Goal: Contribute content: Contribute content

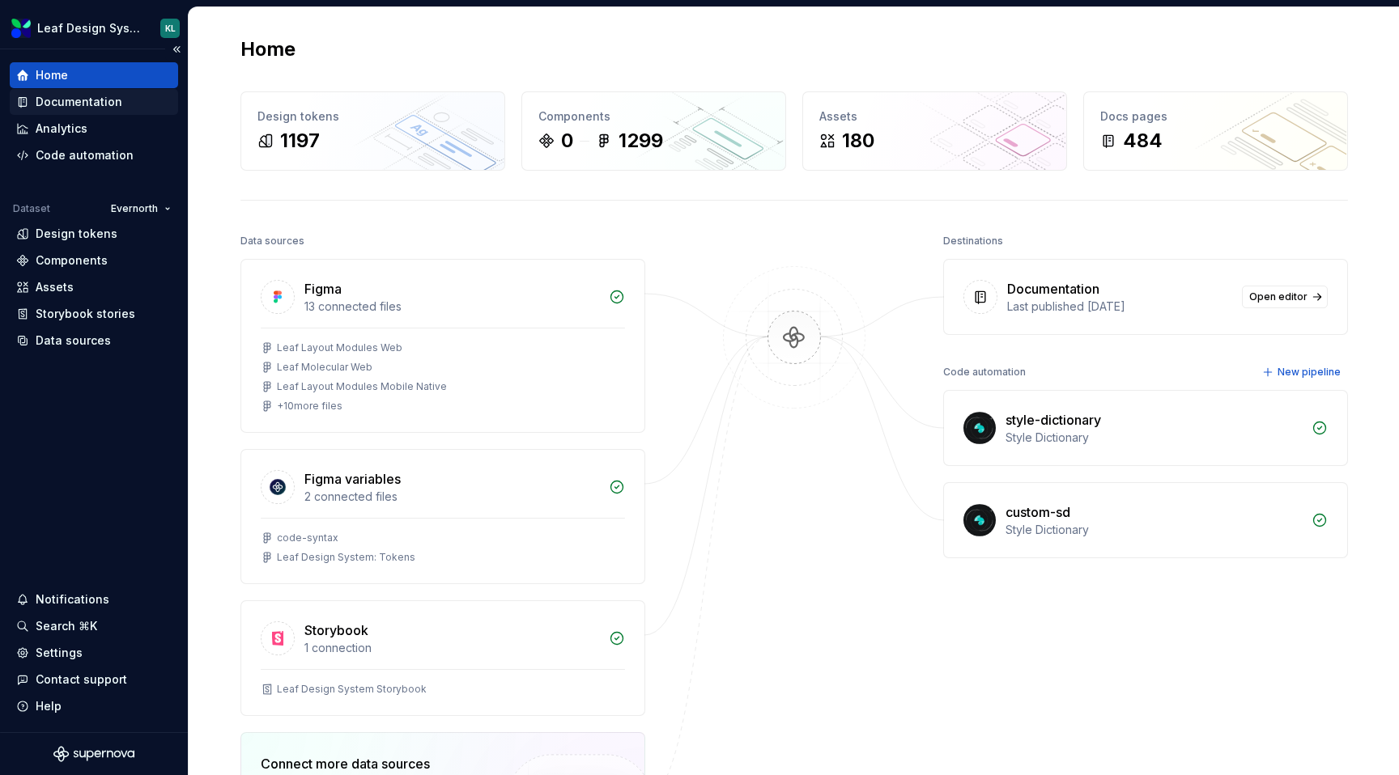
click at [94, 105] on div "Documentation" at bounding box center [79, 102] width 87 height 16
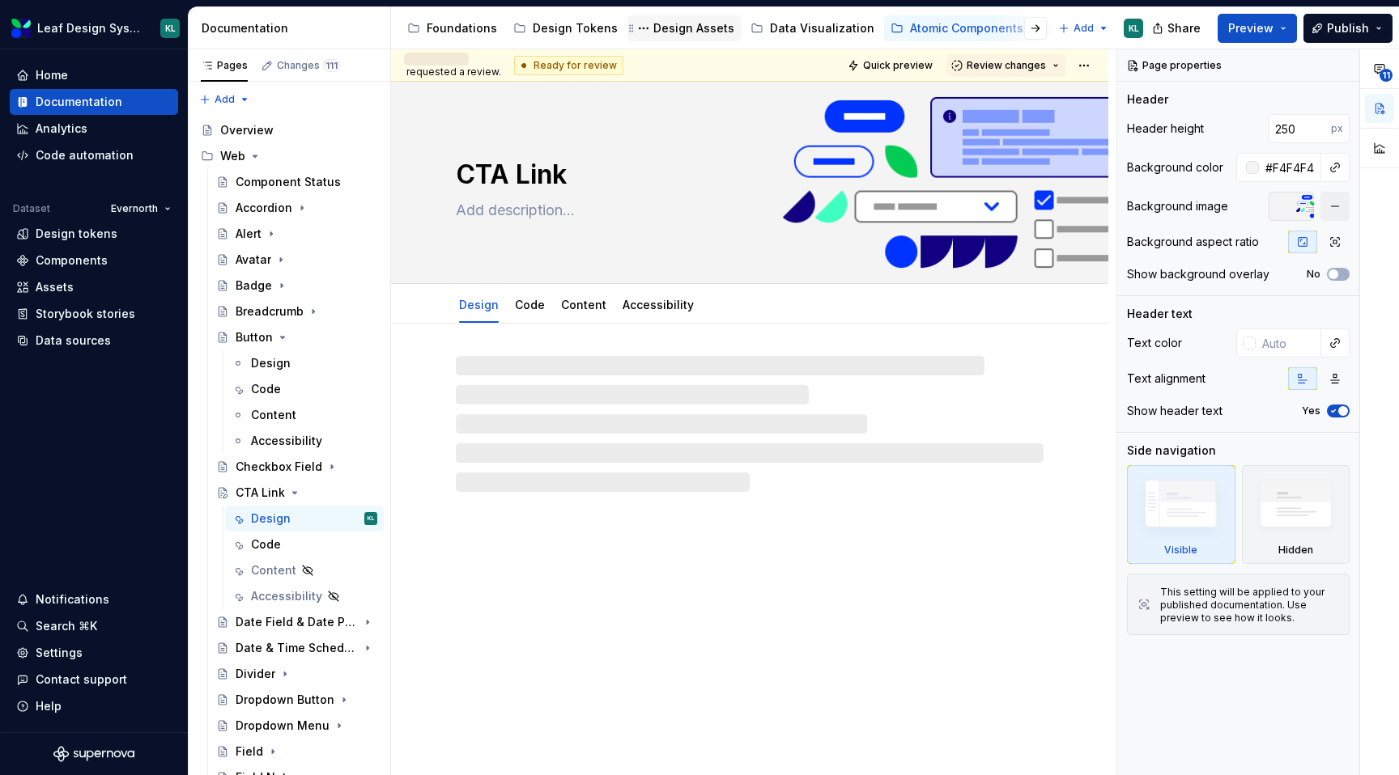
click at [698, 30] on div "Design Assets" at bounding box center [693, 28] width 81 height 16
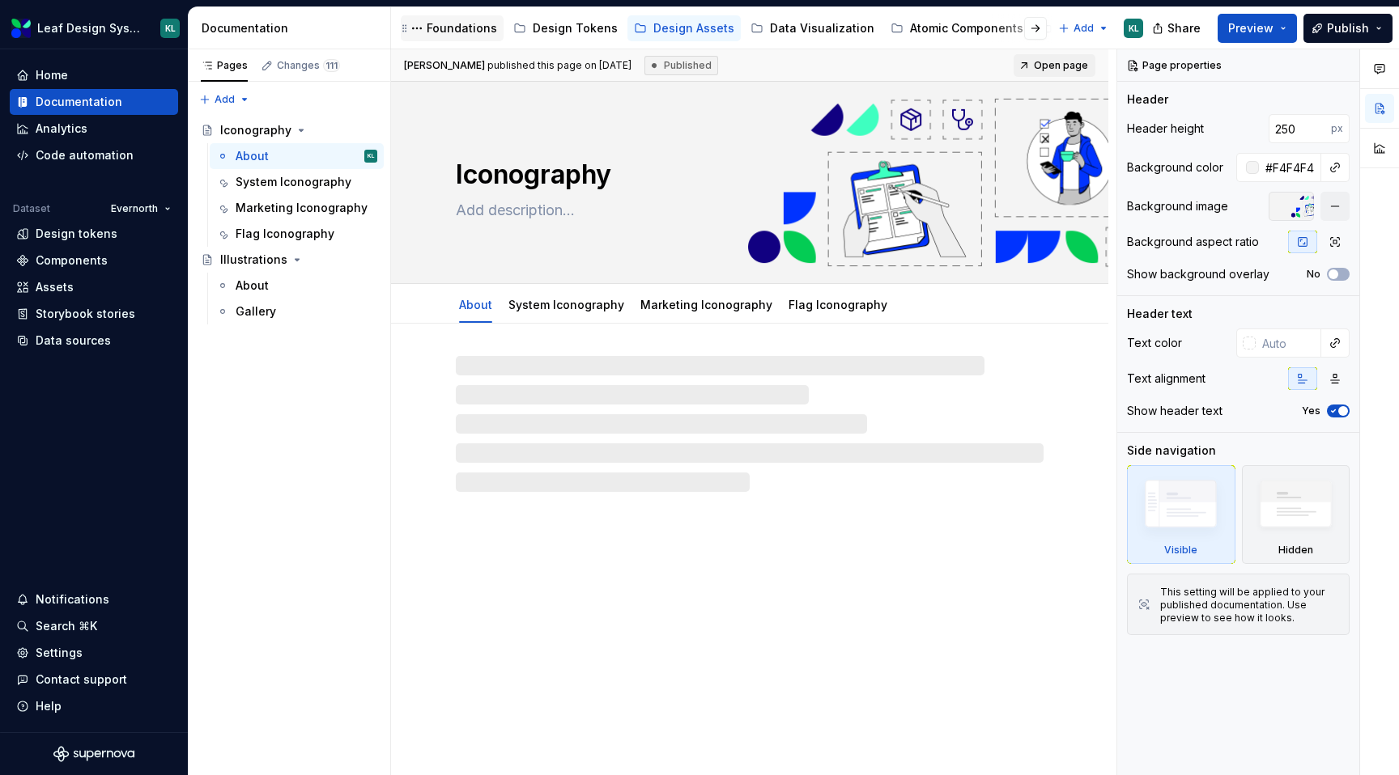
click at [467, 34] on div "Foundations" at bounding box center [462, 28] width 70 height 16
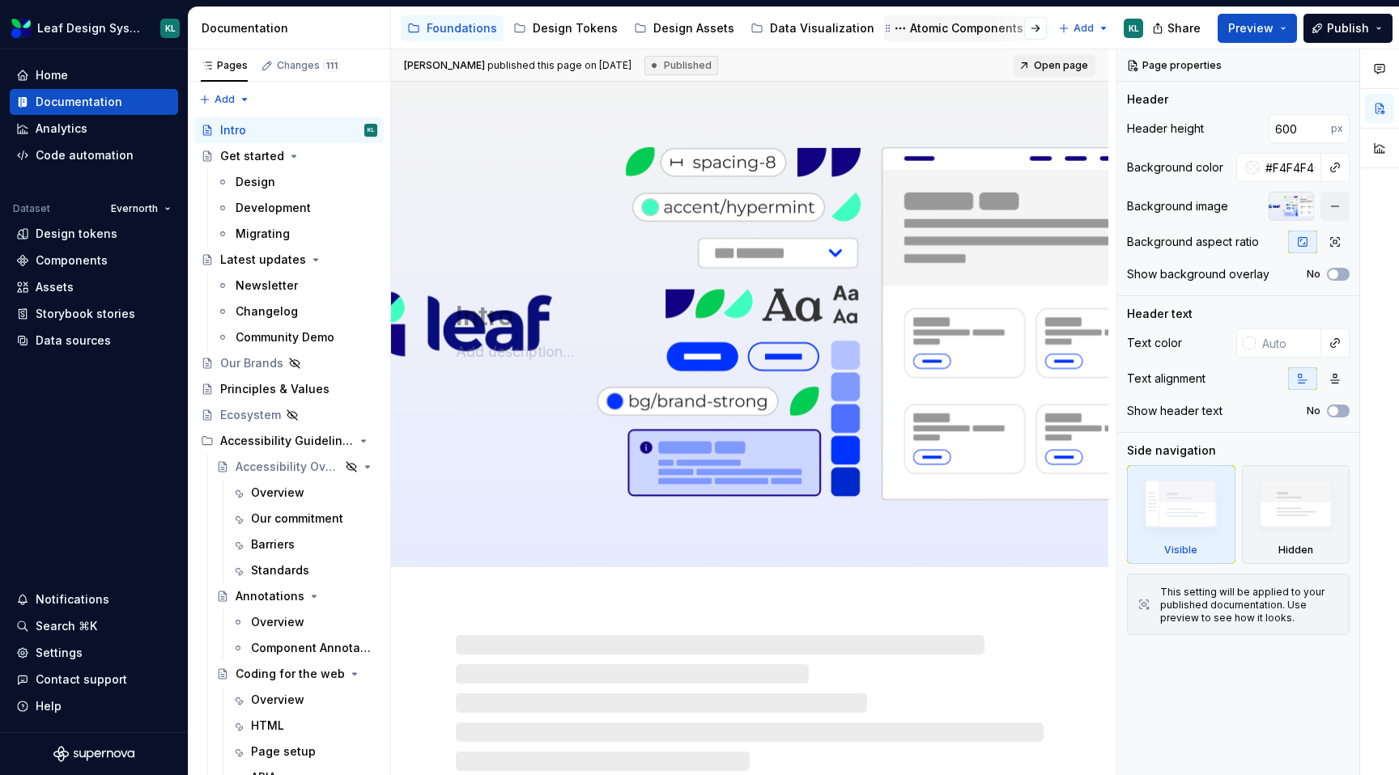
click at [911, 23] on div "Atomic Components" at bounding box center [966, 28] width 113 height 16
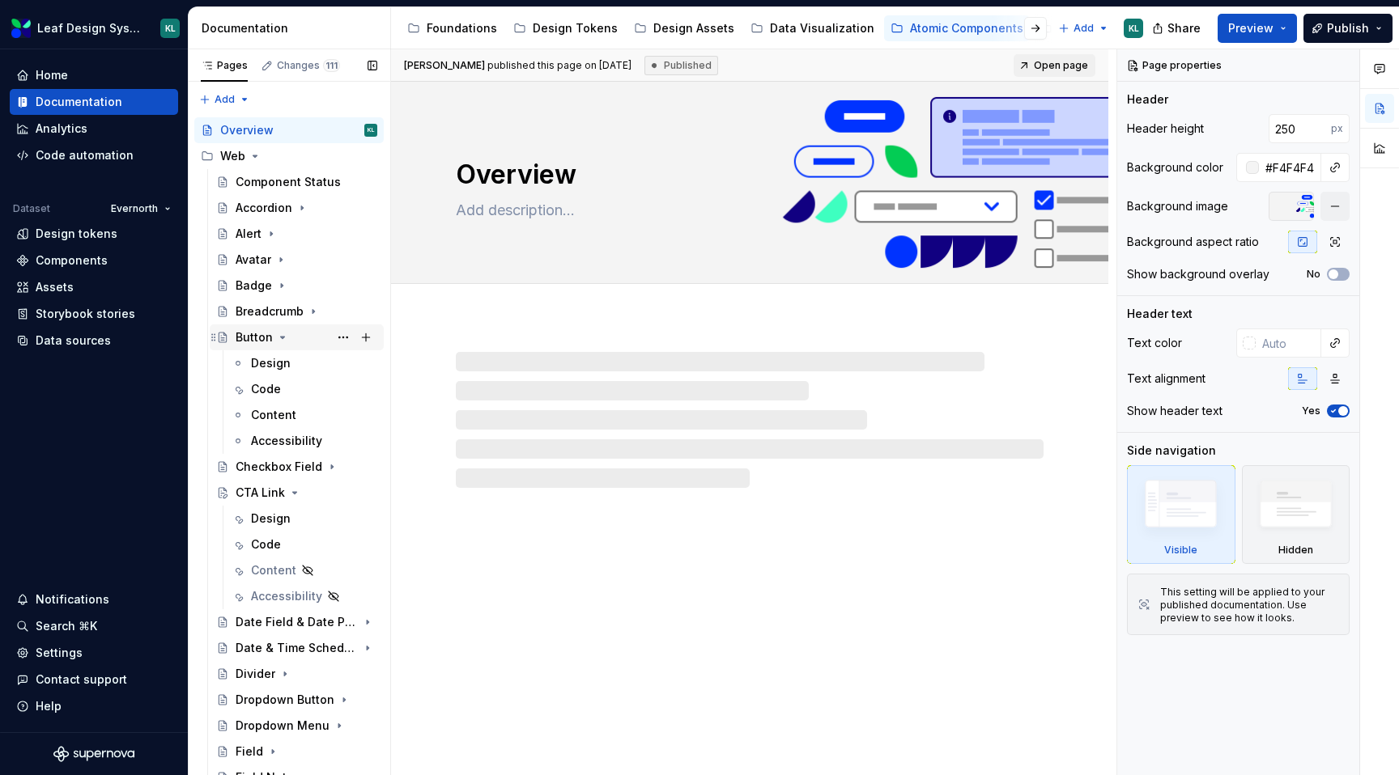
click at [285, 338] on icon "Page tree" at bounding box center [282, 337] width 13 height 13
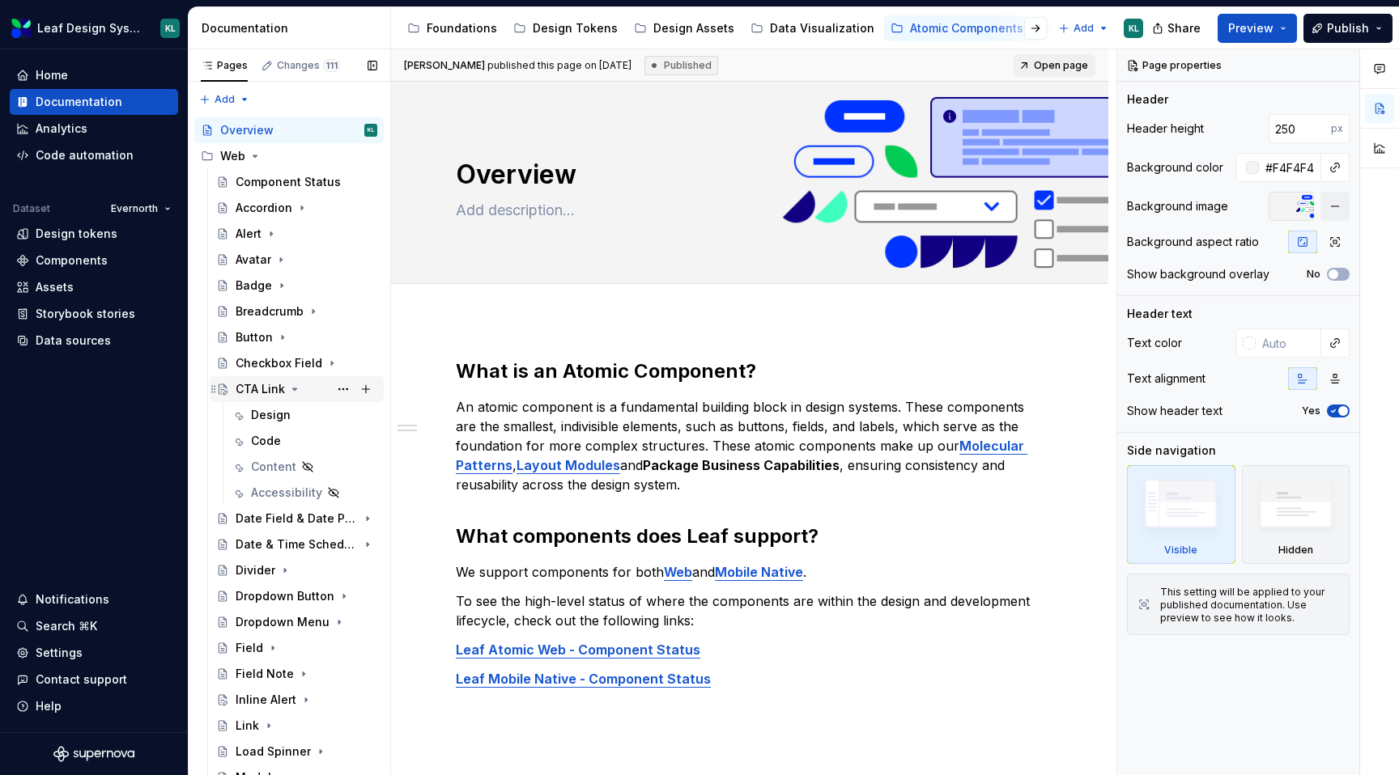
click at [299, 386] on icon "Page tree" at bounding box center [294, 389] width 13 height 13
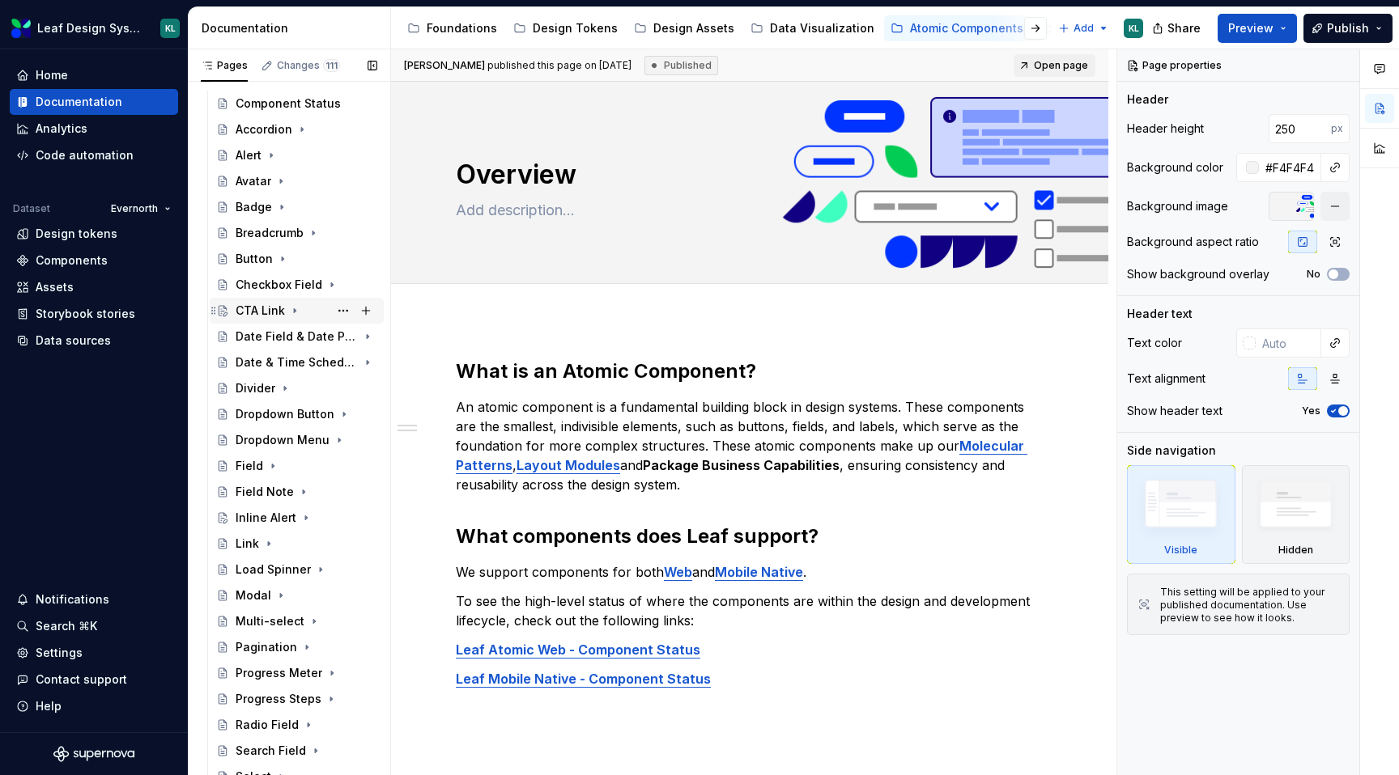
scroll to position [108, 0]
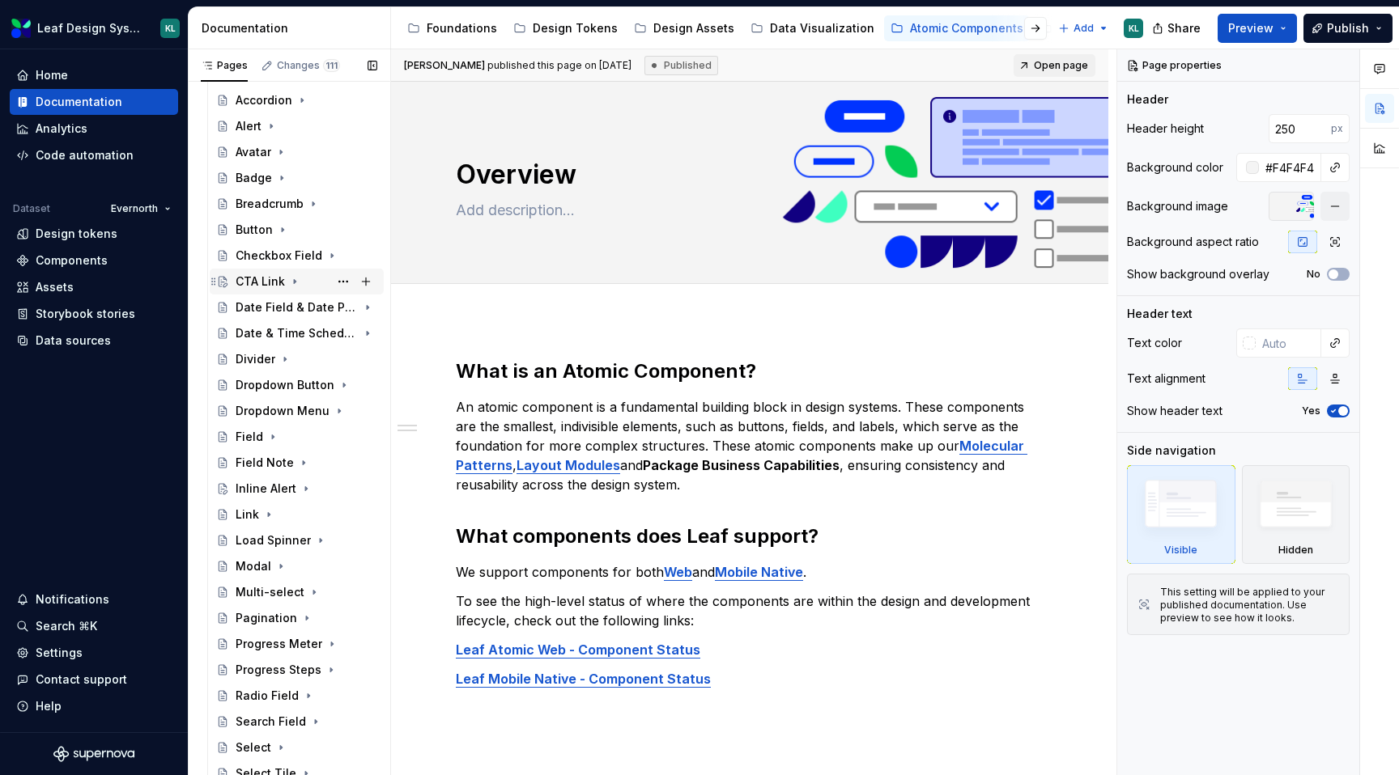
click at [271, 282] on div "CTA Link" at bounding box center [260, 282] width 49 height 16
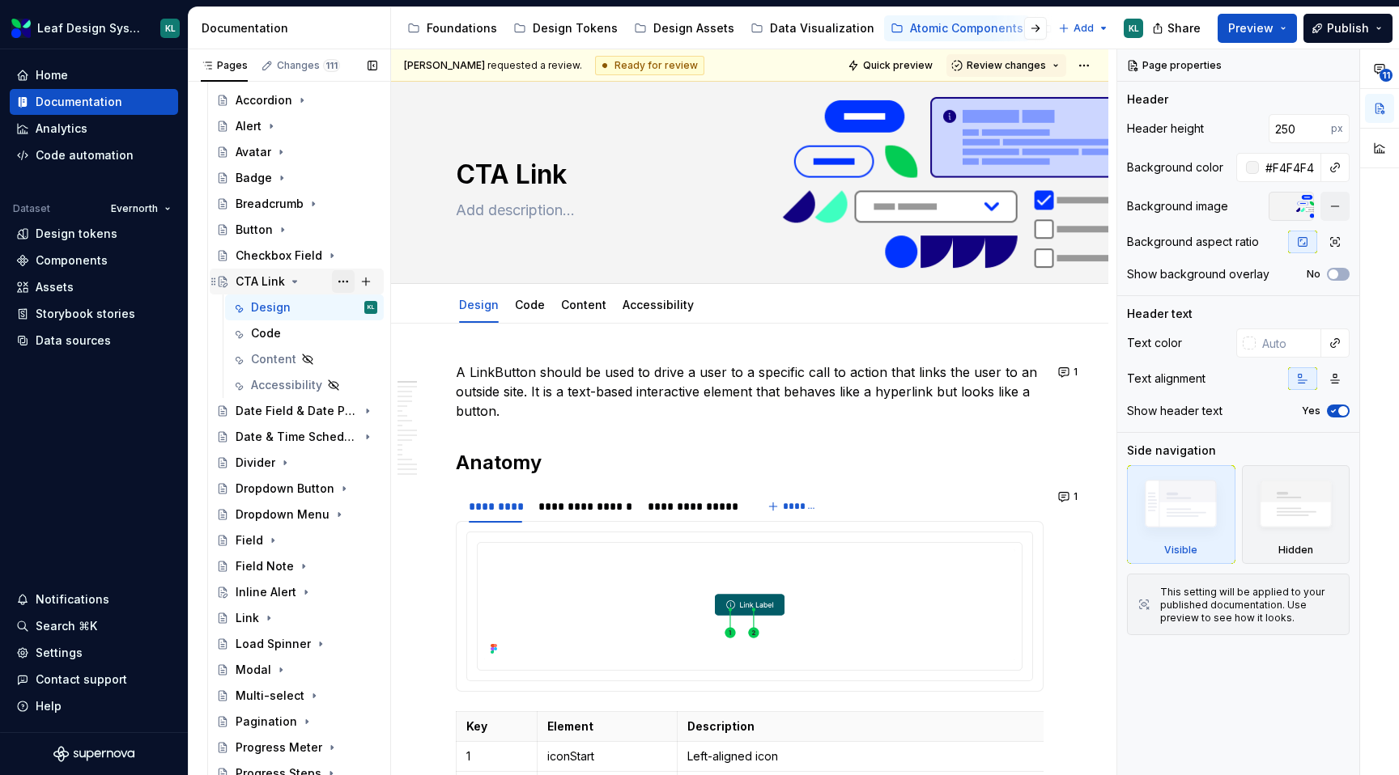
click at [338, 279] on button "Page tree" at bounding box center [343, 281] width 23 height 23
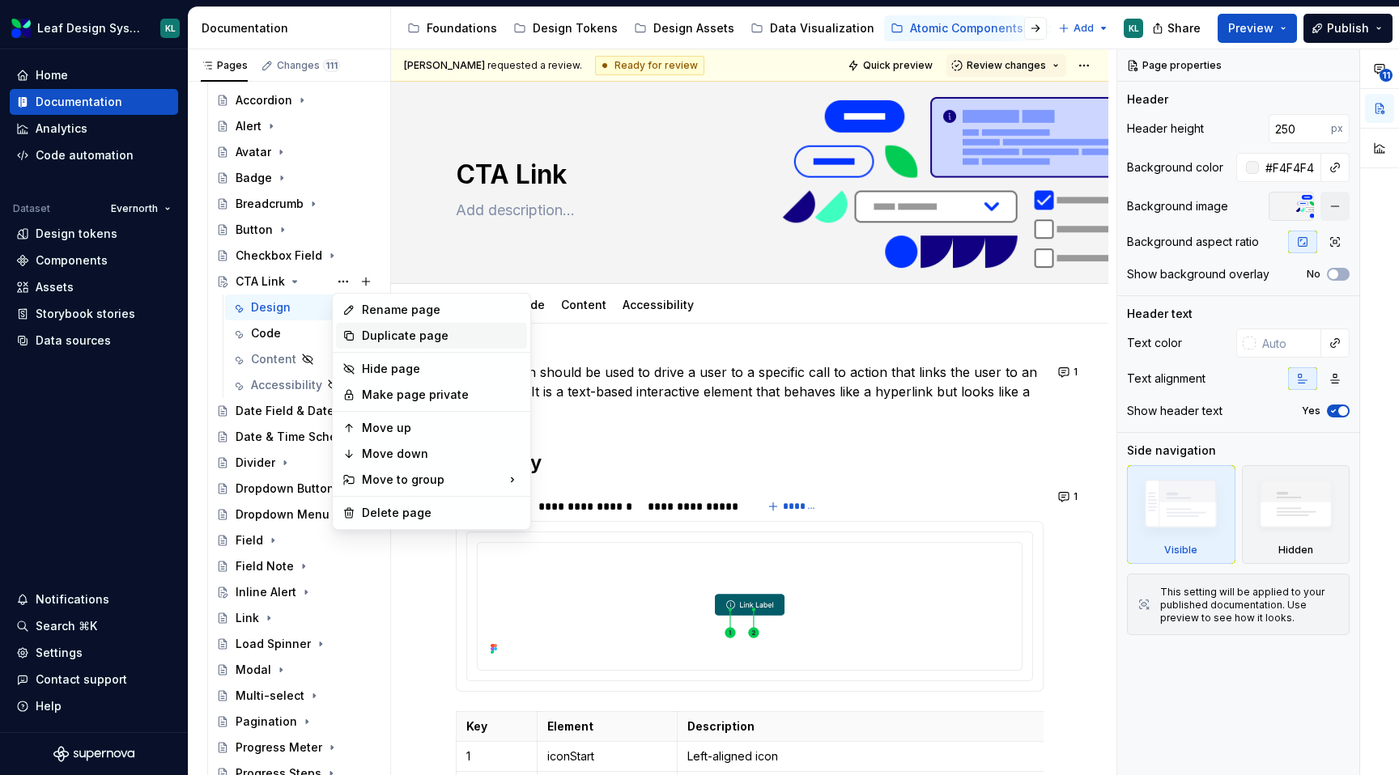
click at [382, 336] on div "Duplicate page" at bounding box center [441, 336] width 159 height 16
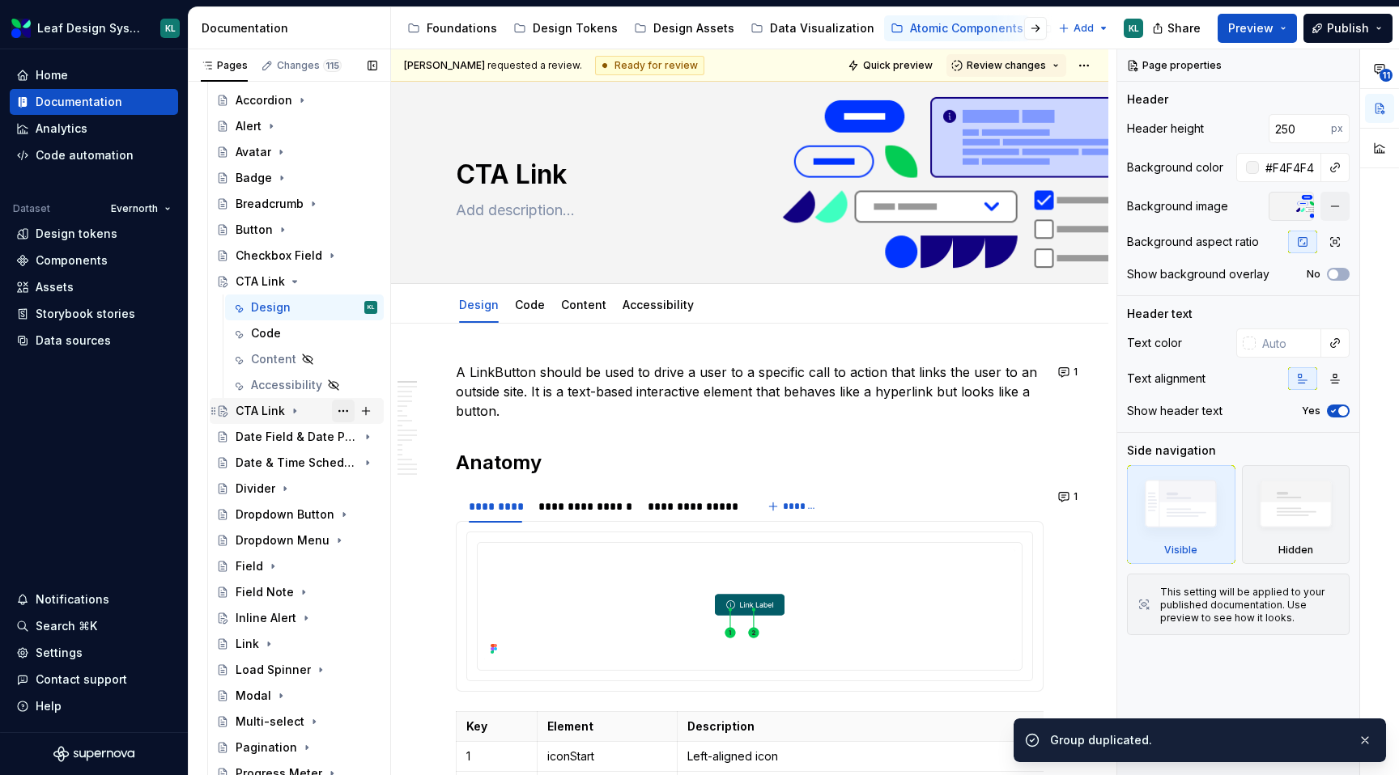
click at [346, 409] on button "Page tree" at bounding box center [343, 411] width 23 height 23
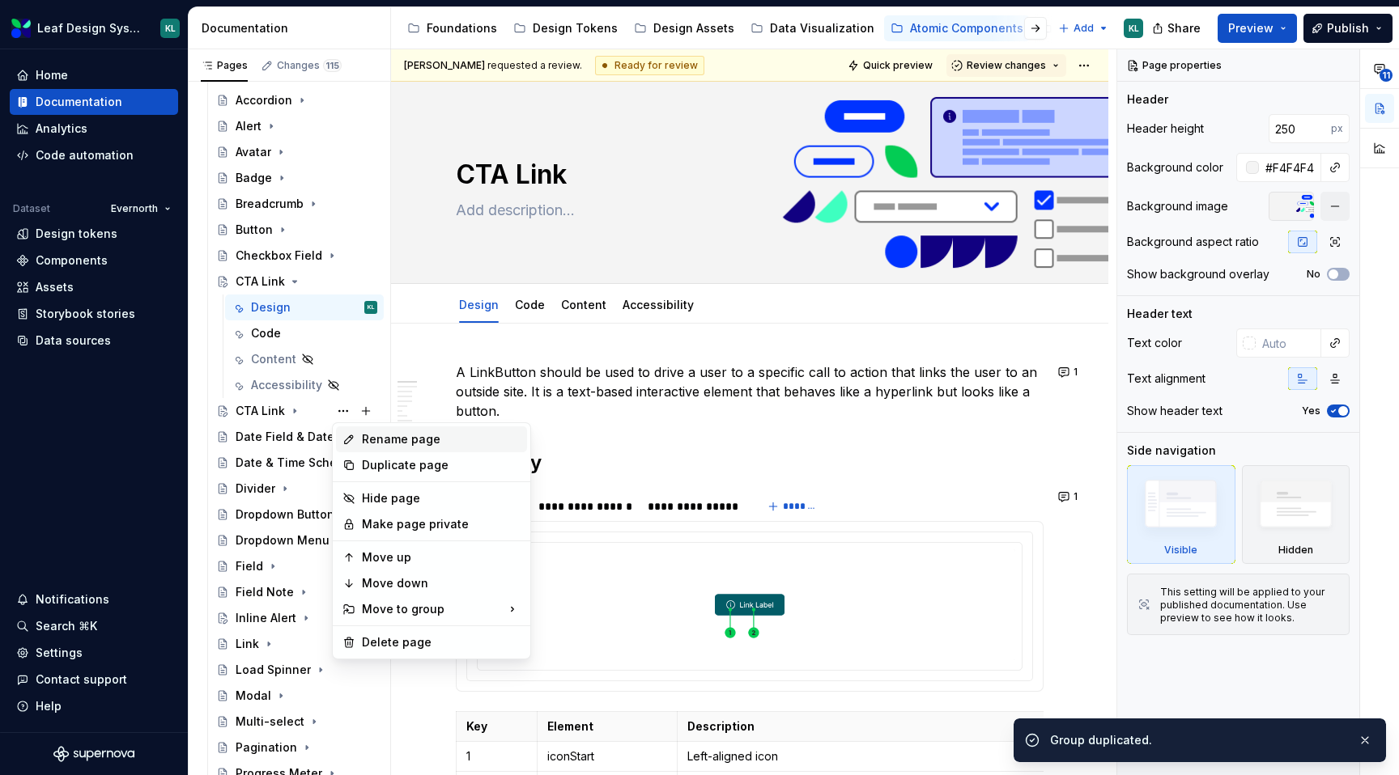
click at [369, 432] on div "Rename page" at bounding box center [441, 439] width 159 height 16
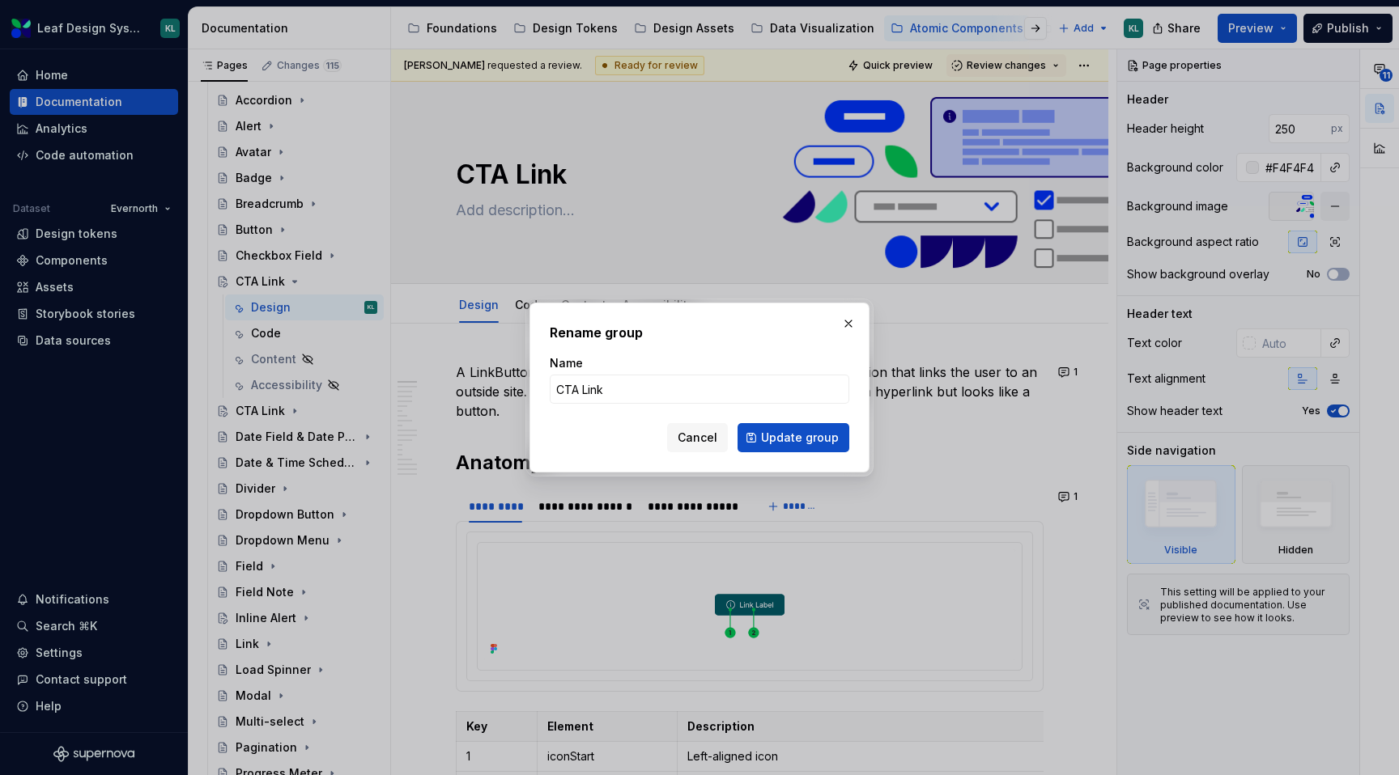
type textarea "*"
type input "Text Button"
click at [807, 438] on span "Update group" at bounding box center [800, 438] width 78 height 16
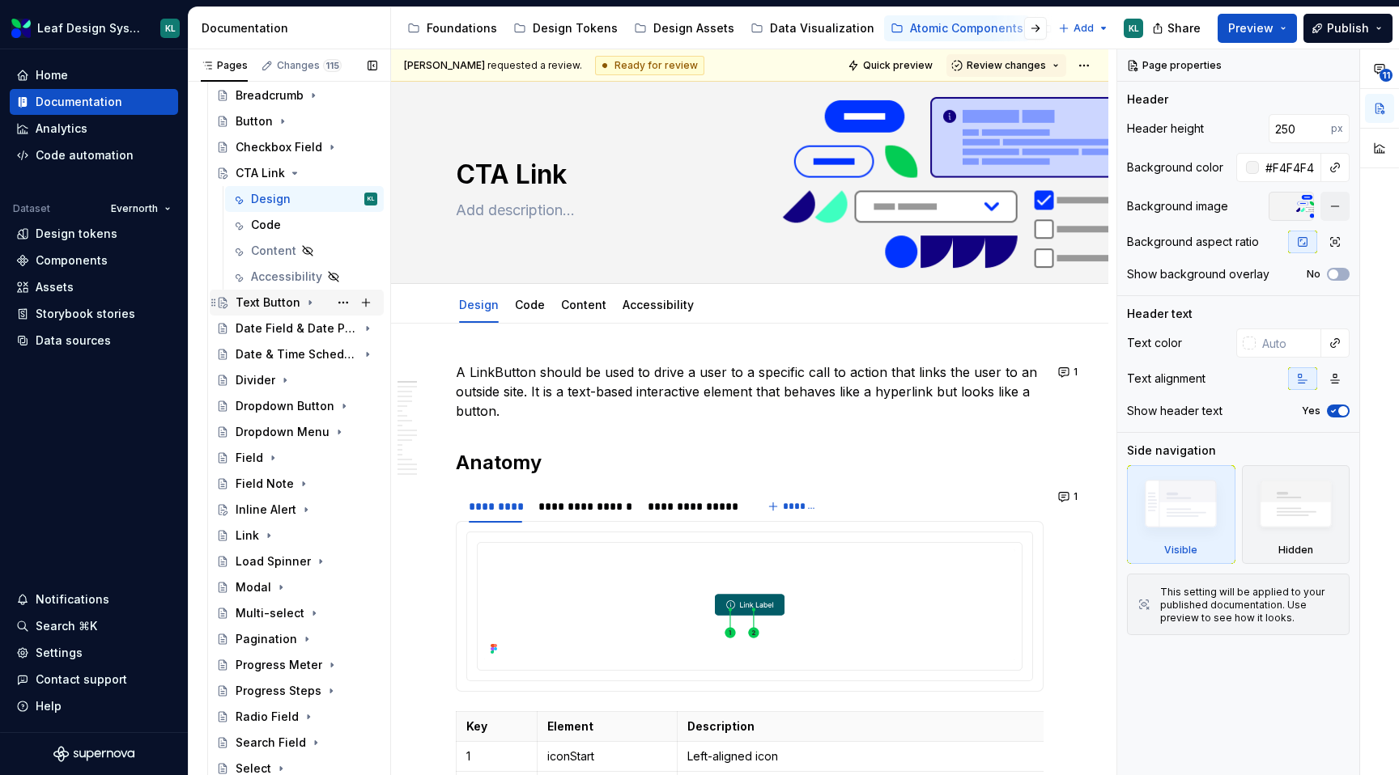
scroll to position [250, 0]
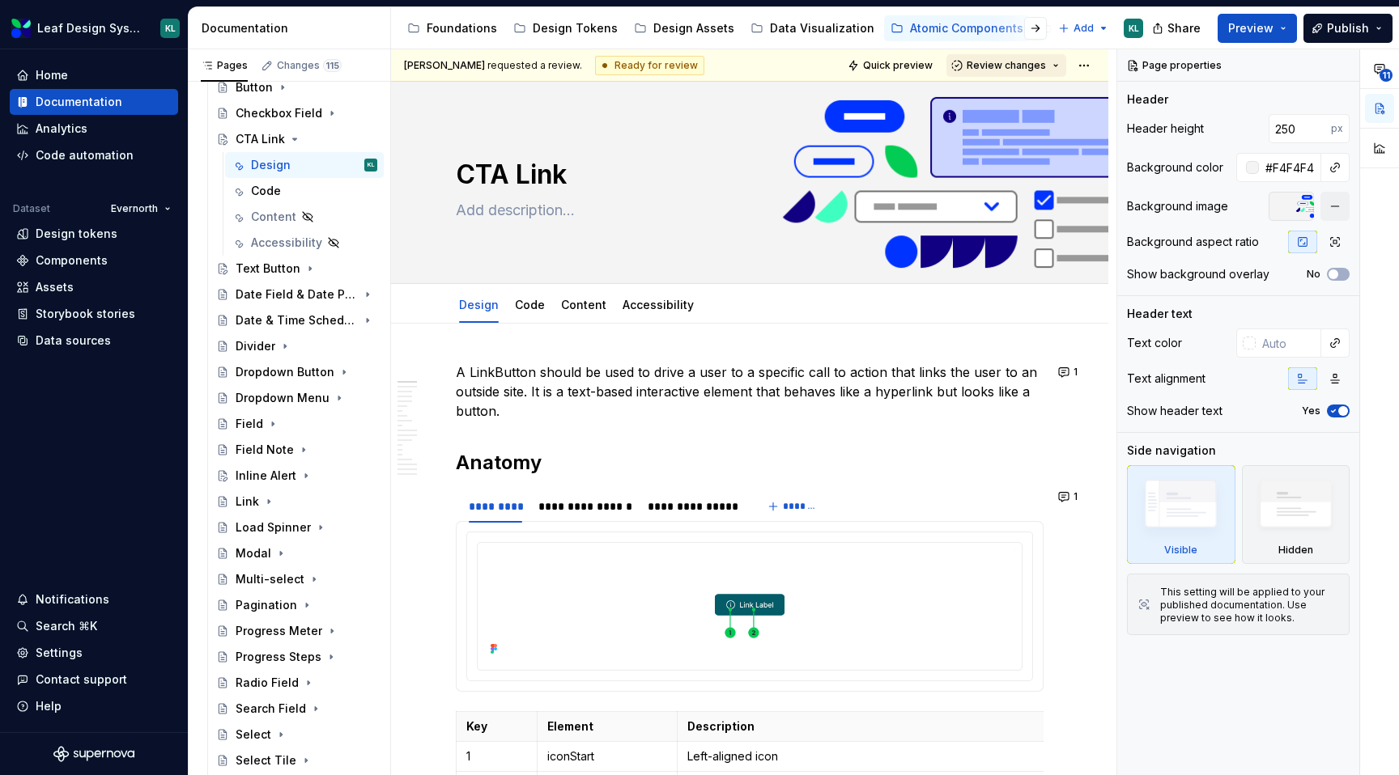
click at [991, 68] on span "Review changes" at bounding box center [1005, 65] width 79 height 13
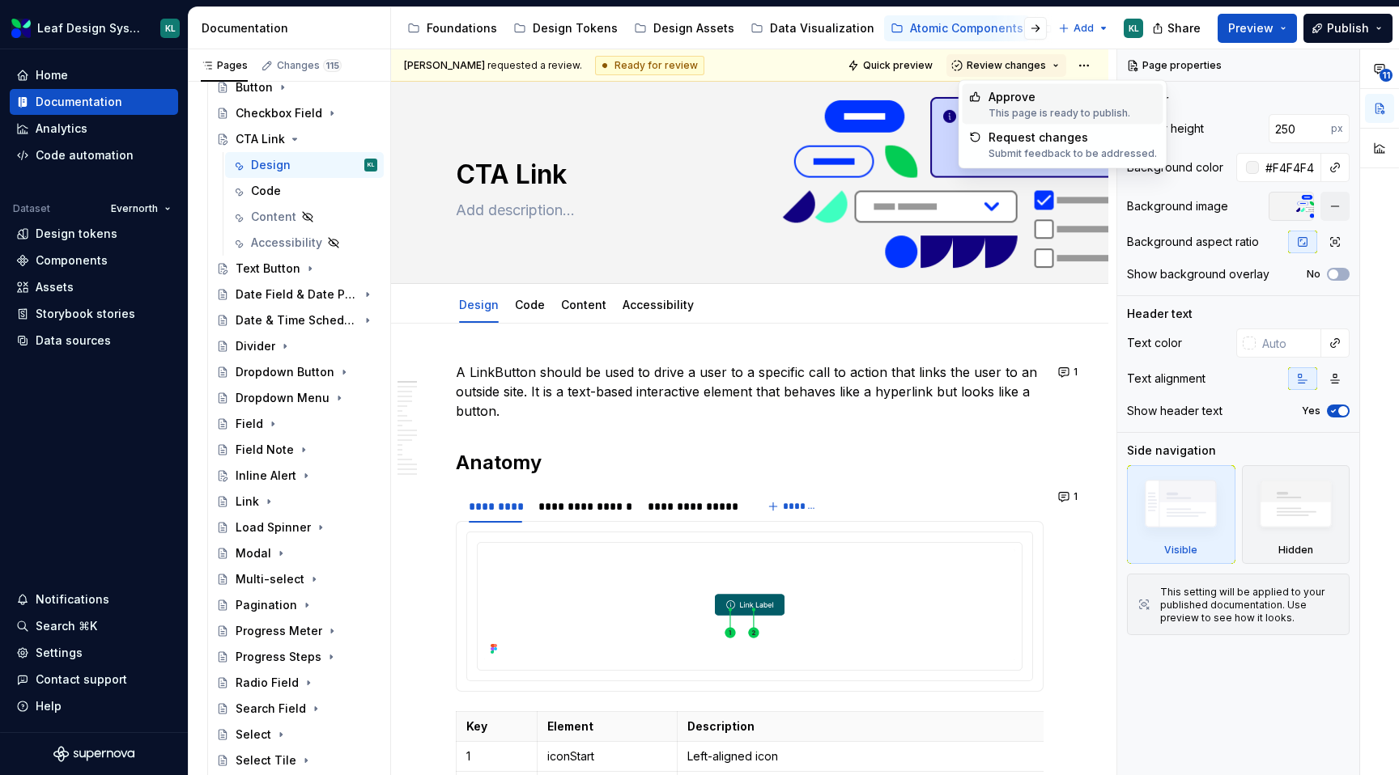
type textarea "*"
click at [1077, 376] on button "1" at bounding box center [1069, 372] width 32 height 23
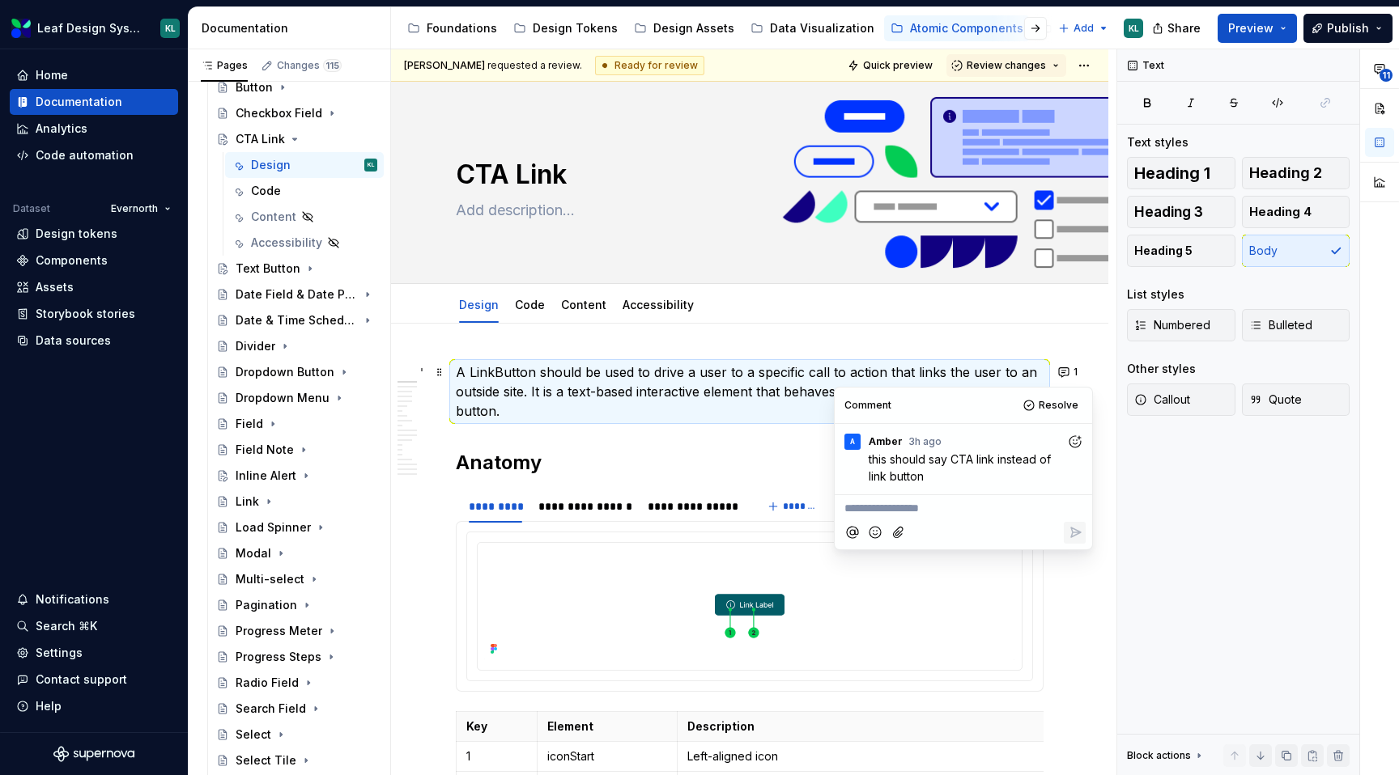
click at [571, 371] on p "A LinkButton should be used to drive a user to a specific call to action that l…" at bounding box center [750, 392] width 588 height 58
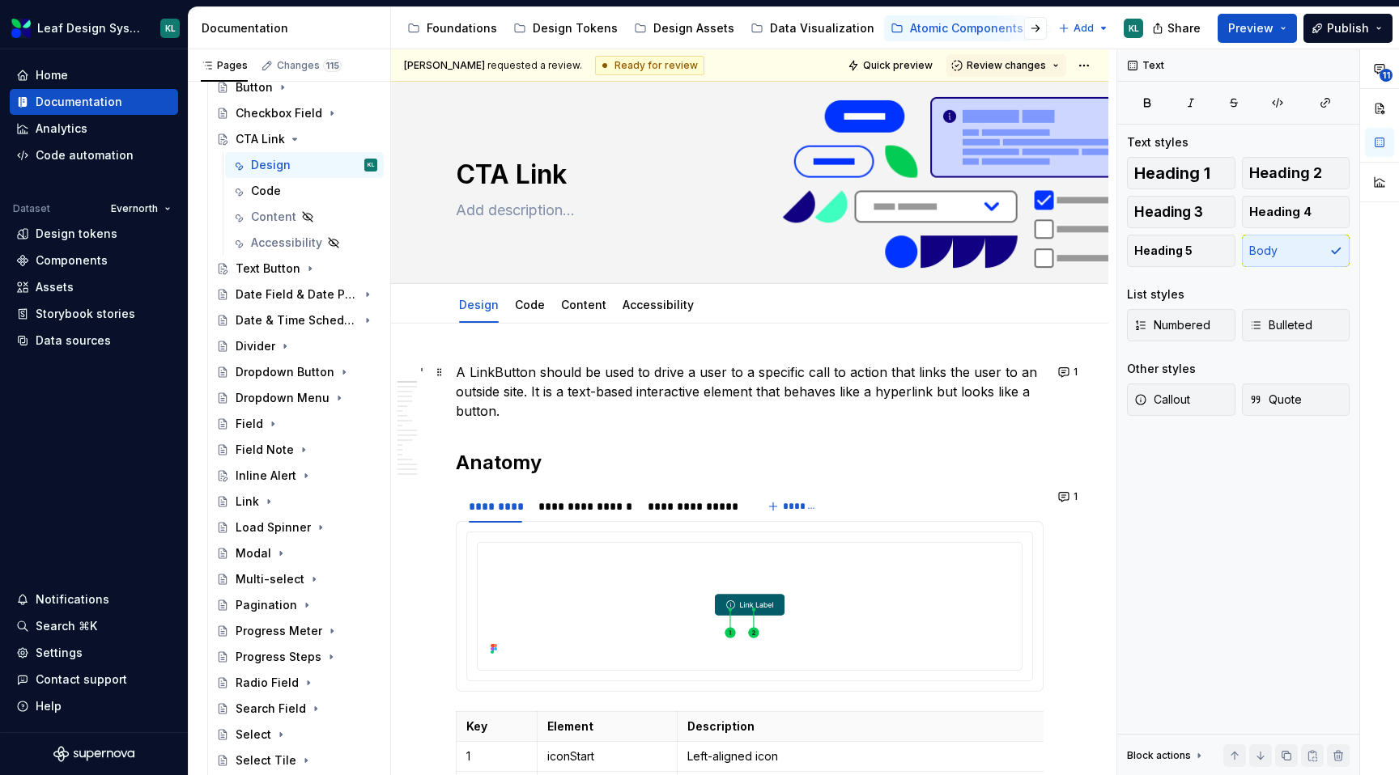
click at [481, 371] on p "A LinkButton should be used to drive a user to a specific call to action that l…" at bounding box center [750, 392] width 588 height 58
click at [1077, 377] on span "1" at bounding box center [1075, 372] width 4 height 13
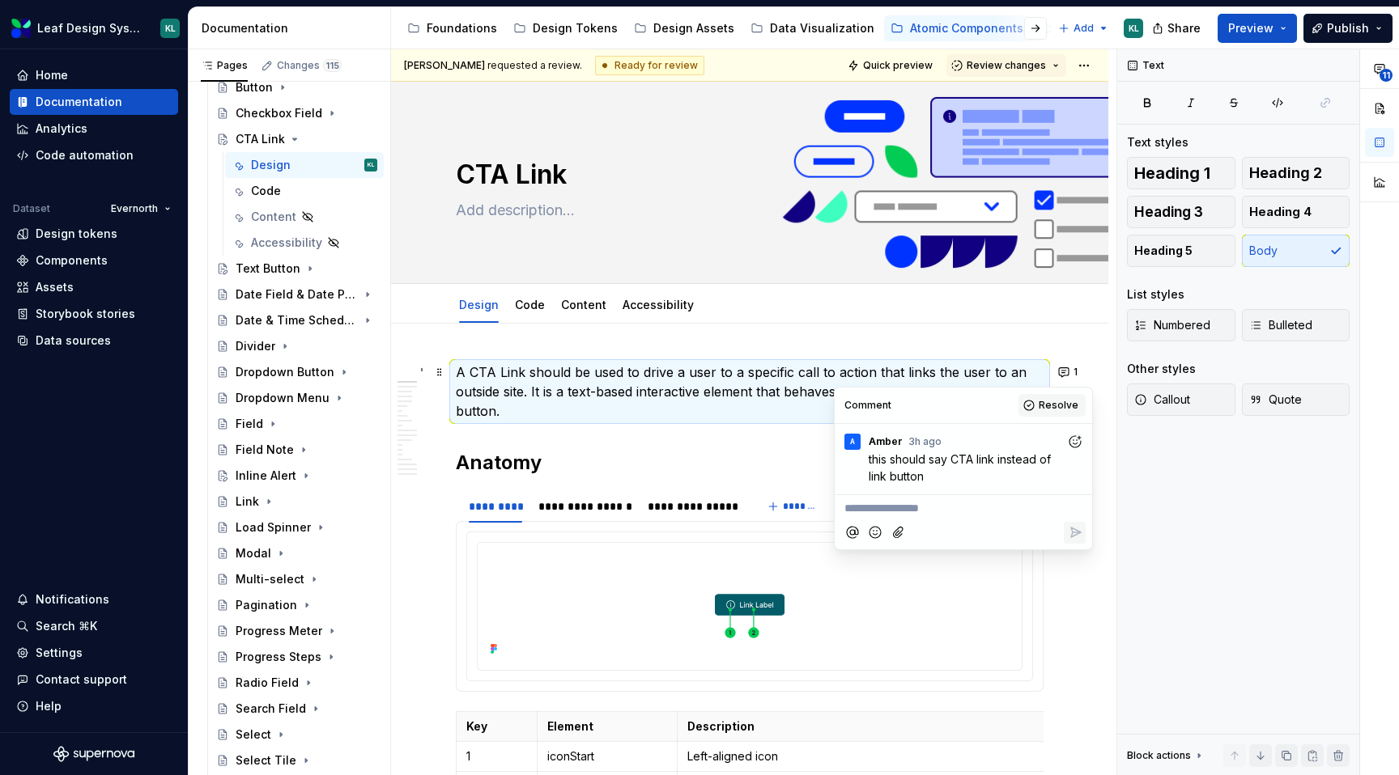
click at [1028, 405] on button "Resolve" at bounding box center [1051, 405] width 67 height 23
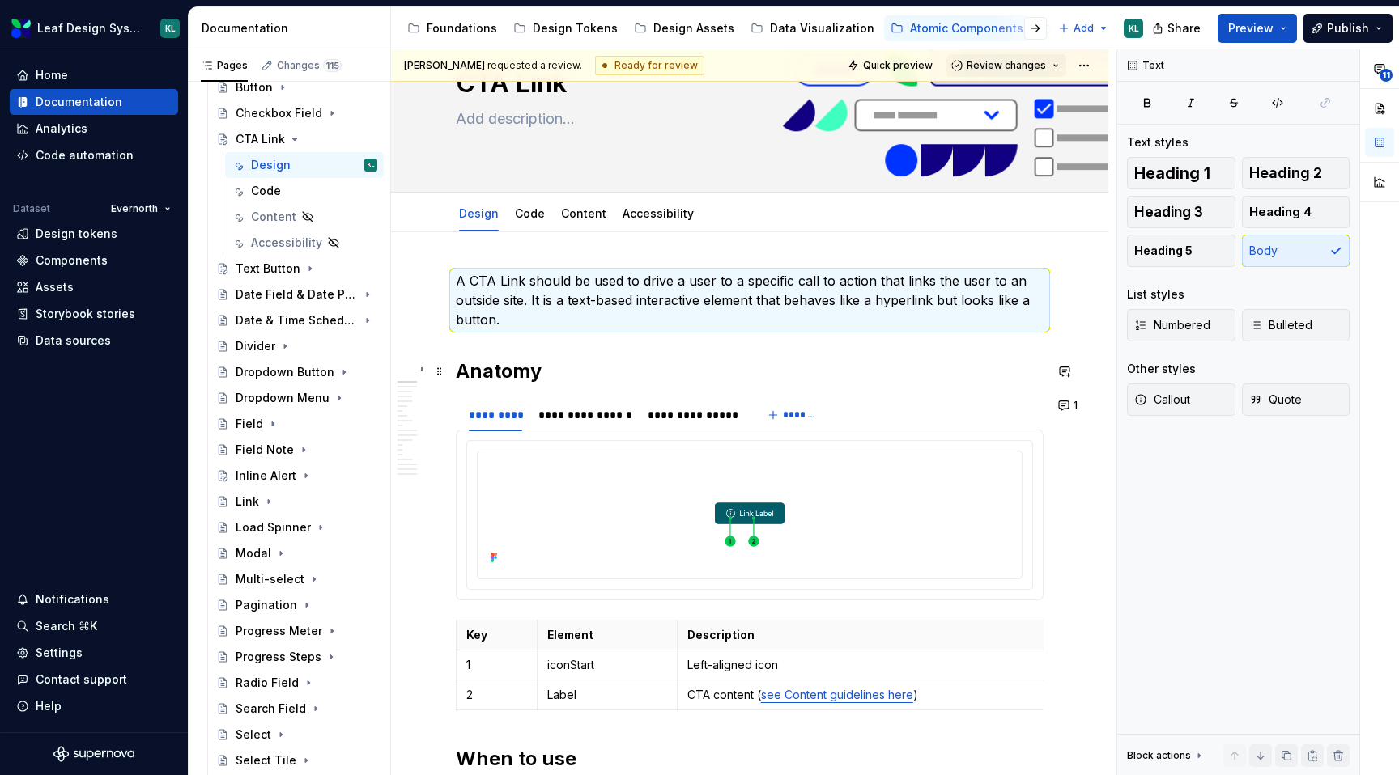
scroll to position [104, 0]
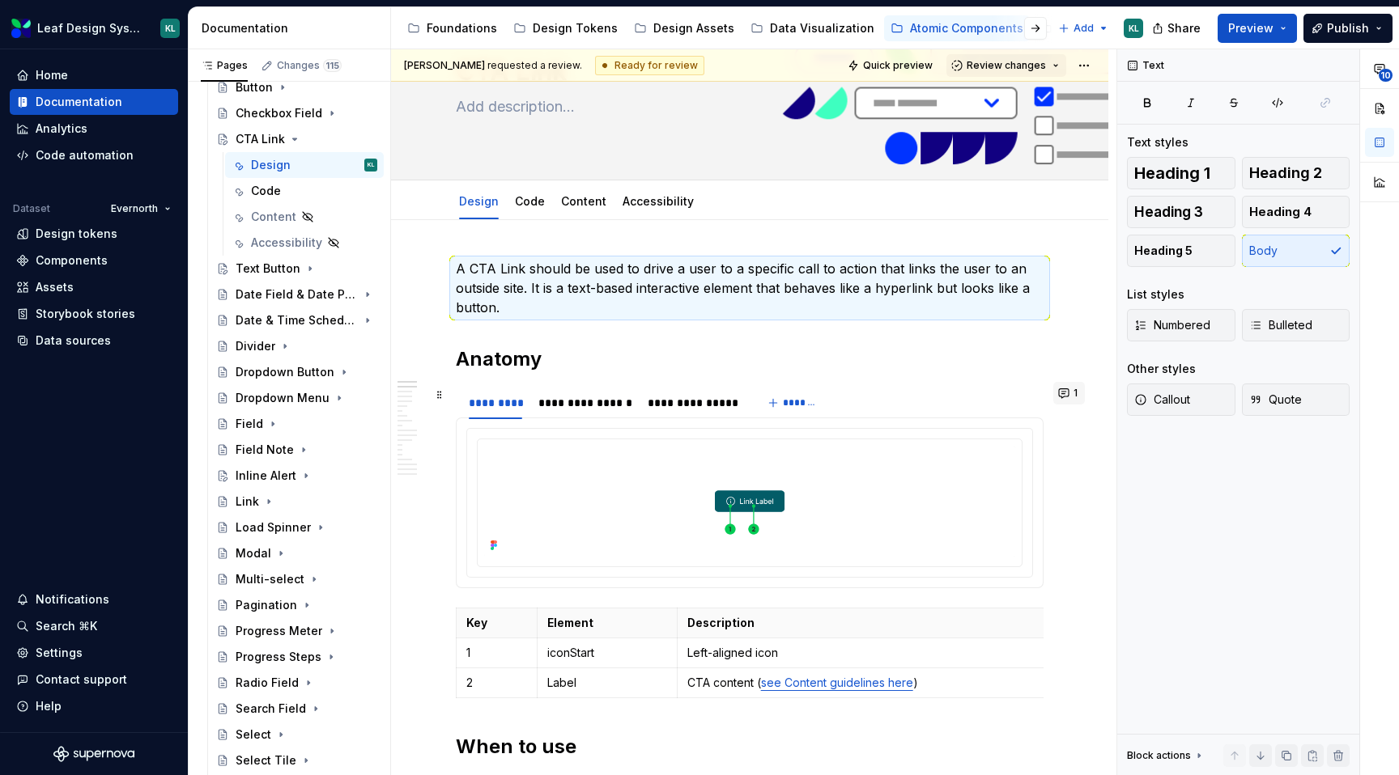
click at [1077, 400] on button "1" at bounding box center [1069, 393] width 32 height 23
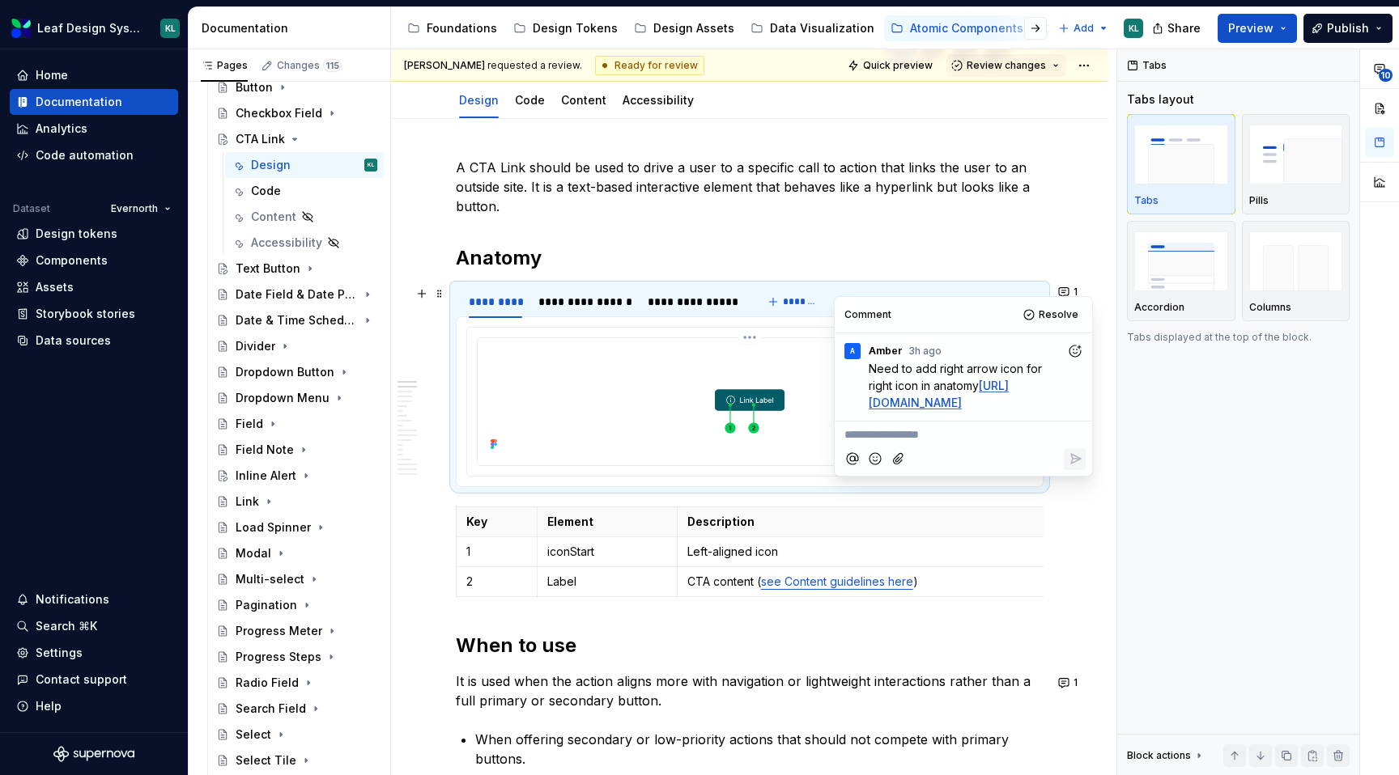
scroll to position [221, 0]
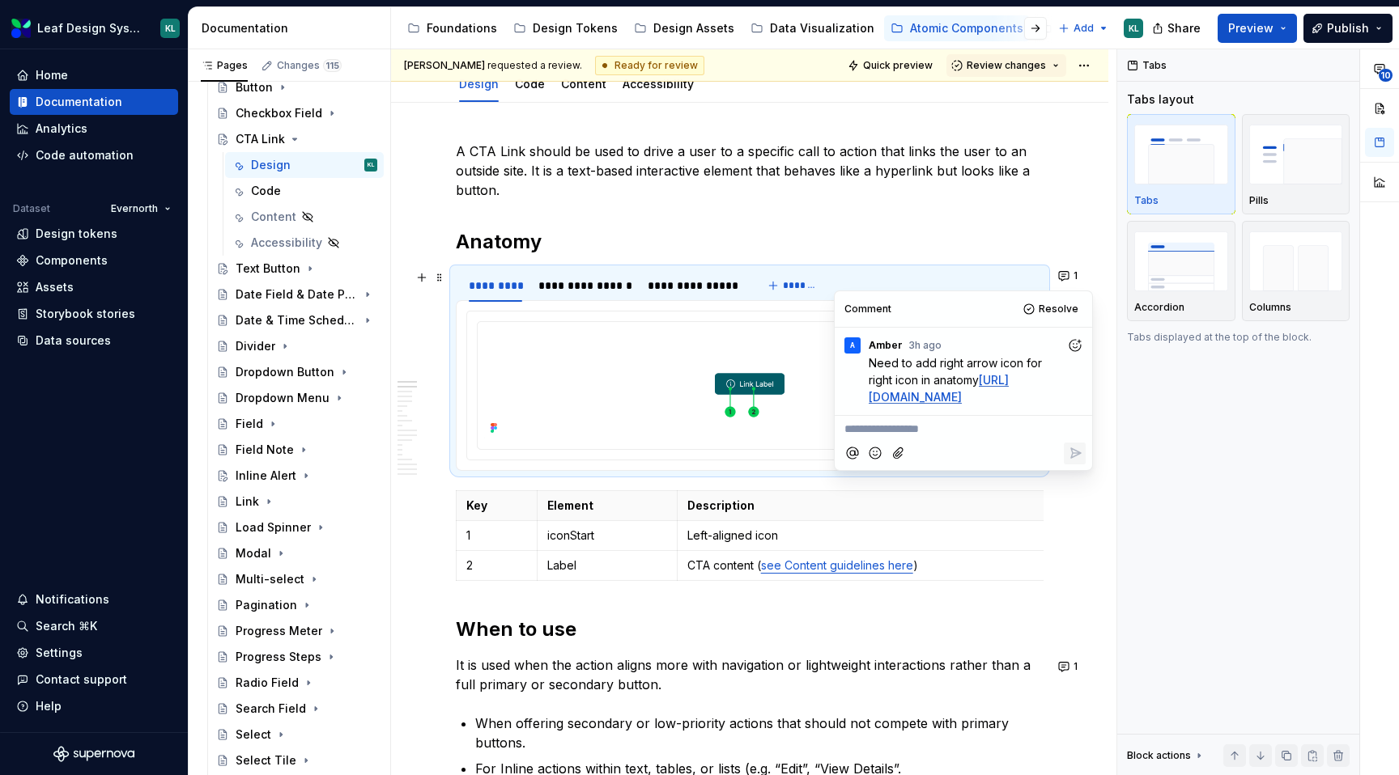
click at [918, 404] on link "[URL][DOMAIN_NAME]" at bounding box center [938, 388] width 140 height 31
type textarea "*"
click at [490, 567] on p "2" at bounding box center [496, 566] width 61 height 16
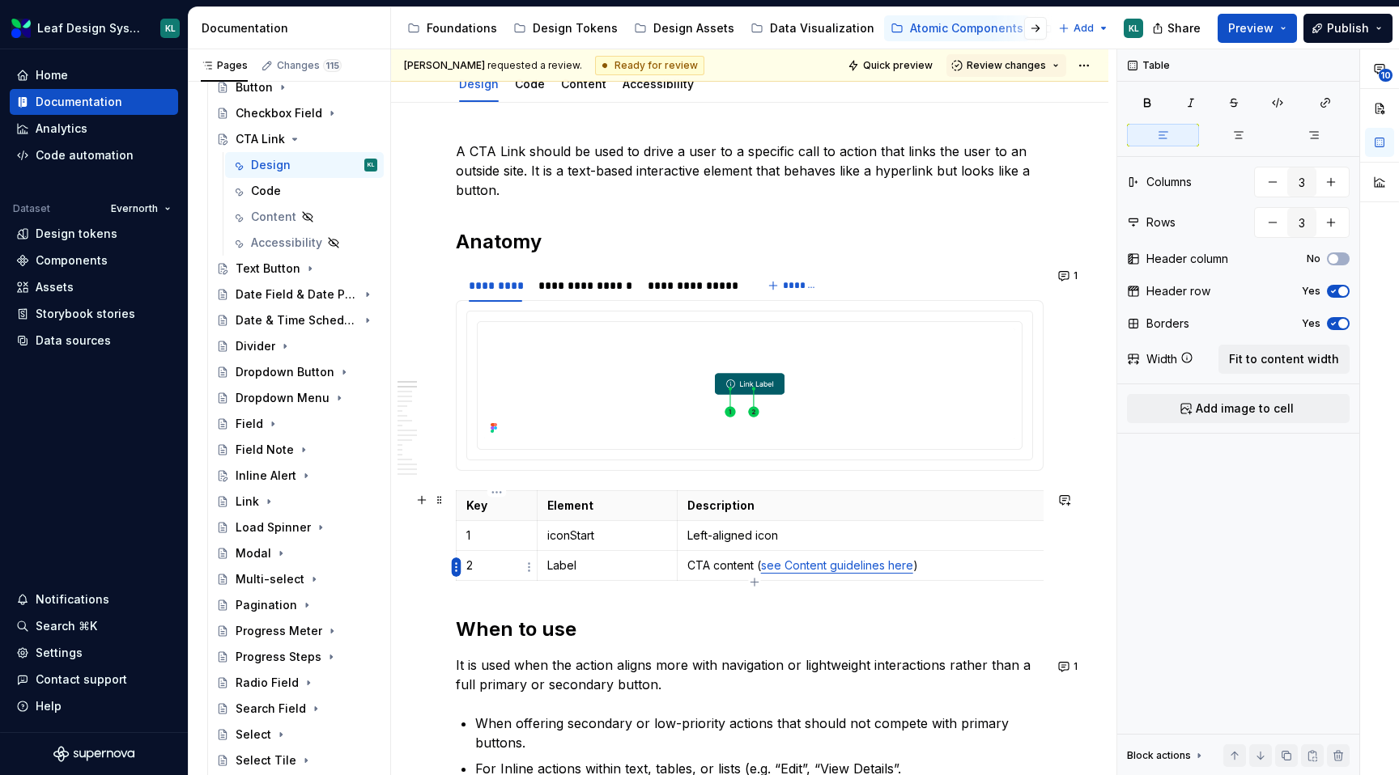
click at [456, 567] on html "Leaf Design System KL Home Documentation Analytics Code automation Dataset Ever…" at bounding box center [699, 387] width 1399 height 775
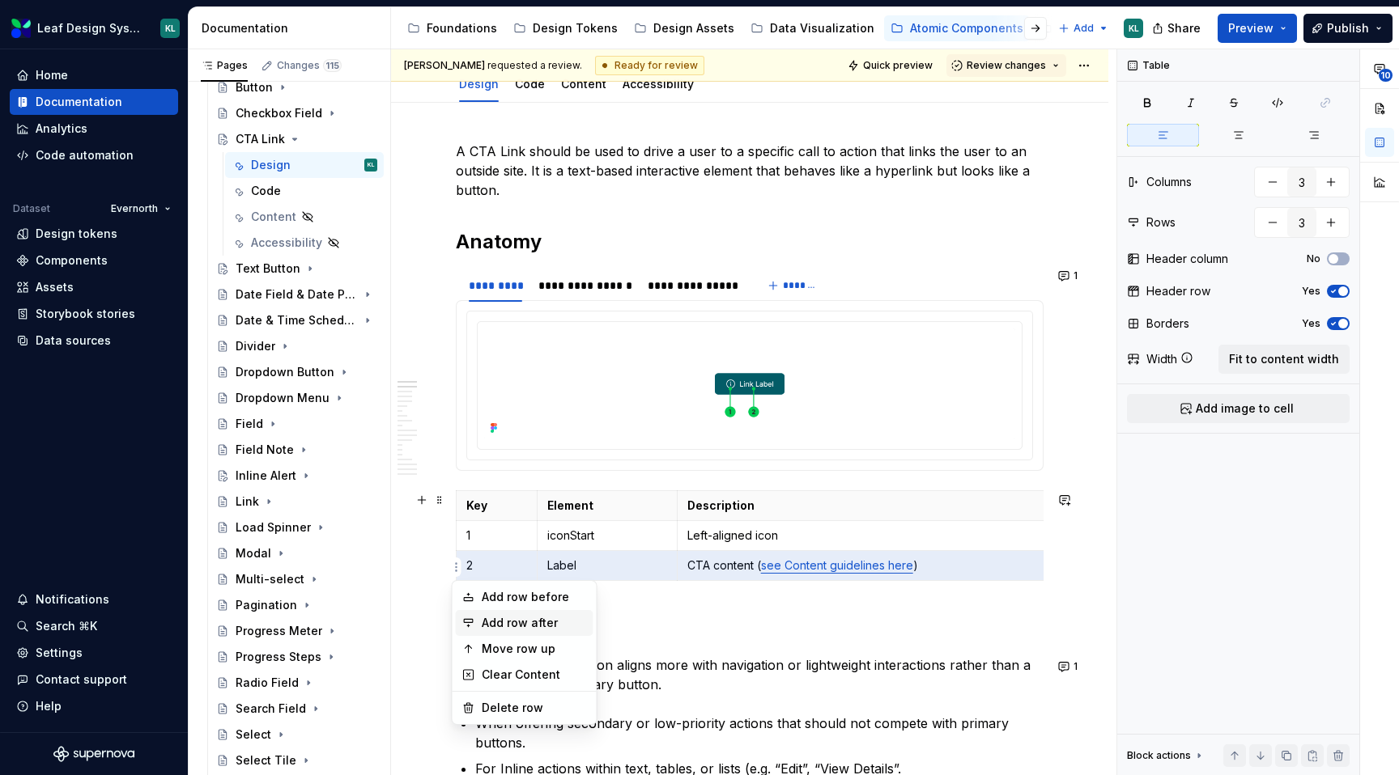
click at [546, 617] on div "Add row after" at bounding box center [534, 623] width 105 height 16
type input "4"
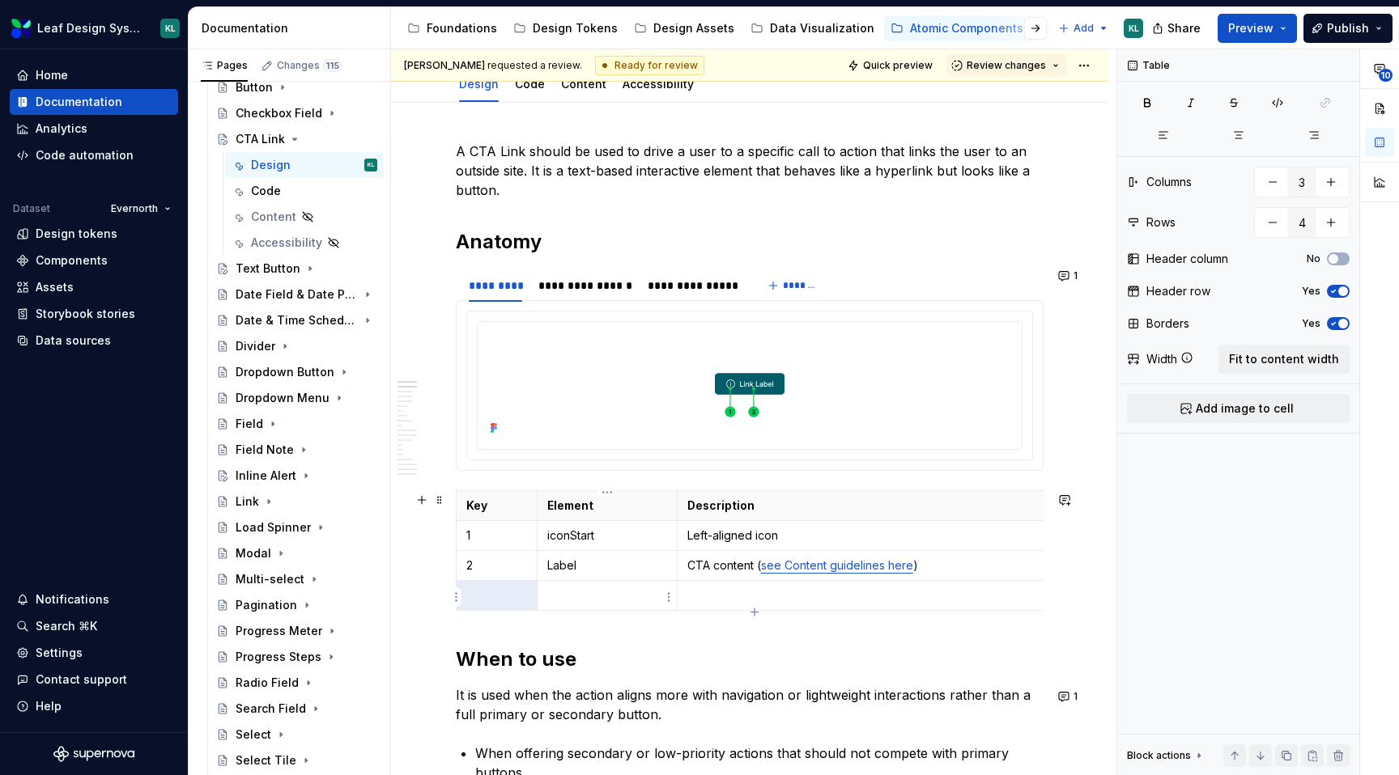
click at [583, 592] on p at bounding box center [607, 596] width 120 height 16
click at [495, 594] on p at bounding box center [496, 596] width 61 height 16
click at [559, 595] on p at bounding box center [607, 596] width 120 height 16
click at [738, 598] on p at bounding box center [864, 596] width 355 height 16
click at [859, 388] on img at bounding box center [749, 384] width 531 height 111
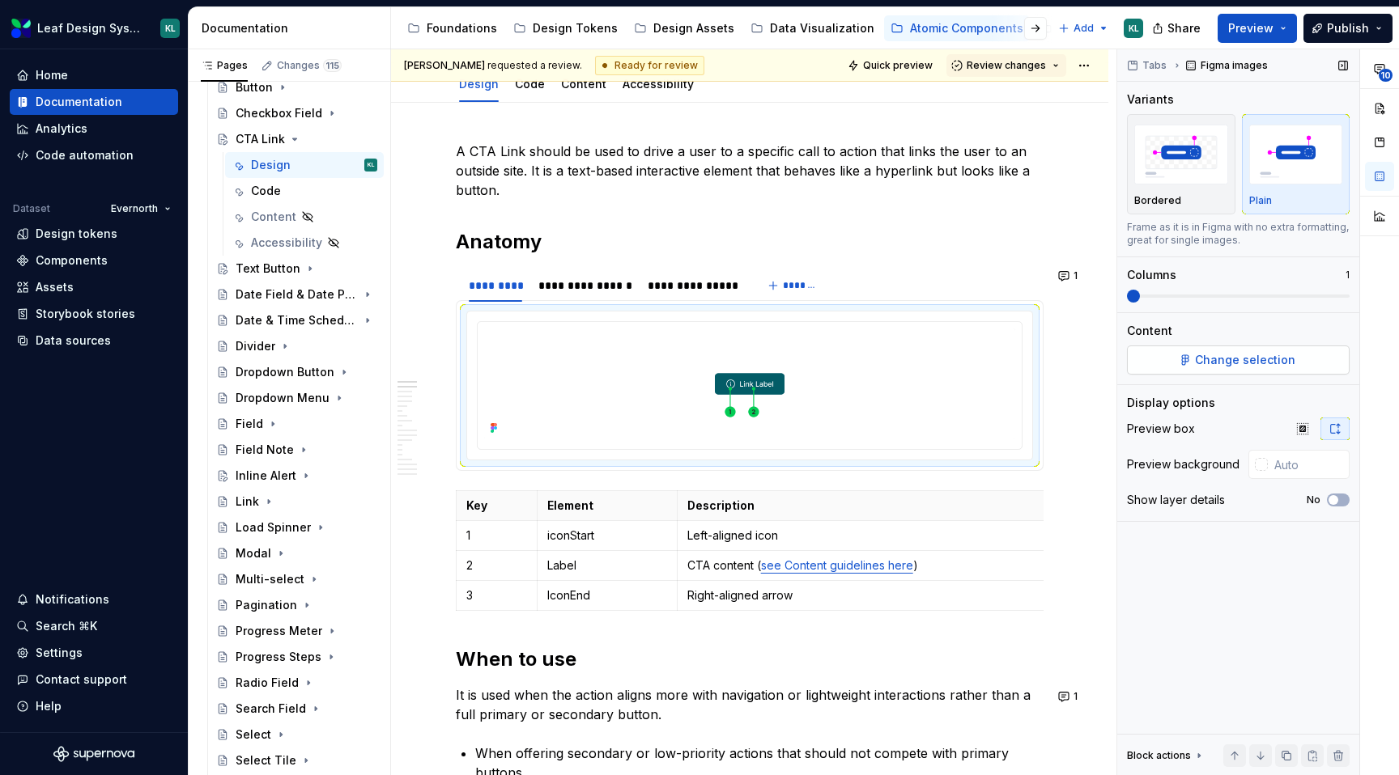
click at [1200, 362] on span "Change selection" at bounding box center [1245, 360] width 100 height 16
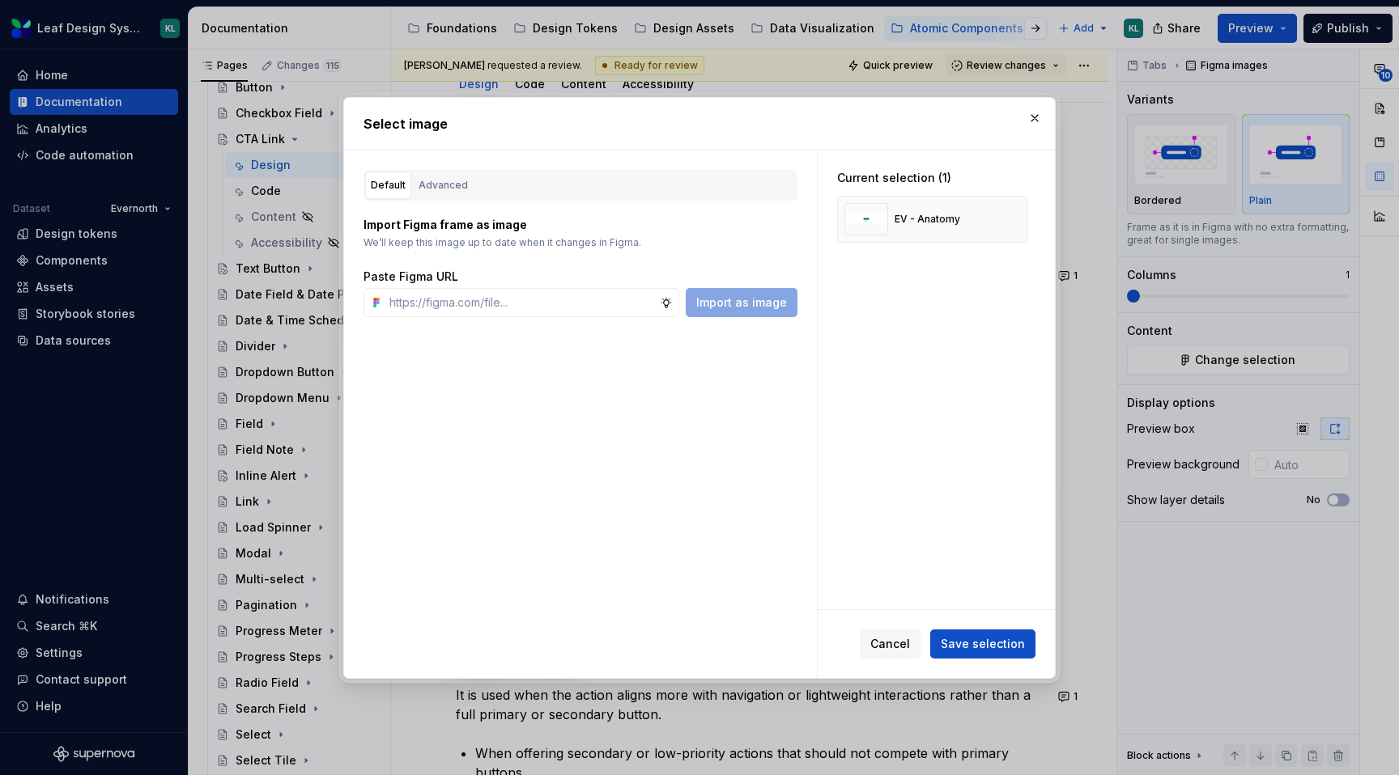
type textarea "*"
type input "[URL][DOMAIN_NAME]"
click at [720, 298] on span "Import as image" at bounding box center [741, 303] width 91 height 16
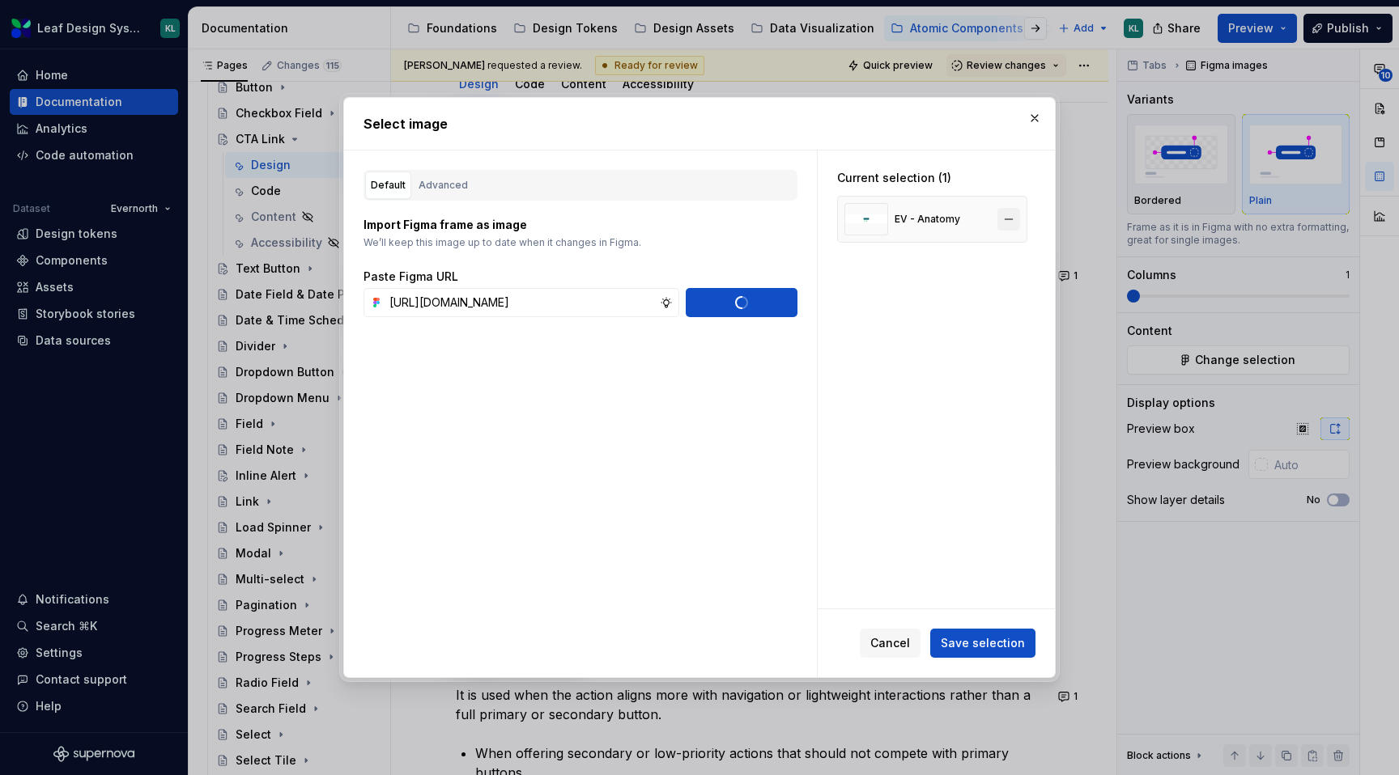
click at [1013, 219] on button "button" at bounding box center [1008, 219] width 23 height 23
click at [891, 645] on span "Cancel" at bounding box center [890, 643] width 40 height 16
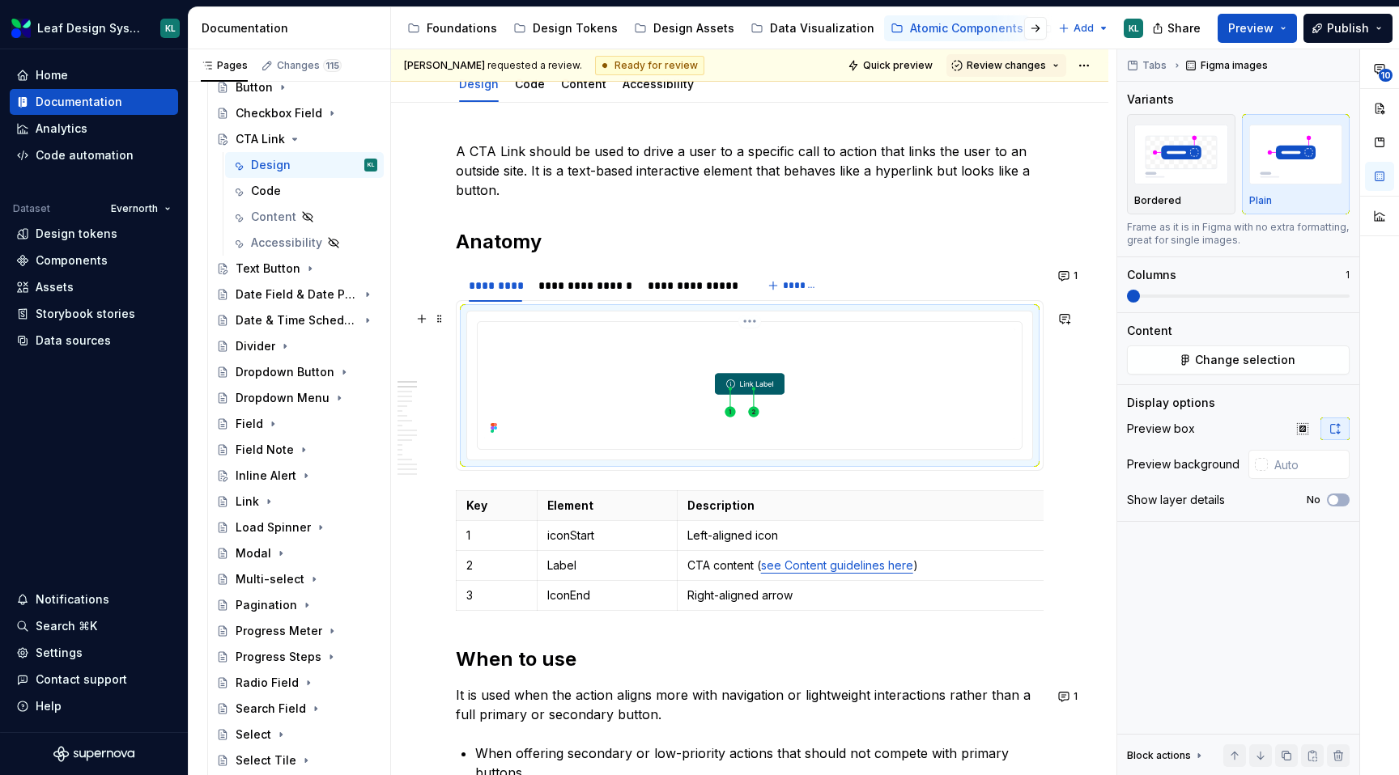
click at [776, 338] on img at bounding box center [749, 384] width 531 height 111
click at [1184, 355] on button "Change selection" at bounding box center [1238, 360] width 223 height 29
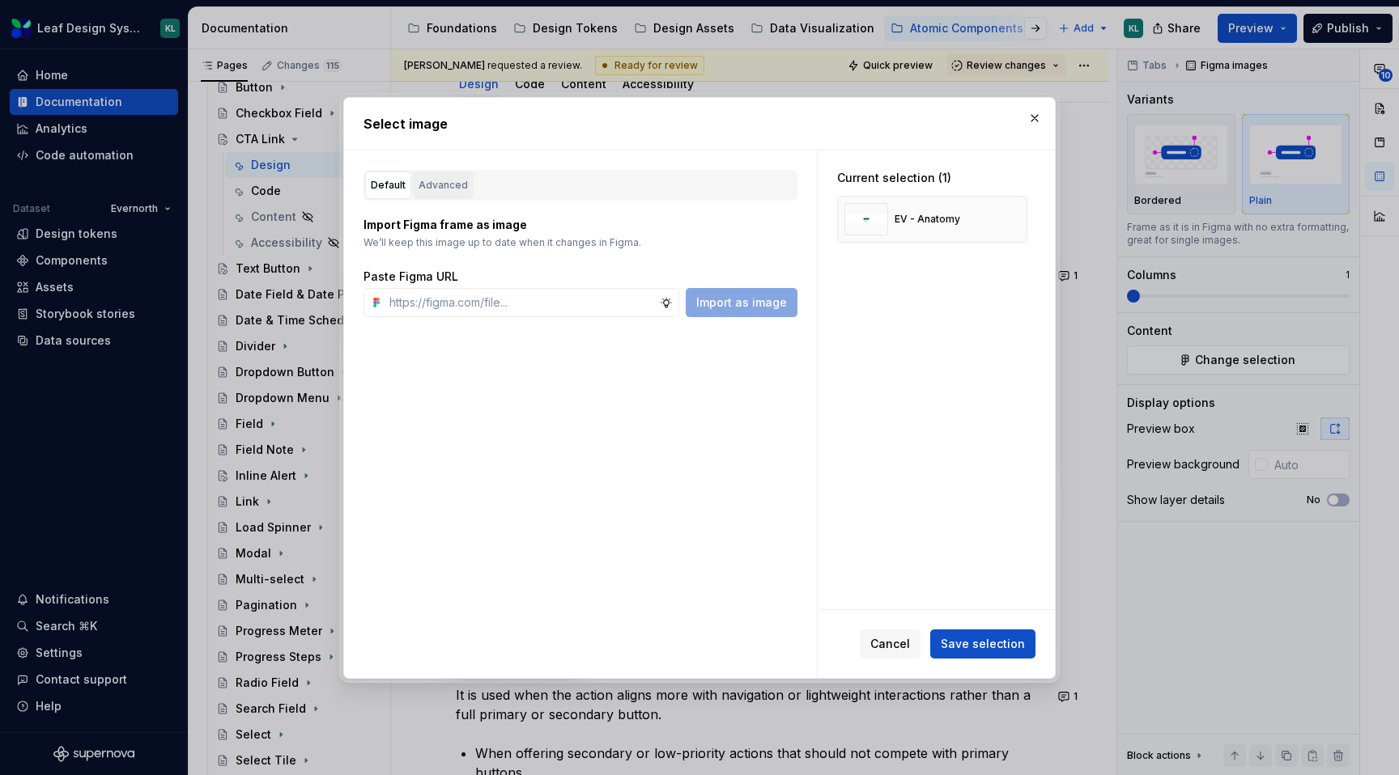
click at [435, 188] on div "Advanced" at bounding box center [442, 185] width 49 height 16
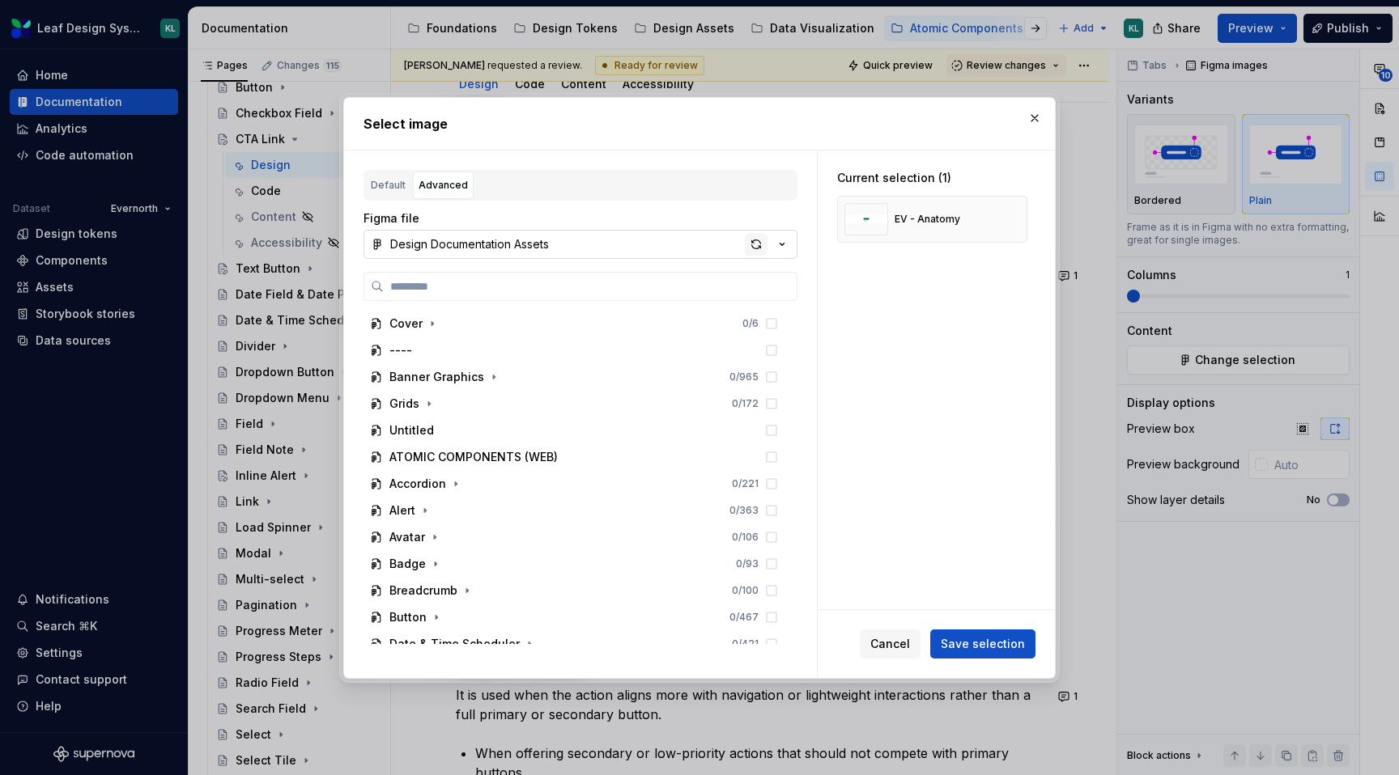
click at [751, 244] on div "button" at bounding box center [756, 244] width 23 height 23
click at [966, 636] on span "Save selection" at bounding box center [982, 643] width 84 height 16
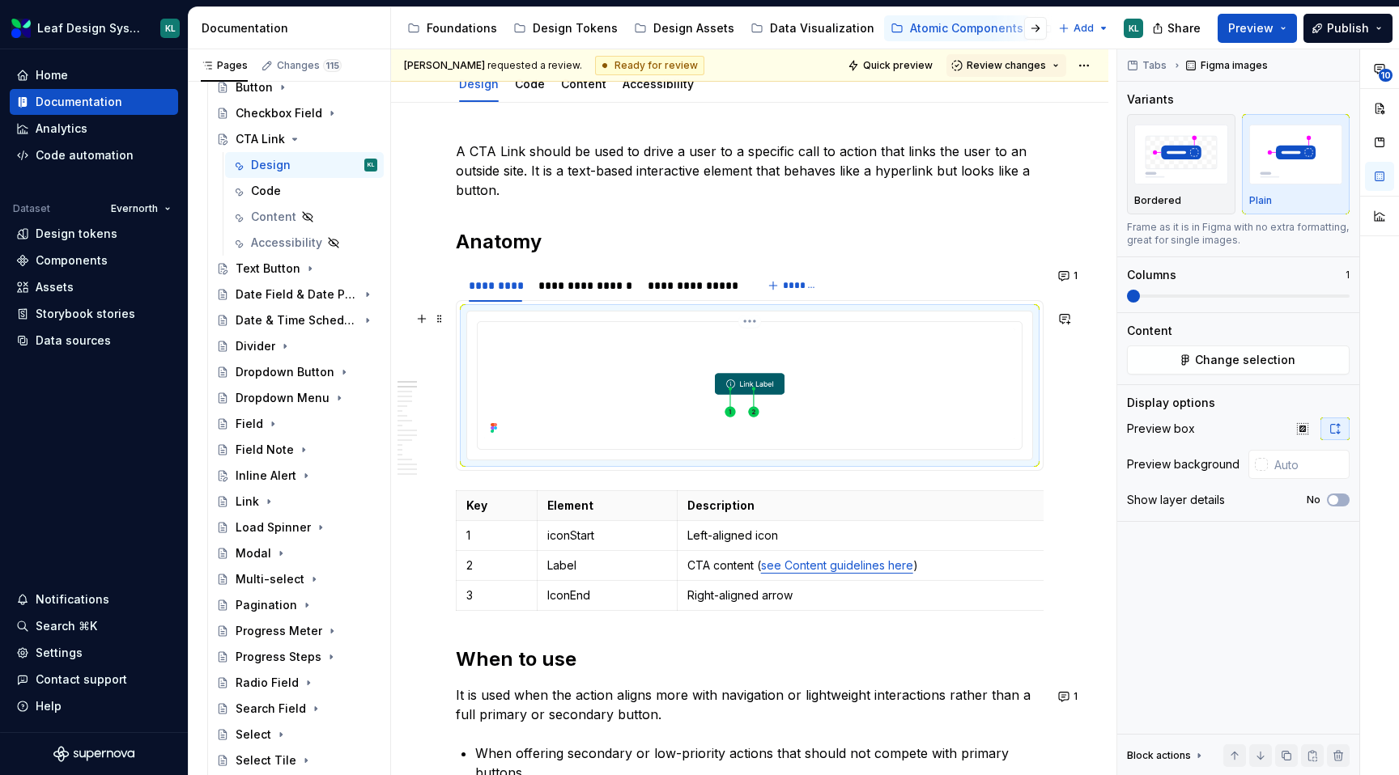
click at [819, 397] on img at bounding box center [749, 384] width 531 height 111
type textarea "*"
click at [838, 380] on img at bounding box center [749, 384] width 531 height 111
click at [1227, 359] on span "Change selection" at bounding box center [1245, 360] width 100 height 16
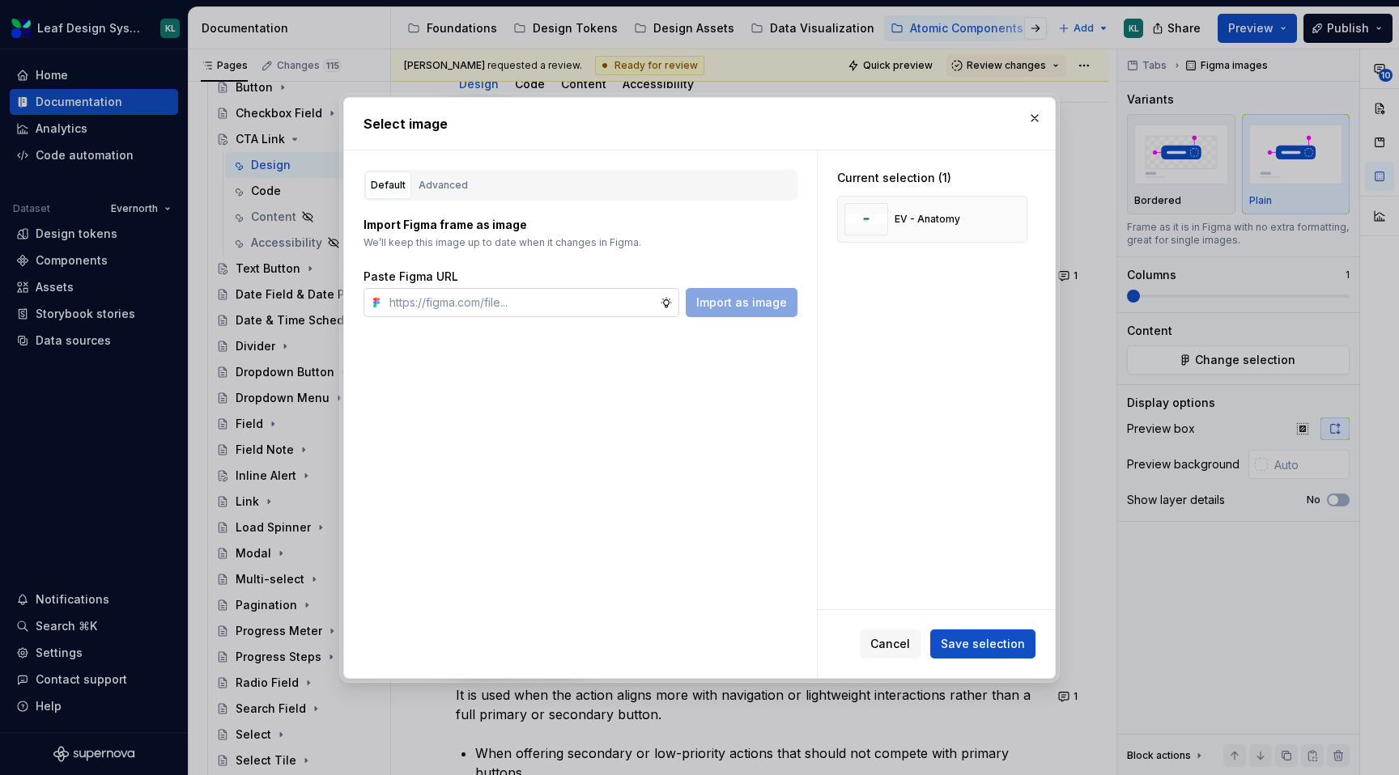
click at [546, 304] on input "text" at bounding box center [521, 302] width 277 height 29
type input "[URL][DOMAIN_NAME]"
click at [729, 305] on span "Import as image" at bounding box center [741, 303] width 91 height 16
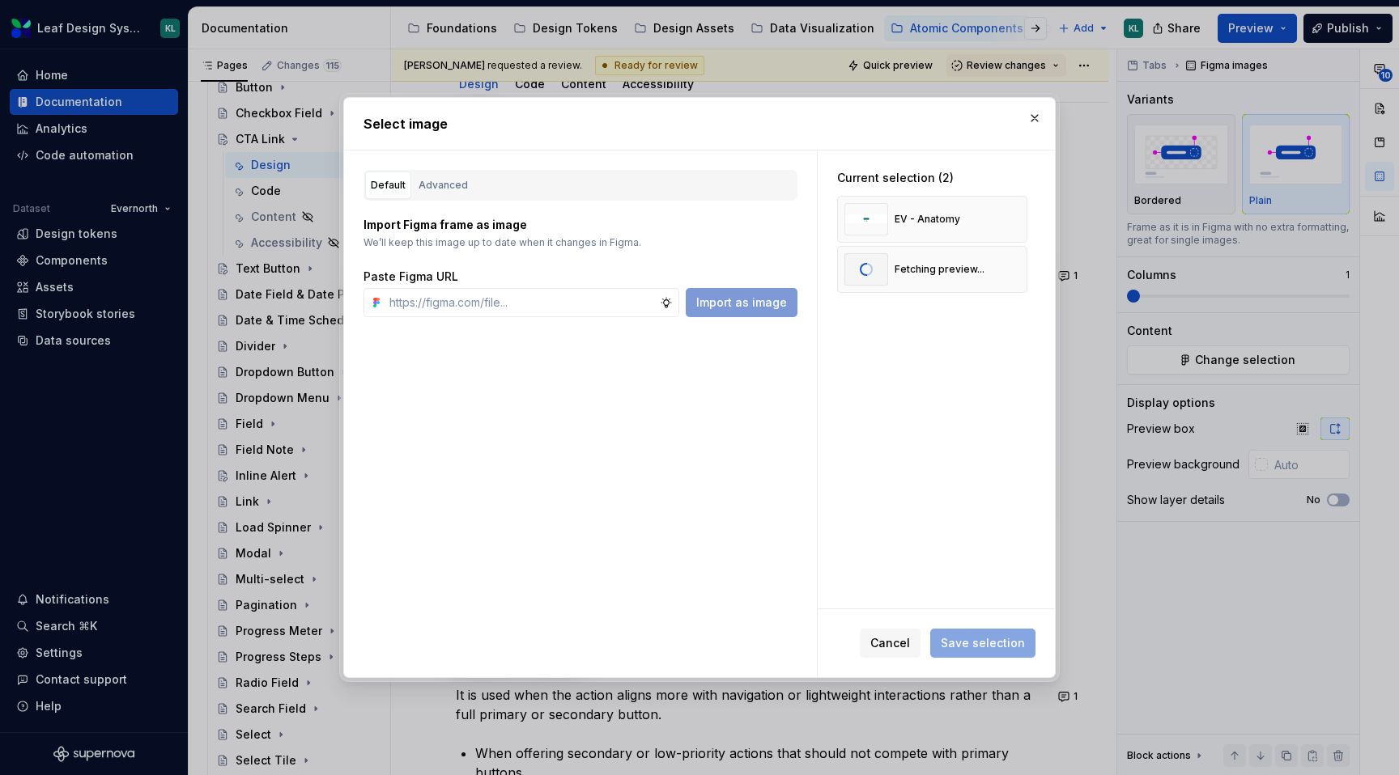
type textarea "*"
click at [1019, 223] on button "button" at bounding box center [1008, 219] width 23 height 23
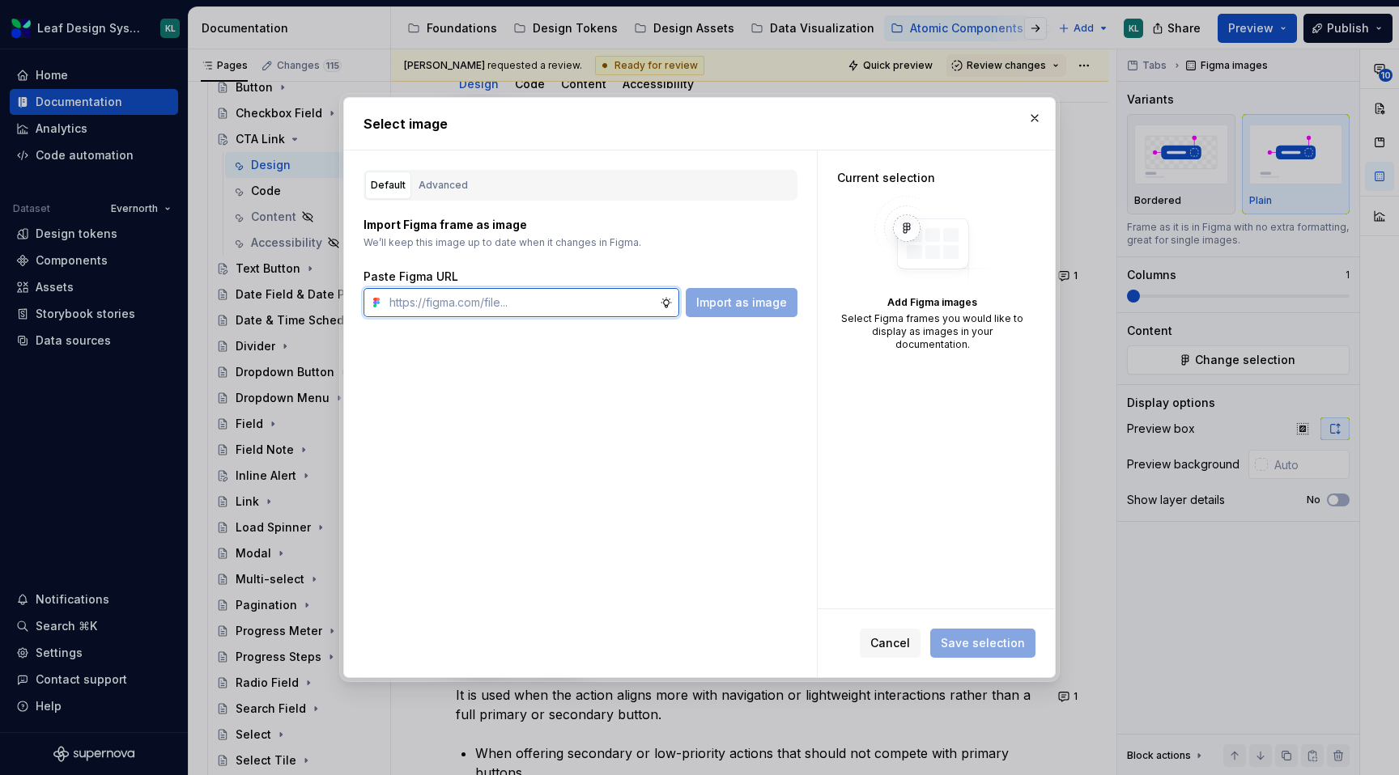
click at [551, 300] on input "text" at bounding box center [521, 302] width 277 height 29
paste input "[URL][DOMAIN_NAME]"
type input "[URL][DOMAIN_NAME]"
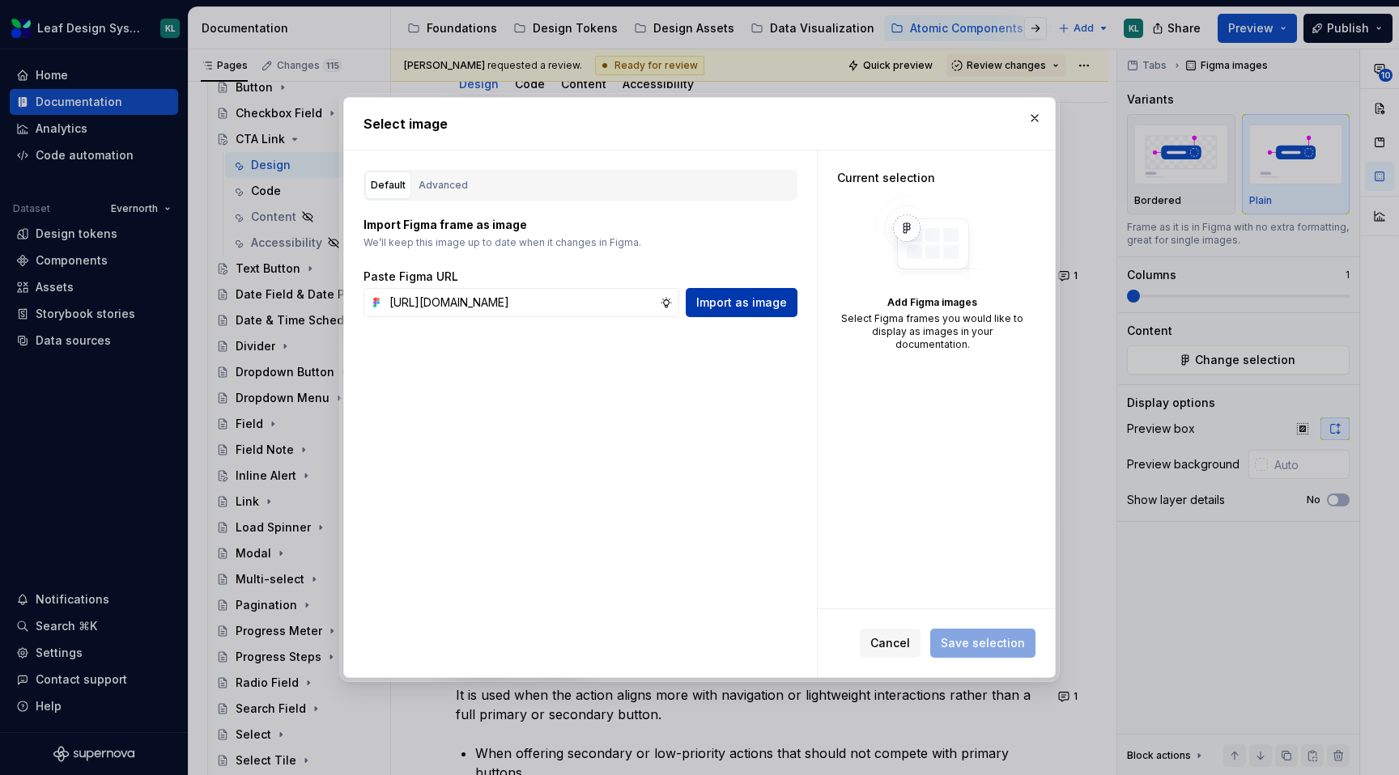
click at [708, 304] on span "Import as image" at bounding box center [741, 303] width 91 height 16
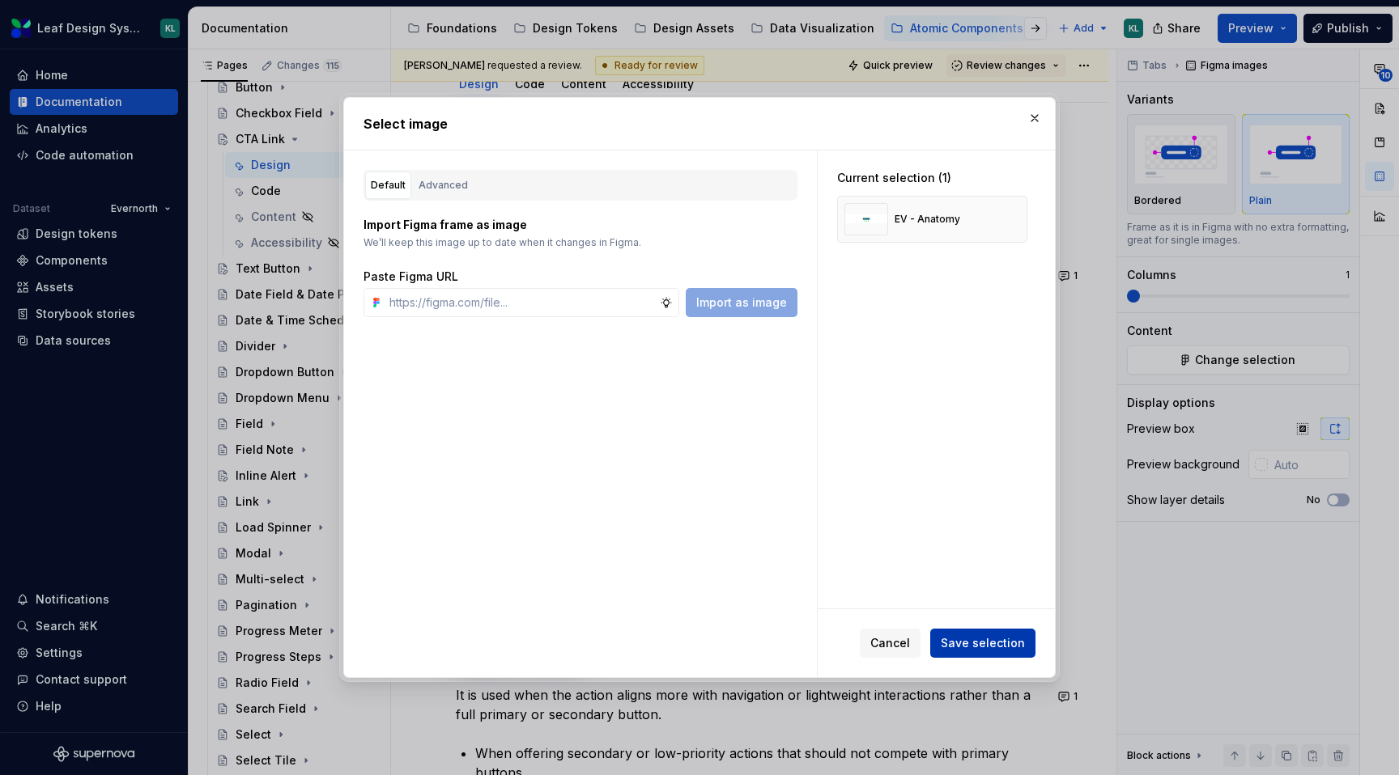
click at [962, 636] on span "Save selection" at bounding box center [982, 643] width 84 height 16
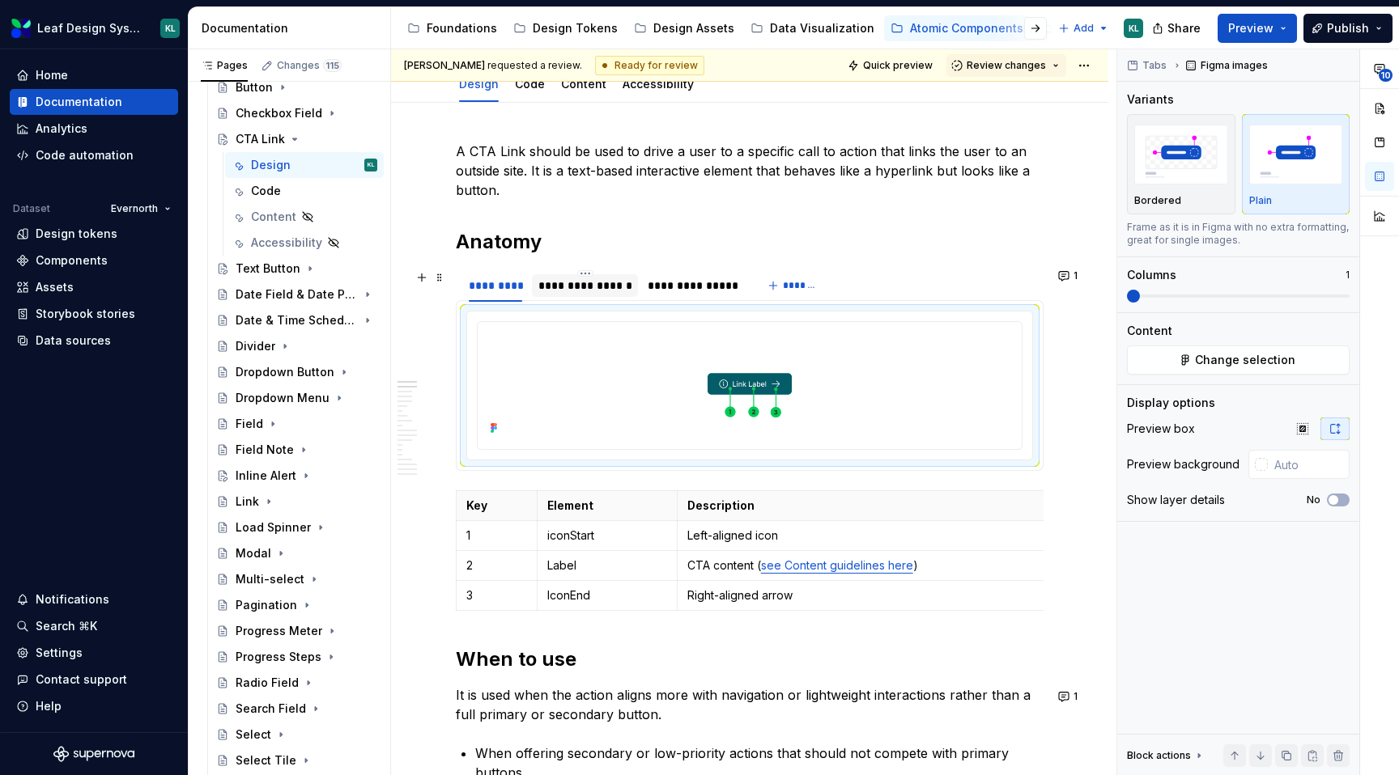
click at [597, 290] on div "**********" at bounding box center [585, 286] width 94 height 16
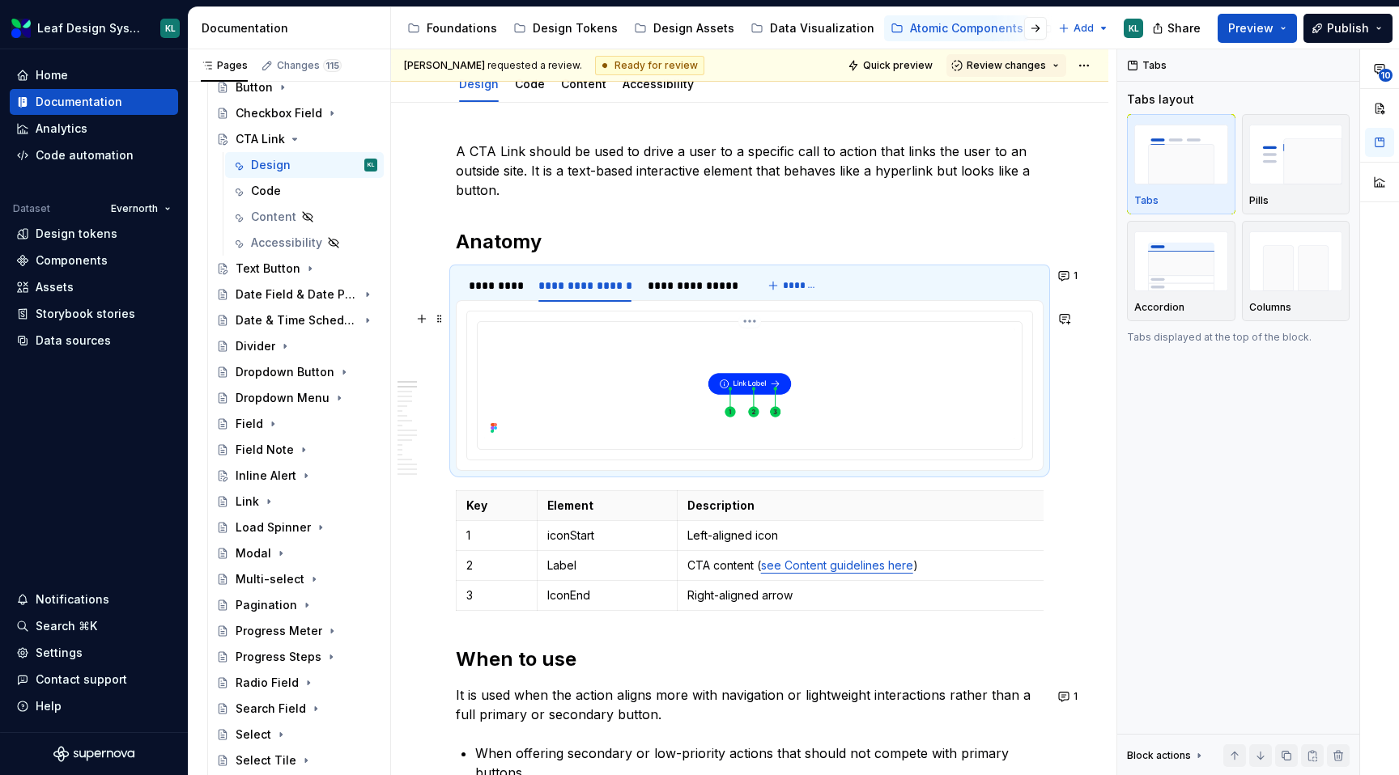
click at [630, 371] on img at bounding box center [749, 384] width 531 height 111
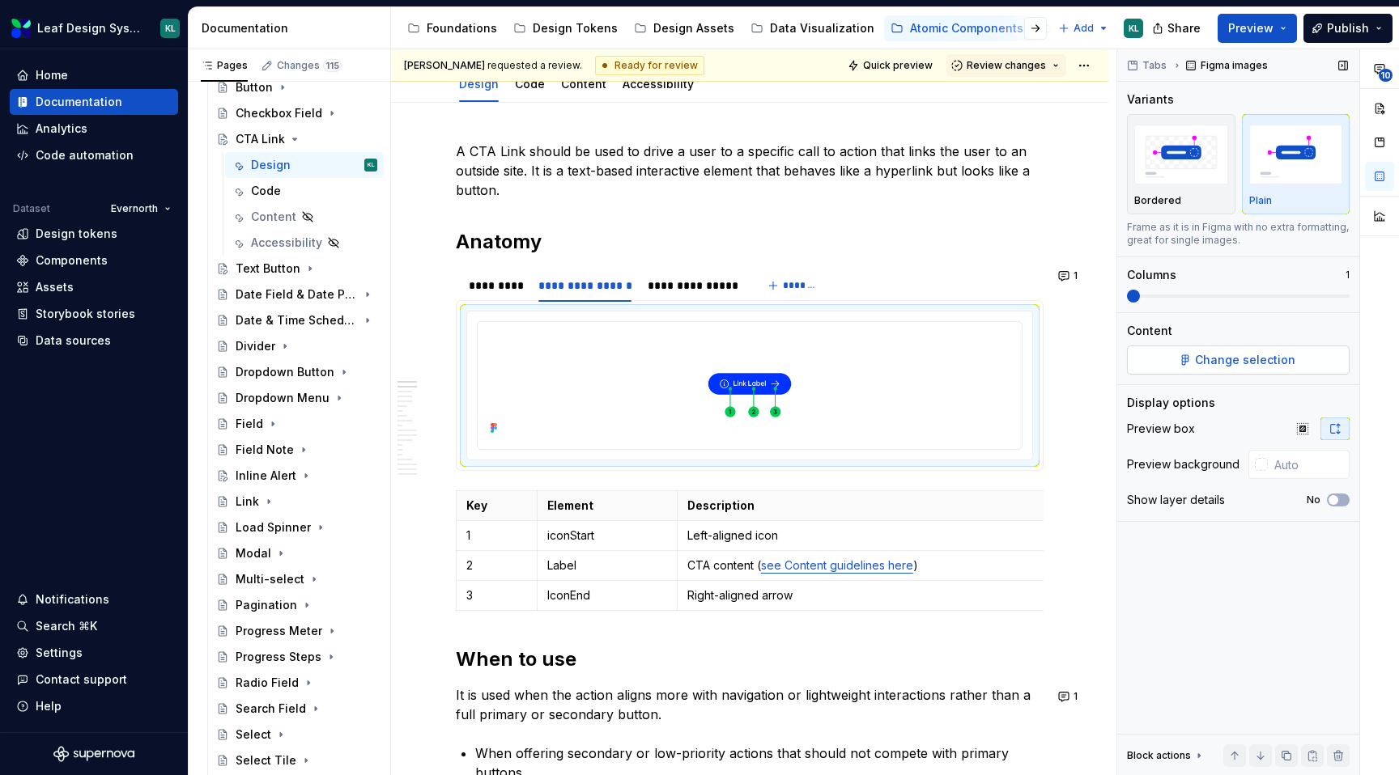
click at [1197, 363] on span "Change selection" at bounding box center [1245, 360] width 100 height 16
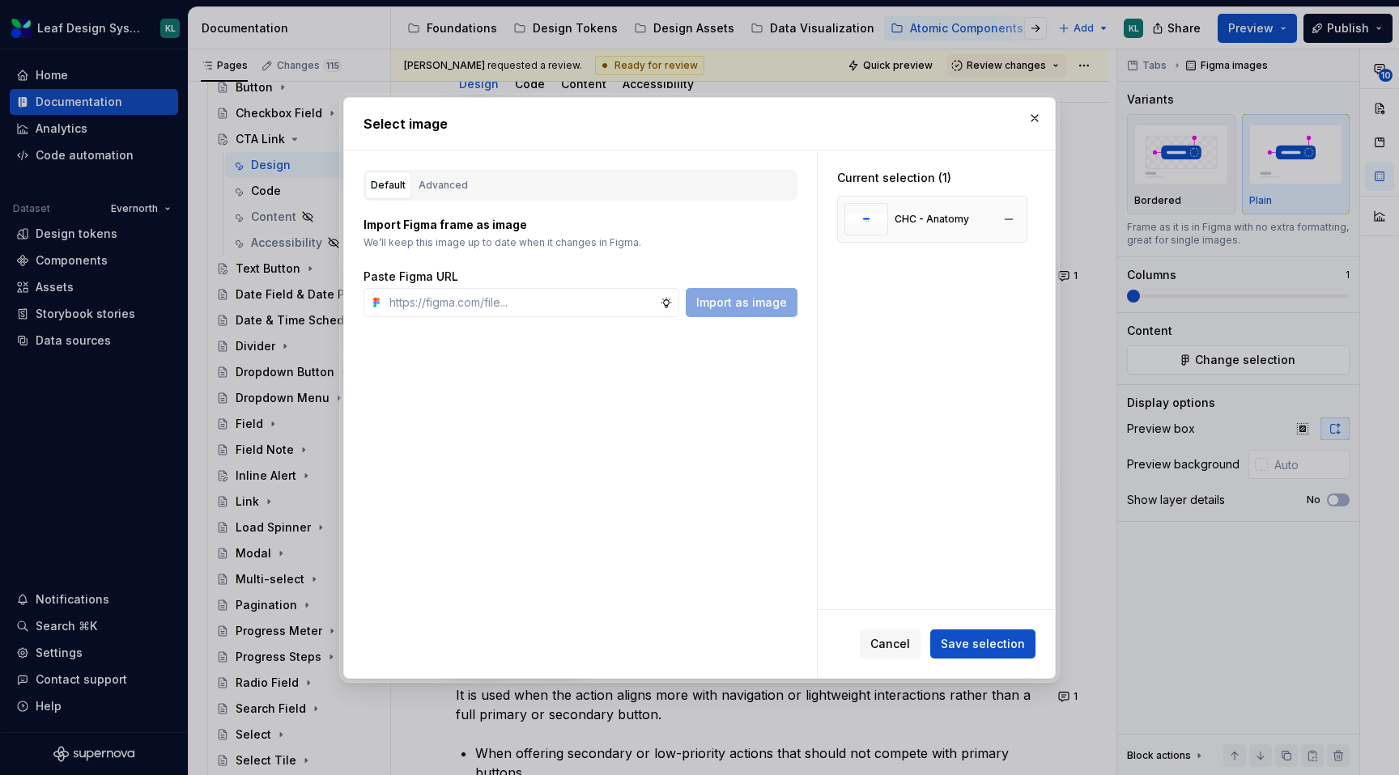
type textarea "*"
click at [1017, 219] on button "button" at bounding box center [1008, 219] width 23 height 23
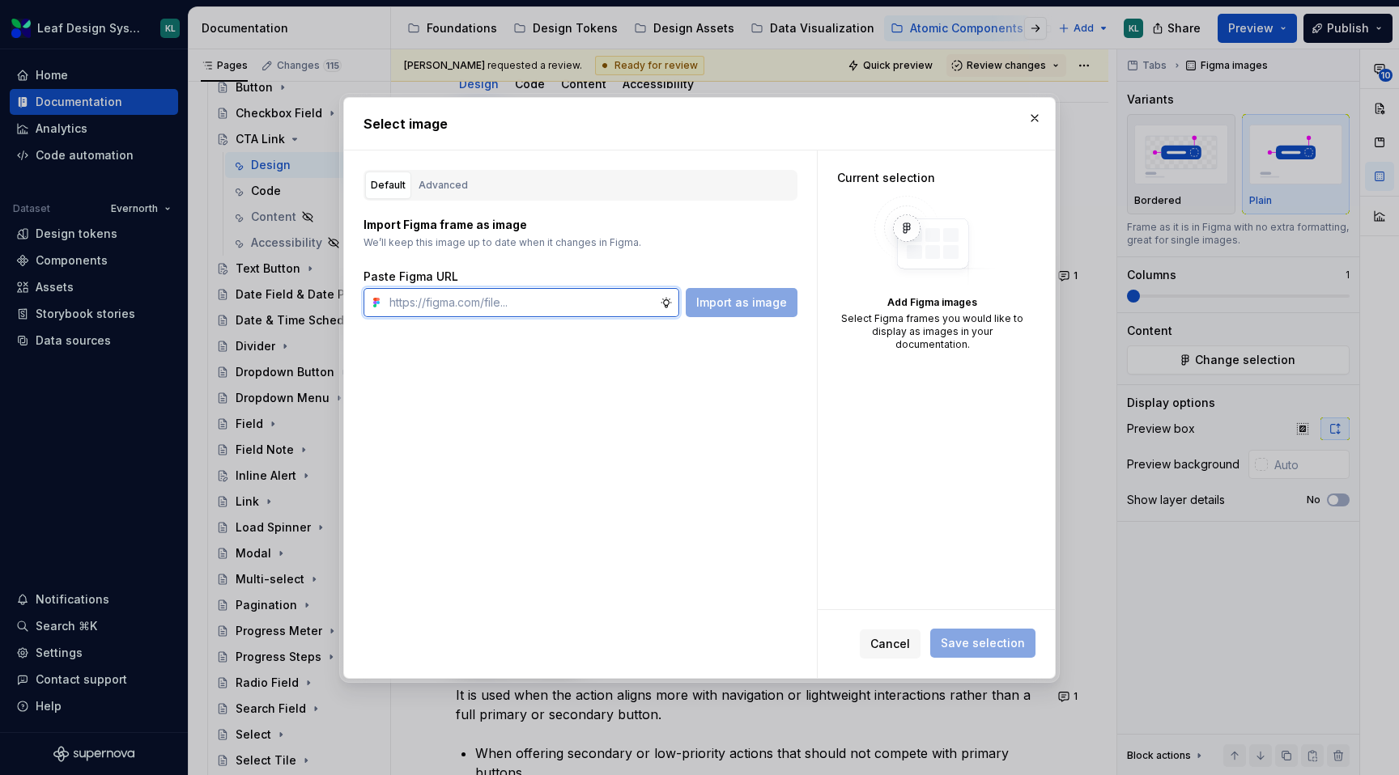
click at [549, 307] on input "text" at bounding box center [521, 302] width 277 height 29
paste input "[URL][DOMAIN_NAME]"
type input "[URL][DOMAIN_NAME]"
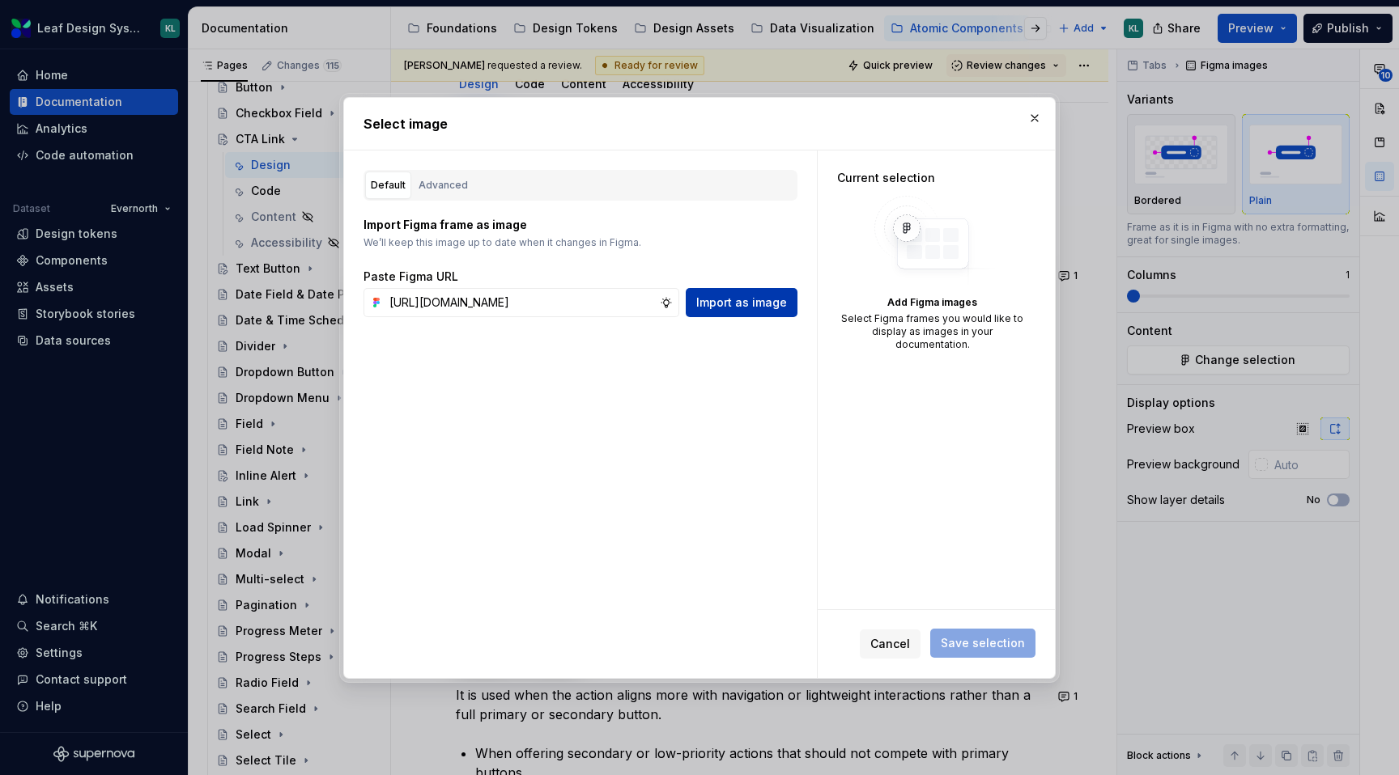
click at [732, 296] on span "Import as image" at bounding box center [741, 303] width 91 height 16
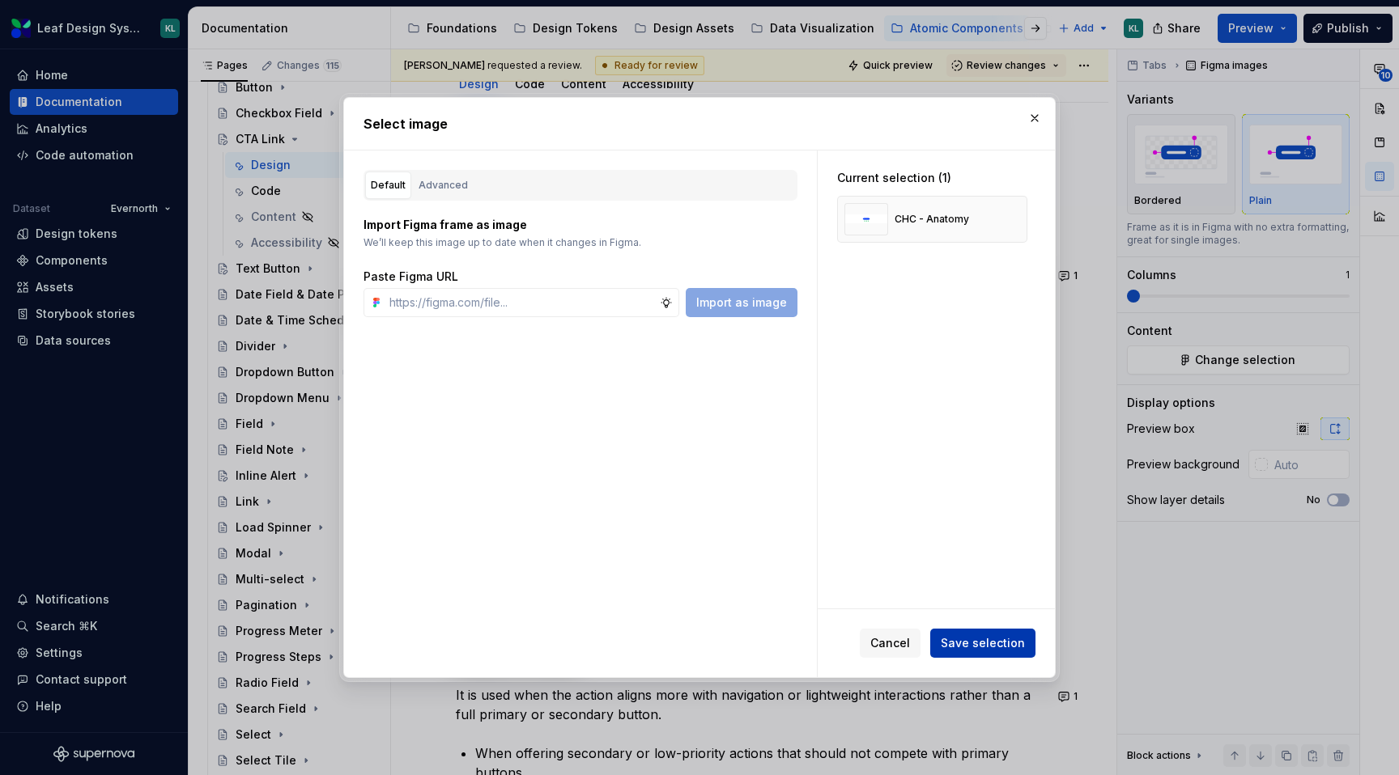
click at [978, 638] on span "Save selection" at bounding box center [982, 643] width 84 height 16
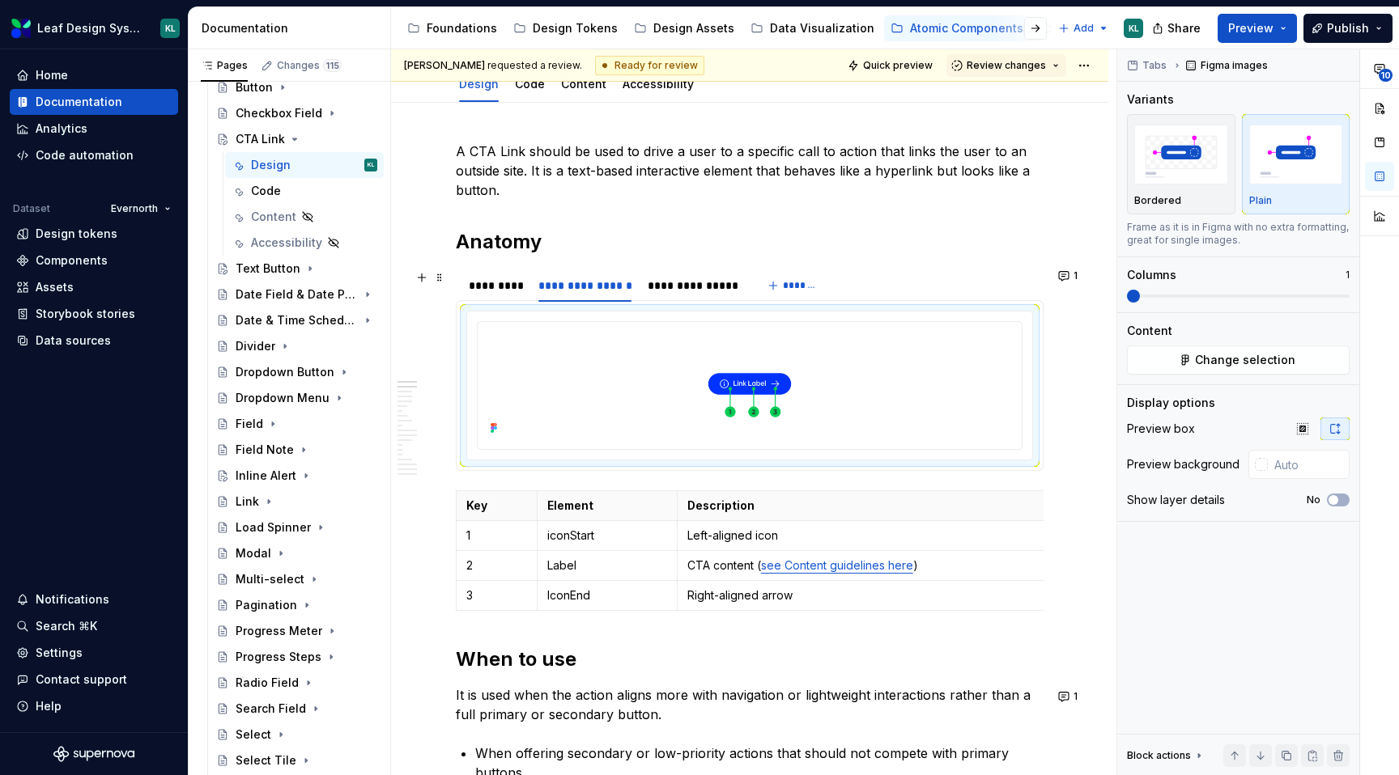
click at [710, 301] on div "**********" at bounding box center [604, 290] width 297 height 40
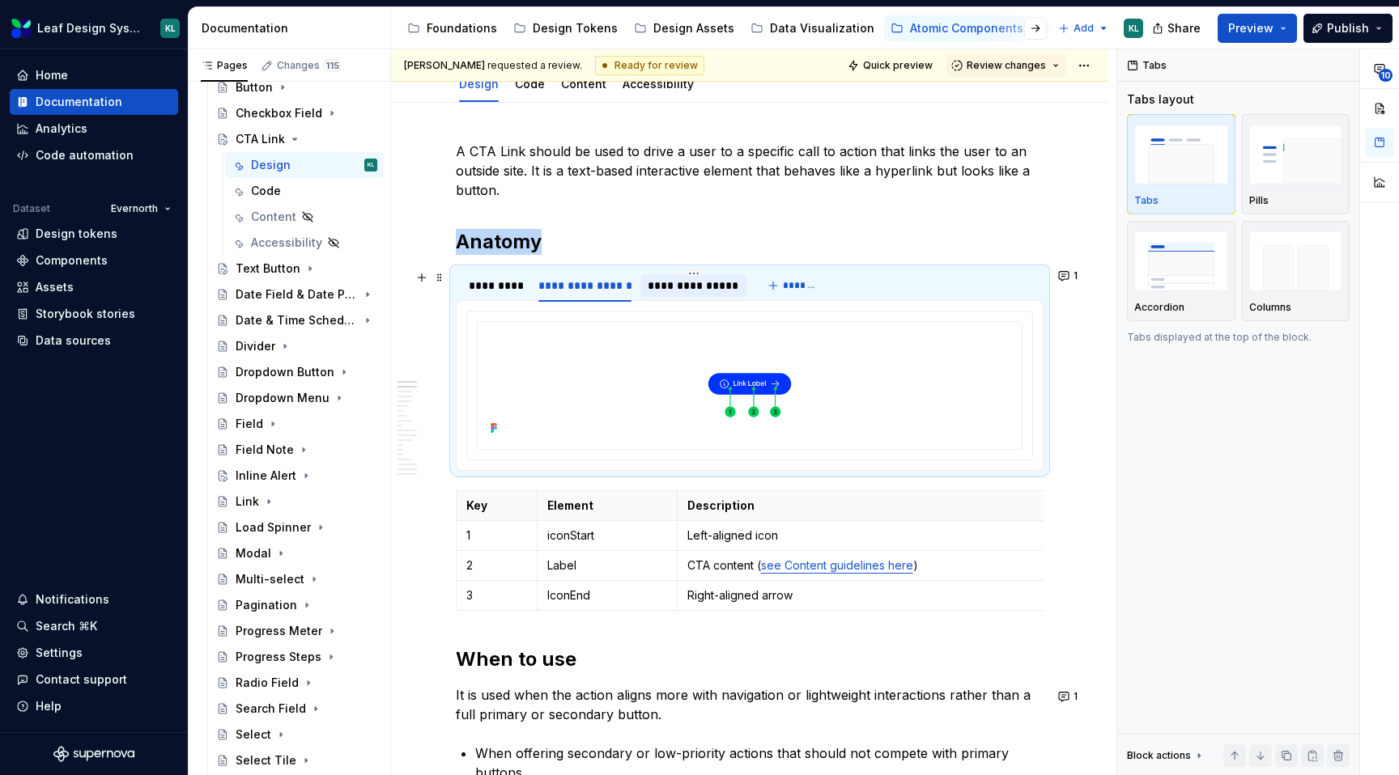
click at [706, 294] on div "**********" at bounding box center [693, 285] width 104 height 23
type textarea "*"
click at [774, 385] on img at bounding box center [749, 384] width 531 height 111
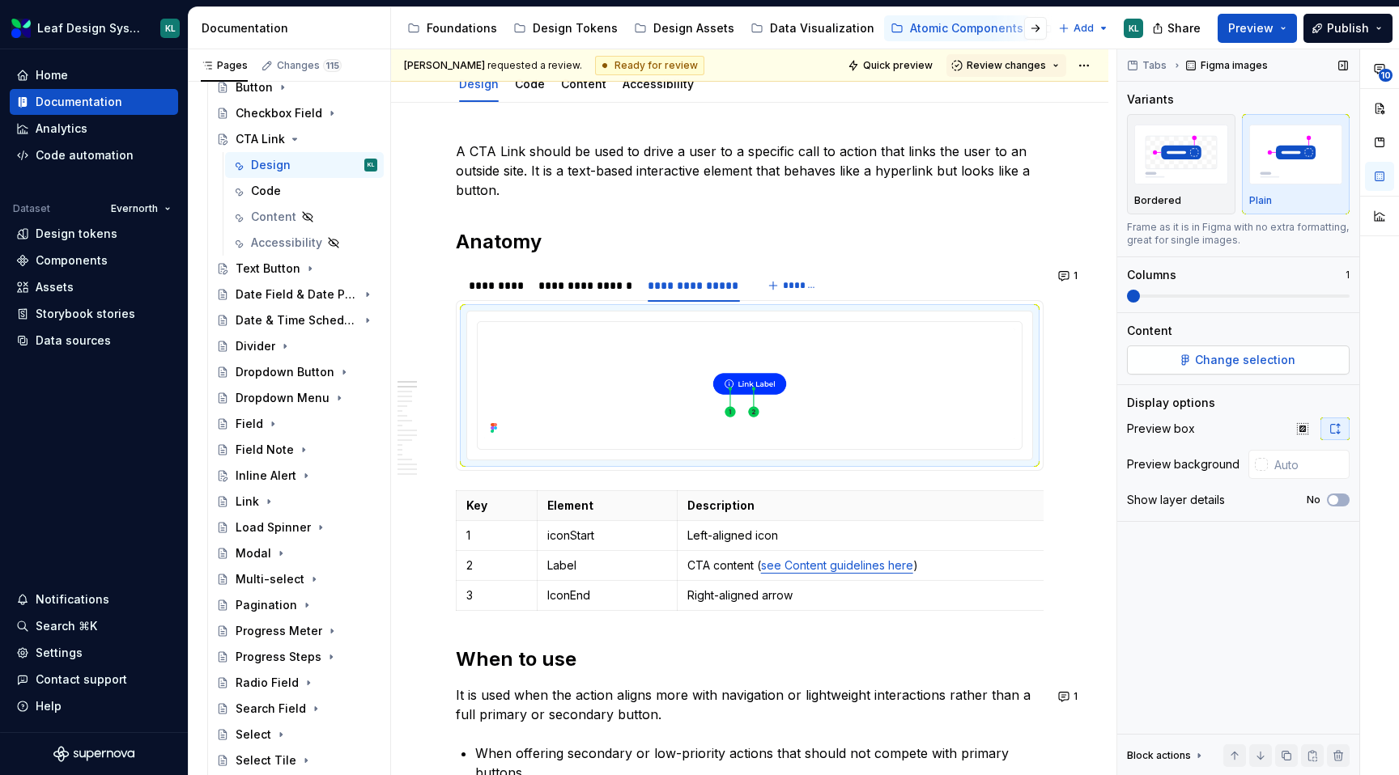
click at [1210, 352] on span "Change selection" at bounding box center [1245, 360] width 100 height 16
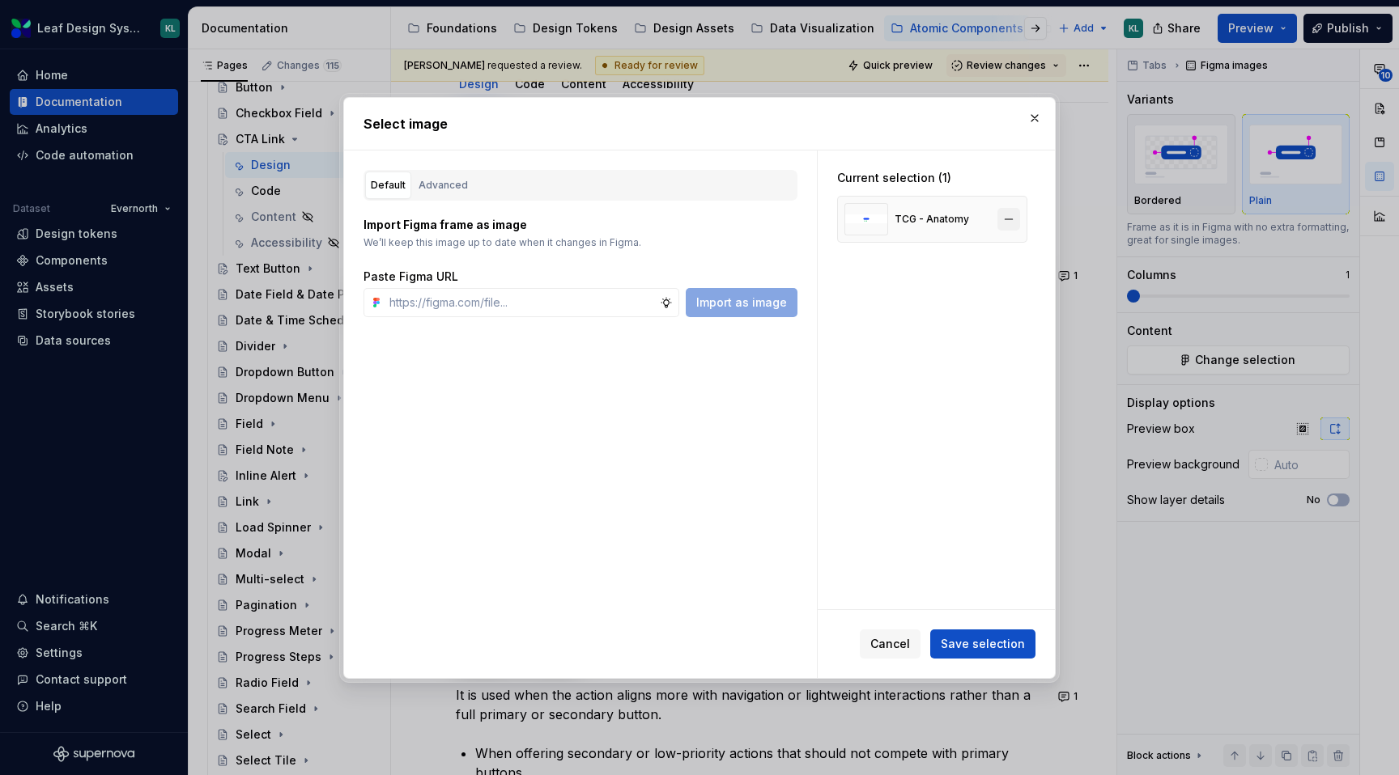
click at [1015, 214] on button "button" at bounding box center [1008, 219] width 23 height 23
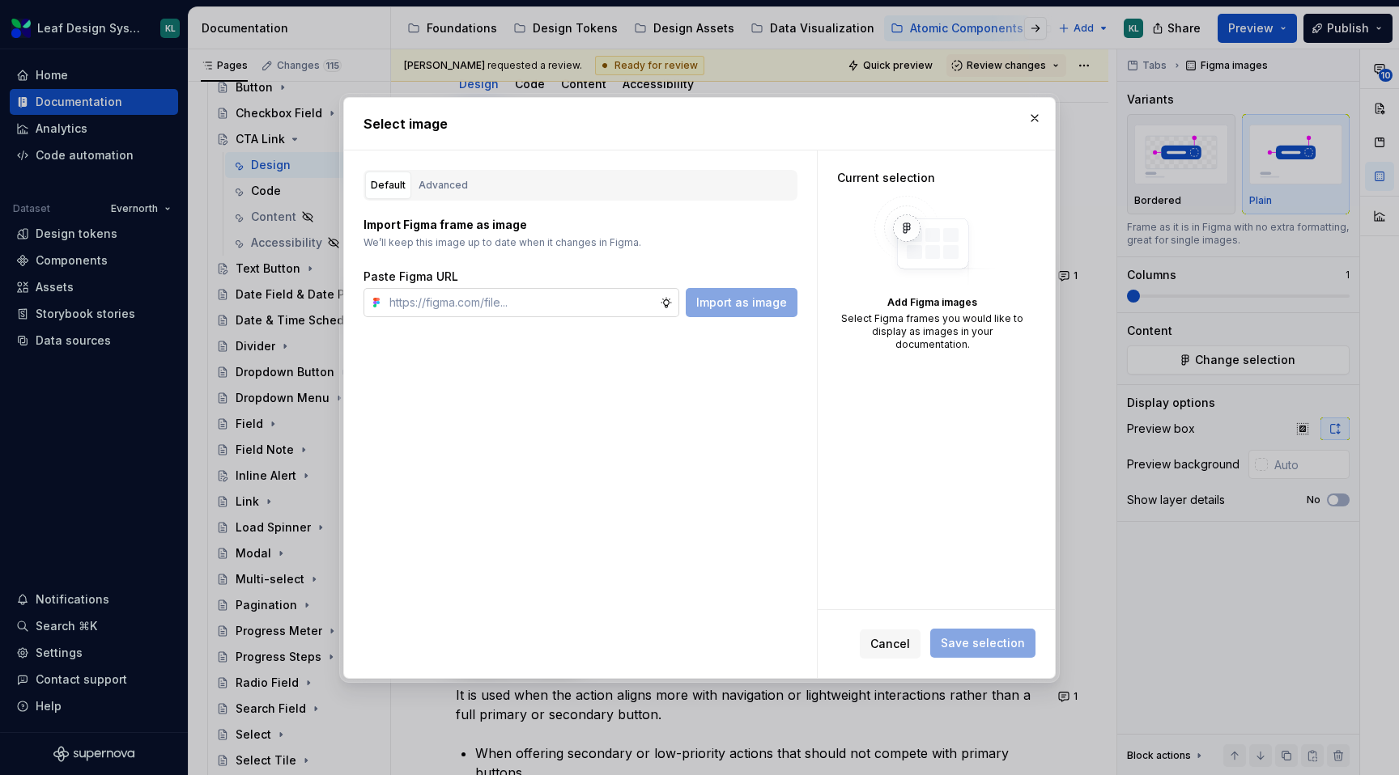
click at [495, 304] on input "text" at bounding box center [521, 302] width 277 height 29
paste input "[URL][DOMAIN_NAME]"
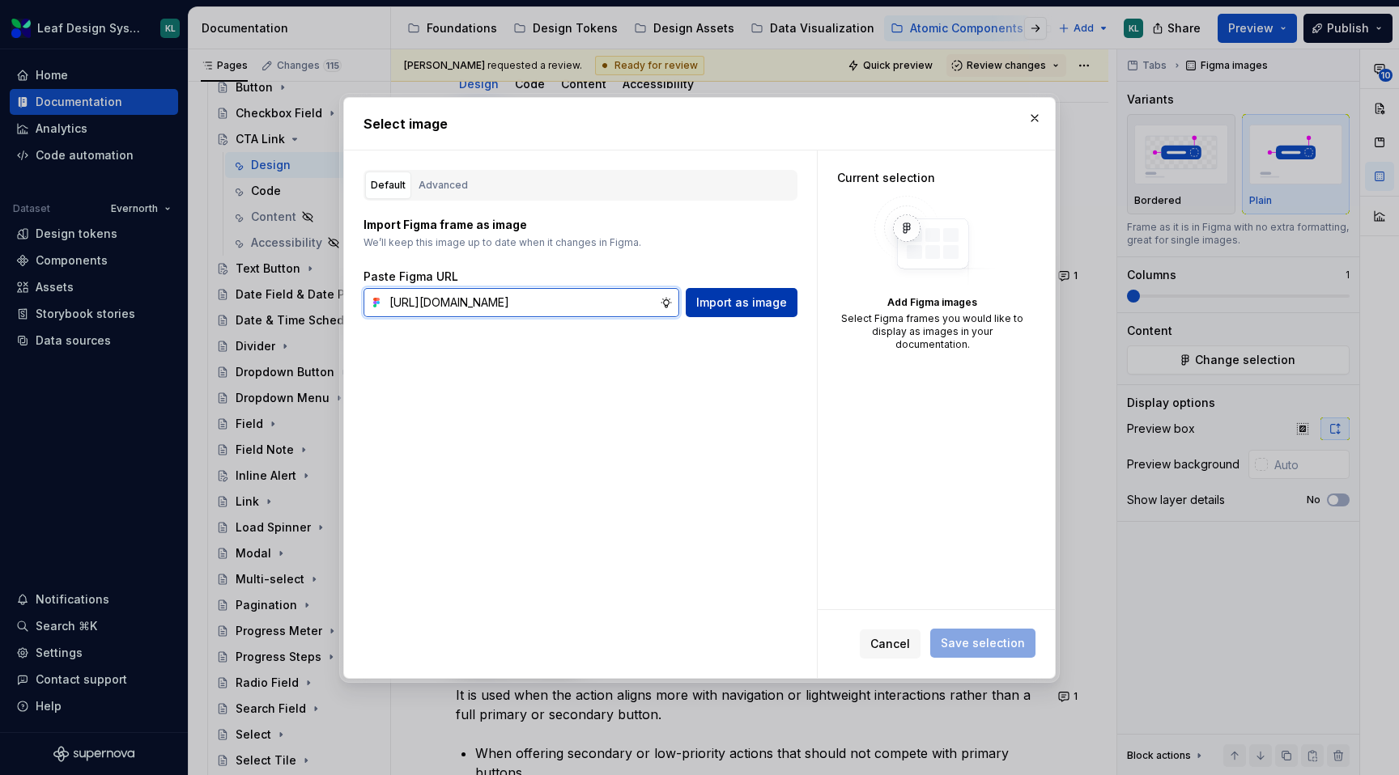
type input "[URL][DOMAIN_NAME]"
click at [724, 304] on span "Import as image" at bounding box center [741, 303] width 91 height 16
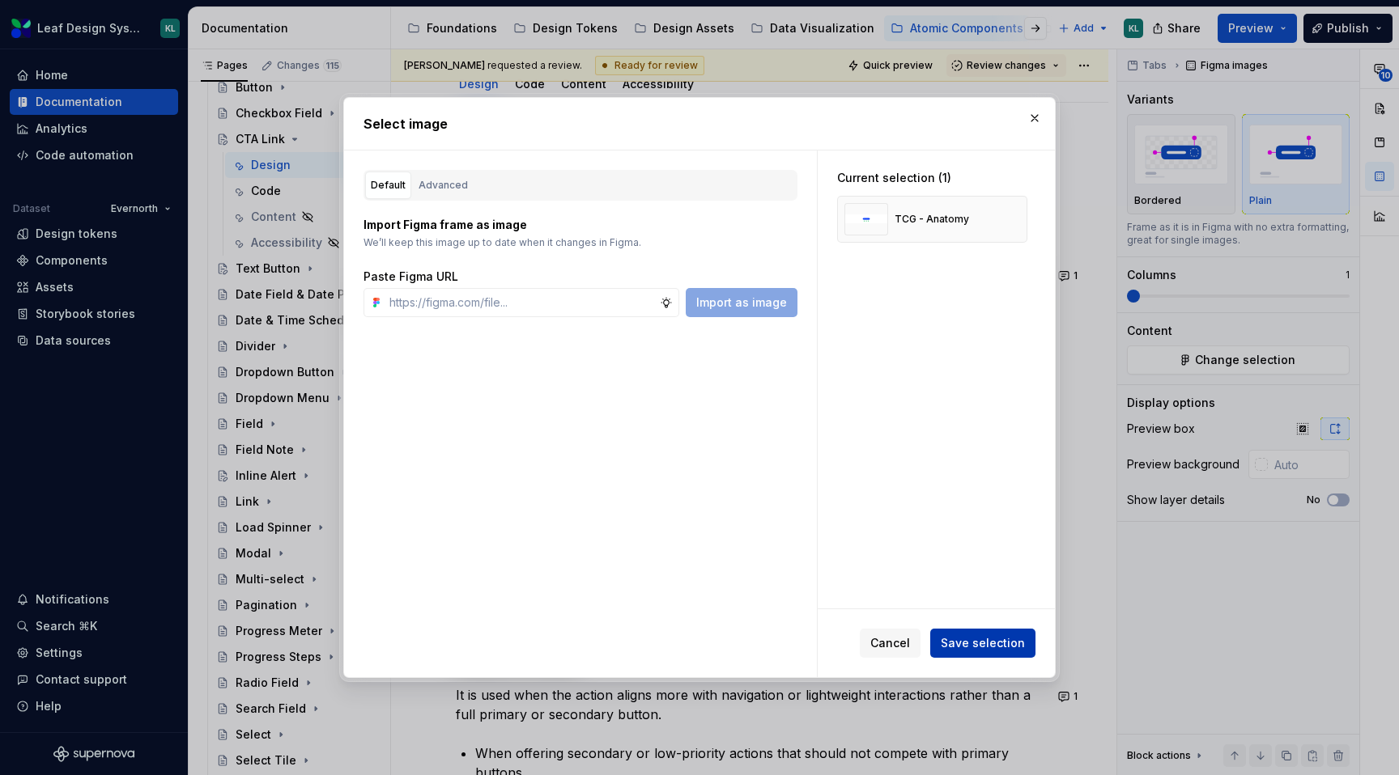
click at [958, 649] on span "Save selection" at bounding box center [982, 643] width 84 height 16
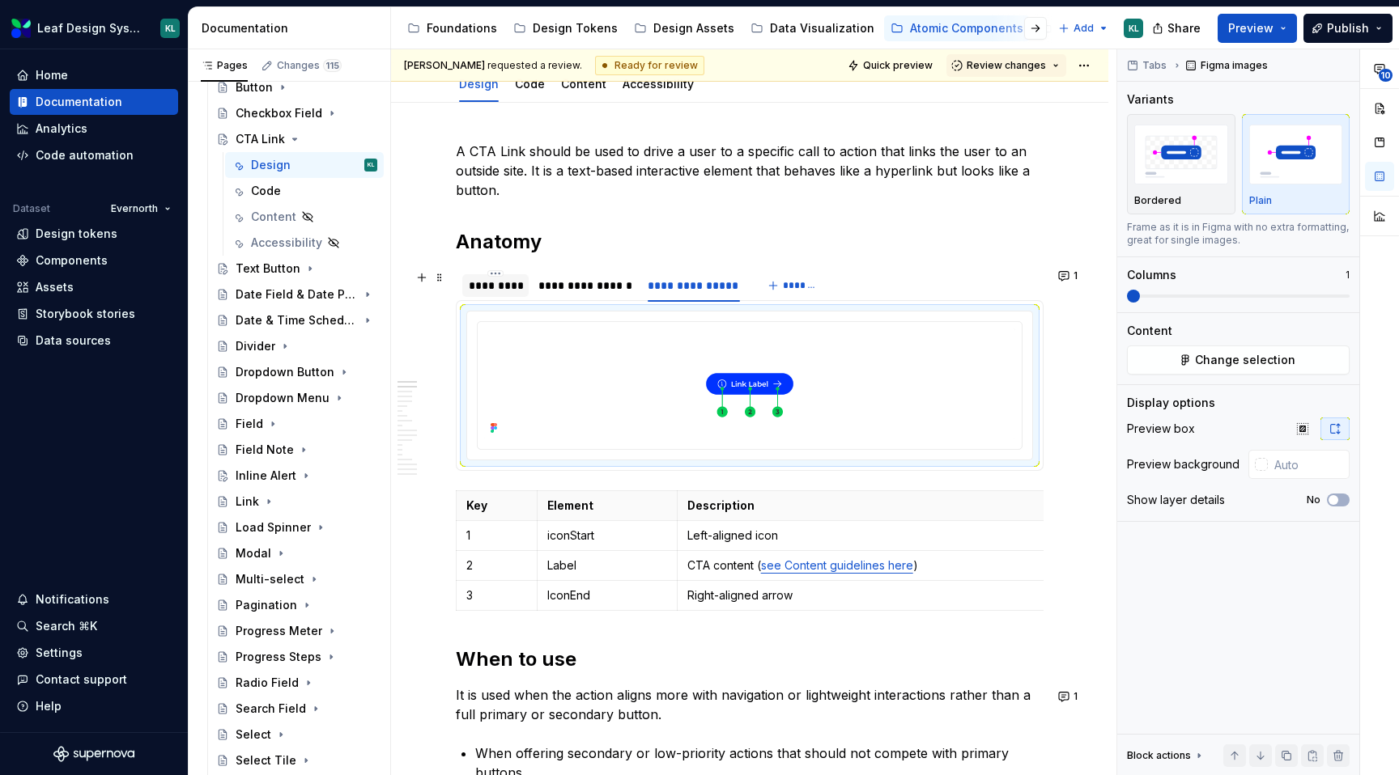
click at [501, 282] on div "*********" at bounding box center [495, 286] width 53 height 16
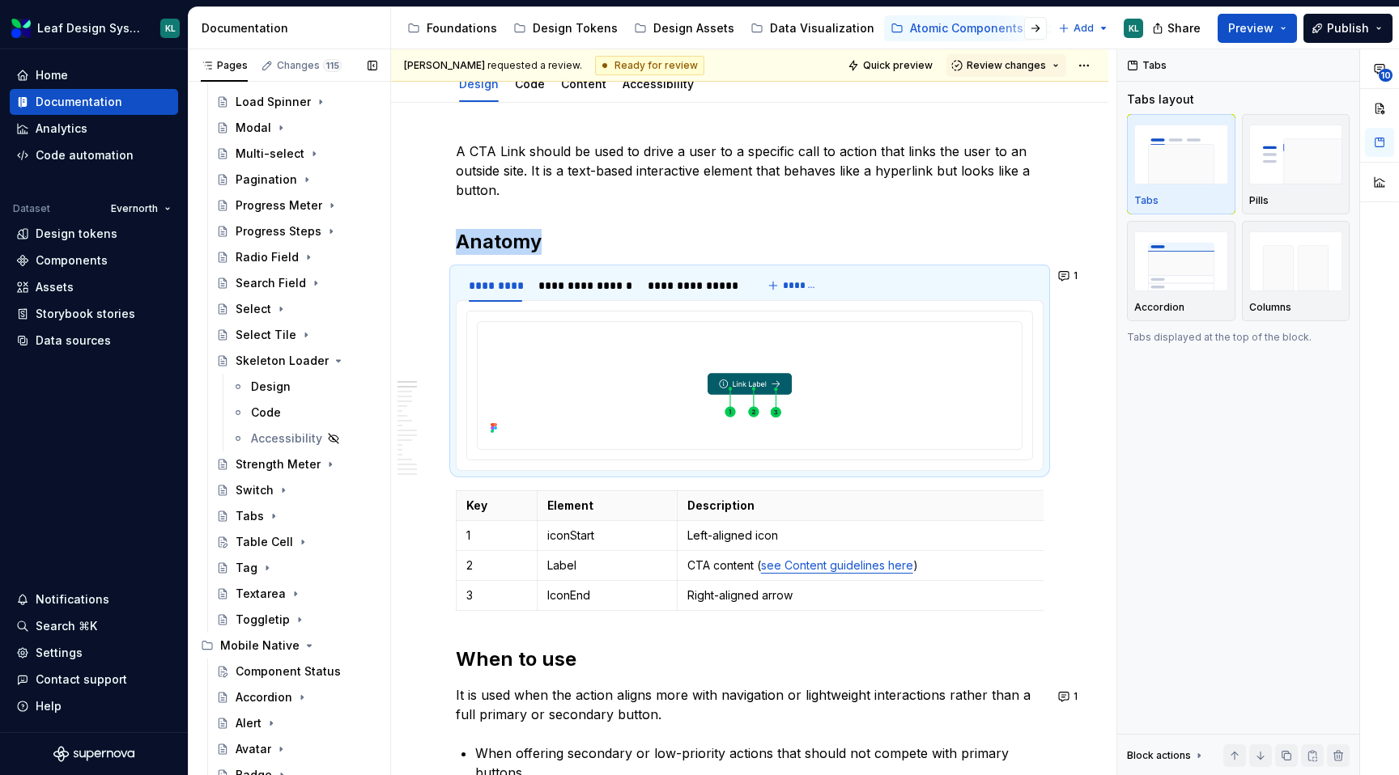
scroll to position [688, 0]
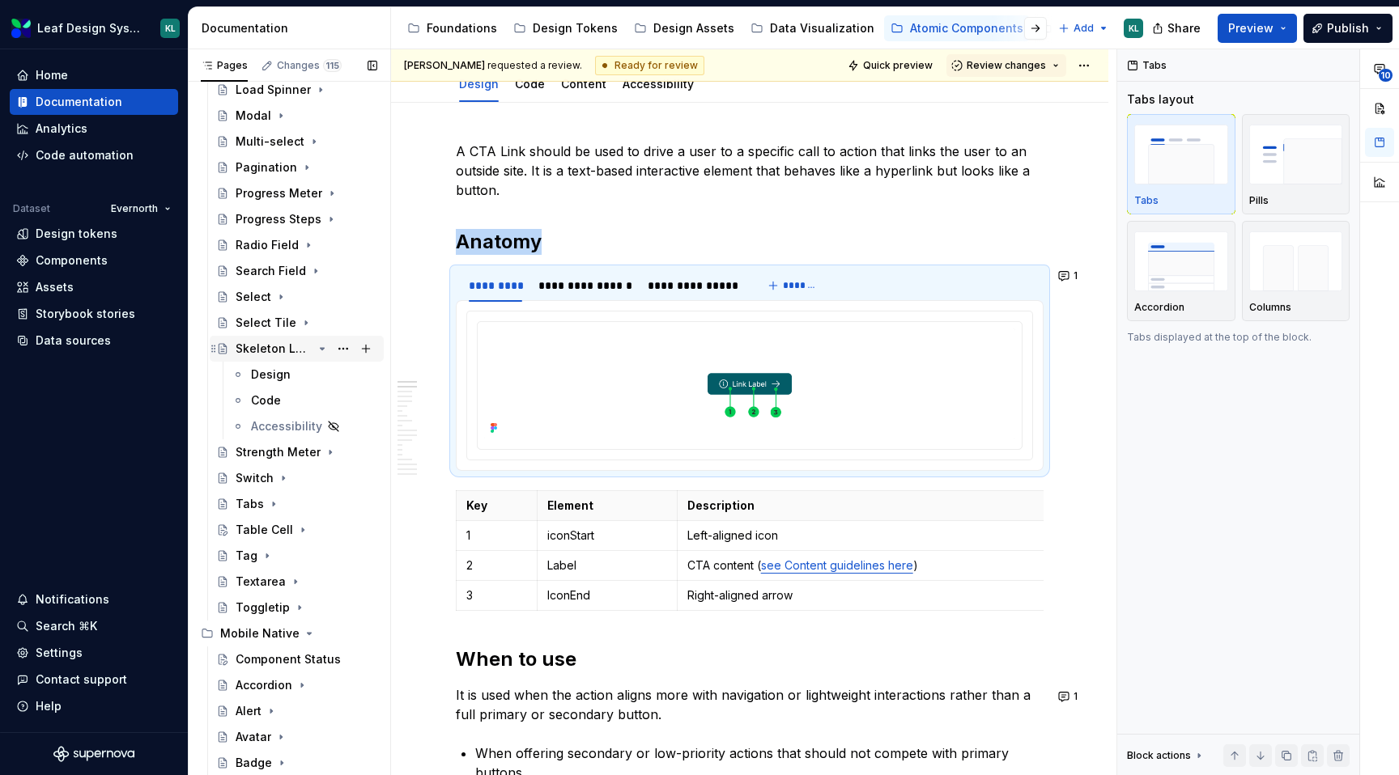
click at [320, 350] on icon "Page tree" at bounding box center [322, 348] width 13 height 13
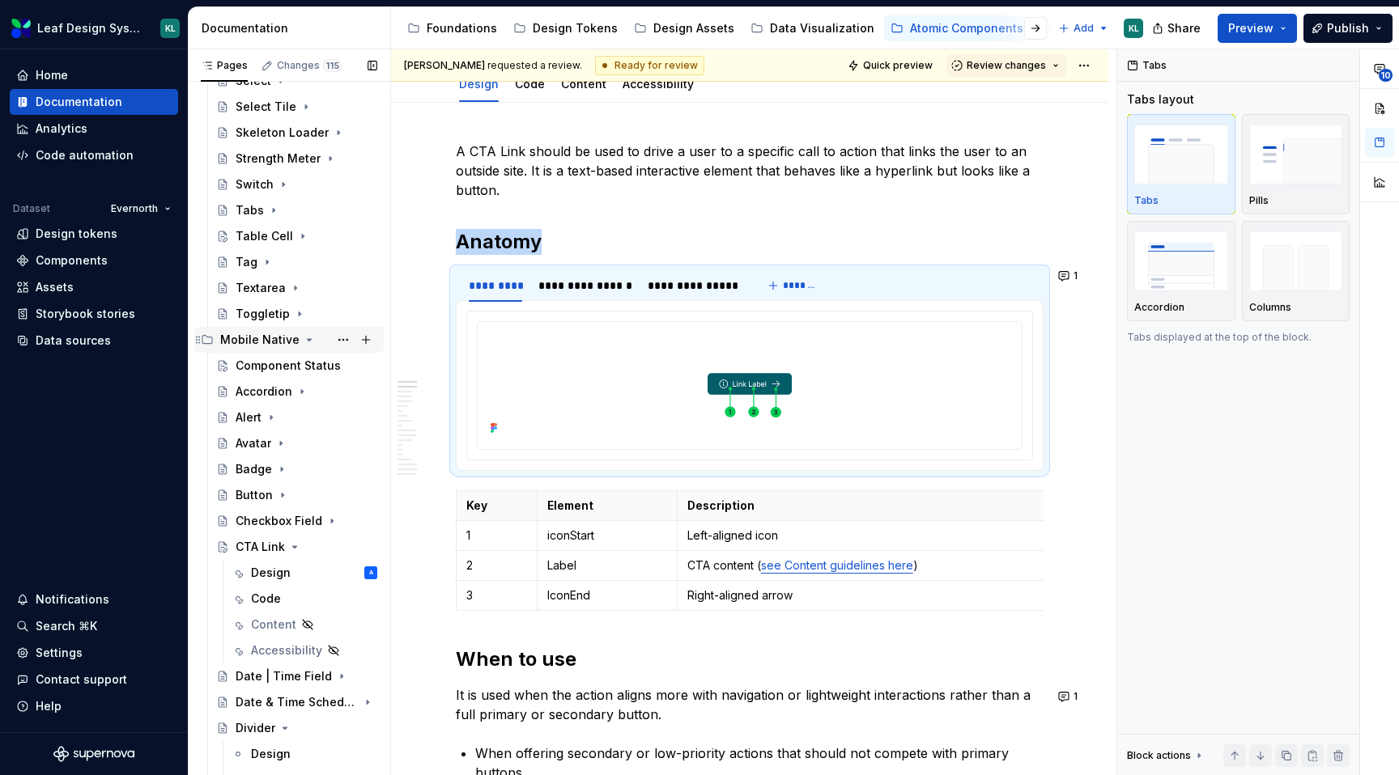
click at [304, 343] on icon "Page tree" at bounding box center [309, 339] width 13 height 13
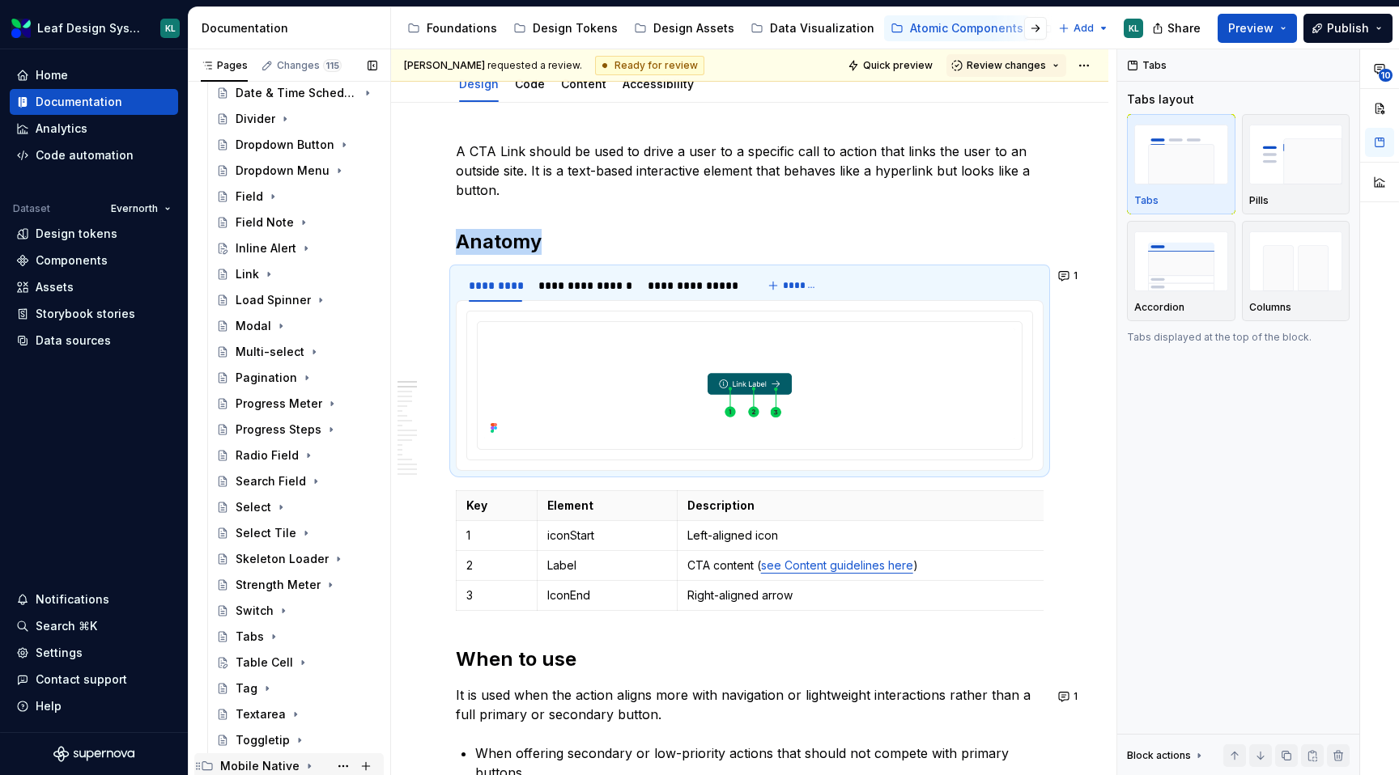
scroll to position [4, 0]
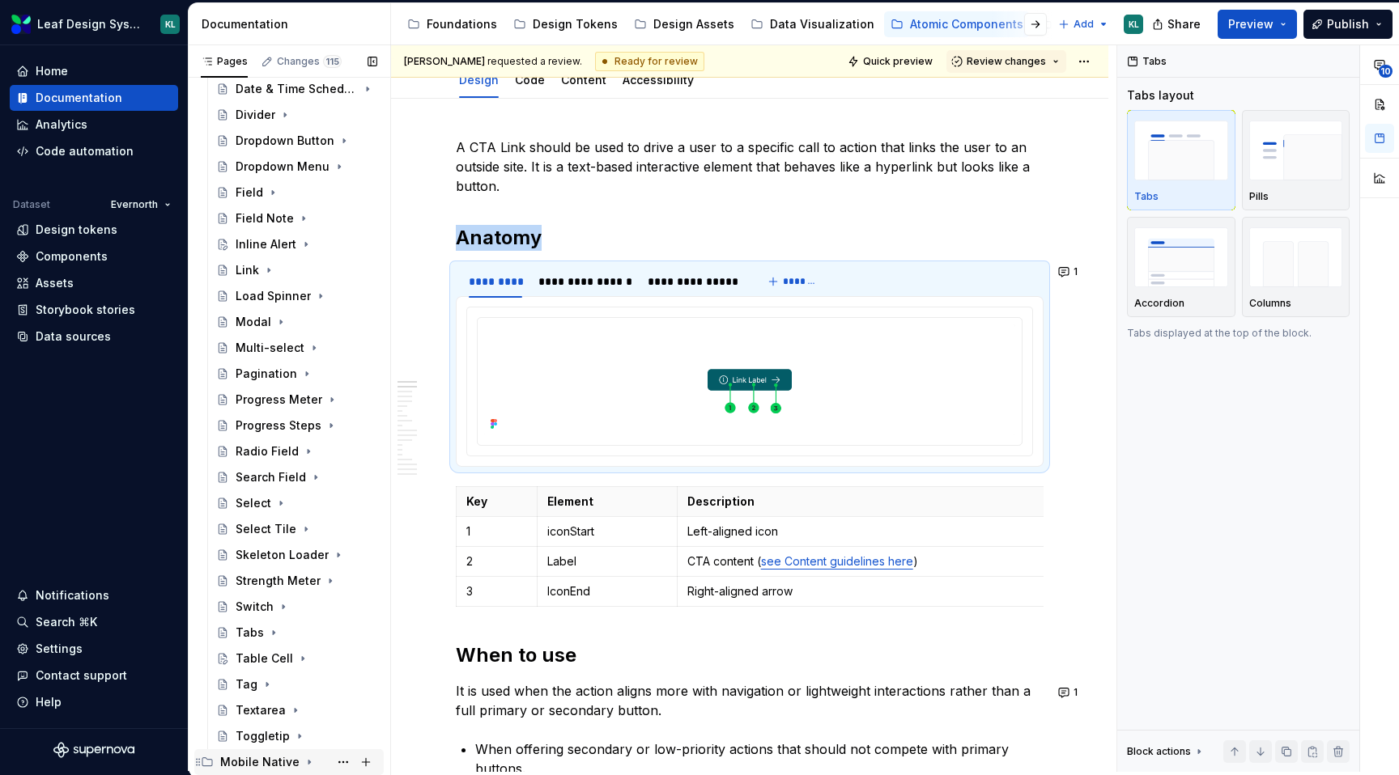
click at [305, 765] on icon "Page tree" at bounding box center [309, 762] width 13 height 13
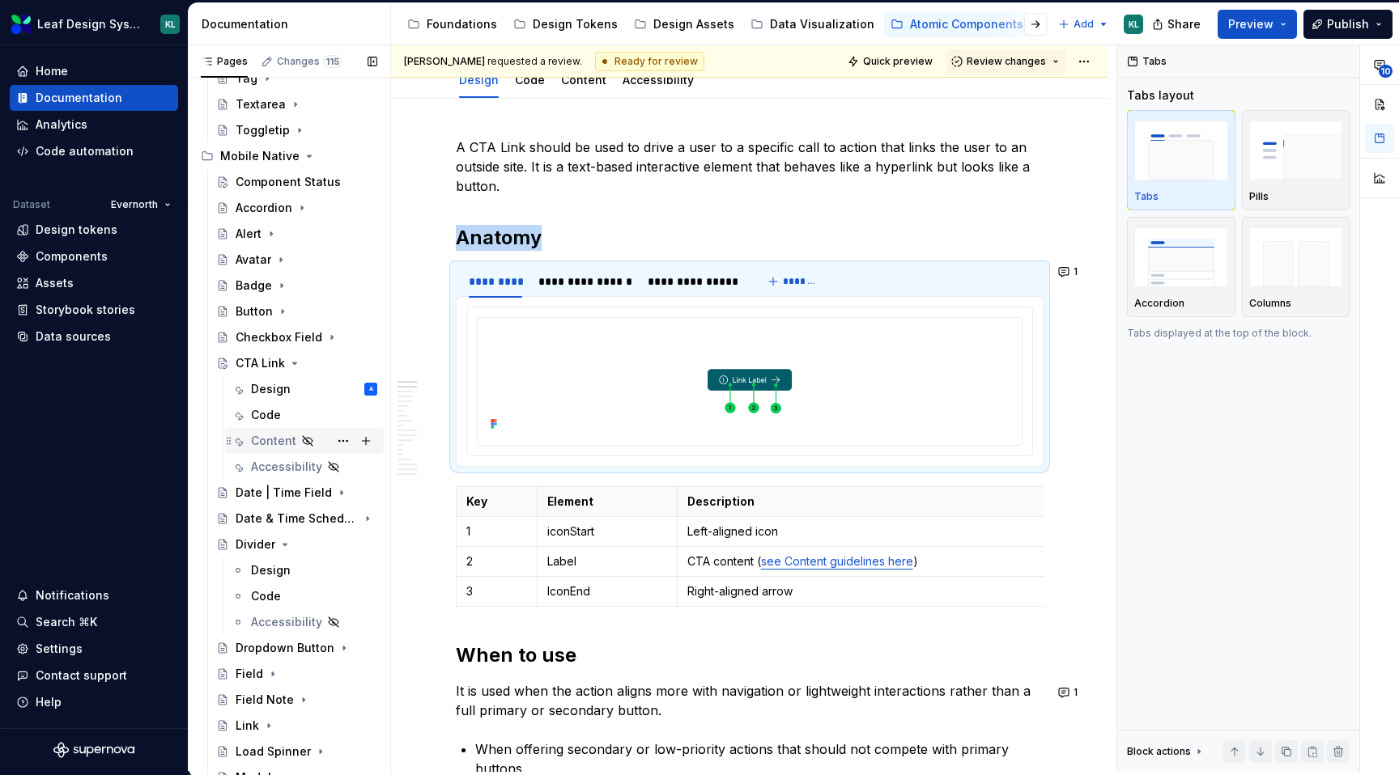
scroll to position [1114, 0]
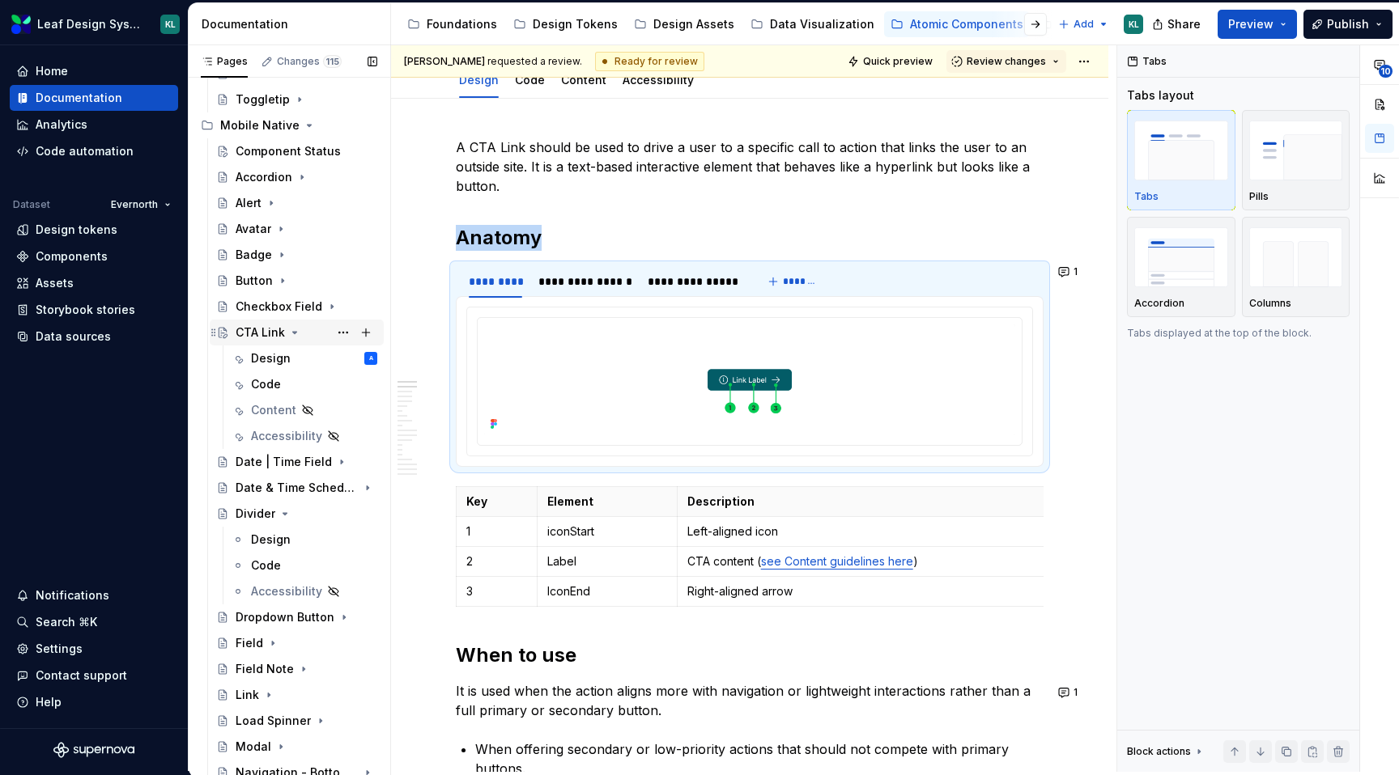
click at [272, 331] on div "CTA Link" at bounding box center [260, 333] width 49 height 16
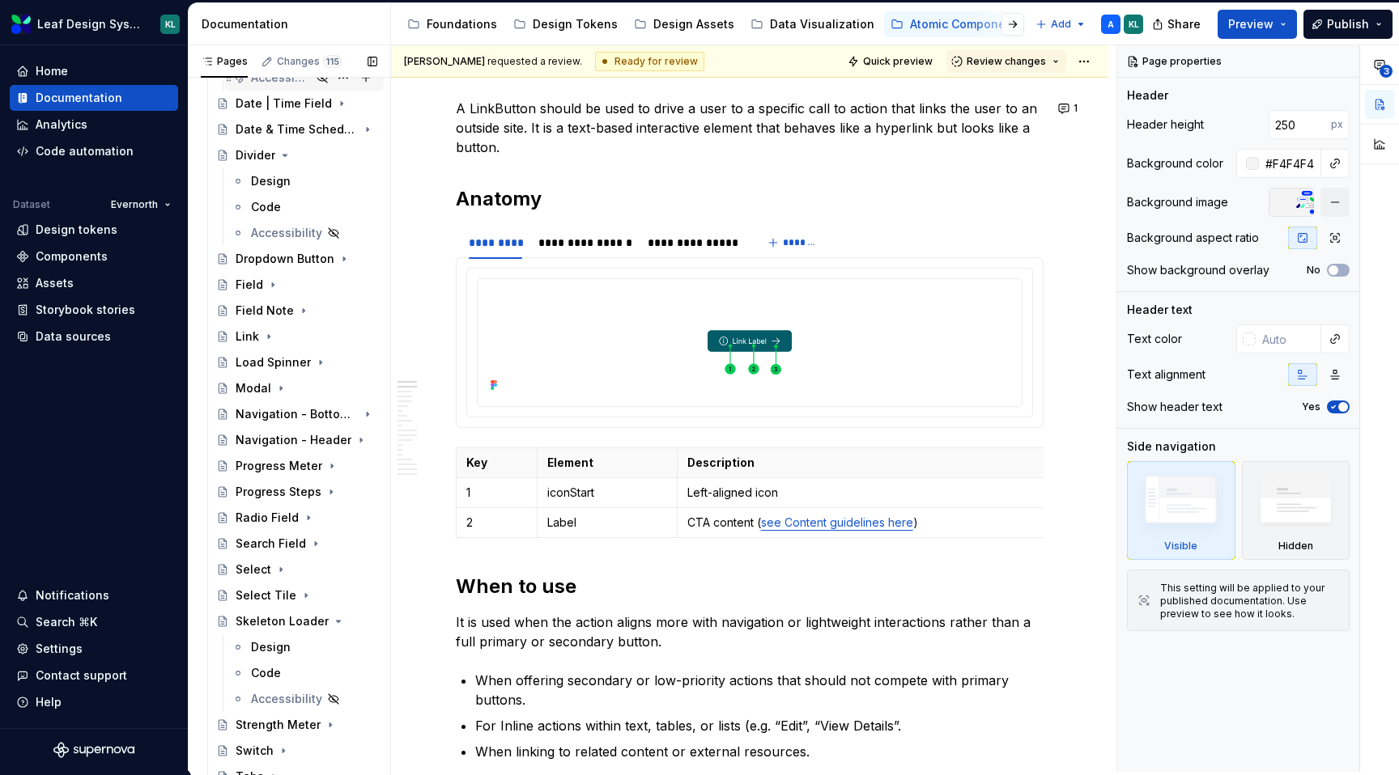
scroll to position [1565, 0]
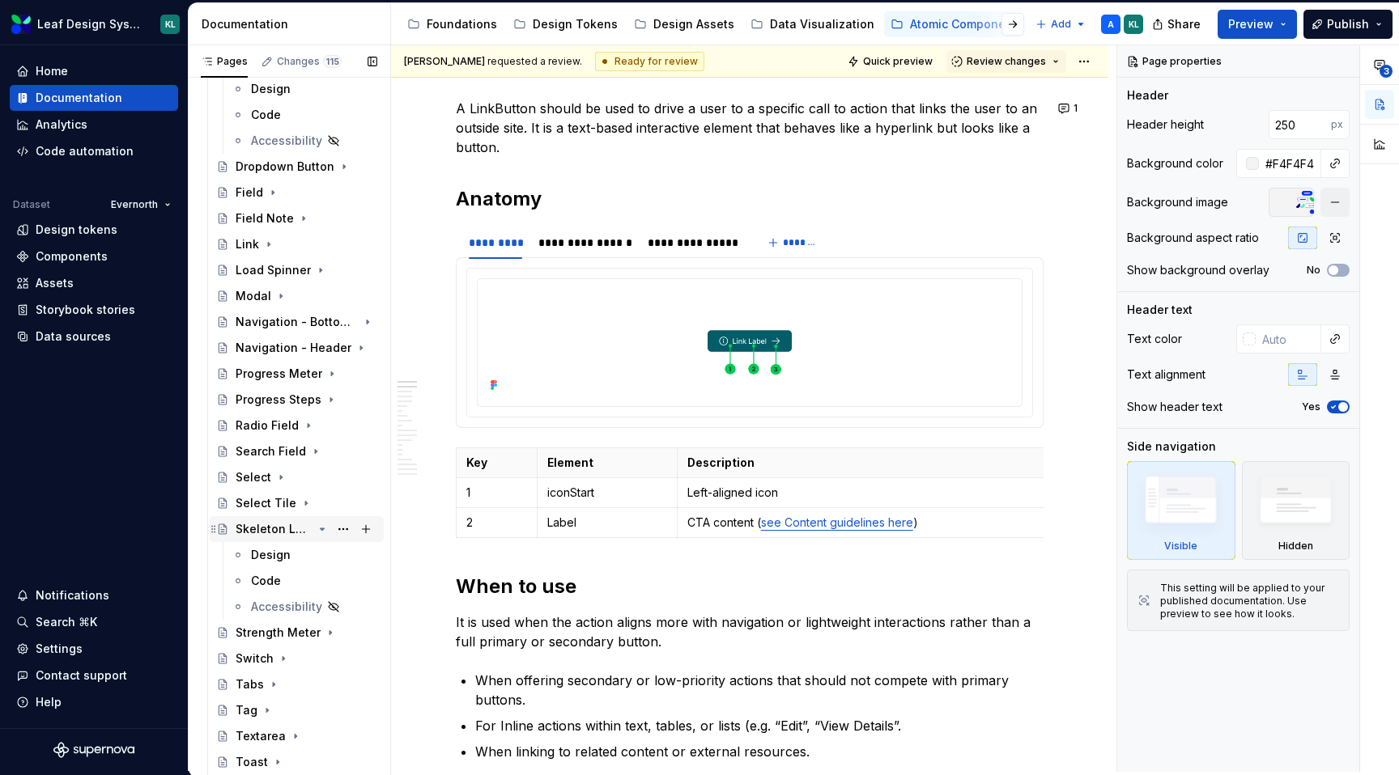
click at [329, 525] on div "Skeleton Loader" at bounding box center [307, 529] width 142 height 23
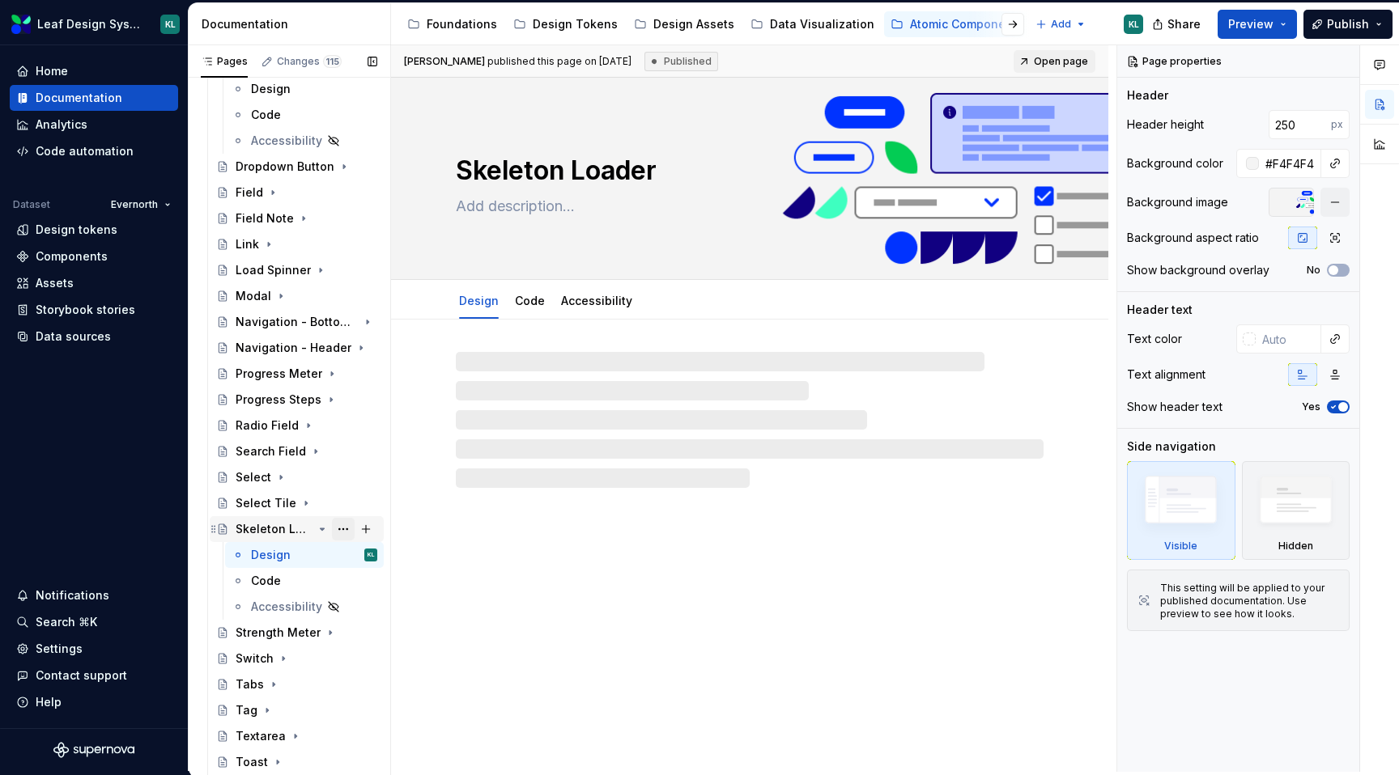
click at [332, 524] on button "Page tree" at bounding box center [343, 529] width 23 height 23
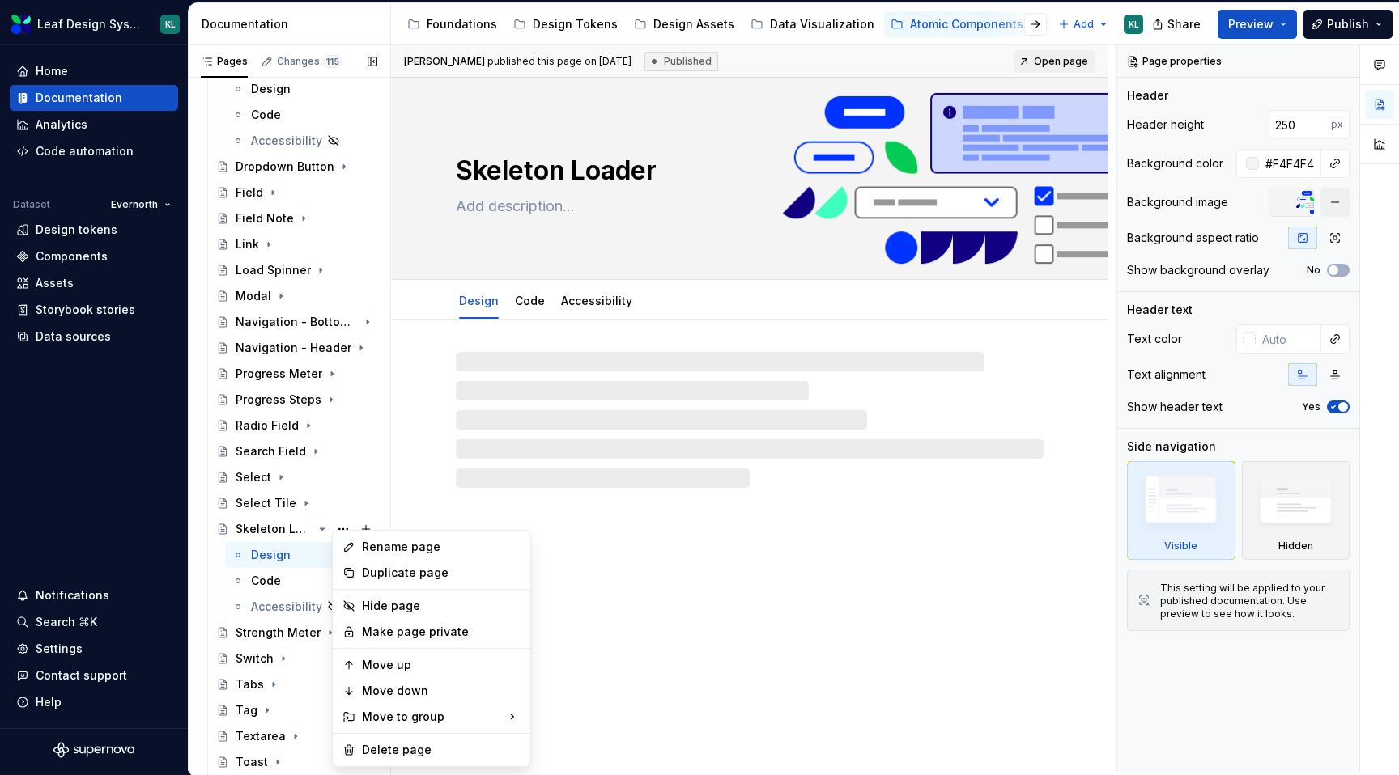
click at [324, 529] on div "Pages Changes 115 Add Accessibility guide for tree Page tree. Navigate the tree…" at bounding box center [289, 411] width 202 height 733
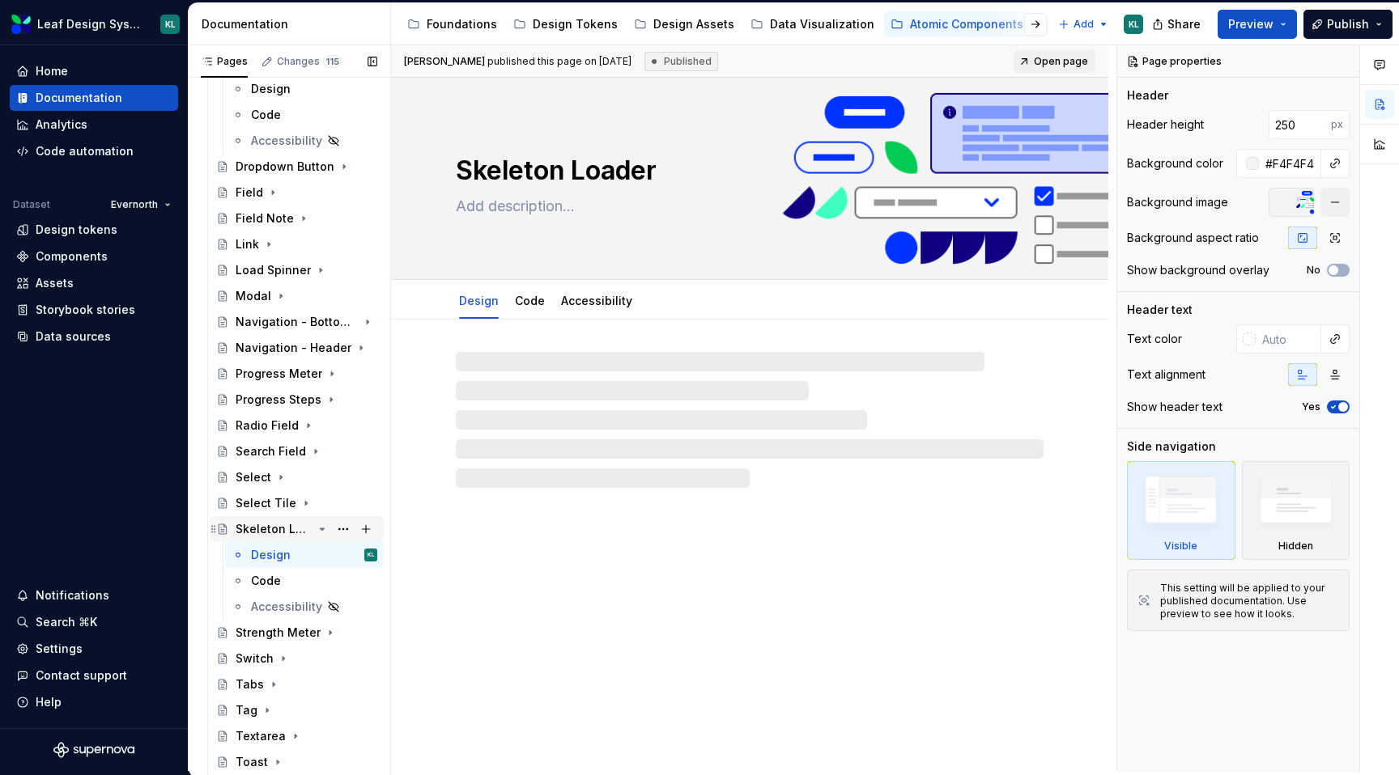
click at [322, 529] on icon "Page tree" at bounding box center [323, 530] width 4 height 2
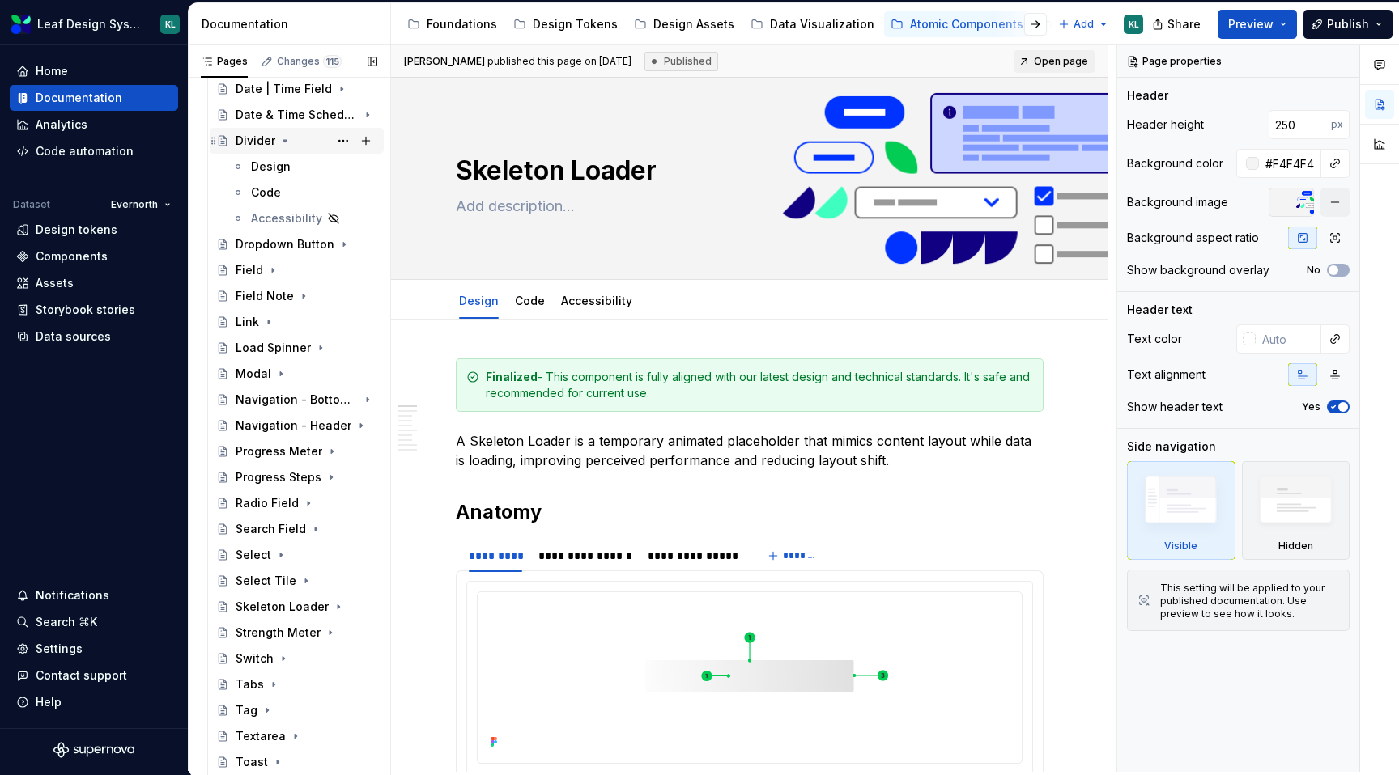
click at [283, 143] on icon "Page tree" at bounding box center [284, 140] width 13 height 13
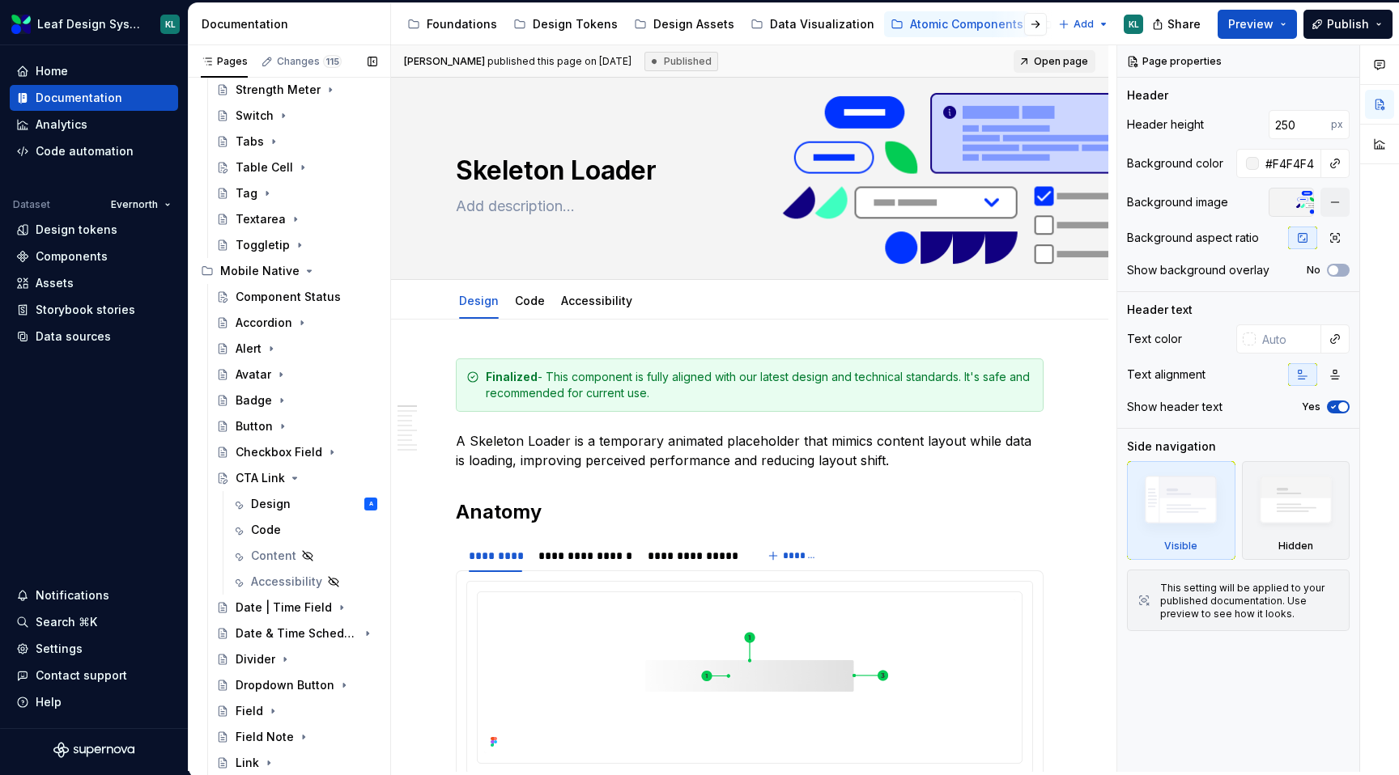
scroll to position [861, 0]
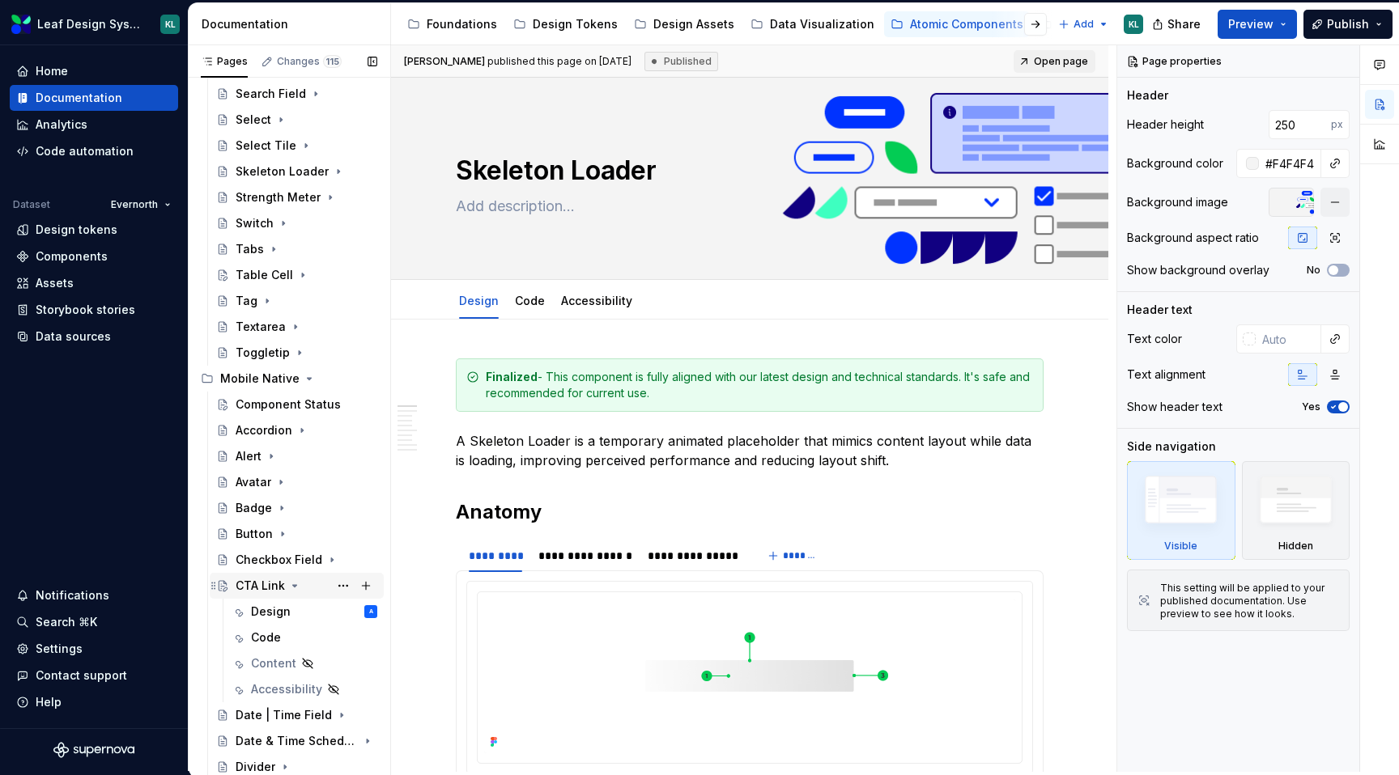
click at [270, 584] on div "CTA Link" at bounding box center [260, 586] width 49 height 16
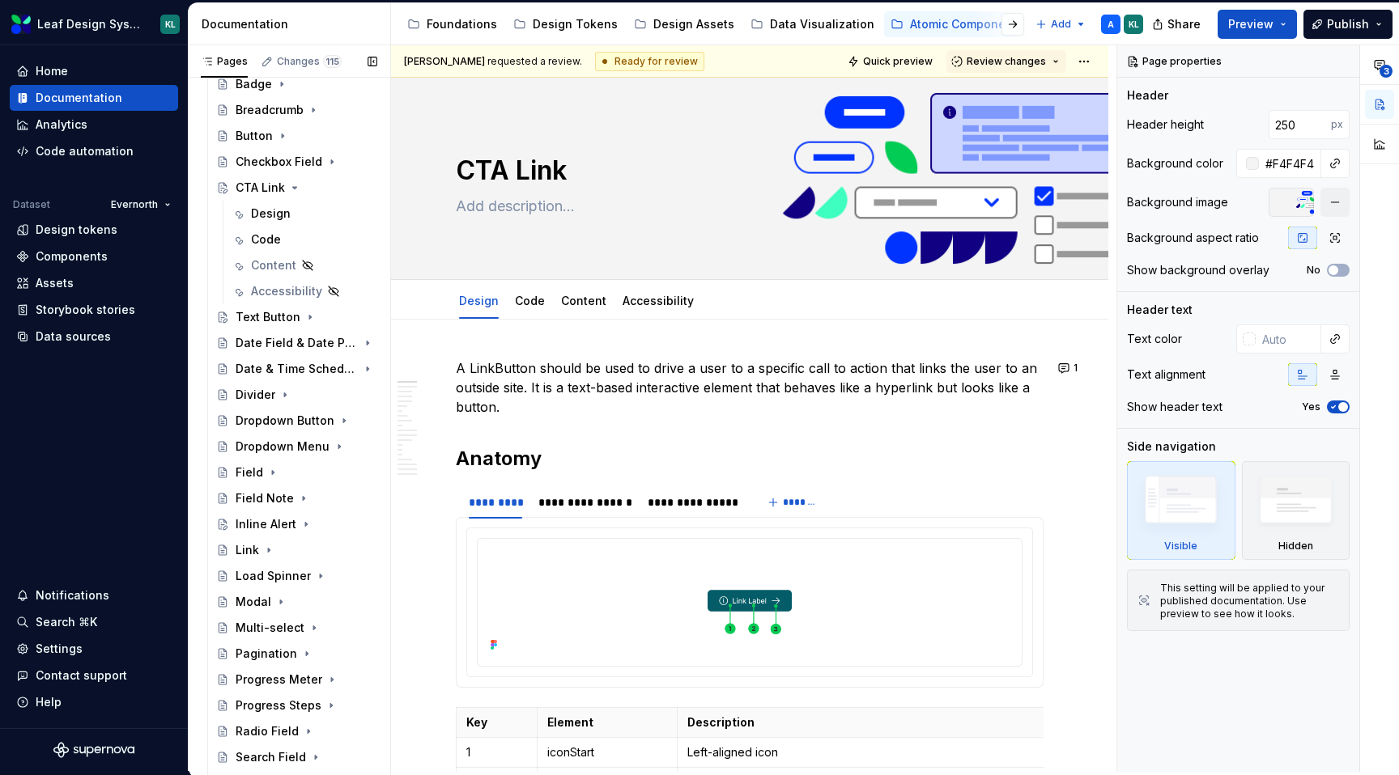
scroll to position [143, 0]
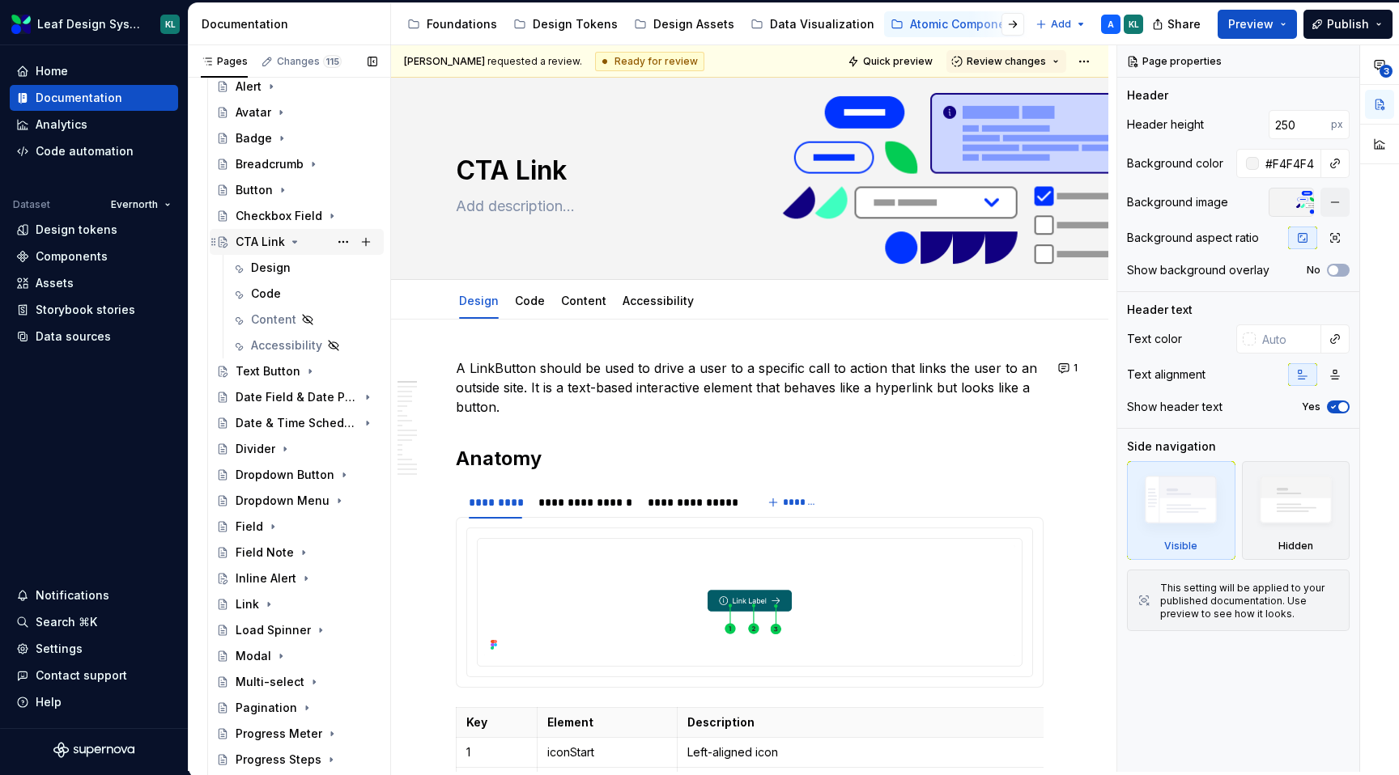
click at [263, 240] on div "CTA Link" at bounding box center [260, 242] width 49 height 16
click at [1005, 62] on span "Review changes" at bounding box center [1005, 61] width 79 height 13
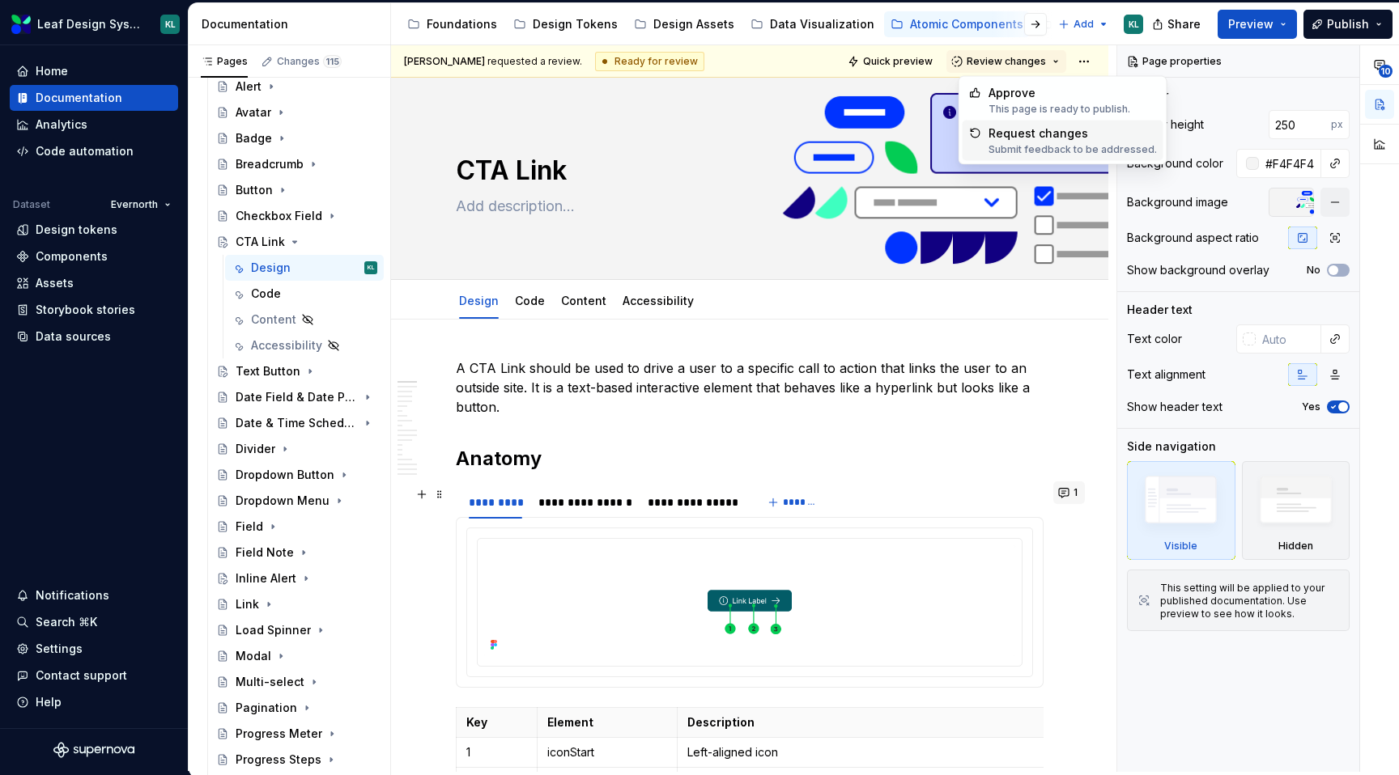
click at [1073, 494] on button "1" at bounding box center [1069, 493] width 32 height 23
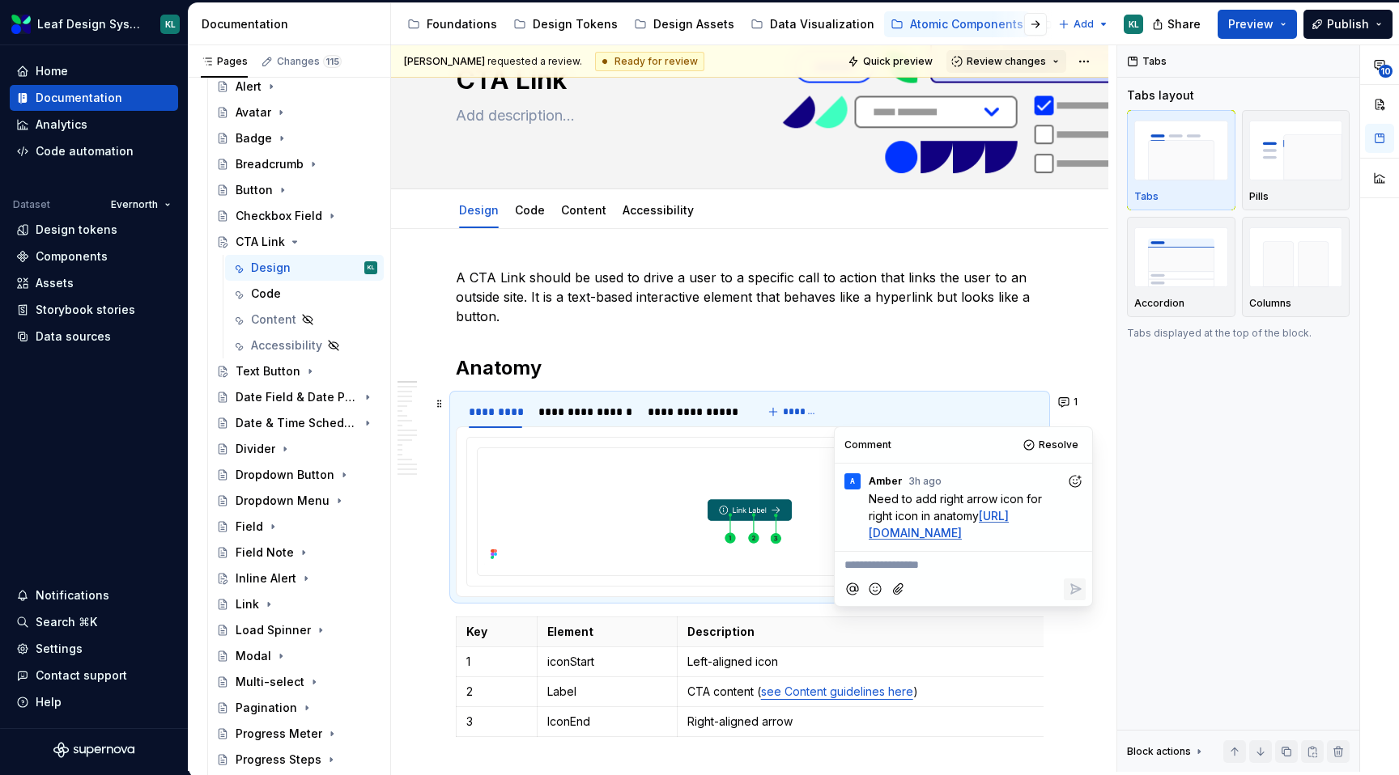
scroll to position [96, 0]
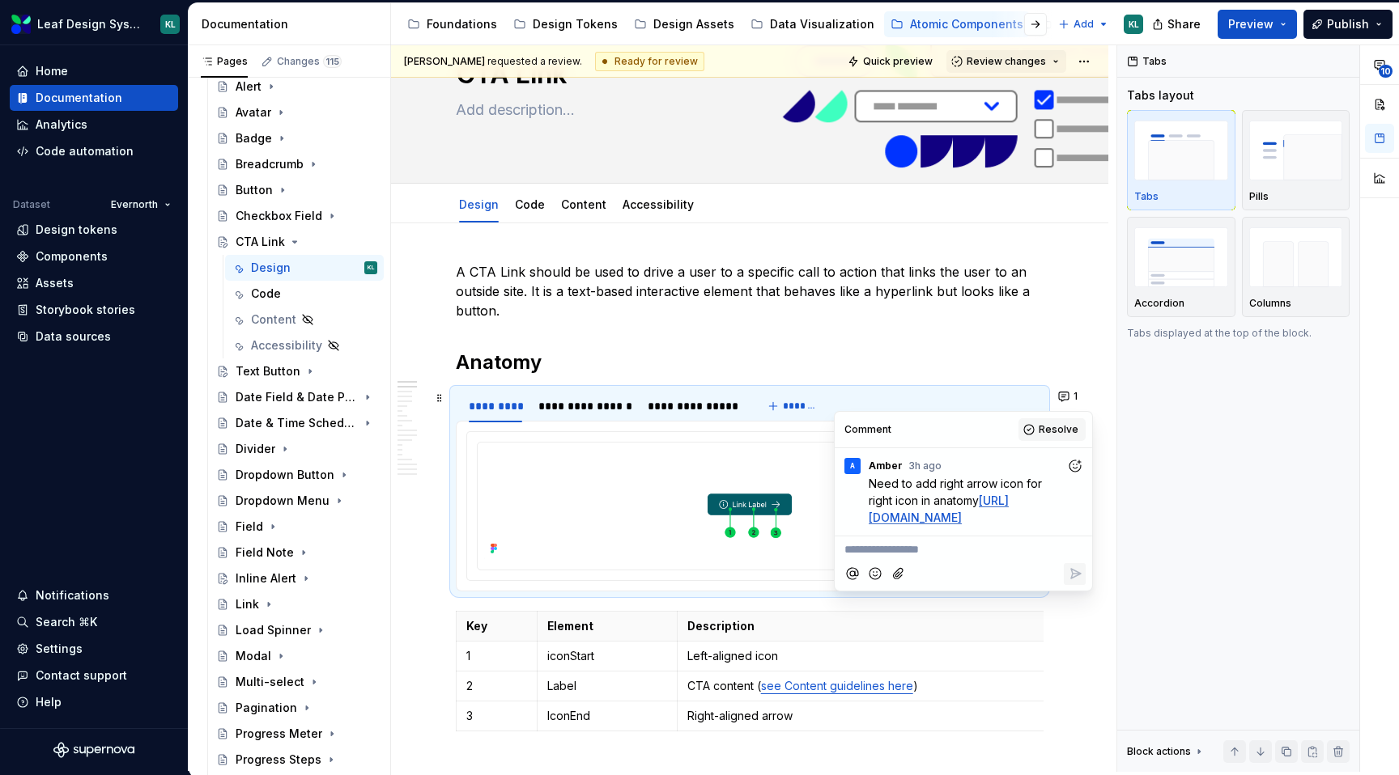
click at [1053, 435] on span "Resolve" at bounding box center [1058, 429] width 40 height 13
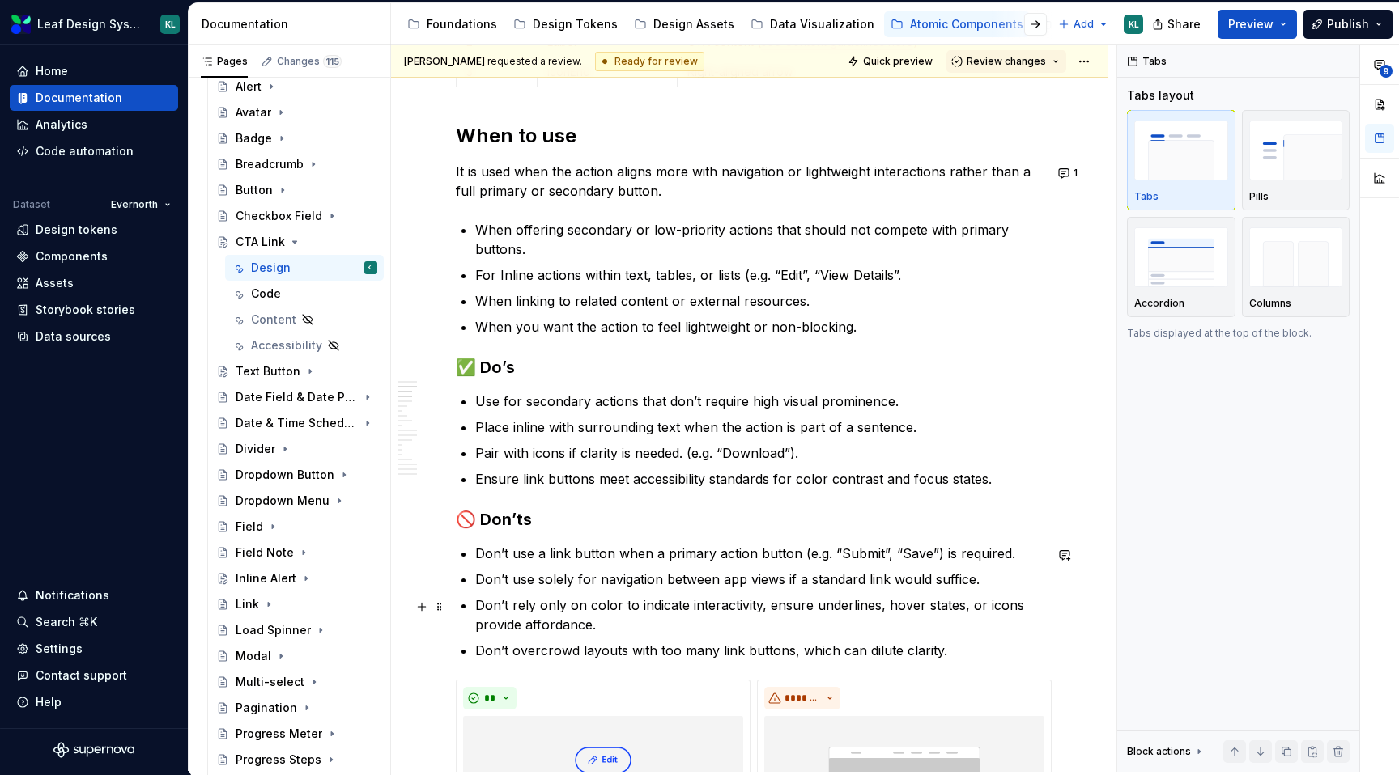
scroll to position [705, 0]
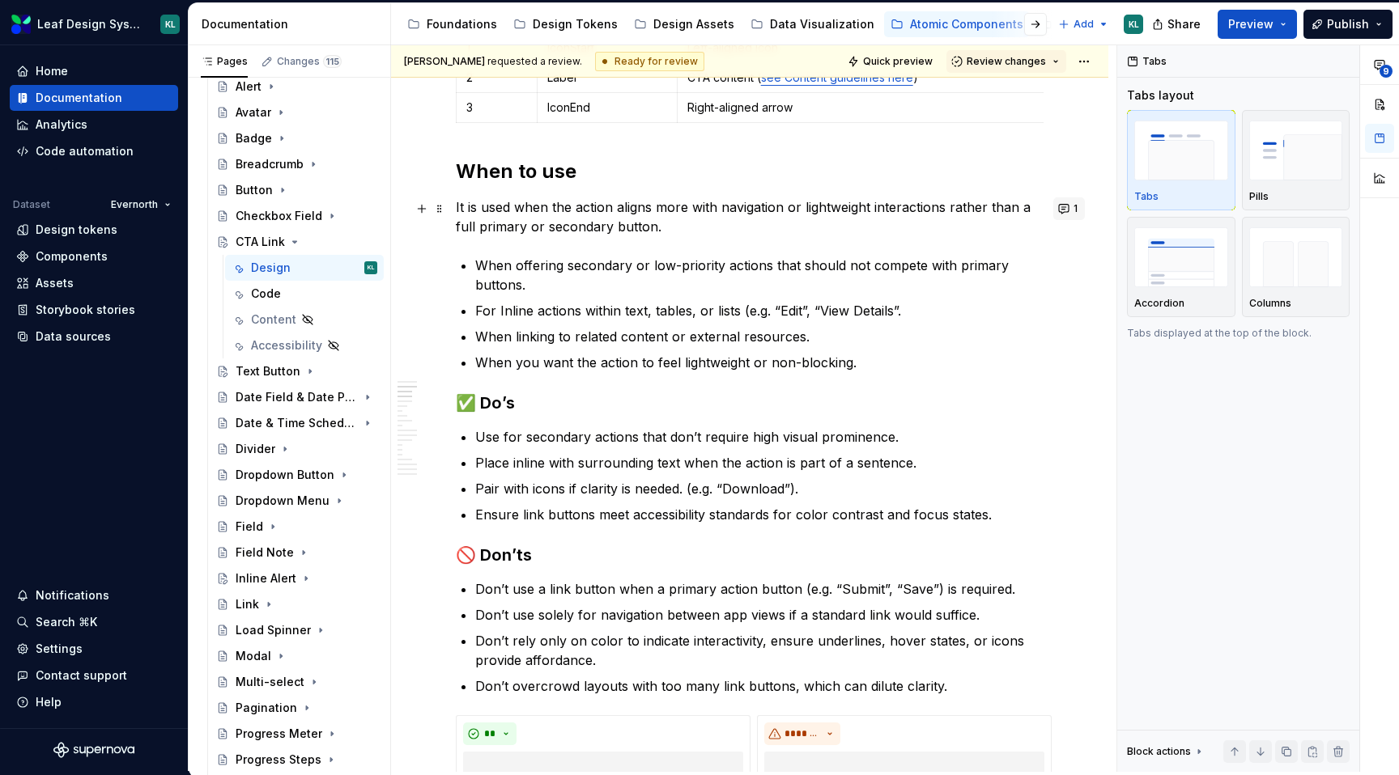
click at [1072, 214] on button "1" at bounding box center [1069, 208] width 32 height 23
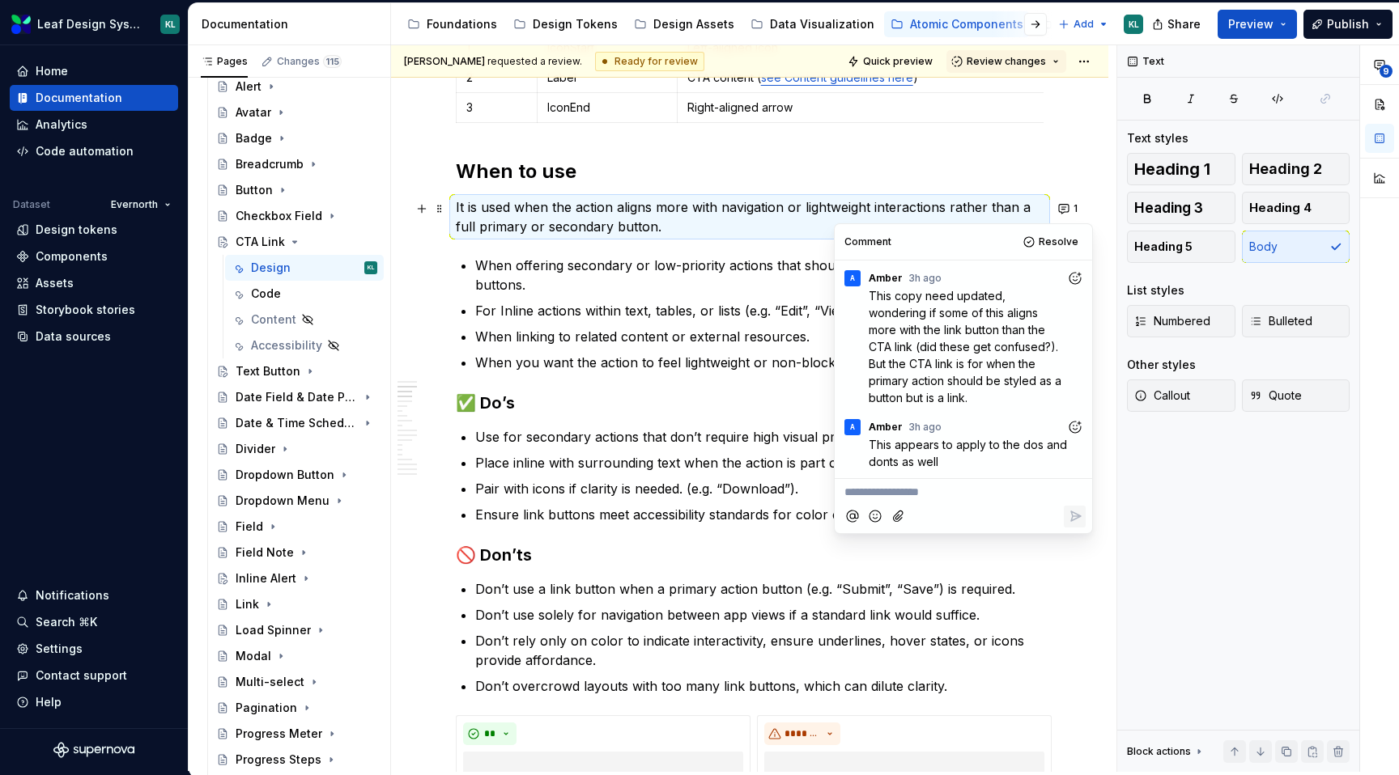
click at [792, 221] on p "It is used when the action aligns more with navigation or lightweight interacti…" at bounding box center [750, 216] width 588 height 39
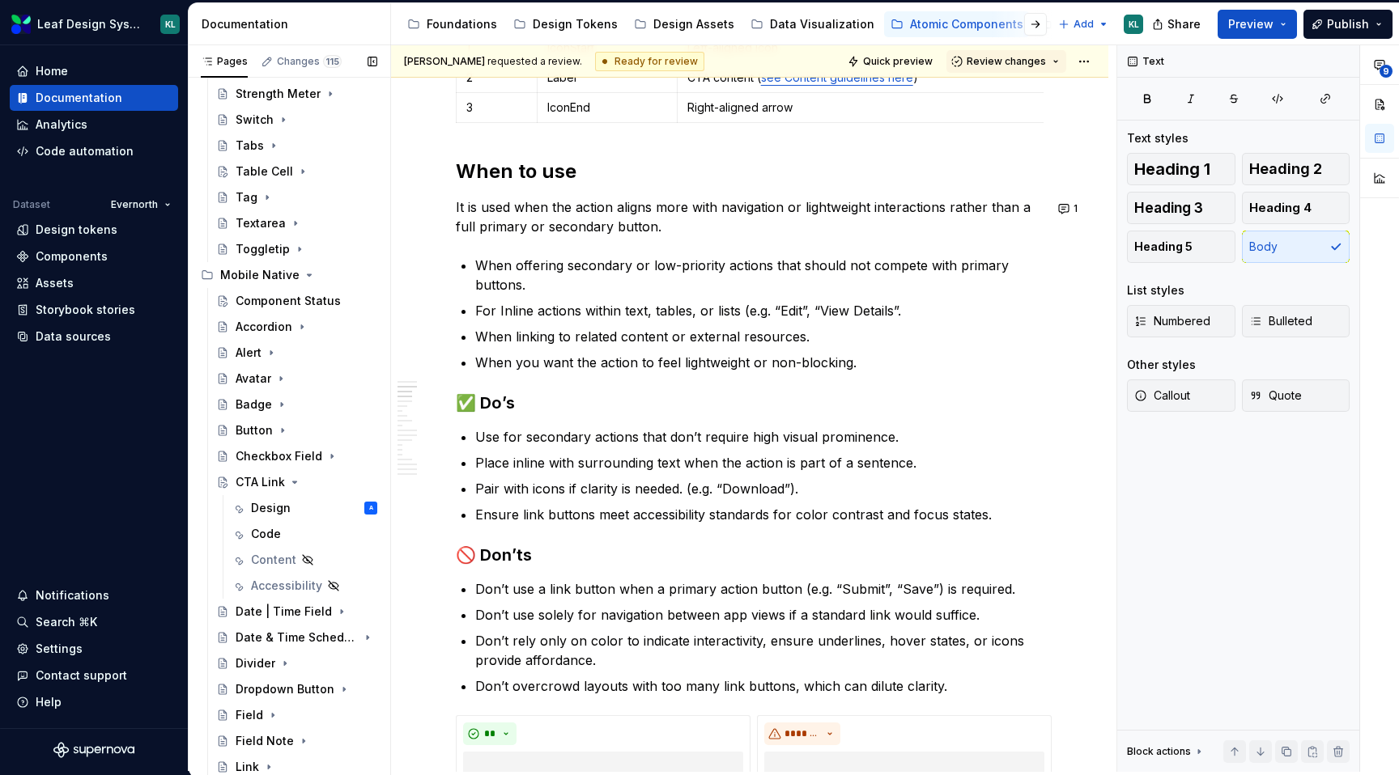
scroll to position [970, 0]
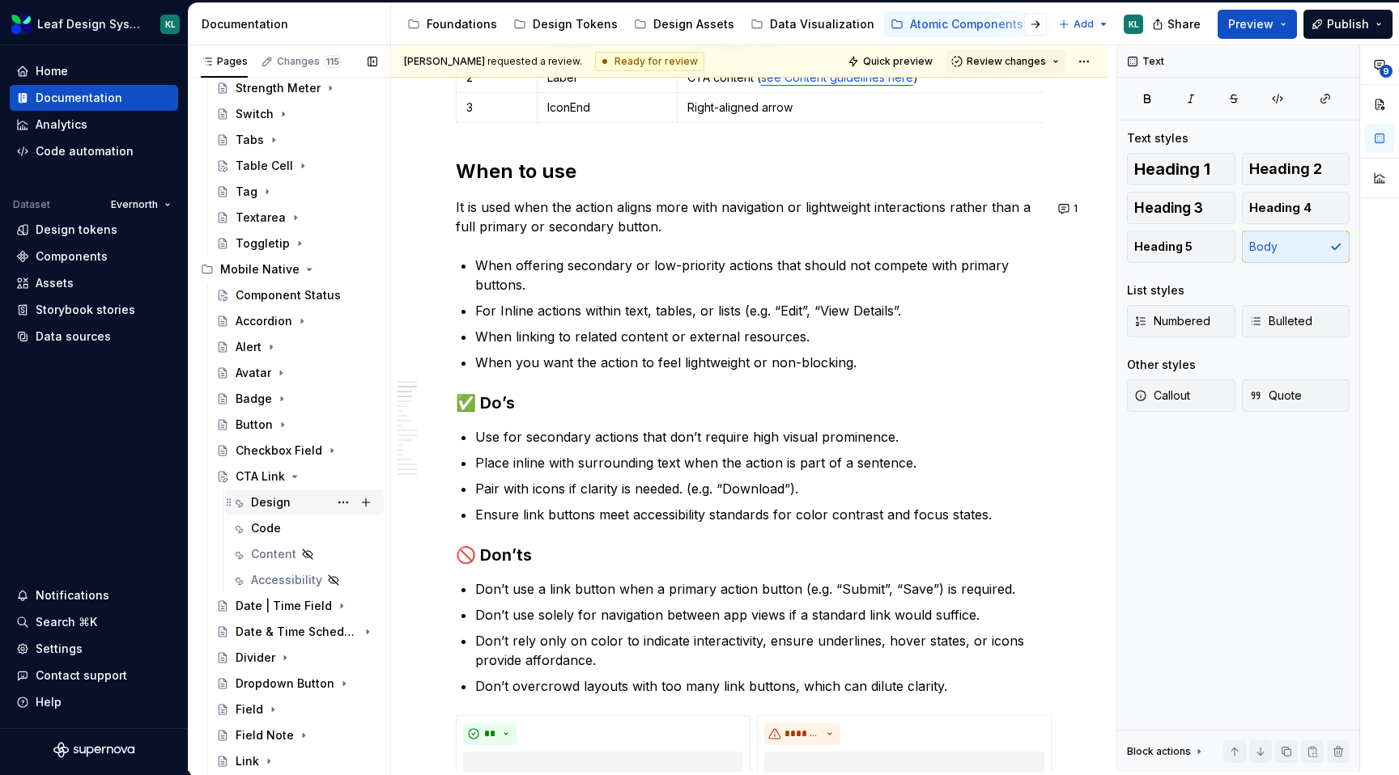
click at [270, 492] on div "Design A" at bounding box center [314, 502] width 126 height 23
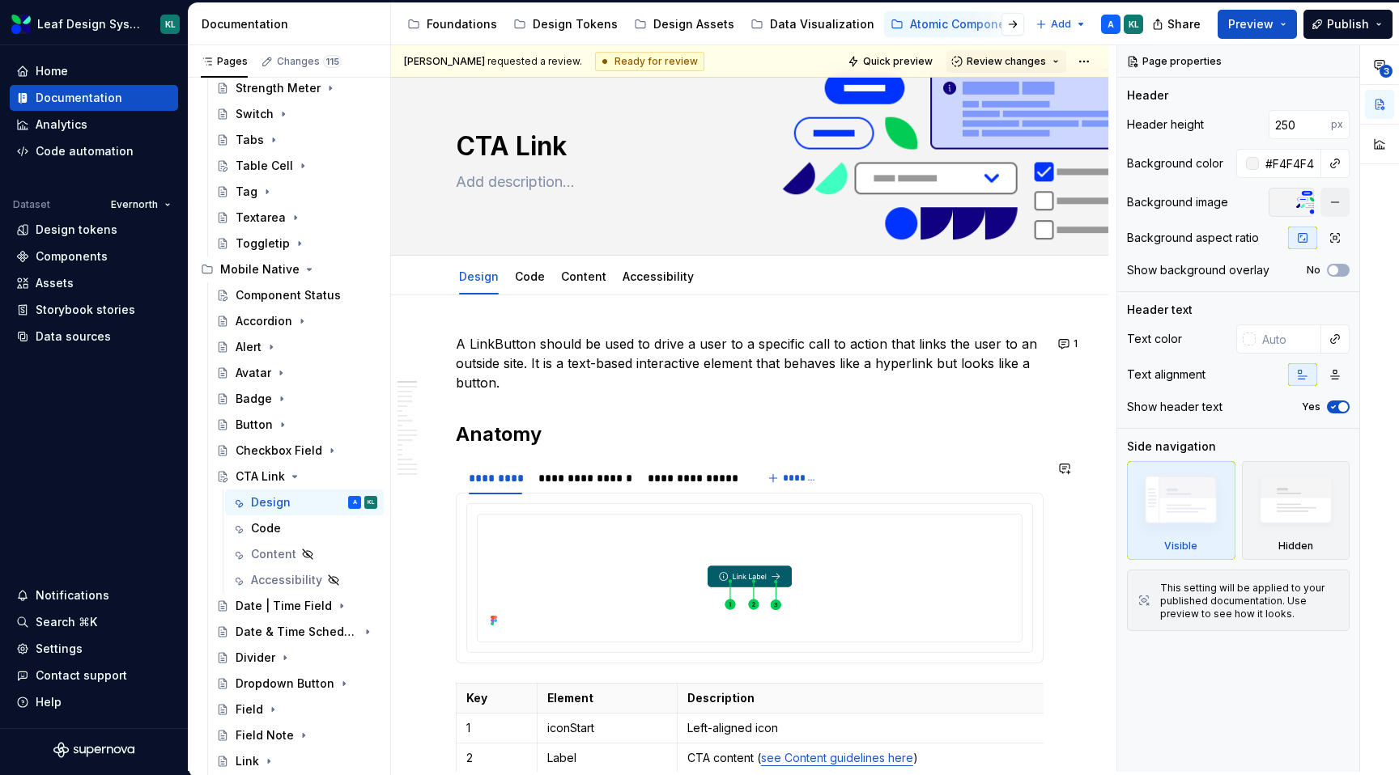
scroll to position [17, 0]
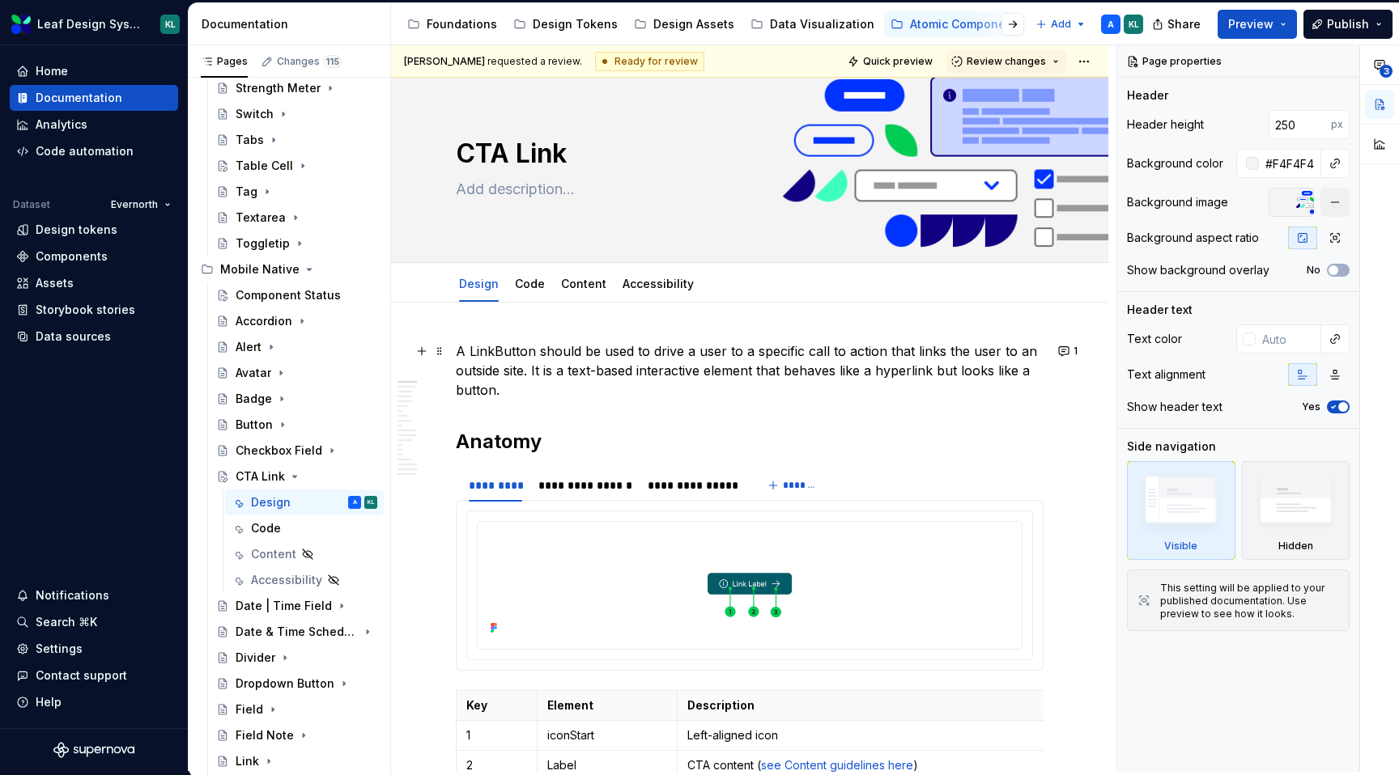
type textarea "*"
click at [501, 347] on p "A LinkButton should be used to drive a user to a specific call to action that l…" at bounding box center [750, 371] width 588 height 58
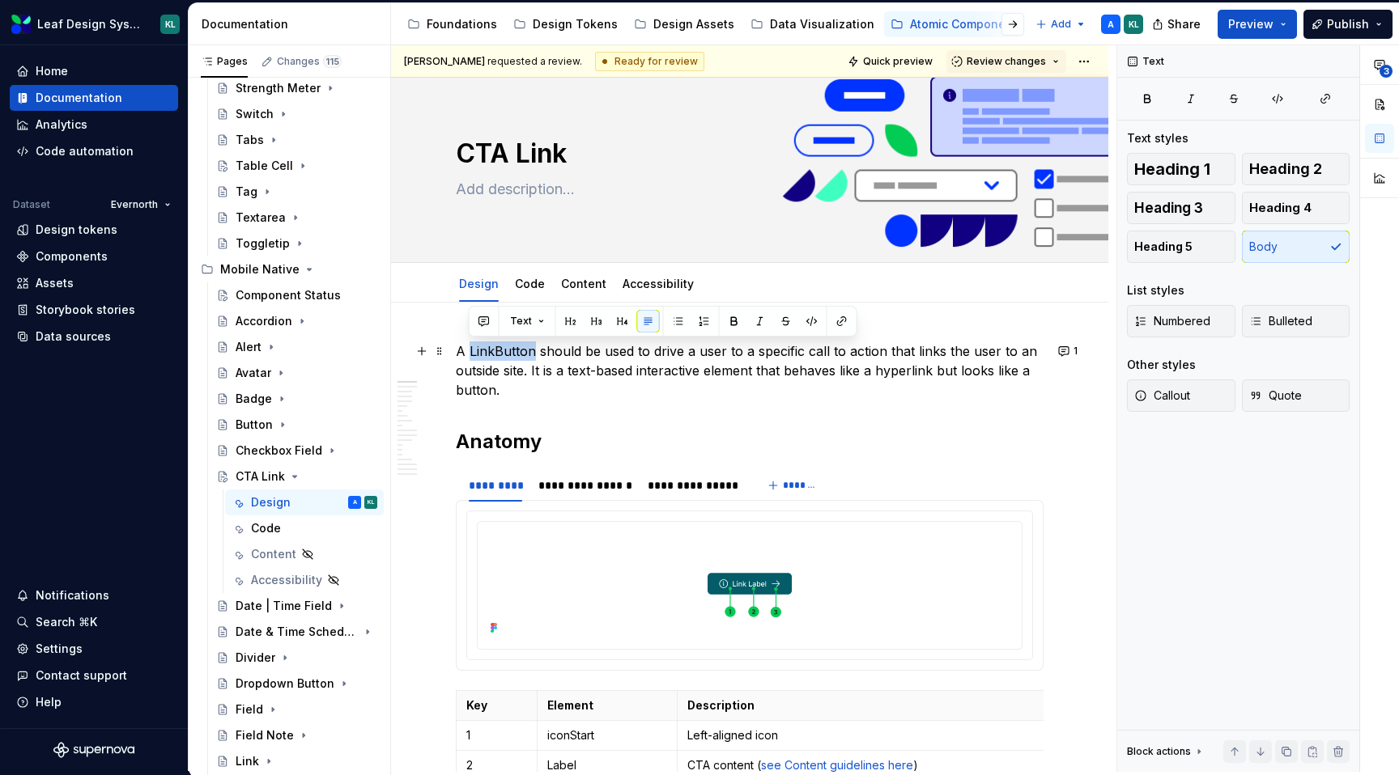
click at [501, 347] on p "A LinkButton should be used to drive a user to a specific call to action that l…" at bounding box center [750, 371] width 588 height 58
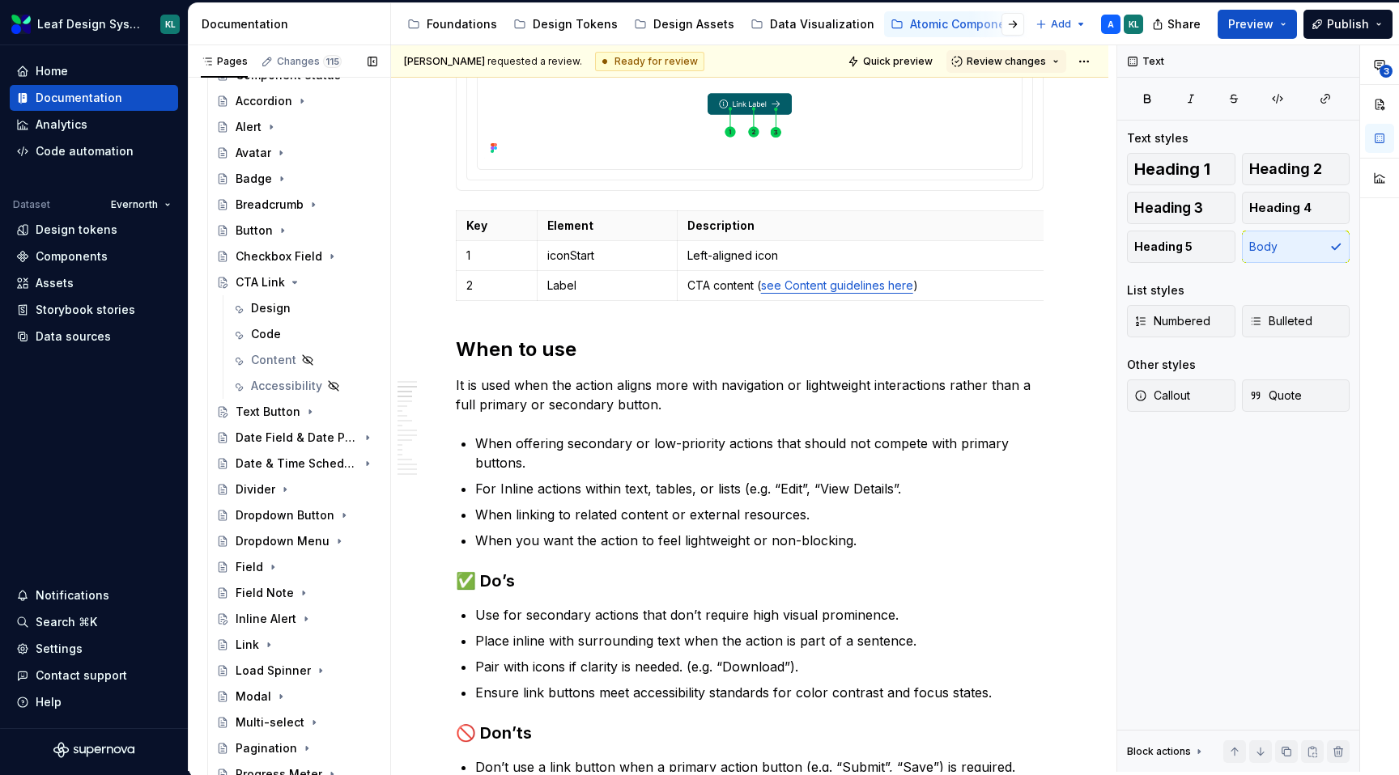
scroll to position [91, 0]
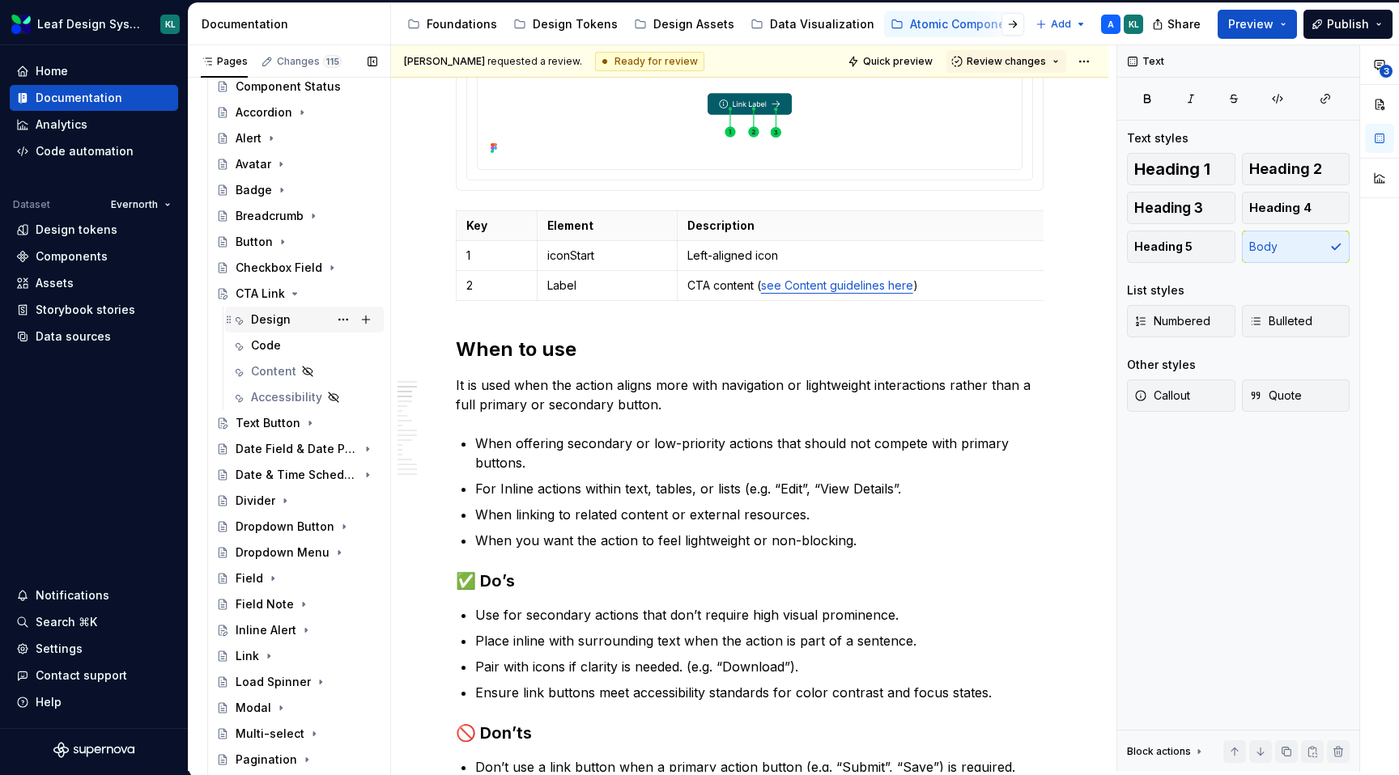
click at [270, 312] on div "Design" at bounding box center [271, 320] width 40 height 16
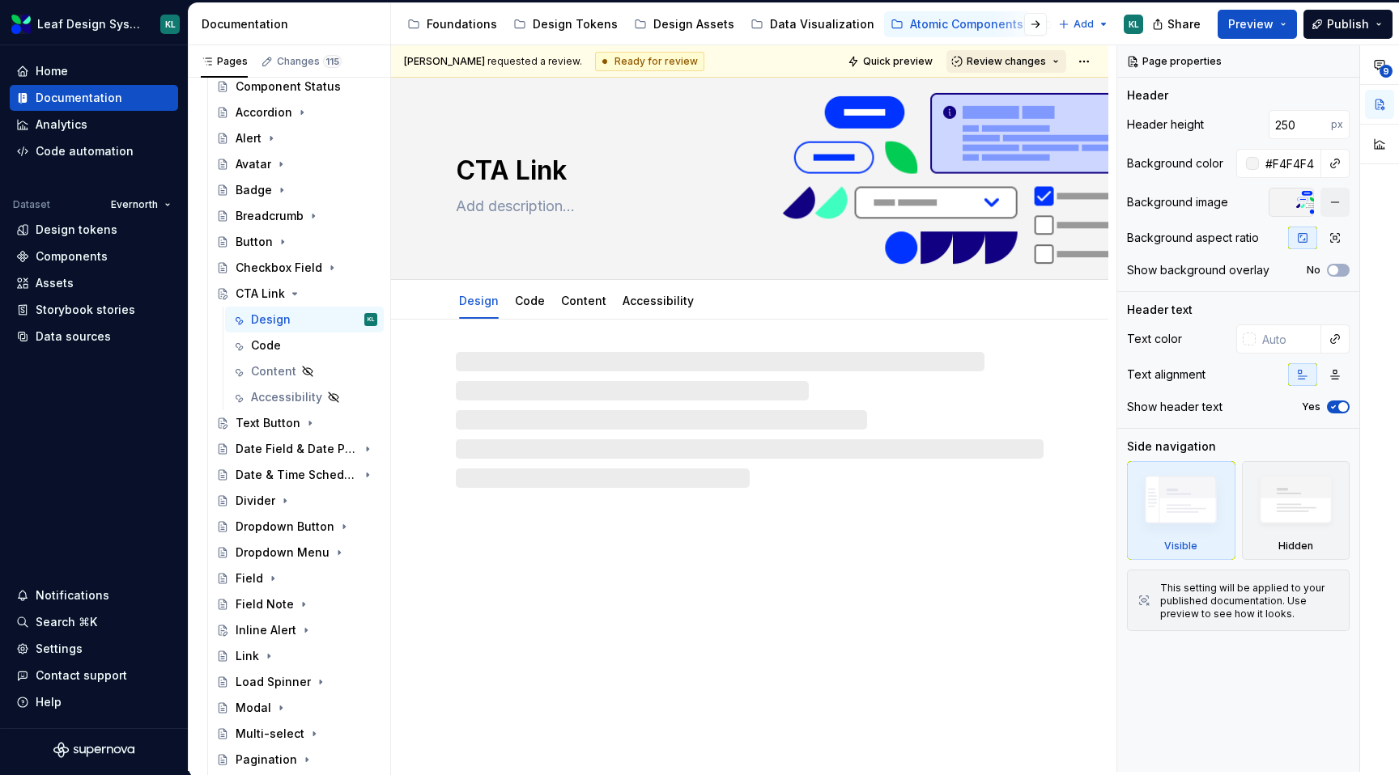
click at [1005, 56] on span "Review changes" at bounding box center [1005, 61] width 79 height 13
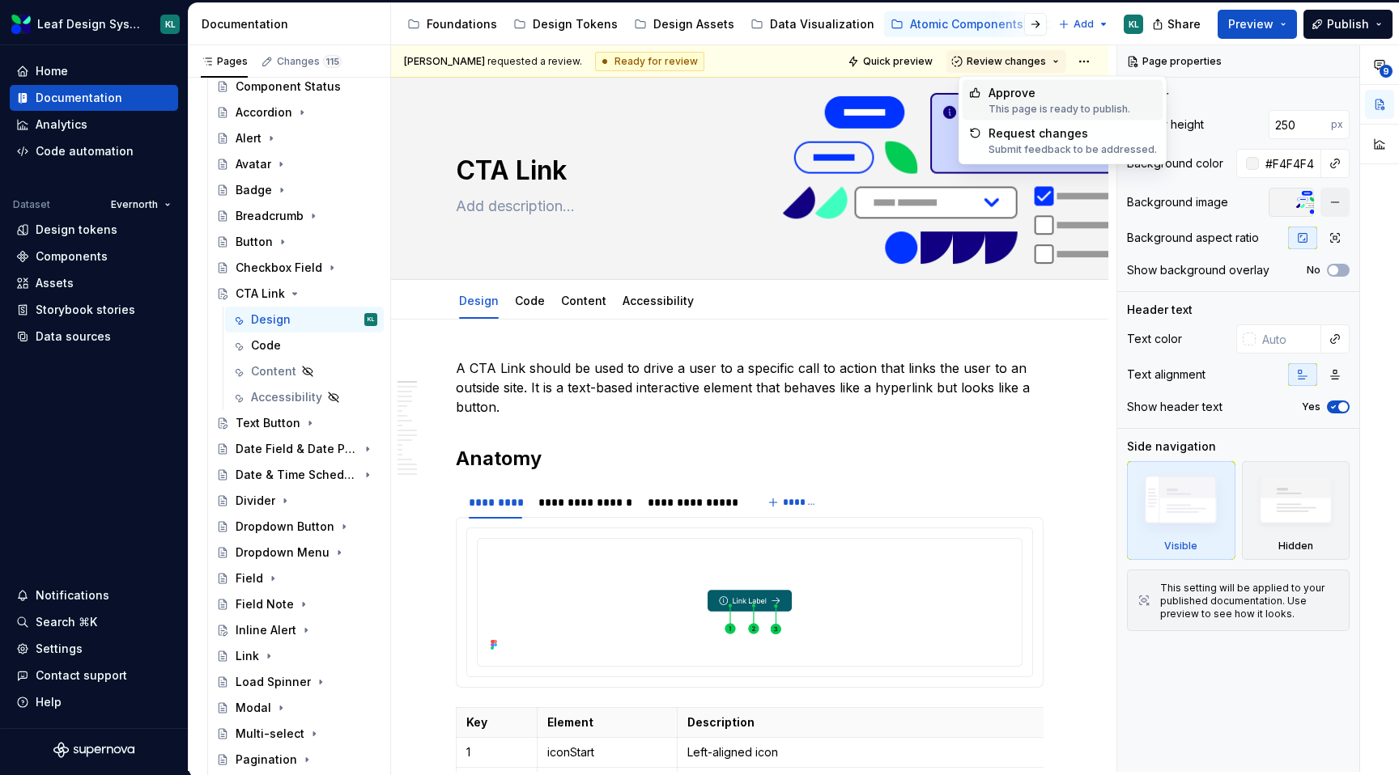
type textarea "*"
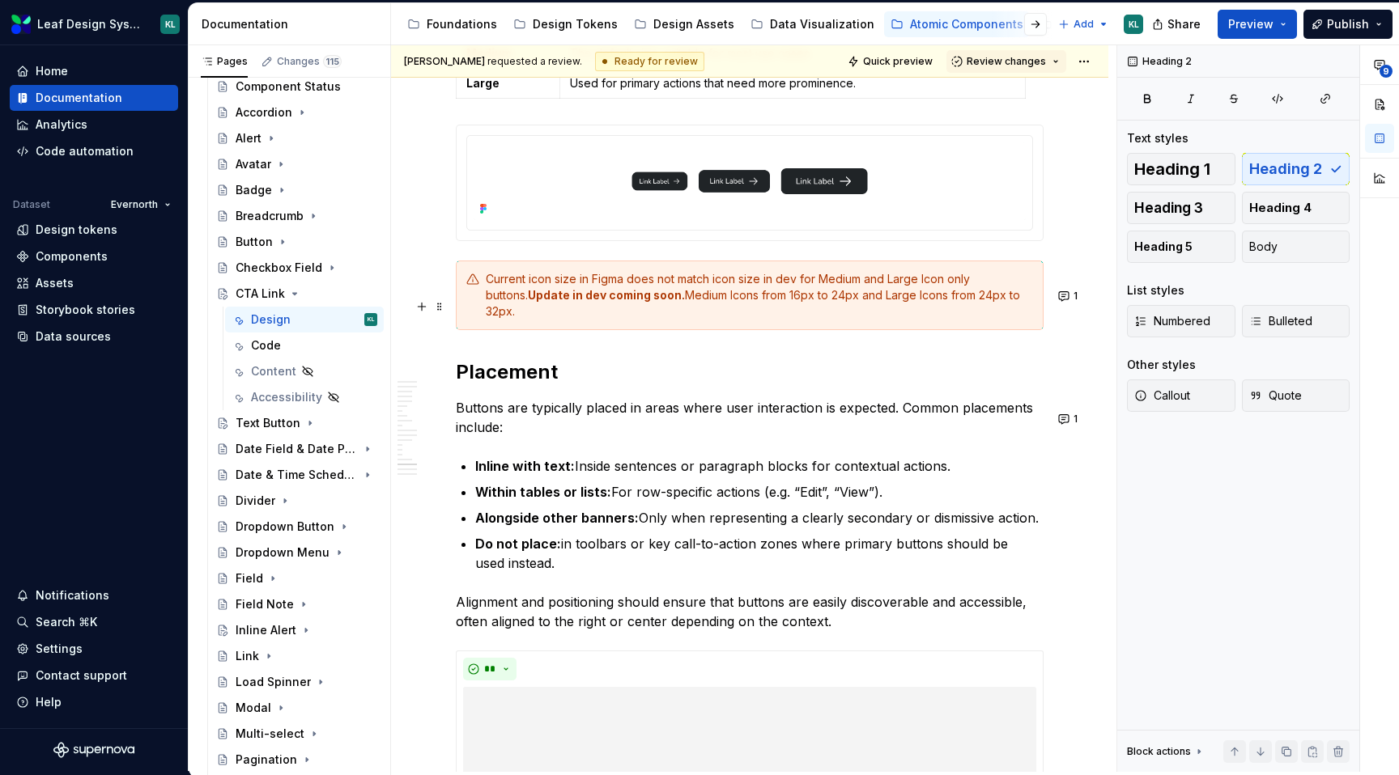
scroll to position [5839, 0]
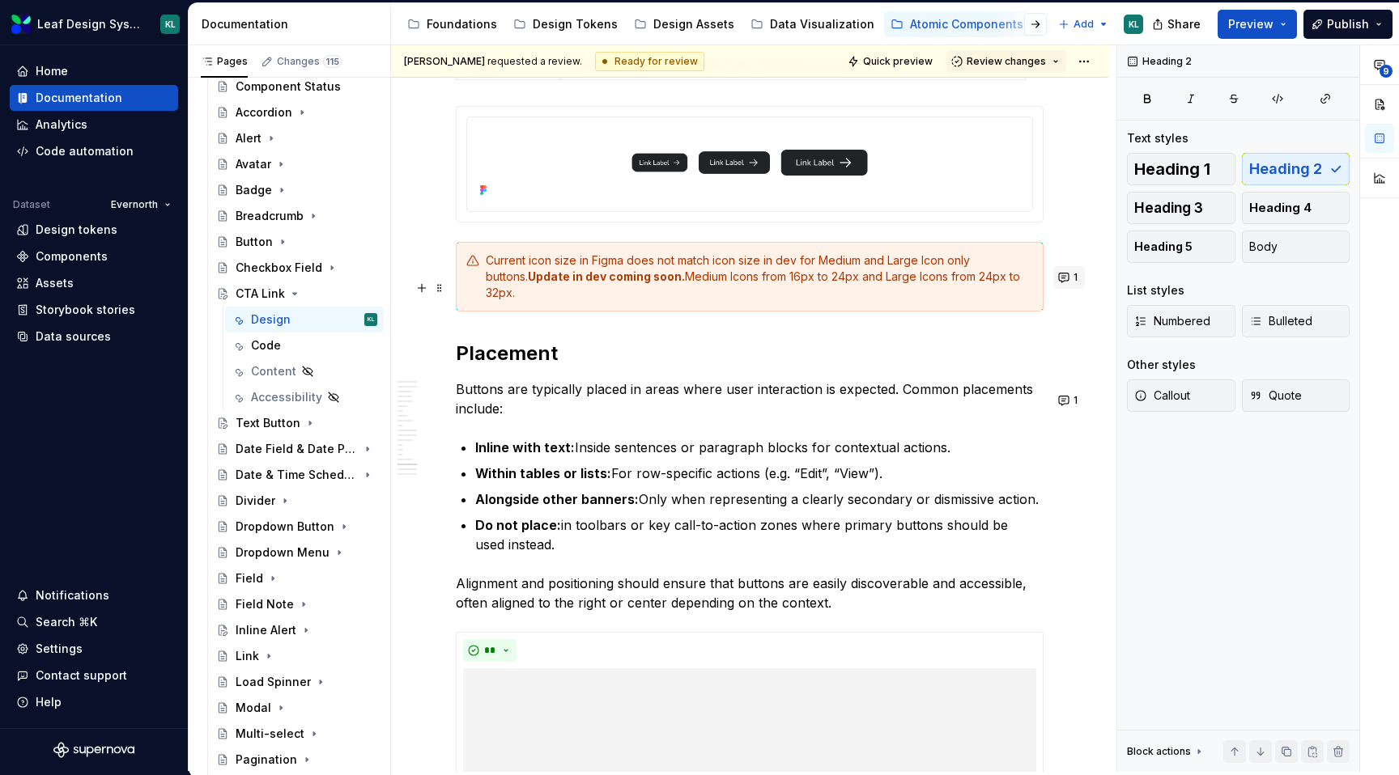
click at [1068, 271] on button "1" at bounding box center [1069, 277] width 32 height 23
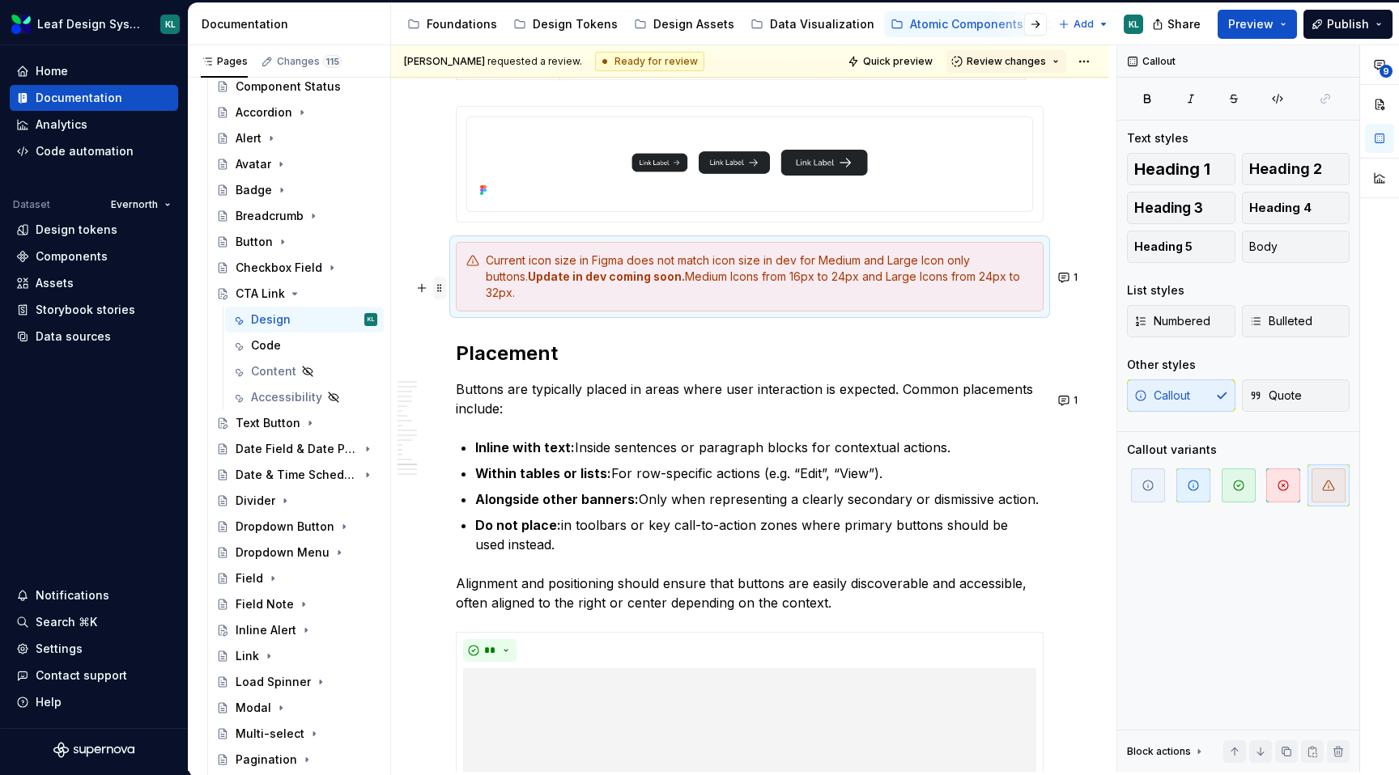
click at [437, 291] on span at bounding box center [439, 288] width 13 height 23
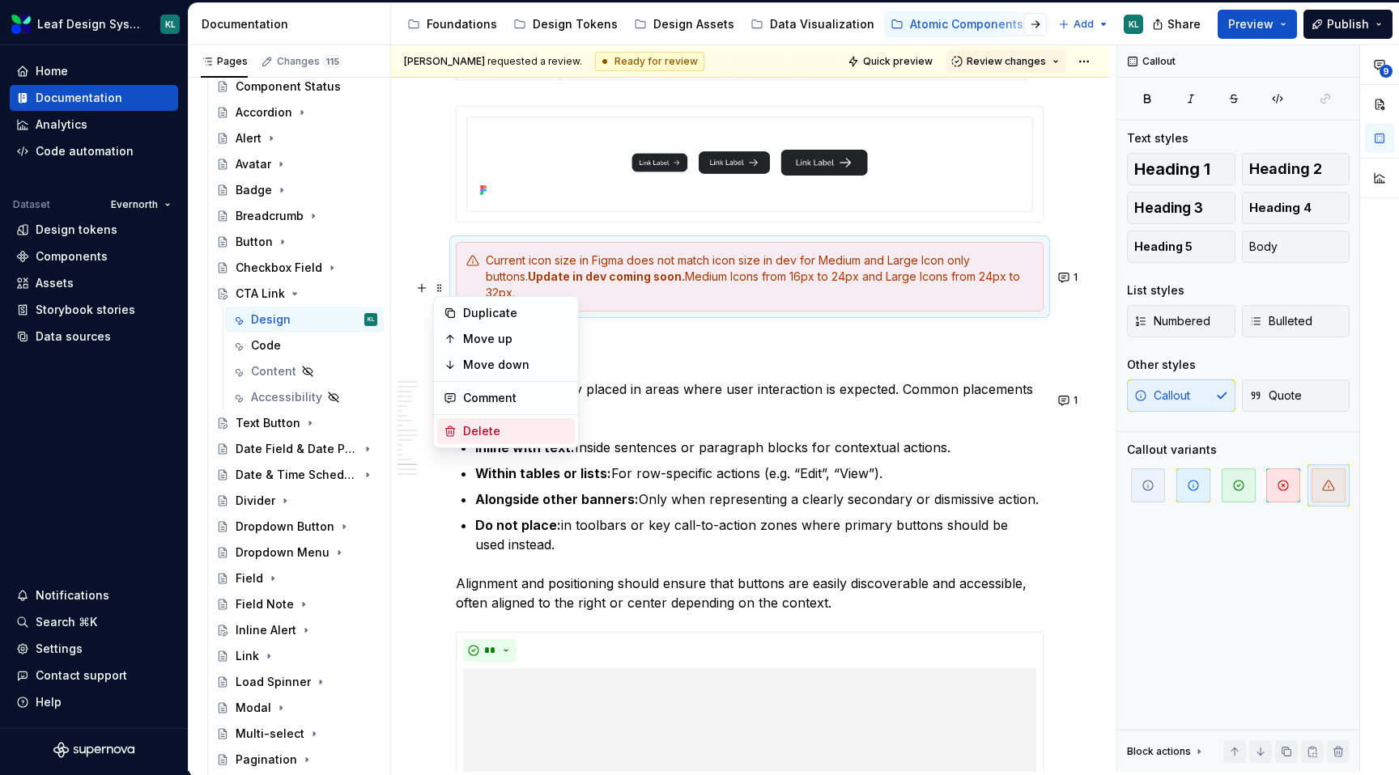
click at [492, 428] on div "Delete" at bounding box center [515, 431] width 105 height 16
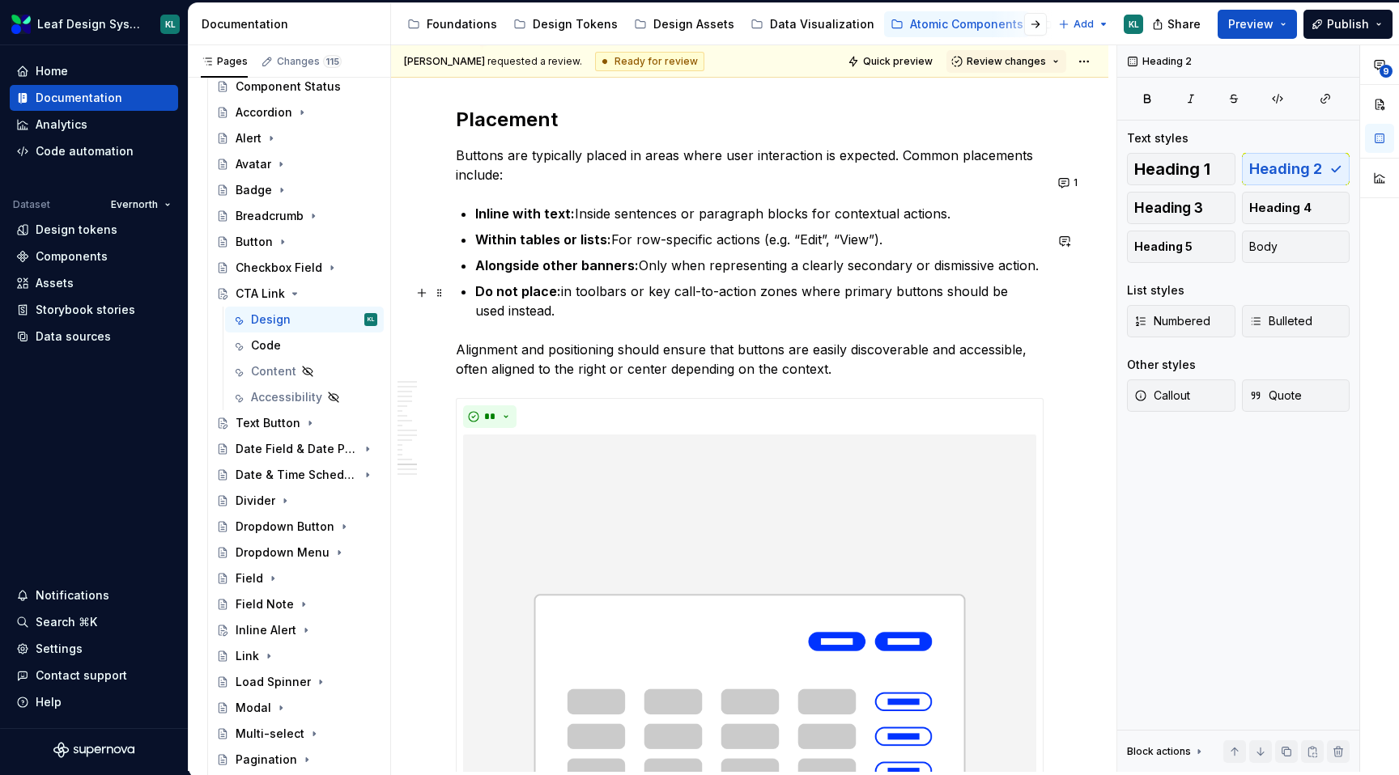
scroll to position [5985, 0]
click at [1072, 184] on button "1" at bounding box center [1069, 181] width 32 height 23
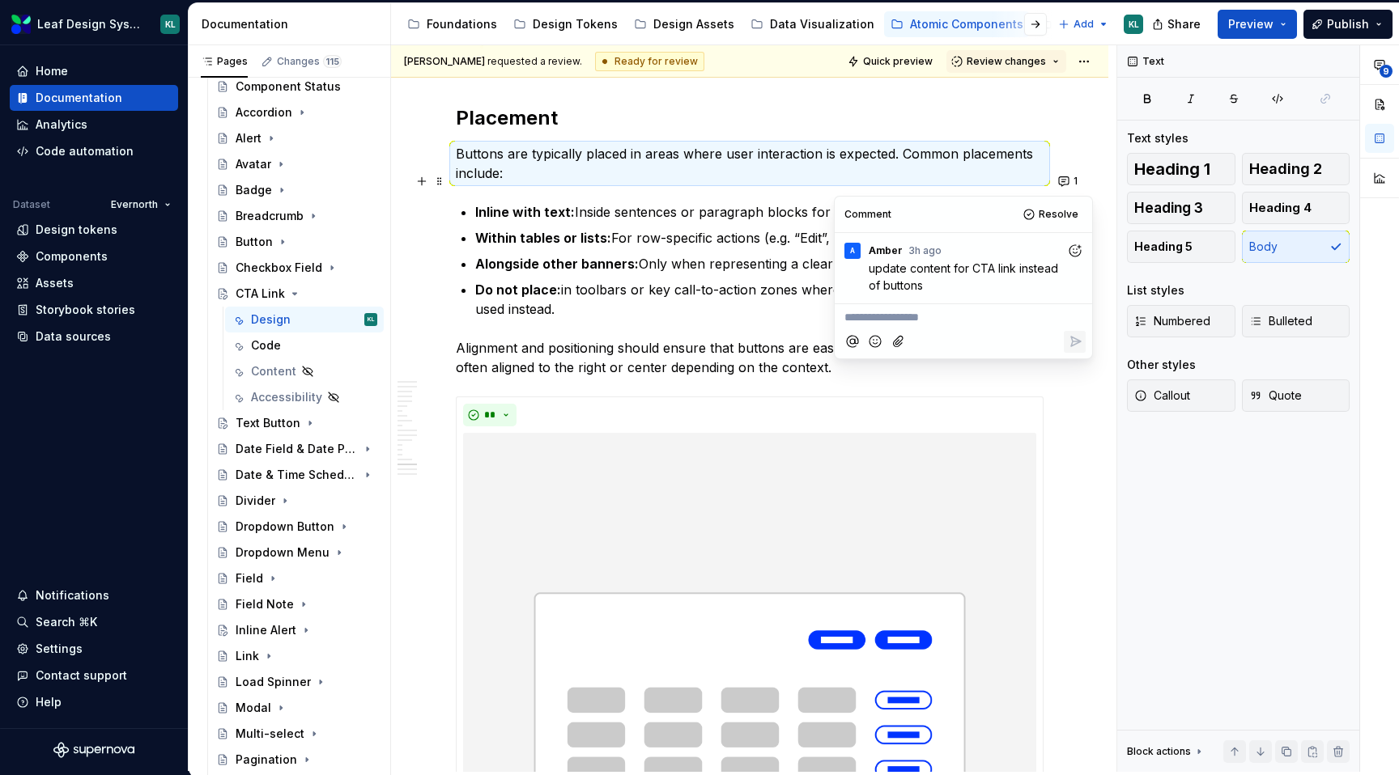
click at [659, 175] on p "Buttons are typically placed in areas where user interaction is expected. Commo…" at bounding box center [750, 163] width 588 height 39
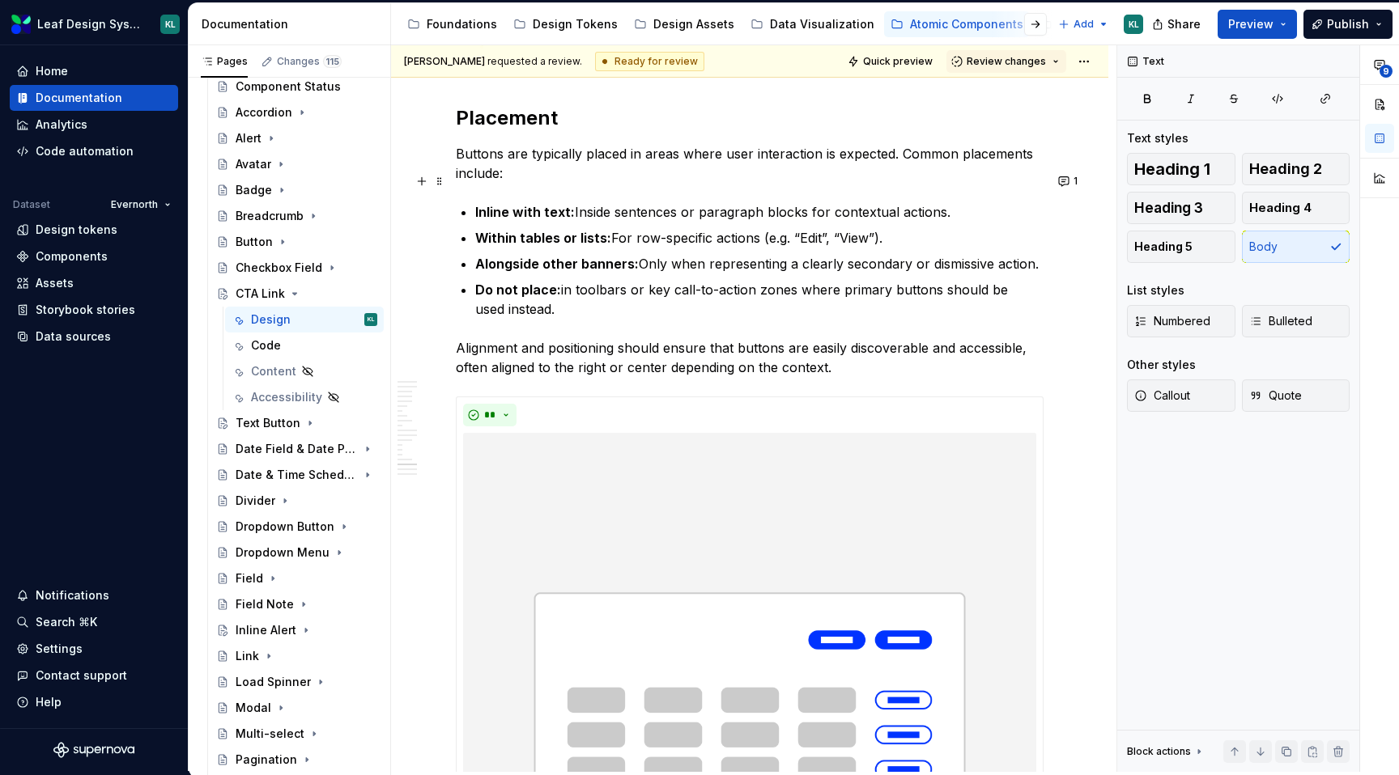
click at [483, 182] on p "Buttons are typically placed in areas where user interaction is expected. Commo…" at bounding box center [750, 163] width 588 height 39
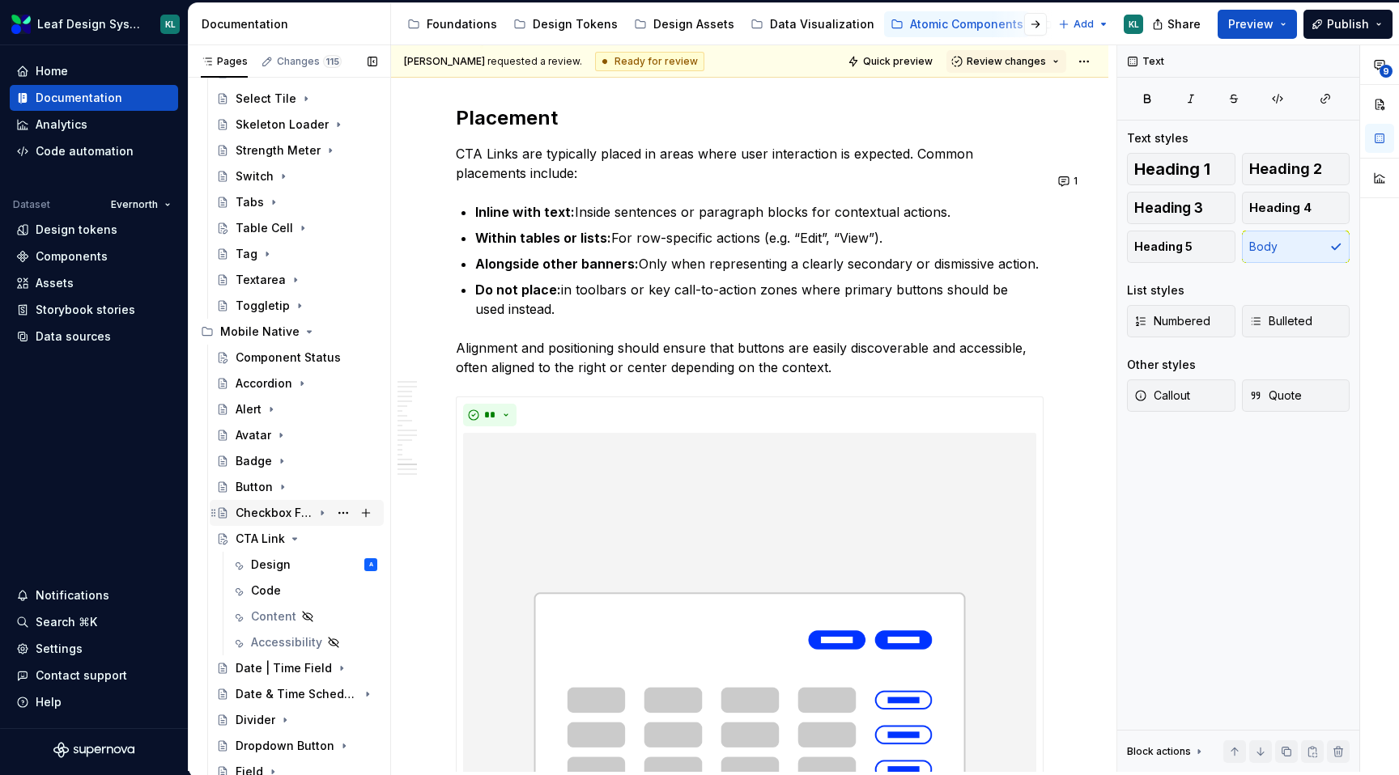
scroll to position [911, 0]
click at [279, 559] on div "Design" at bounding box center [271, 562] width 40 height 16
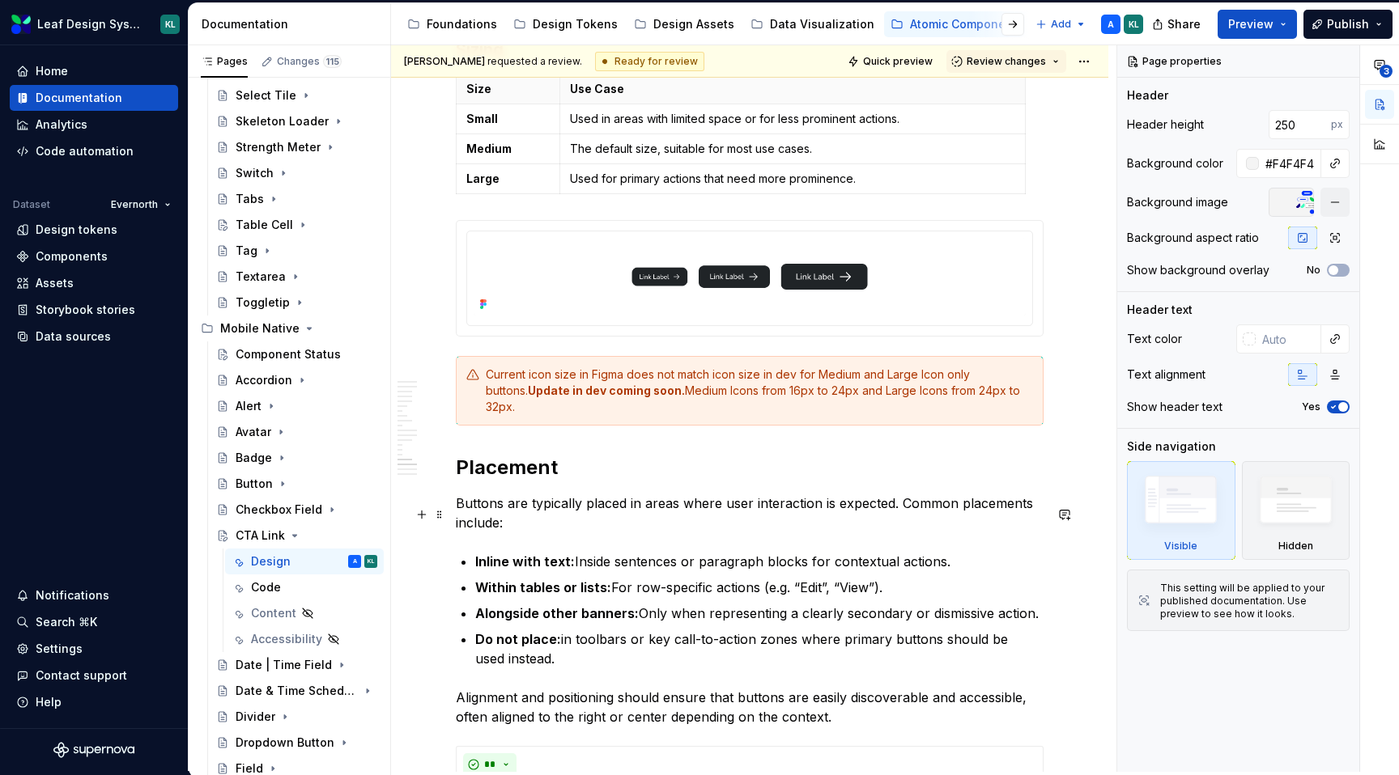
scroll to position [5729, 0]
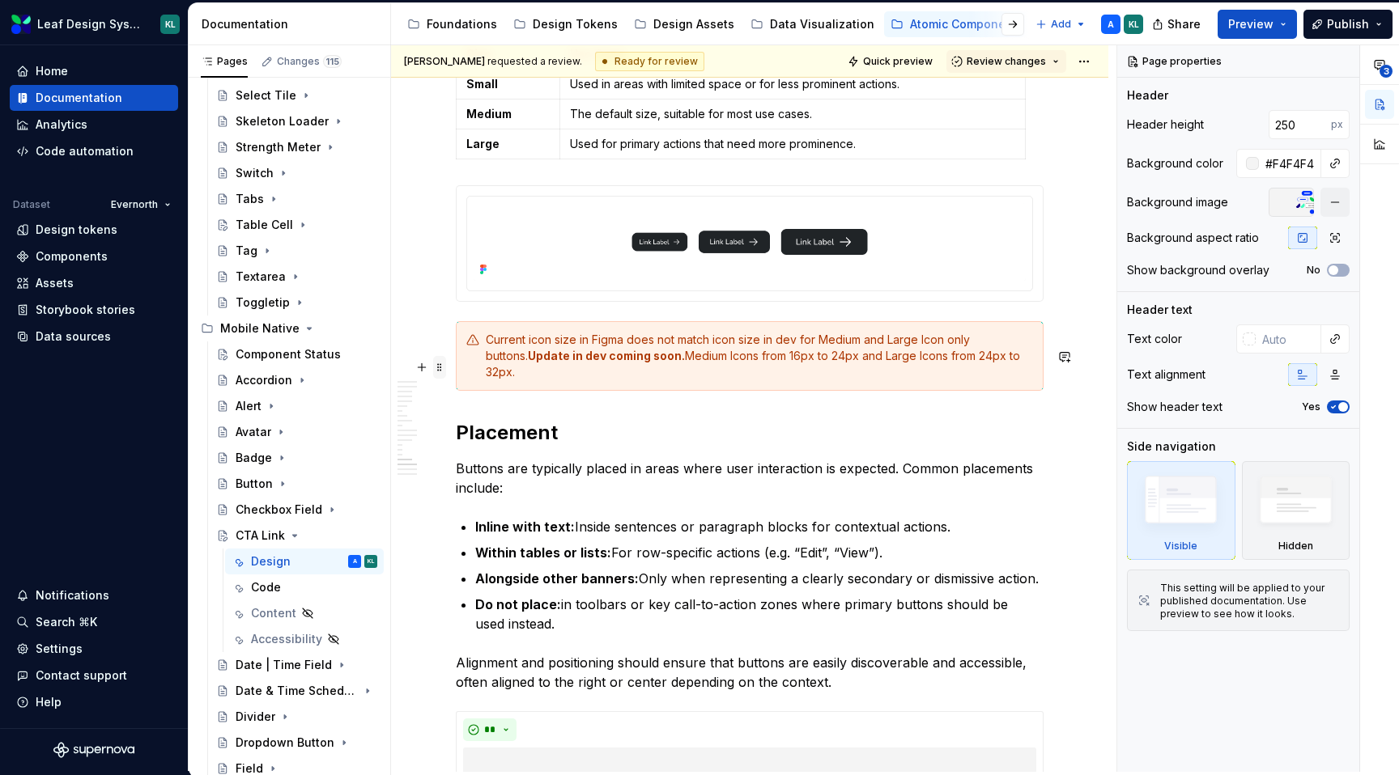
type textarea "*"
click at [436, 367] on span at bounding box center [439, 367] width 13 height 23
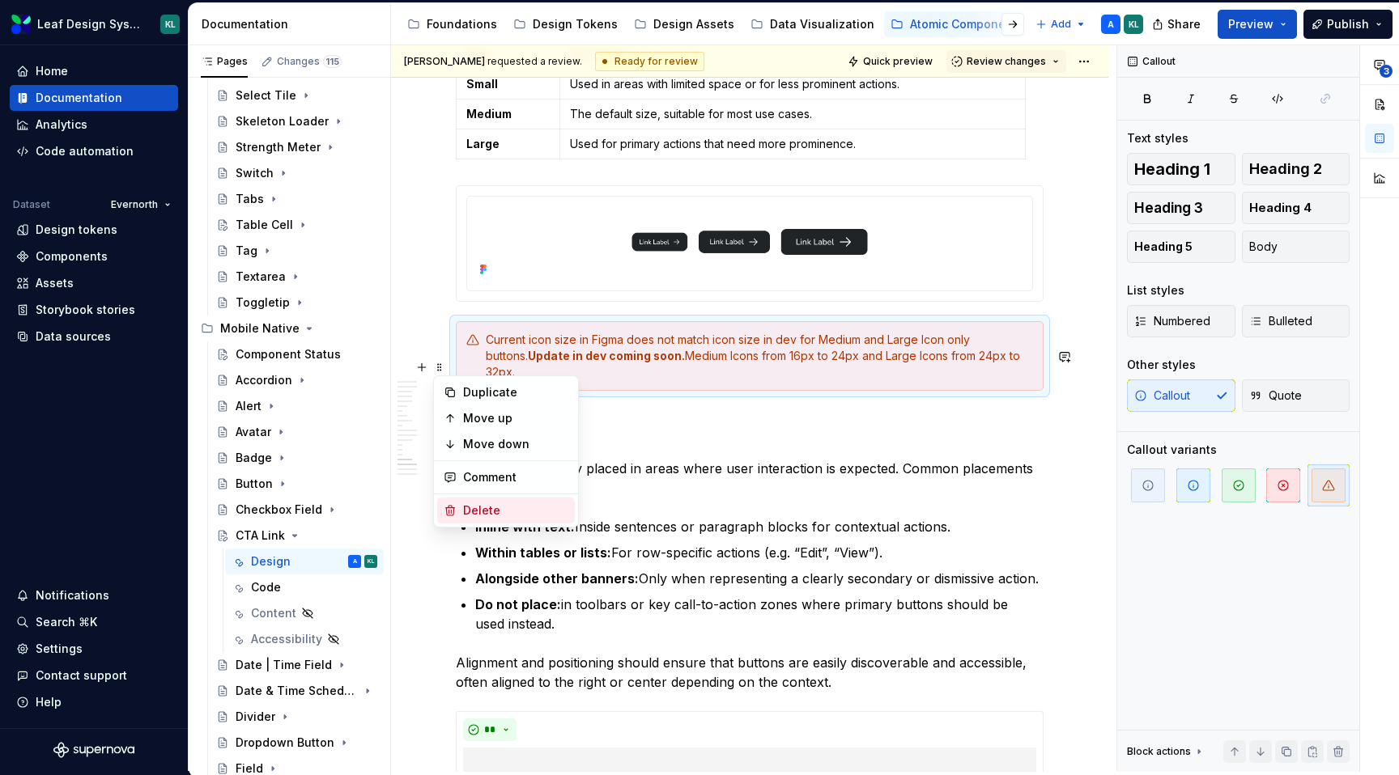
click at [490, 503] on div "Delete" at bounding box center [515, 511] width 105 height 16
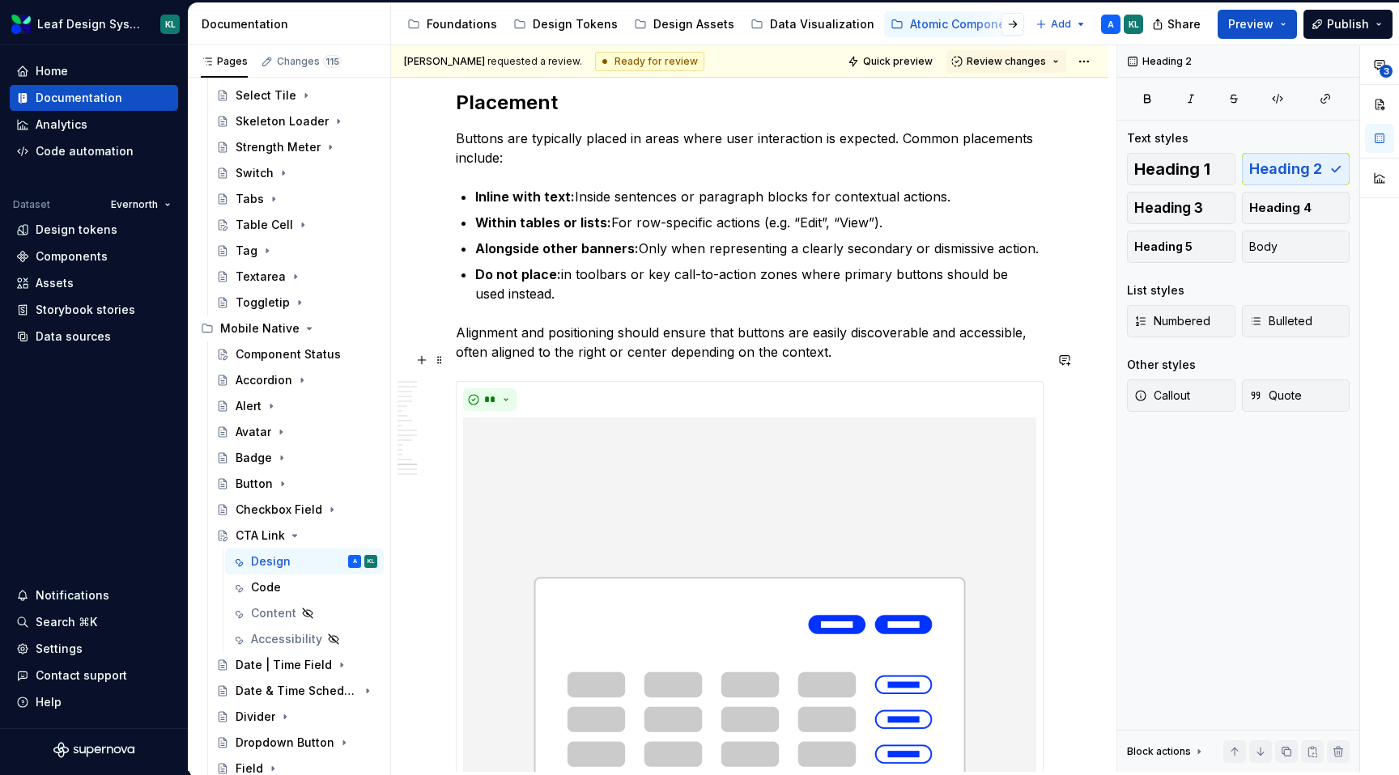
scroll to position [5963, 0]
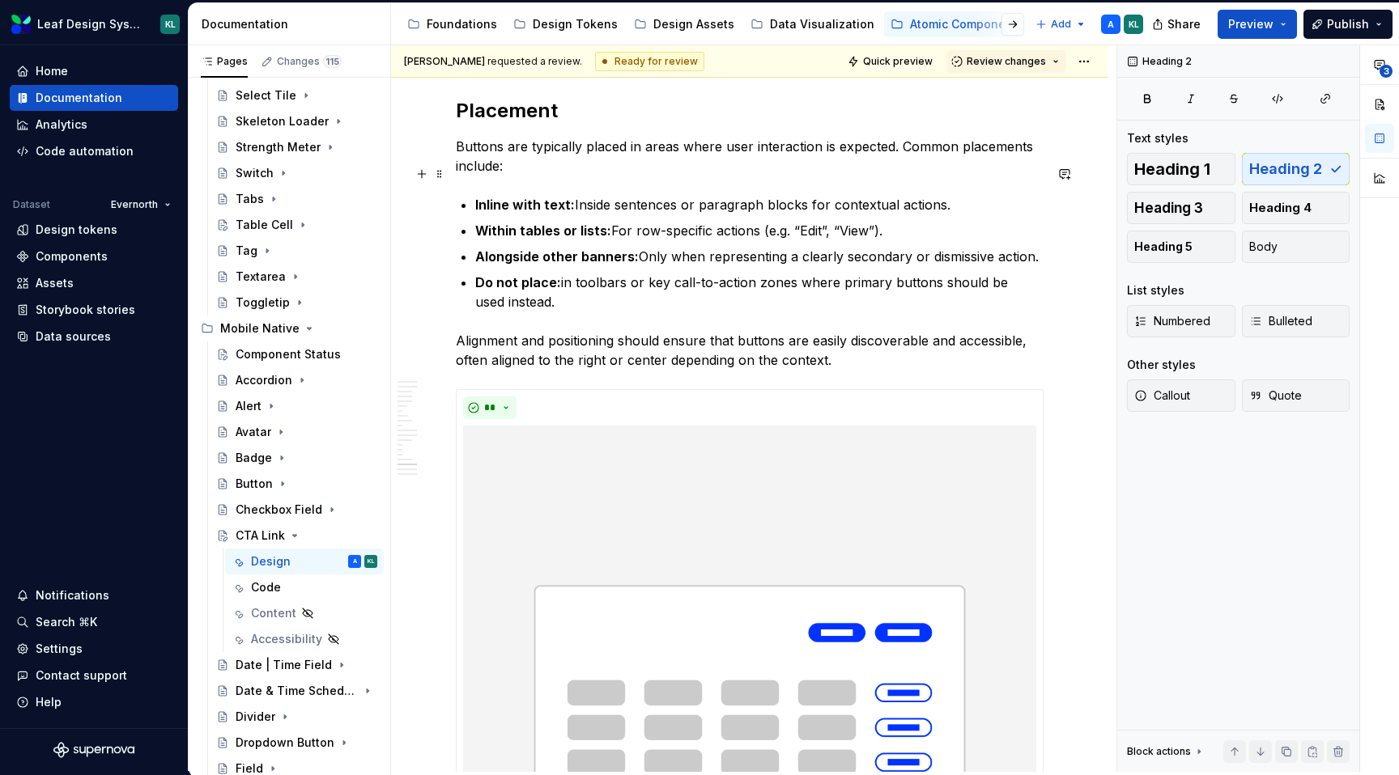
click at [469, 176] on p "Buttons are typically placed in areas where user interaction is expected. Commo…" at bounding box center [750, 156] width 588 height 39
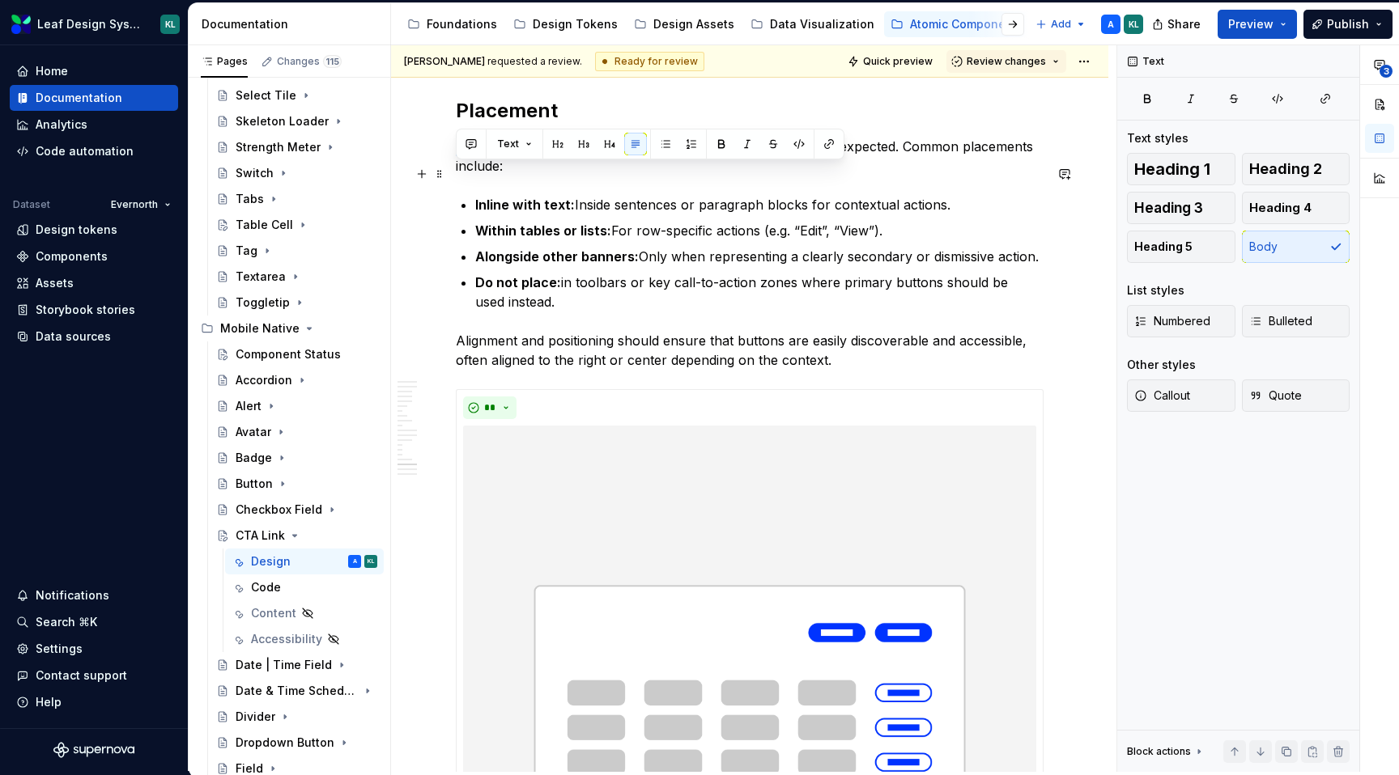
click at [469, 176] on p "Buttons are typically placed in areas where user interaction is expected. Commo…" at bounding box center [750, 156] width 588 height 39
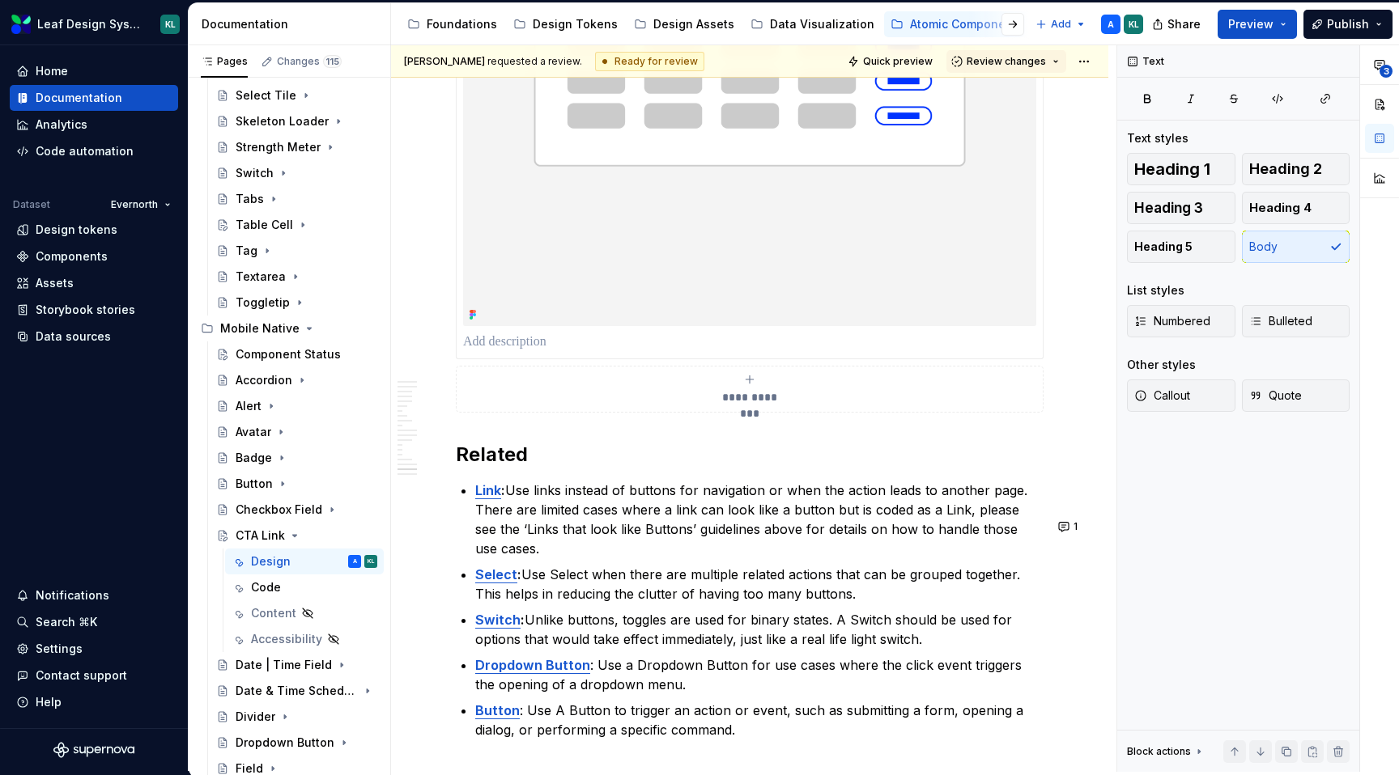
scroll to position [6671, 0]
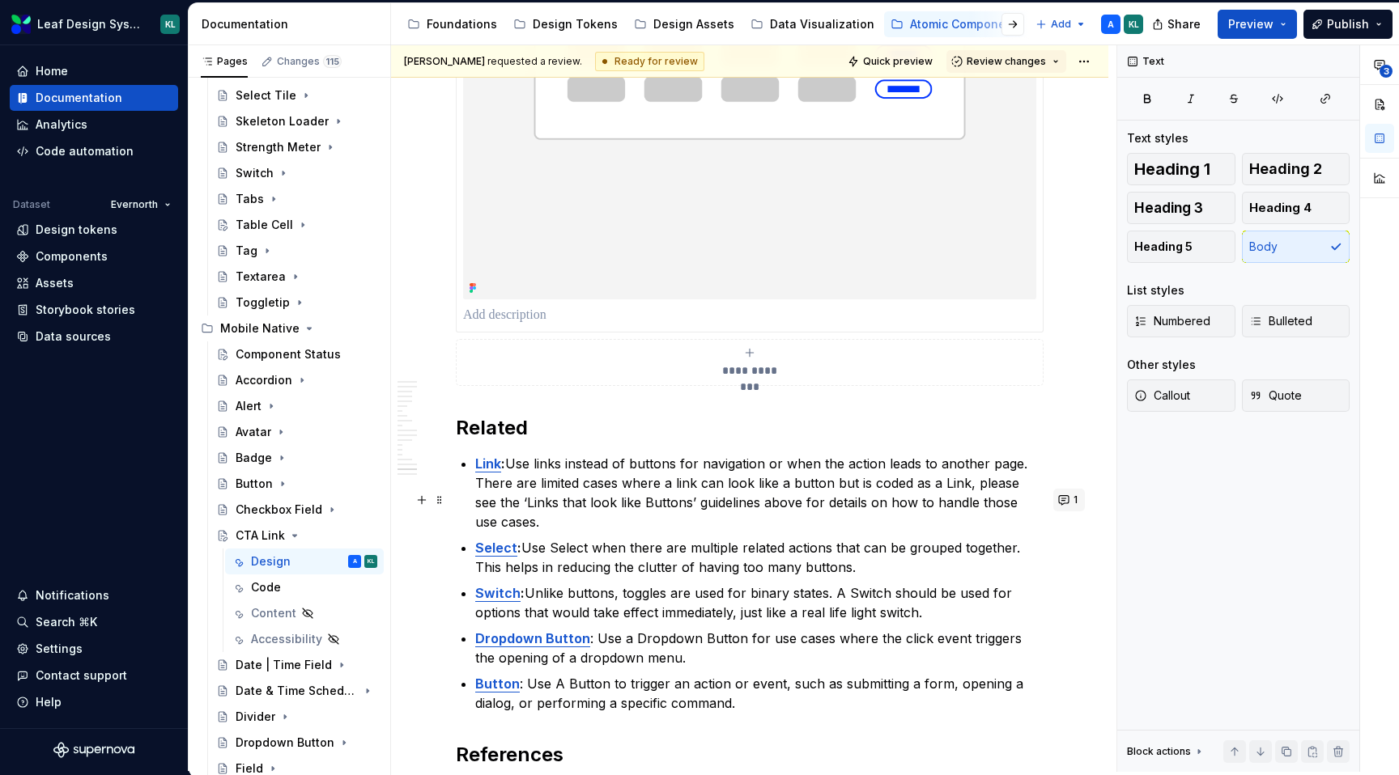
click at [1074, 500] on button "1" at bounding box center [1069, 500] width 32 height 23
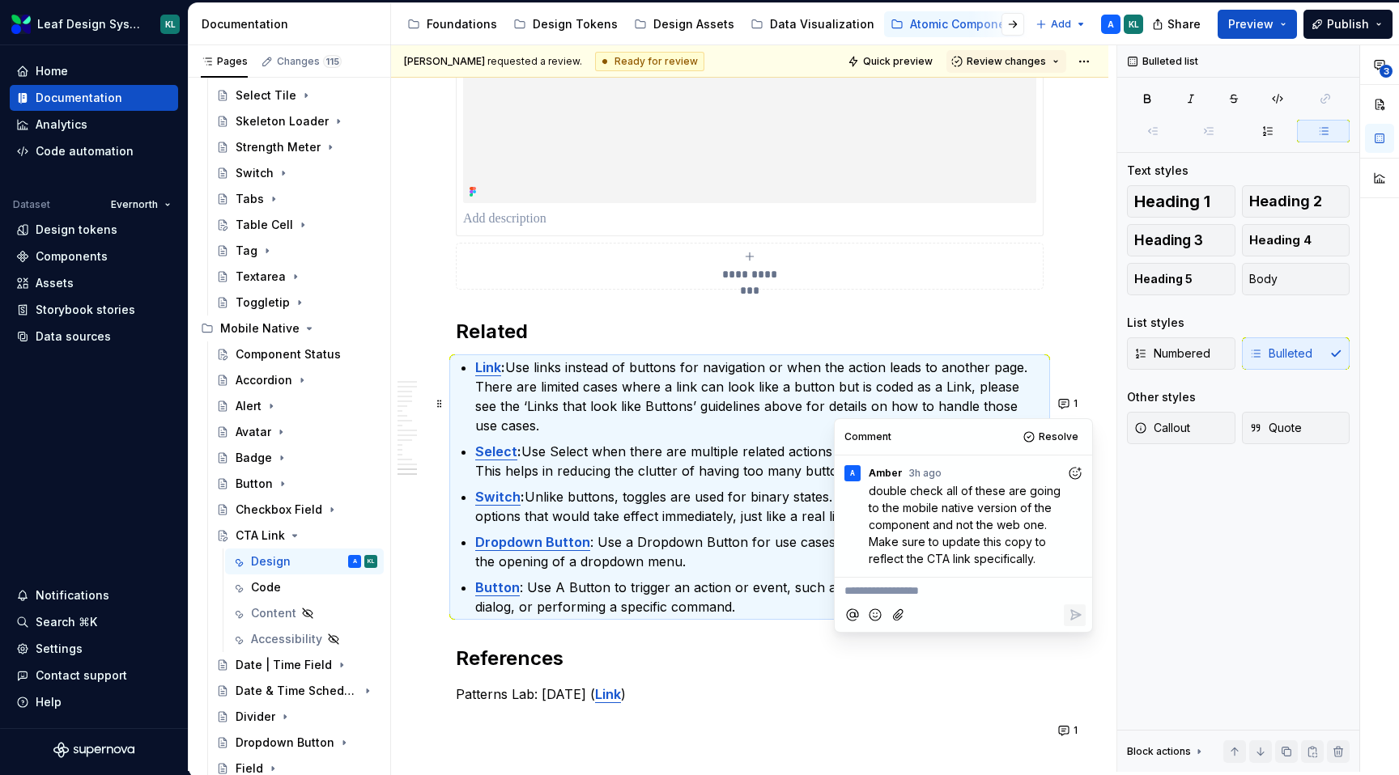
scroll to position [6768, 0]
click at [1077, 398] on span "1" at bounding box center [1075, 403] width 4 height 13
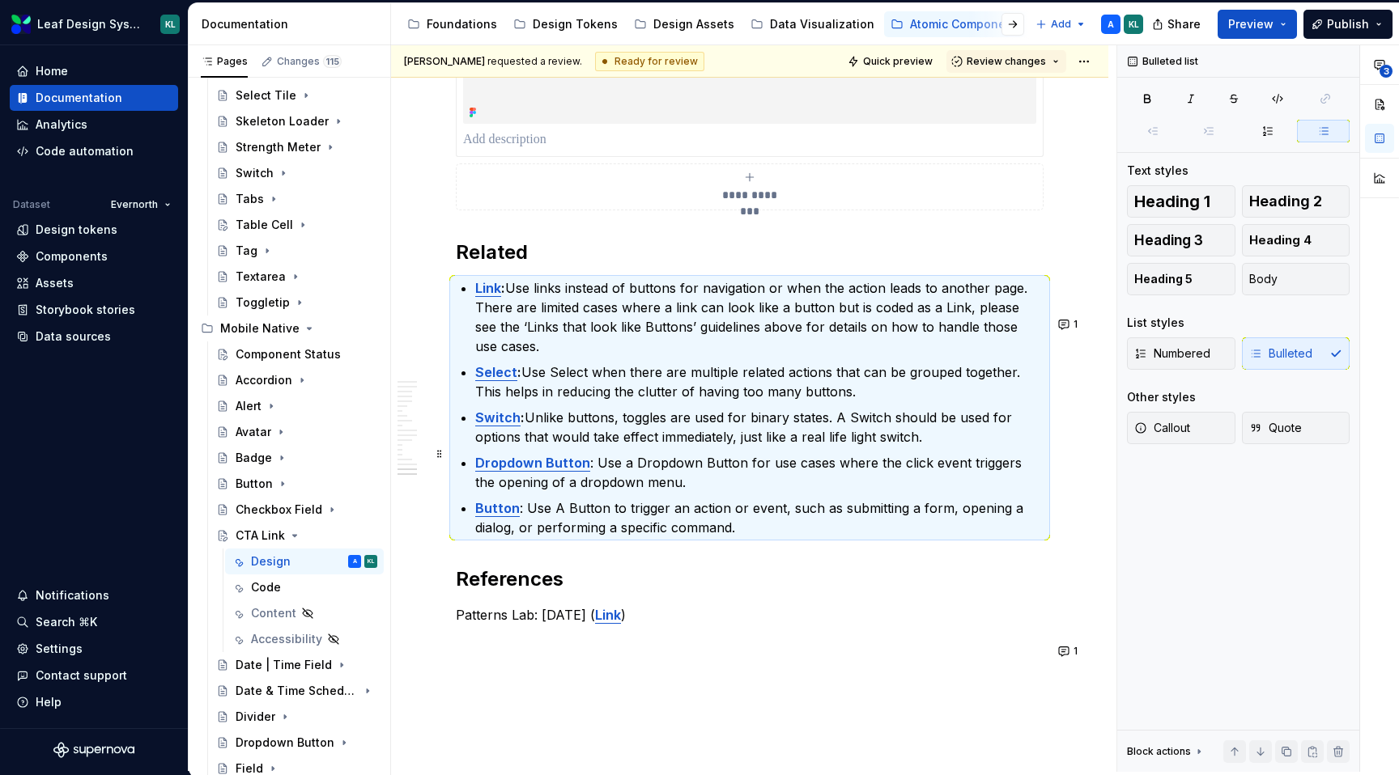
scroll to position [6850, 0]
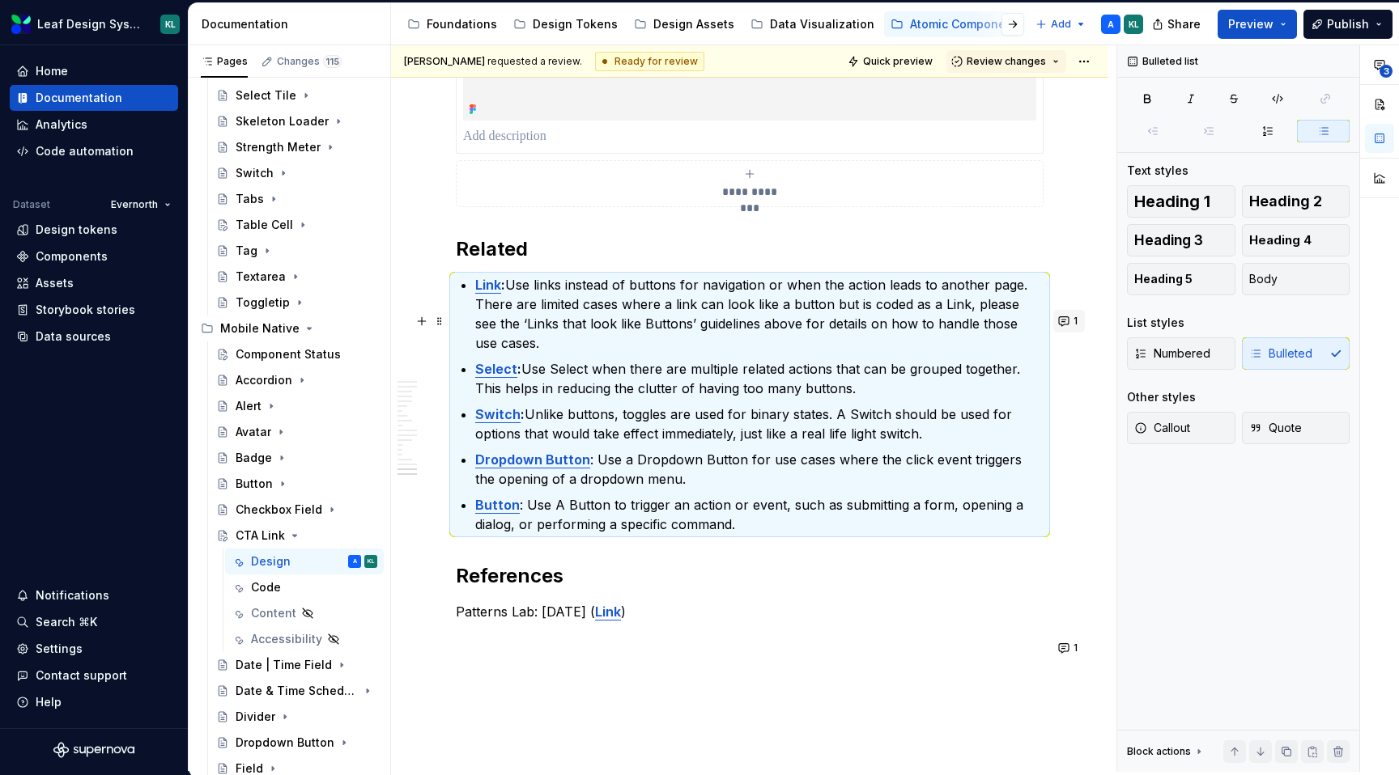
click at [1081, 332] on button "1" at bounding box center [1069, 321] width 32 height 23
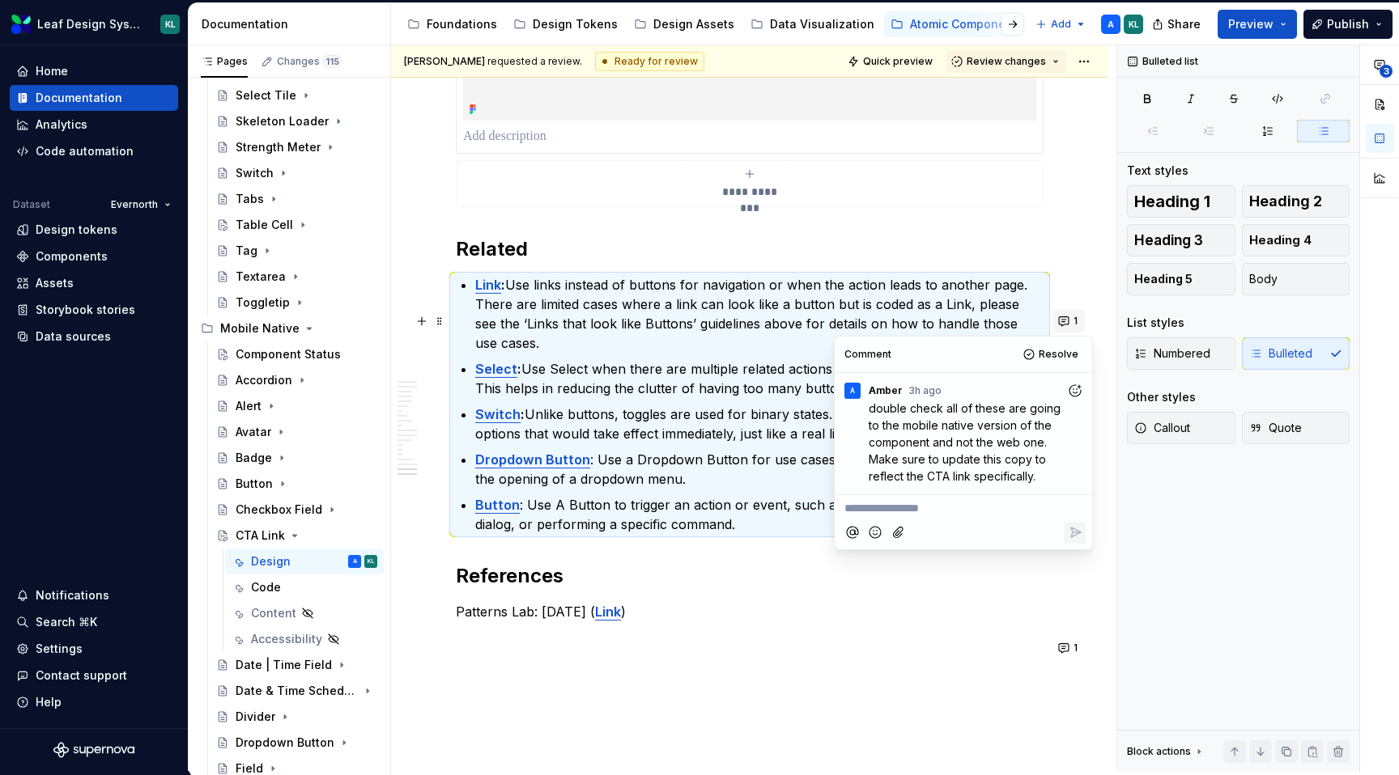
click at [1080, 325] on button "1" at bounding box center [1069, 321] width 32 height 23
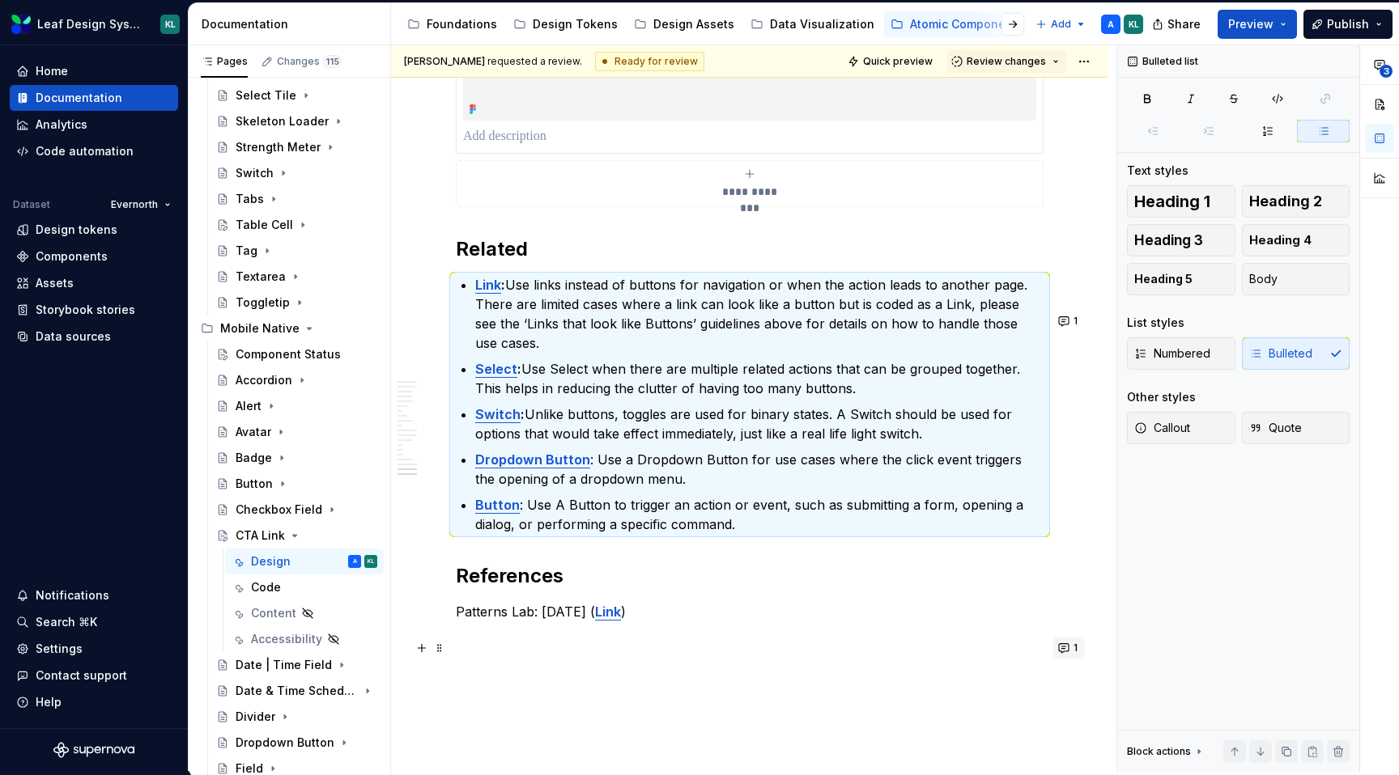
click at [1082, 640] on button "1" at bounding box center [1069, 648] width 32 height 23
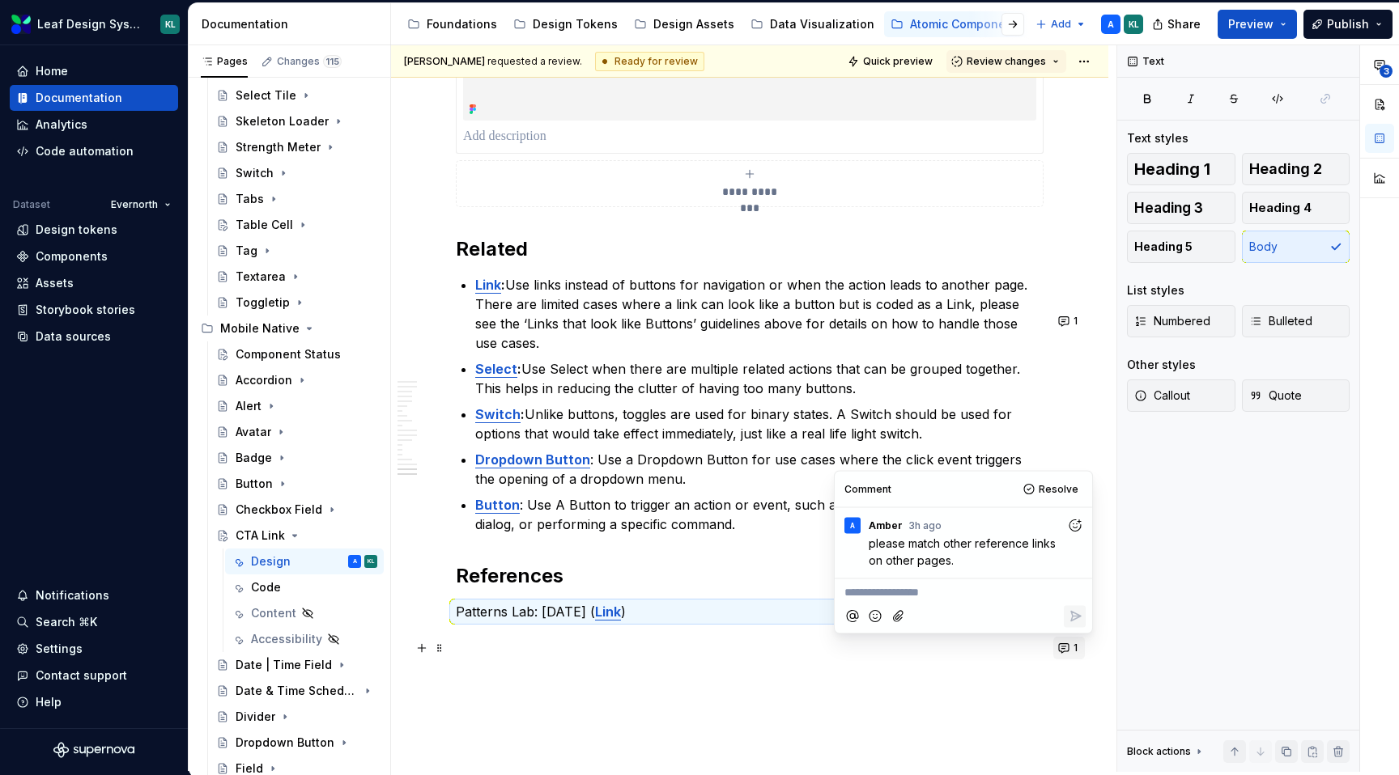
click at [1079, 643] on button "1" at bounding box center [1069, 648] width 32 height 23
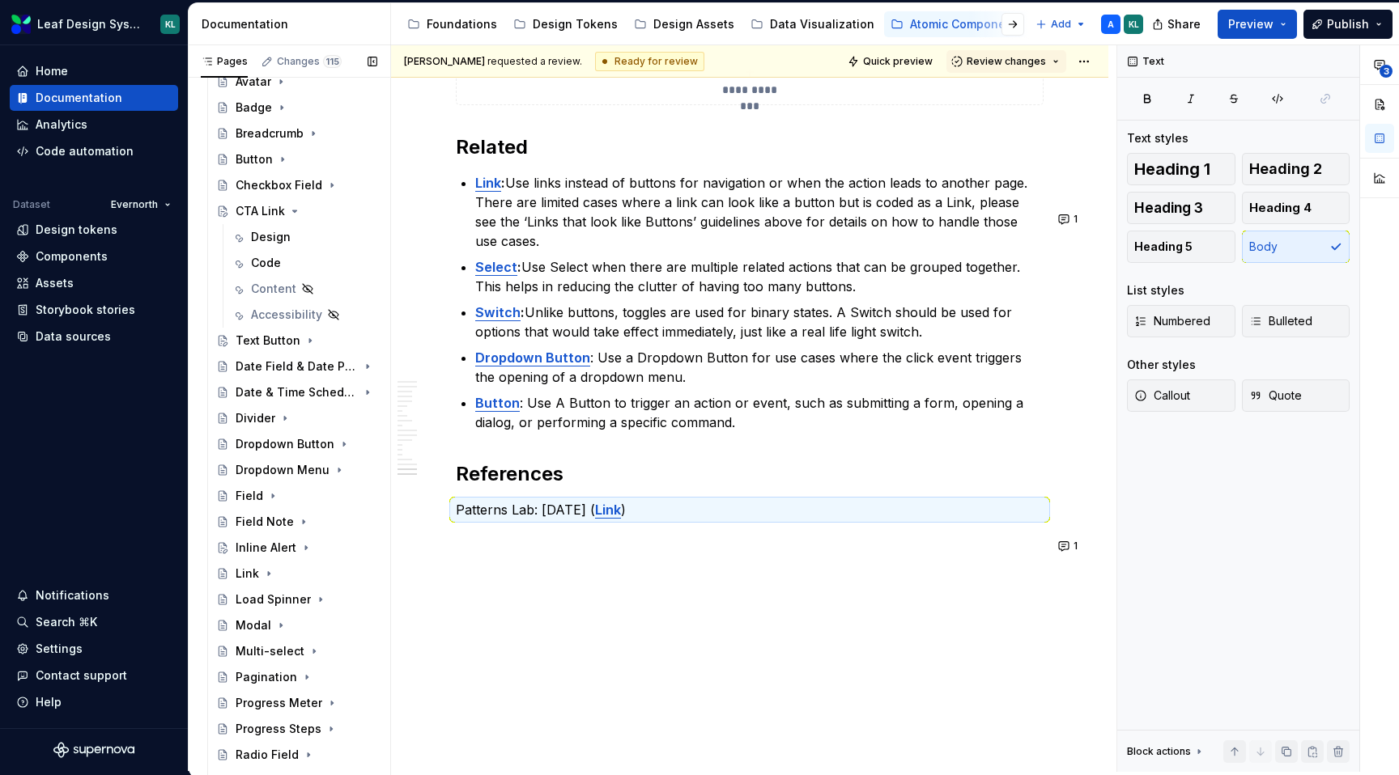
scroll to position [125, 0]
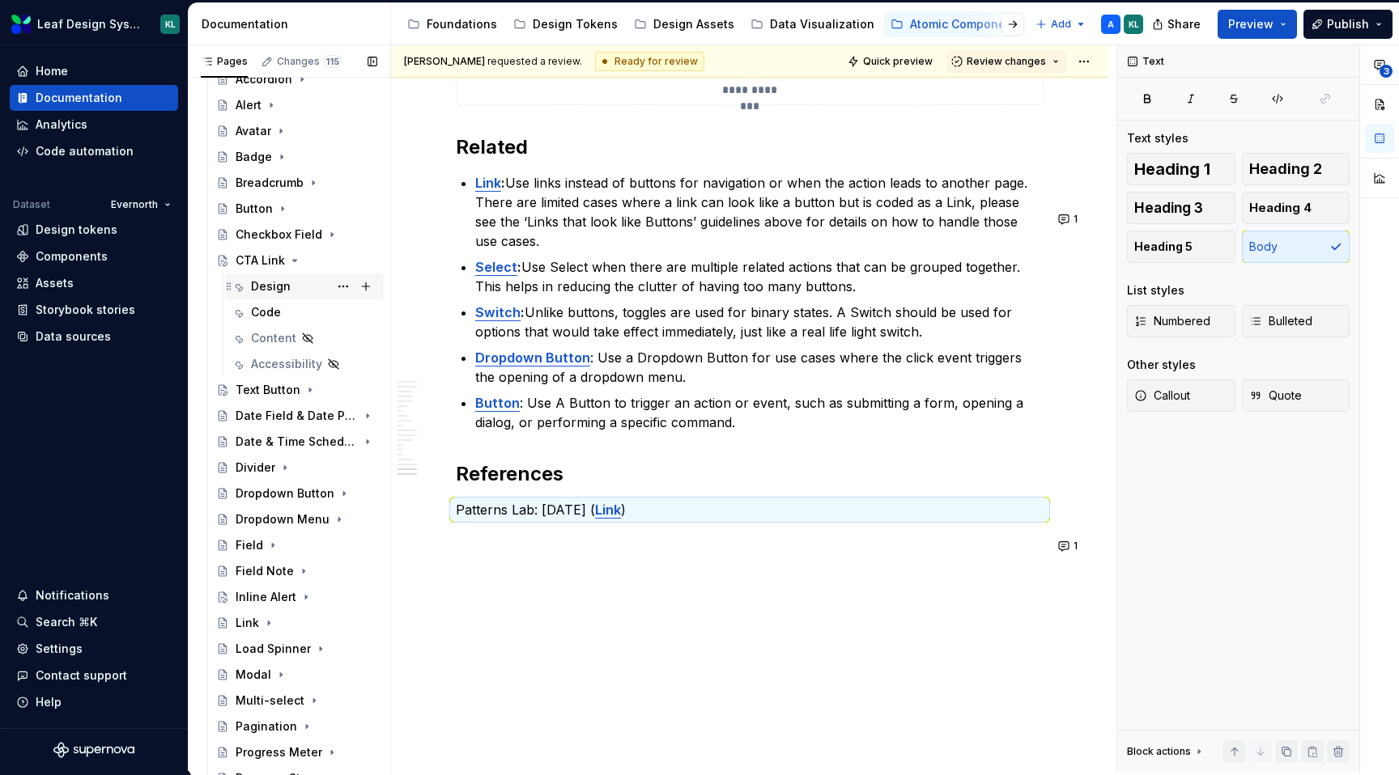
click at [286, 278] on div "Design" at bounding box center [271, 286] width 40 height 16
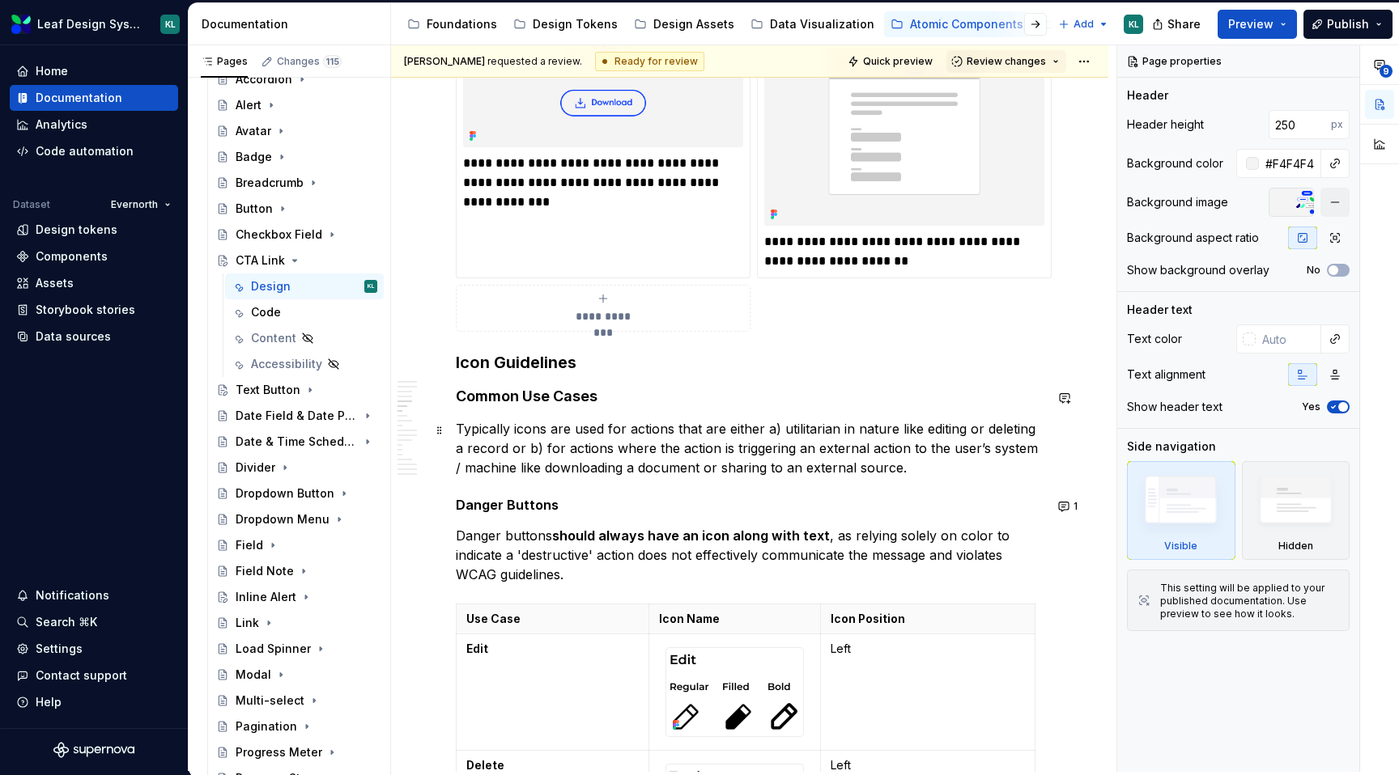
scroll to position [1560, 0]
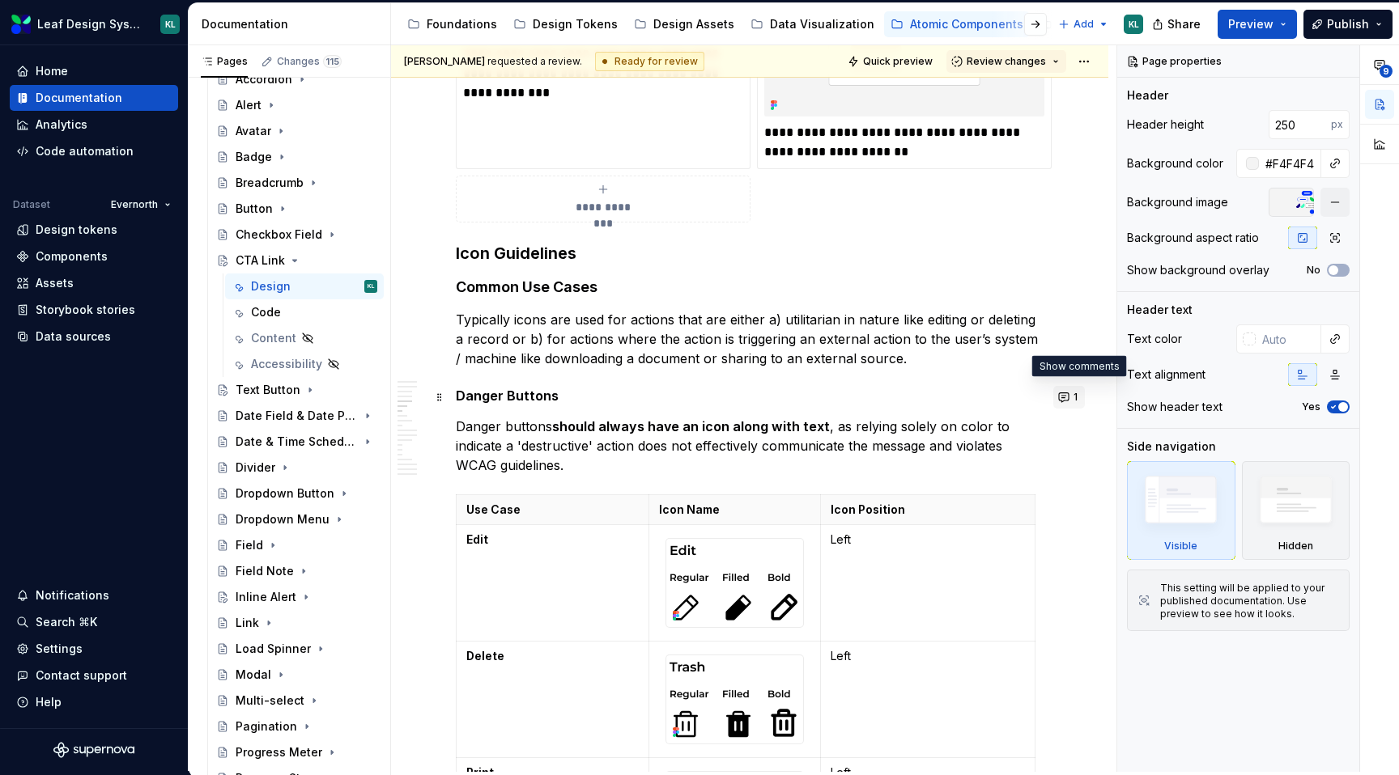
click at [1072, 402] on button "1" at bounding box center [1069, 397] width 32 height 23
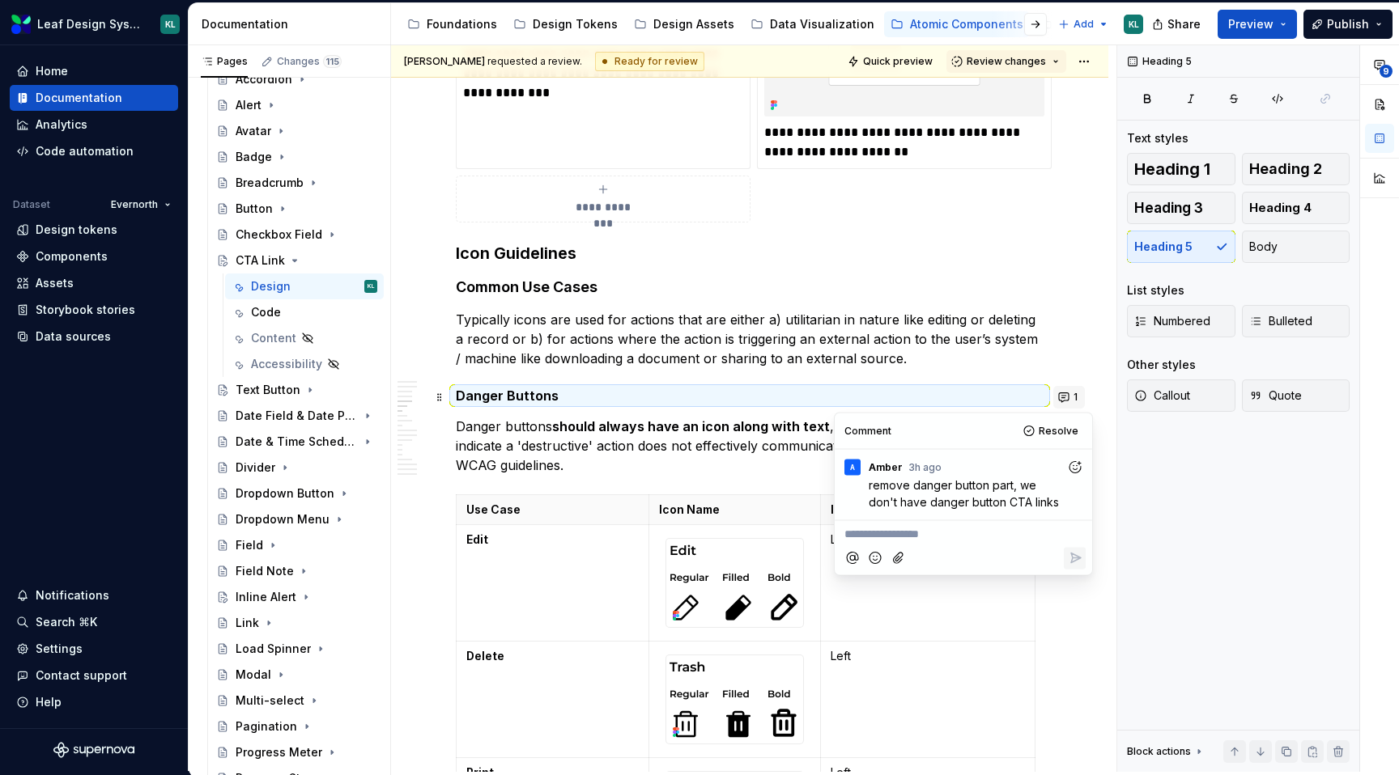
click at [1072, 401] on button "1" at bounding box center [1069, 397] width 32 height 23
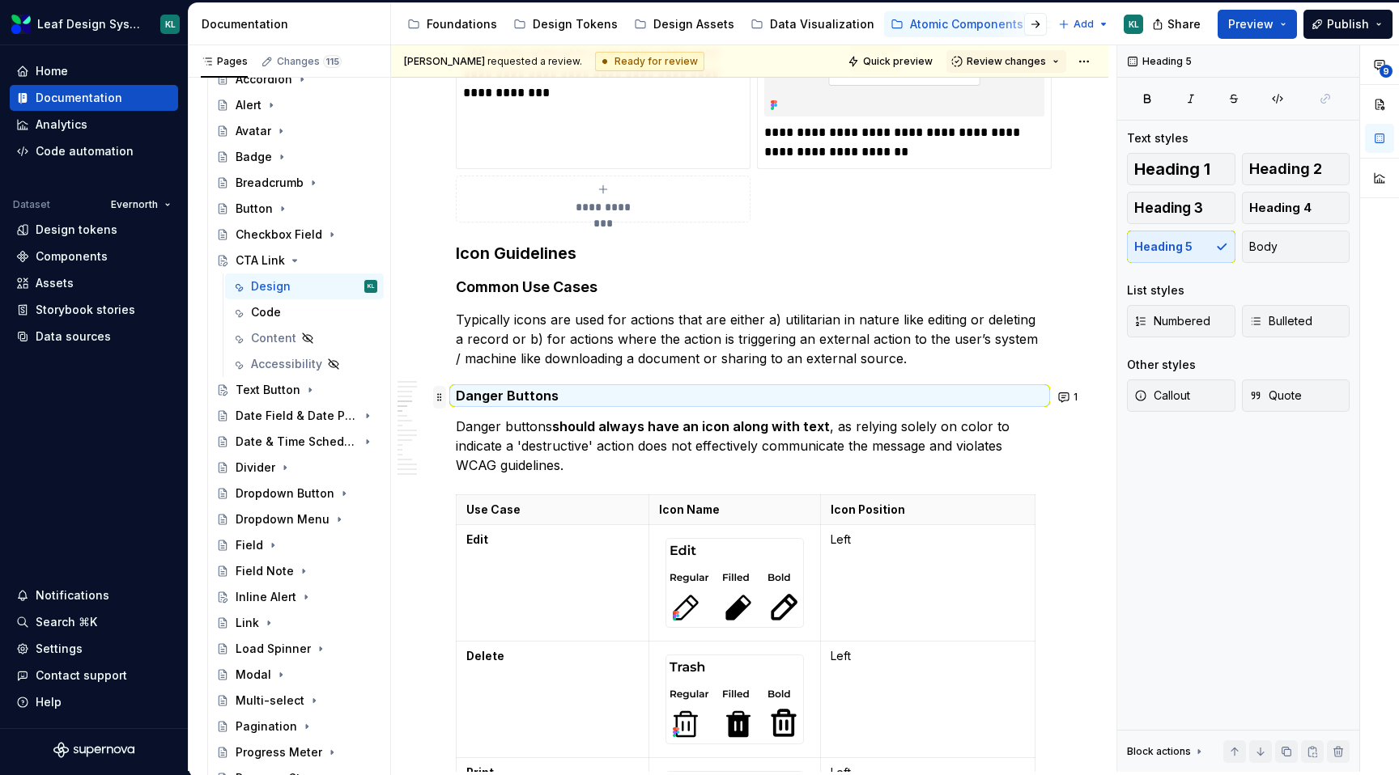
click at [438, 392] on span at bounding box center [439, 397] width 13 height 23
click at [478, 533] on div "Delete" at bounding box center [515, 541] width 105 height 16
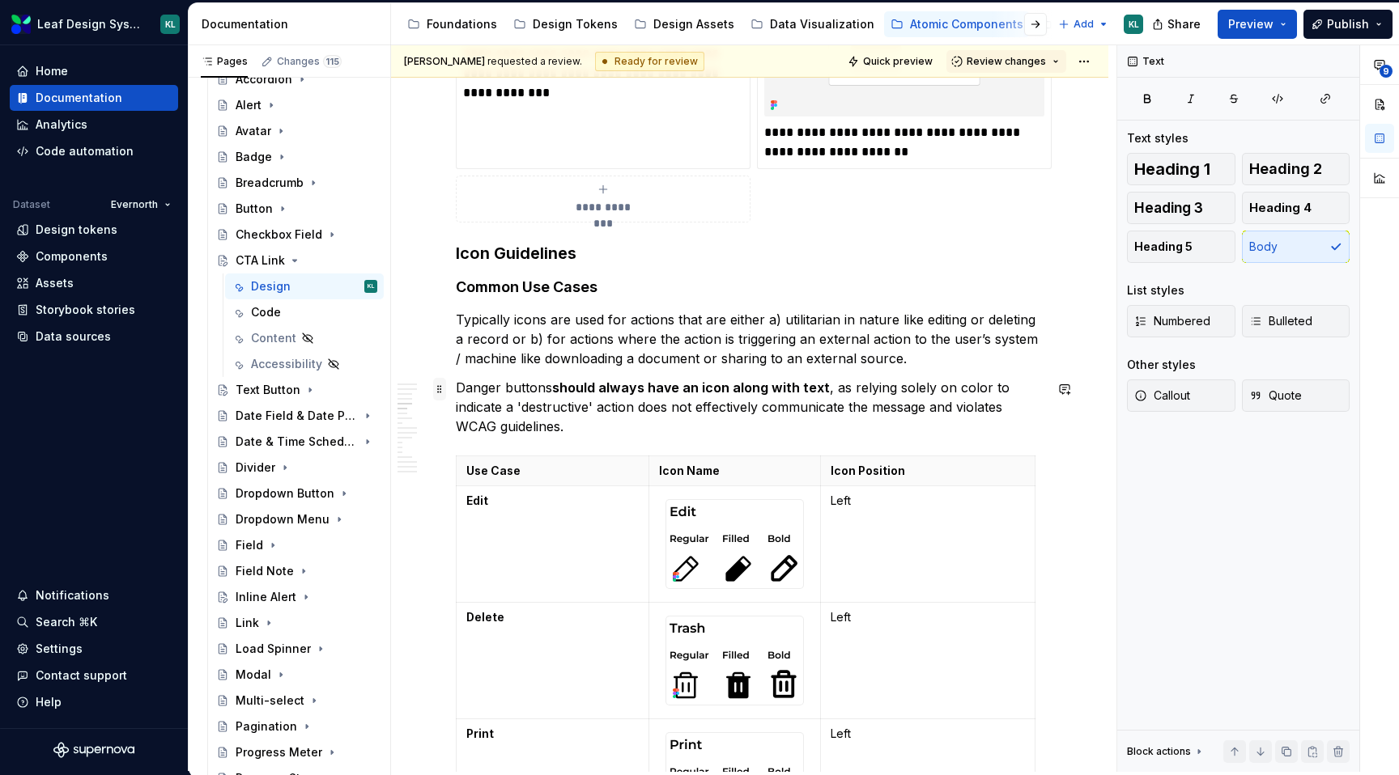
click at [439, 388] on span at bounding box center [439, 389] width 13 height 23
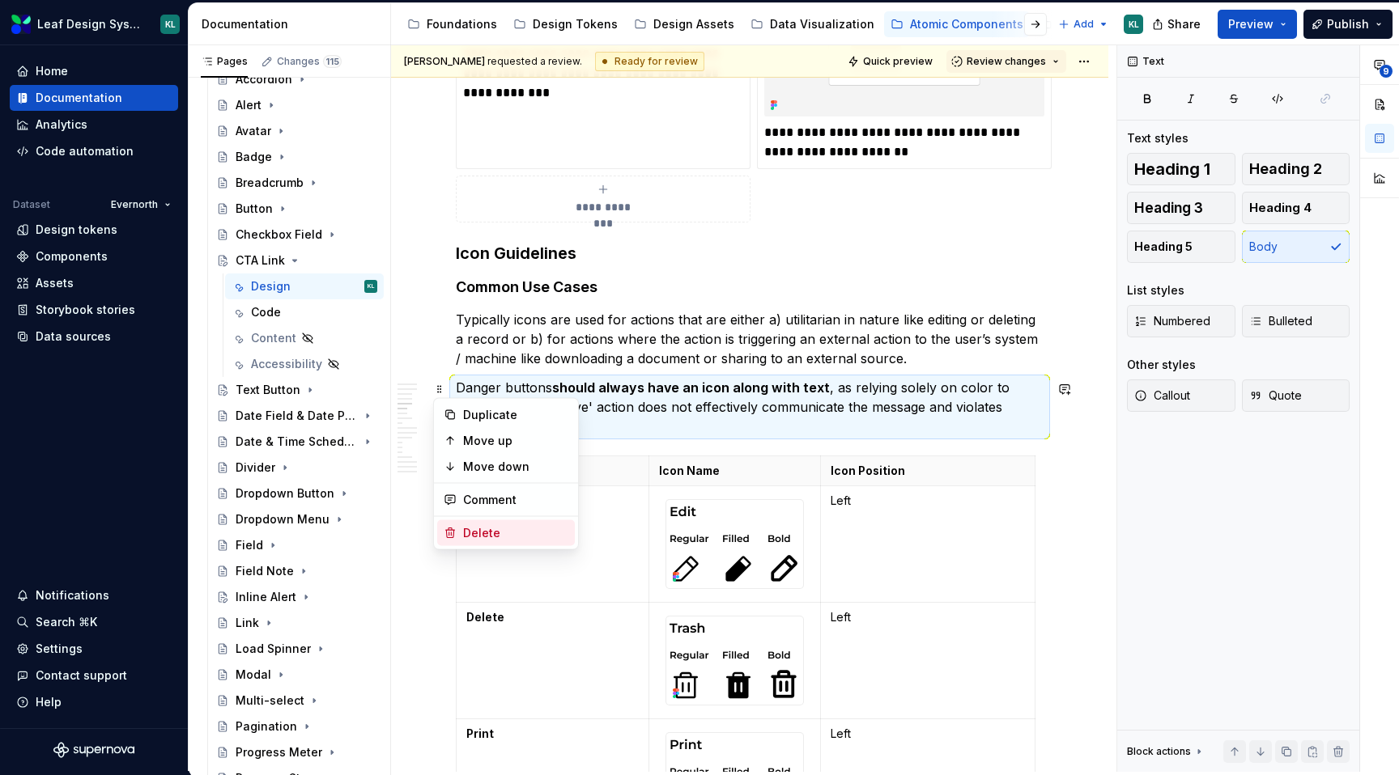
click at [496, 528] on div "Delete" at bounding box center [515, 533] width 105 height 16
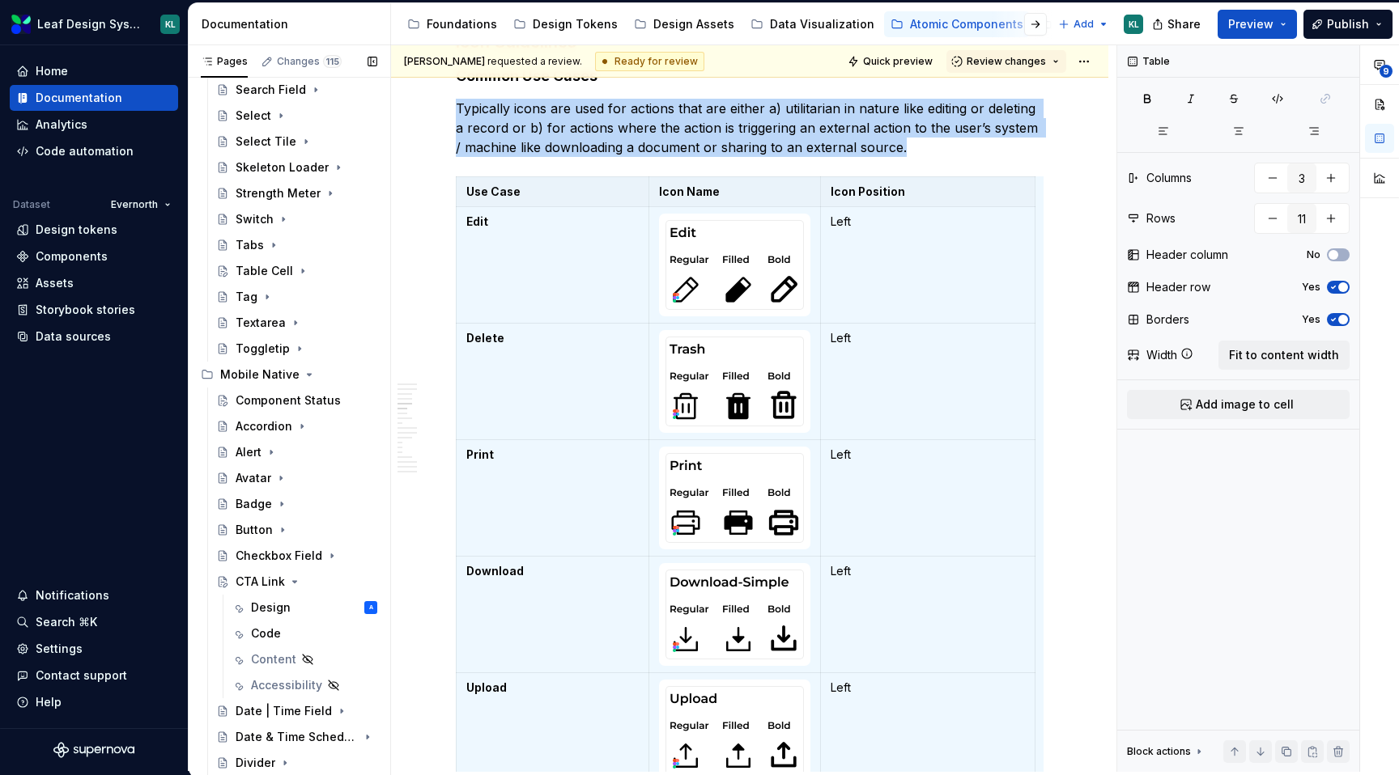
scroll to position [872, 0]
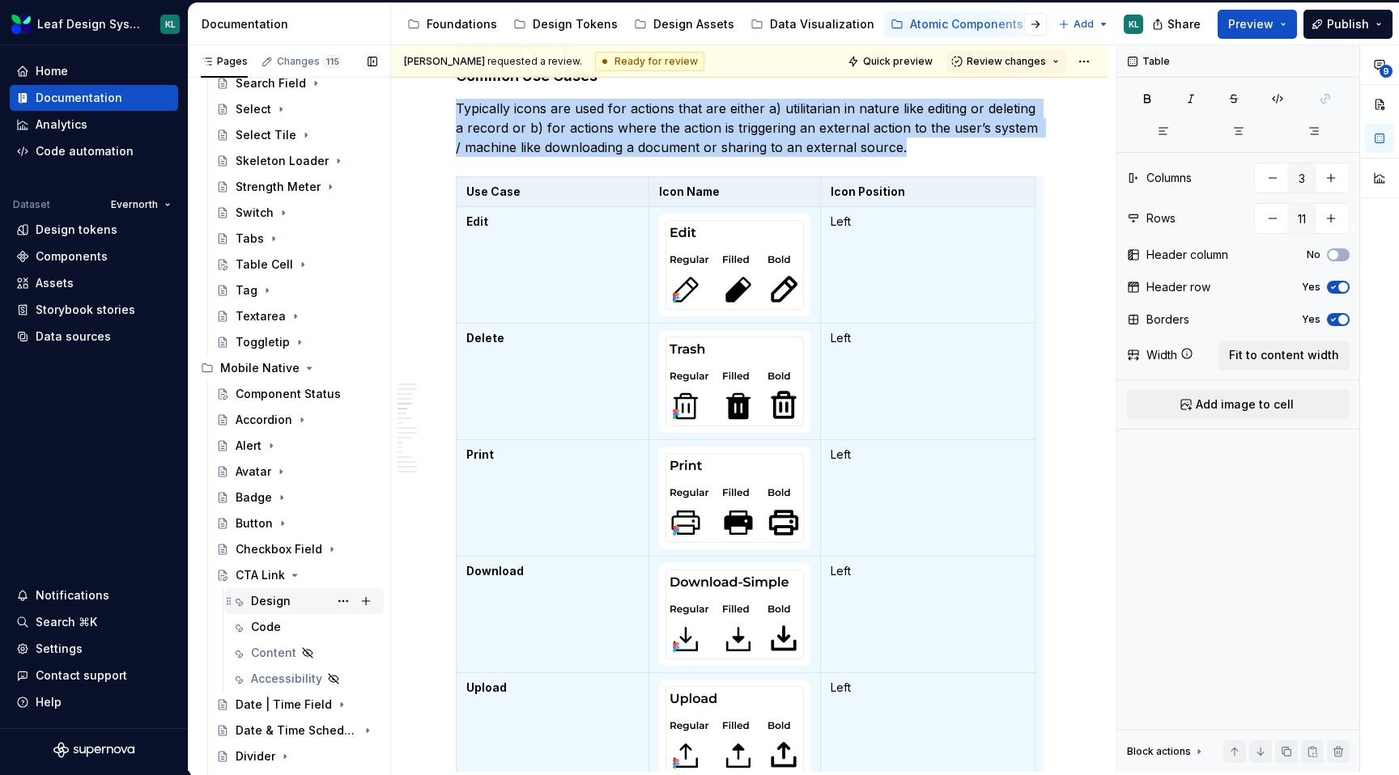
click at [285, 599] on div "Design" at bounding box center [271, 601] width 40 height 16
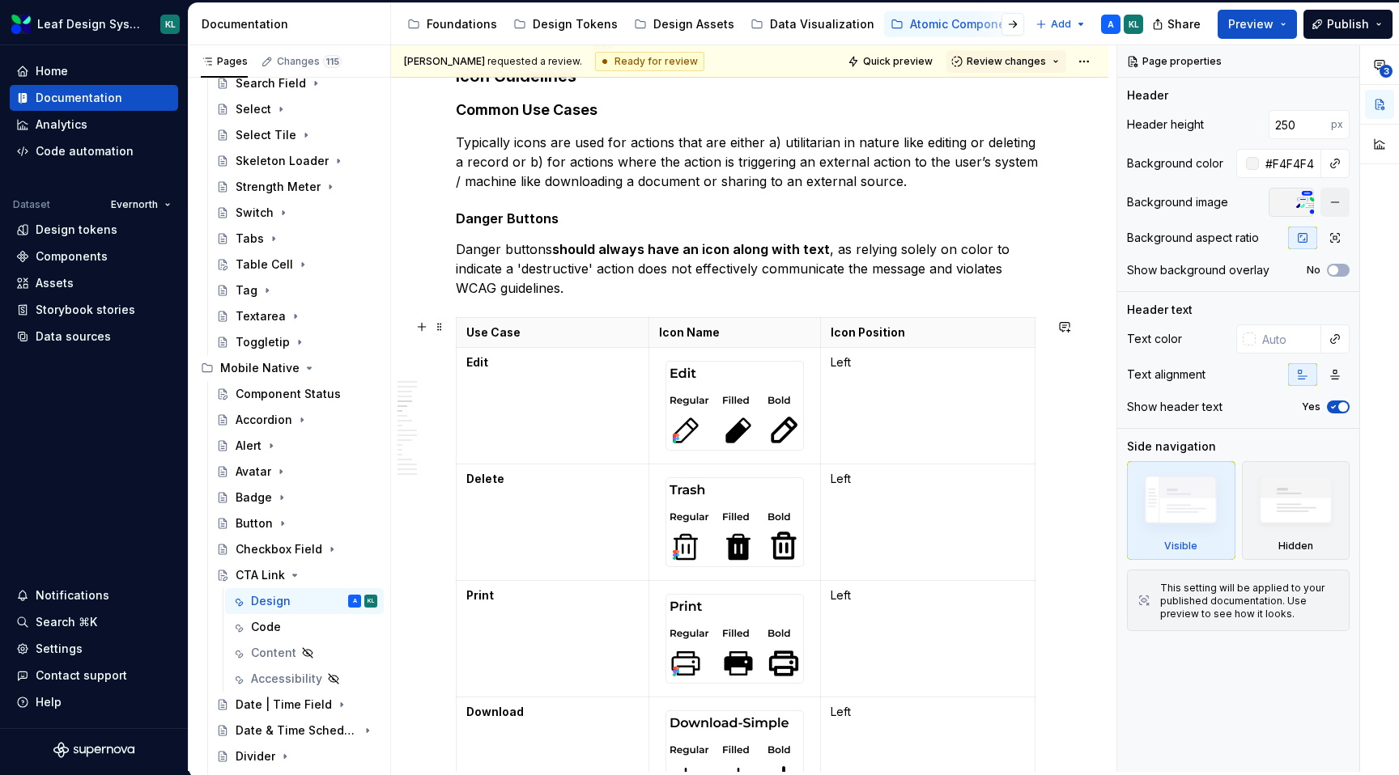
scroll to position [1723, 0]
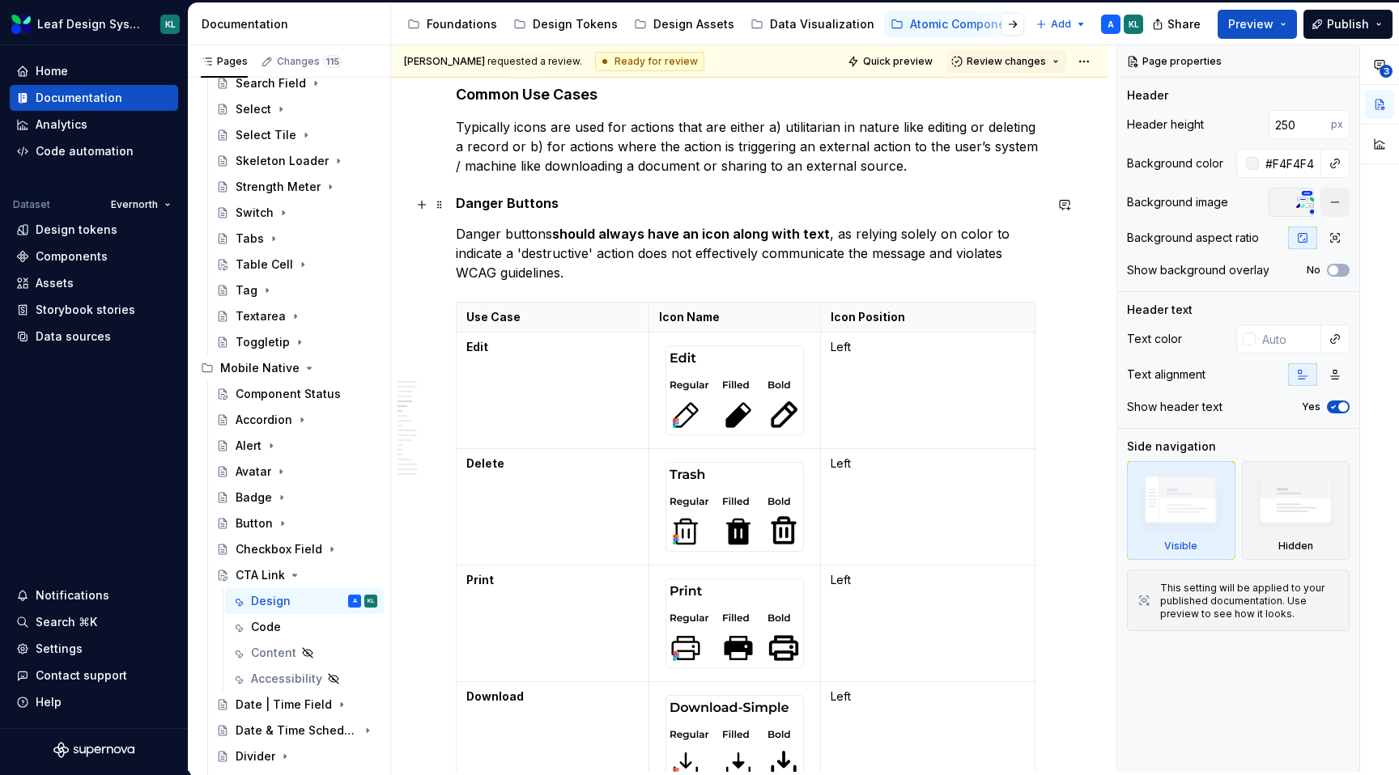
click at [440, 204] on span at bounding box center [439, 204] width 13 height 23
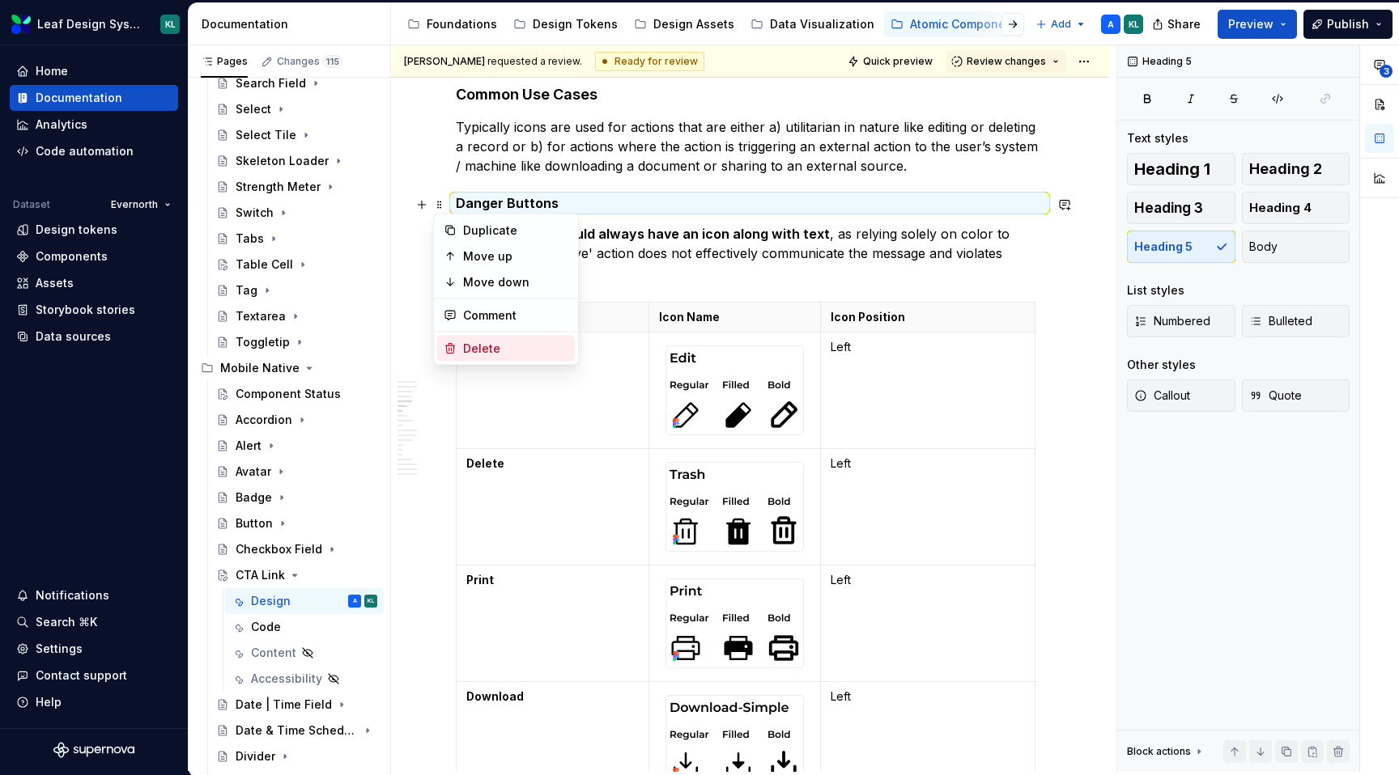
click at [491, 342] on div "Delete" at bounding box center [515, 349] width 105 height 16
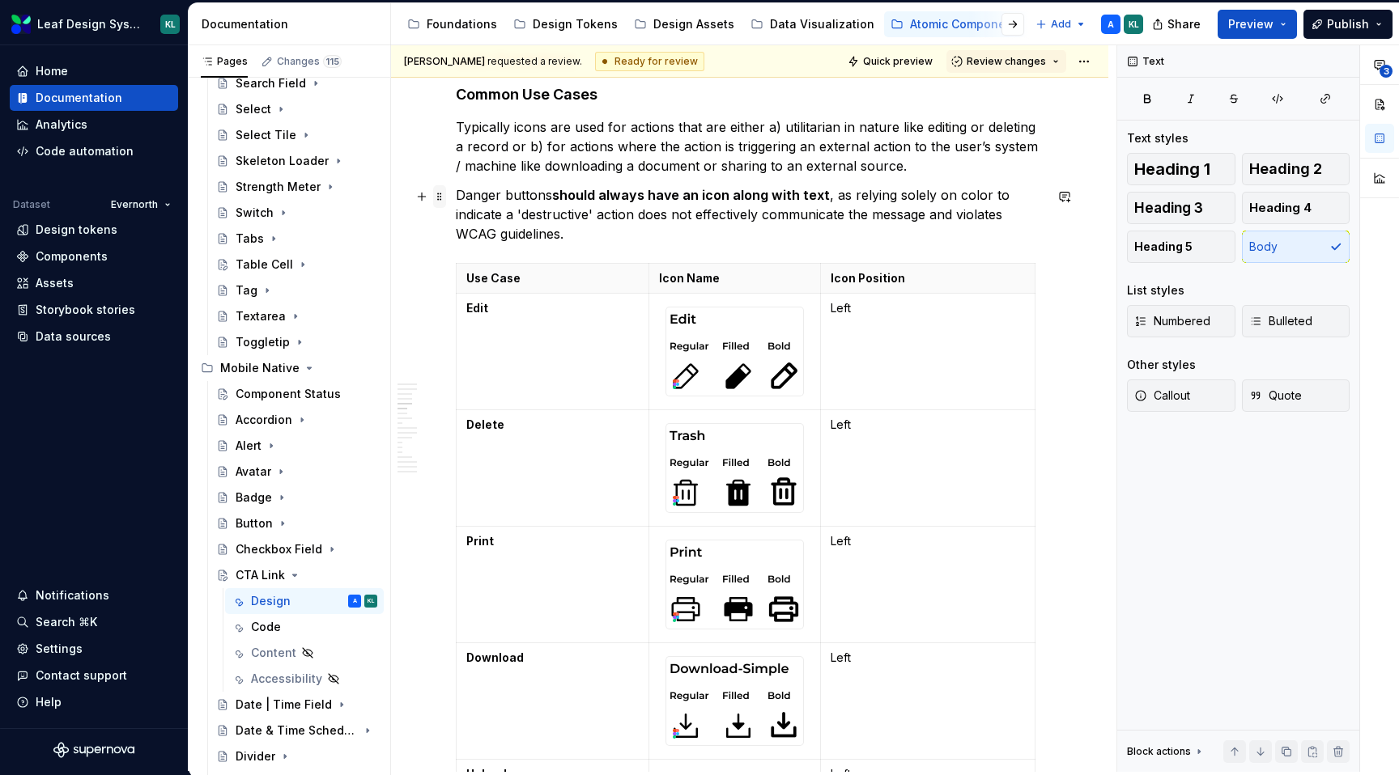
click at [439, 197] on span at bounding box center [439, 196] width 13 height 23
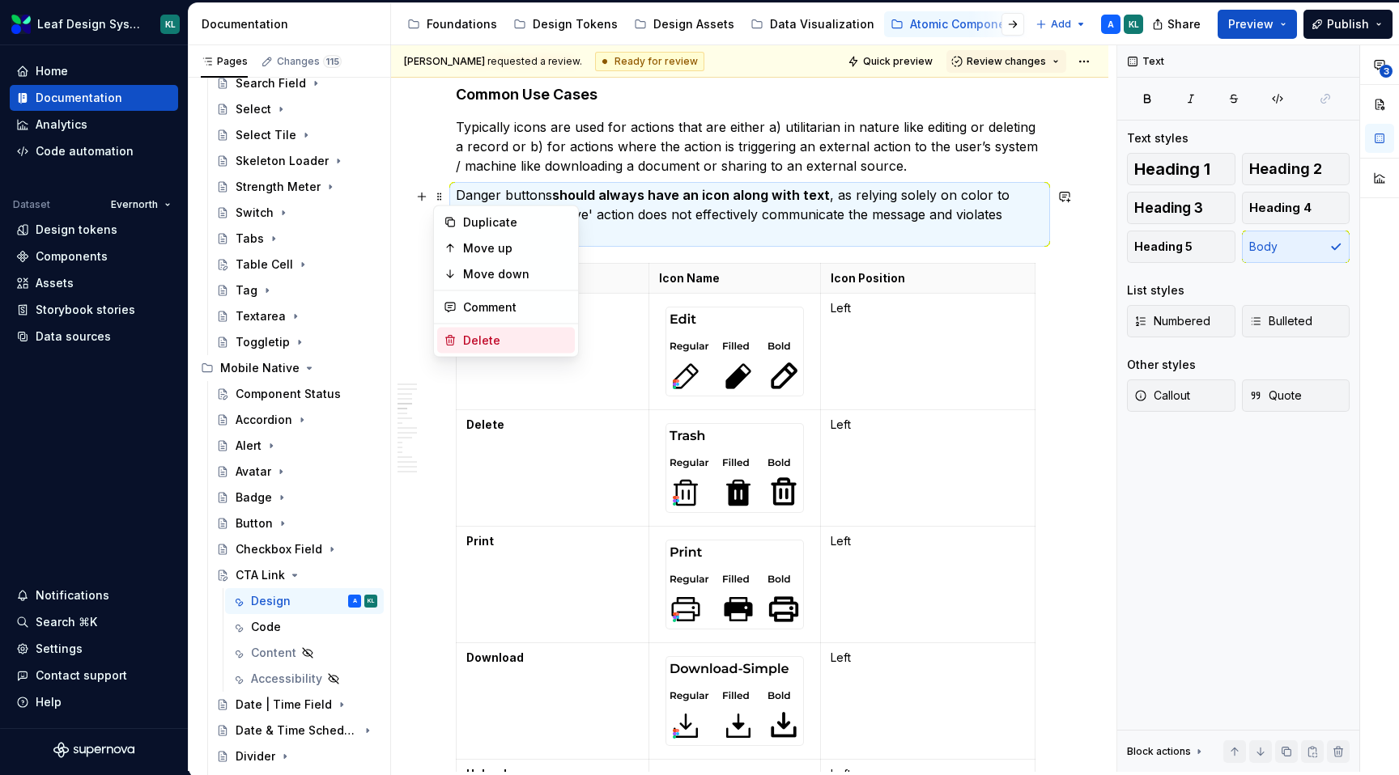
click at [499, 343] on div "Delete" at bounding box center [515, 341] width 105 height 16
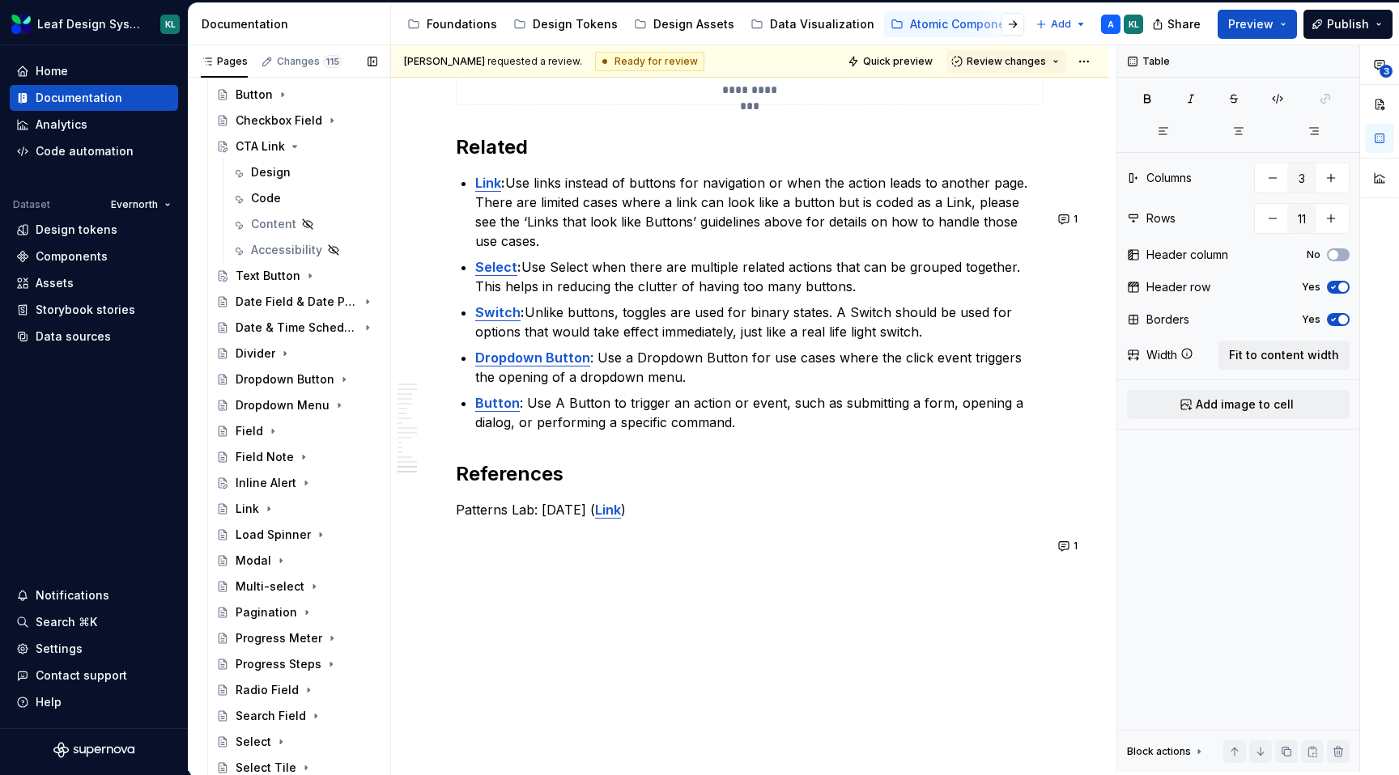
scroll to position [151, 0]
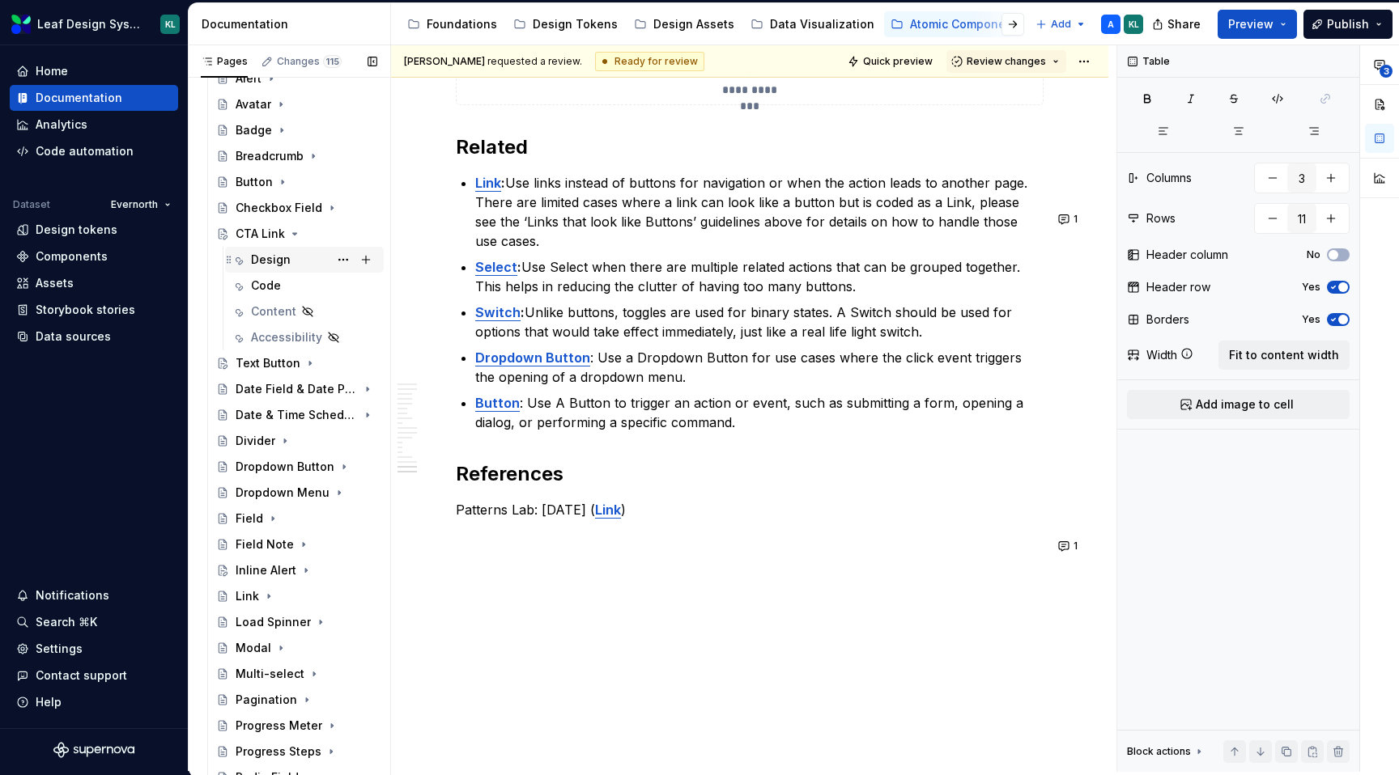
click at [291, 253] on div "Design" at bounding box center [314, 259] width 126 height 23
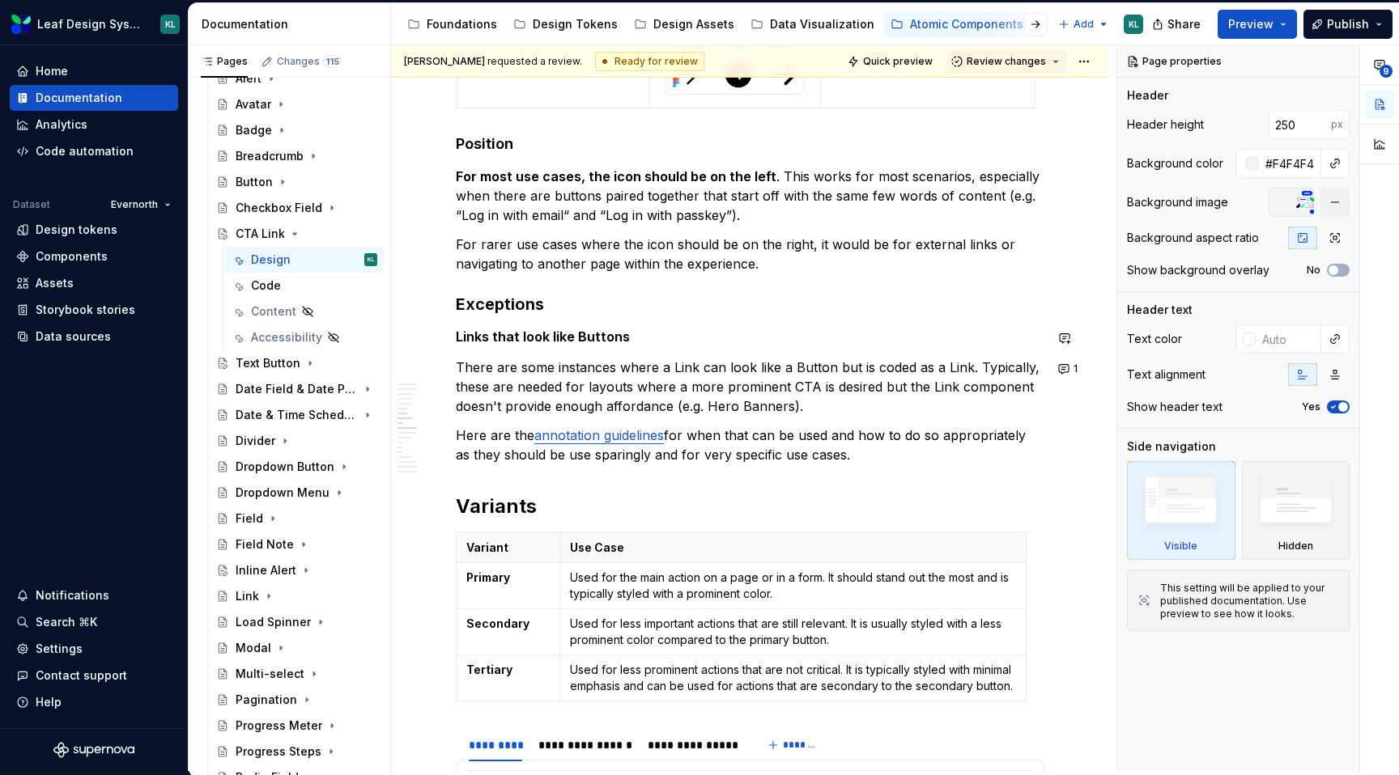
scroll to position [3054, 0]
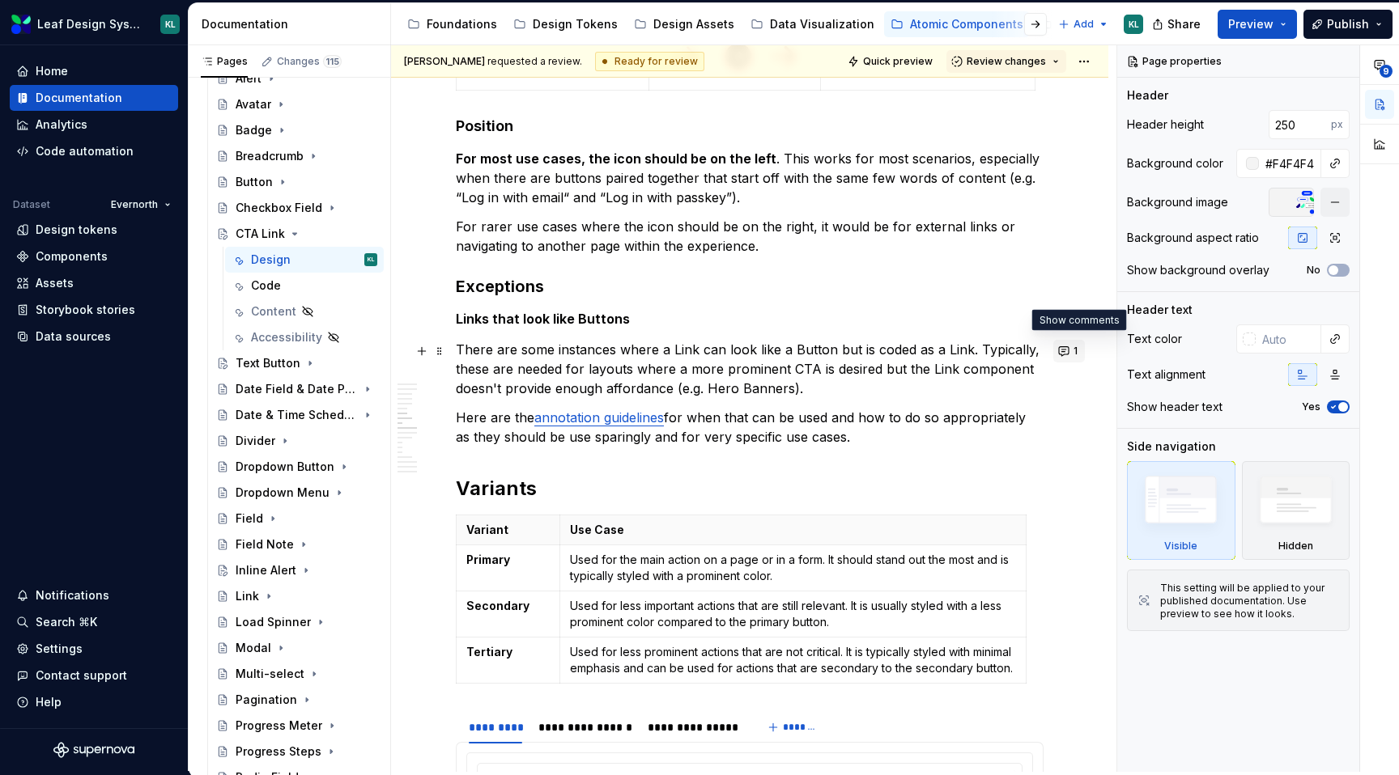
click at [1075, 350] on button "1" at bounding box center [1069, 351] width 32 height 23
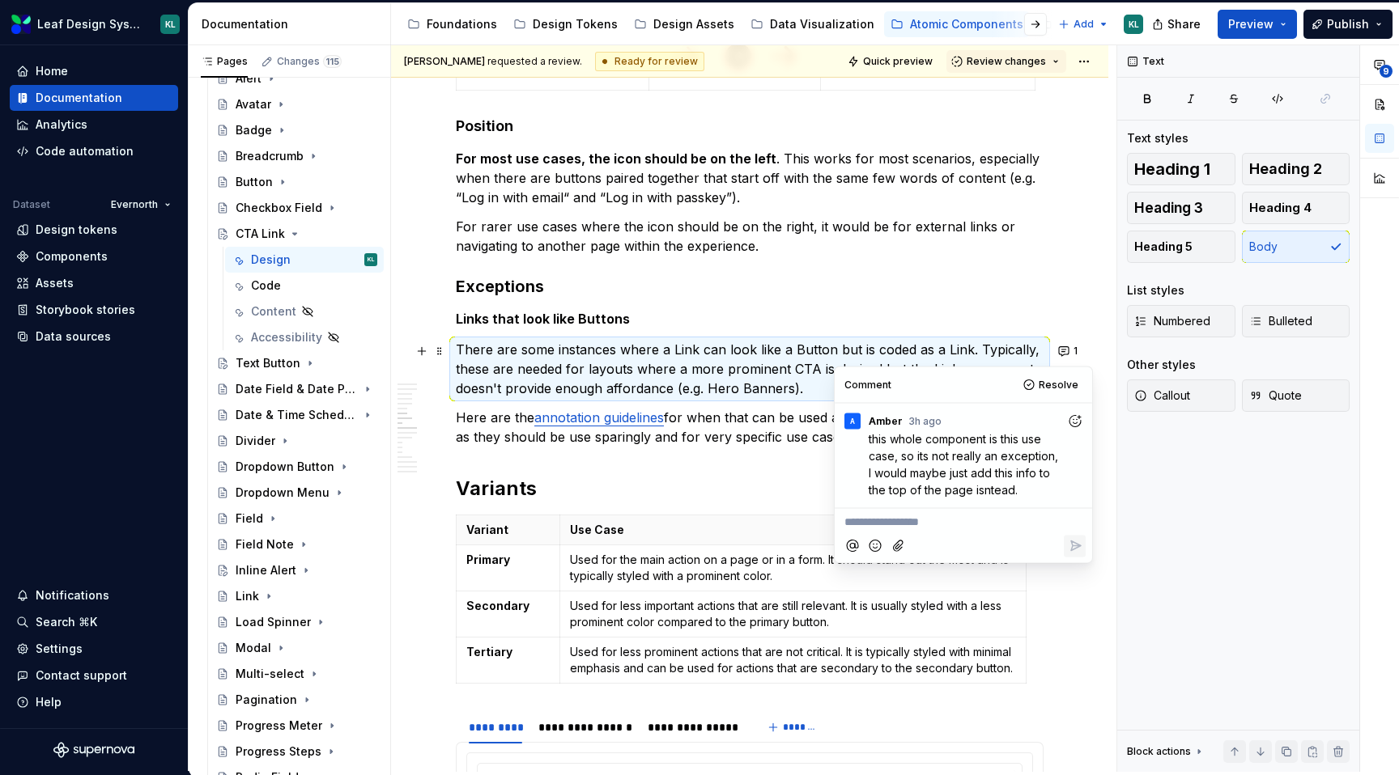
click at [632, 352] on p "There are some instances where a Link can look like a Button but is coded as a …" at bounding box center [750, 369] width 588 height 58
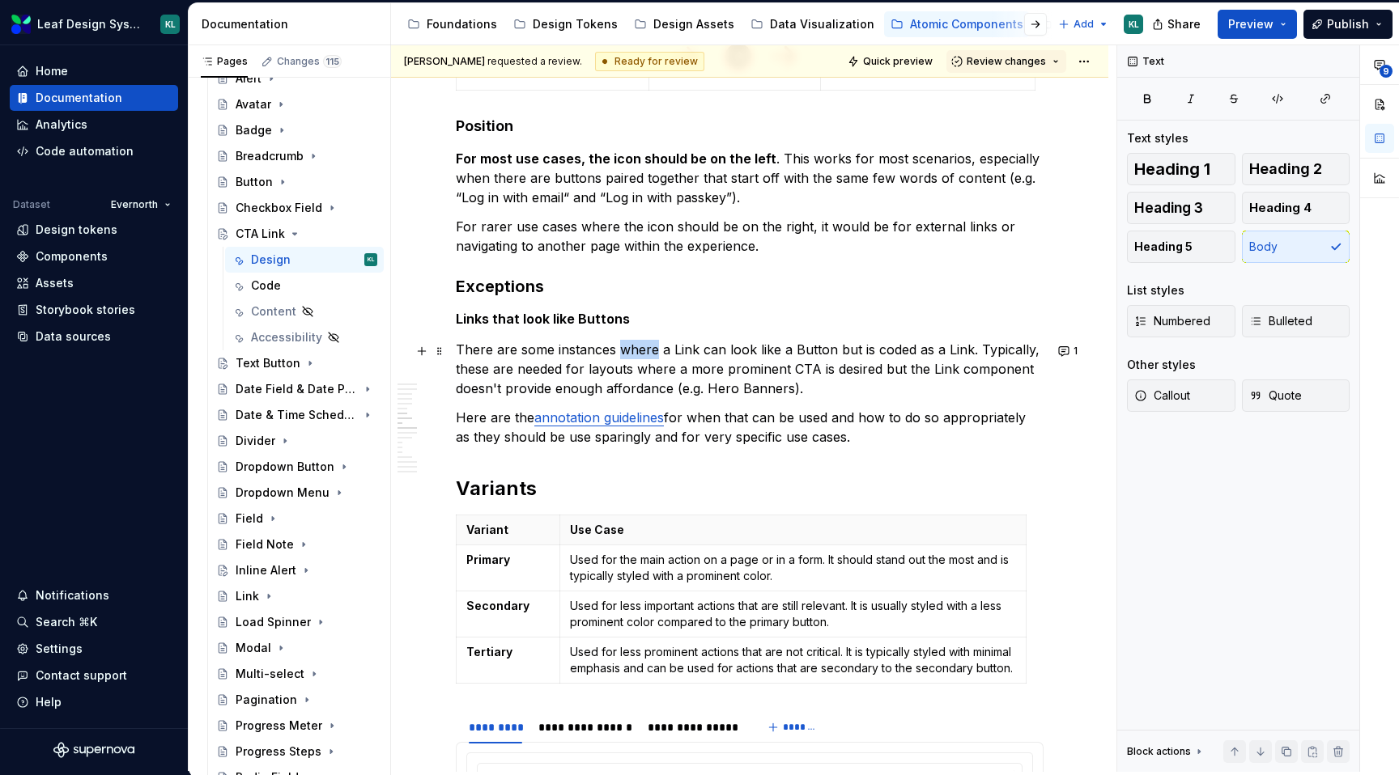
click at [632, 352] on p "There are some instances where a Link can look like a Button but is coded as a …" at bounding box center [750, 369] width 588 height 58
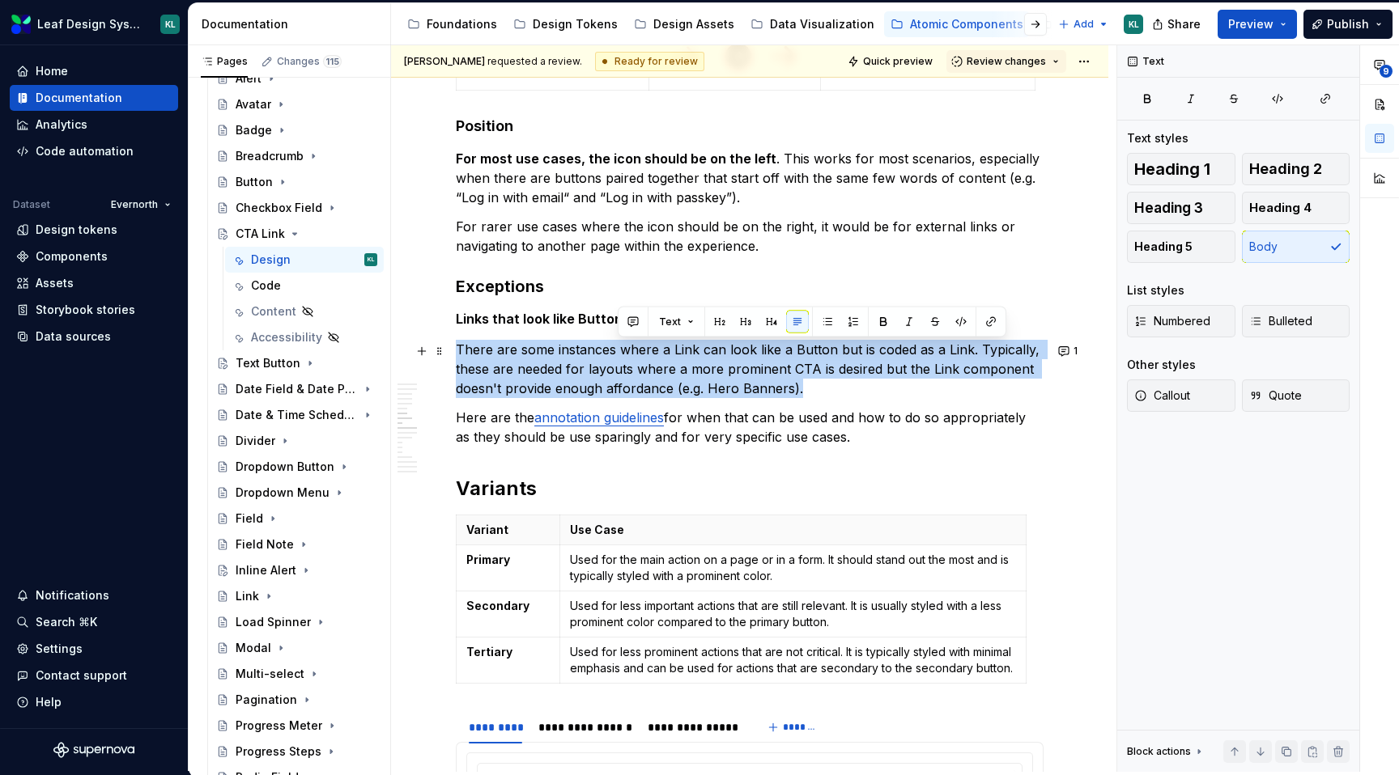
click at [632, 352] on p "There are some instances where a Link can look like a Button but is coded as a …" at bounding box center [750, 369] width 588 height 58
copy p "There are some instances where a Link can look like a Button but is coded as a …"
click at [920, 393] on p "There are some instances where a Link can look like a Button but is coded as a …" at bounding box center [750, 369] width 588 height 58
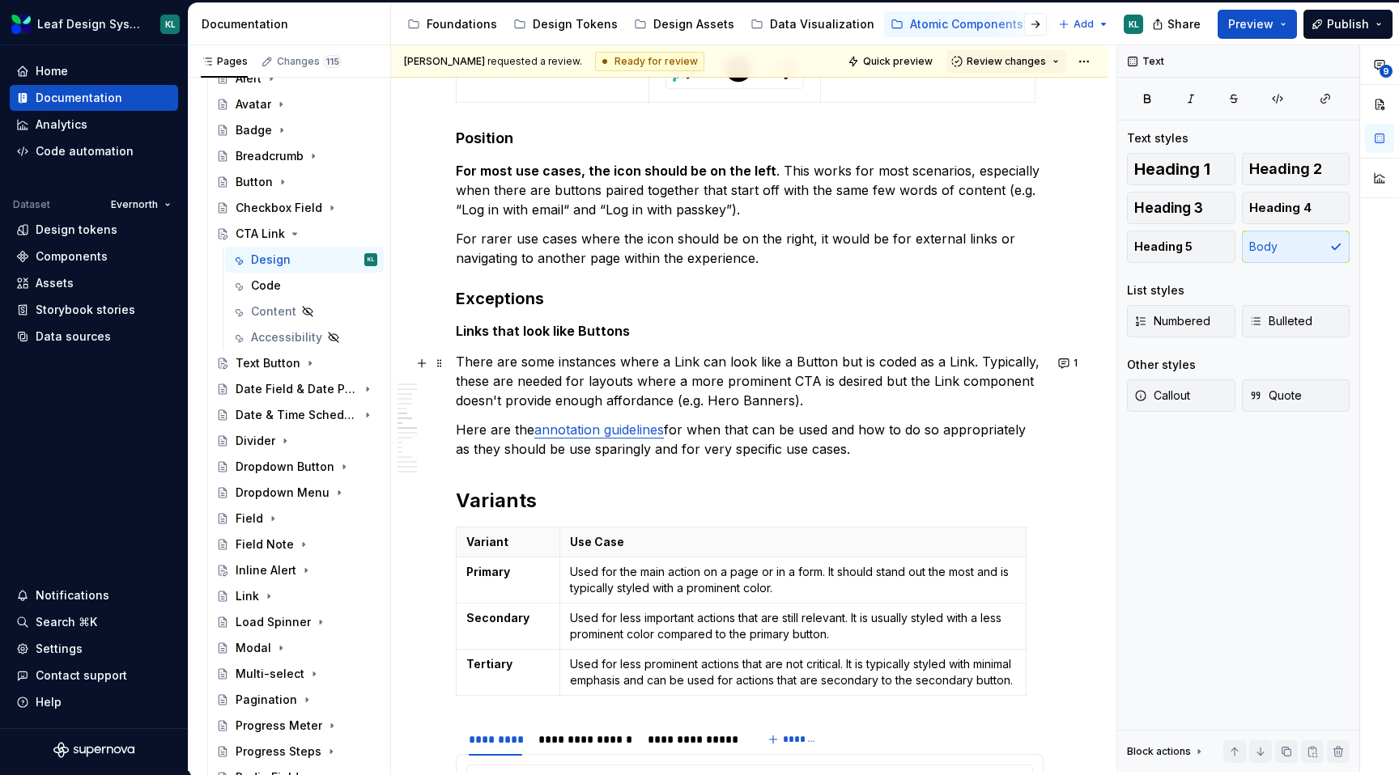
scroll to position [3040, 0]
click at [1076, 369] on button "1" at bounding box center [1069, 365] width 32 height 23
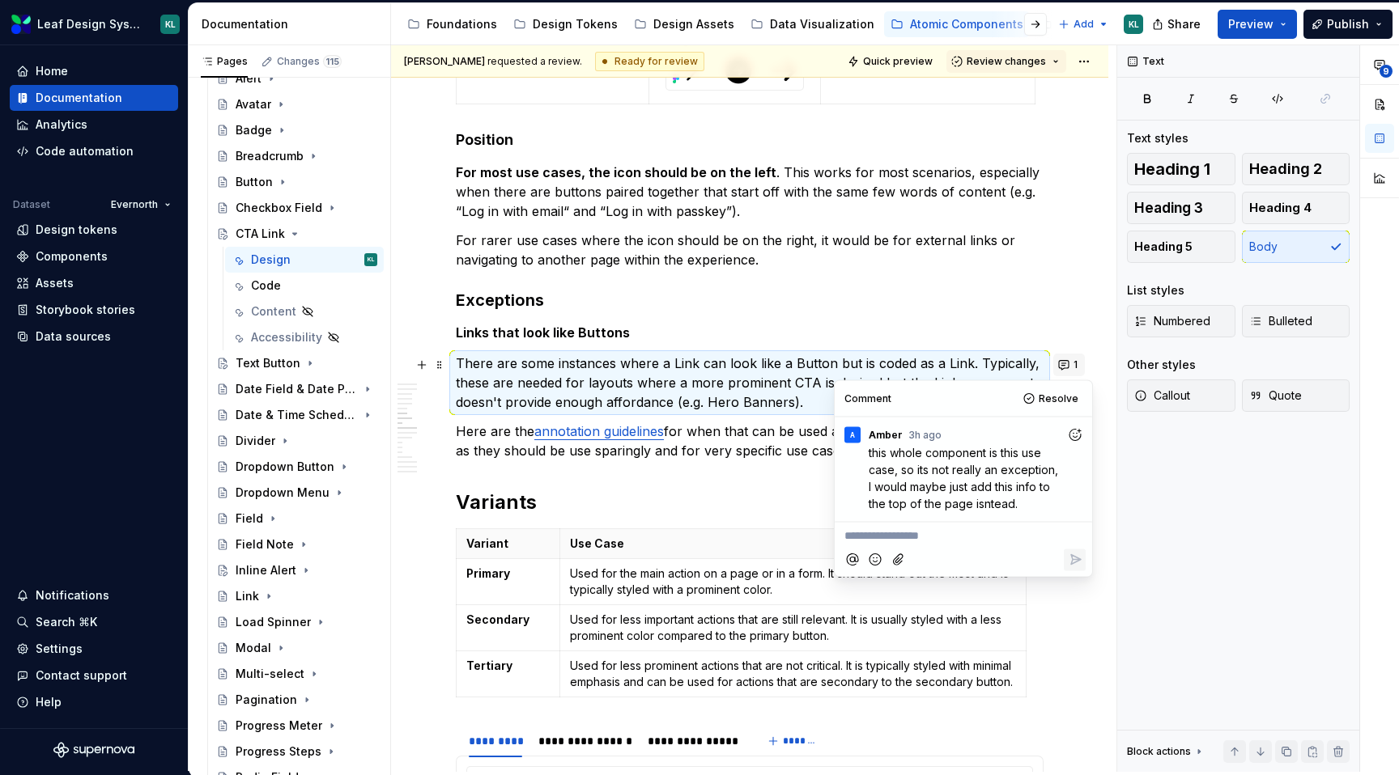
click at [1076, 369] on button "1" at bounding box center [1069, 365] width 32 height 23
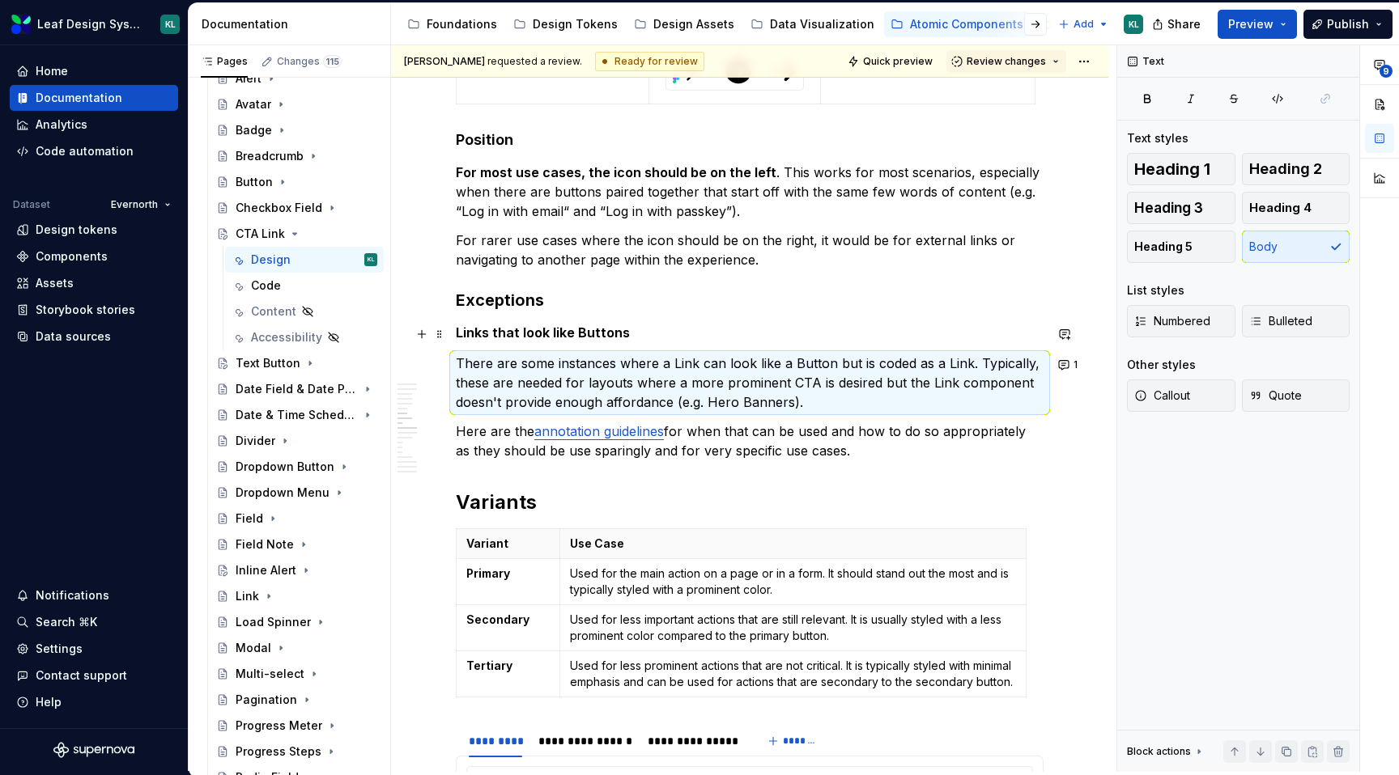
click at [442, 338] on span at bounding box center [439, 334] width 13 height 23
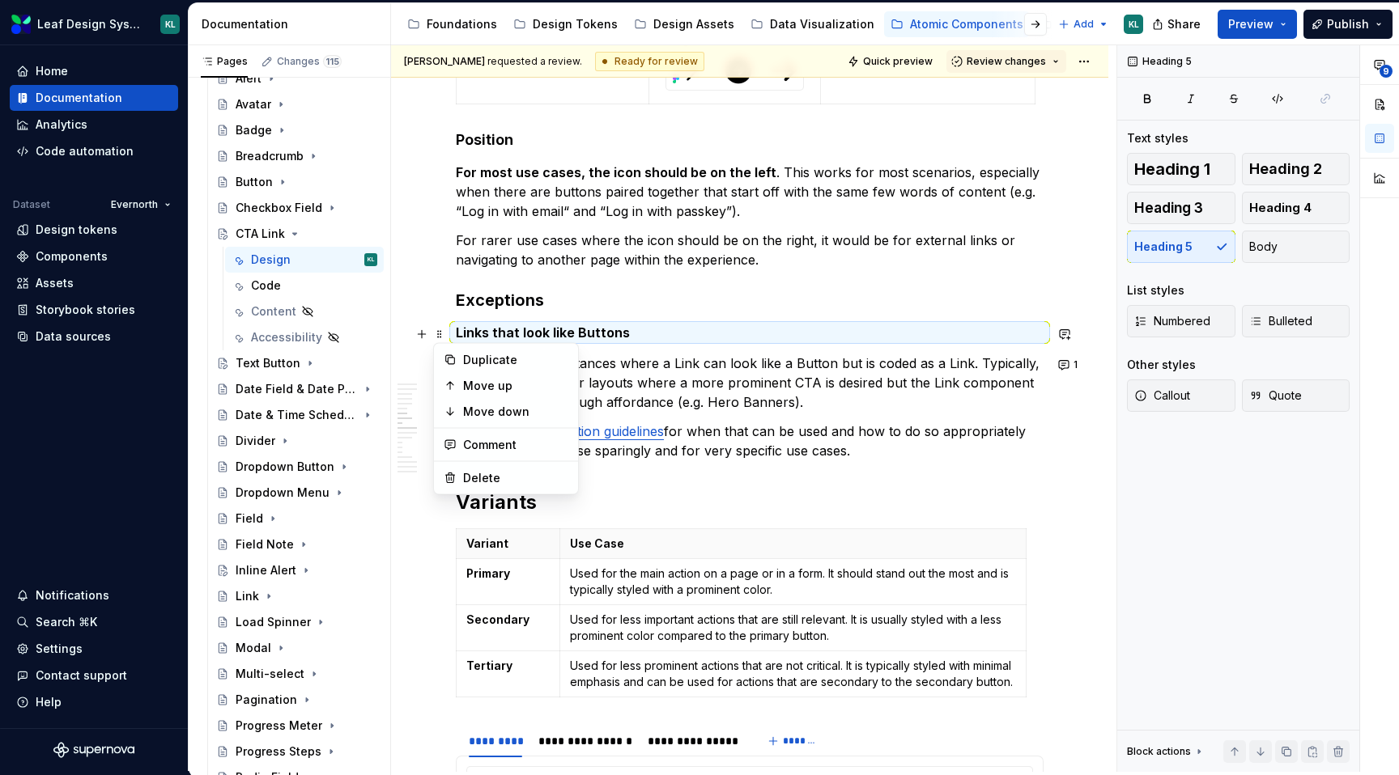
click at [637, 332] on h5 "Links that look like Buttons" at bounding box center [750, 333] width 588 height 16
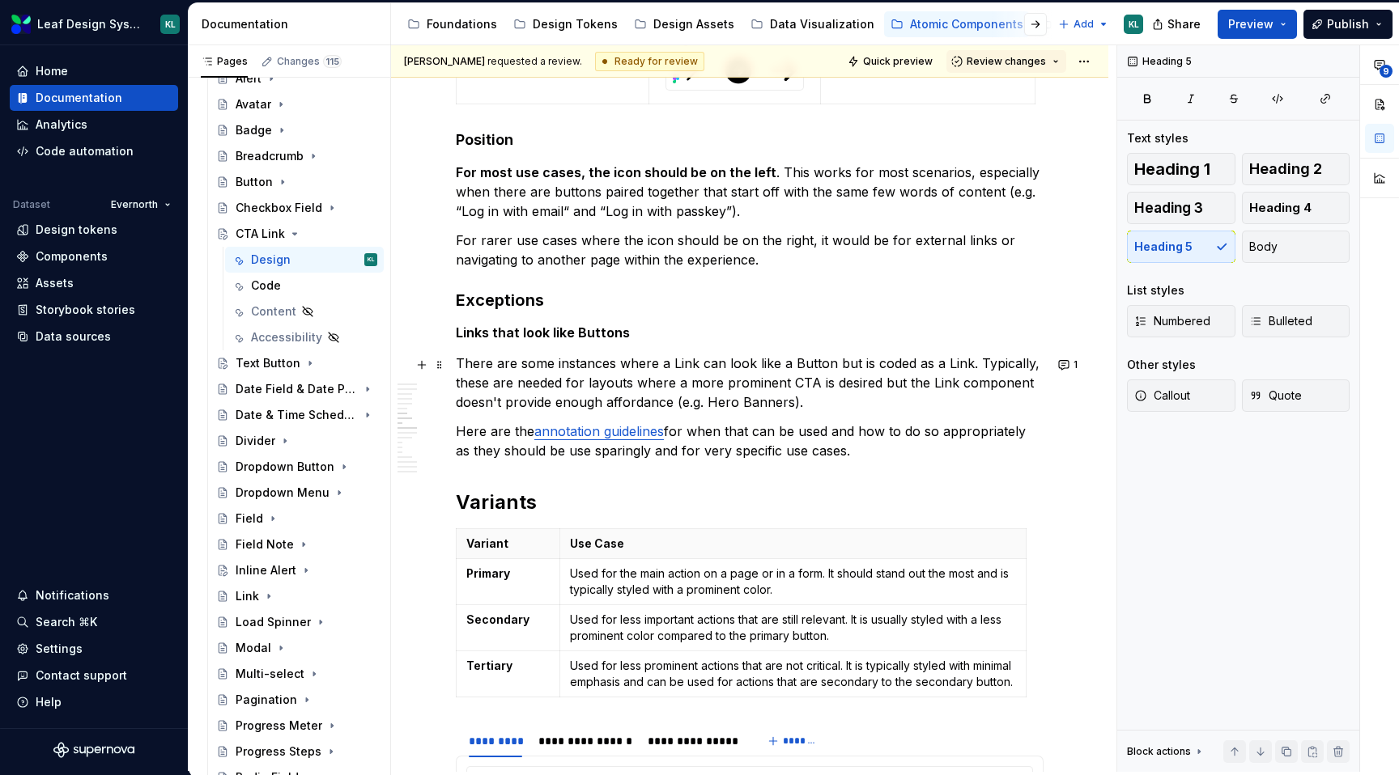
click at [524, 384] on p "There are some instances where a Link can look like a Button but is coded as a …" at bounding box center [750, 383] width 588 height 58
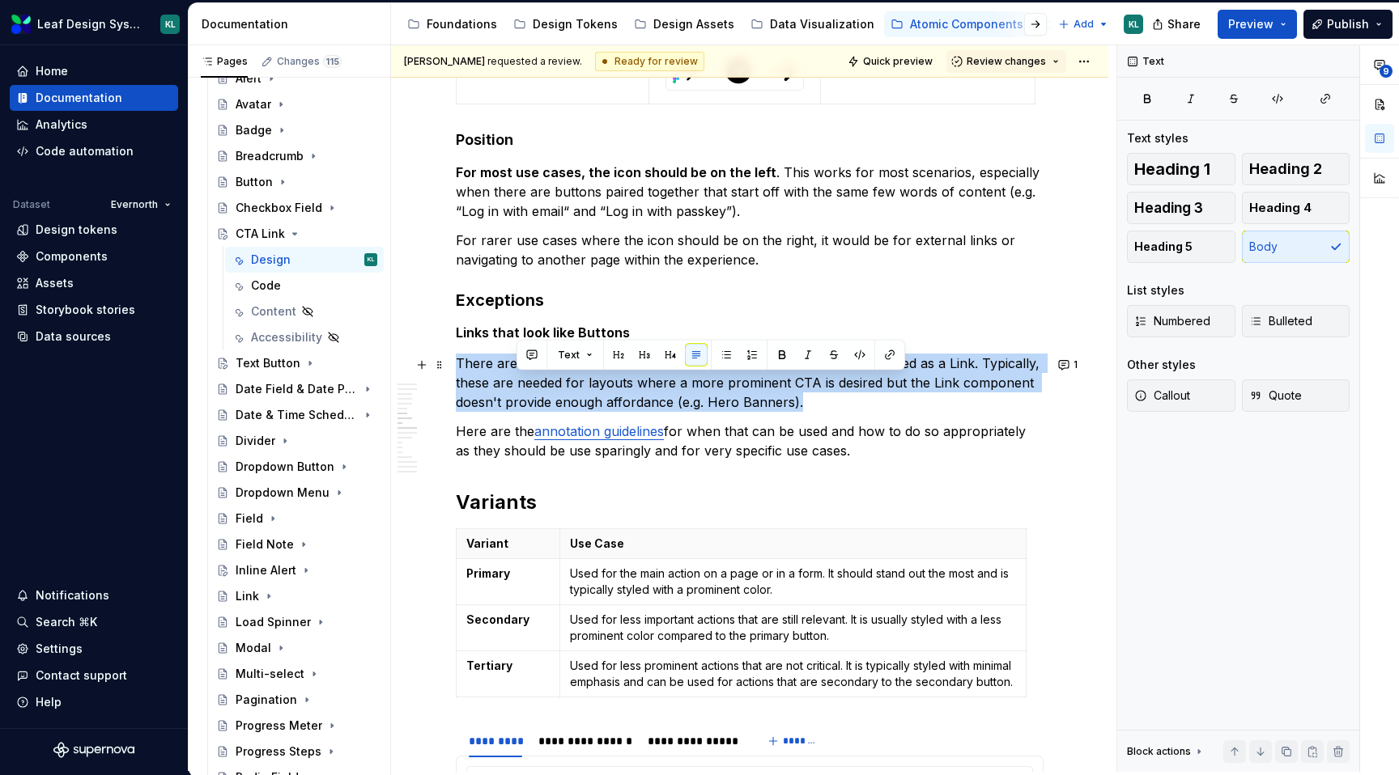
click at [524, 384] on p "There are some instances where a Link can look like a Button but is coded as a …" at bounding box center [750, 383] width 588 height 58
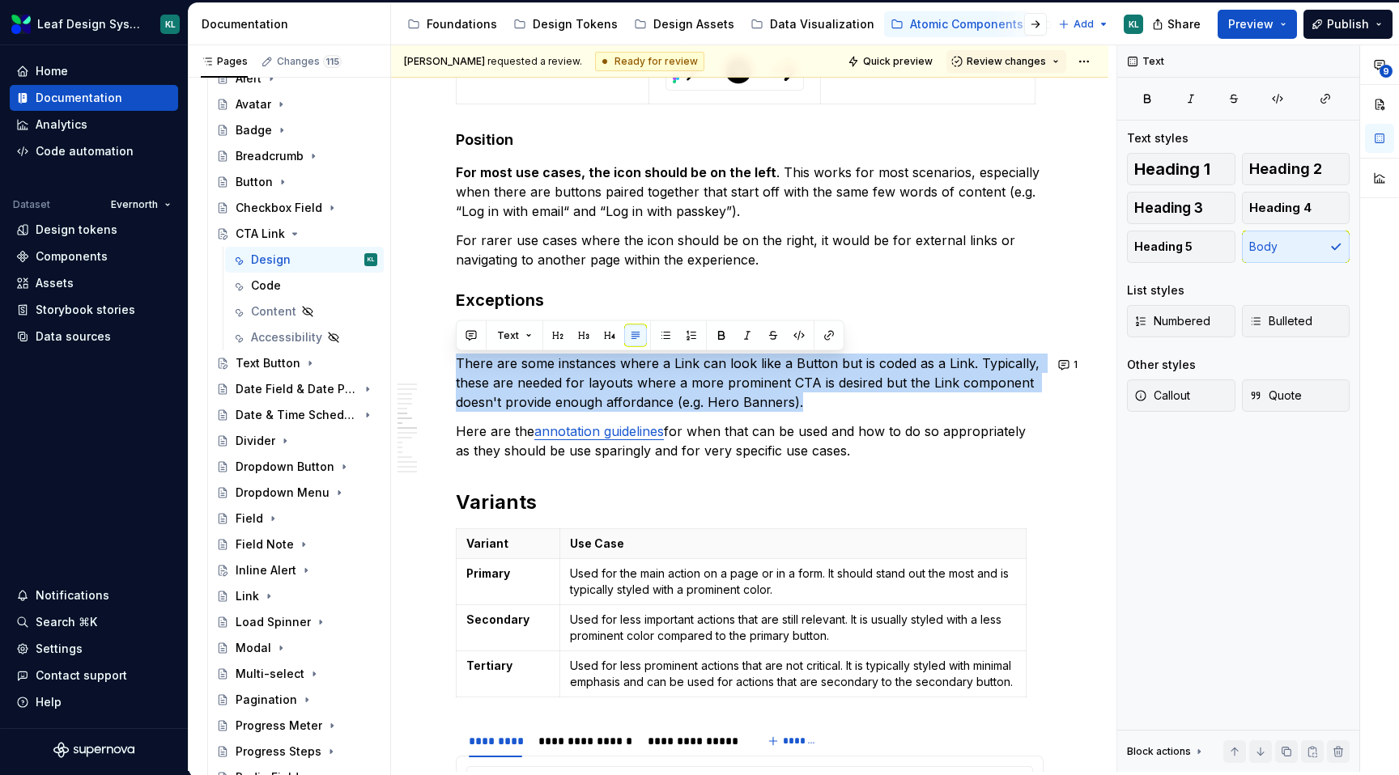
copy p "There are some instances where a Link can look like a Button but is coded as a …"
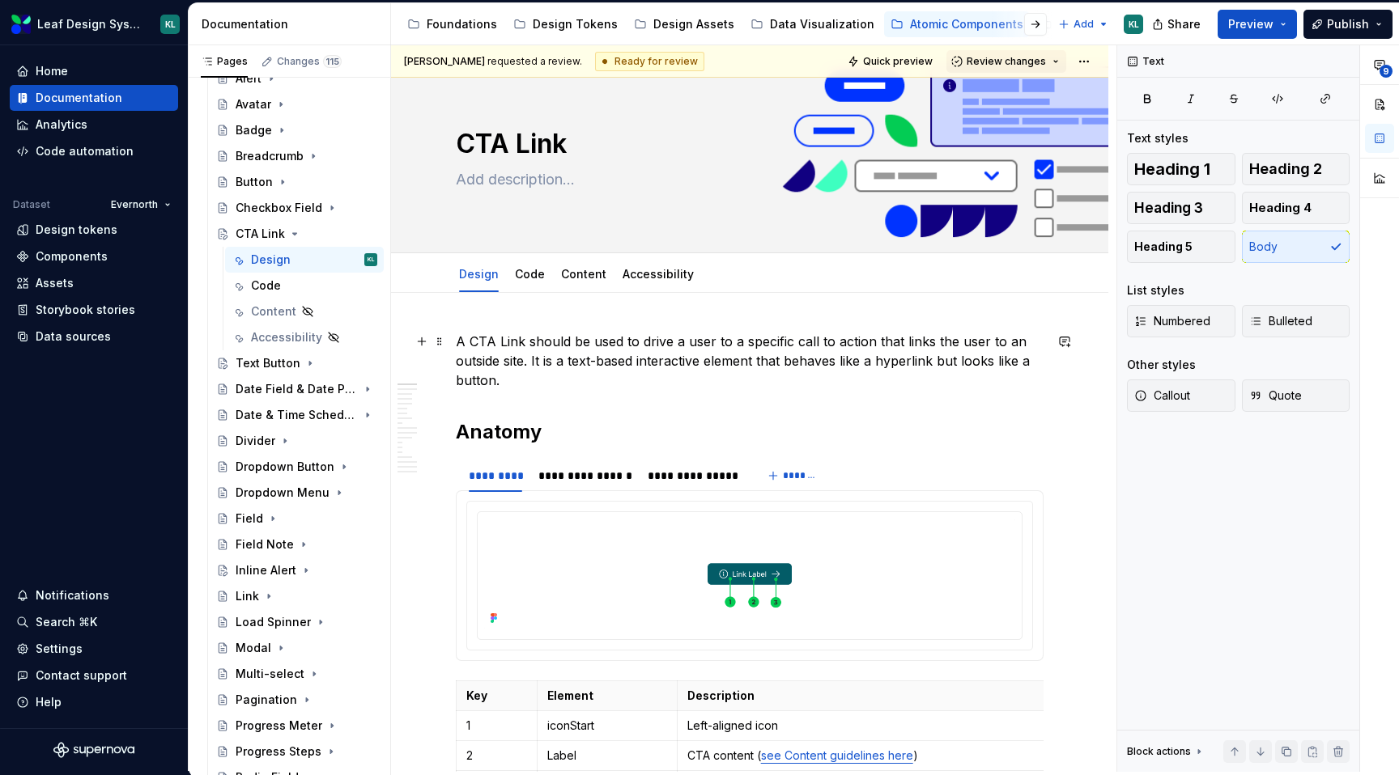
scroll to position [0, 0]
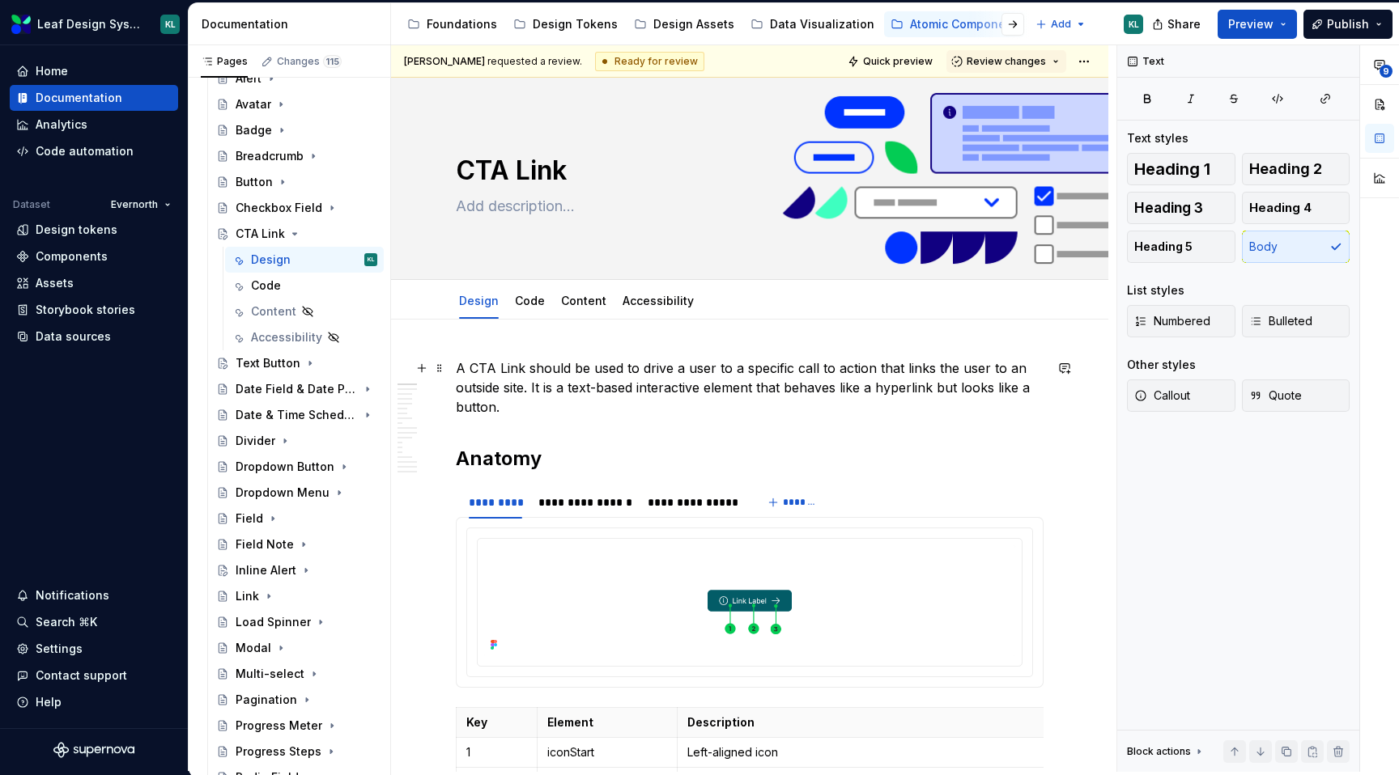
click at [601, 410] on p "A CTA Link should be used to drive a user to a specific call to action that lin…" at bounding box center [750, 388] width 588 height 58
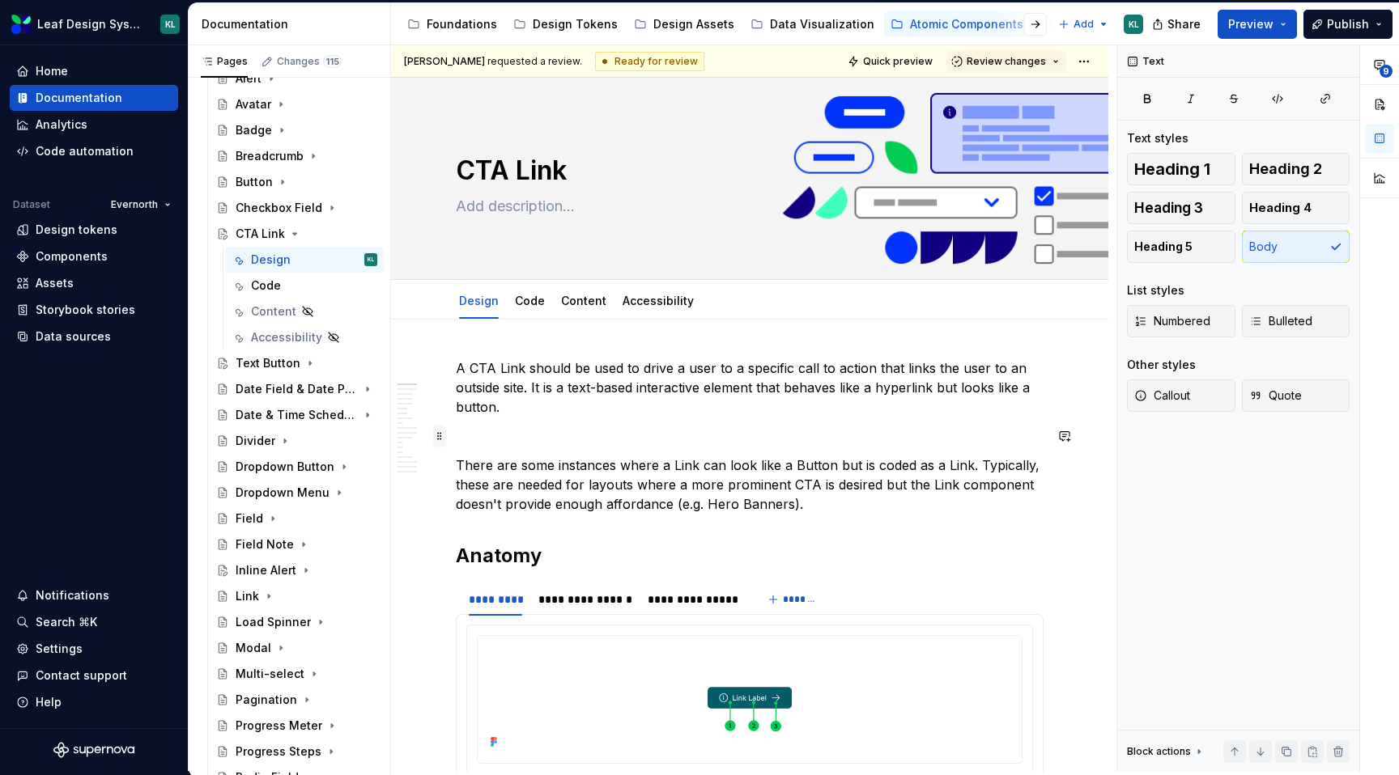
click at [440, 439] on span at bounding box center [439, 436] width 13 height 23
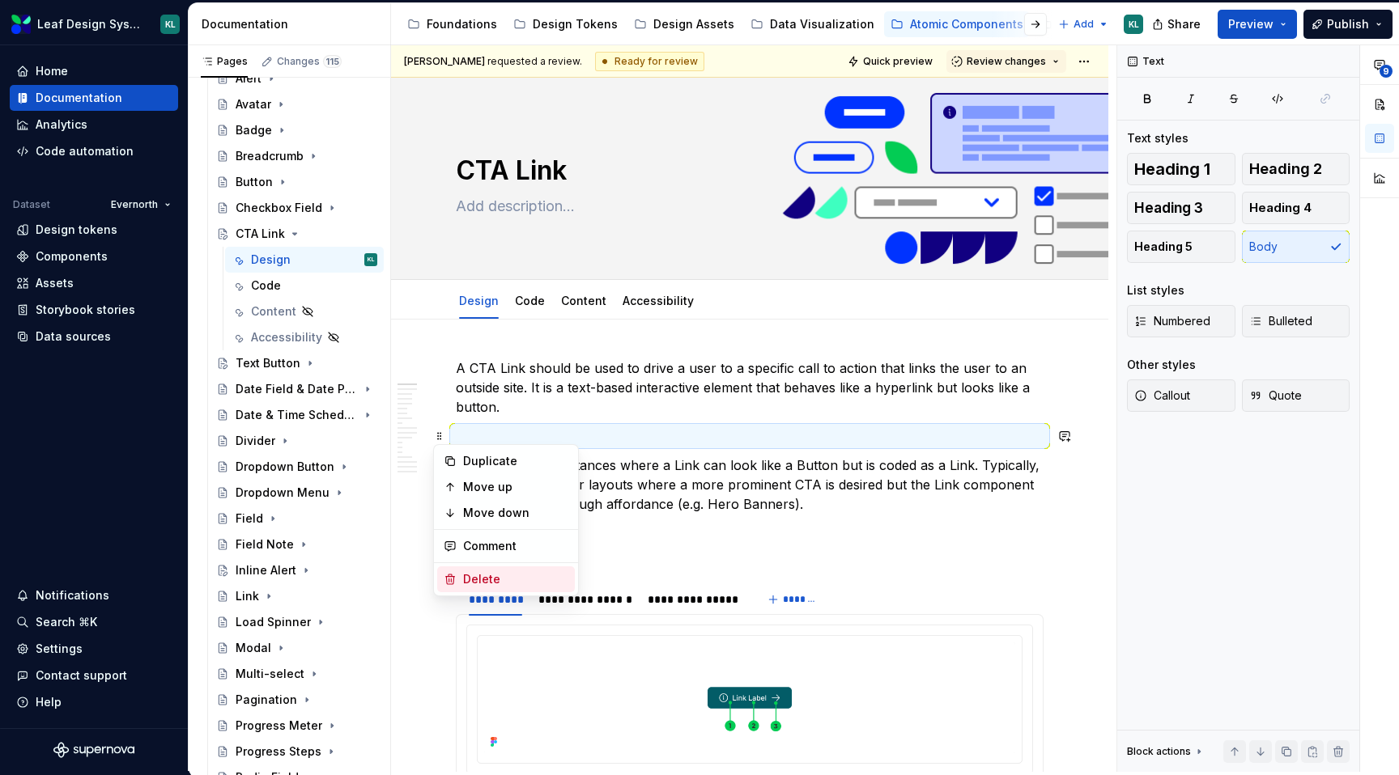
click at [473, 580] on div "Delete" at bounding box center [515, 579] width 105 height 16
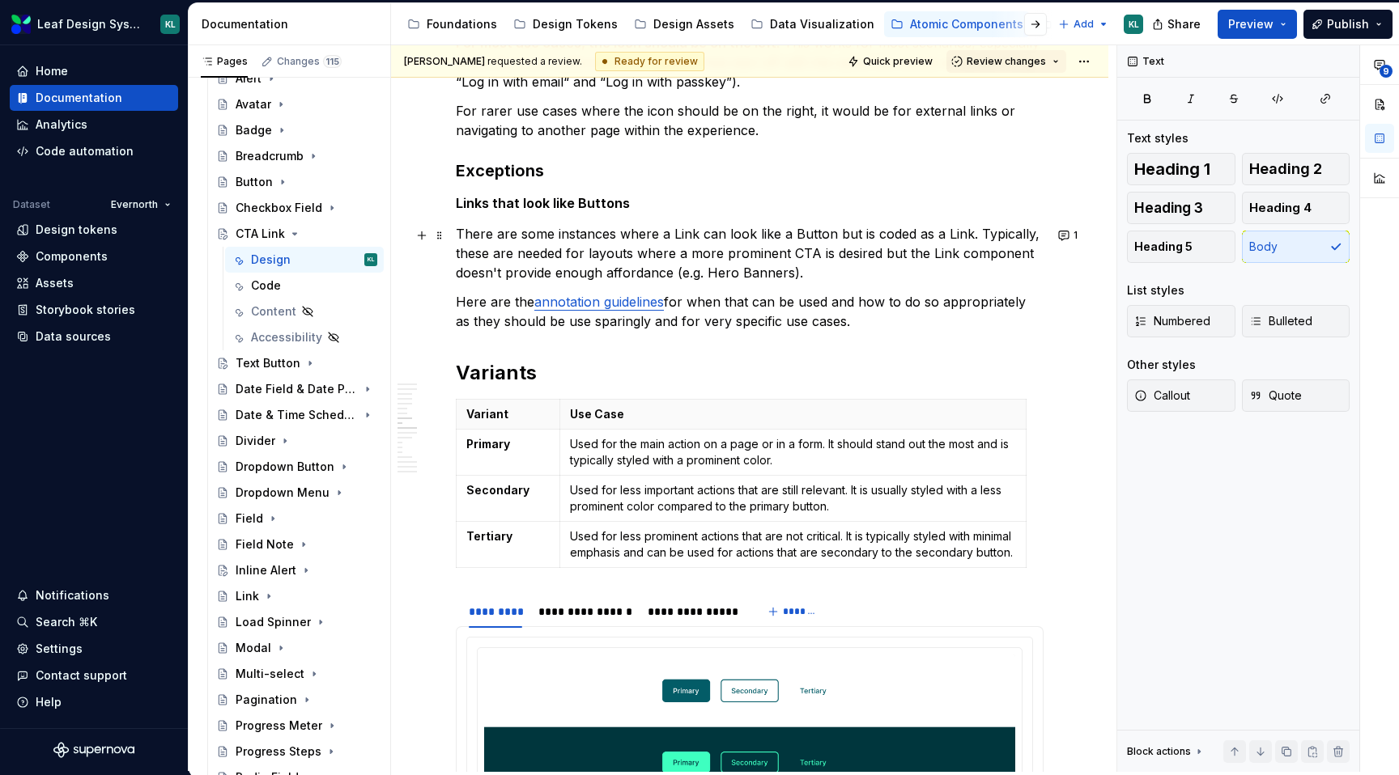
scroll to position [3225, 0]
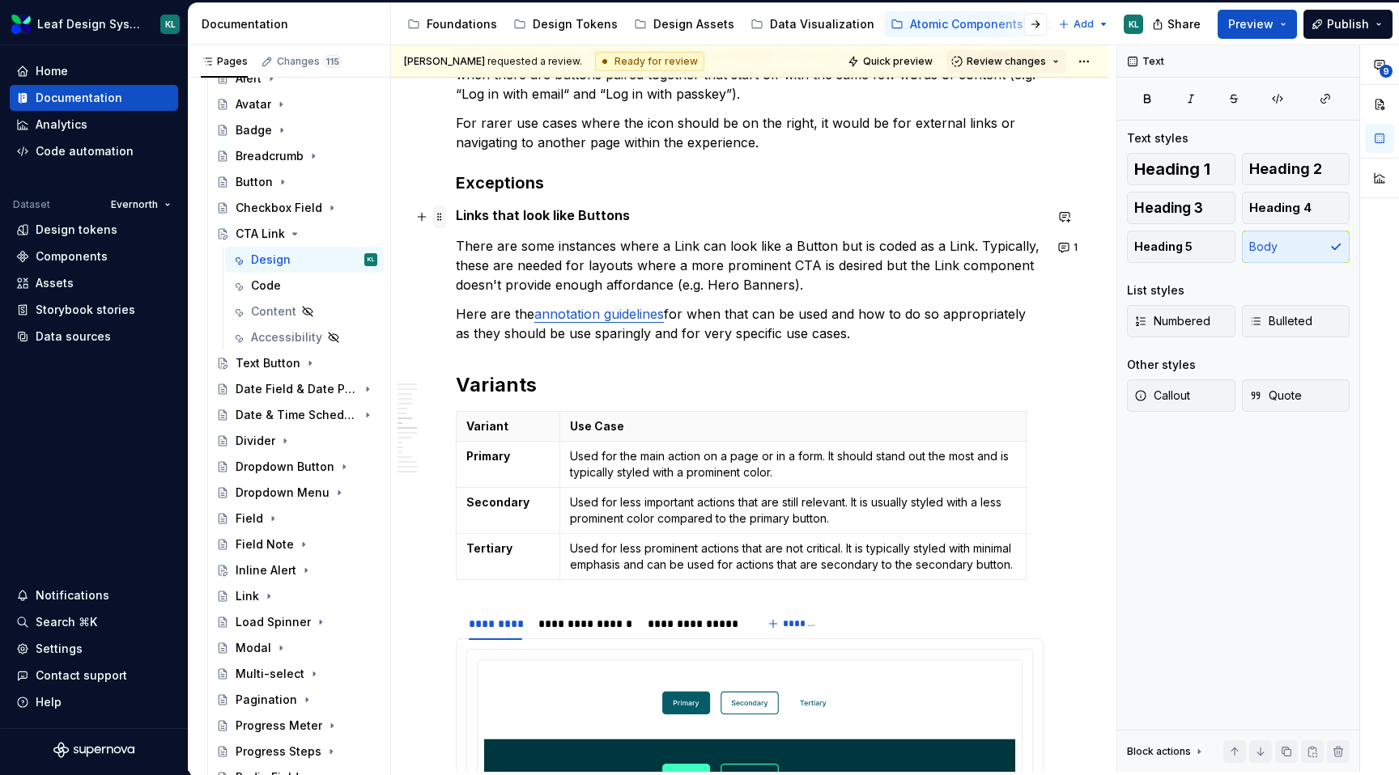
click at [440, 219] on span at bounding box center [439, 217] width 13 height 23
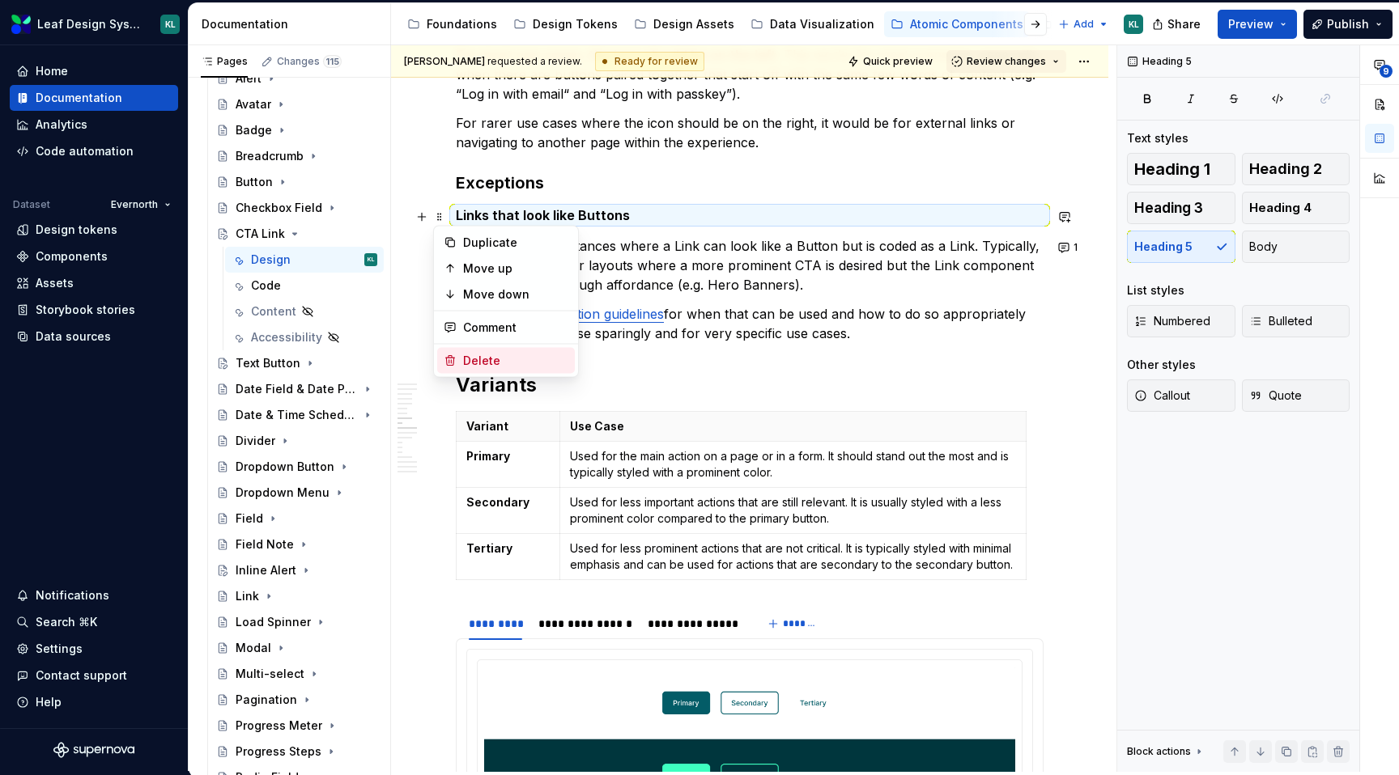
click at [503, 359] on div "Delete" at bounding box center [515, 361] width 105 height 16
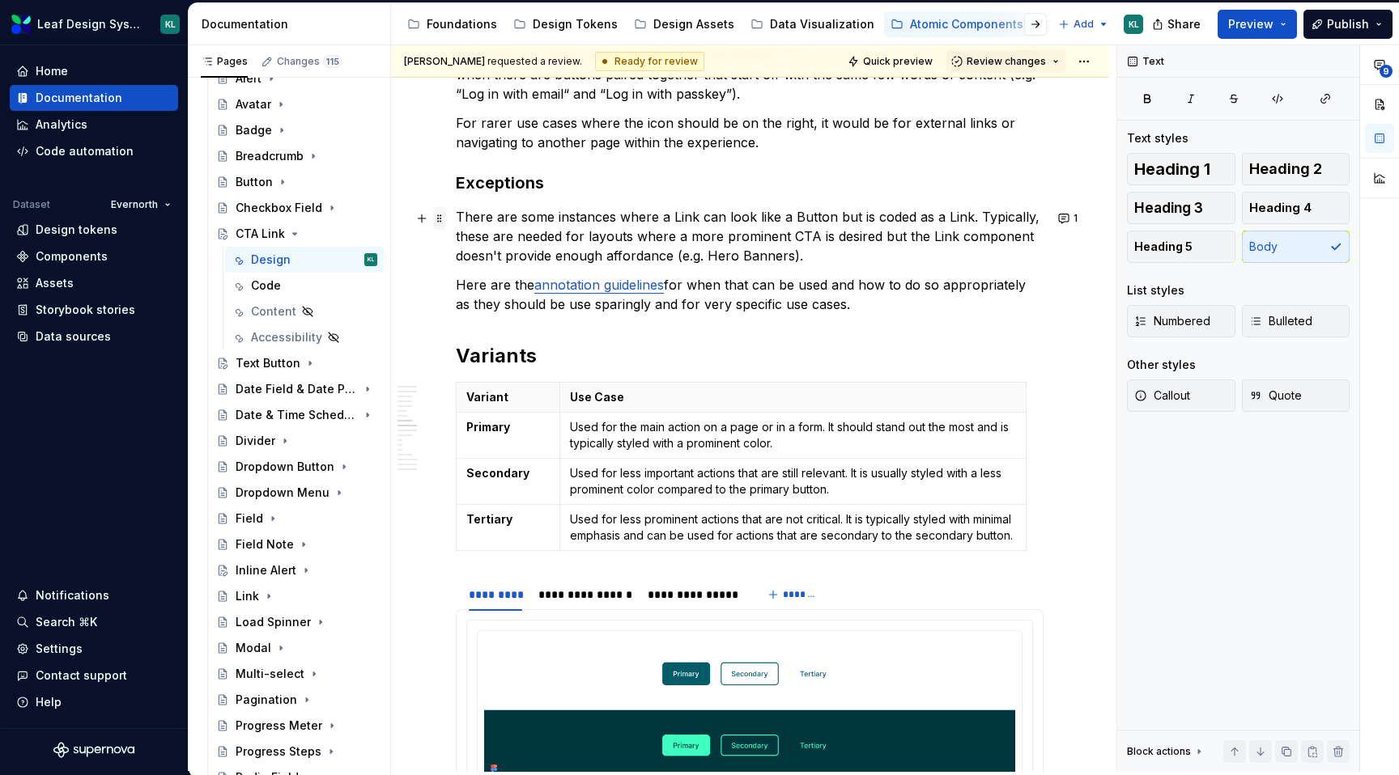
click at [441, 219] on span at bounding box center [439, 218] width 13 height 23
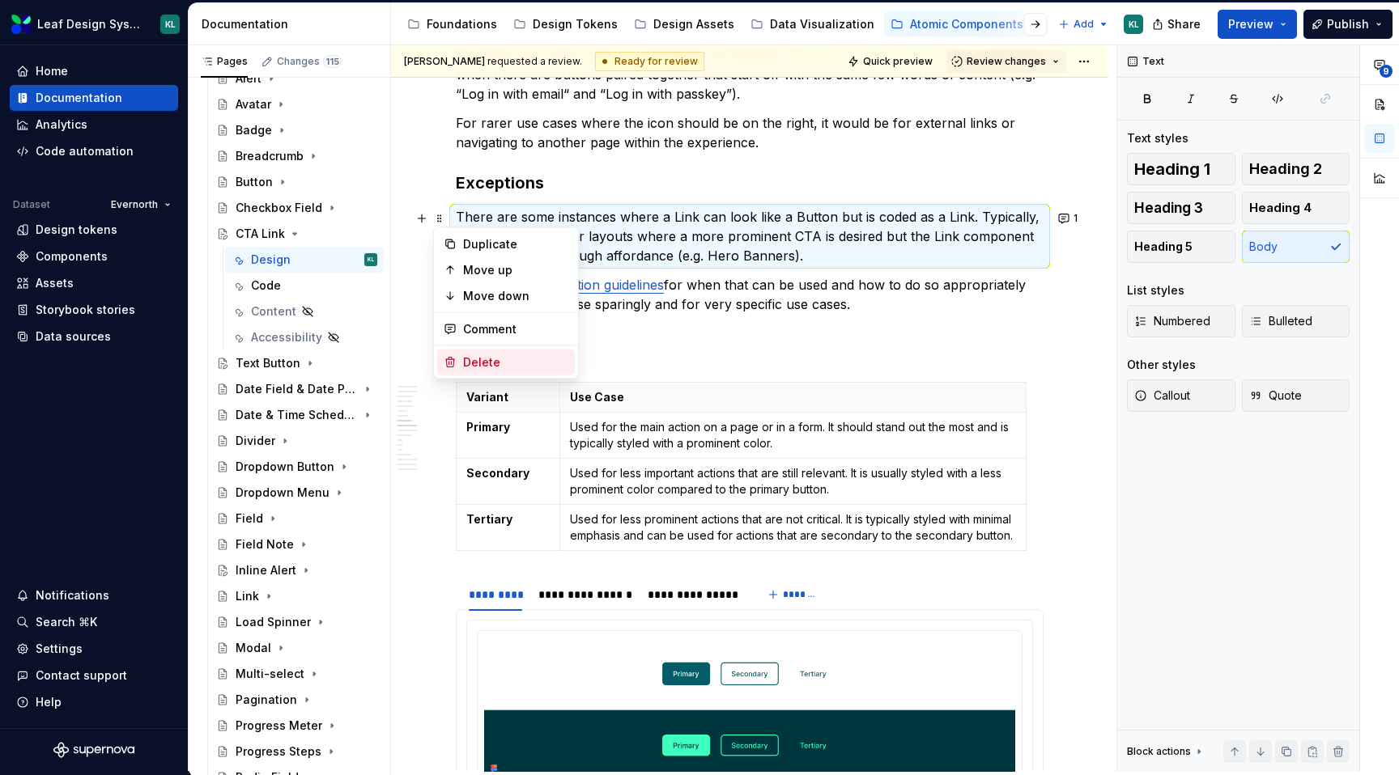
click at [479, 352] on div "Delete" at bounding box center [506, 363] width 138 height 26
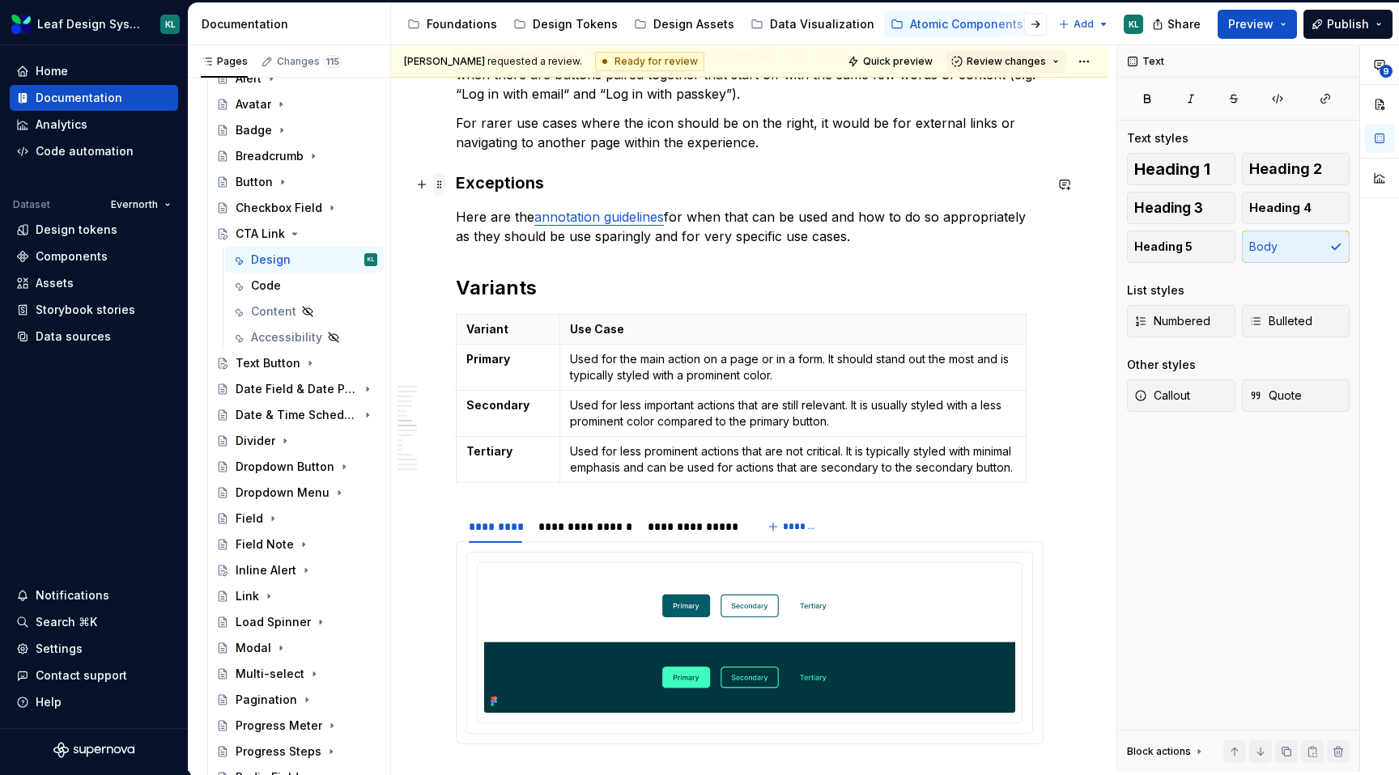
click at [443, 185] on span at bounding box center [439, 184] width 13 height 23
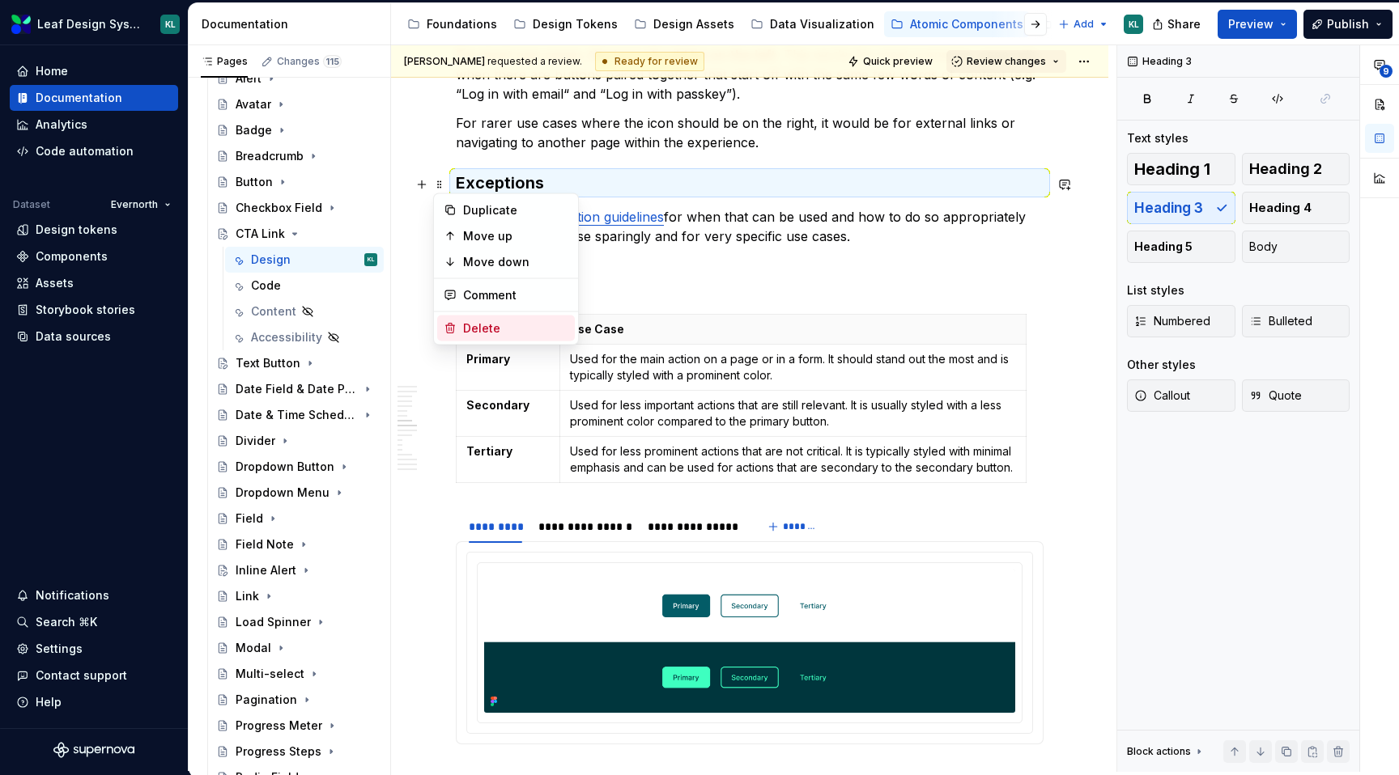
click at [487, 324] on div "Delete" at bounding box center [515, 329] width 105 height 16
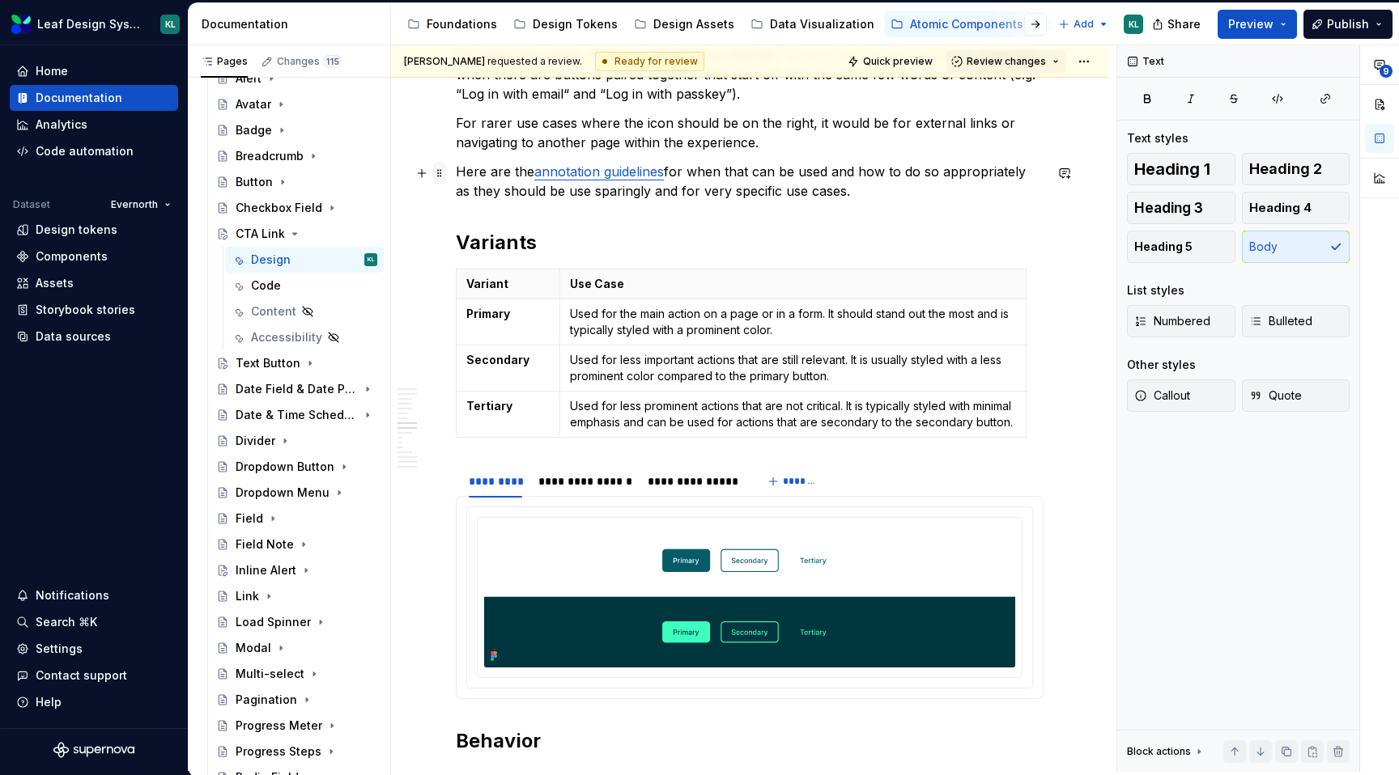
click at [445, 176] on span at bounding box center [439, 170] width 13 height 16
click at [439, 176] on span at bounding box center [439, 173] width 13 height 23
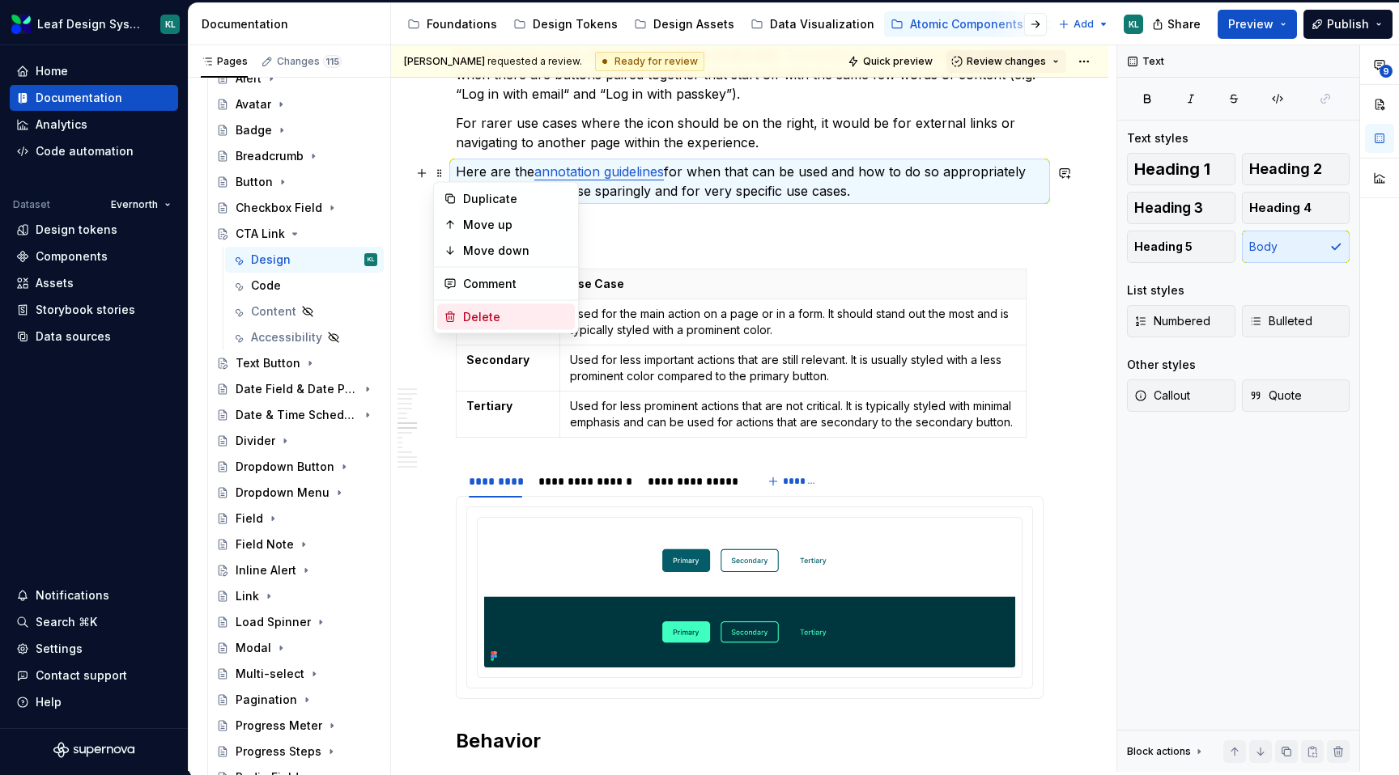
click at [489, 311] on div "Delete" at bounding box center [515, 317] width 105 height 16
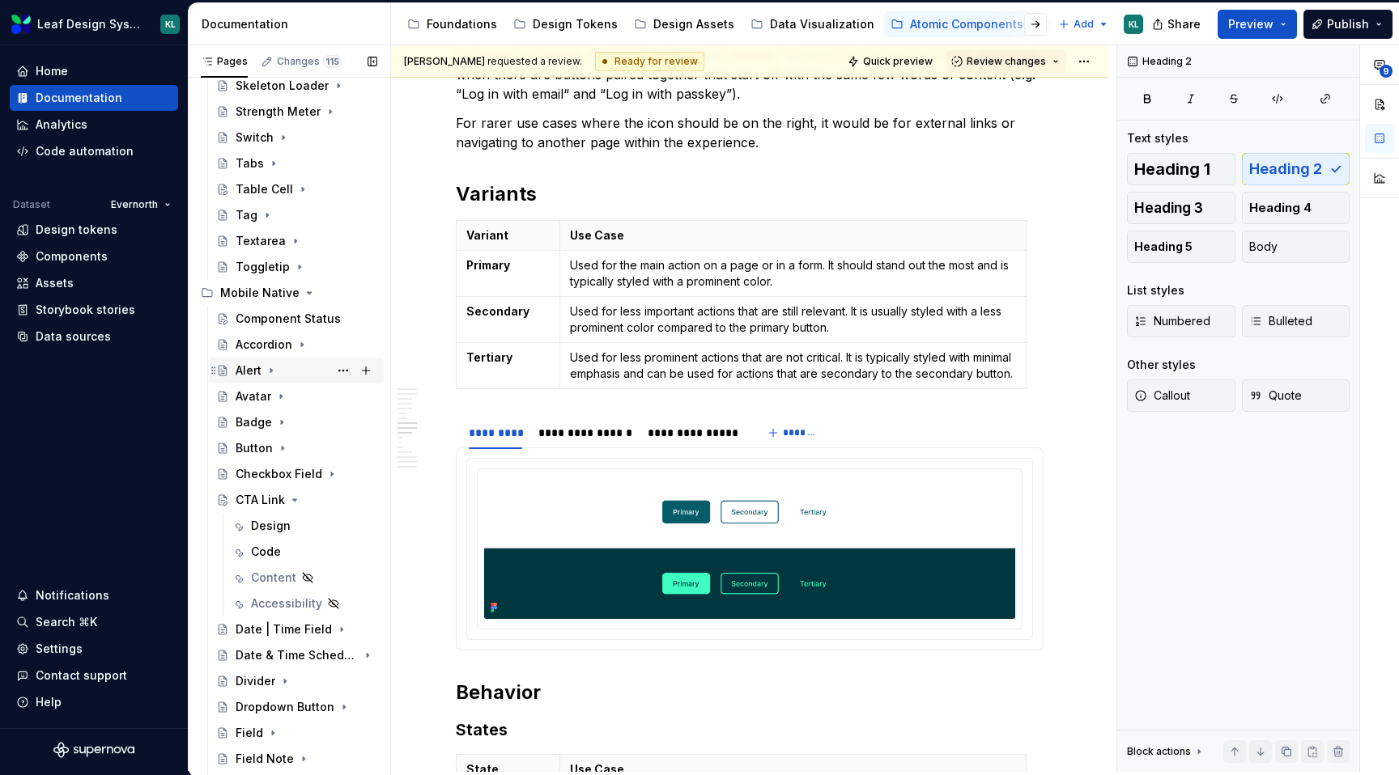
scroll to position [953, 0]
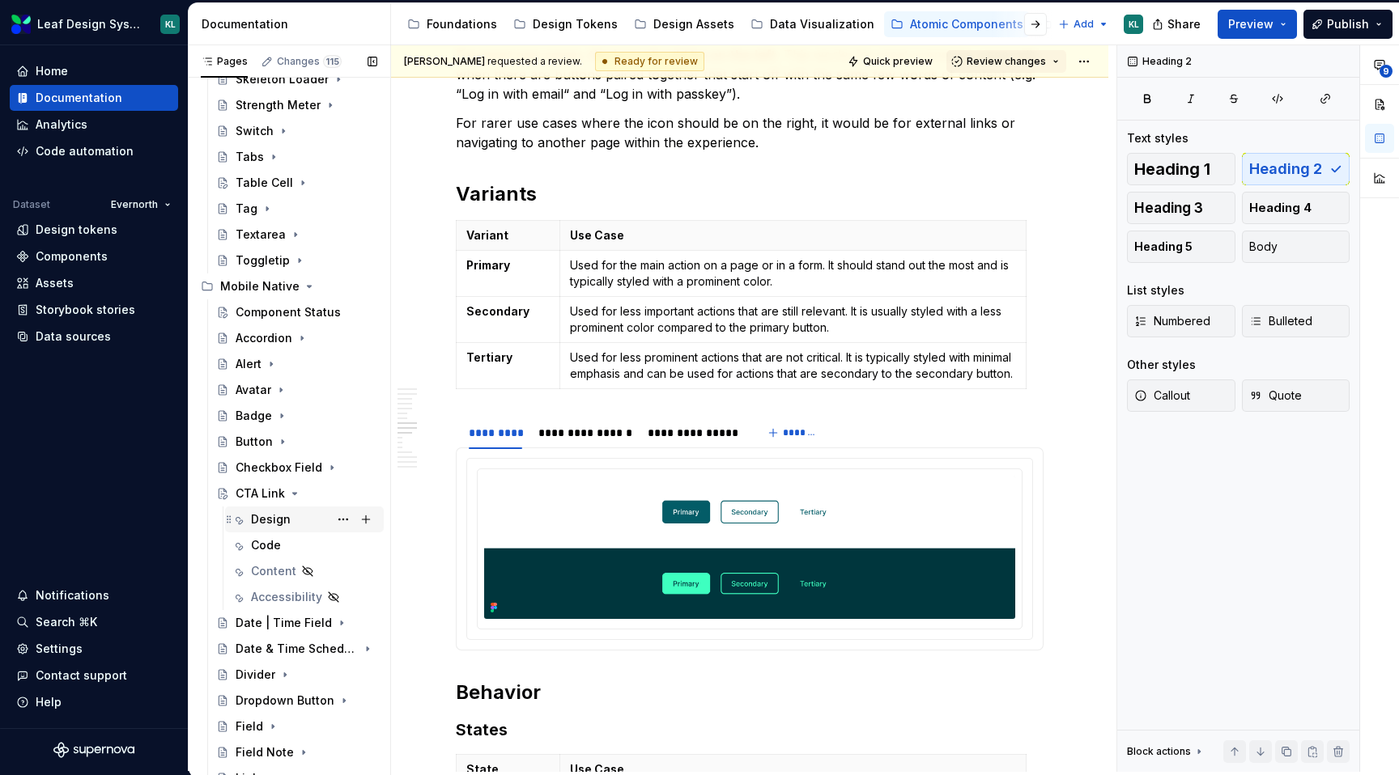
click at [287, 516] on div "Design" at bounding box center [271, 520] width 40 height 16
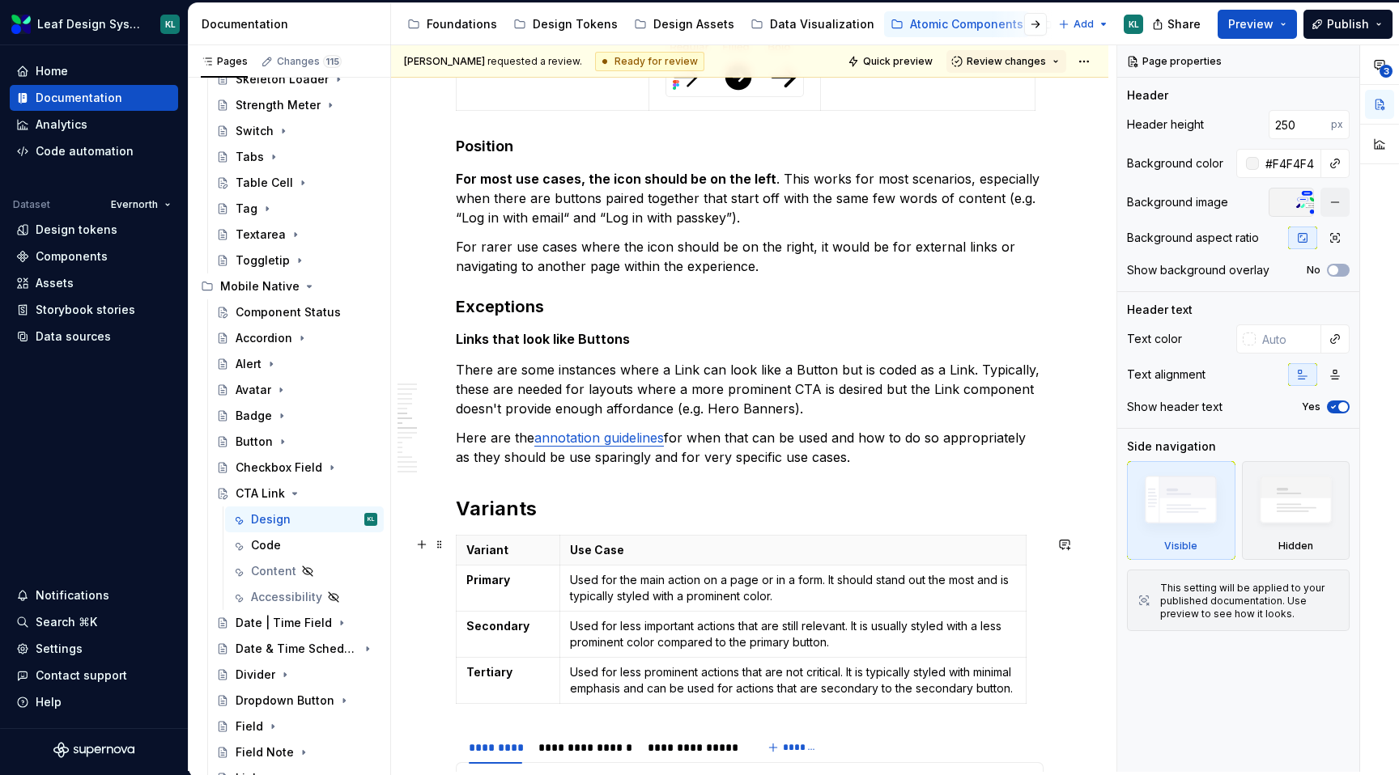
scroll to position [2985, 0]
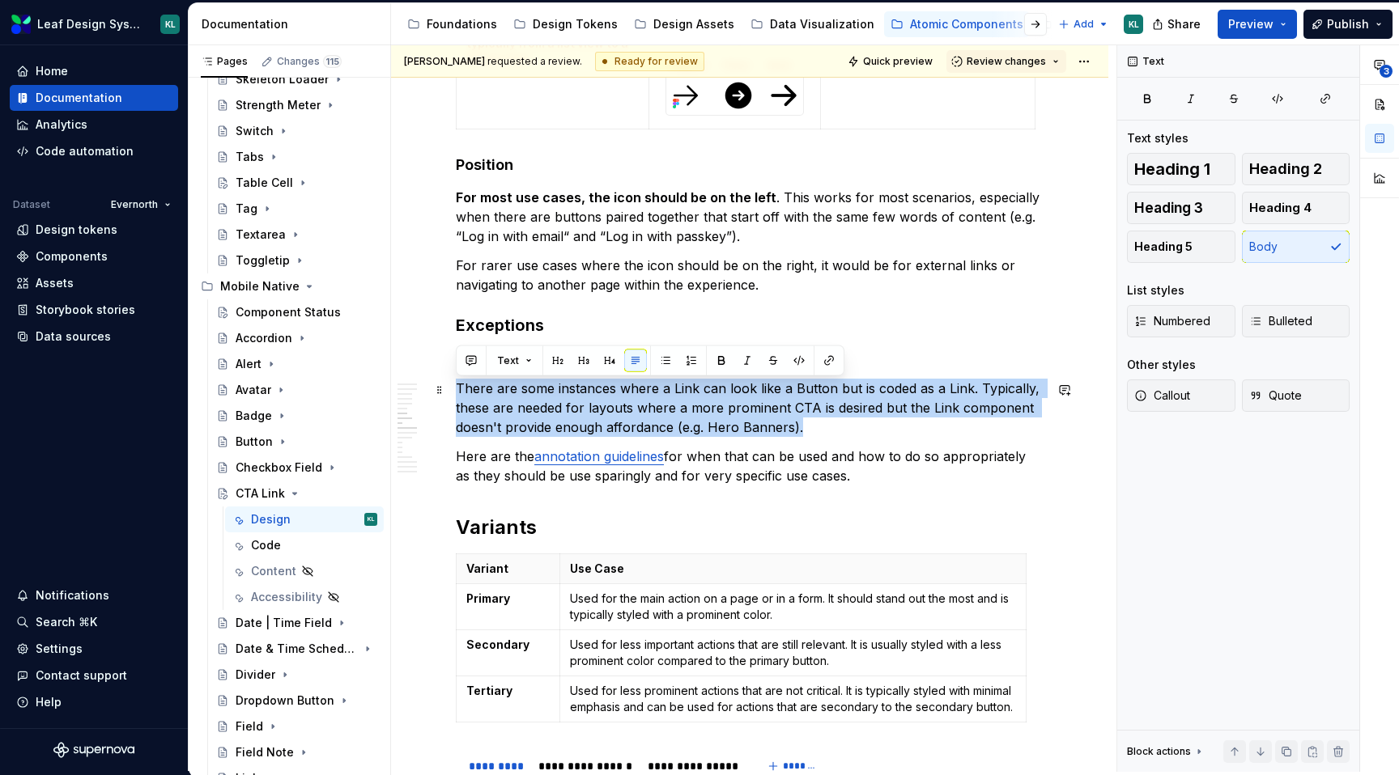
drag, startPoint x: 807, startPoint y: 431, endPoint x: 451, endPoint y: 388, distance: 358.7
copy p "There are some instances where a Link can look like a Button but is coded as a …"
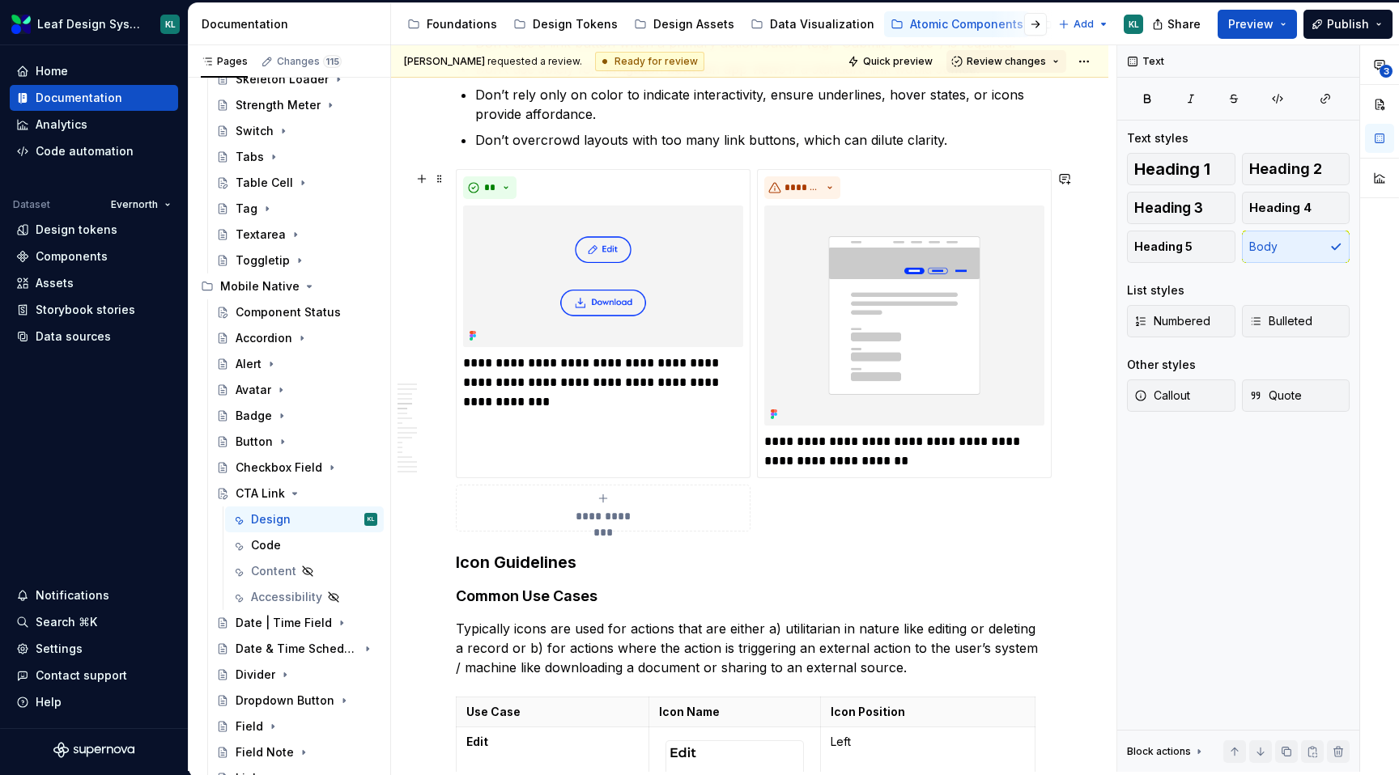
scroll to position [0, 0]
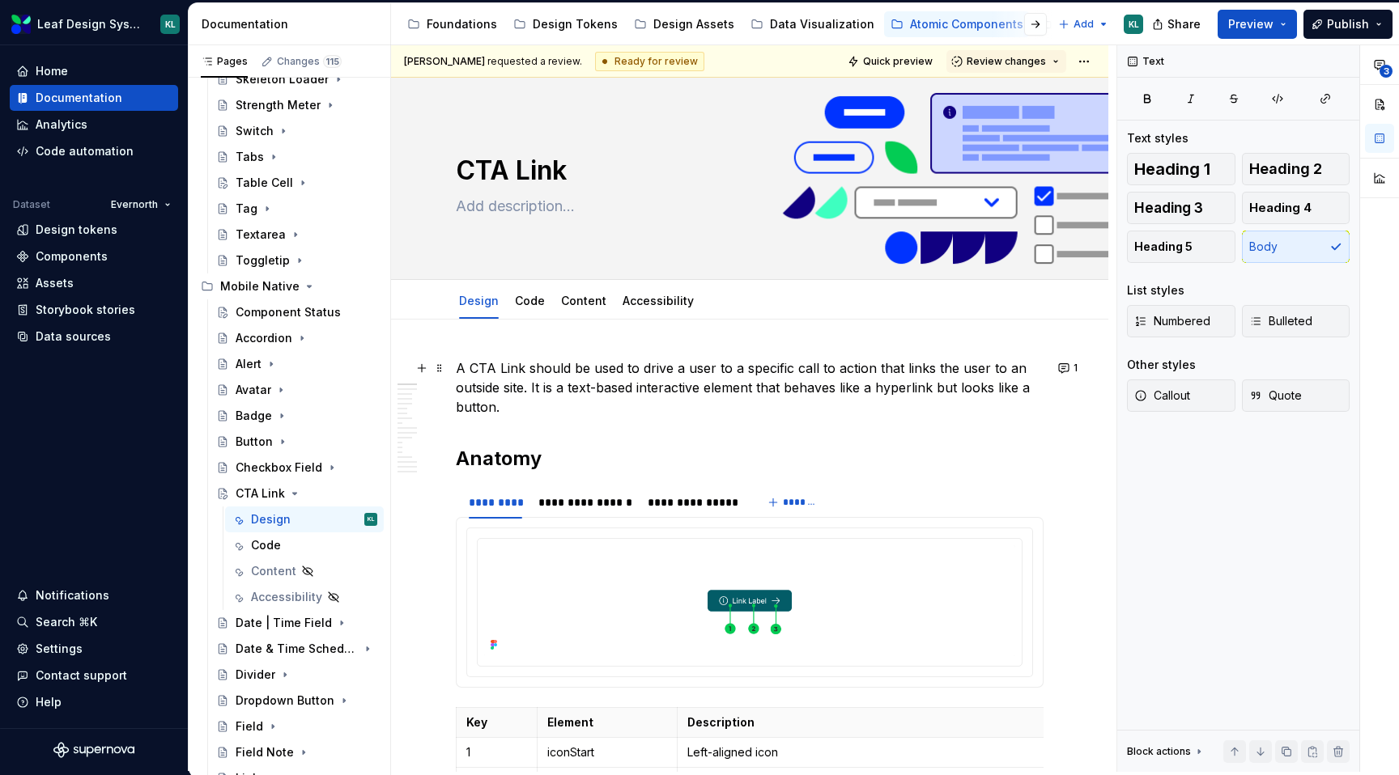
click at [553, 406] on p "A CTA Link should be used to drive a user to a specific call to action that lin…" at bounding box center [750, 388] width 588 height 58
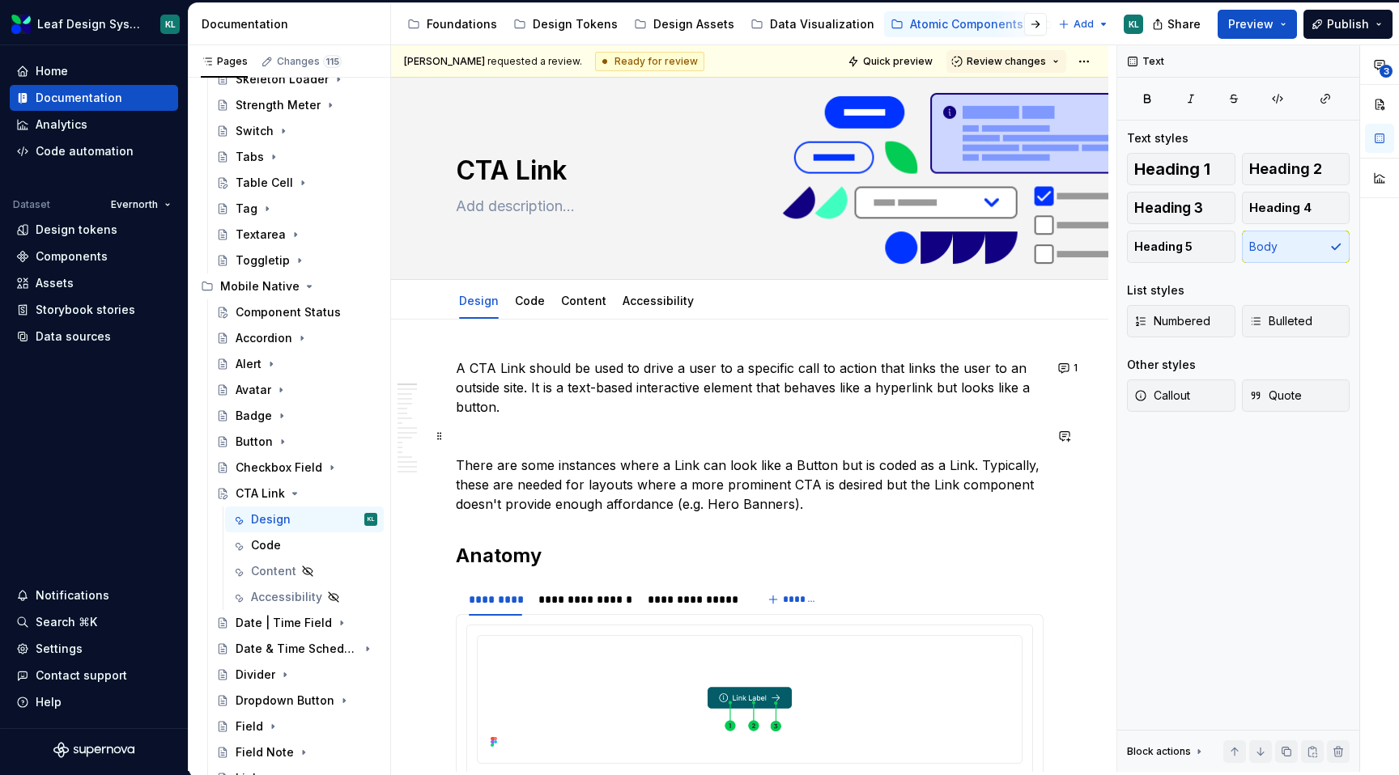
click at [529, 435] on p at bounding box center [750, 436] width 588 height 19
click at [442, 432] on span at bounding box center [439, 436] width 13 height 23
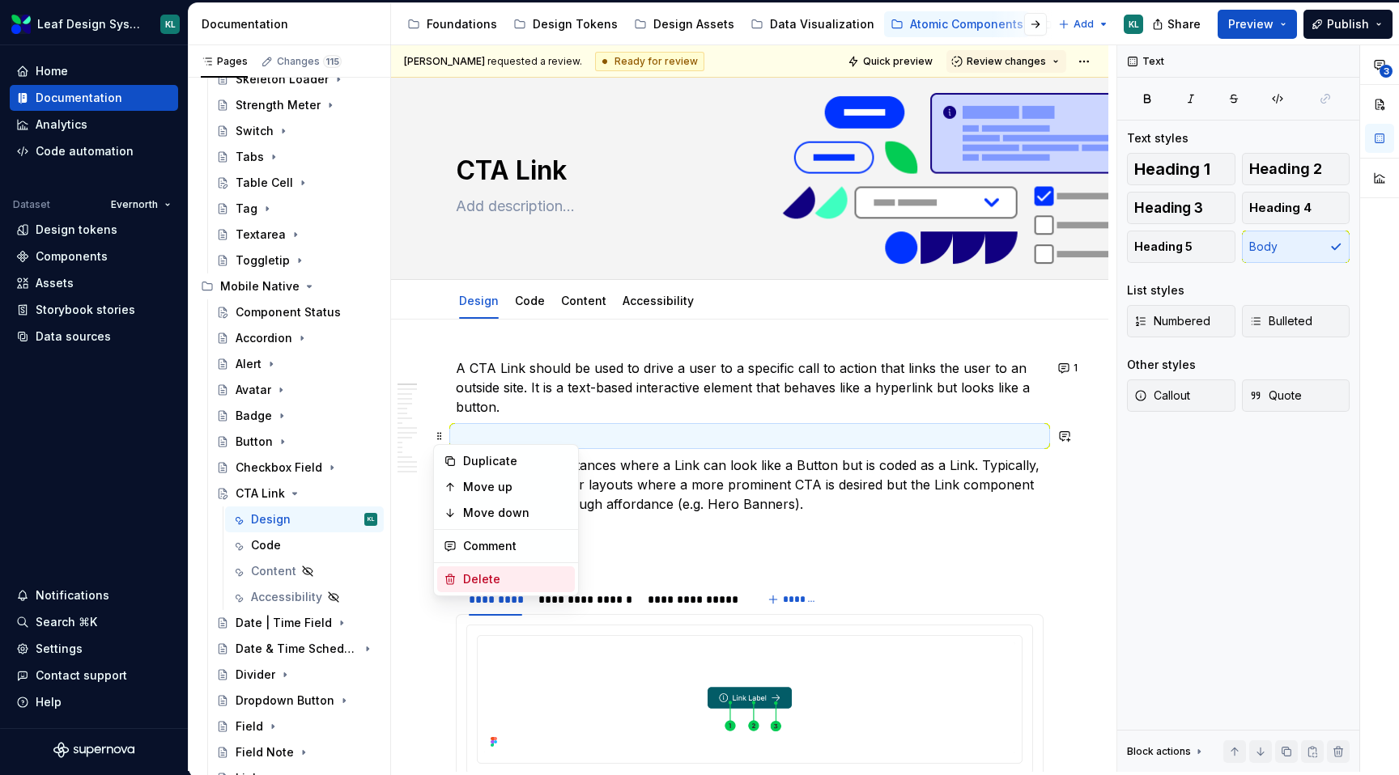
click at [491, 575] on div "Delete" at bounding box center [515, 579] width 105 height 16
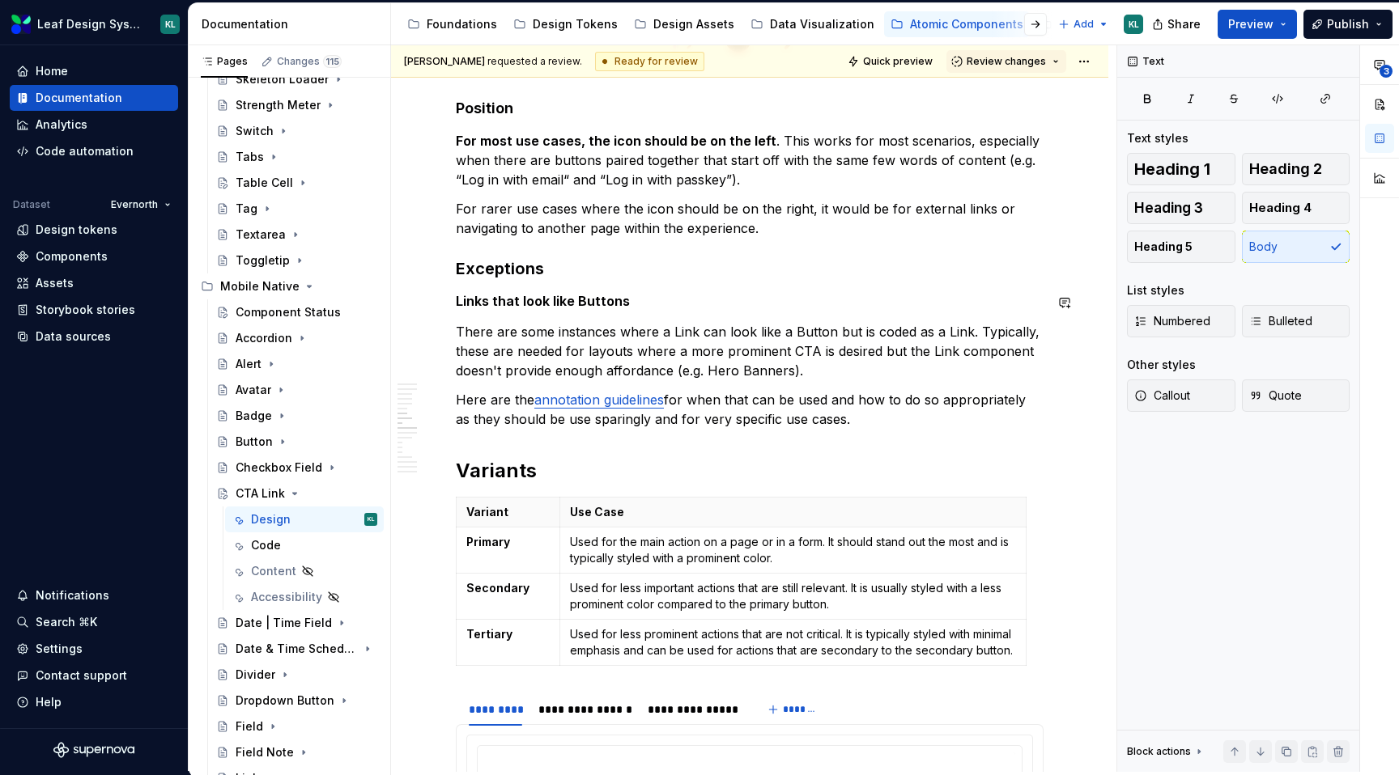
scroll to position [3127, 0]
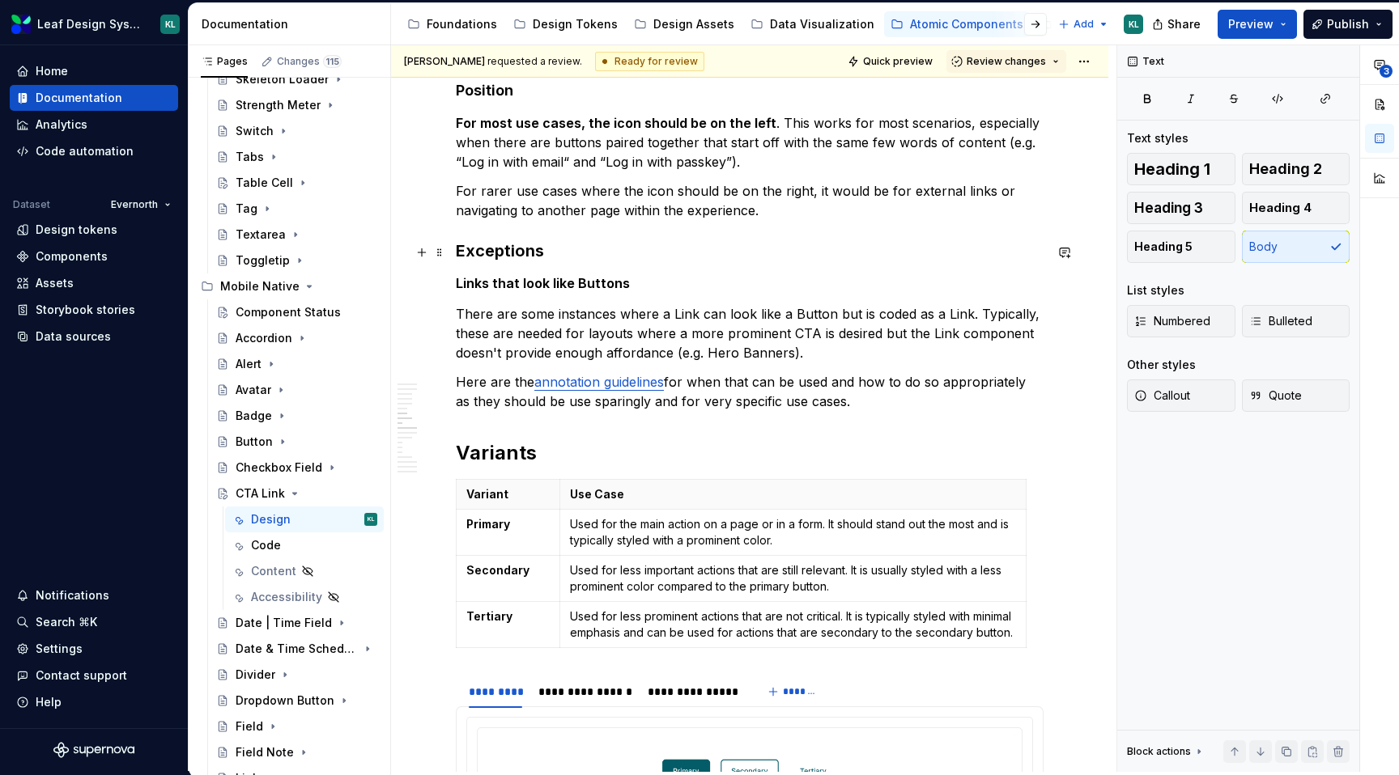
click at [444, 253] on span at bounding box center [439, 252] width 13 height 23
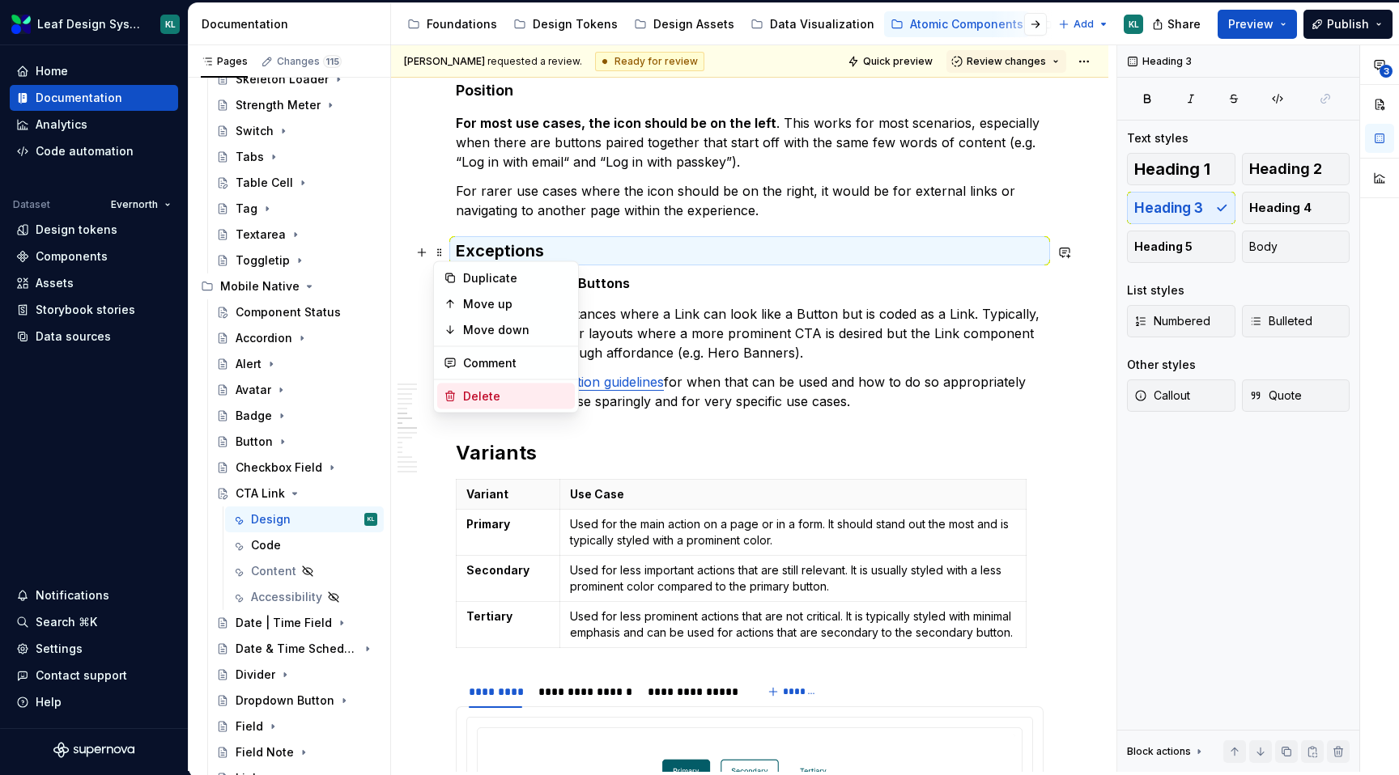
click at [499, 397] on div "Delete" at bounding box center [515, 396] width 105 height 16
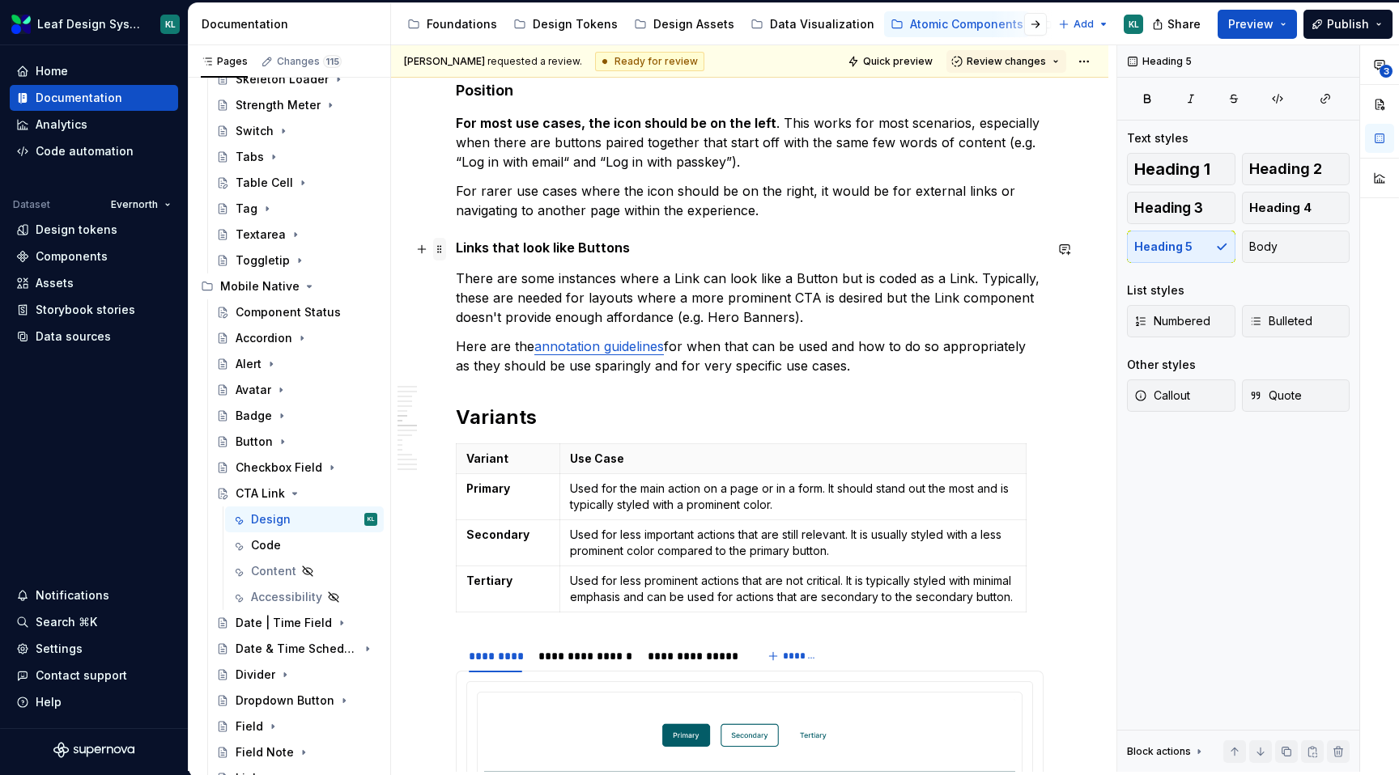
click at [439, 246] on span at bounding box center [439, 249] width 13 height 23
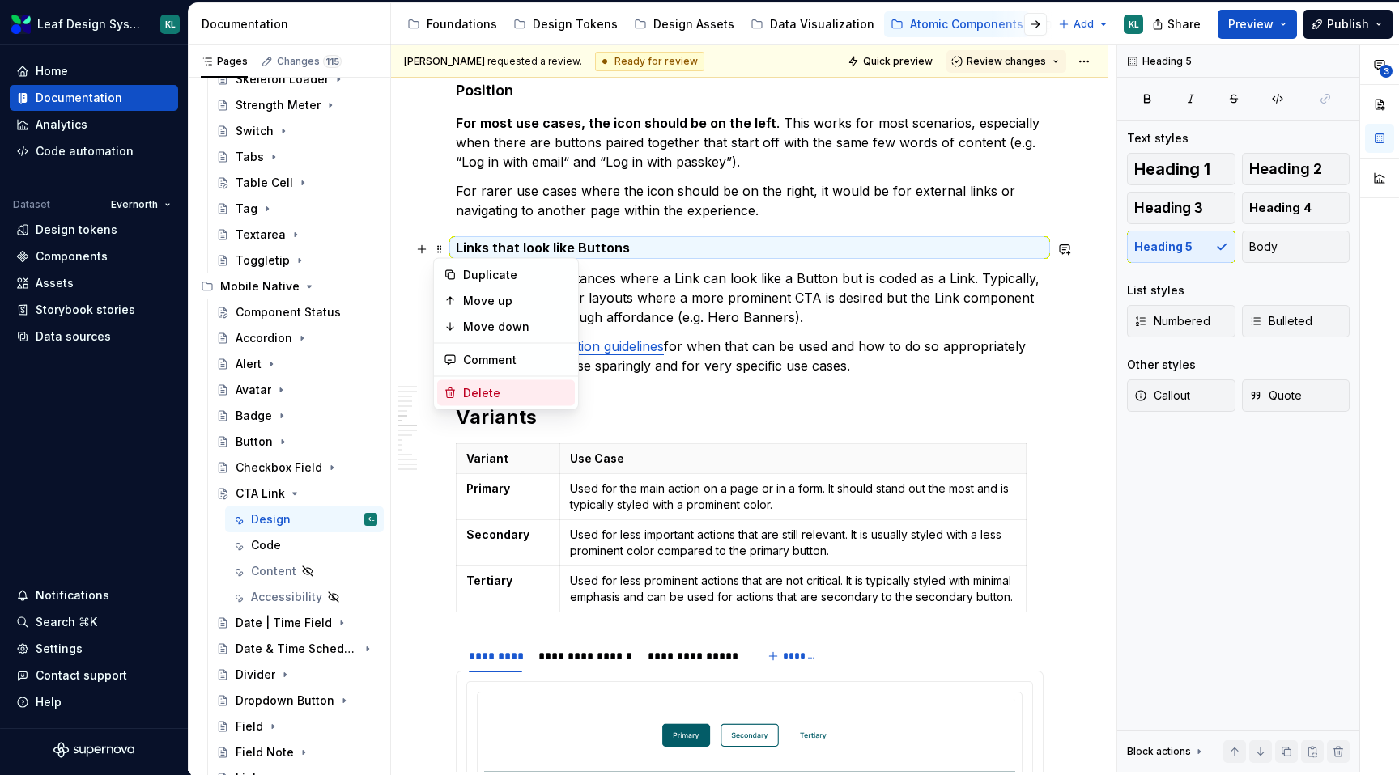
click at [486, 385] on div "Delete" at bounding box center [515, 393] width 105 height 16
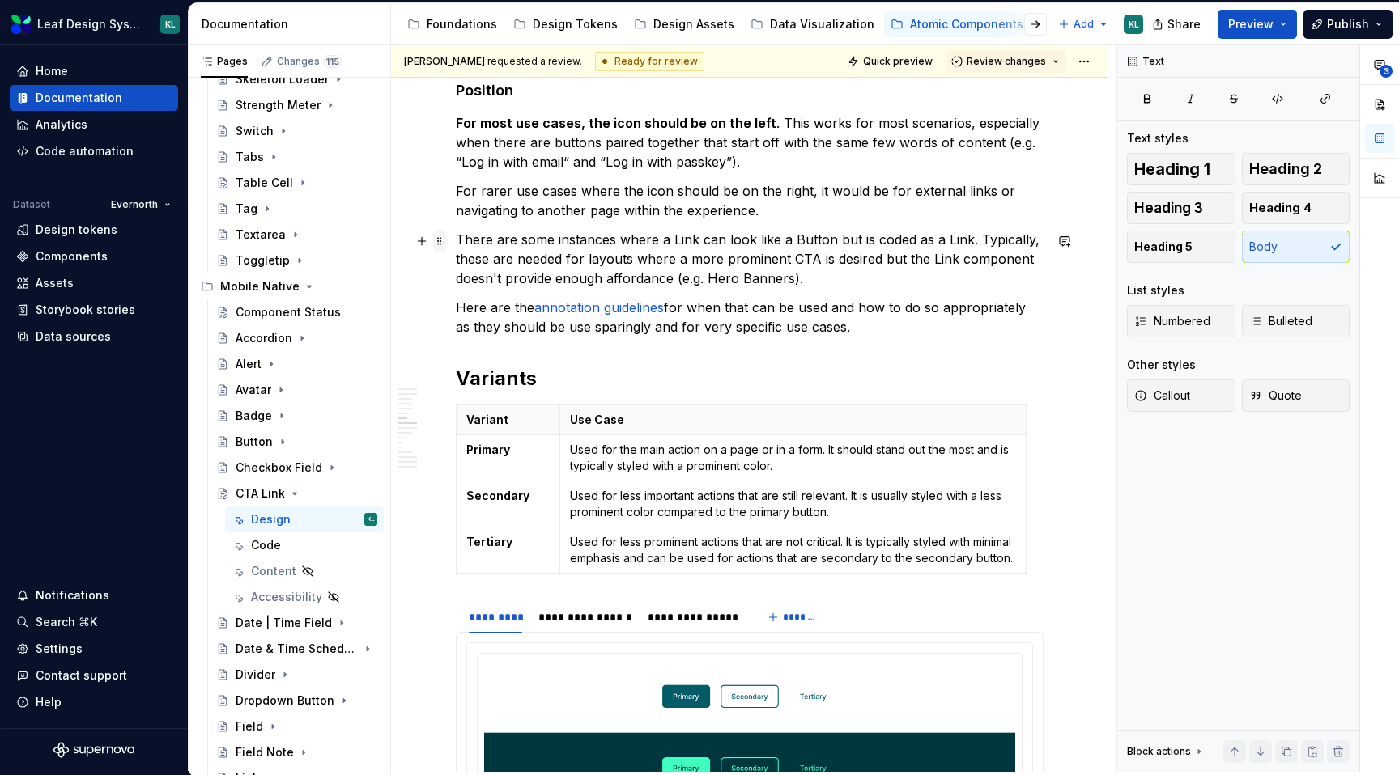
click at [443, 239] on span at bounding box center [439, 241] width 13 height 23
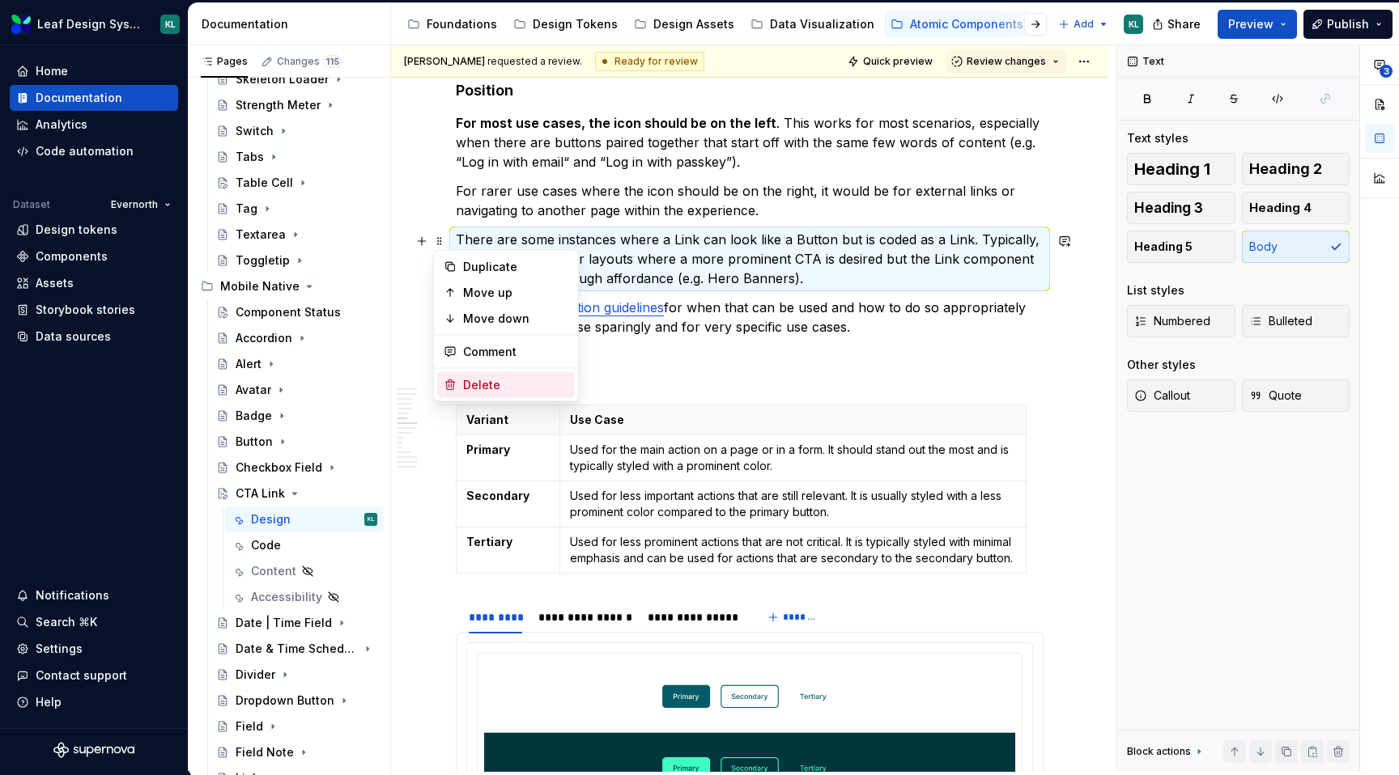
click at [474, 384] on div "Delete" at bounding box center [515, 385] width 105 height 16
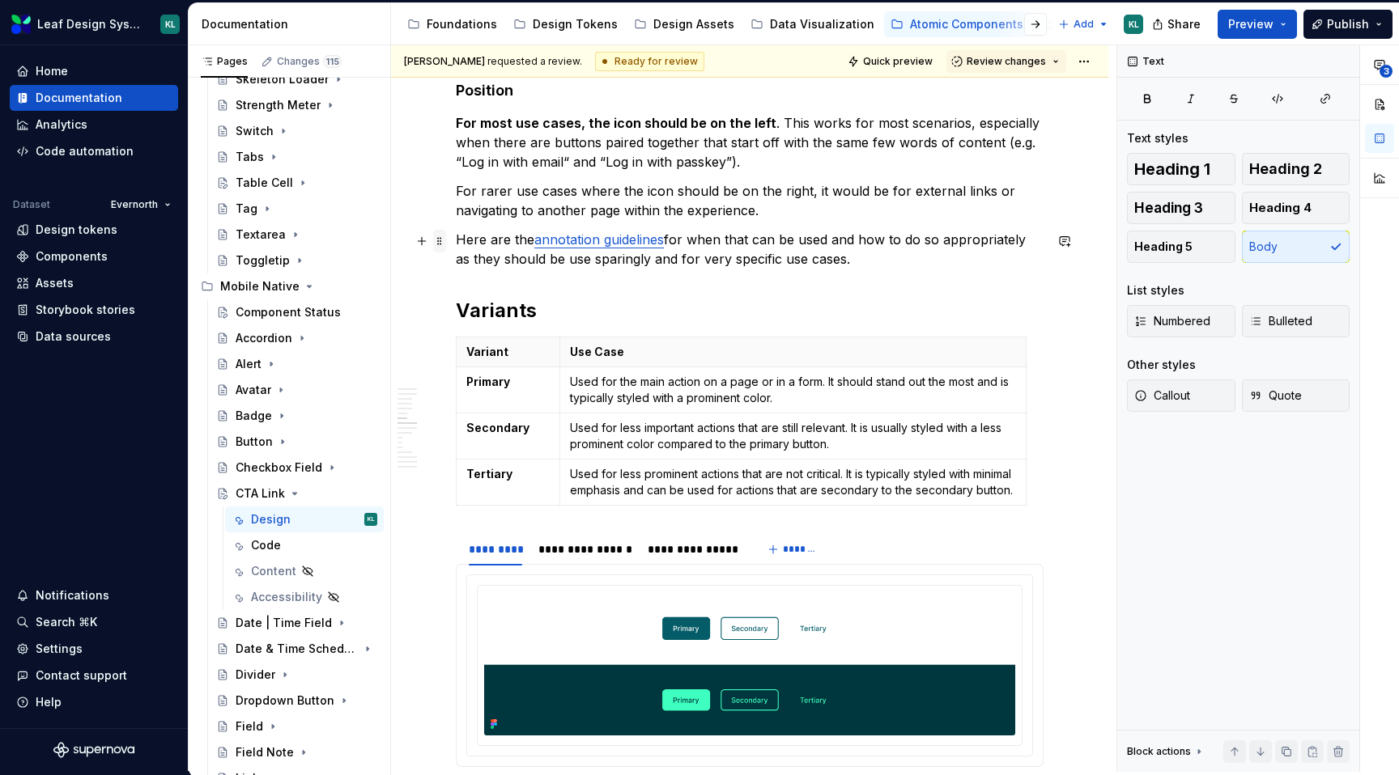
click at [444, 239] on span at bounding box center [439, 241] width 13 height 23
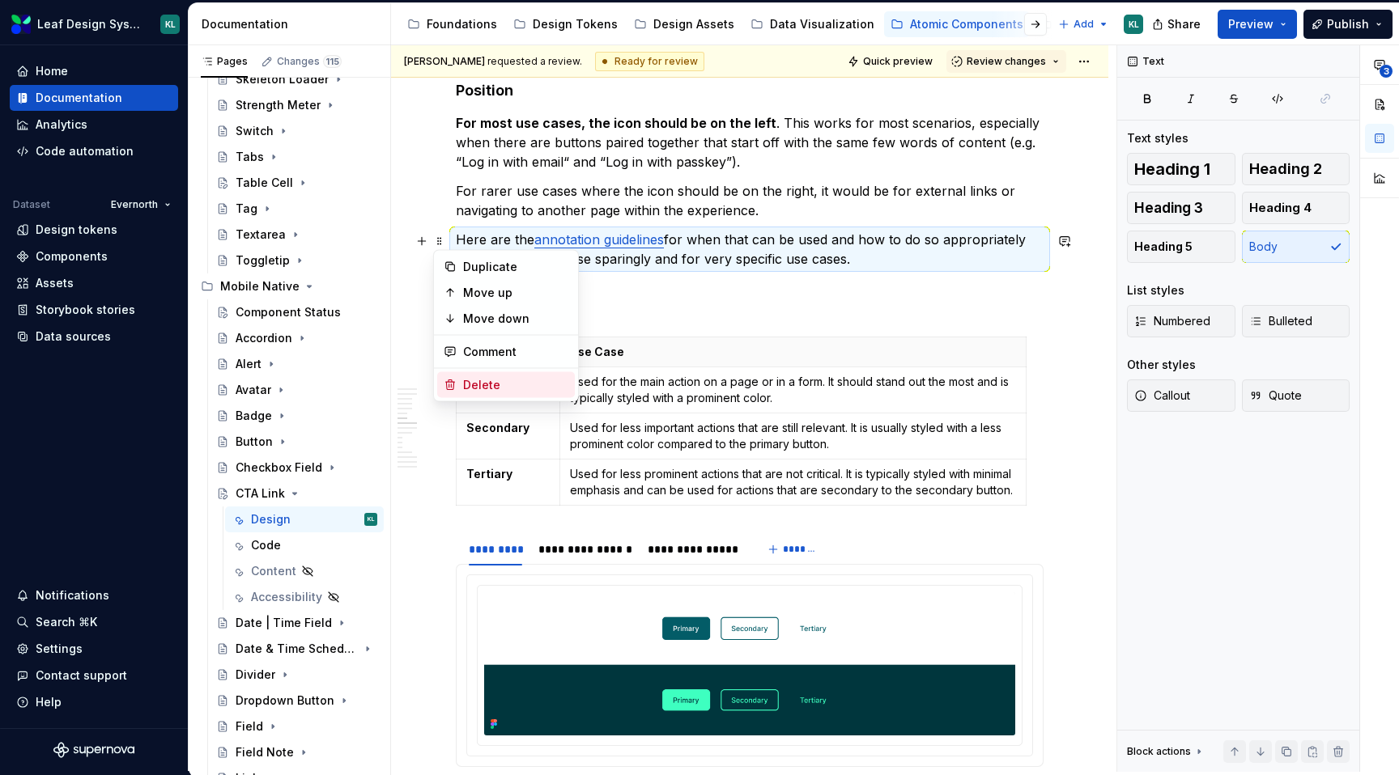
click at [488, 377] on div "Delete" at bounding box center [515, 385] width 105 height 16
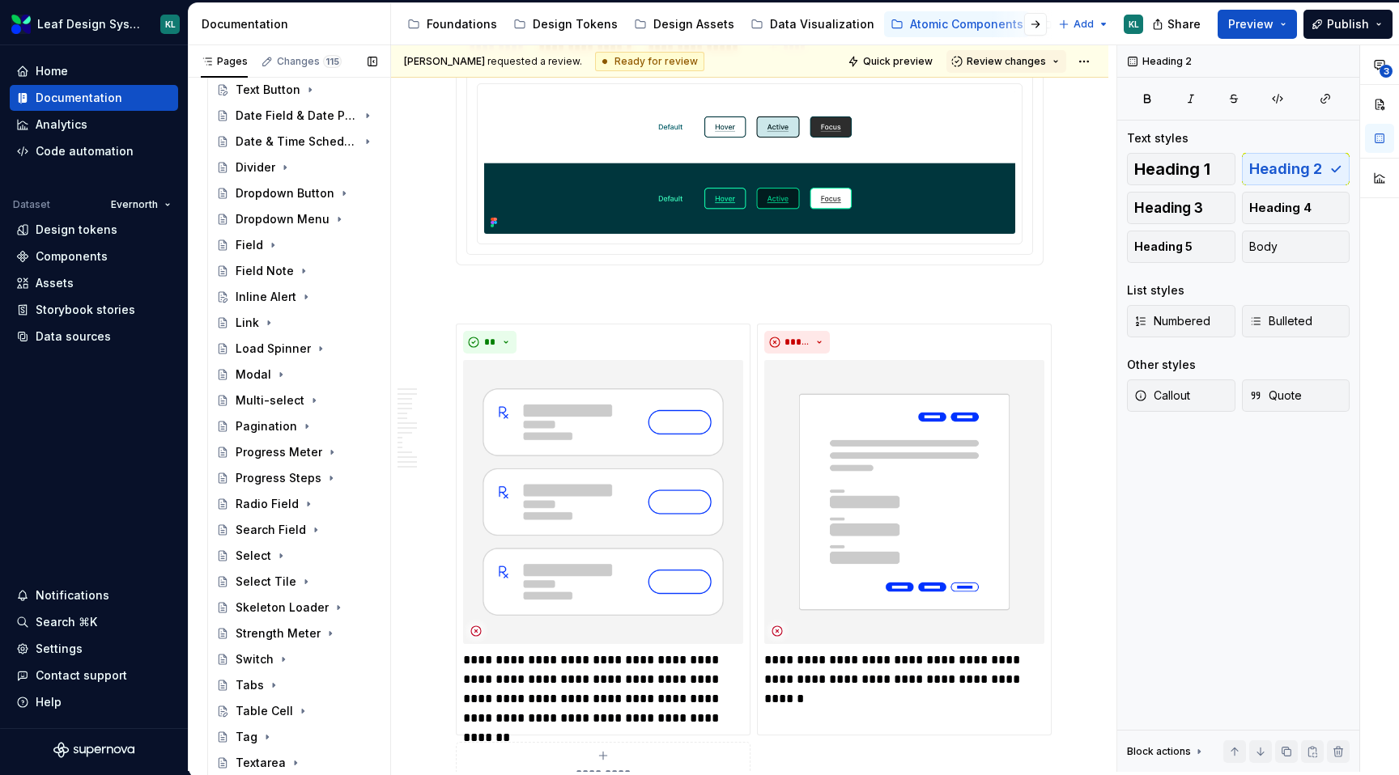
scroll to position [180, 0]
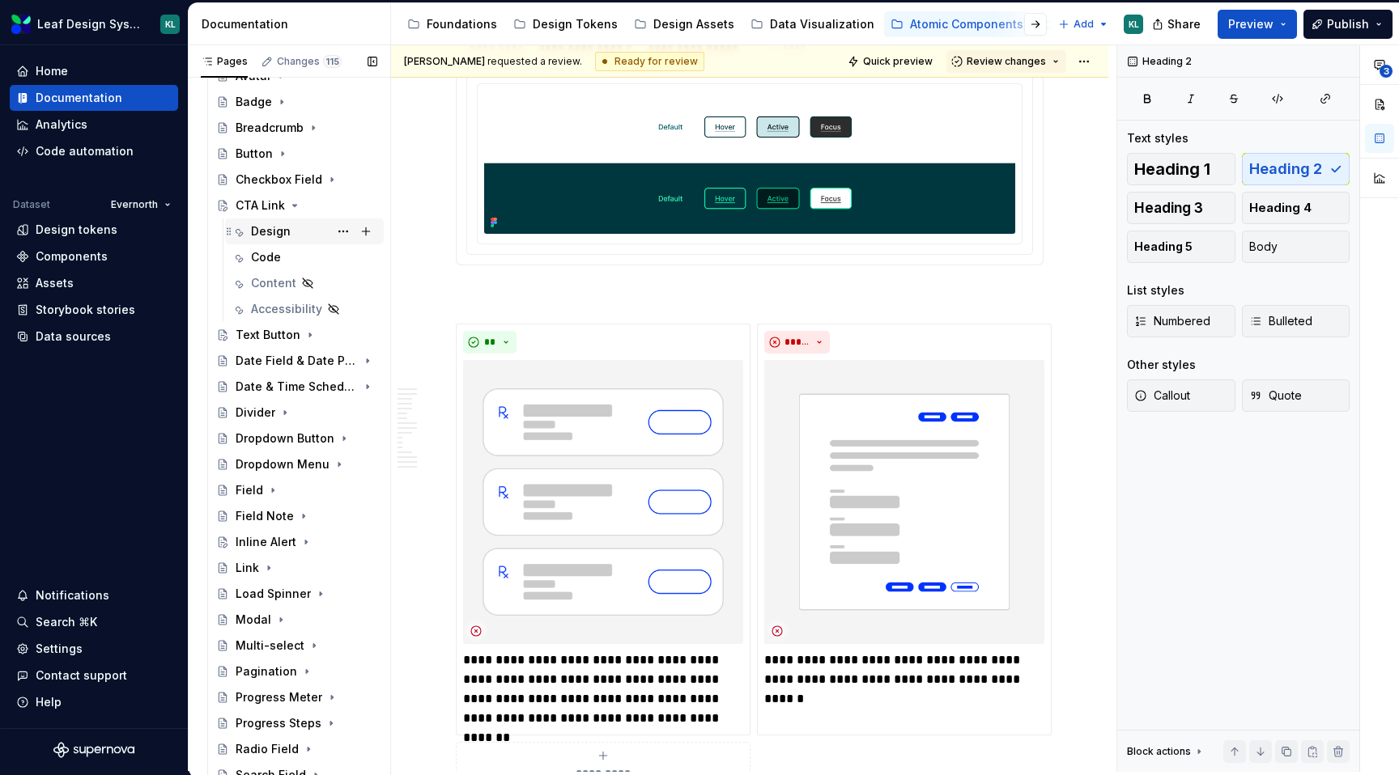
click at [280, 225] on div "Design" at bounding box center [271, 231] width 40 height 16
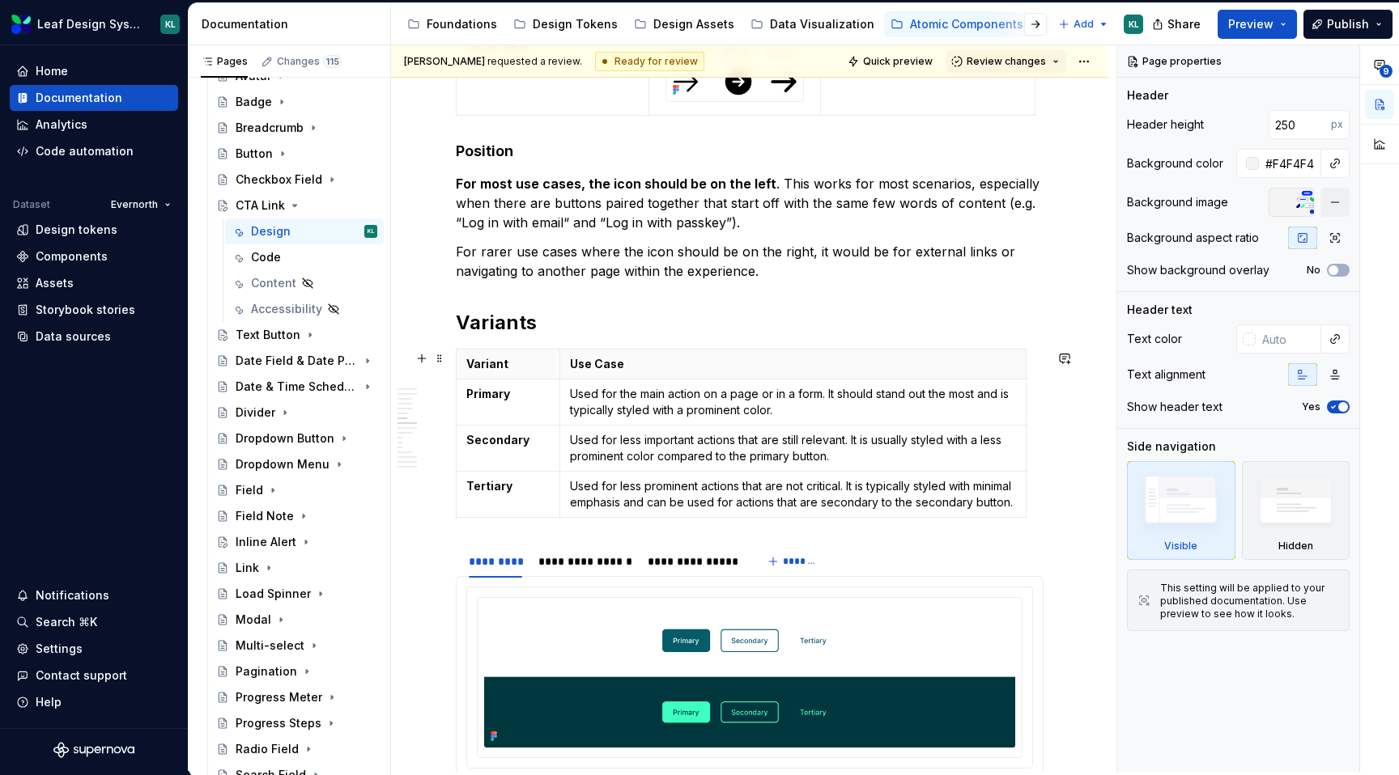
scroll to position [3046, 0]
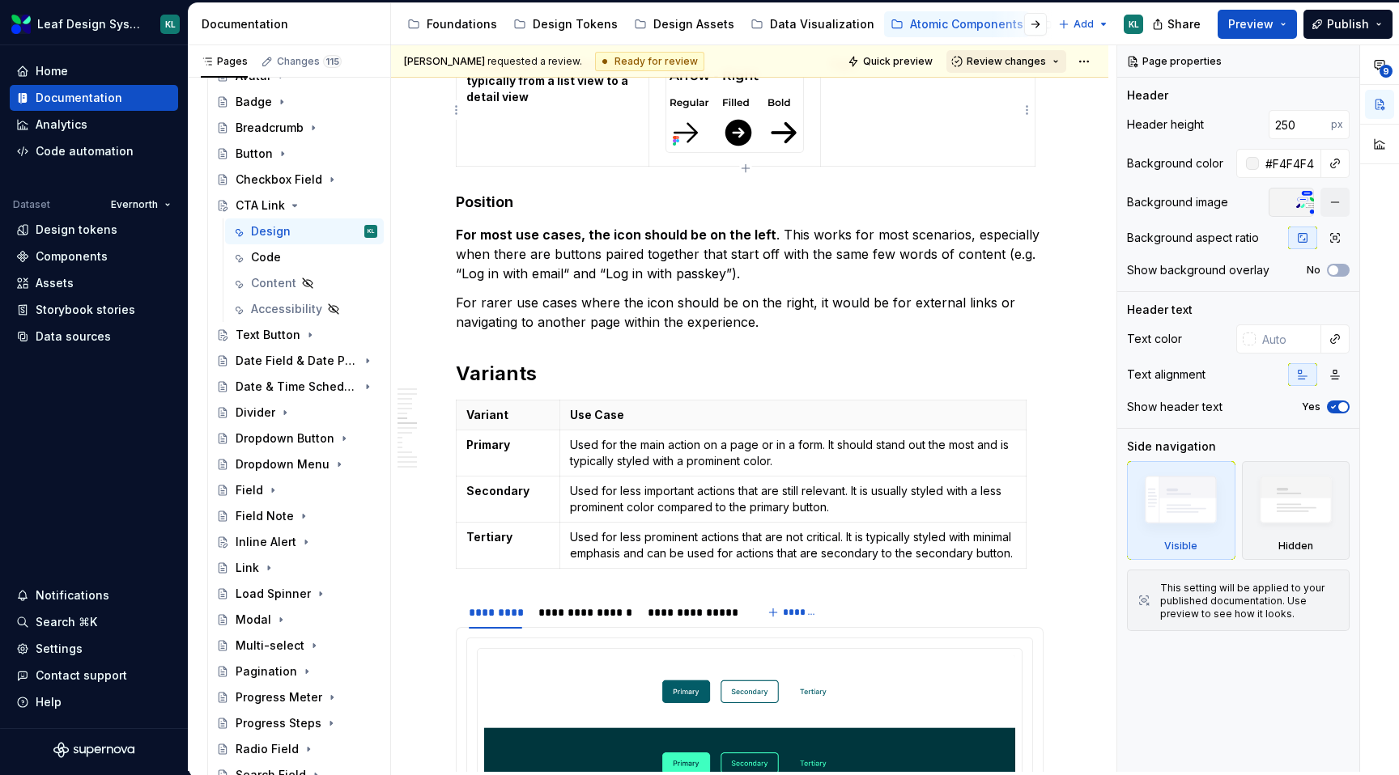
click at [1032, 58] on span "Review changes" at bounding box center [1005, 61] width 79 height 13
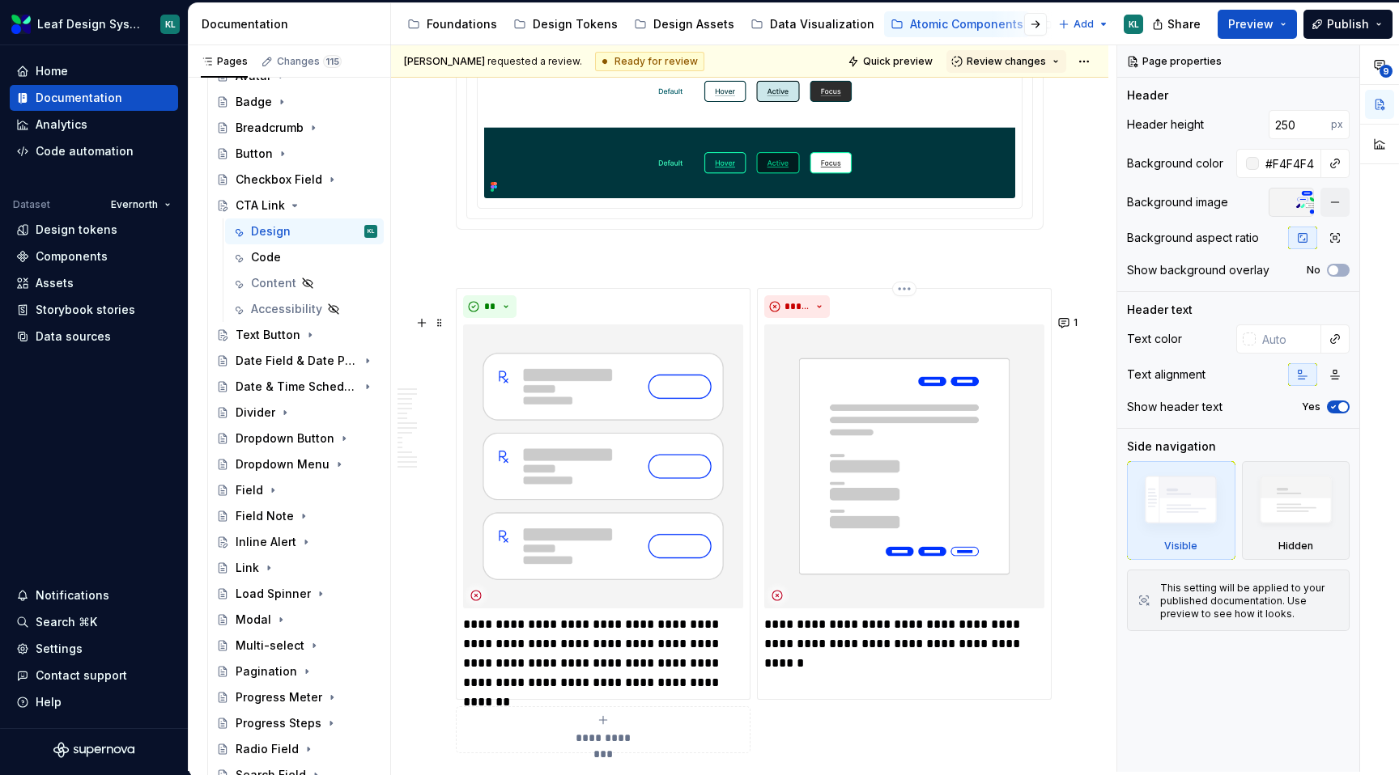
scroll to position [4892, 0]
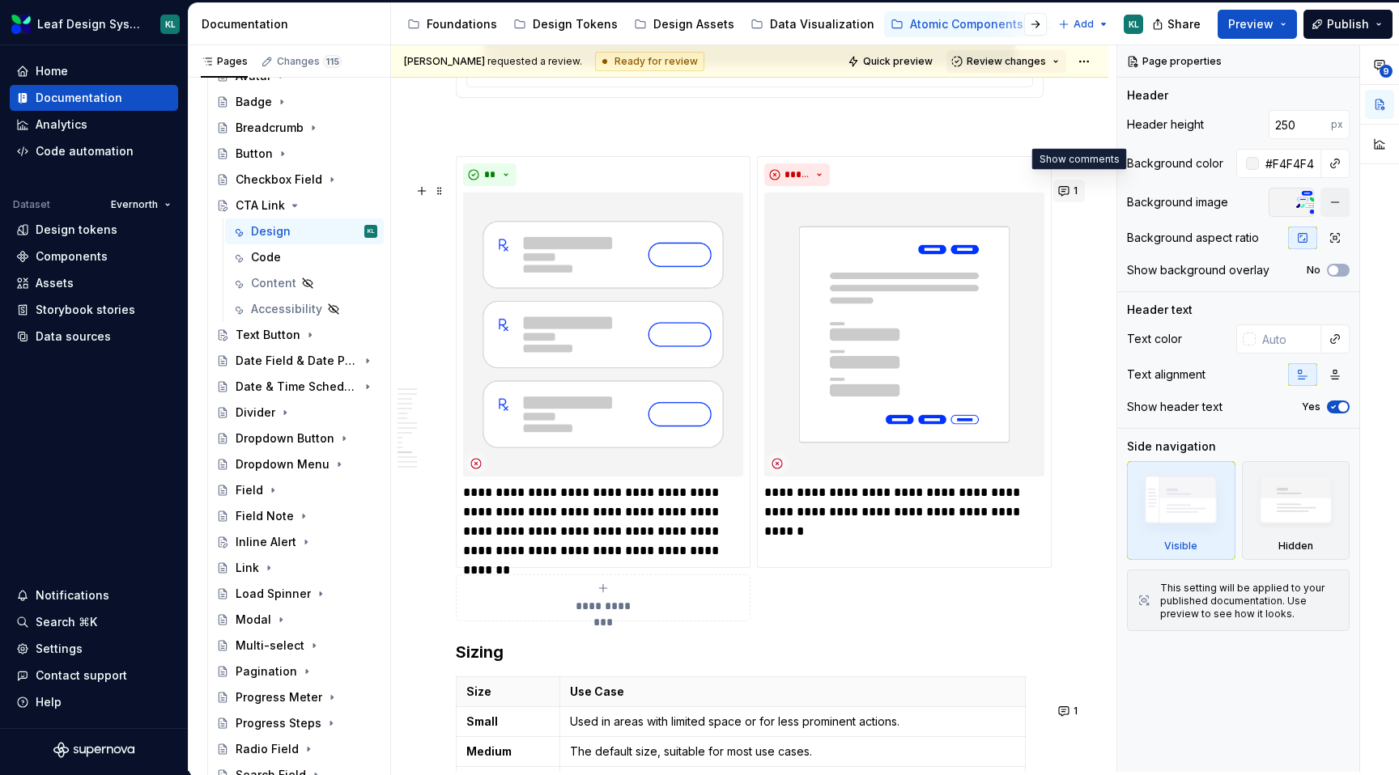
click at [1076, 197] on button "1" at bounding box center [1069, 191] width 32 height 23
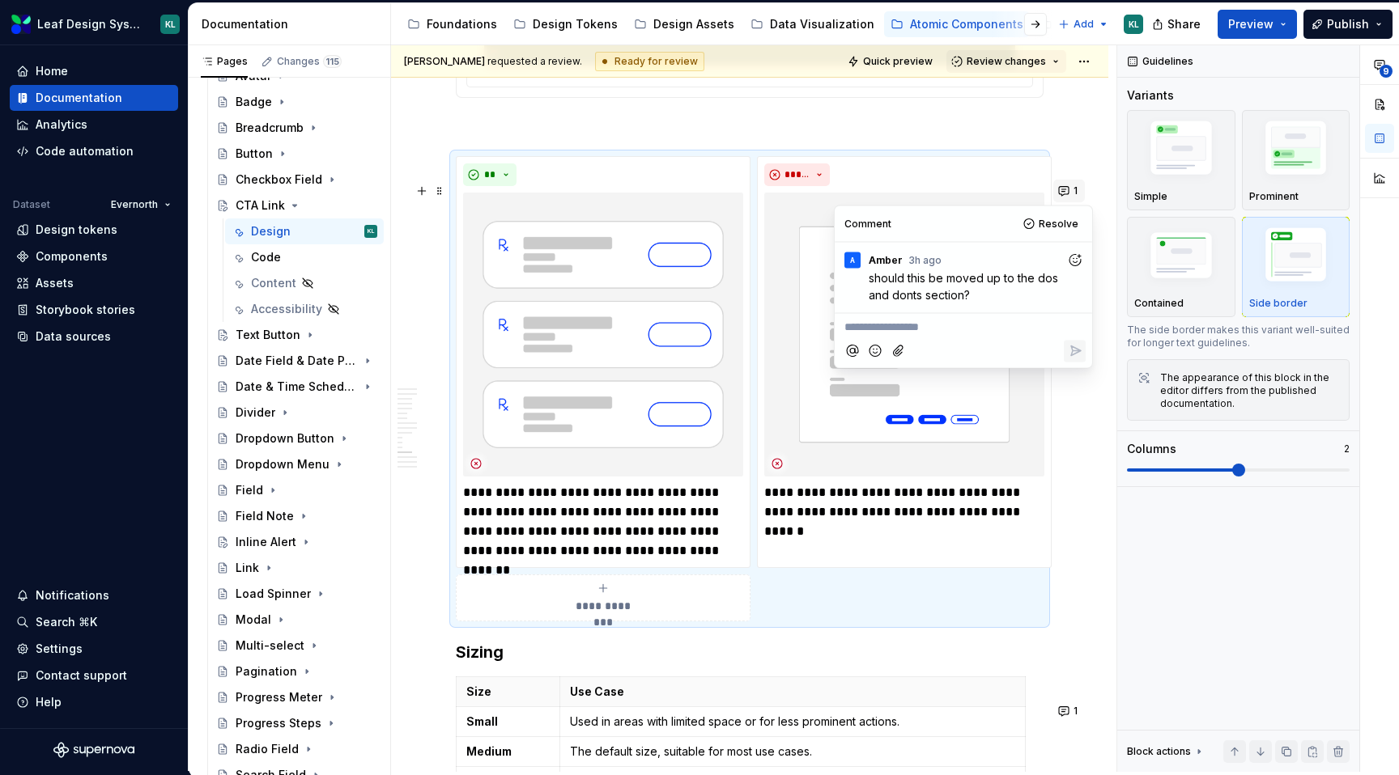
click at [1076, 197] on button "1" at bounding box center [1069, 191] width 32 height 23
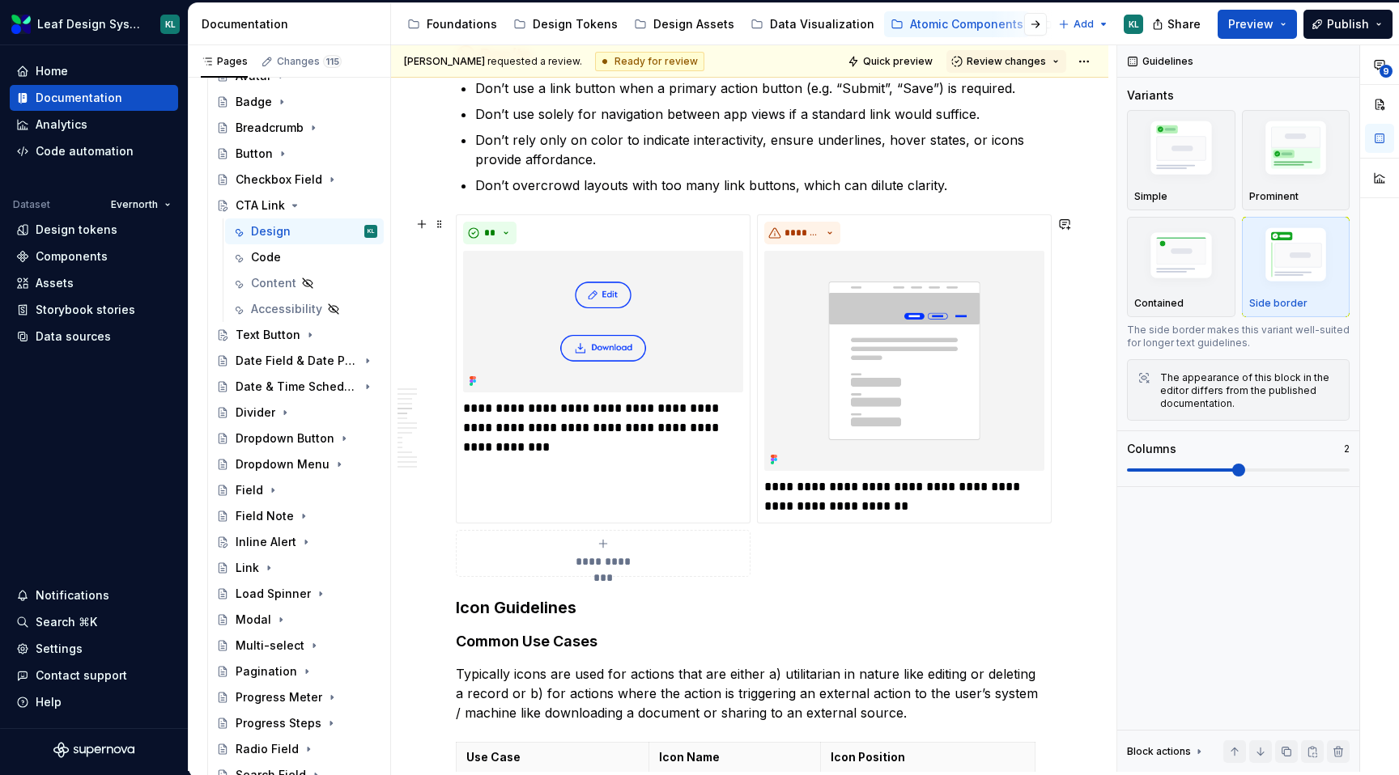
type textarea "*"
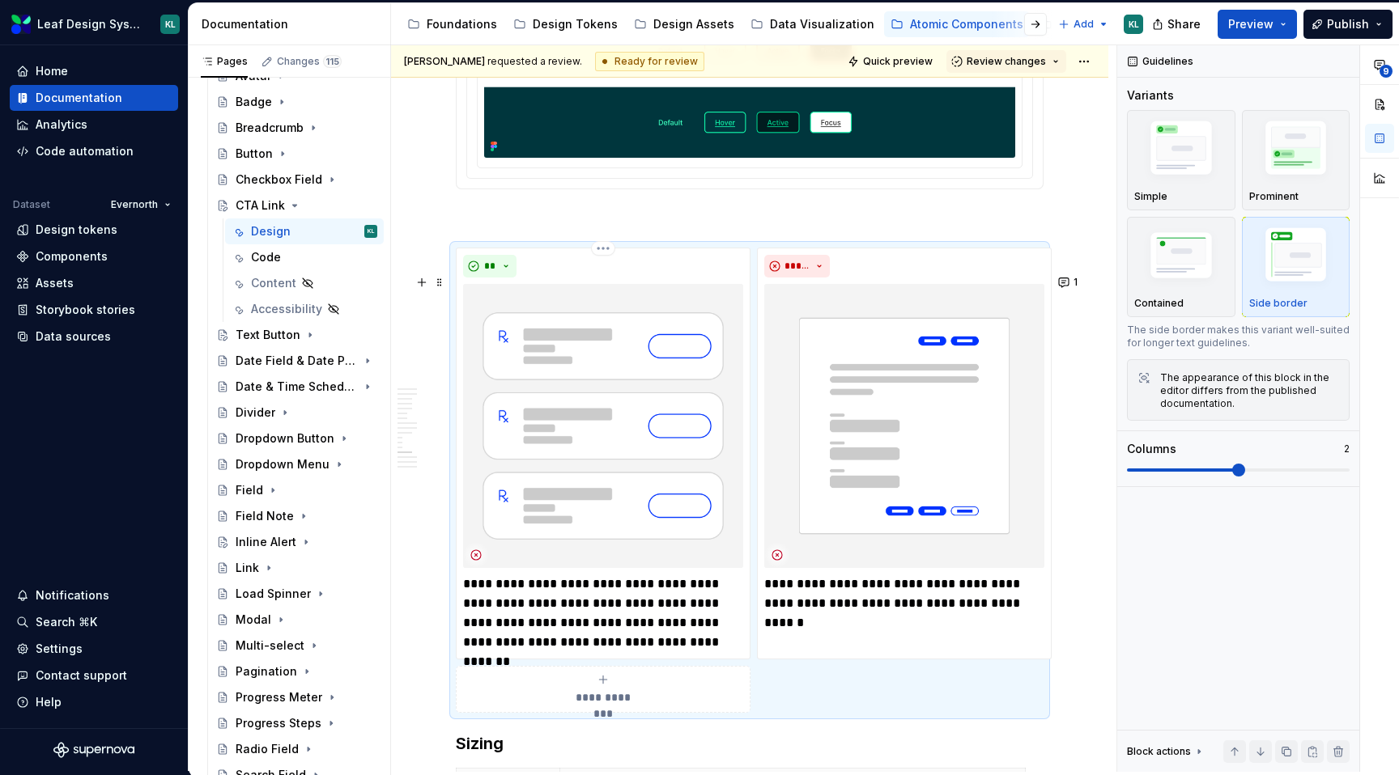
scroll to position [4854, 0]
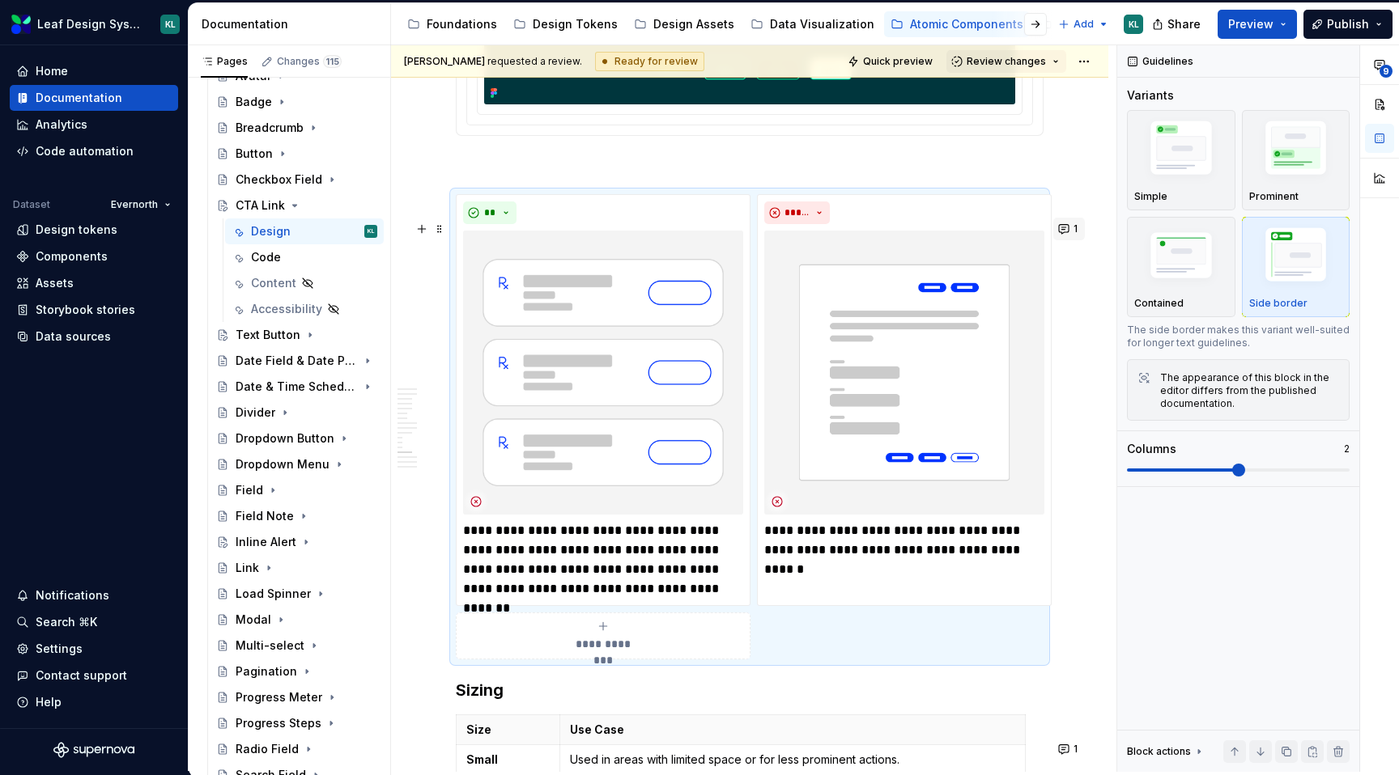
click at [1073, 227] on button "1" at bounding box center [1069, 229] width 32 height 23
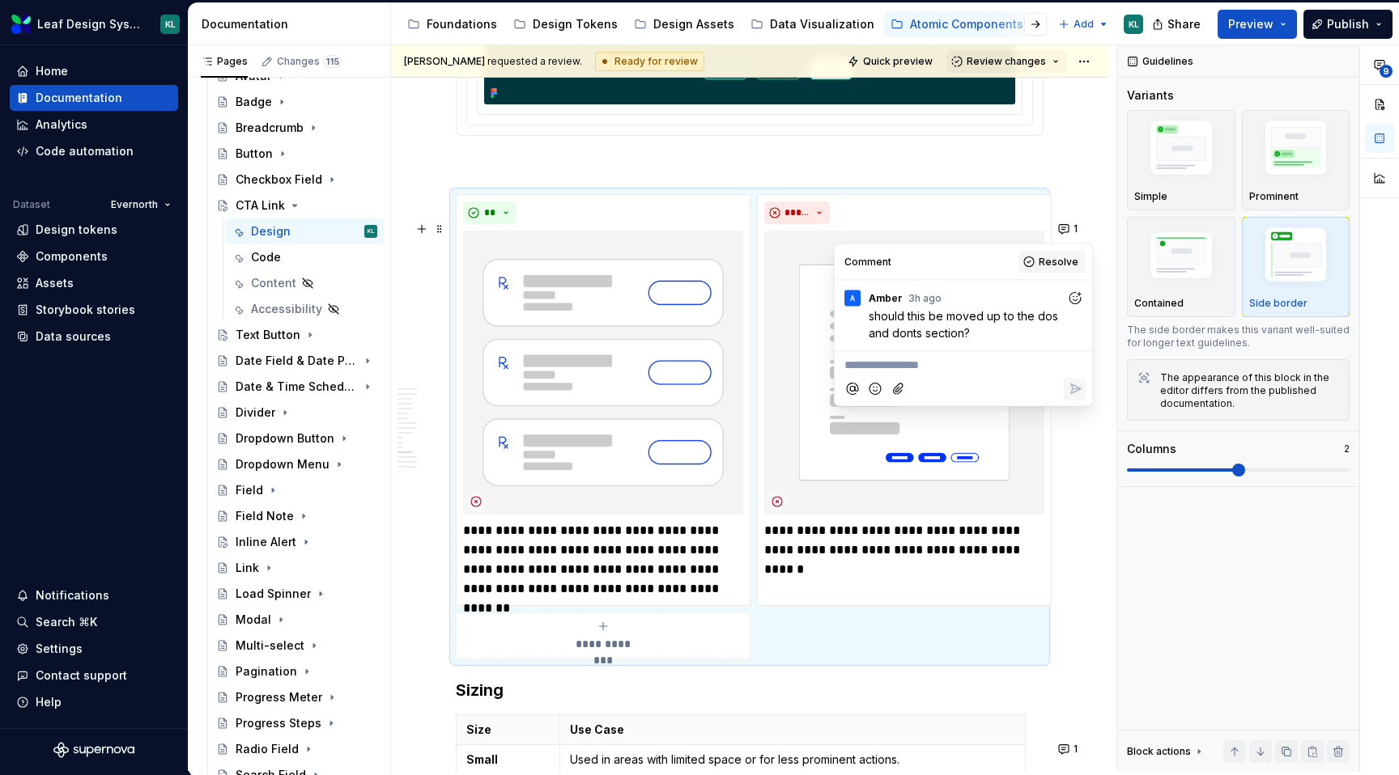
click at [1059, 261] on span "Resolve" at bounding box center [1058, 262] width 40 height 13
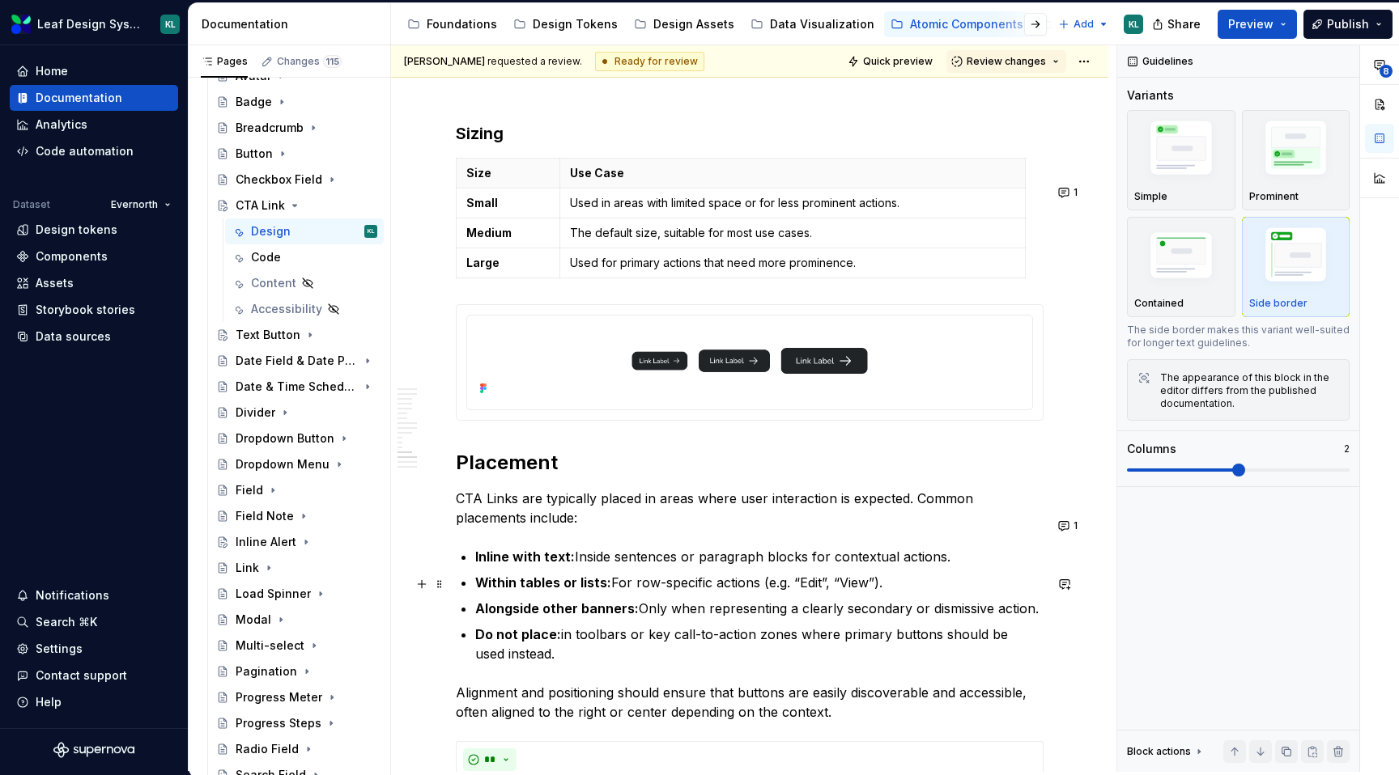
scroll to position [5401, 0]
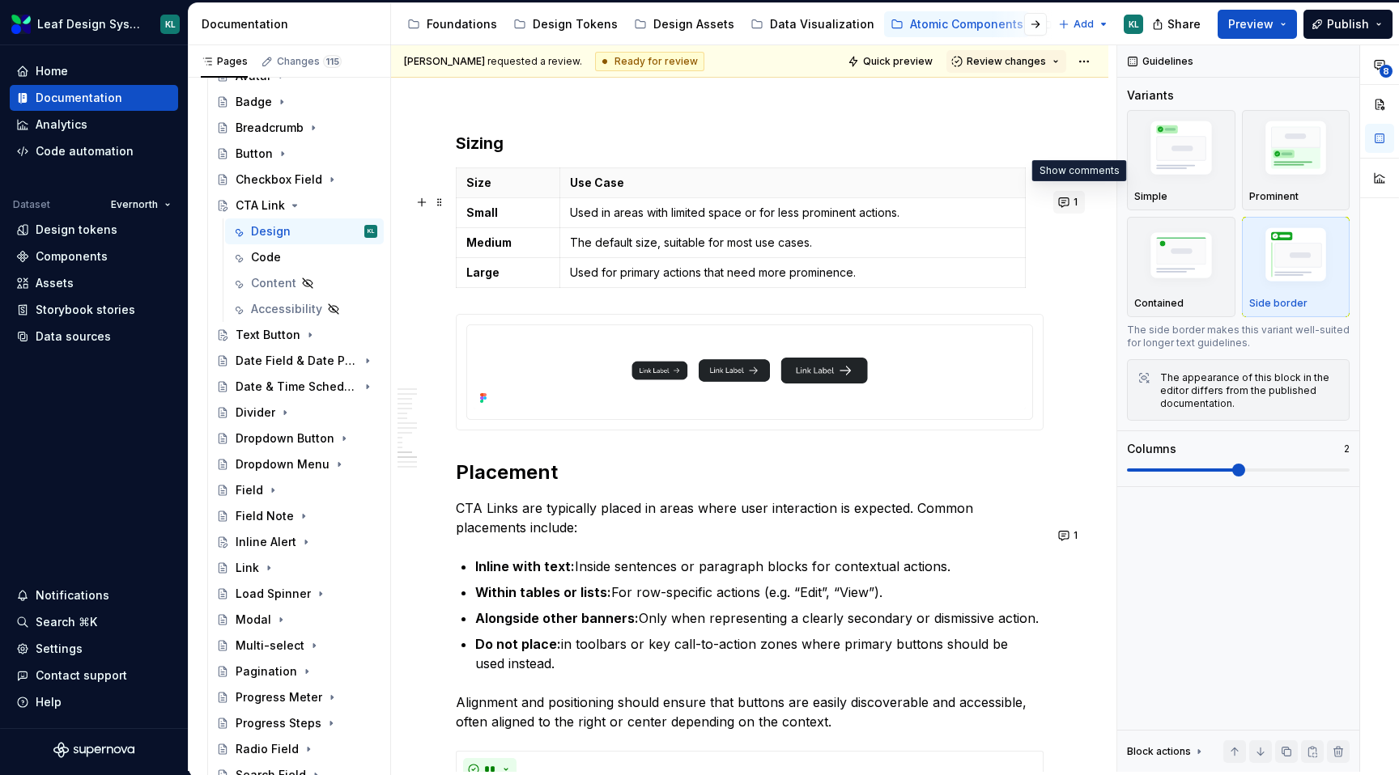
click at [1078, 200] on button "1" at bounding box center [1069, 202] width 32 height 23
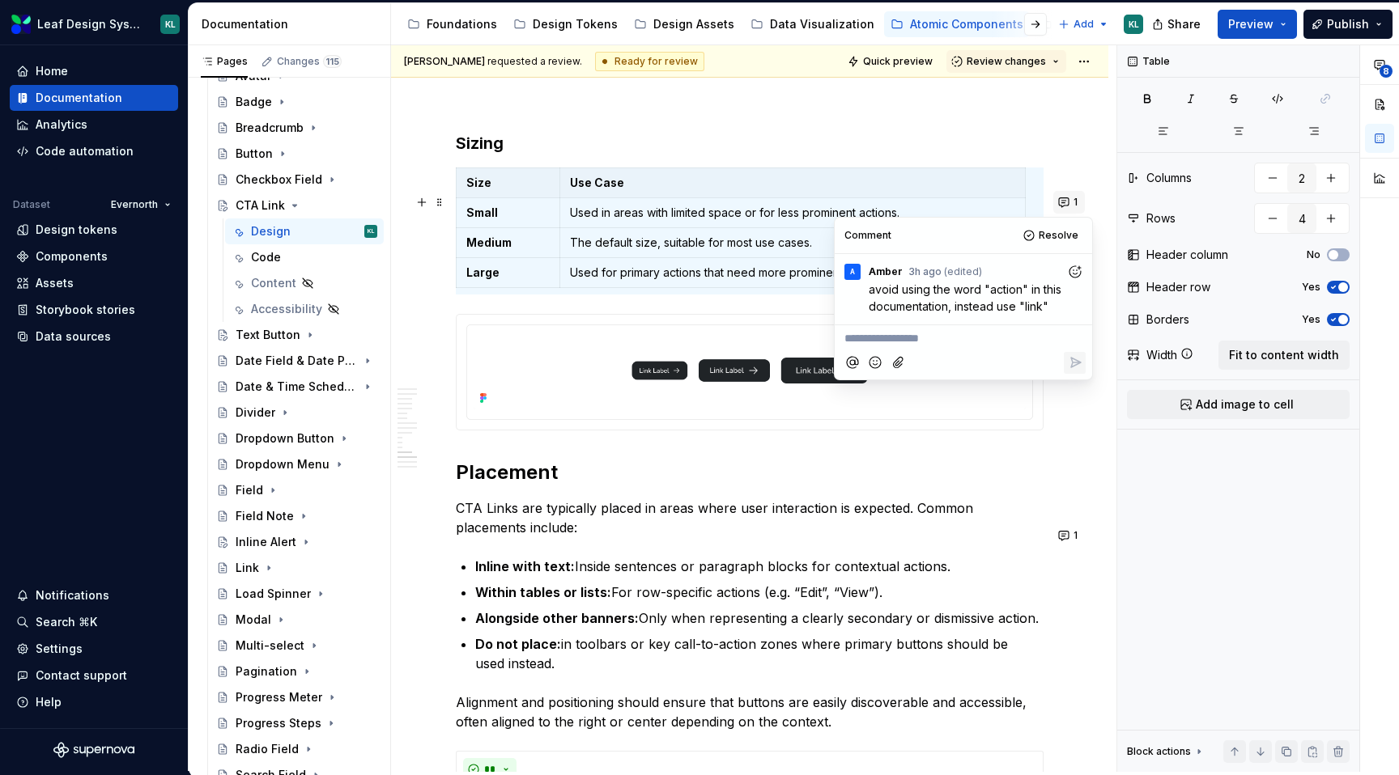
click at [1078, 200] on button "1" at bounding box center [1069, 202] width 32 height 23
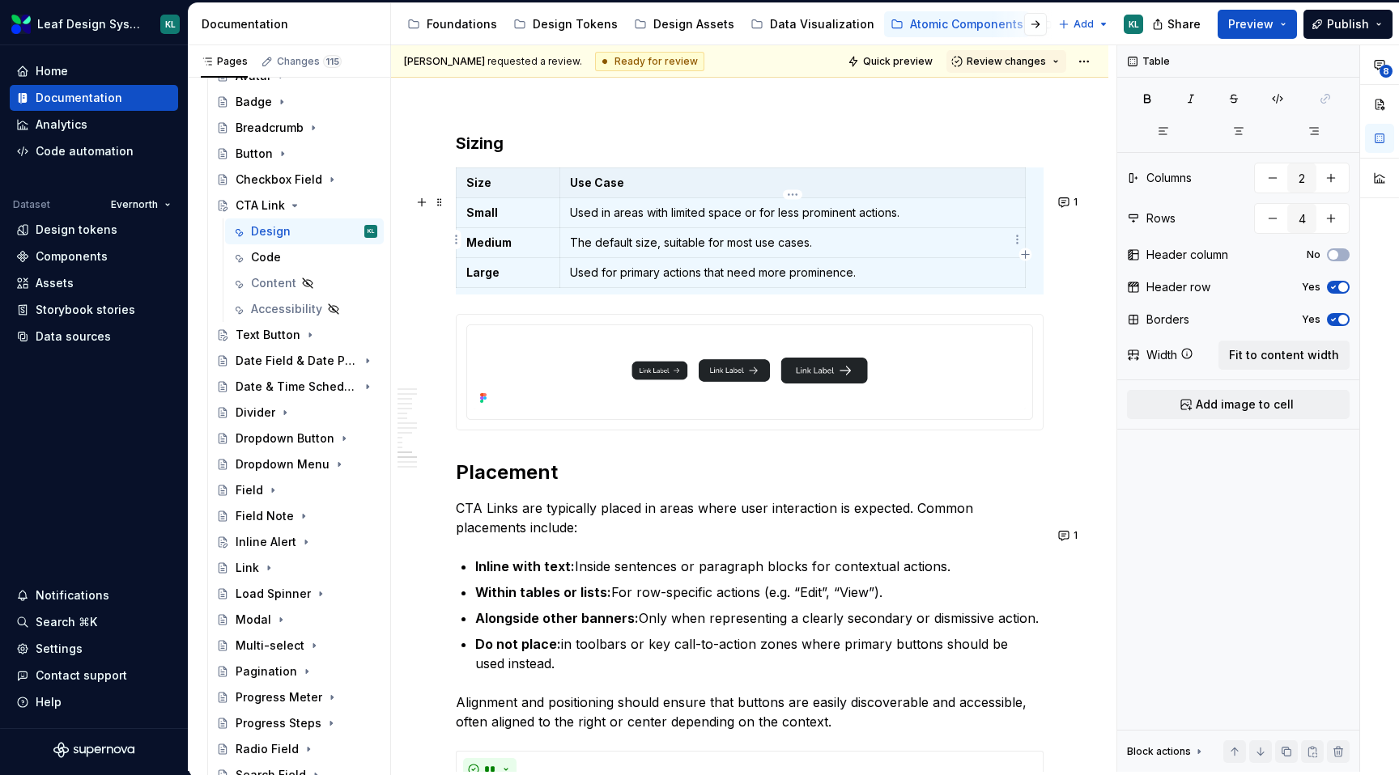
click at [876, 221] on p "Used in areas with limited space or for less prominent actions." at bounding box center [792, 213] width 445 height 16
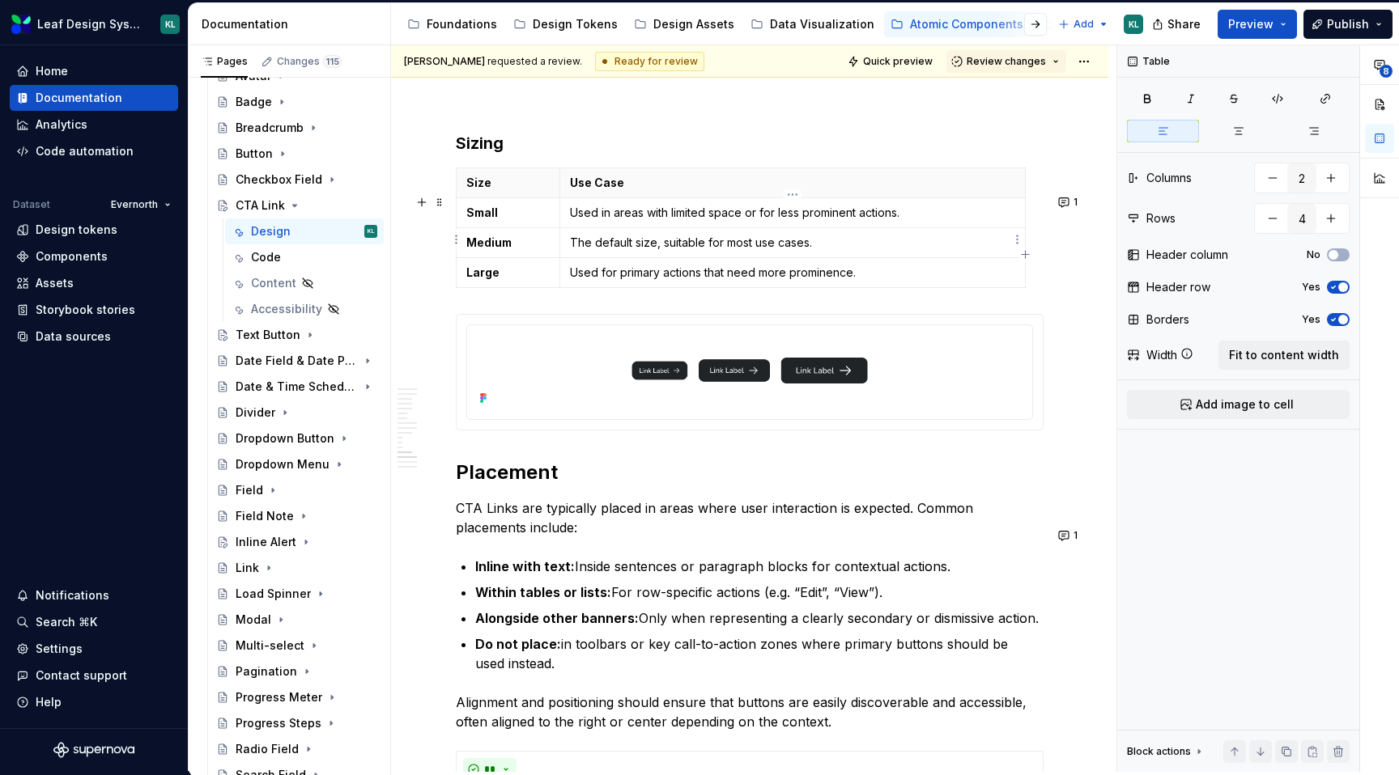
click at [876, 221] on p "Used in areas with limited space or for less prominent actions." at bounding box center [792, 213] width 445 height 16
click at [677, 281] on p "Used for primary actions that need more prominence." at bounding box center [792, 273] width 445 height 16
click at [1085, 193] on button "1" at bounding box center [1069, 202] width 32 height 23
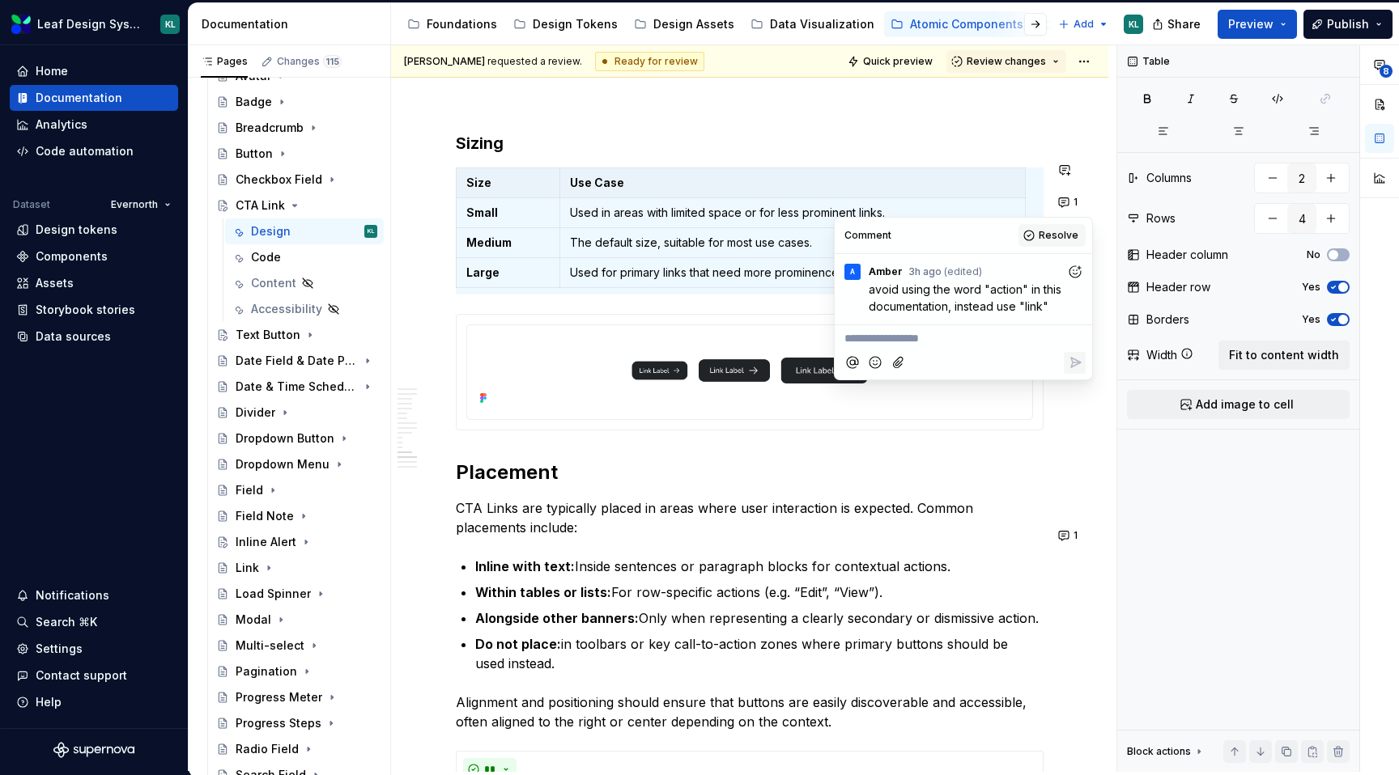
click at [1034, 240] on button "Resolve" at bounding box center [1051, 235] width 67 height 23
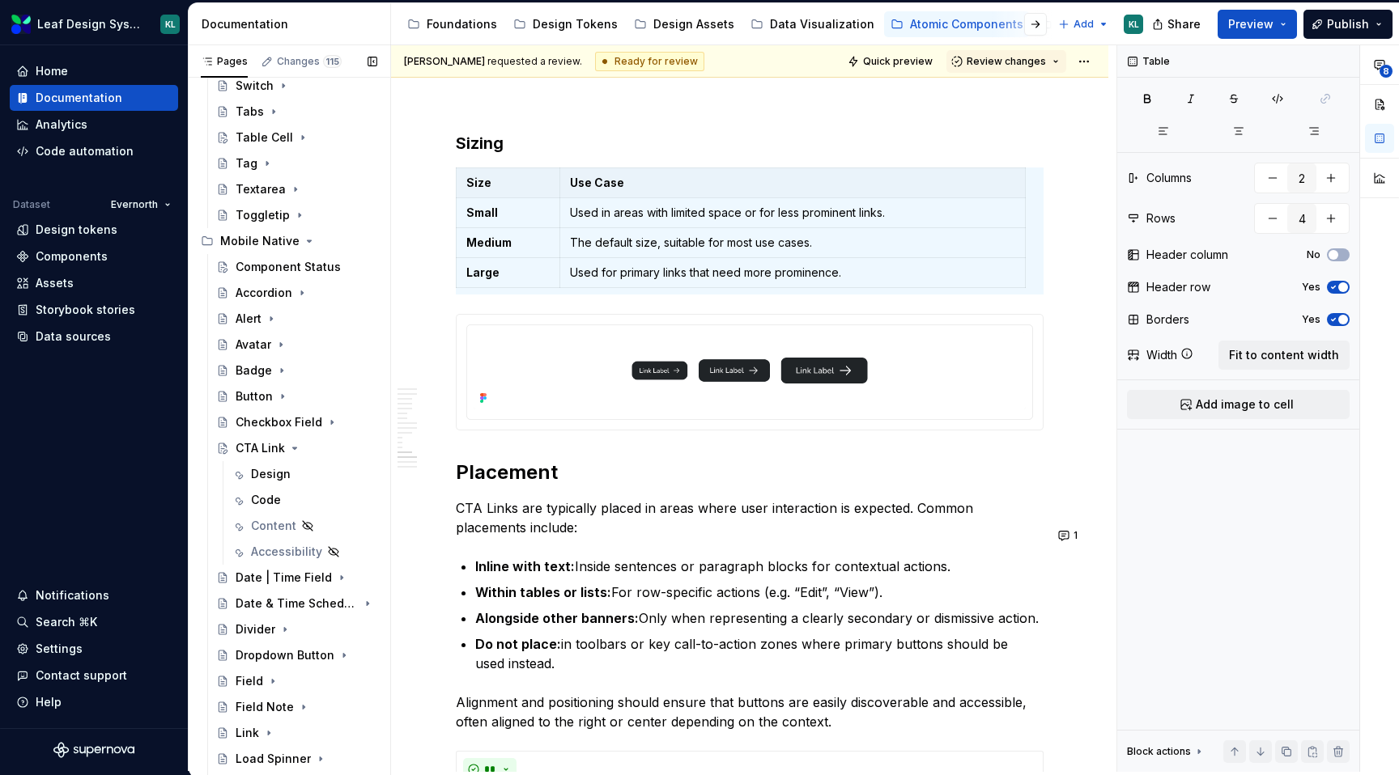
scroll to position [1094, 0]
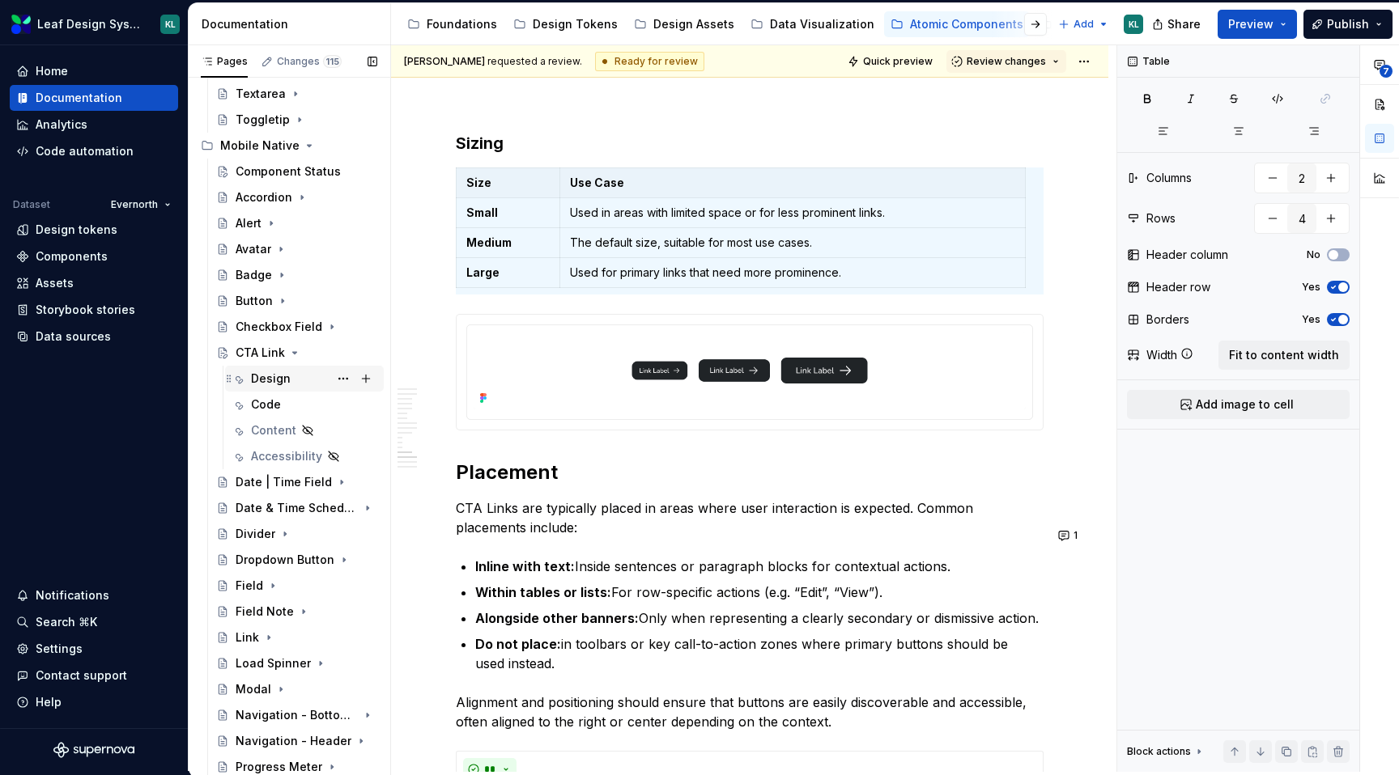
click at [287, 372] on div "Design" at bounding box center [271, 379] width 40 height 16
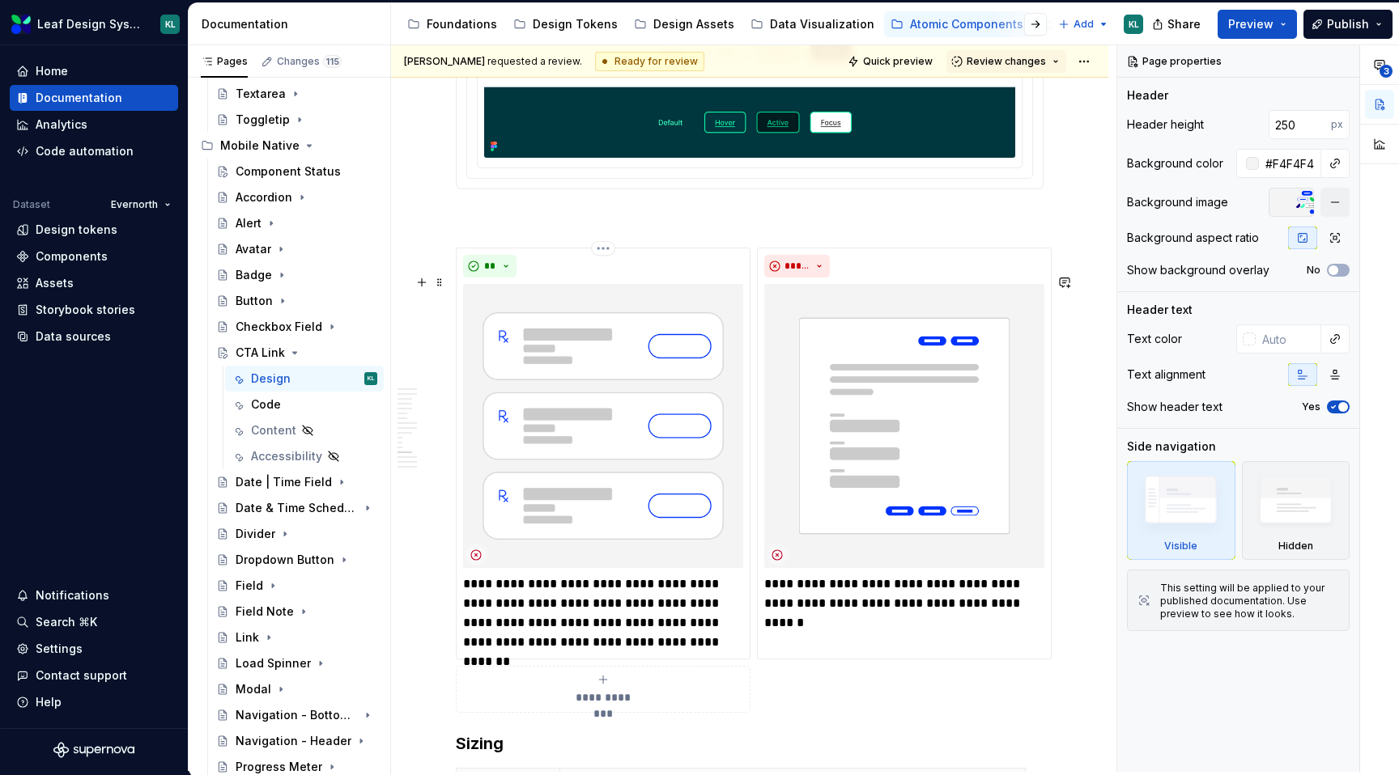
scroll to position [4727, 0]
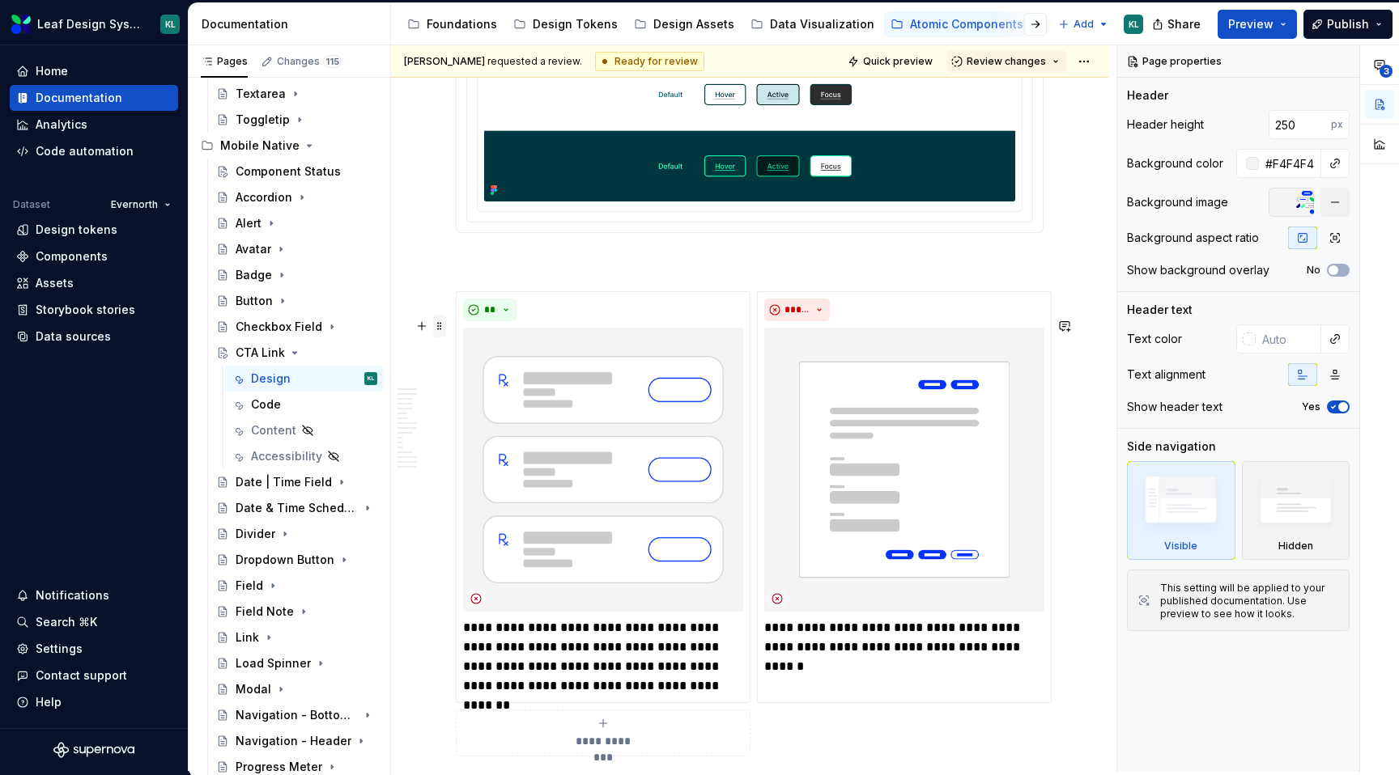
type textarea "*"
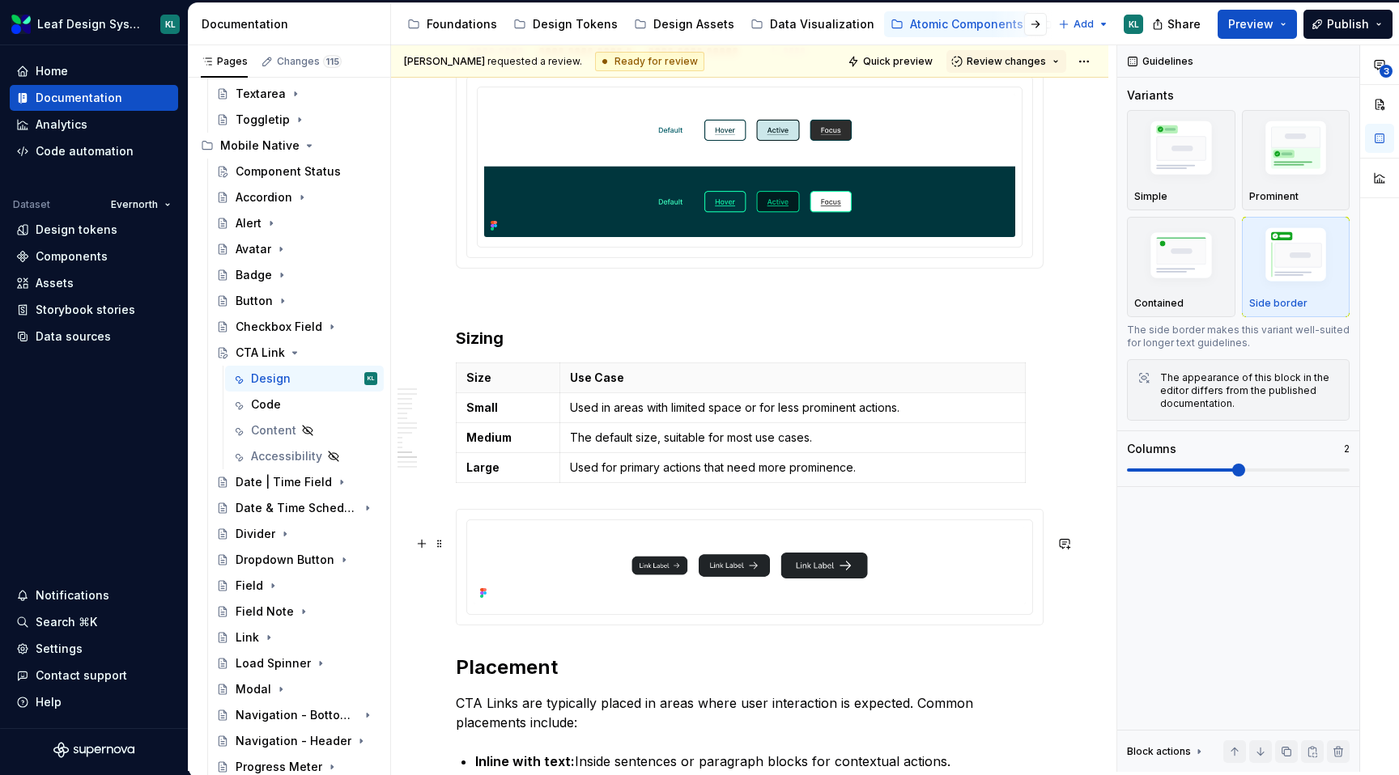
scroll to position [5198, 0]
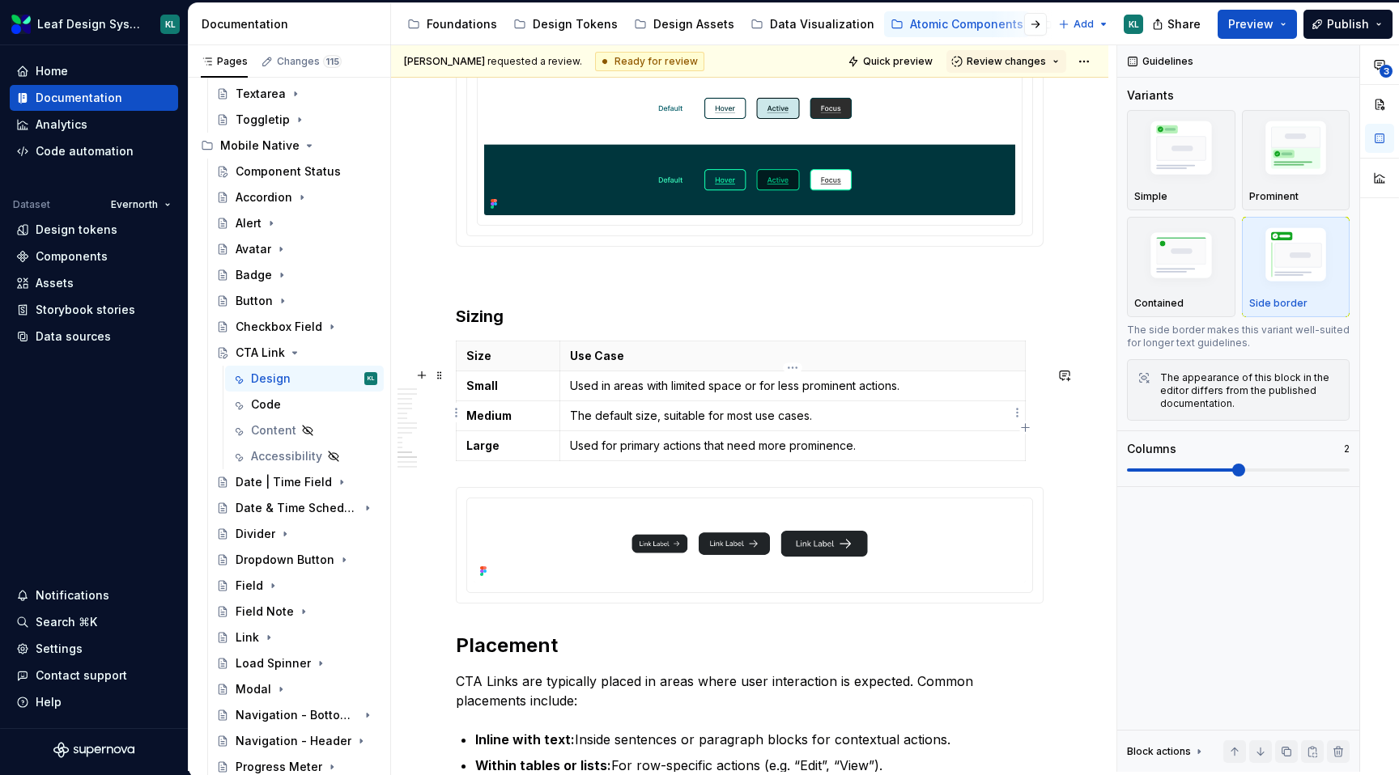
click at [872, 394] on p "Used in areas with limited space or for less prominent actions." at bounding box center [792, 386] width 445 height 16
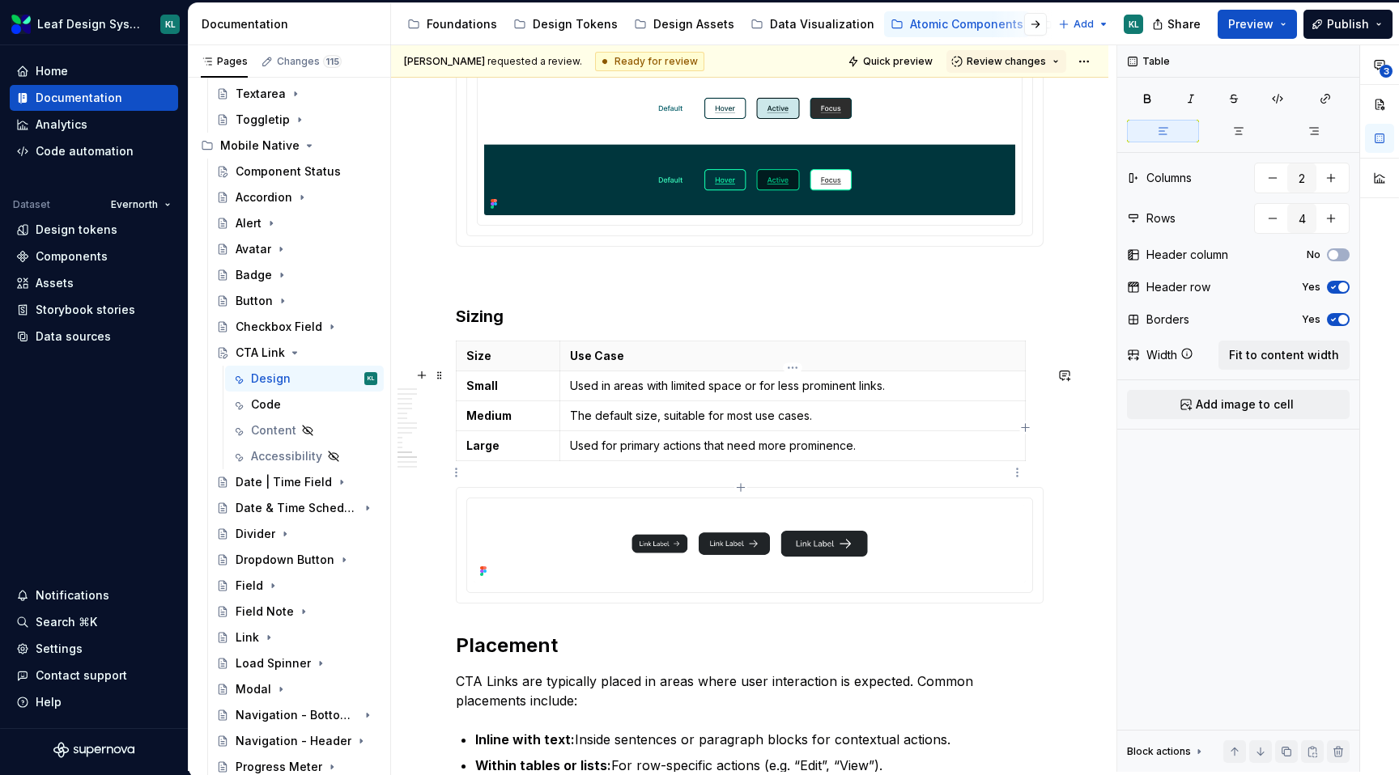
click at [687, 454] on p "Used for primary actions that need more prominence." at bounding box center [792, 446] width 445 height 16
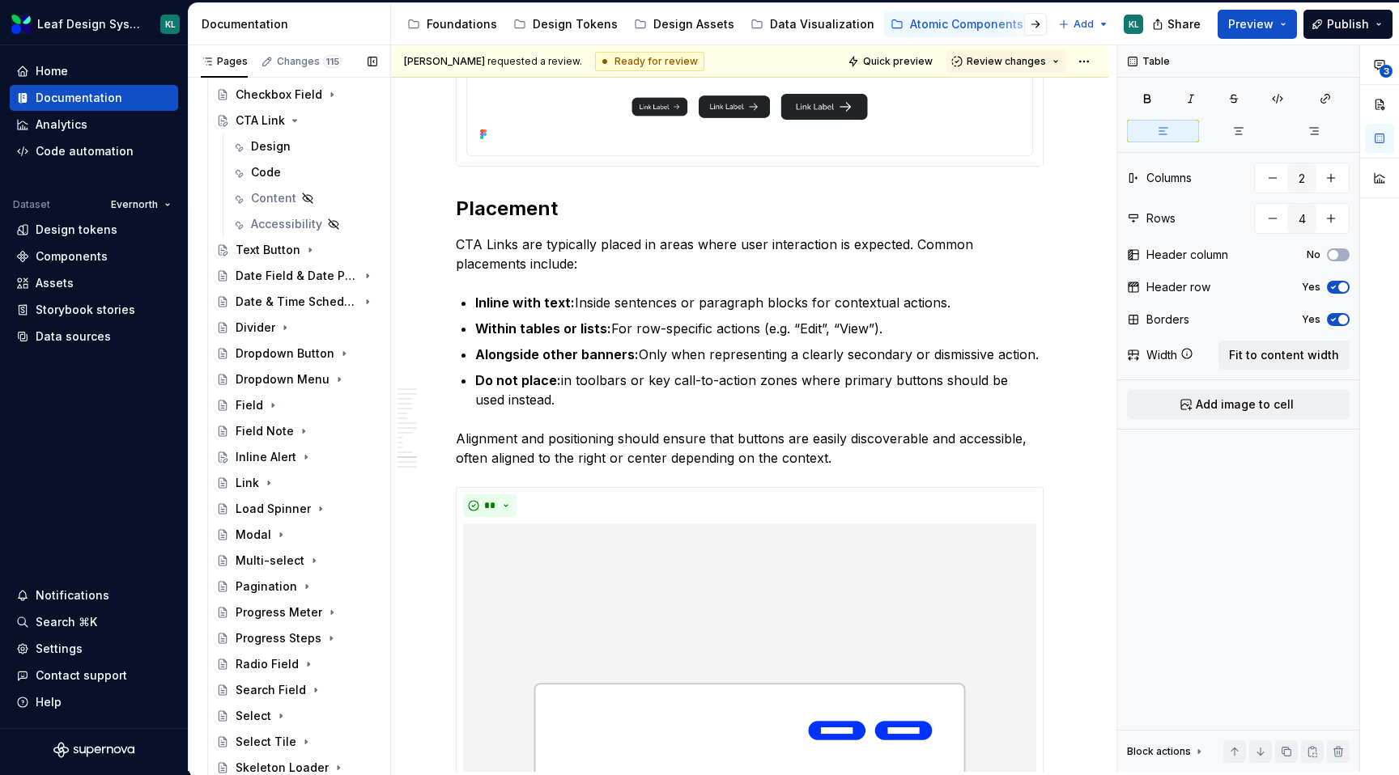
scroll to position [152, 0]
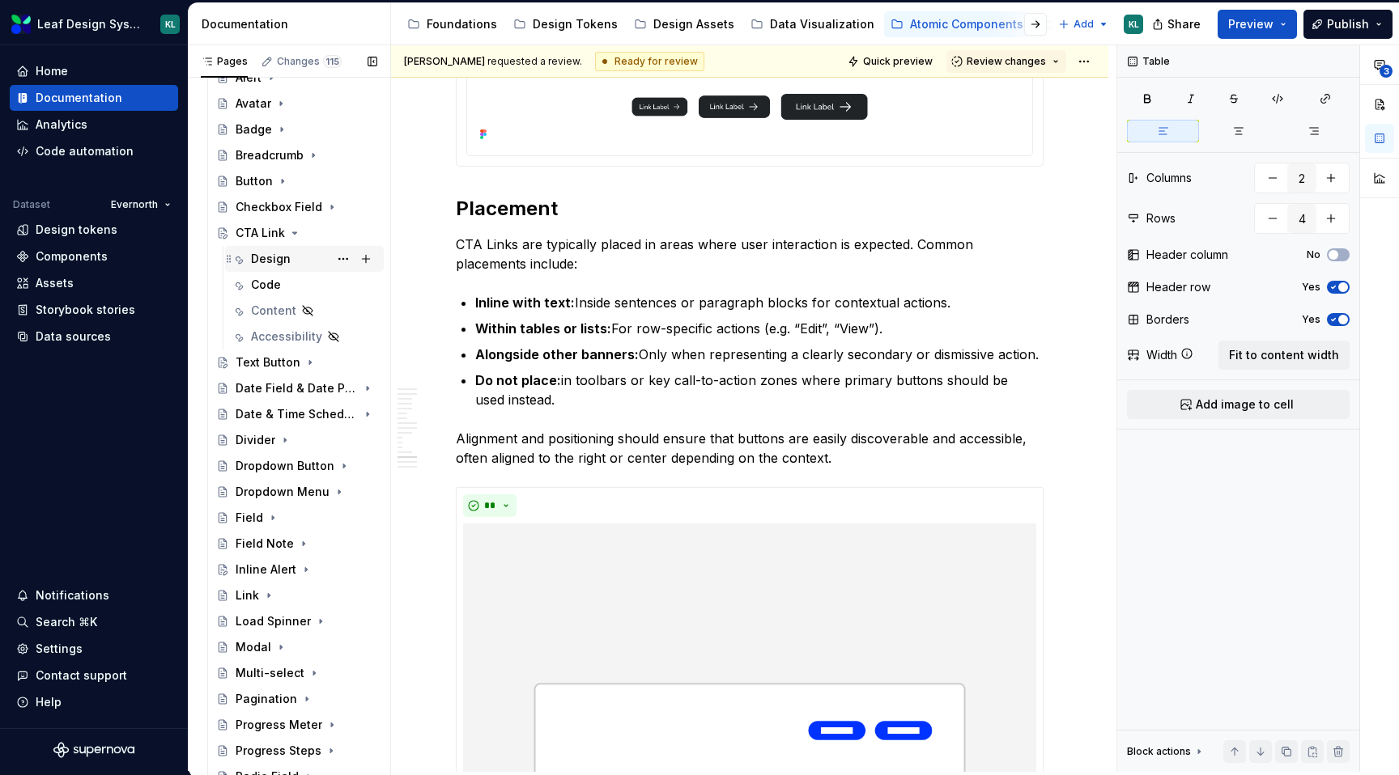
click at [282, 255] on div "Design" at bounding box center [271, 259] width 40 height 16
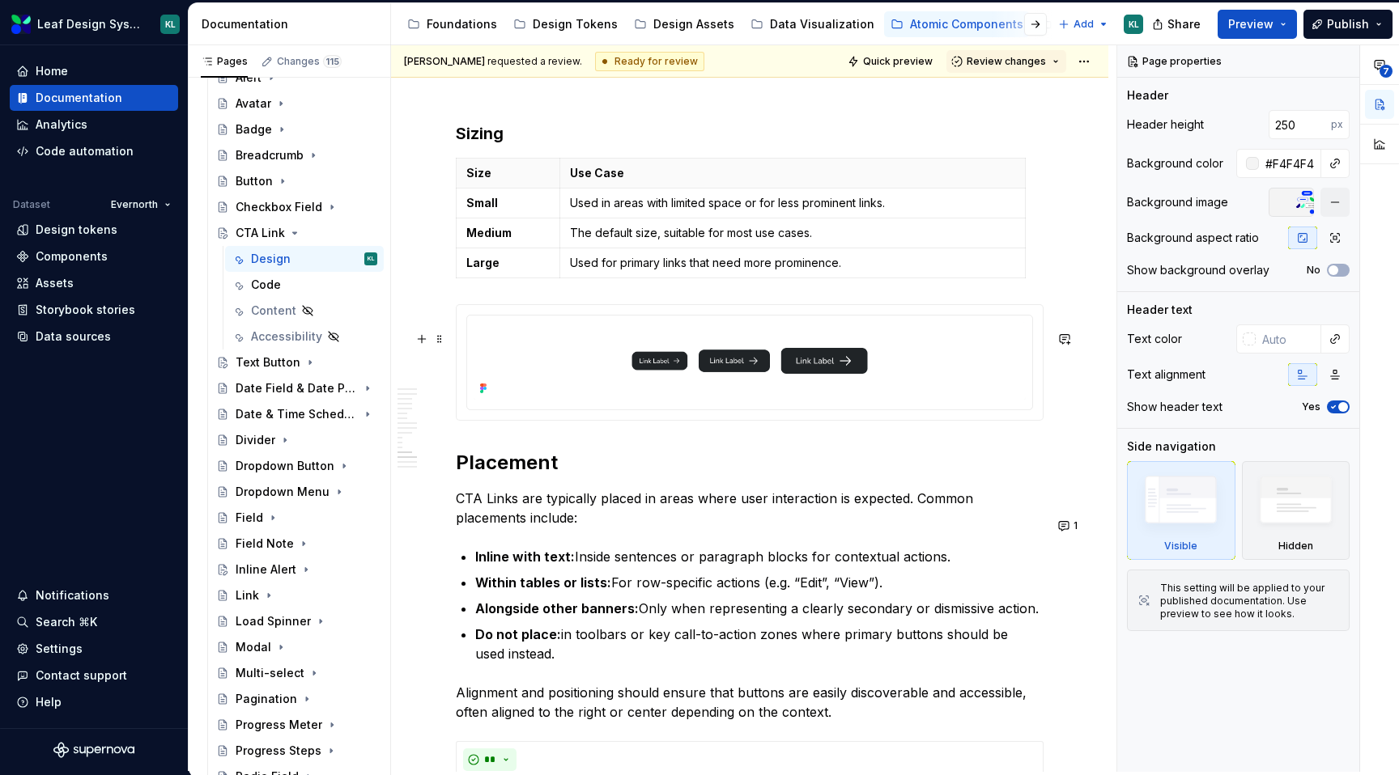
scroll to position [5466, 0]
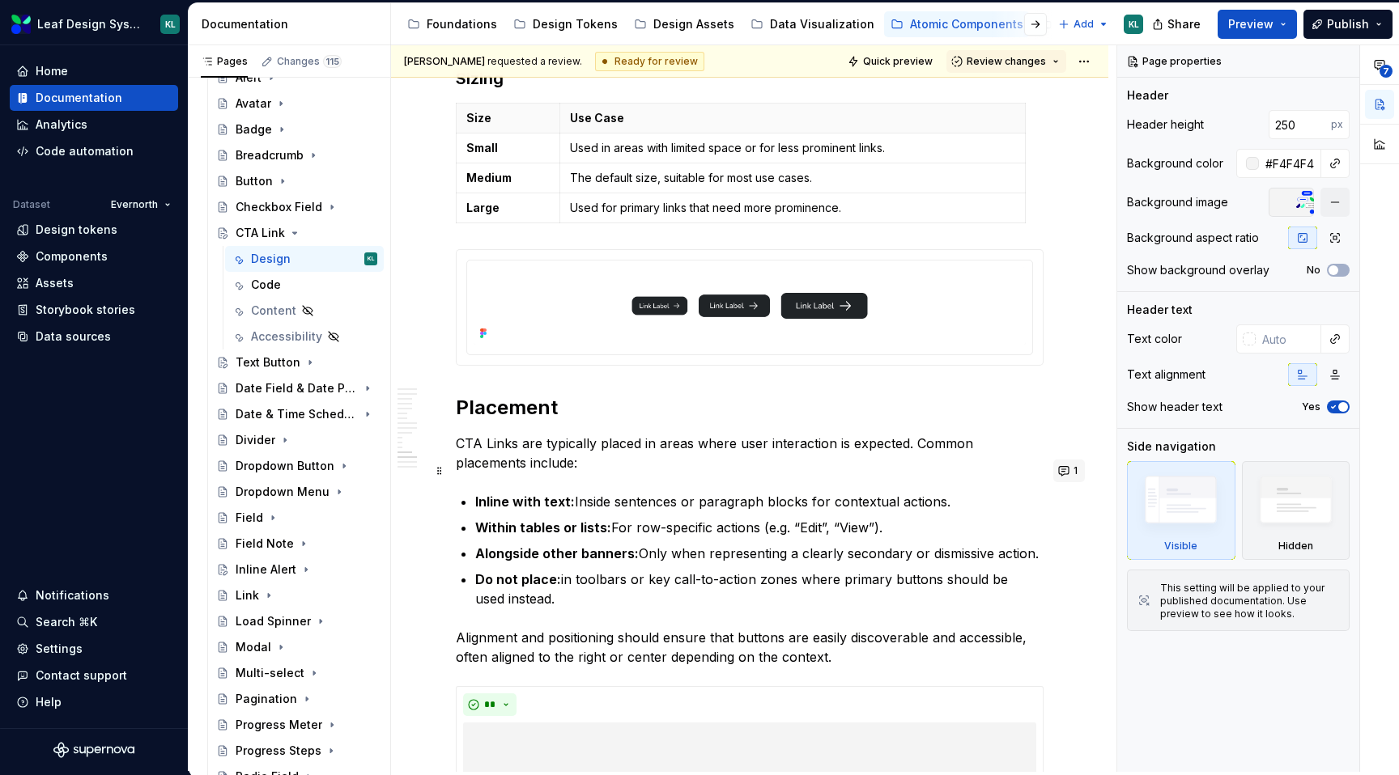
type textarea "*"
click at [1073, 468] on button "1" at bounding box center [1069, 471] width 32 height 23
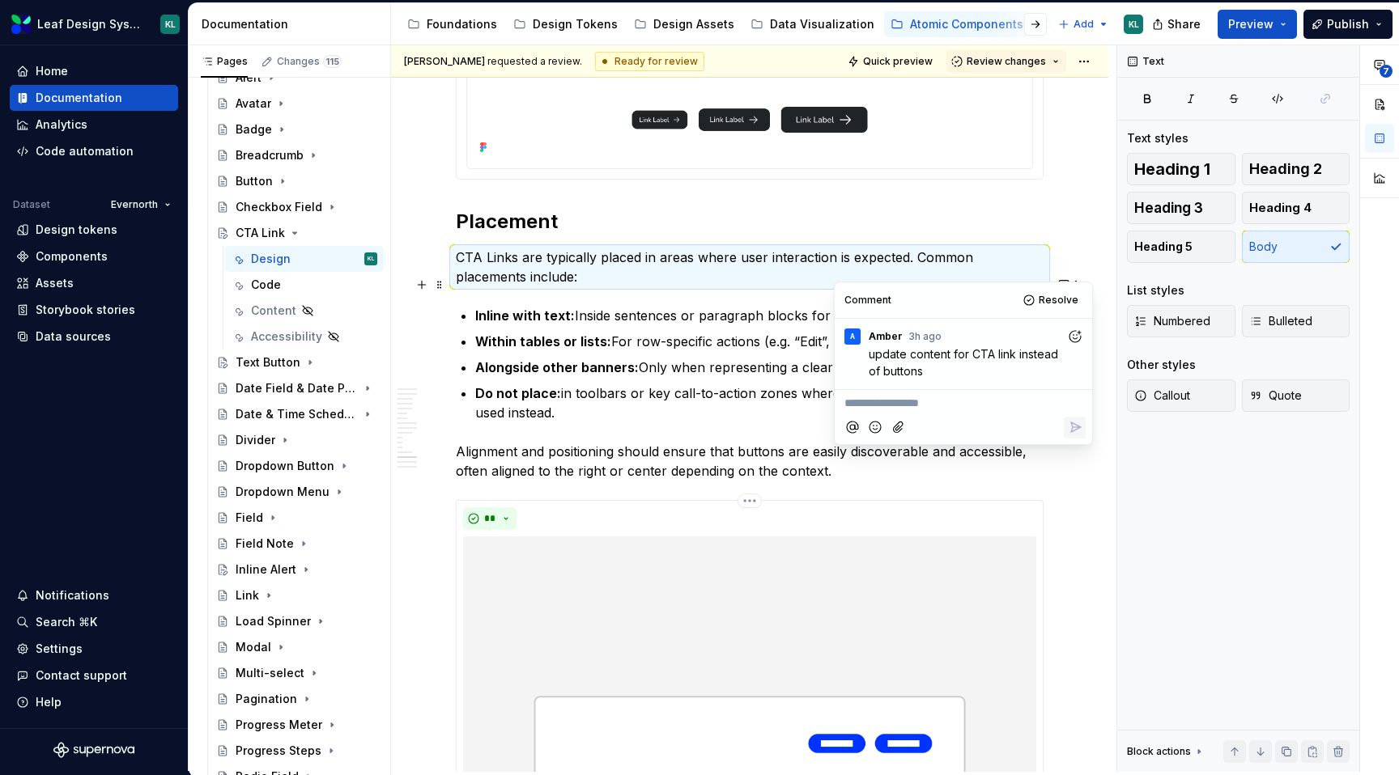
scroll to position [5670, 0]
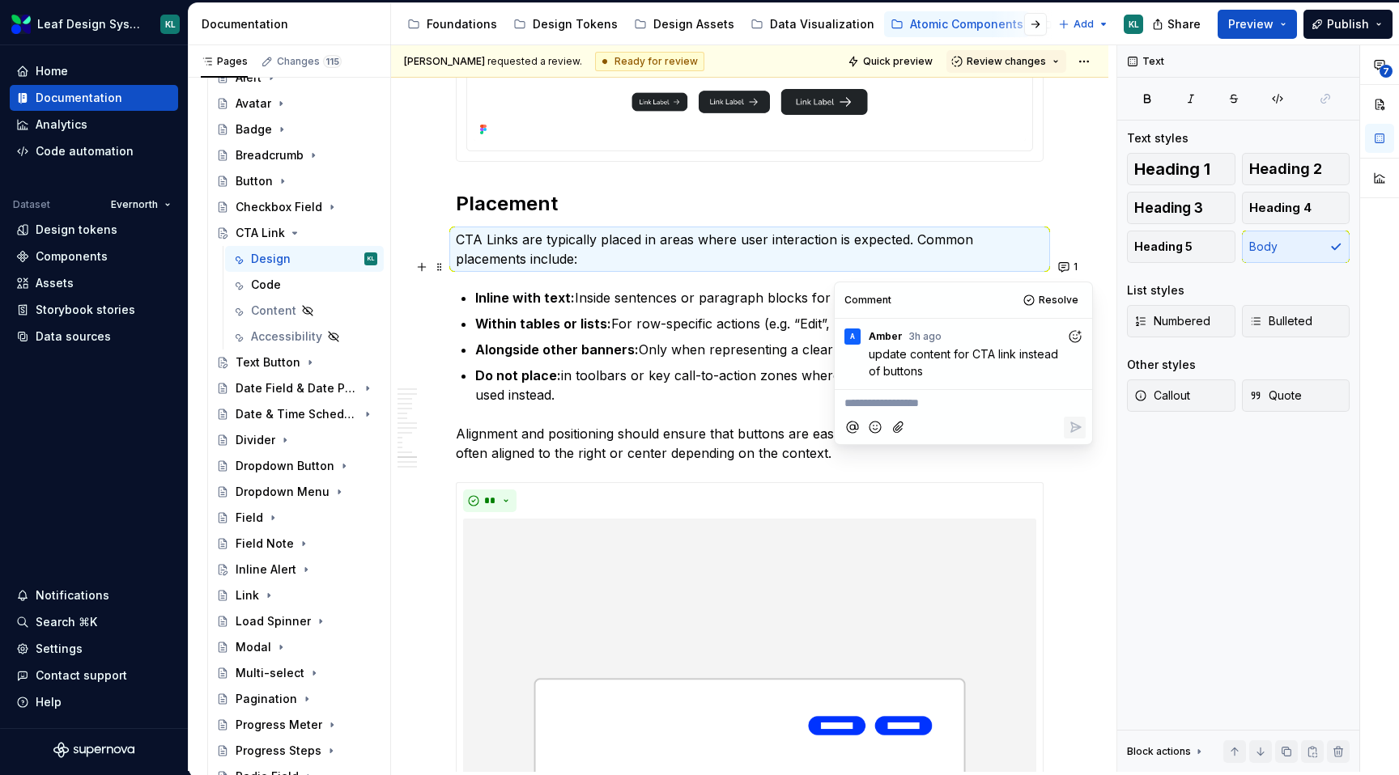
click at [700, 359] on p "Alongside other banners: Only when representing a clearly secondary or dismissi…" at bounding box center [759, 349] width 568 height 19
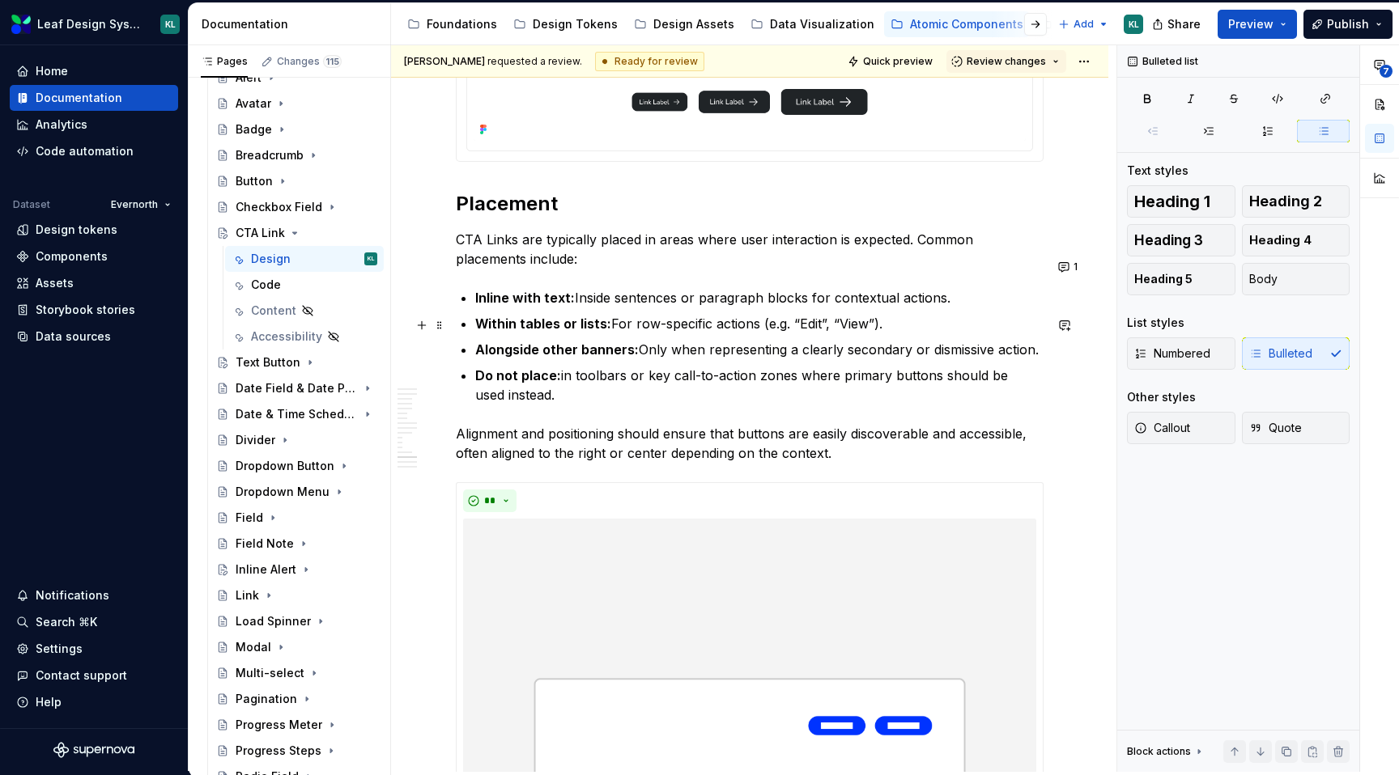
click at [912, 308] on p "Inline with text: Inside sentences or paragraph blocks for contextual actions." at bounding box center [759, 297] width 568 height 19
click at [732, 333] on p "Within tables or lists: For row-specific actions (e.g. “Edit”, “View”)." at bounding box center [759, 323] width 568 height 19
click at [1001, 359] on p "Alongside other banners: Only when representing a clearly secondary or dismissi…" at bounding box center [759, 349] width 568 height 19
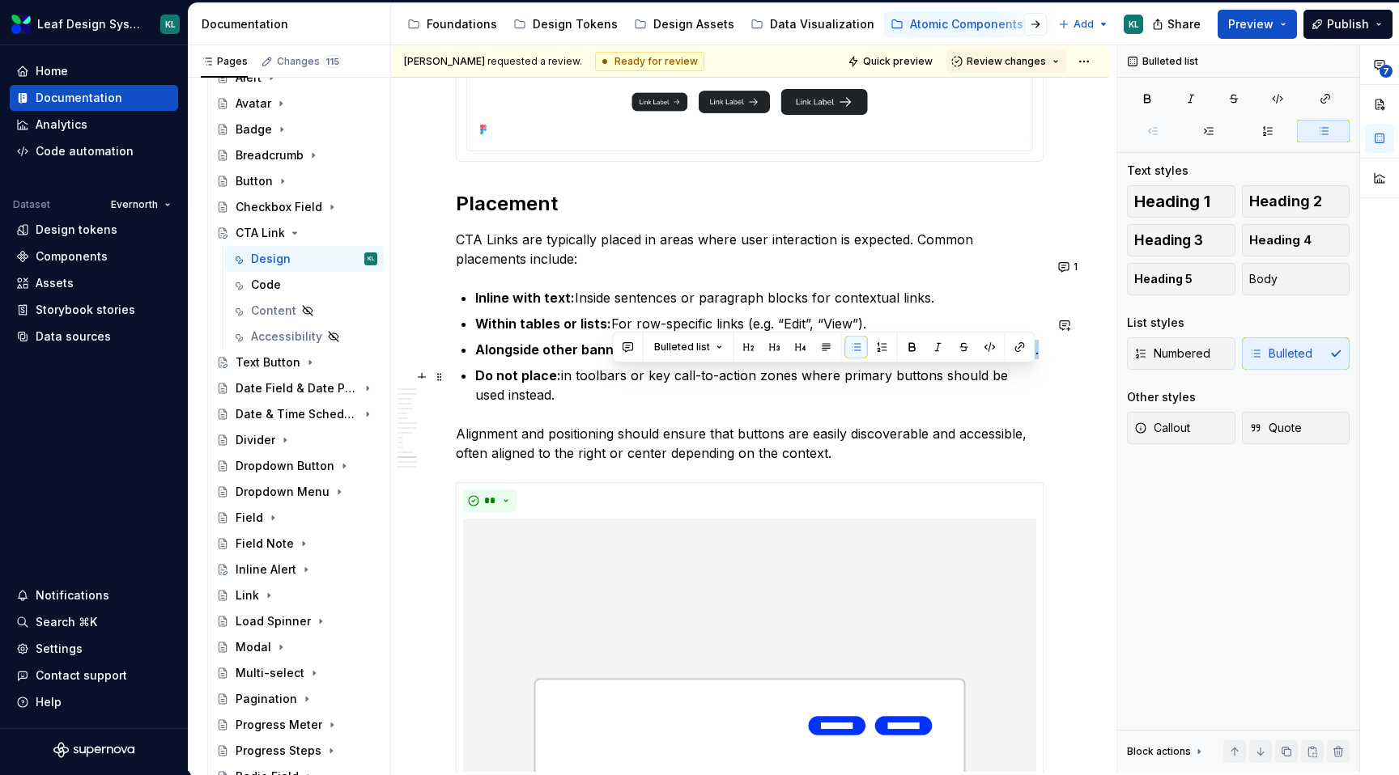
click at [1001, 359] on p "Alongside other banners: Only when representing a clearly secondary or dismissi…" at bounding box center [759, 349] width 568 height 19
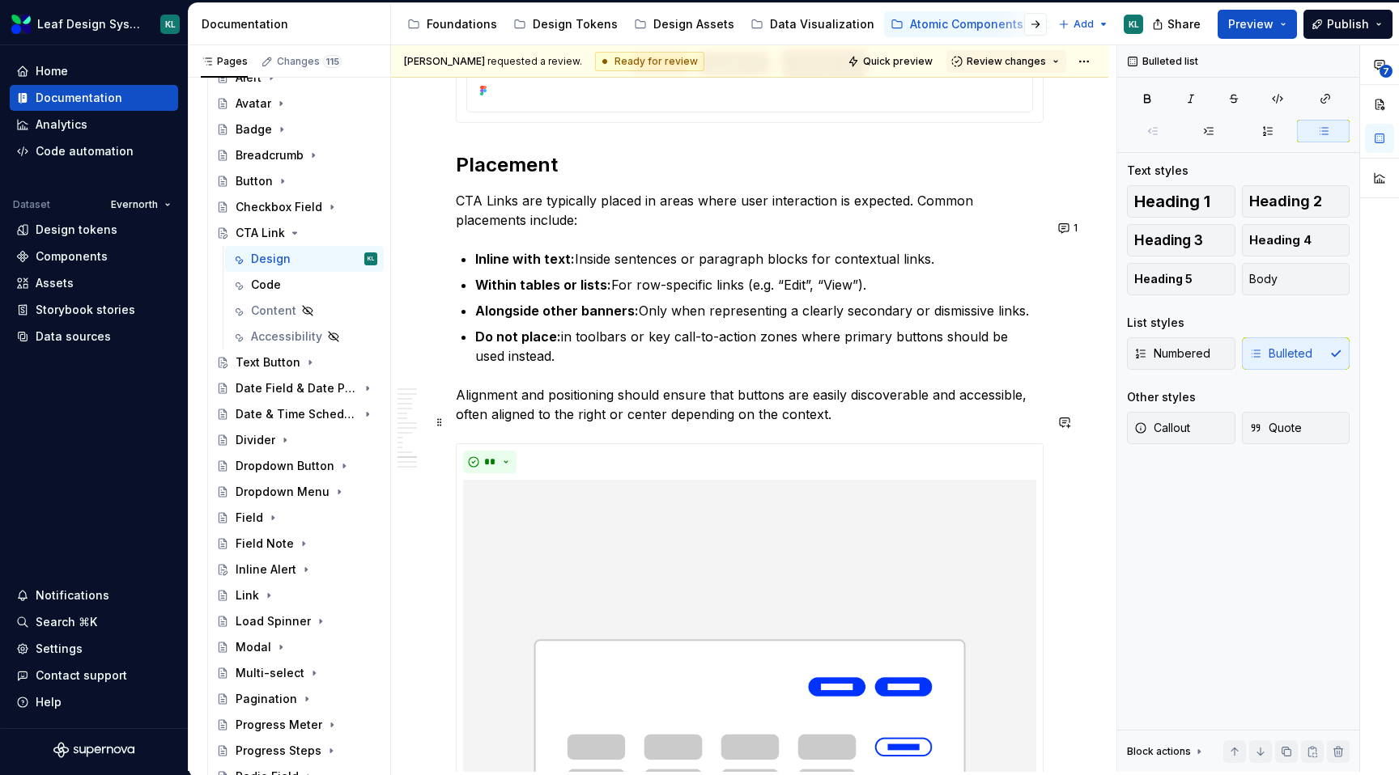
scroll to position [5696, 0]
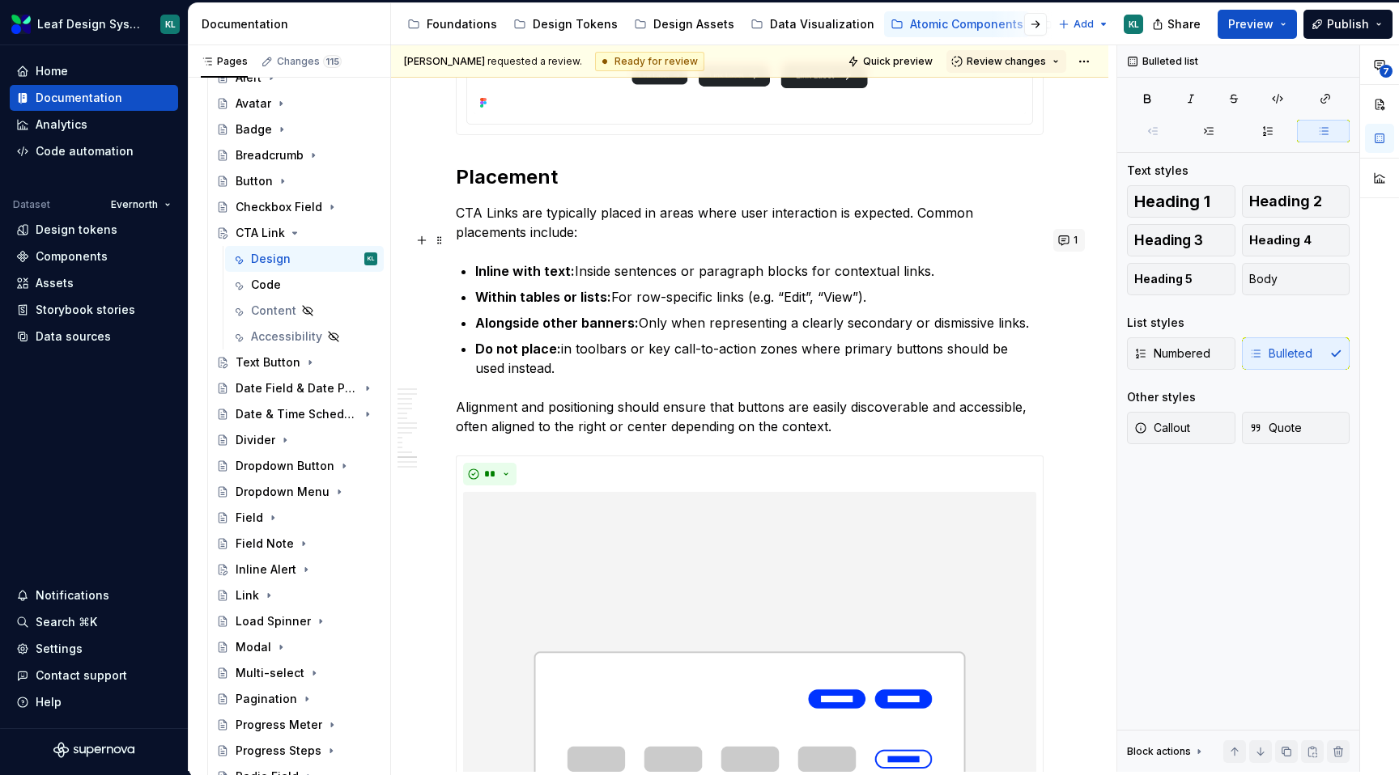
click at [1068, 237] on button "1" at bounding box center [1069, 240] width 32 height 23
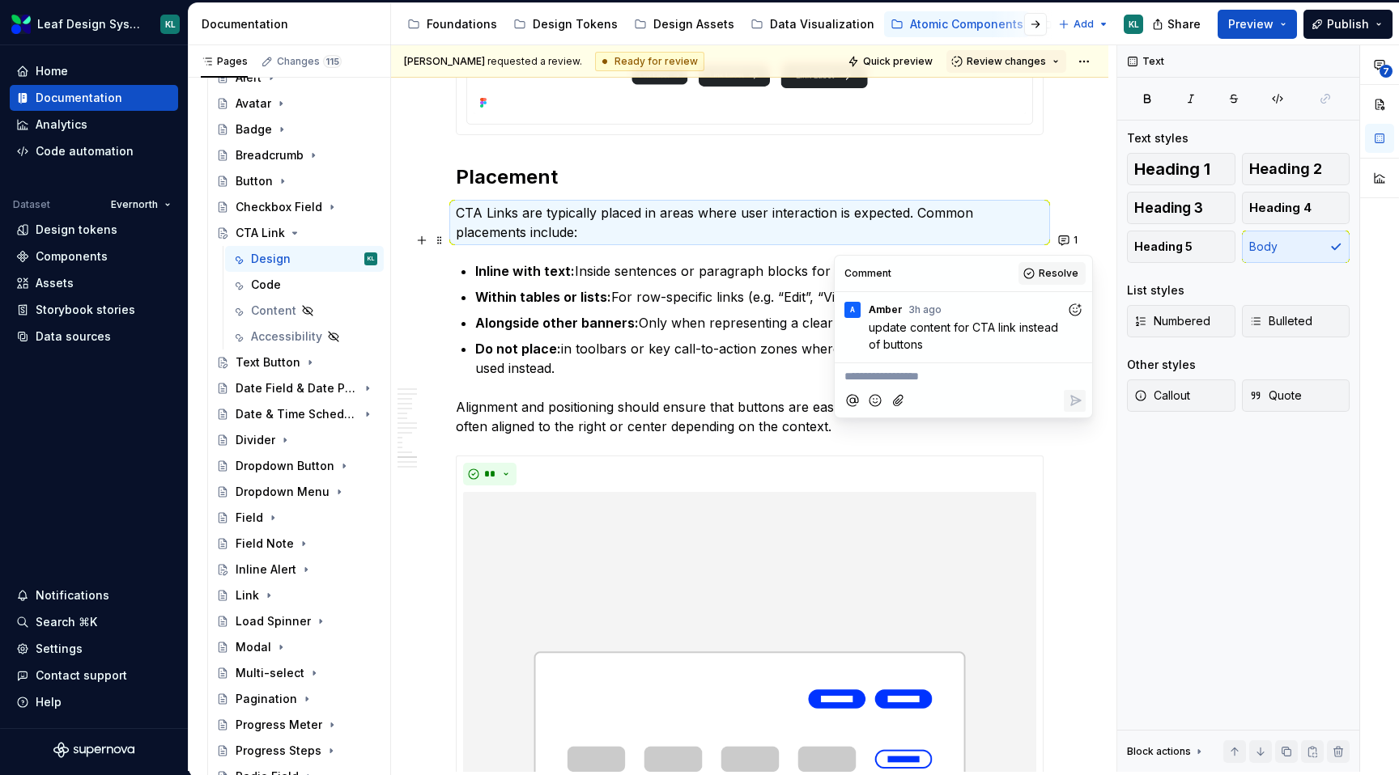
click at [1063, 266] on button "Resolve" at bounding box center [1051, 273] width 67 height 23
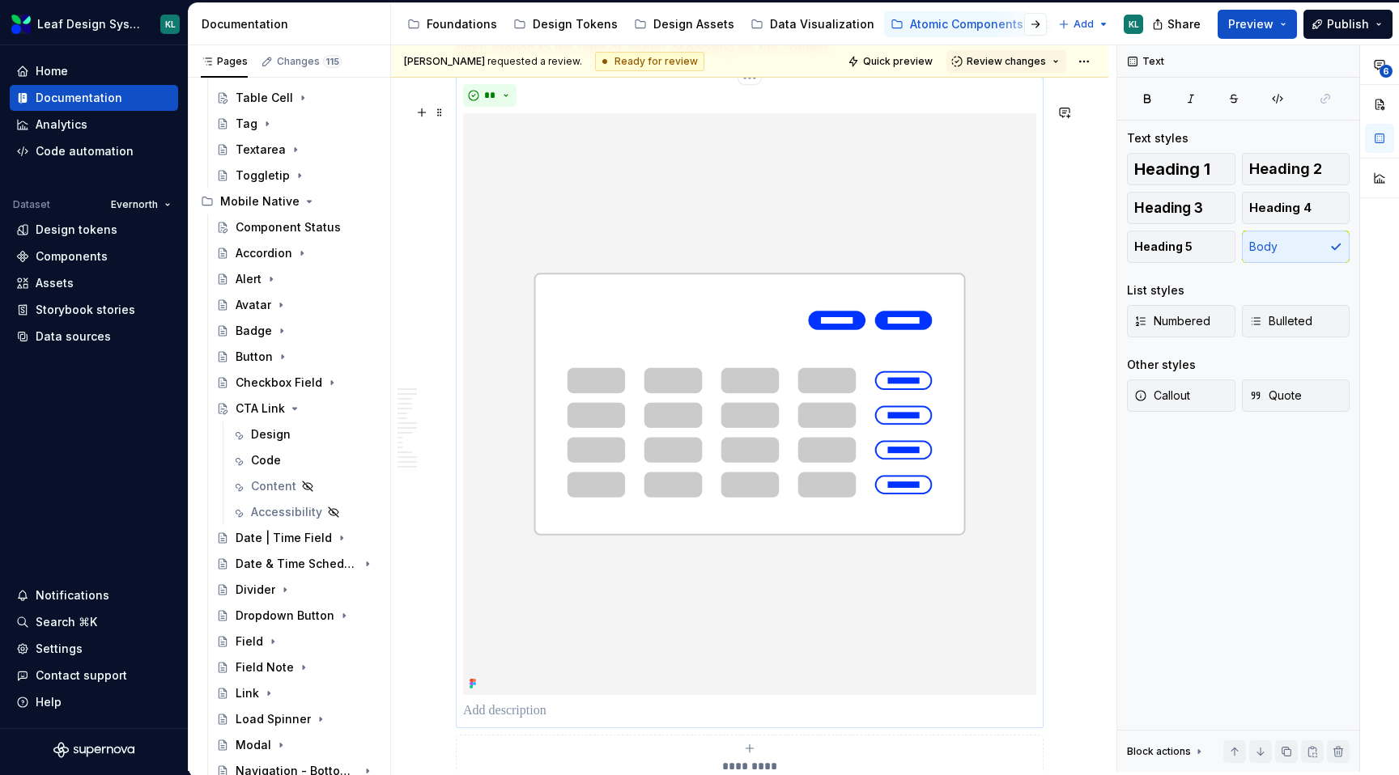
scroll to position [6080, 0]
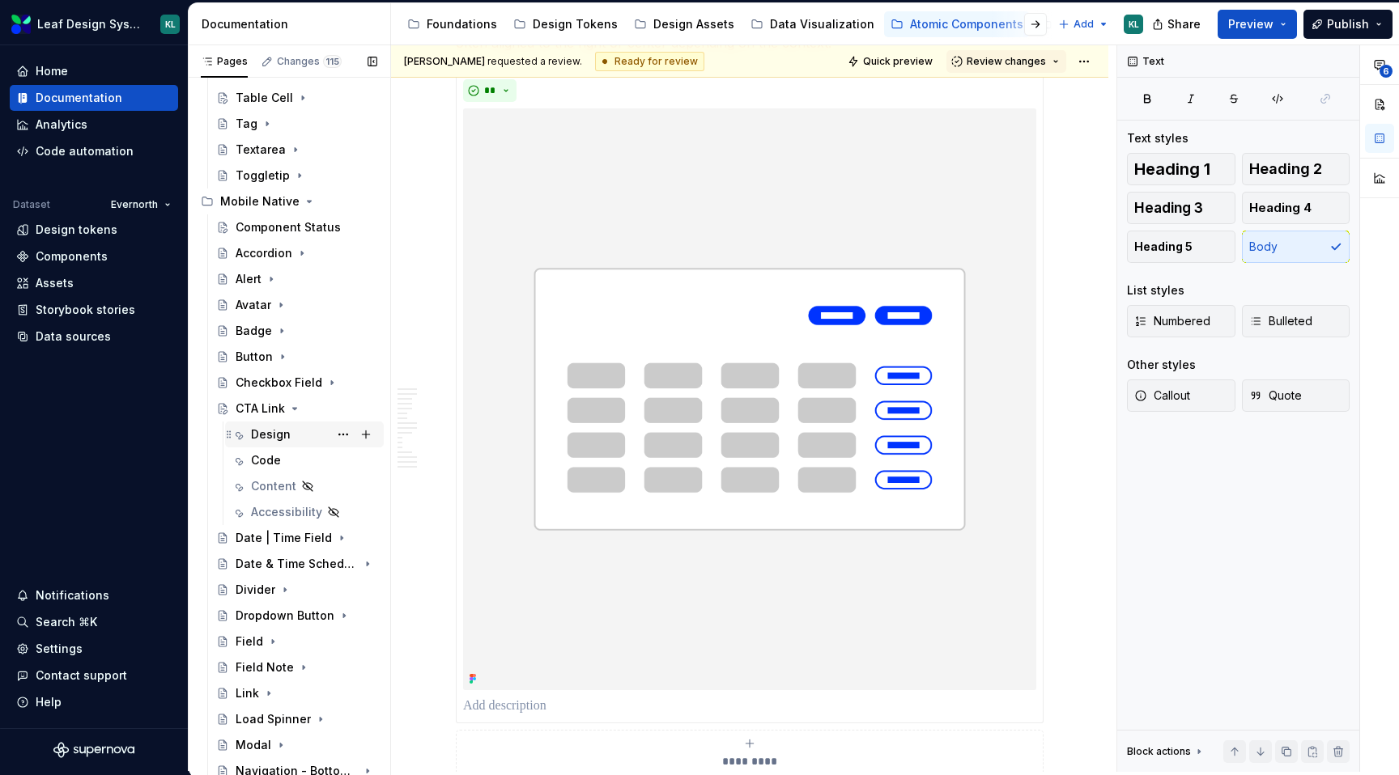
click at [301, 428] on div "Design" at bounding box center [314, 434] width 126 height 23
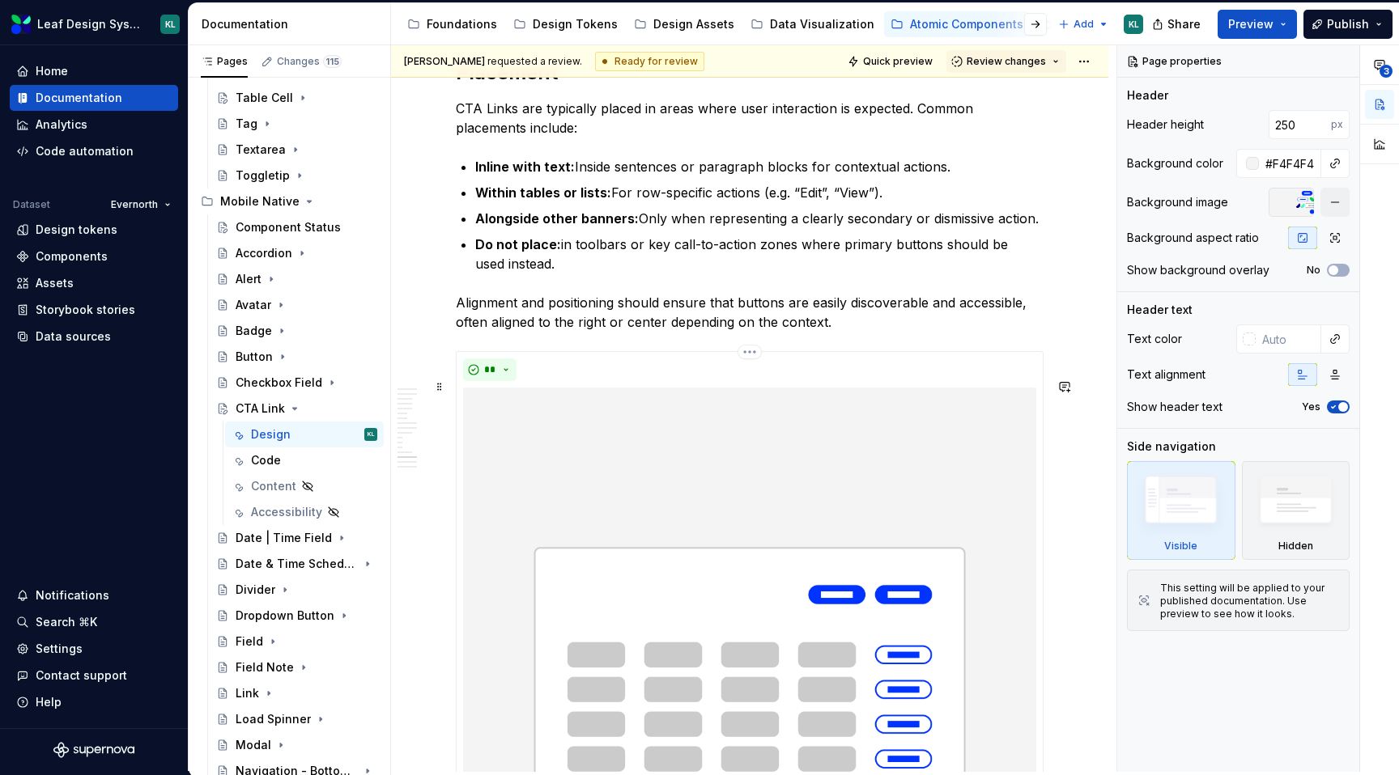
scroll to position [5763, 0]
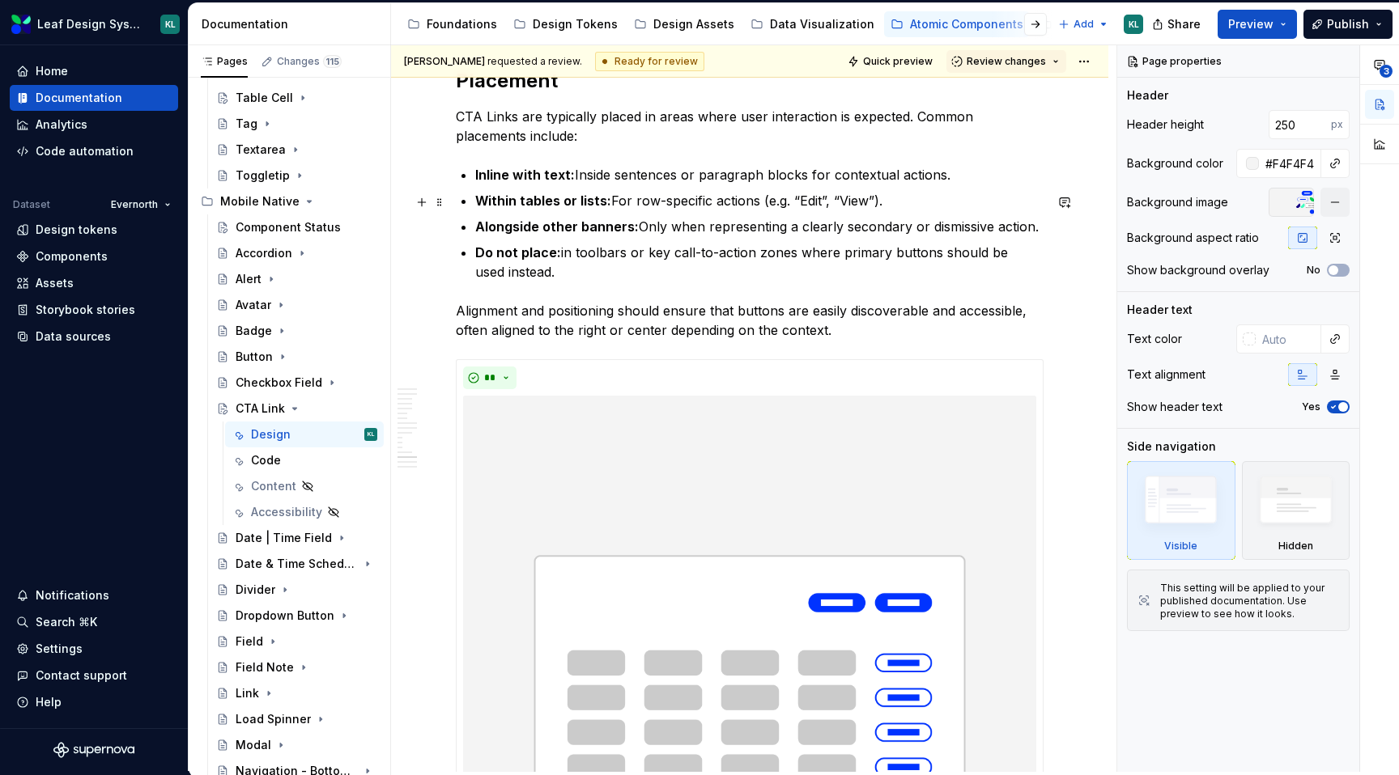
click at [912, 185] on p "Inline with text: Inside sentences or paragraph blocks for contextual actions." at bounding box center [759, 174] width 568 height 19
type textarea "*"
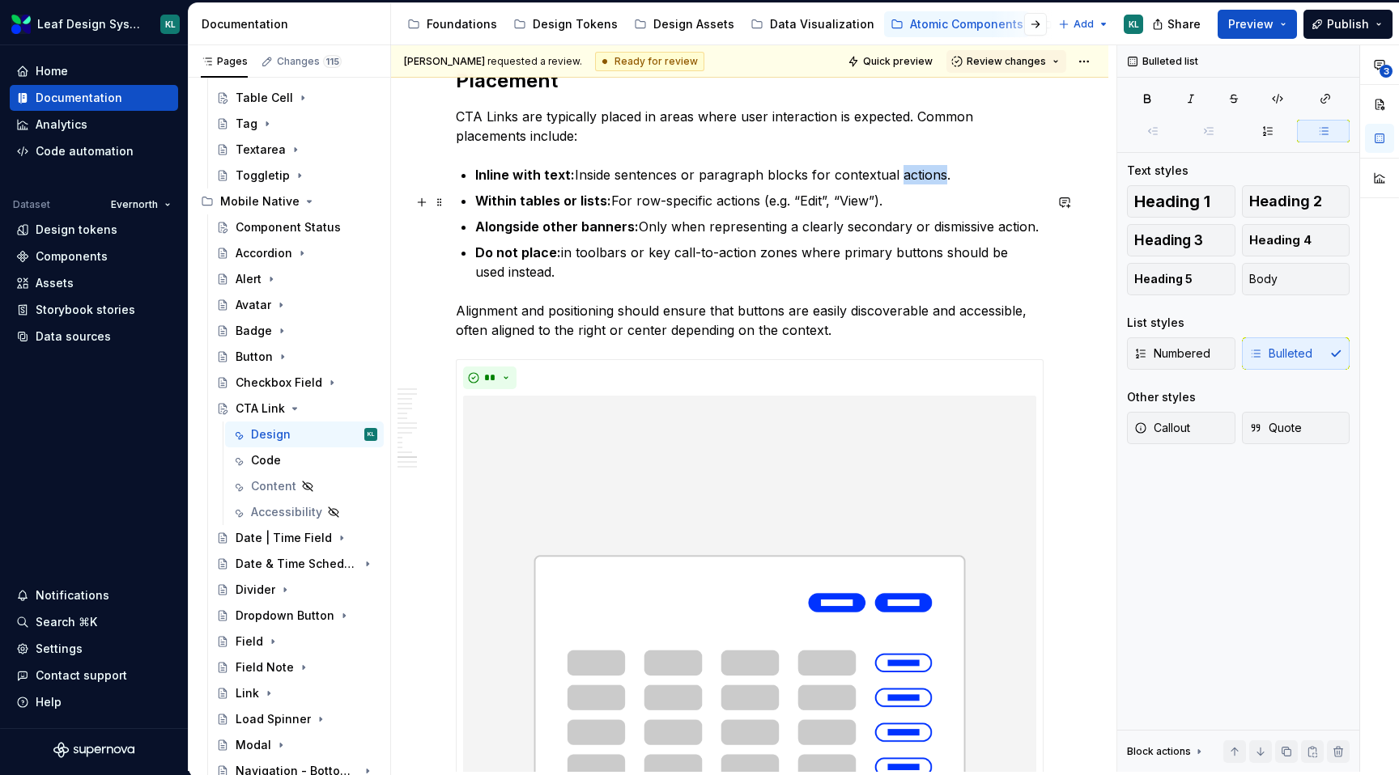
click at [912, 185] on p "Inline with text: Inside sentences or paragraph blocks for contextual actions." at bounding box center [759, 174] width 568 height 19
click at [741, 210] on p "Within tables or lists: For row-specific actions (e.g. “Edit”, “View”)." at bounding box center [759, 200] width 568 height 19
click at [1006, 236] on p "Alongside other banners: Only when representing a clearly secondary or dismissi…" at bounding box center [759, 226] width 568 height 19
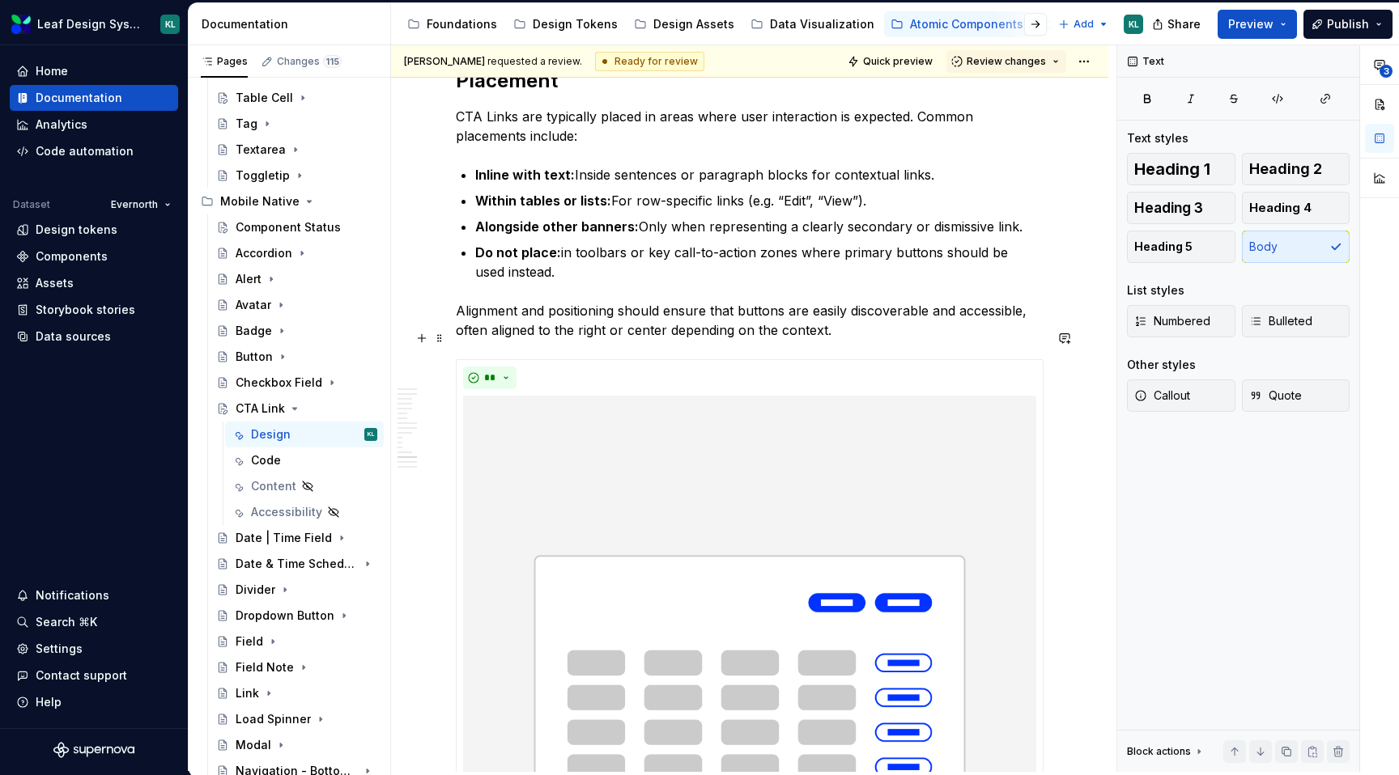
click at [754, 338] on p "Alignment and positioning should ensure that buttons are easily discoverable an…" at bounding box center [750, 320] width 588 height 39
click at [735, 336] on p "Alignment and positioning should ensure that links are easily discoverable and …" at bounding box center [750, 320] width 588 height 39
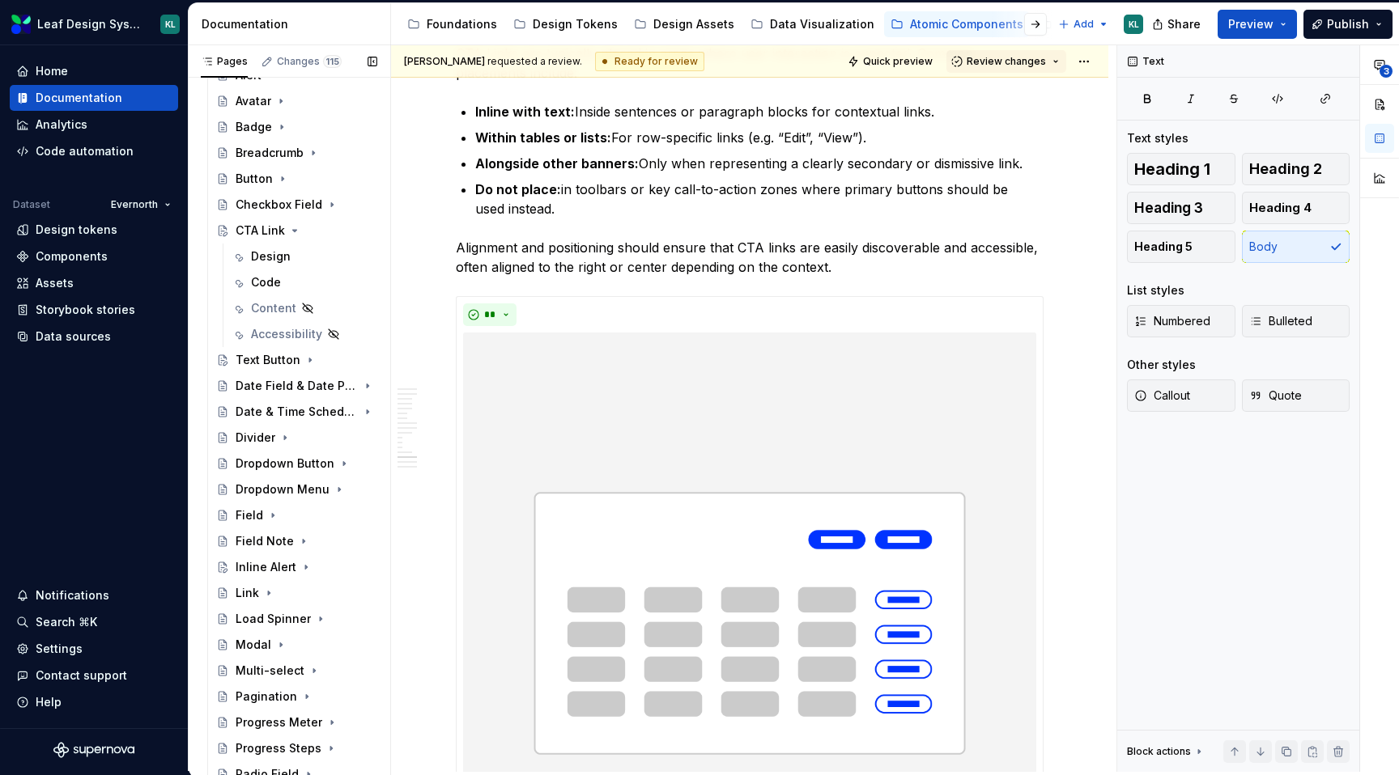
scroll to position [81, 0]
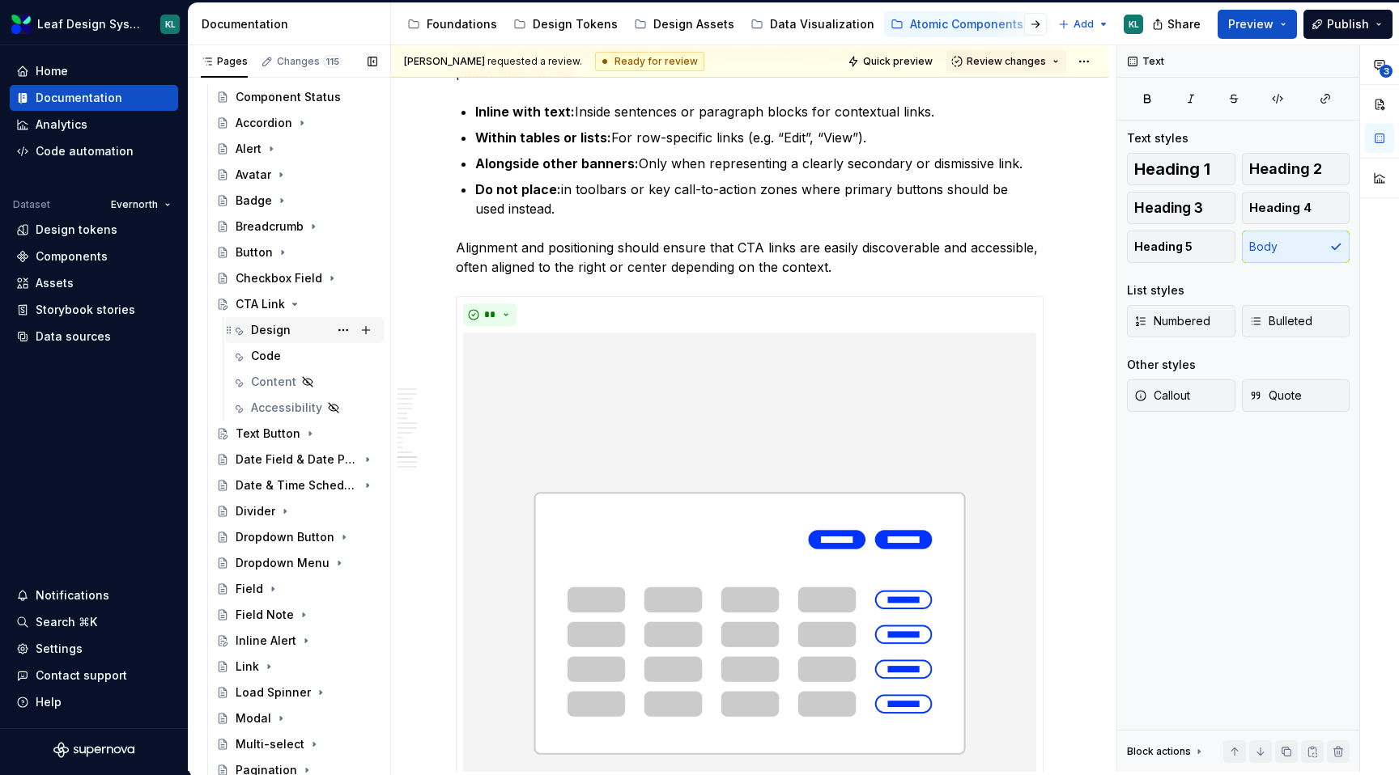
click at [295, 321] on div "Design" at bounding box center [314, 330] width 126 height 23
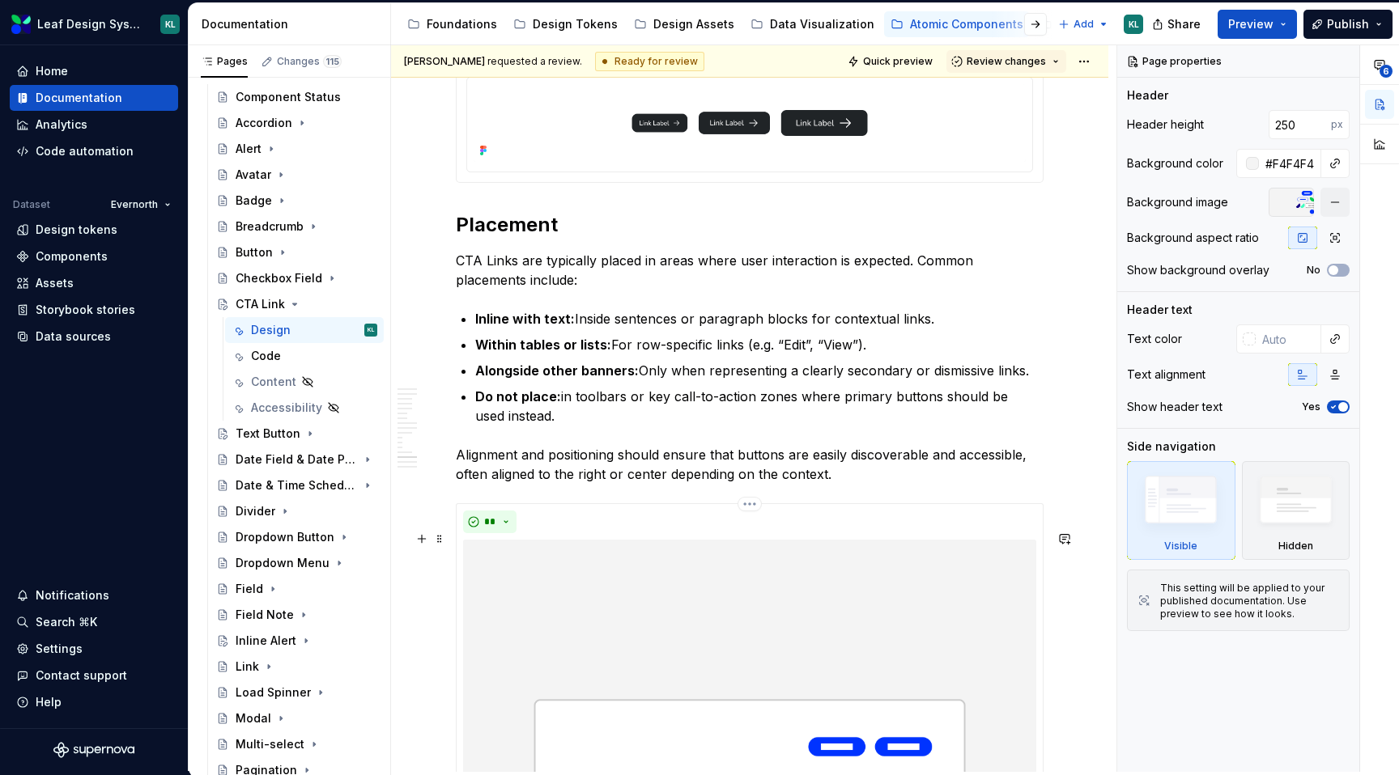
scroll to position [5632, 0]
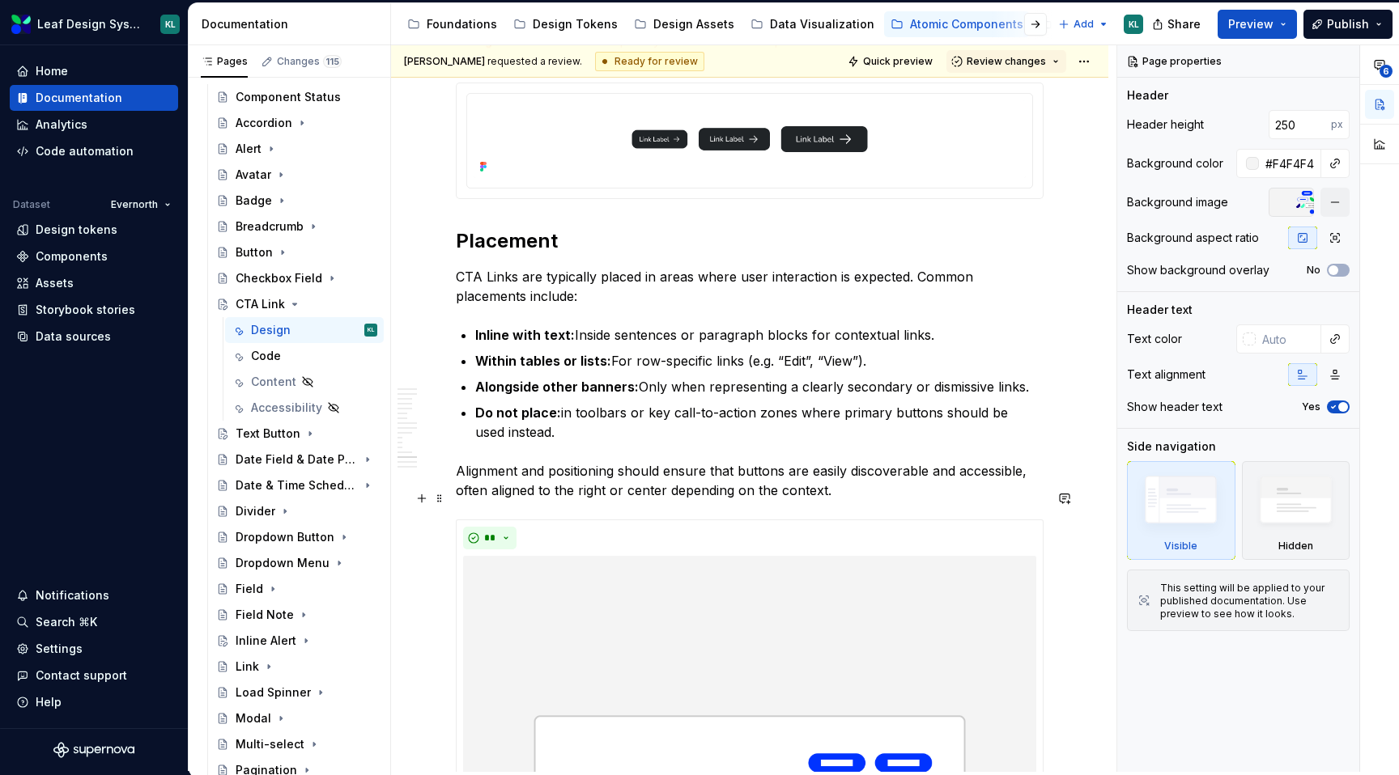
type textarea "*"
click at [757, 494] on p "Alignment and positioning should ensure that buttons are easily discoverable an…" at bounding box center [750, 480] width 588 height 39
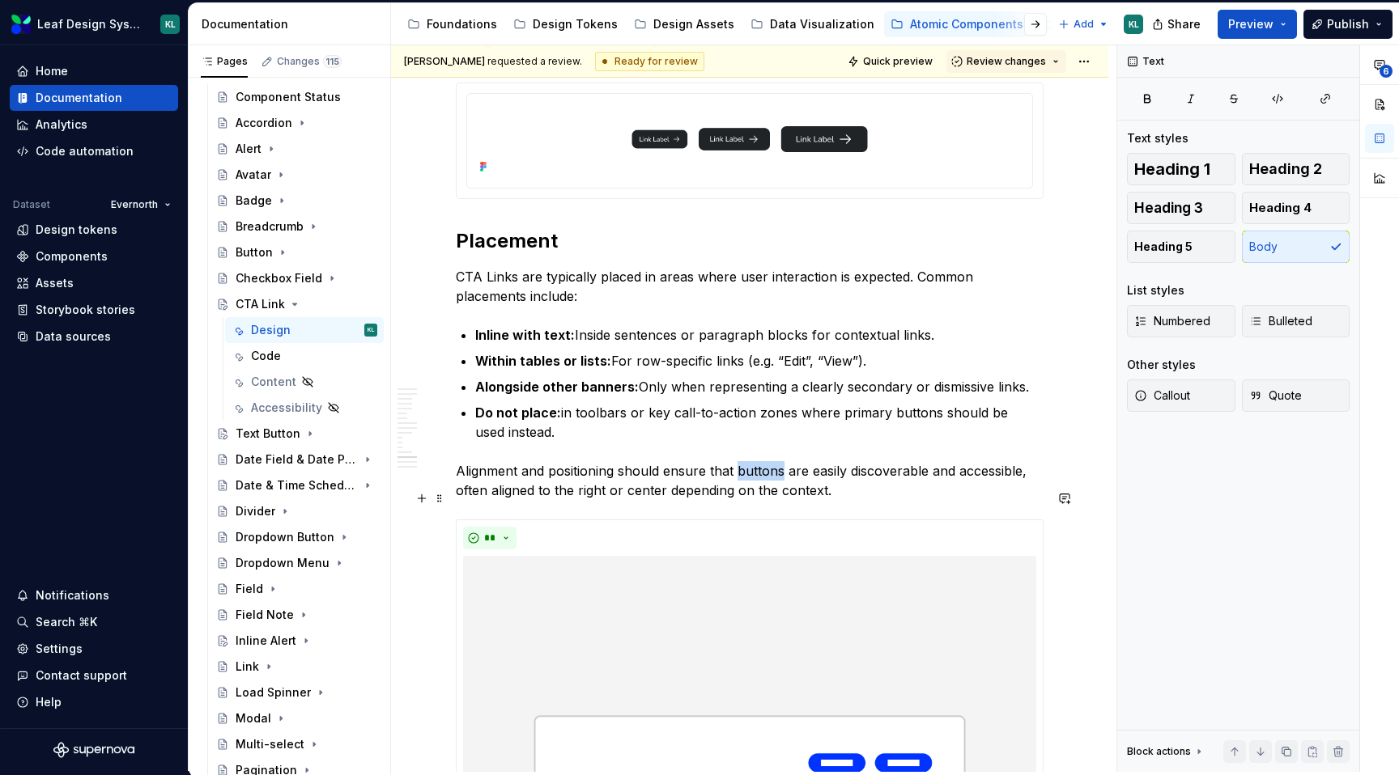
click at [757, 494] on p "Alignment and positioning should ensure that buttons are easily discoverable an…" at bounding box center [750, 480] width 588 height 39
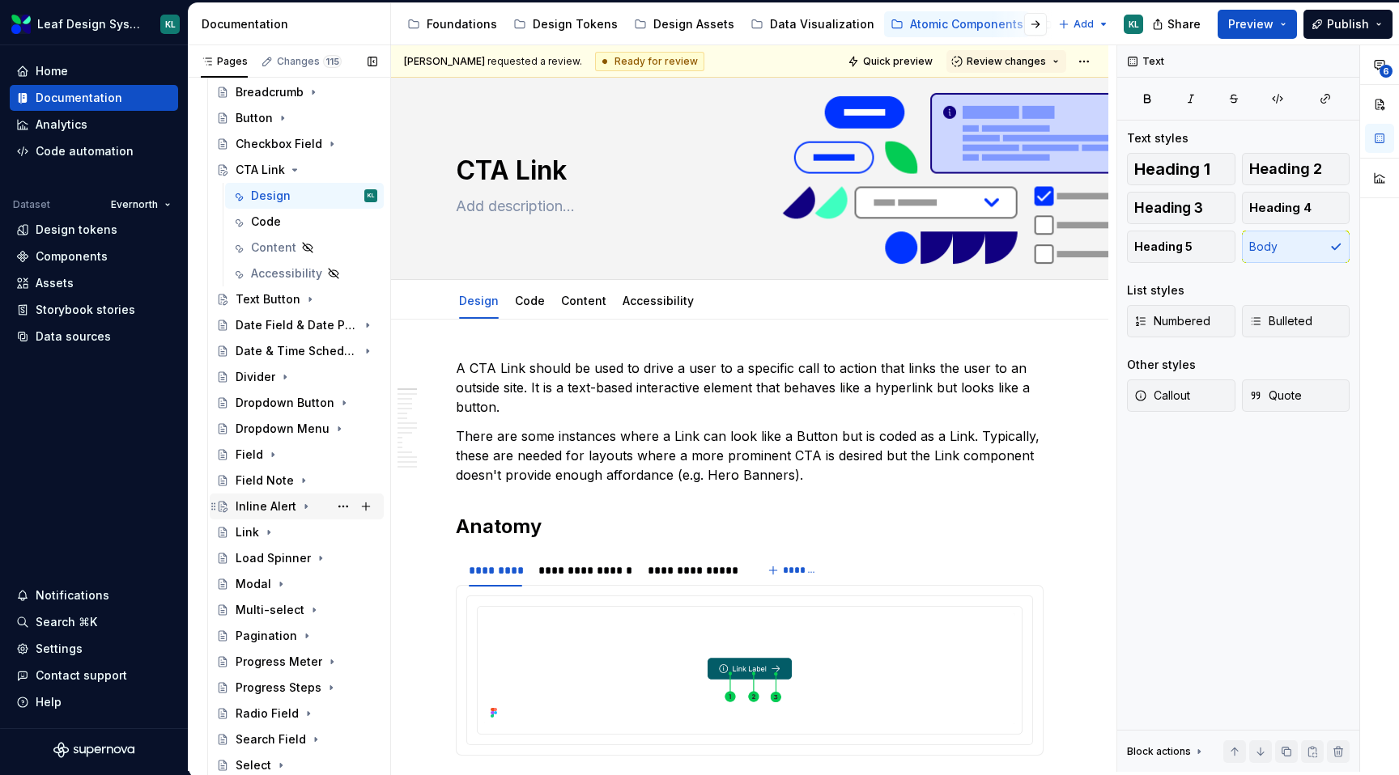
scroll to position [203, 0]
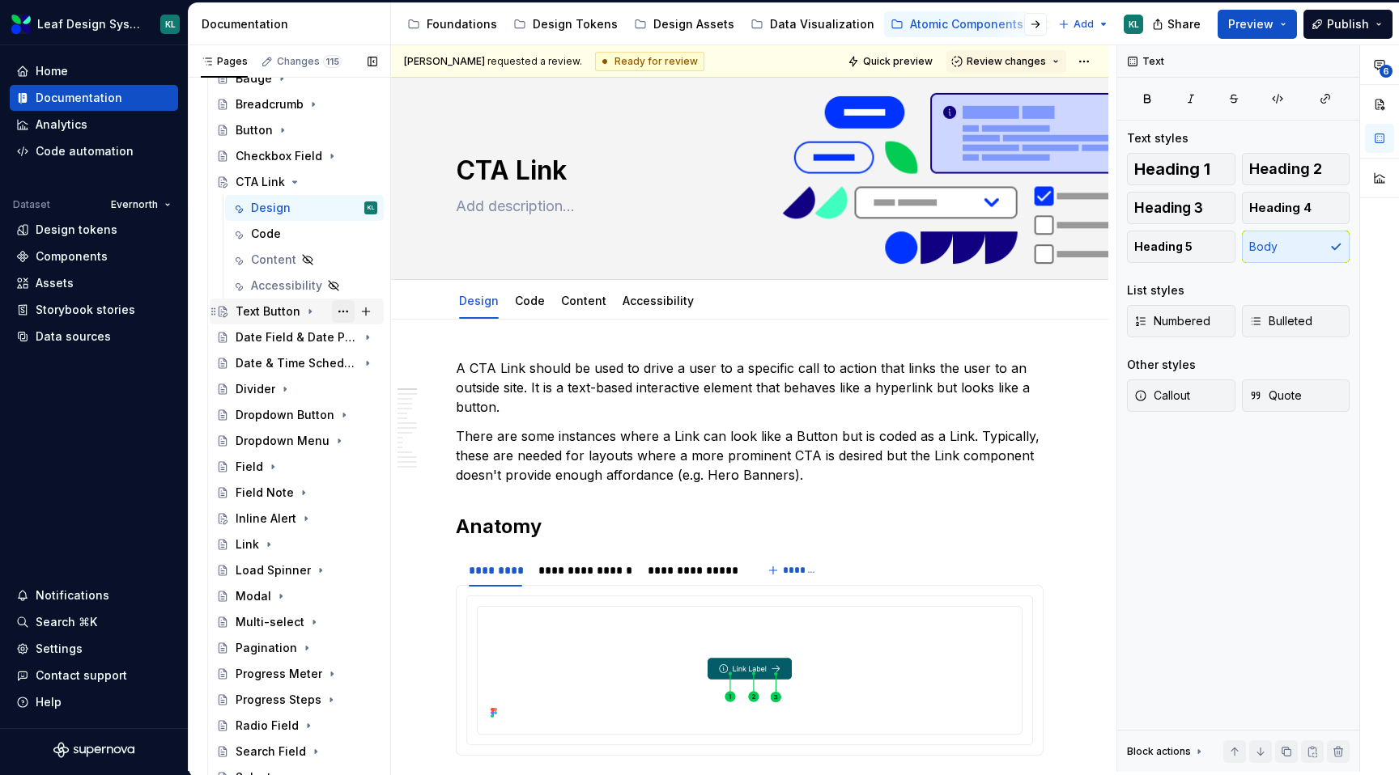
click at [340, 310] on button "Page tree" at bounding box center [343, 311] width 23 height 23
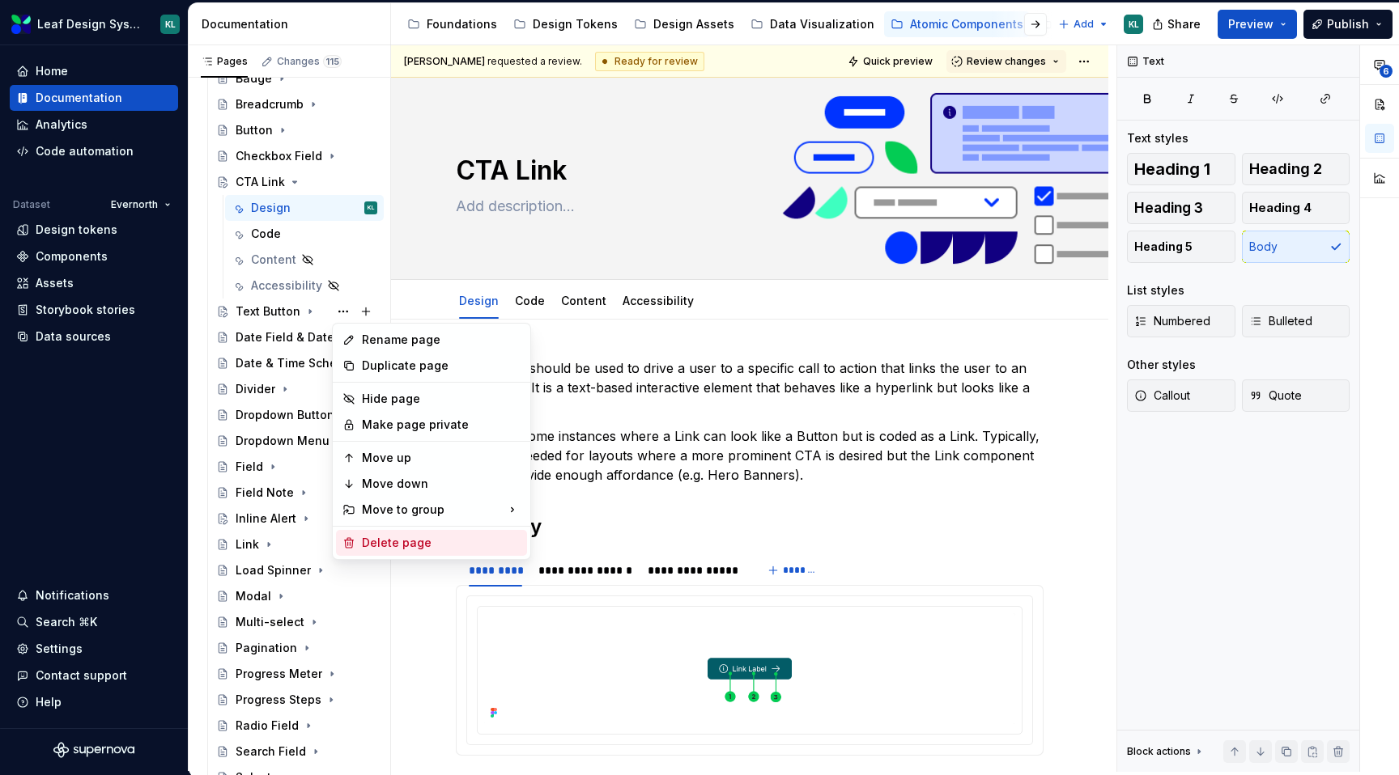
click at [394, 546] on div "Delete page" at bounding box center [441, 543] width 159 height 16
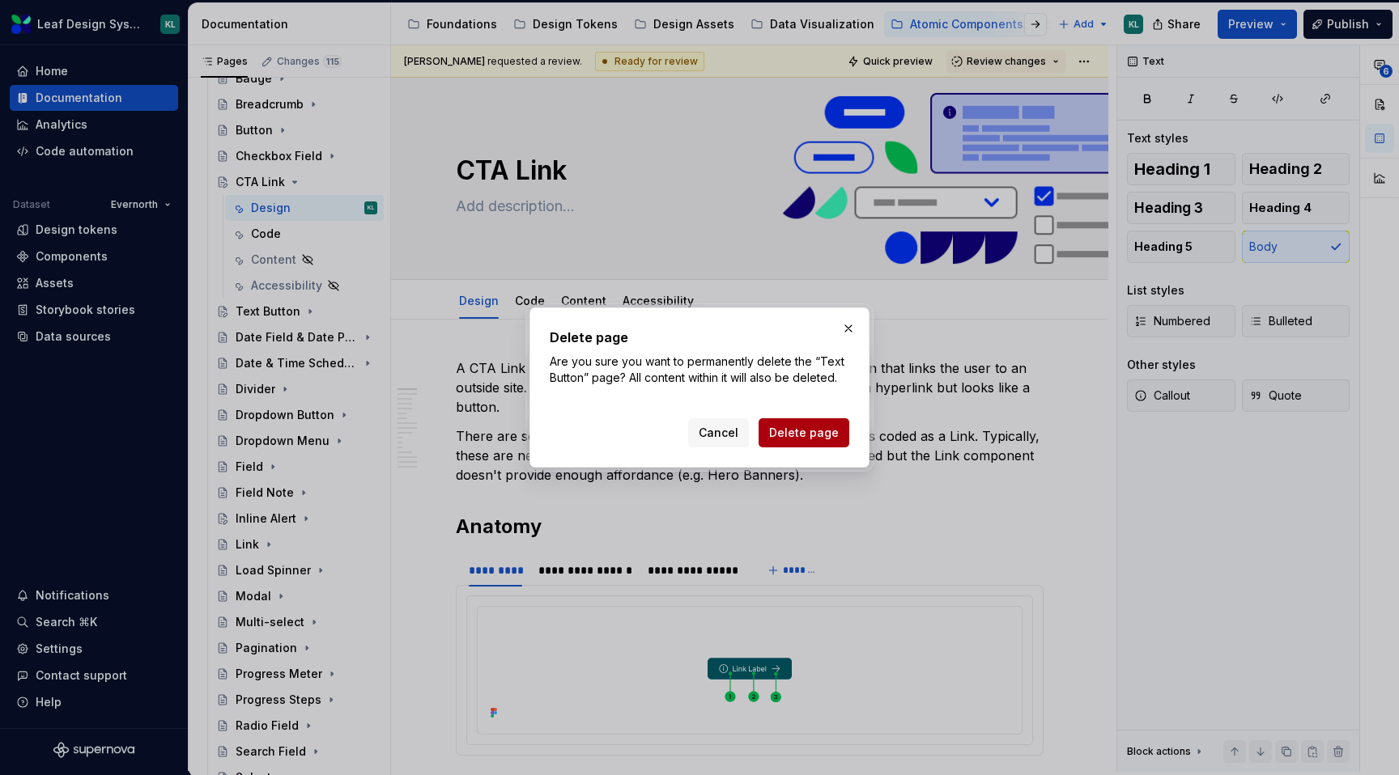
click at [791, 432] on span "Delete page" at bounding box center [804, 433] width 70 height 16
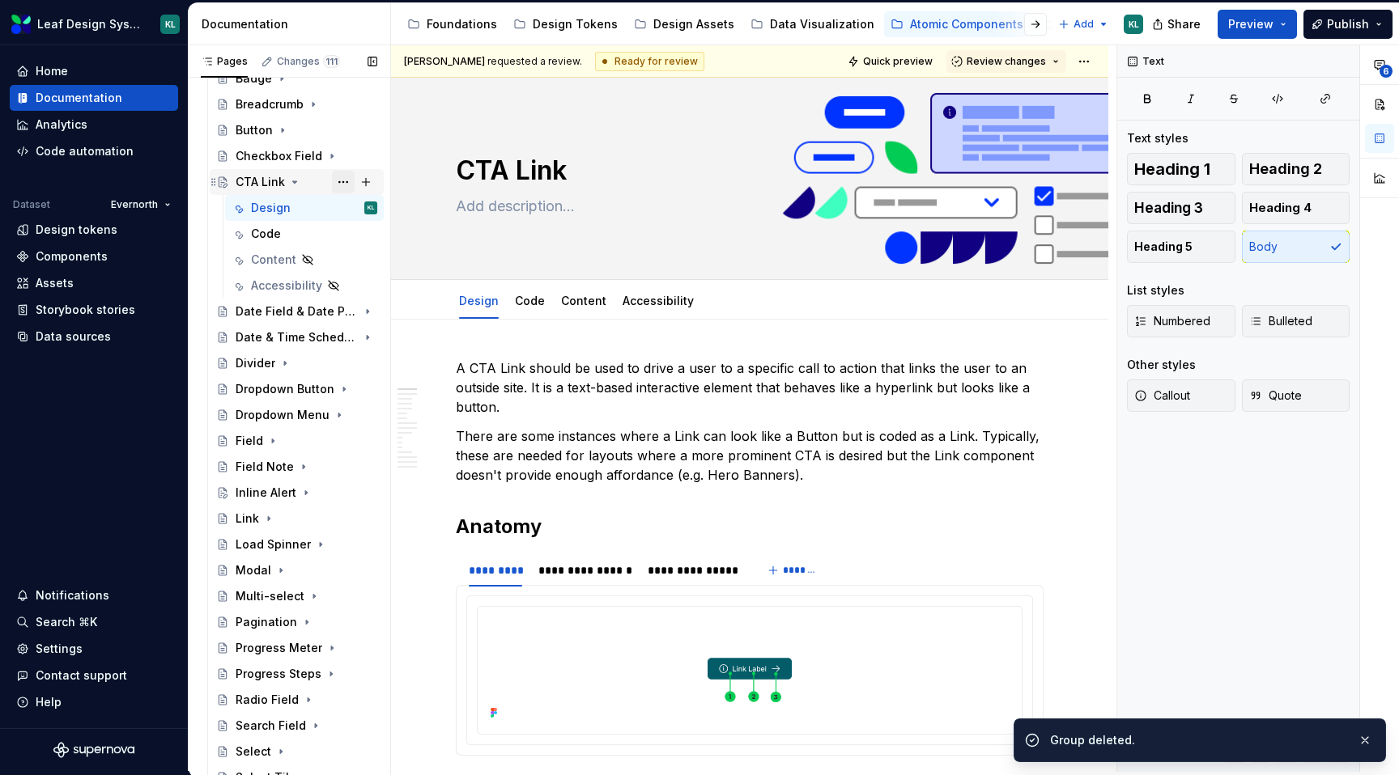
click at [339, 179] on button "Page tree" at bounding box center [343, 182] width 23 height 23
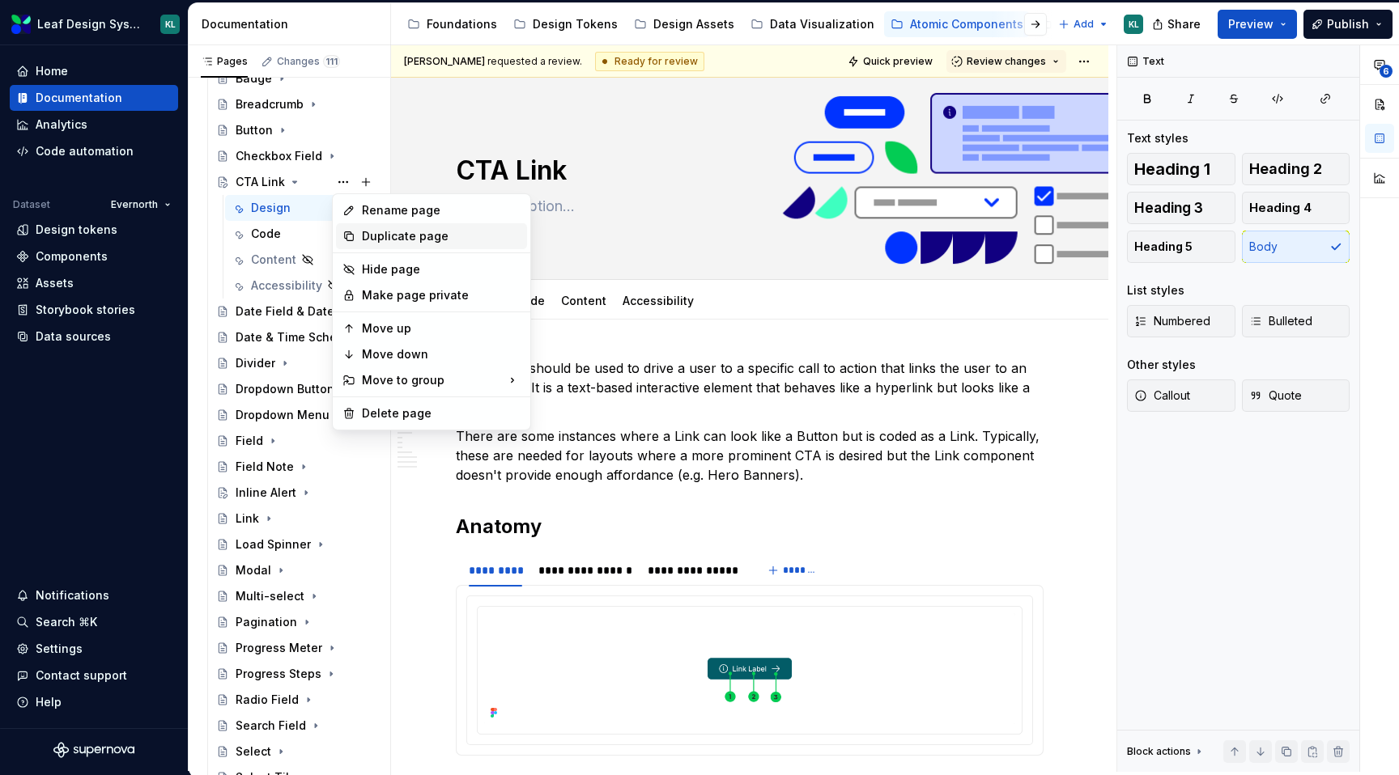
click at [380, 231] on div "Duplicate page" at bounding box center [441, 236] width 159 height 16
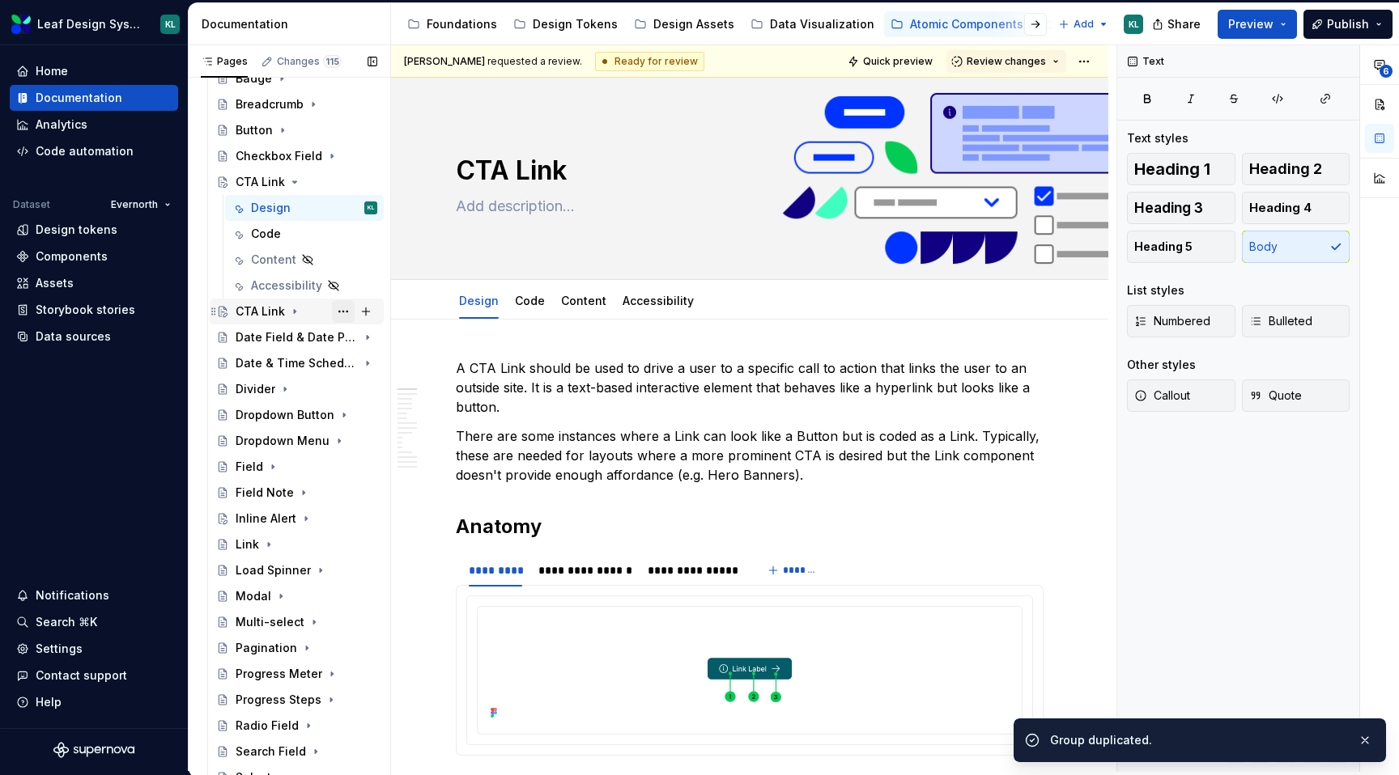
click at [339, 312] on button "Page tree" at bounding box center [343, 311] width 23 height 23
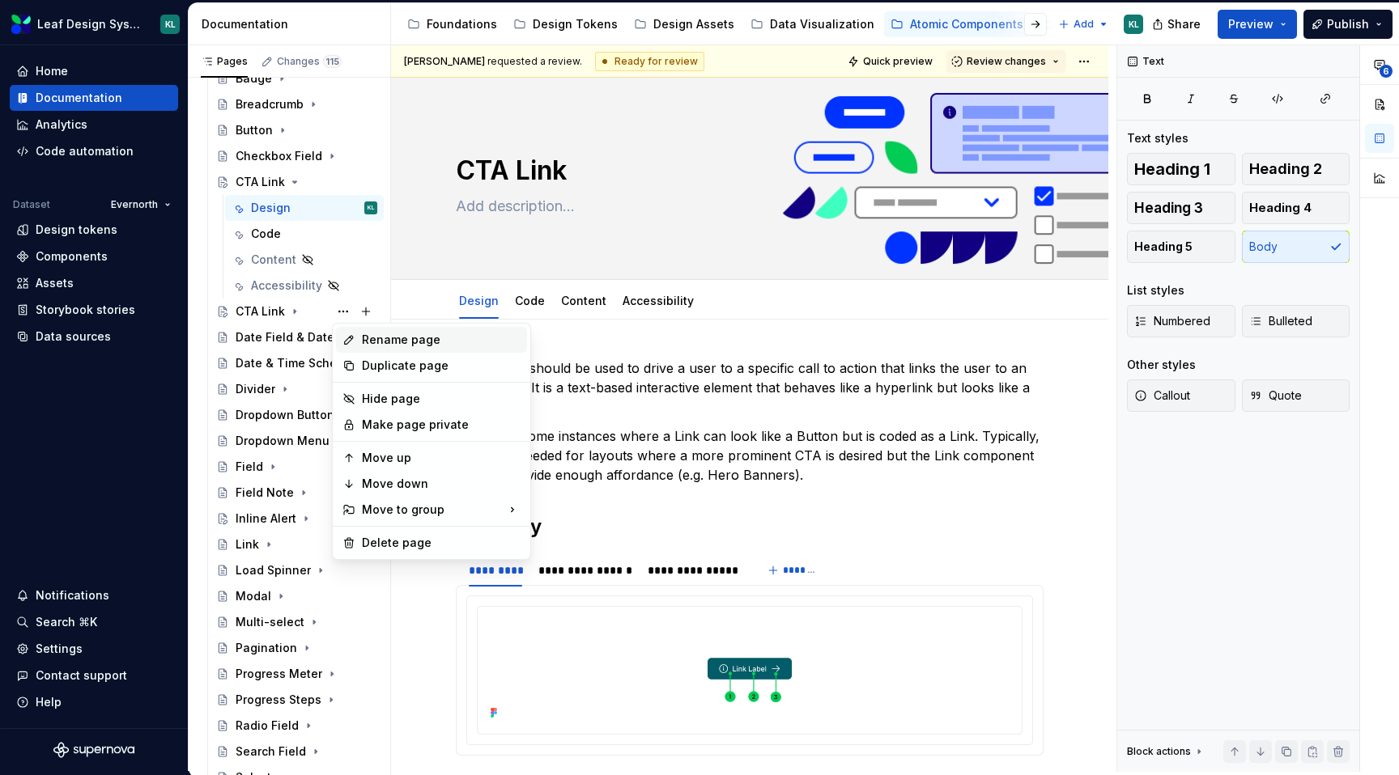
type textarea "*"
click at [373, 339] on div "Rename page" at bounding box center [441, 340] width 159 height 16
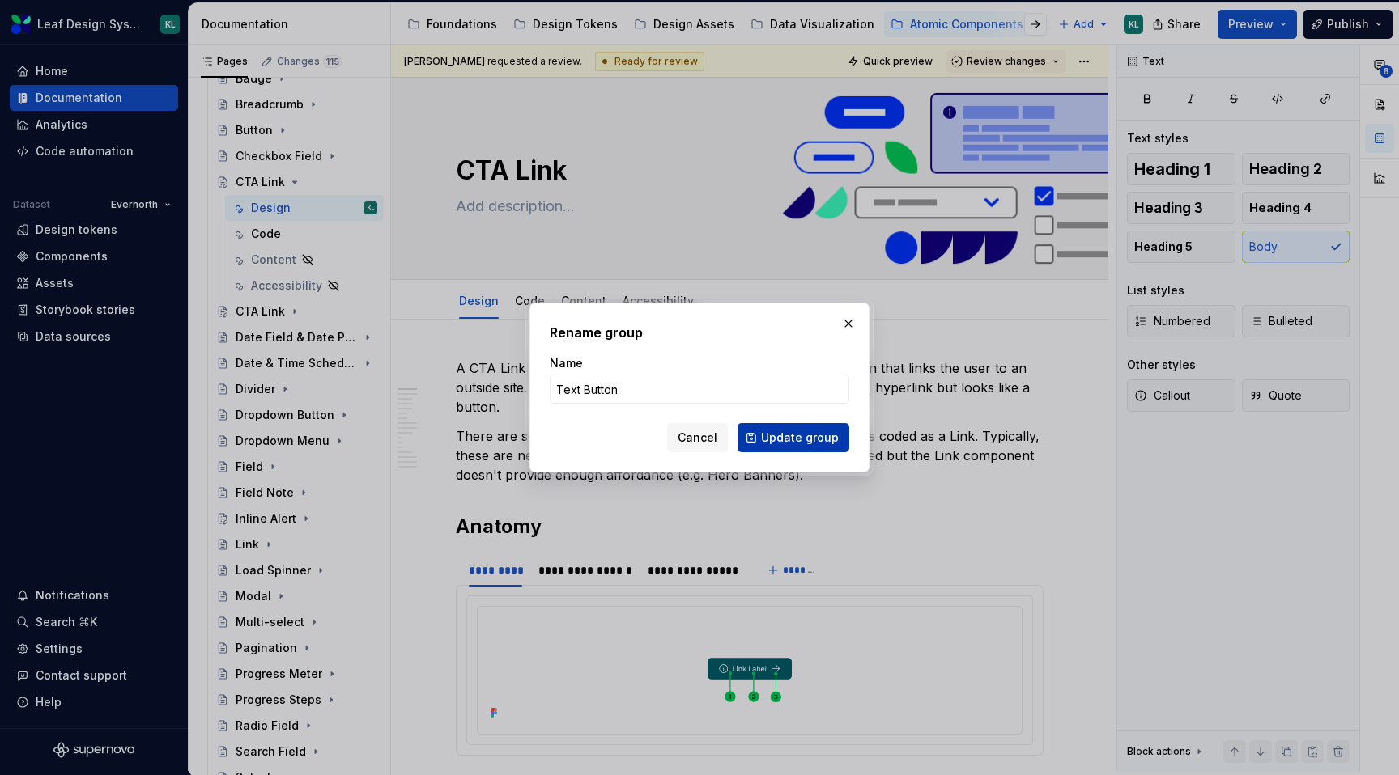
type input "Text Button"
click at [820, 440] on span "Update group" at bounding box center [800, 438] width 78 height 16
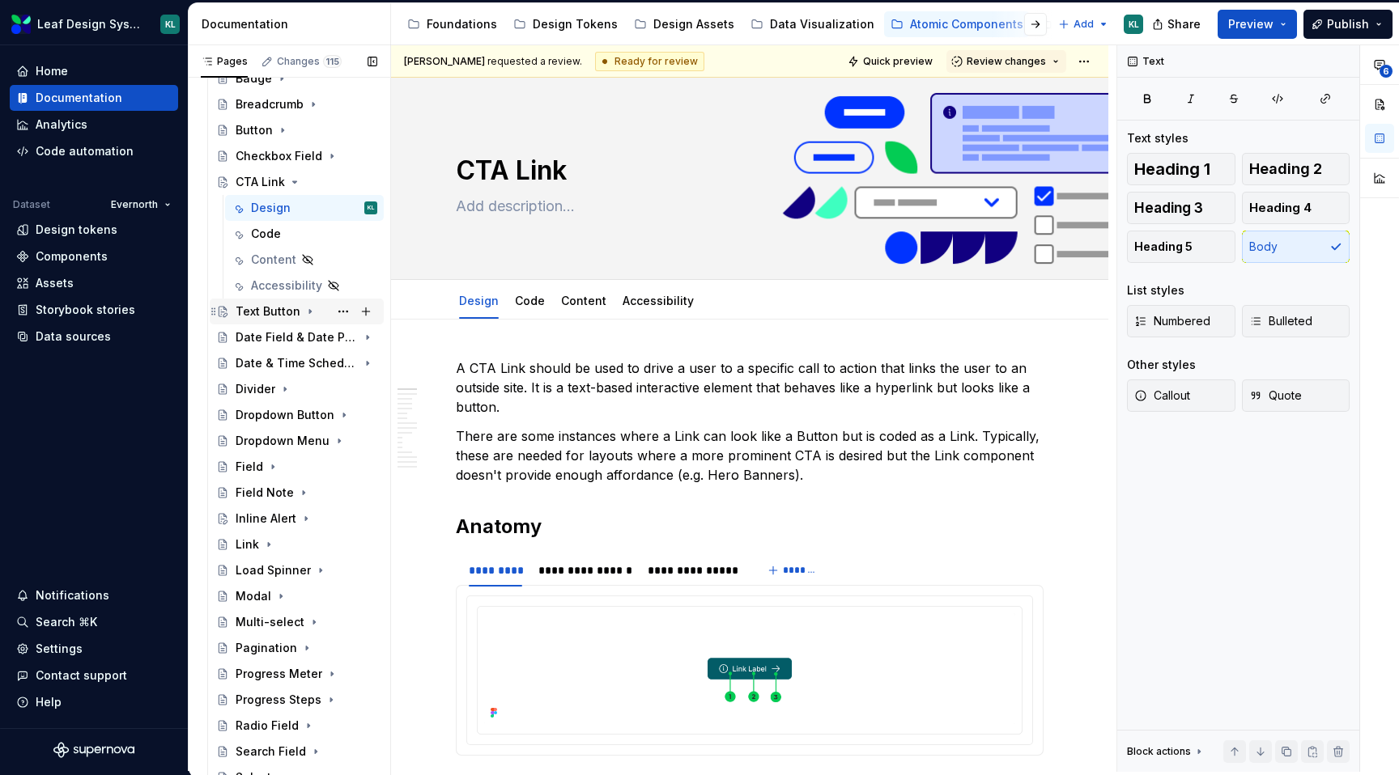
click at [273, 317] on div "Text Button" at bounding box center [268, 312] width 65 height 16
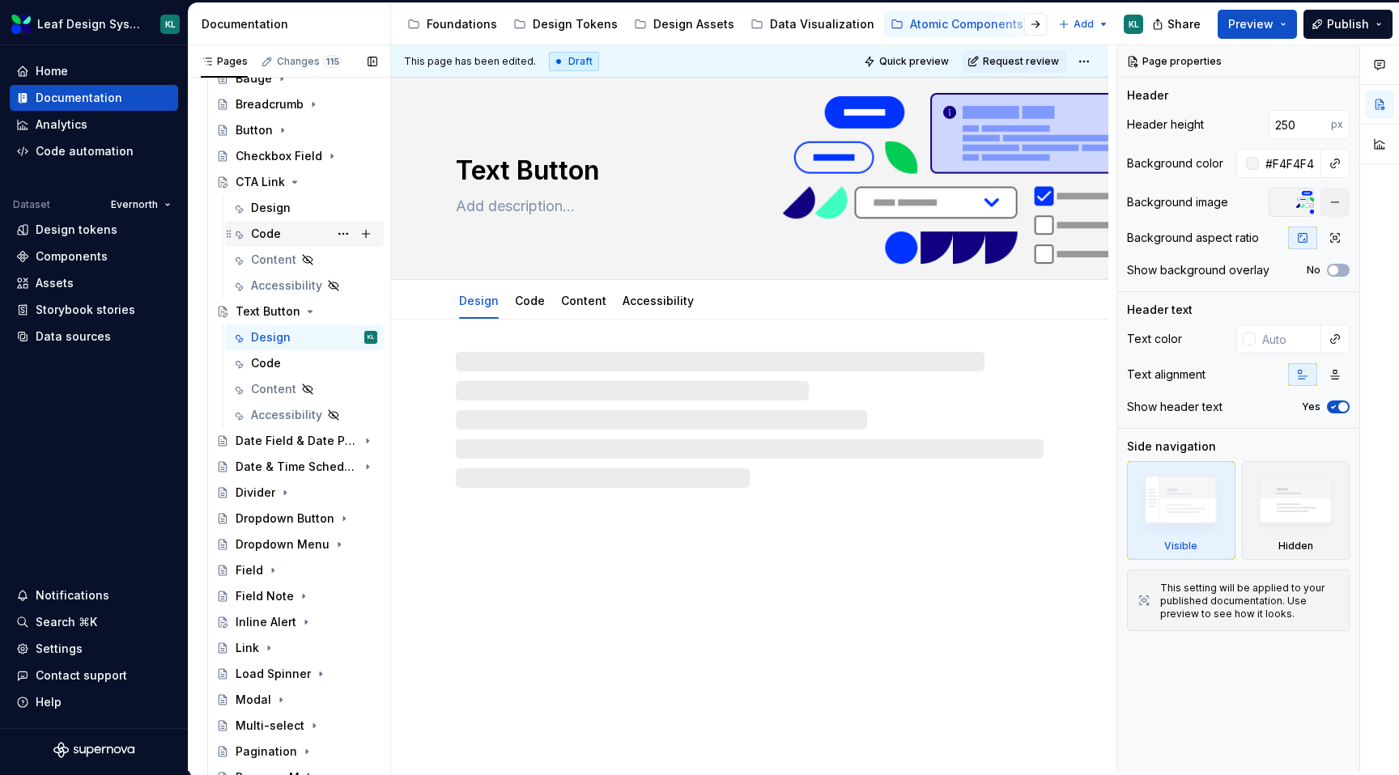
click at [295, 235] on div "Code" at bounding box center [314, 234] width 126 height 23
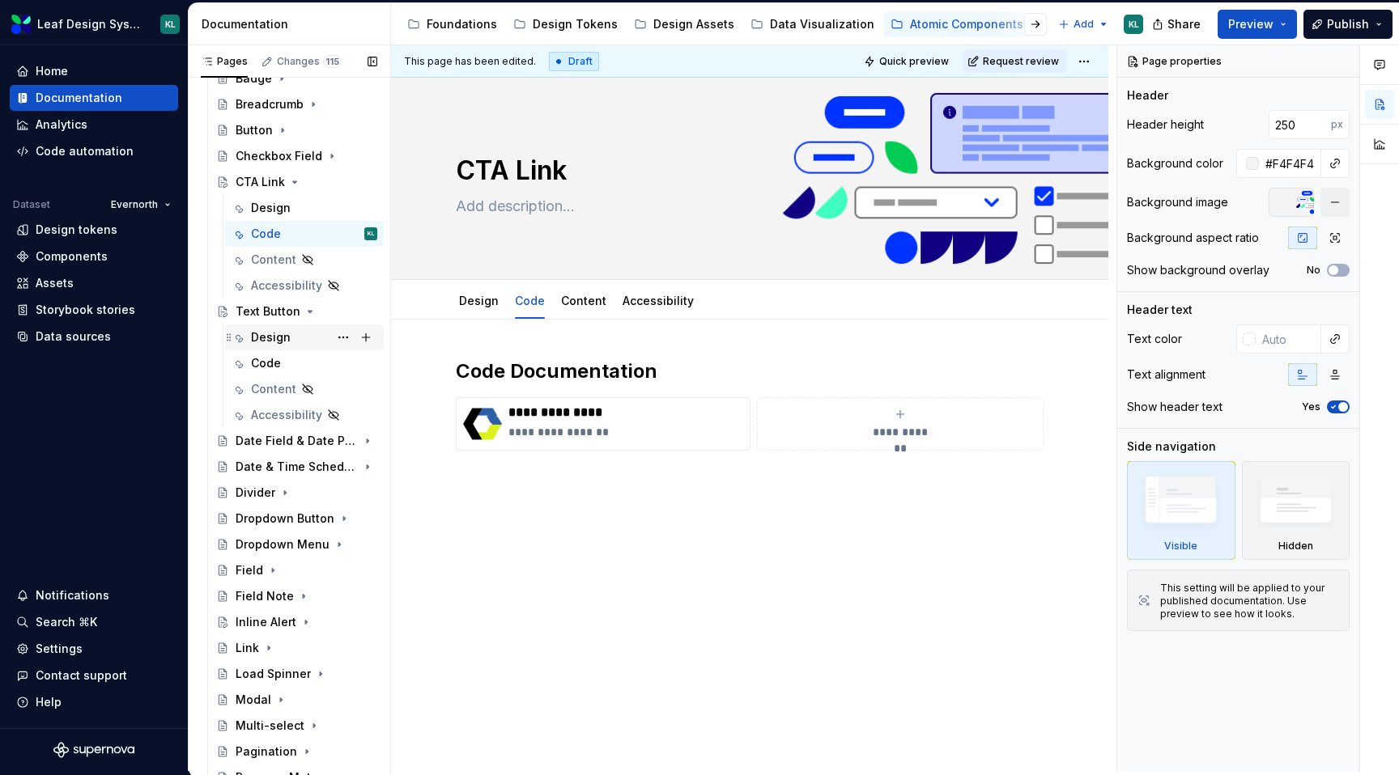
click at [291, 338] on div "Design" at bounding box center [314, 337] width 126 height 23
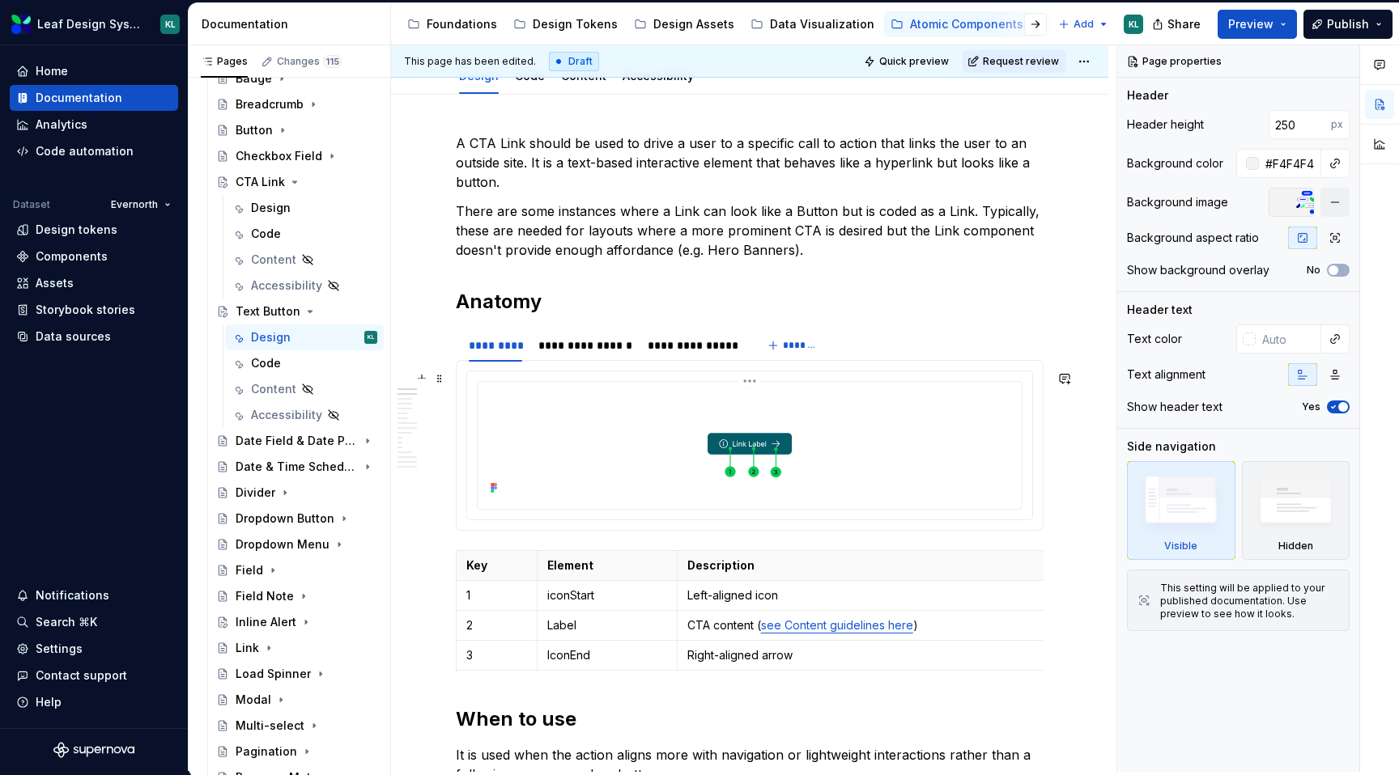
scroll to position [270, 0]
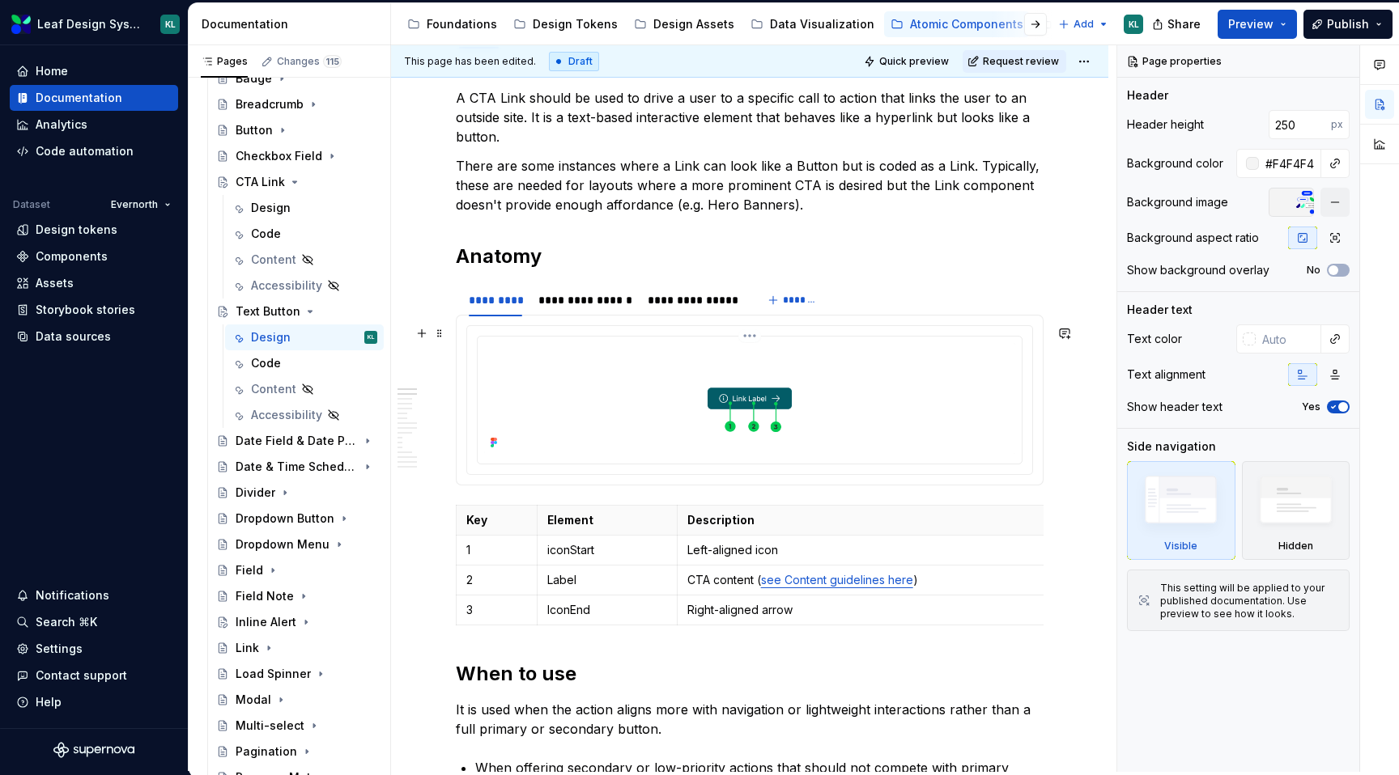
click at [664, 435] on img at bounding box center [749, 398] width 531 height 111
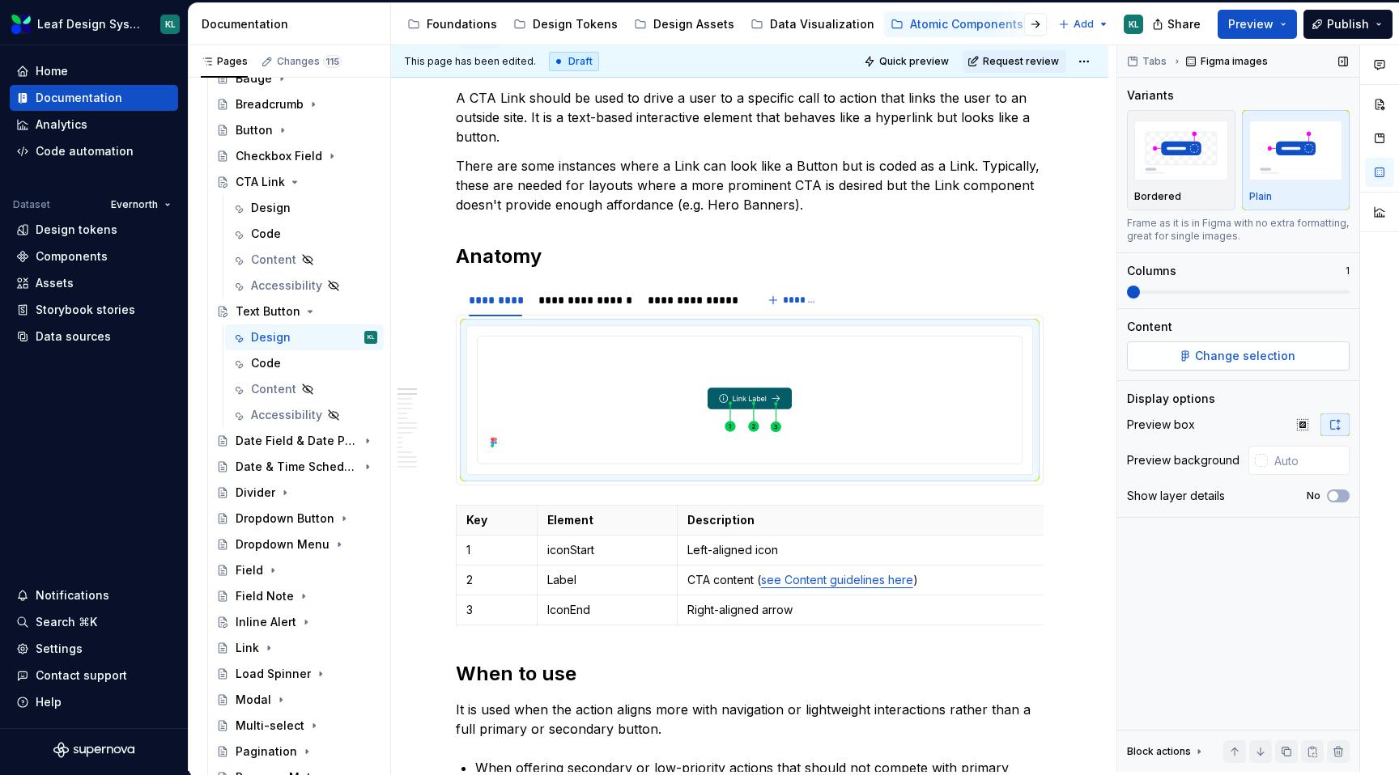
click at [1235, 355] on span "Change selection" at bounding box center [1245, 356] width 100 height 16
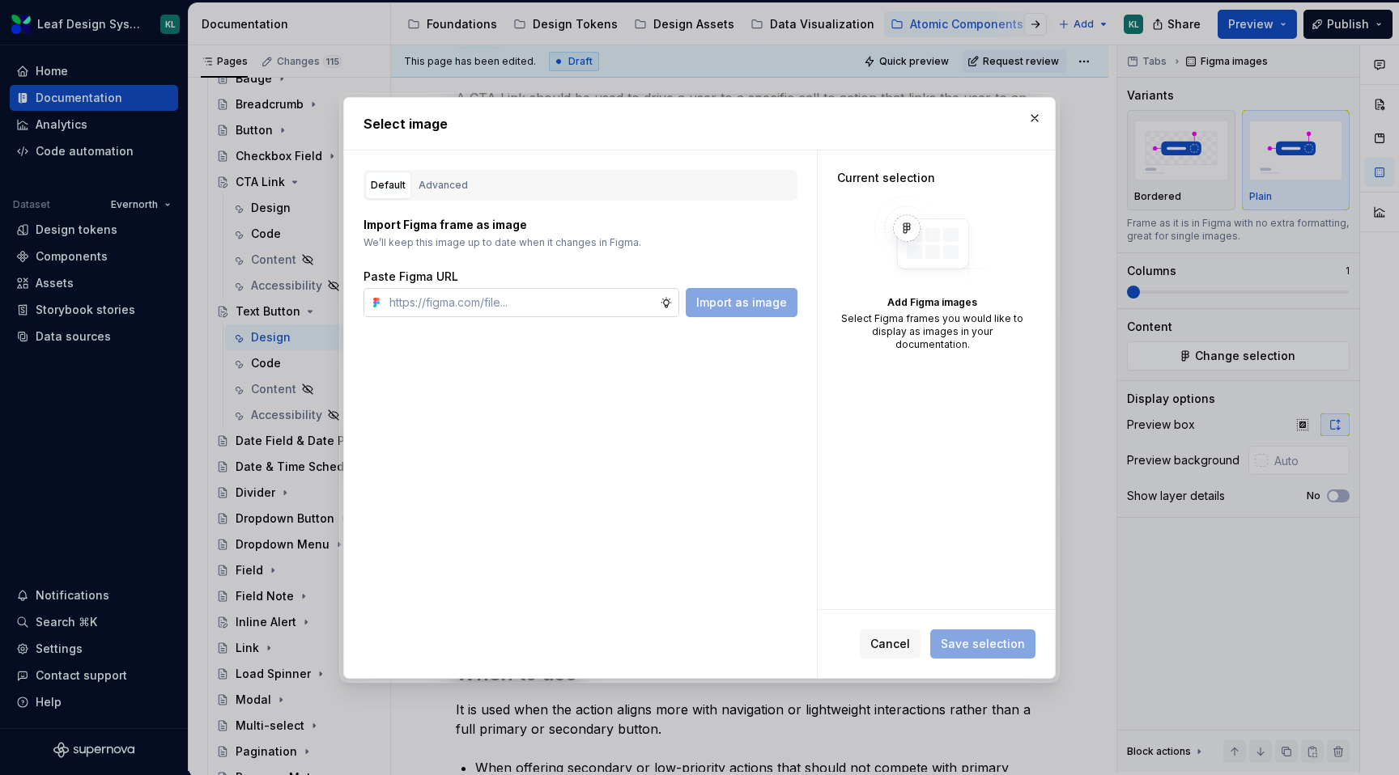
click at [620, 308] on input "text" at bounding box center [521, 302] width 277 height 29
type textarea "*"
type input "[URL][DOMAIN_NAME]"
click at [735, 299] on span "Import as image" at bounding box center [741, 303] width 91 height 16
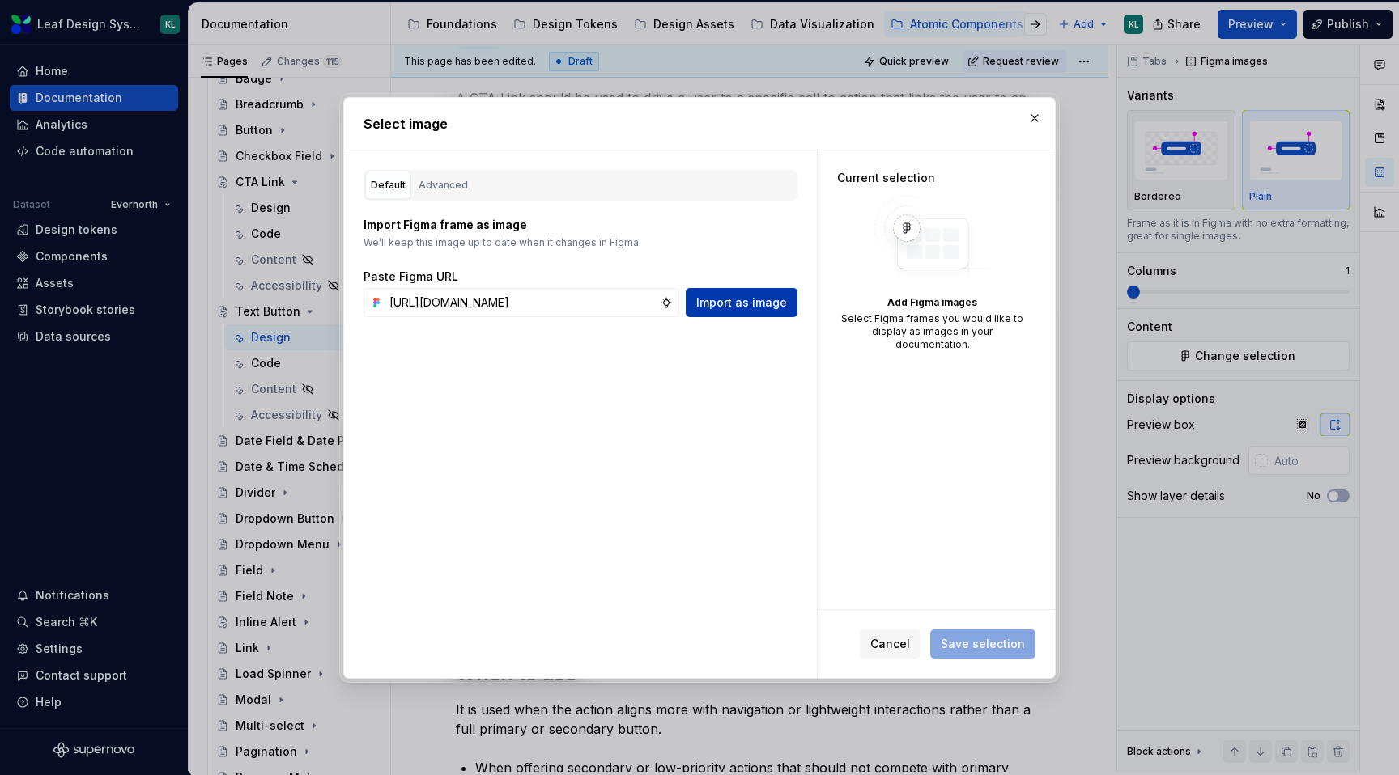
scroll to position [0, 0]
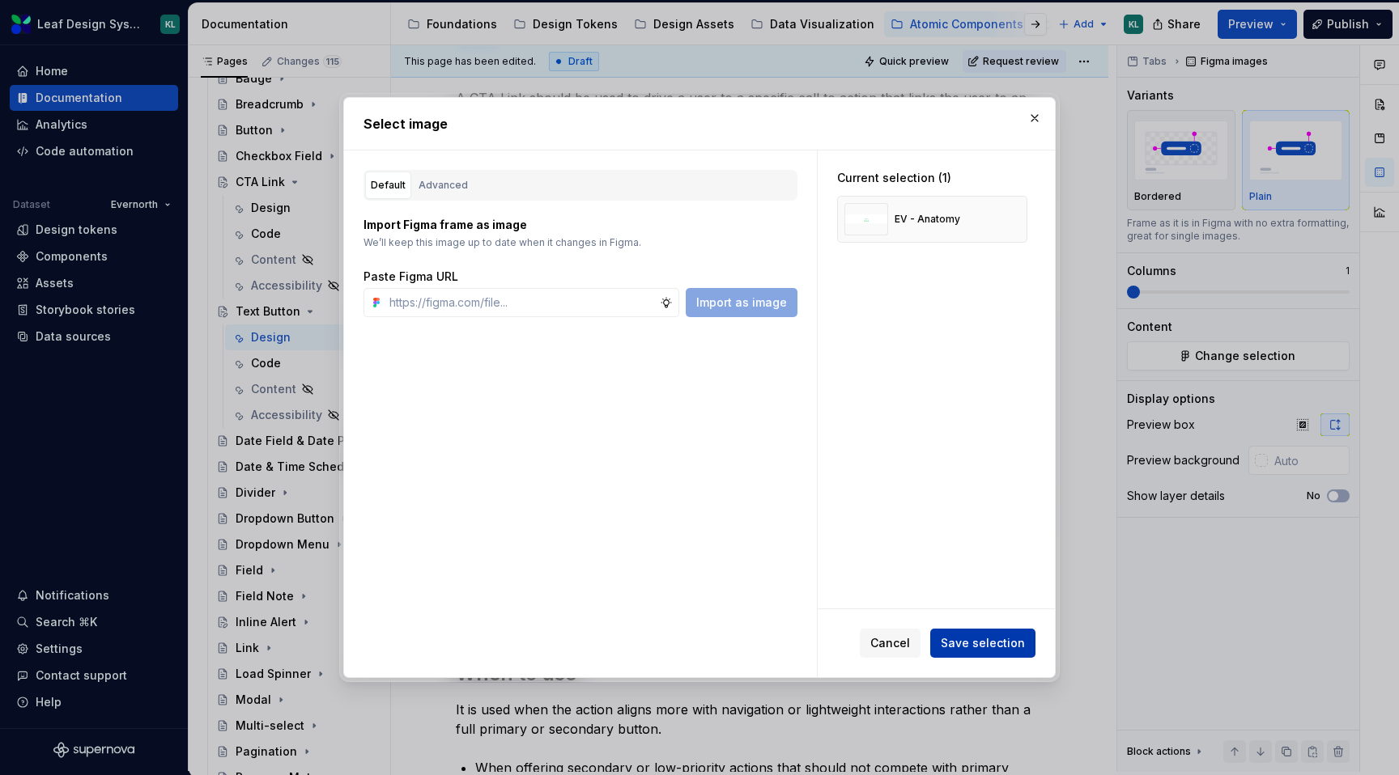
click at [957, 631] on button "Save selection" at bounding box center [982, 643] width 105 height 29
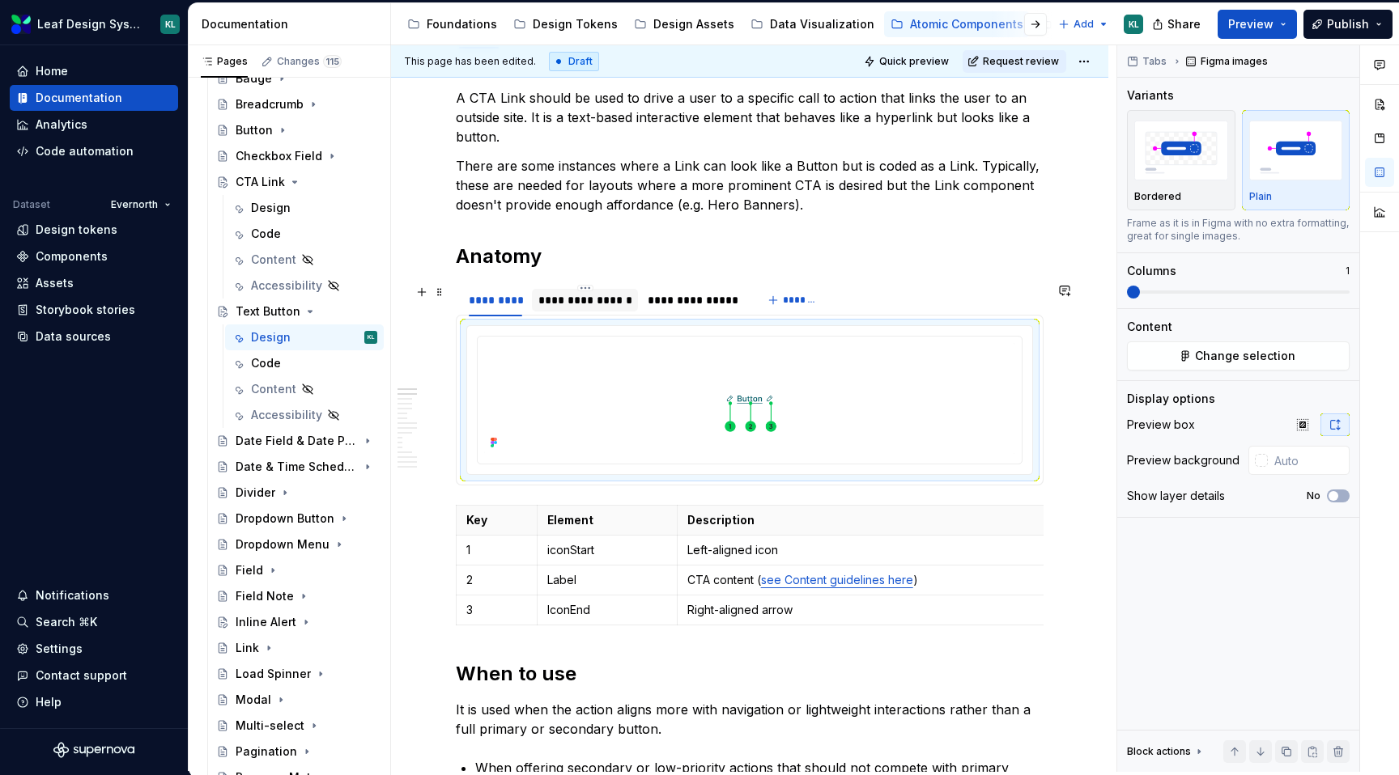
click at [610, 304] on div "**********" at bounding box center [585, 300] width 94 height 16
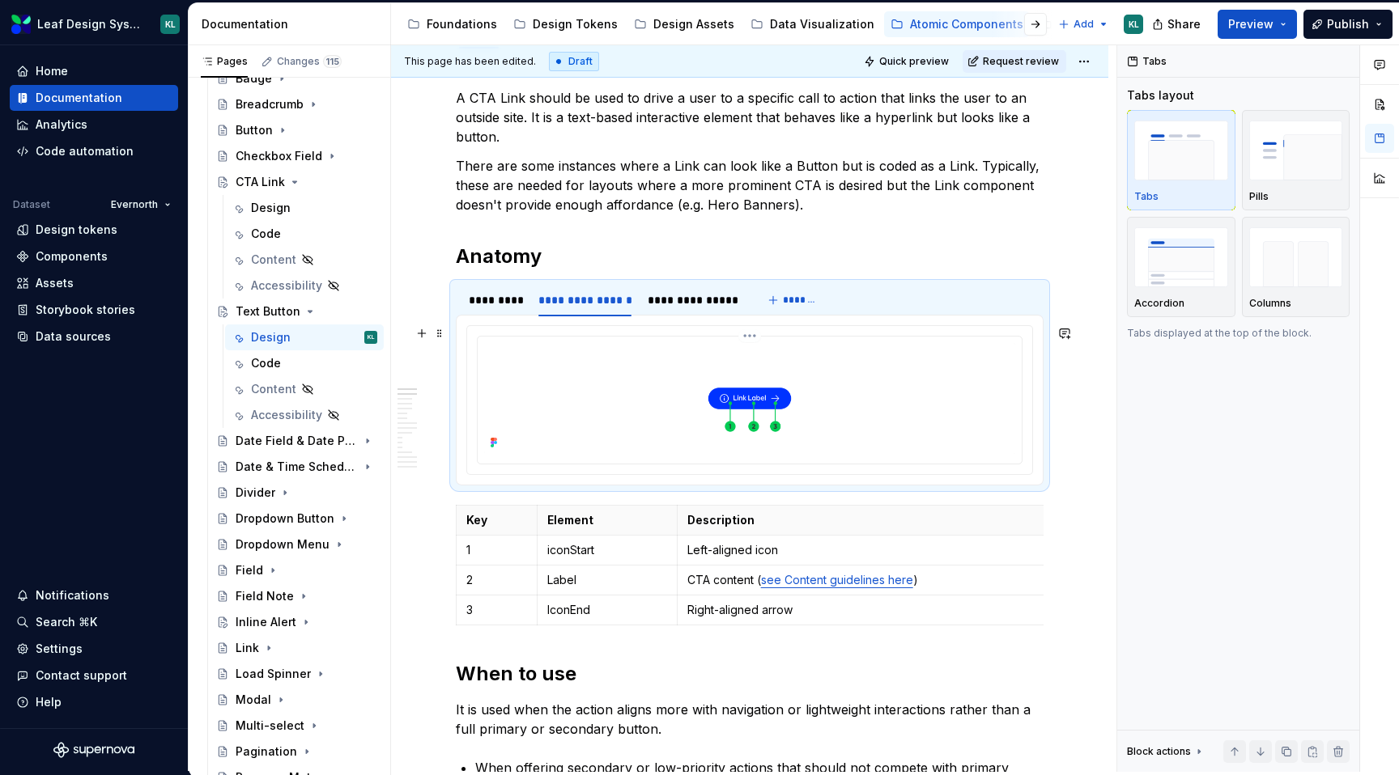
click at [647, 436] on img at bounding box center [749, 398] width 531 height 111
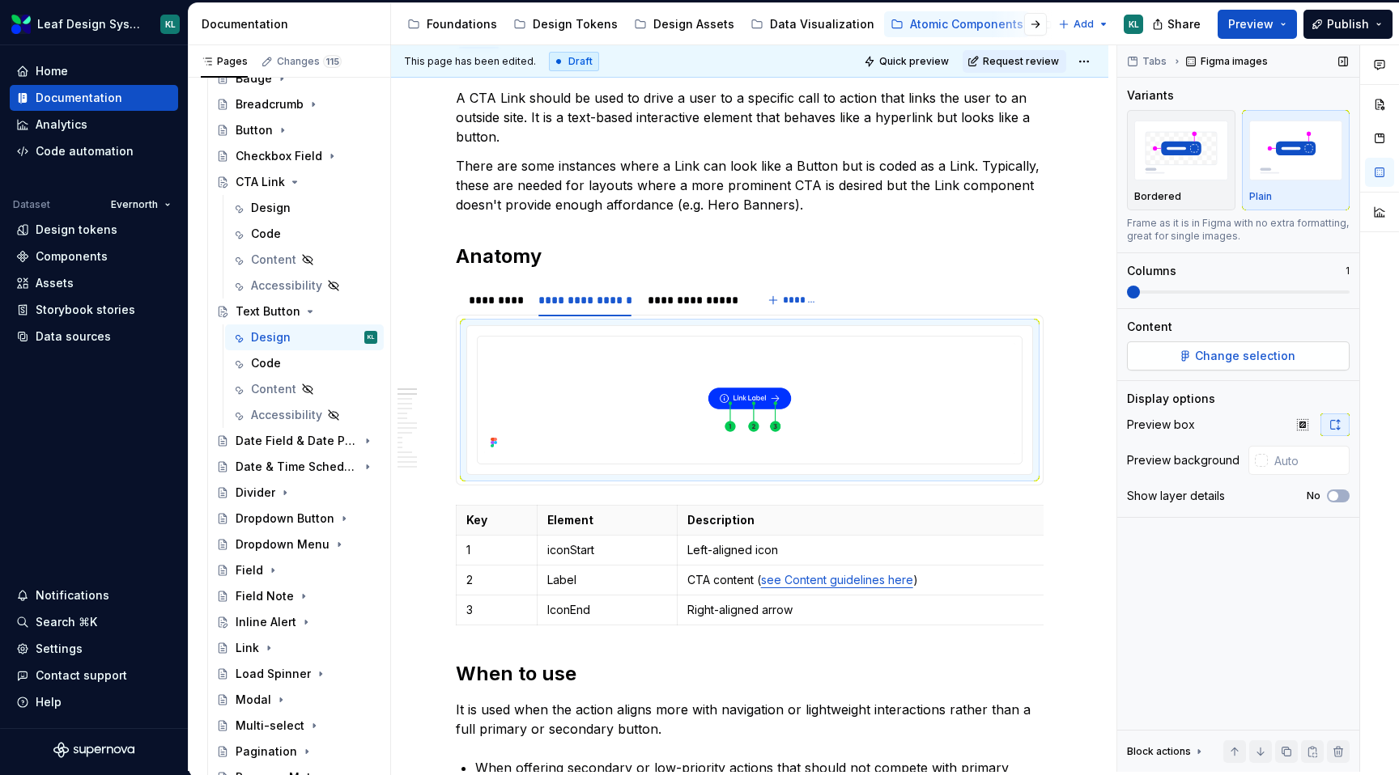
click at [1216, 363] on span "Change selection" at bounding box center [1245, 356] width 100 height 16
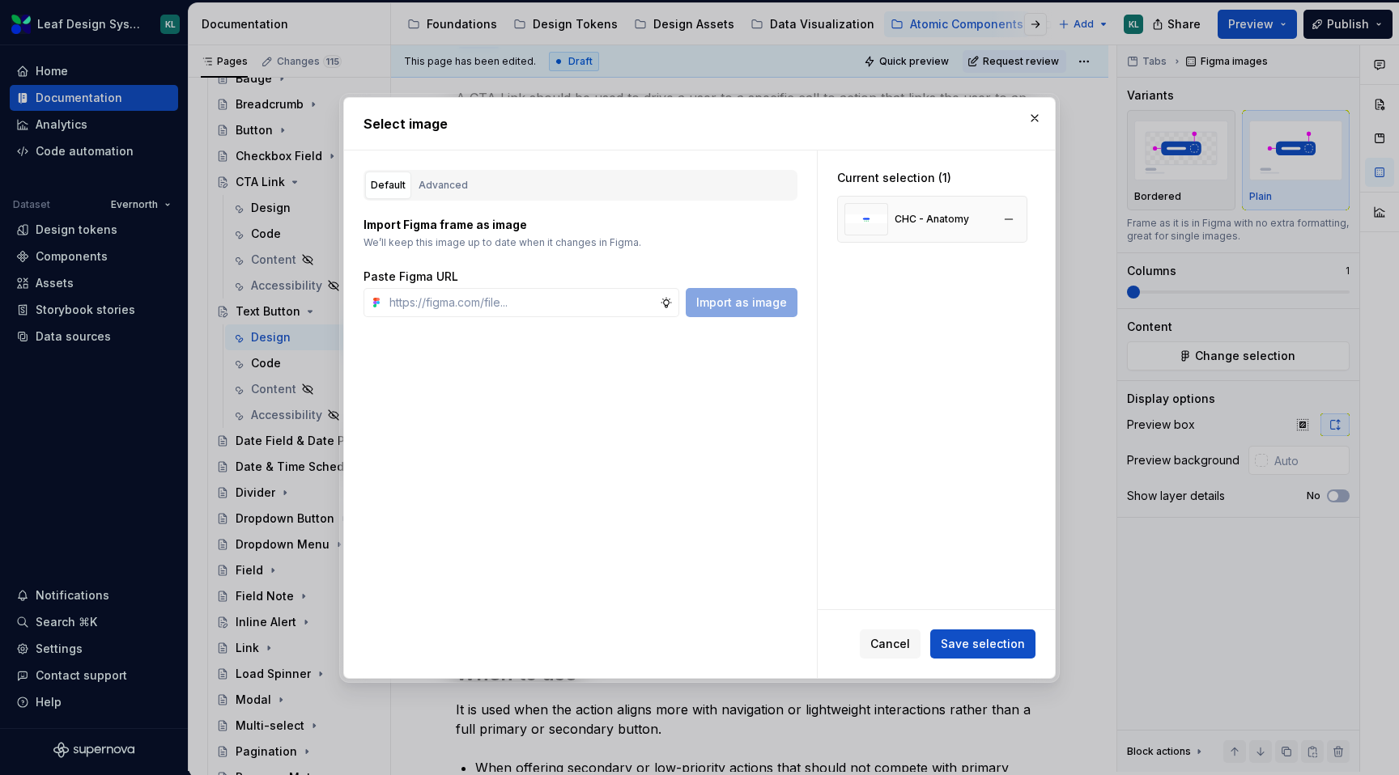
type textarea "*"
click at [1008, 214] on button "button" at bounding box center [1008, 219] width 23 height 23
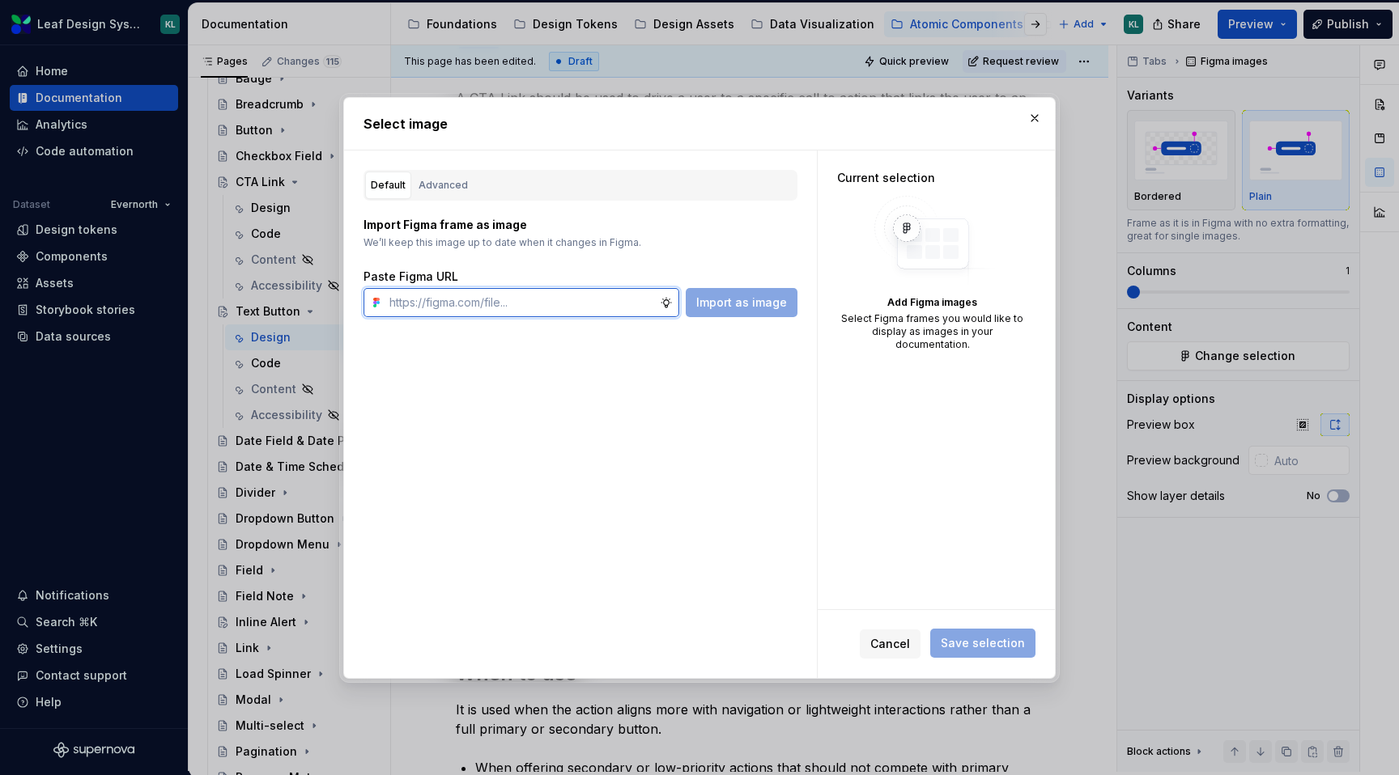
click at [571, 310] on input "text" at bounding box center [521, 302] width 277 height 29
paste input "[URL][DOMAIN_NAME]"
type input "[URL][DOMAIN_NAME]"
click at [745, 304] on span "Import as image" at bounding box center [741, 303] width 91 height 16
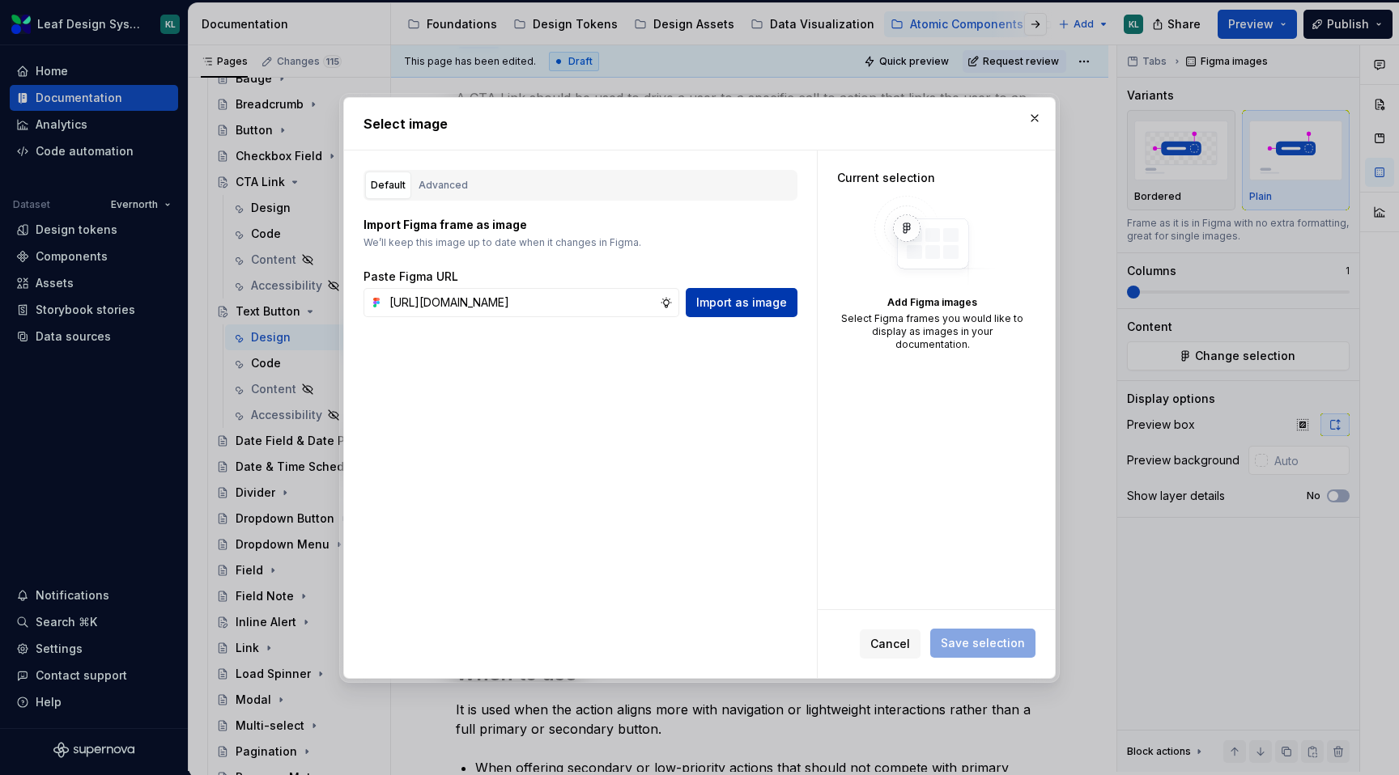
scroll to position [0, 0]
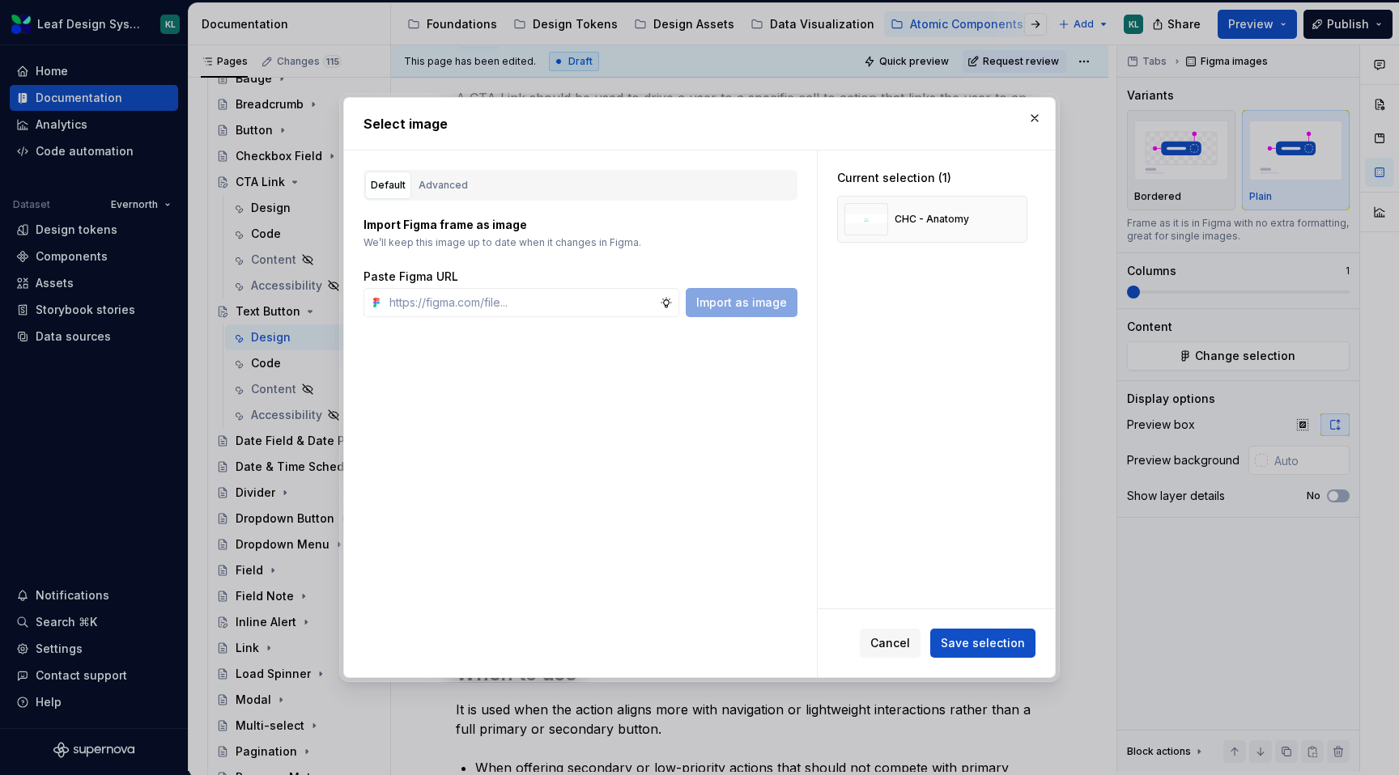
click at [970, 647] on span "Save selection" at bounding box center [982, 643] width 84 height 16
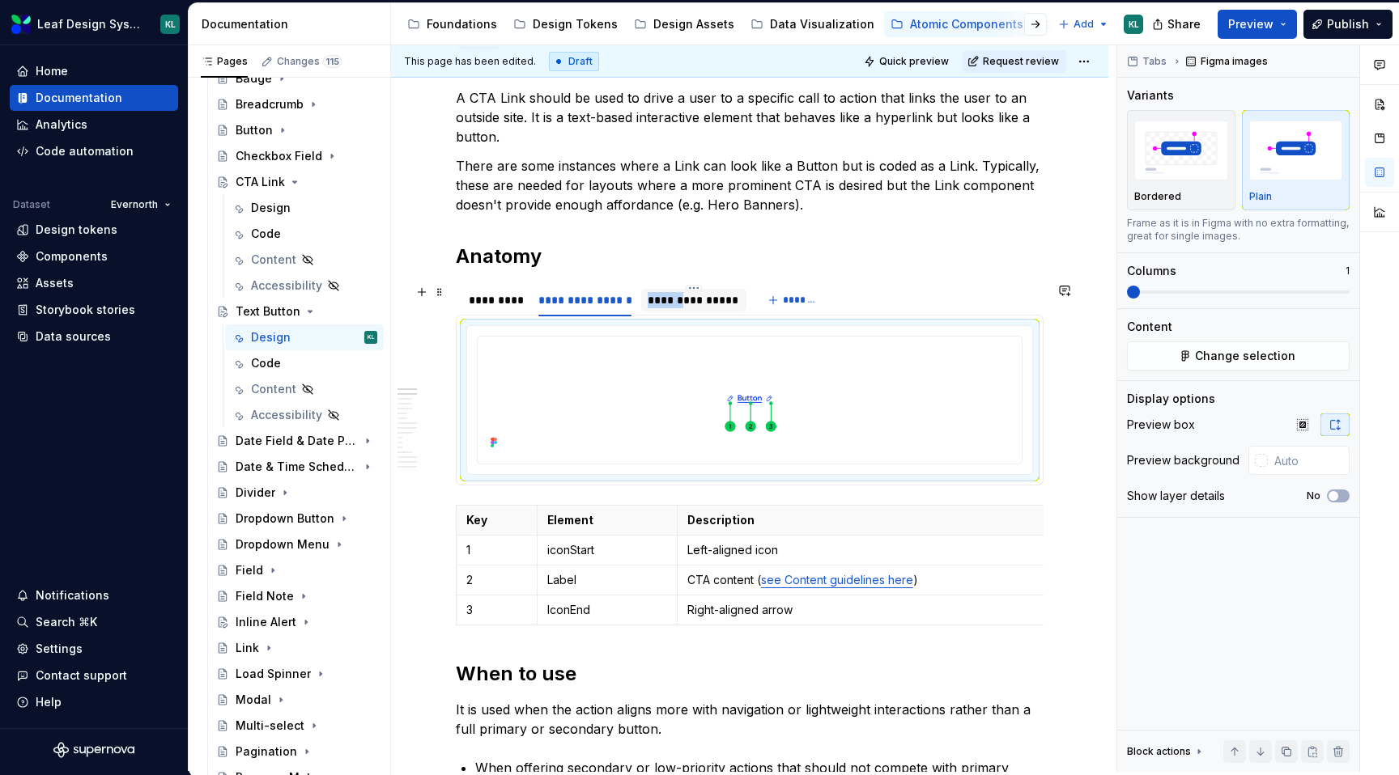
click at [686, 292] on div "**********" at bounding box center [692, 300] width 91 height 16
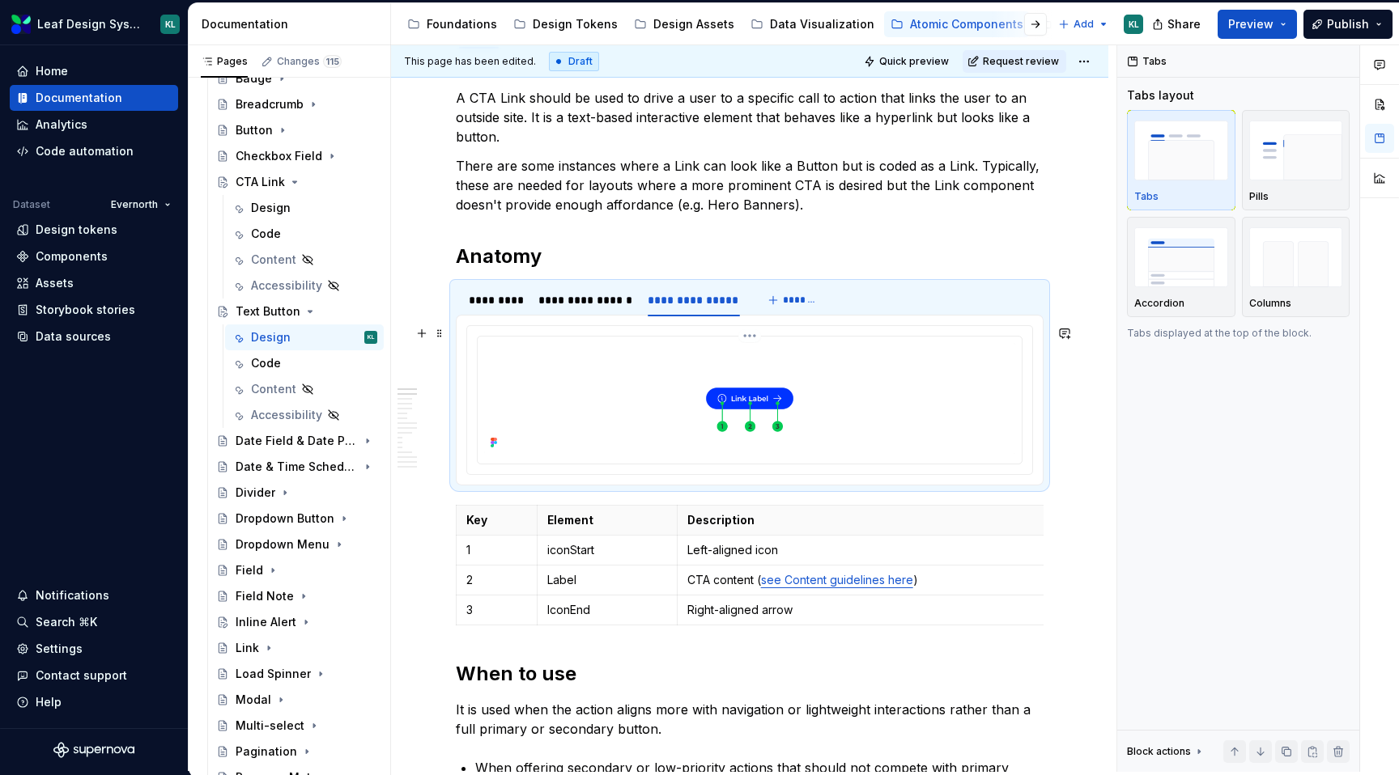
click at [703, 384] on img at bounding box center [749, 398] width 531 height 111
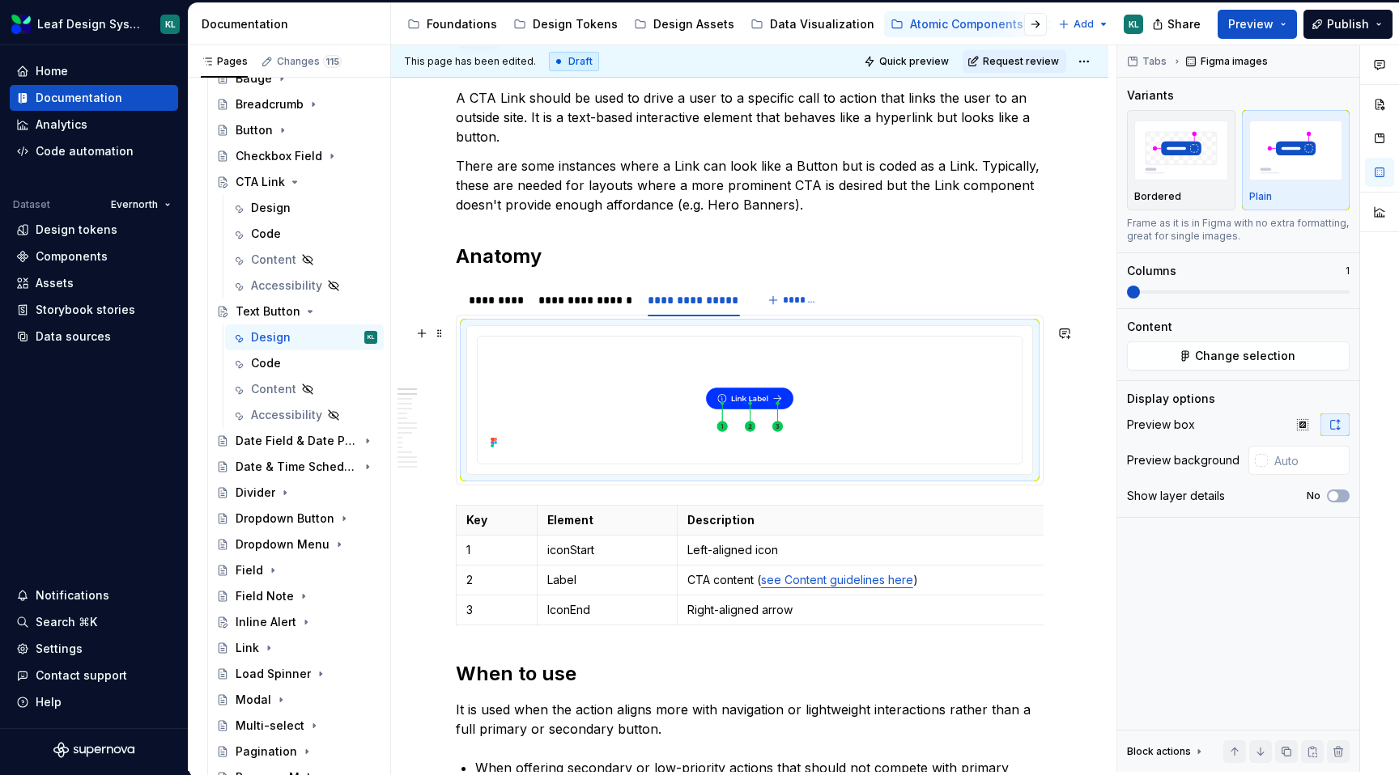
type textarea "*"
click at [845, 397] on img at bounding box center [749, 398] width 531 height 111
click at [1201, 352] on span "Change selection" at bounding box center [1245, 356] width 100 height 16
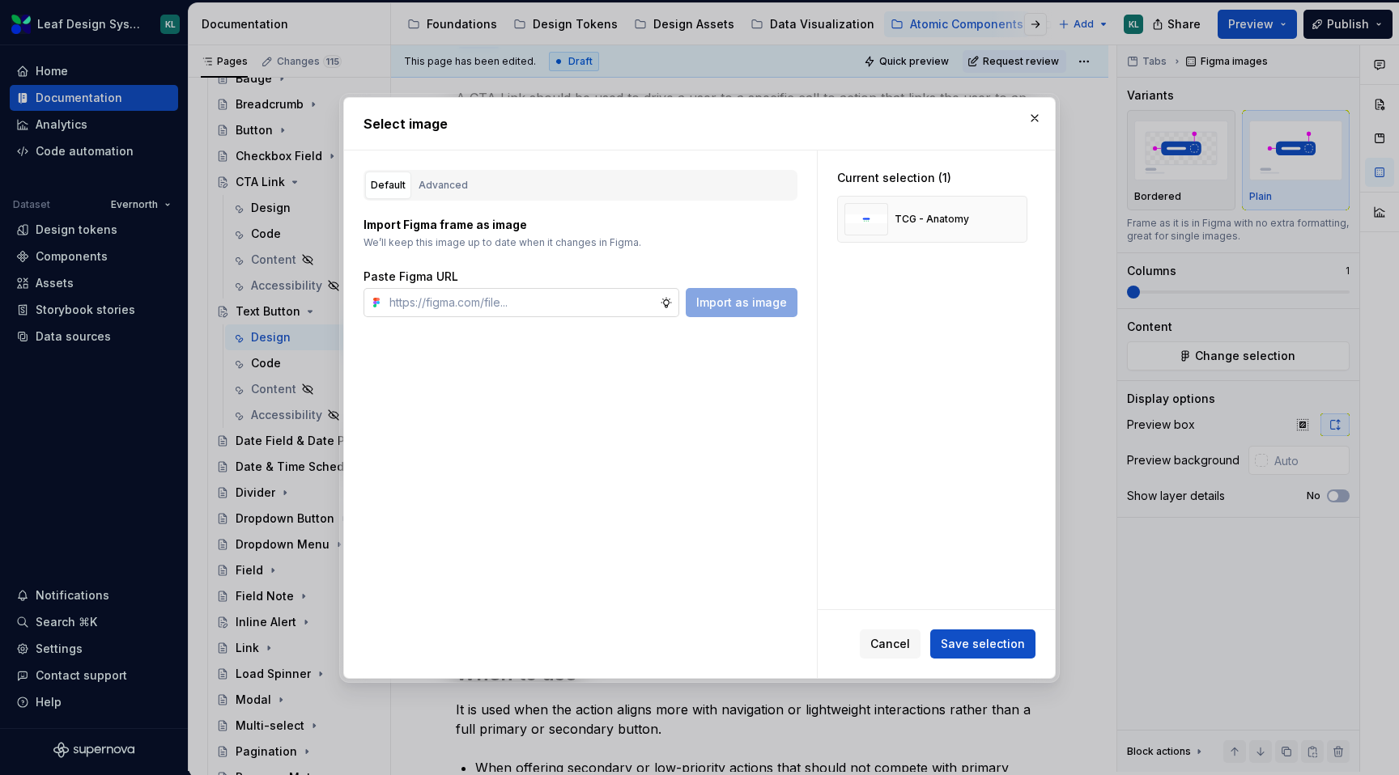
click at [582, 297] on input "text" at bounding box center [521, 302] width 277 height 29
type input "[URL][DOMAIN_NAME]"
click at [728, 310] on span "Import as image" at bounding box center [741, 303] width 91 height 16
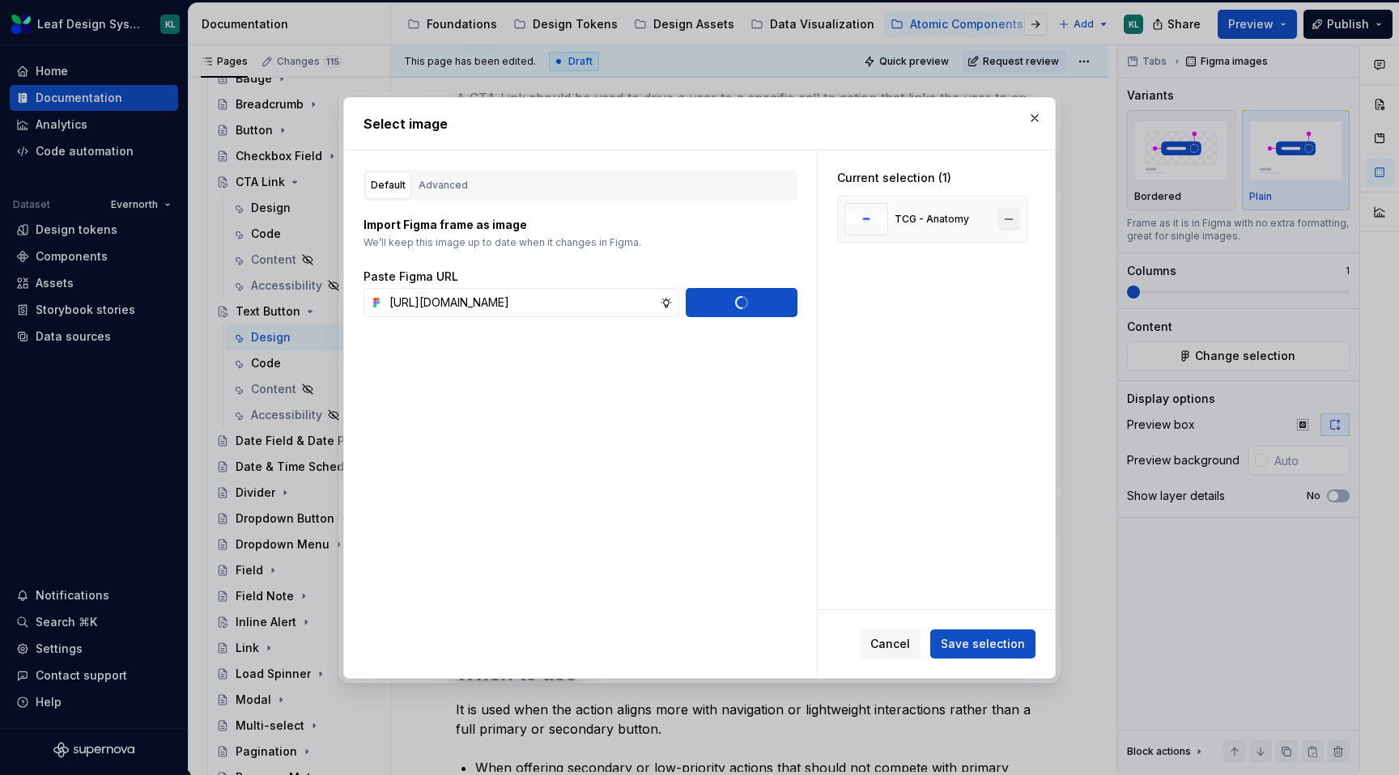
click at [1017, 221] on button "button" at bounding box center [1008, 219] width 23 height 23
click at [975, 647] on span "Save selection" at bounding box center [982, 643] width 84 height 16
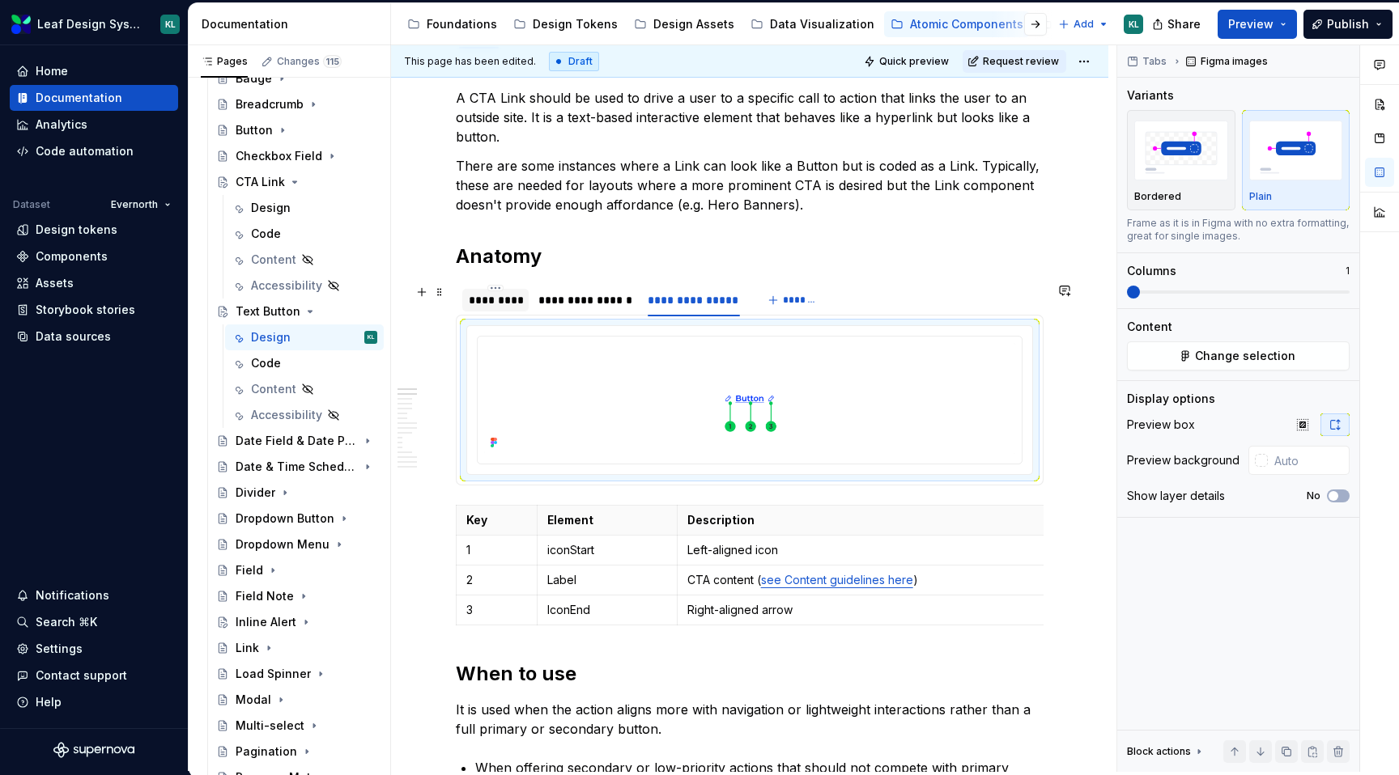
click at [493, 306] on div "*********" at bounding box center [495, 300] width 53 height 16
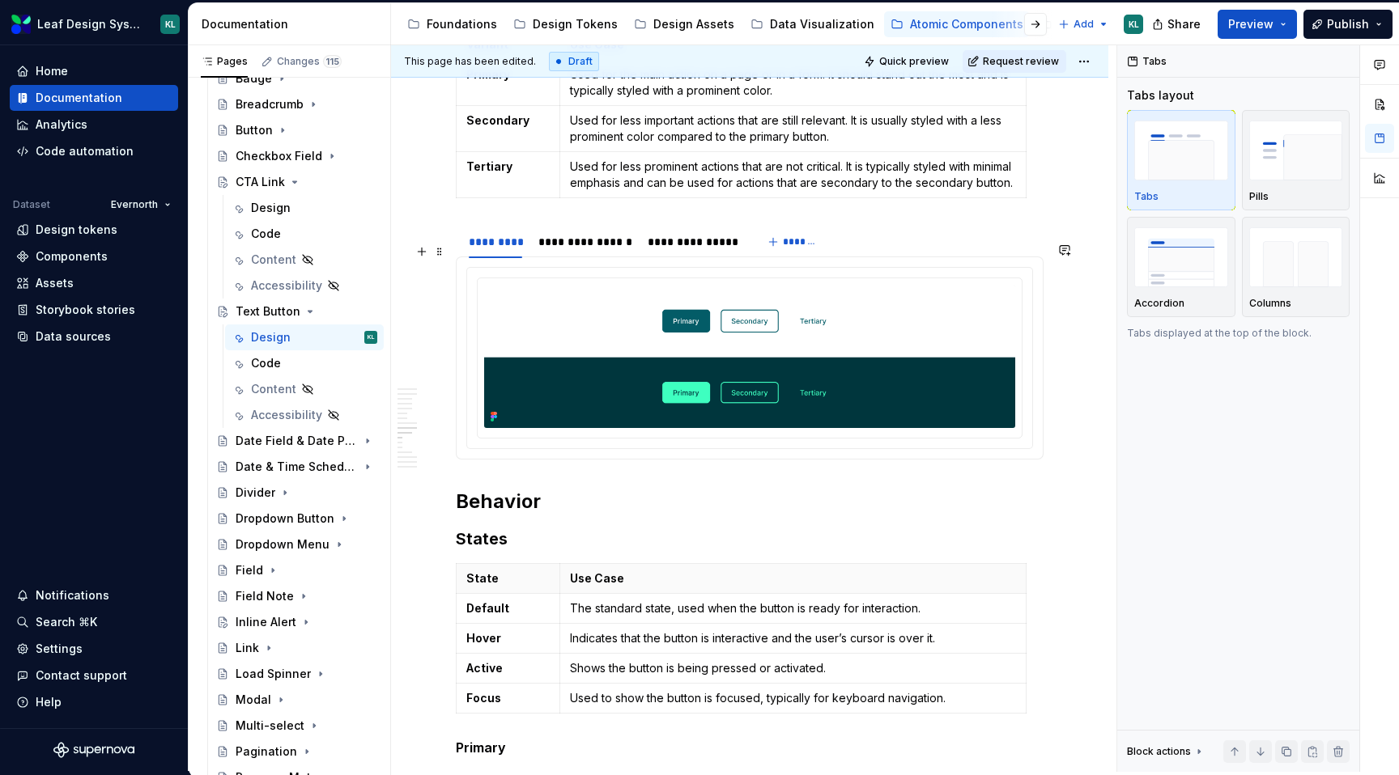
scroll to position [3874, 0]
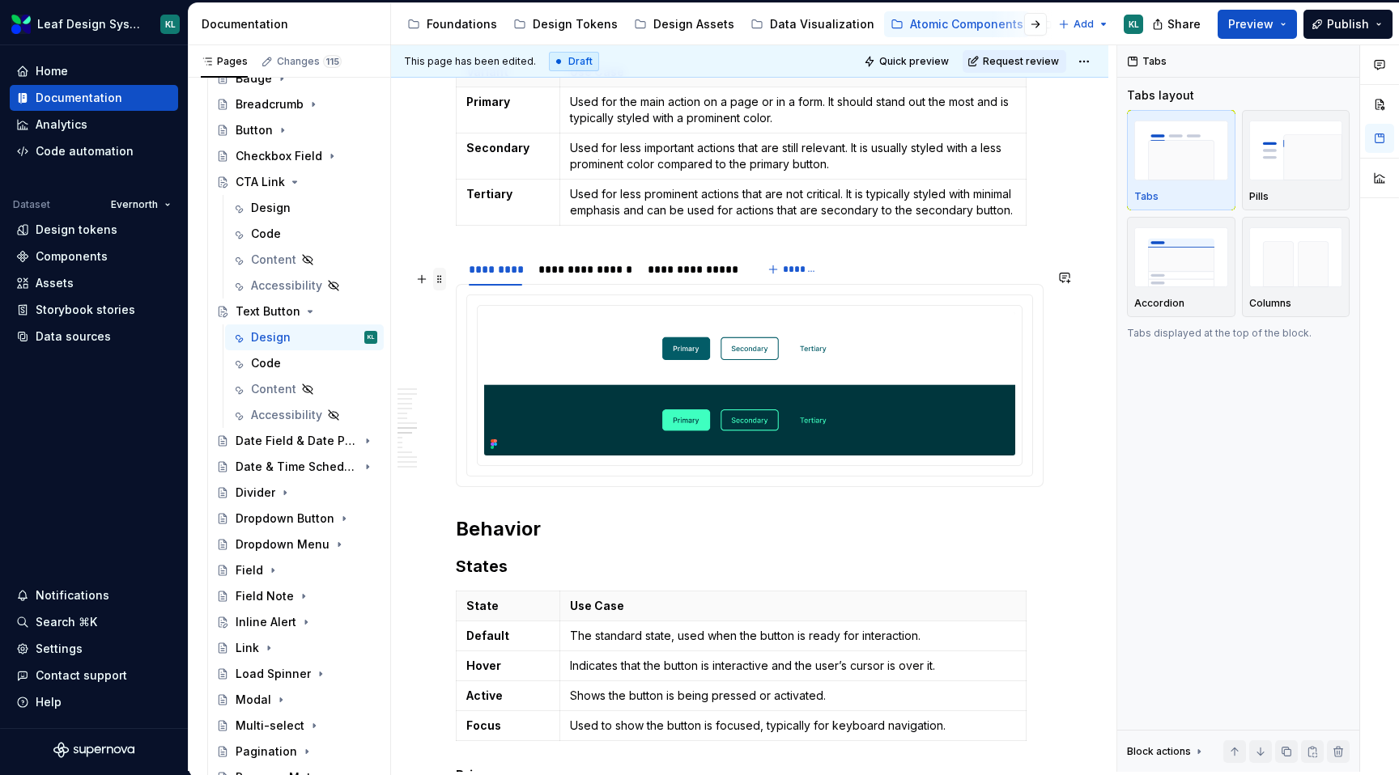
click at [439, 280] on span at bounding box center [439, 279] width 13 height 23
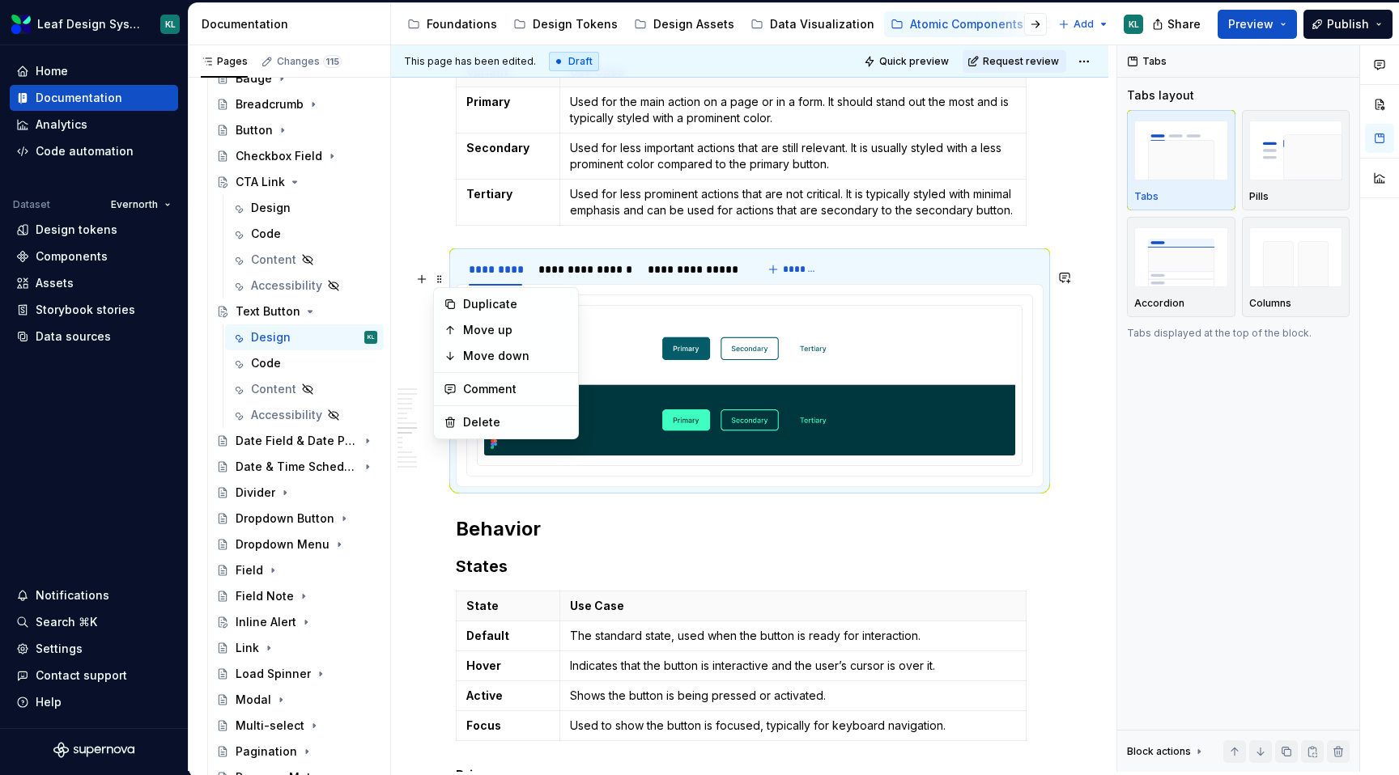
click at [451, 251] on div "**********" at bounding box center [749, 31] width 717 height 7172
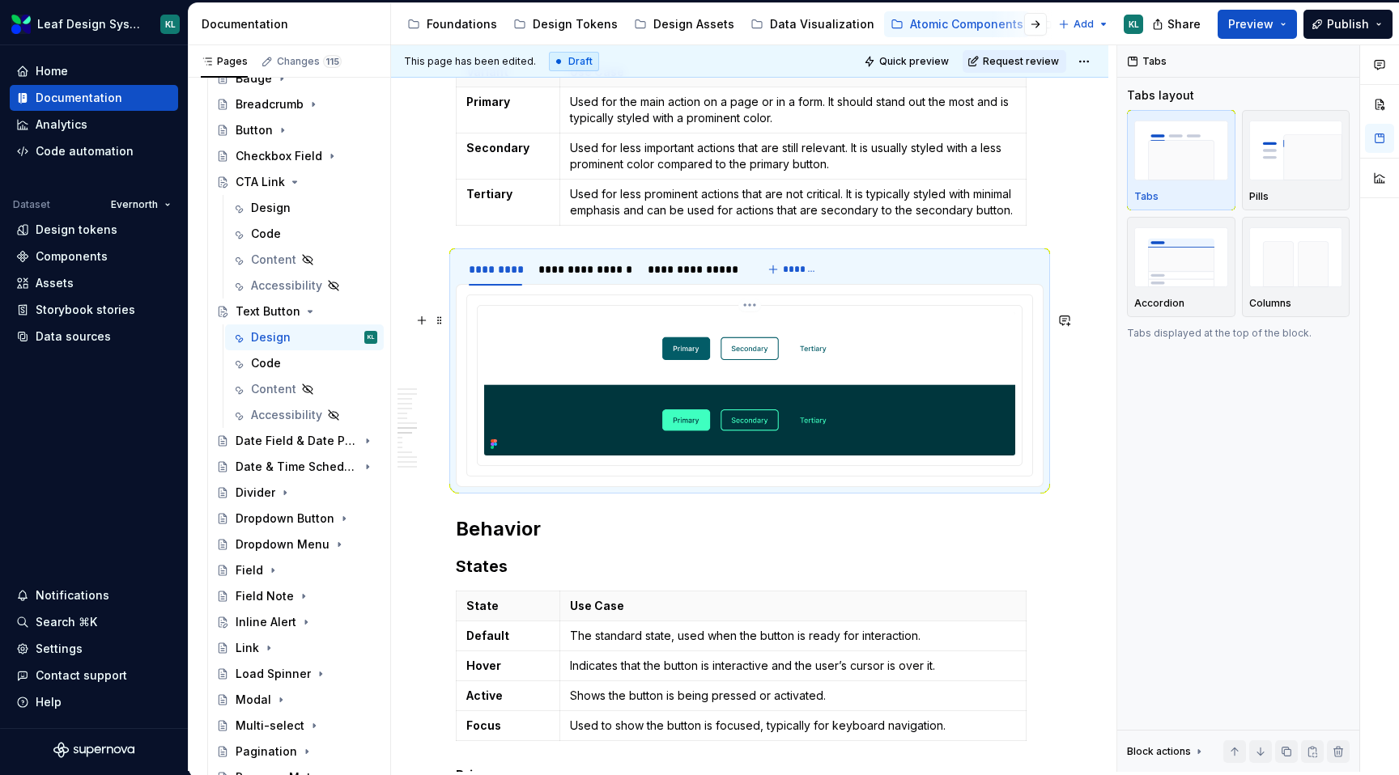
click at [592, 370] on img at bounding box center [749, 383] width 531 height 143
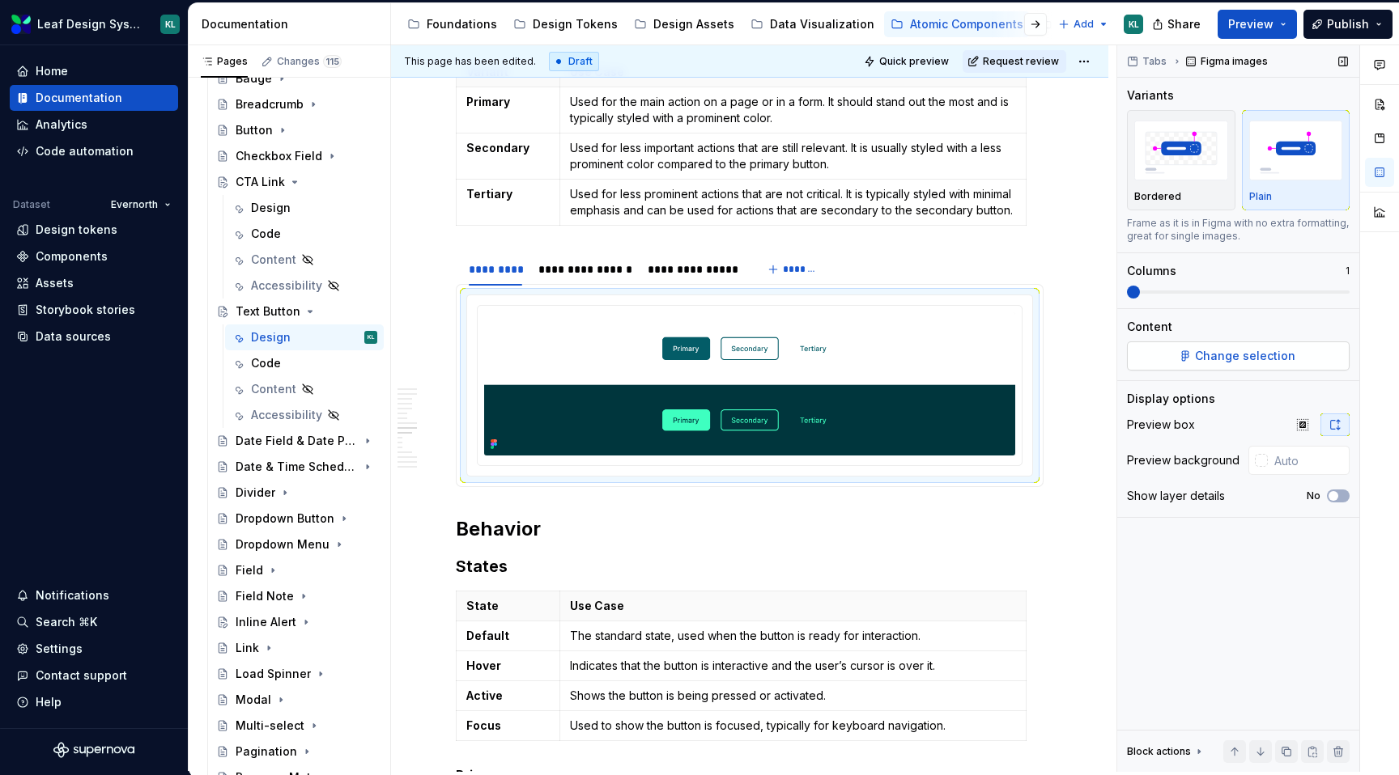
click at [1193, 355] on button "Change selection" at bounding box center [1238, 356] width 223 height 29
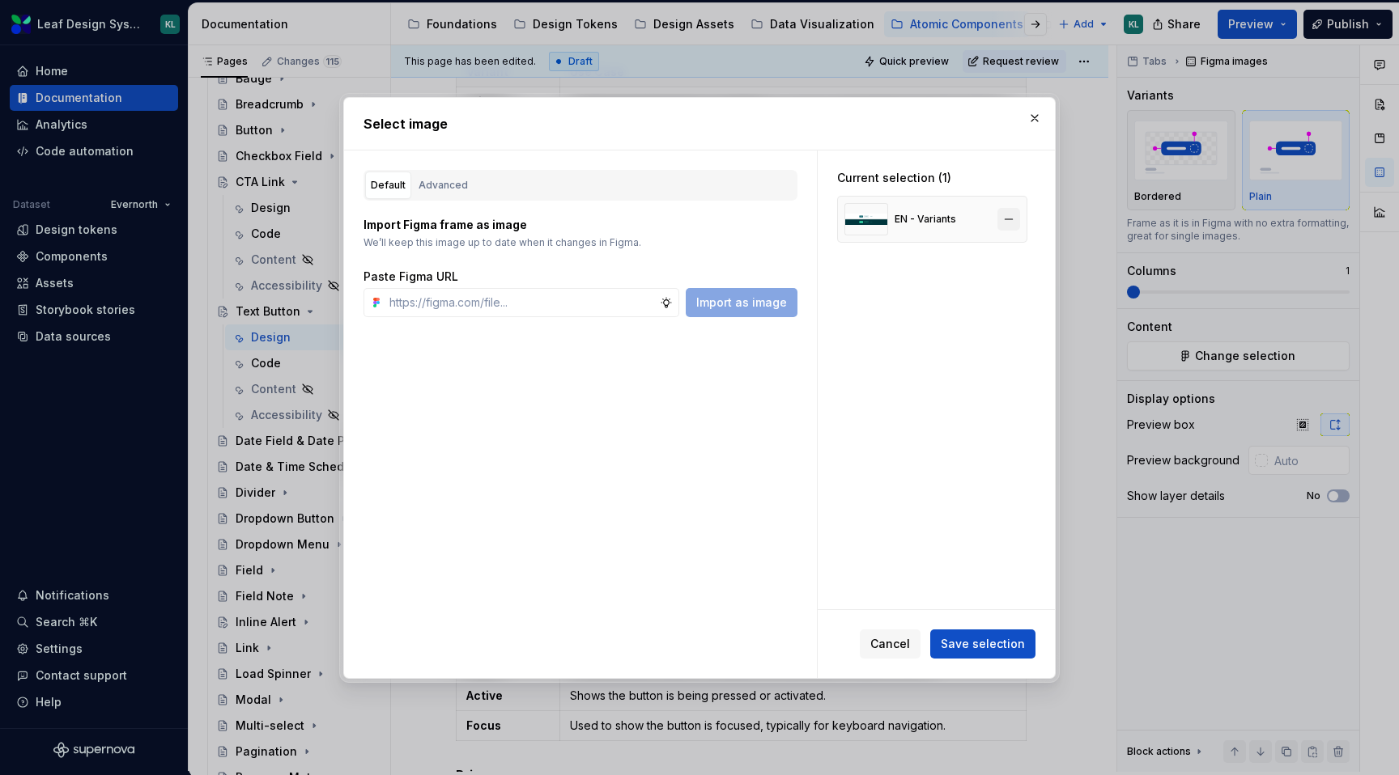
click at [1020, 212] on button "button" at bounding box center [1008, 219] width 23 height 23
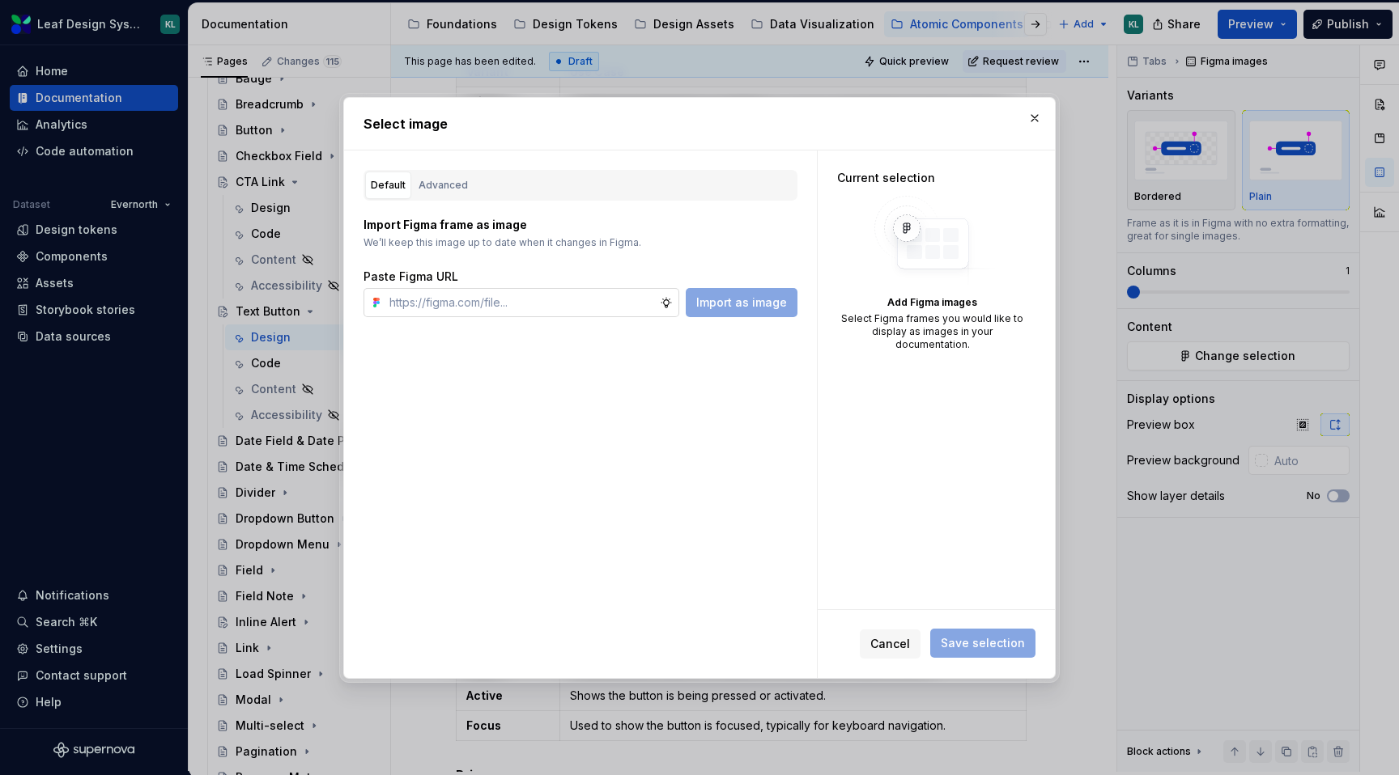
type textarea "*"
click at [580, 299] on input "text" at bounding box center [521, 302] width 277 height 29
paste input "[URL][DOMAIN_NAME]"
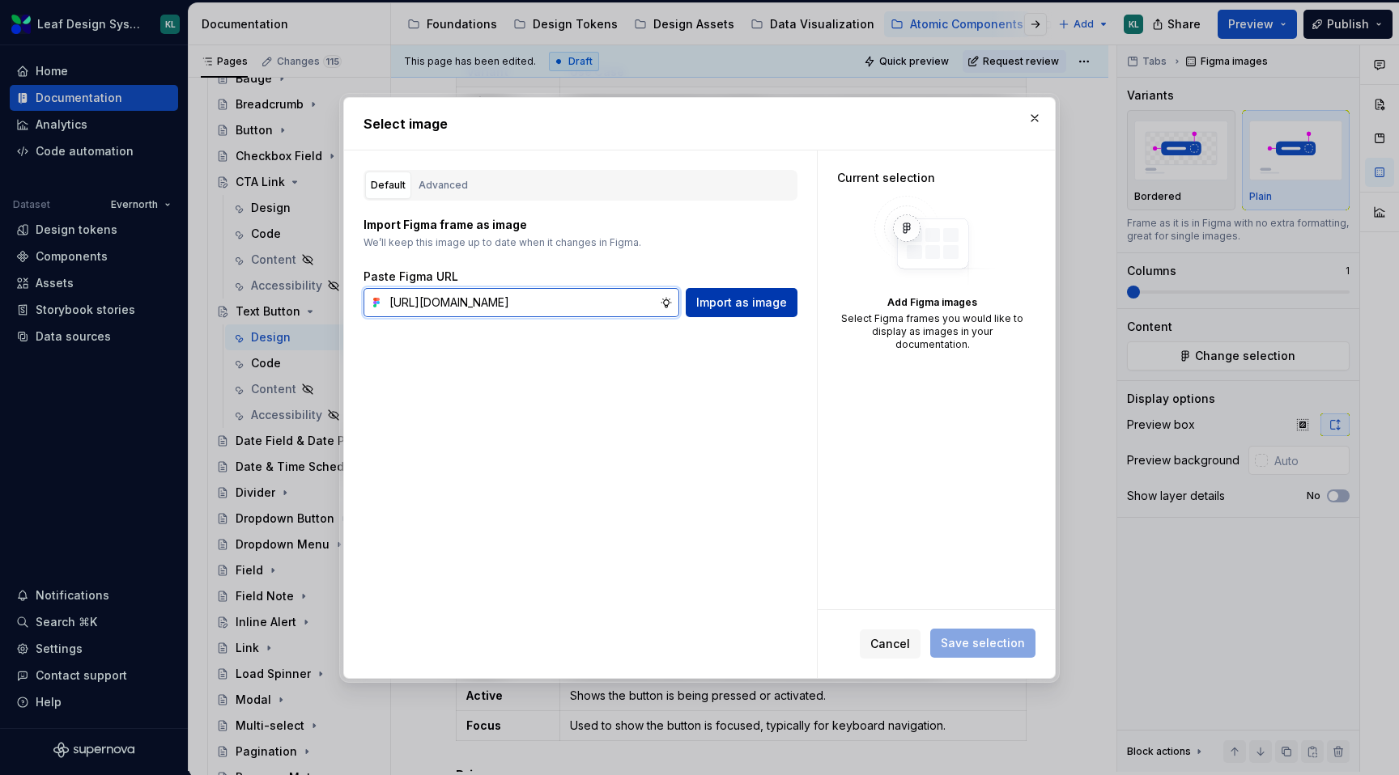
type input "[URL][DOMAIN_NAME]"
click at [743, 299] on span "Import as image" at bounding box center [741, 303] width 91 height 16
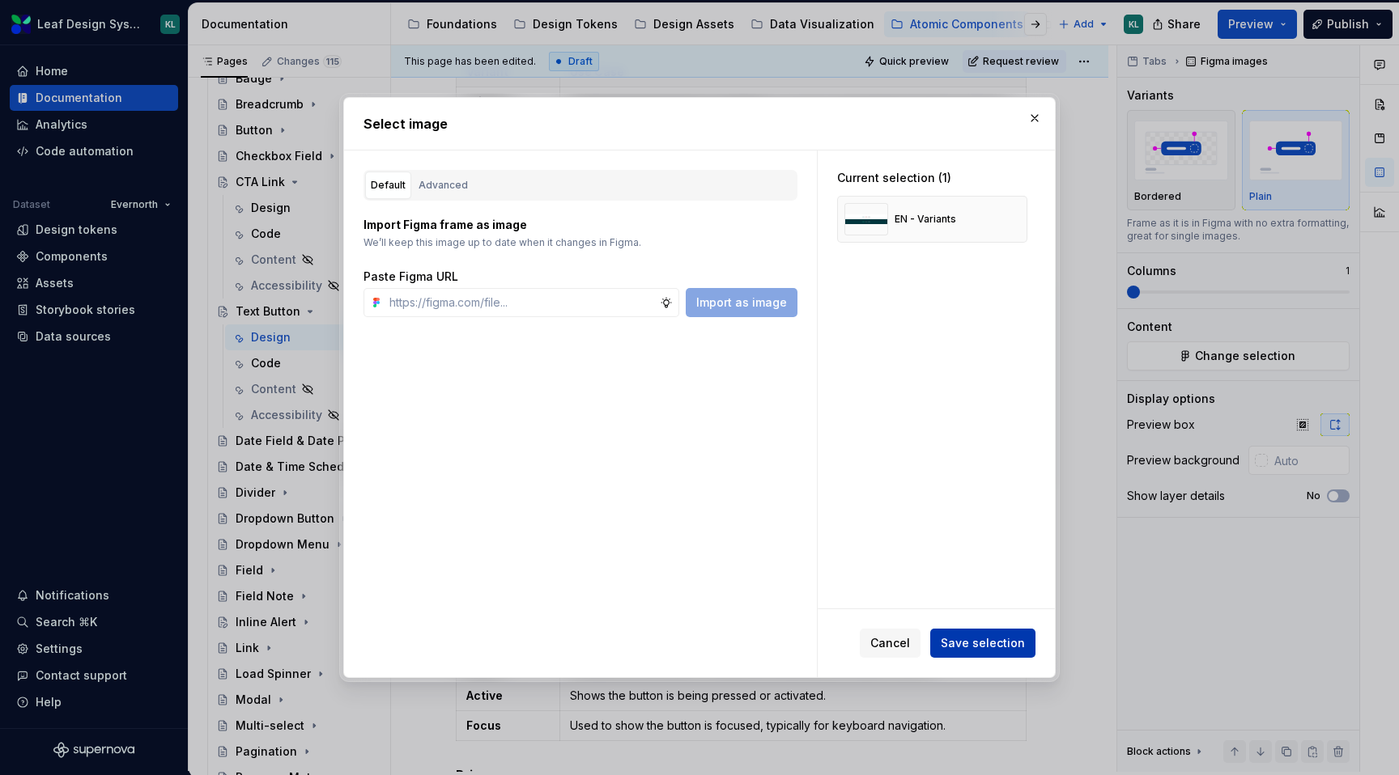
click at [969, 640] on span "Save selection" at bounding box center [982, 643] width 84 height 16
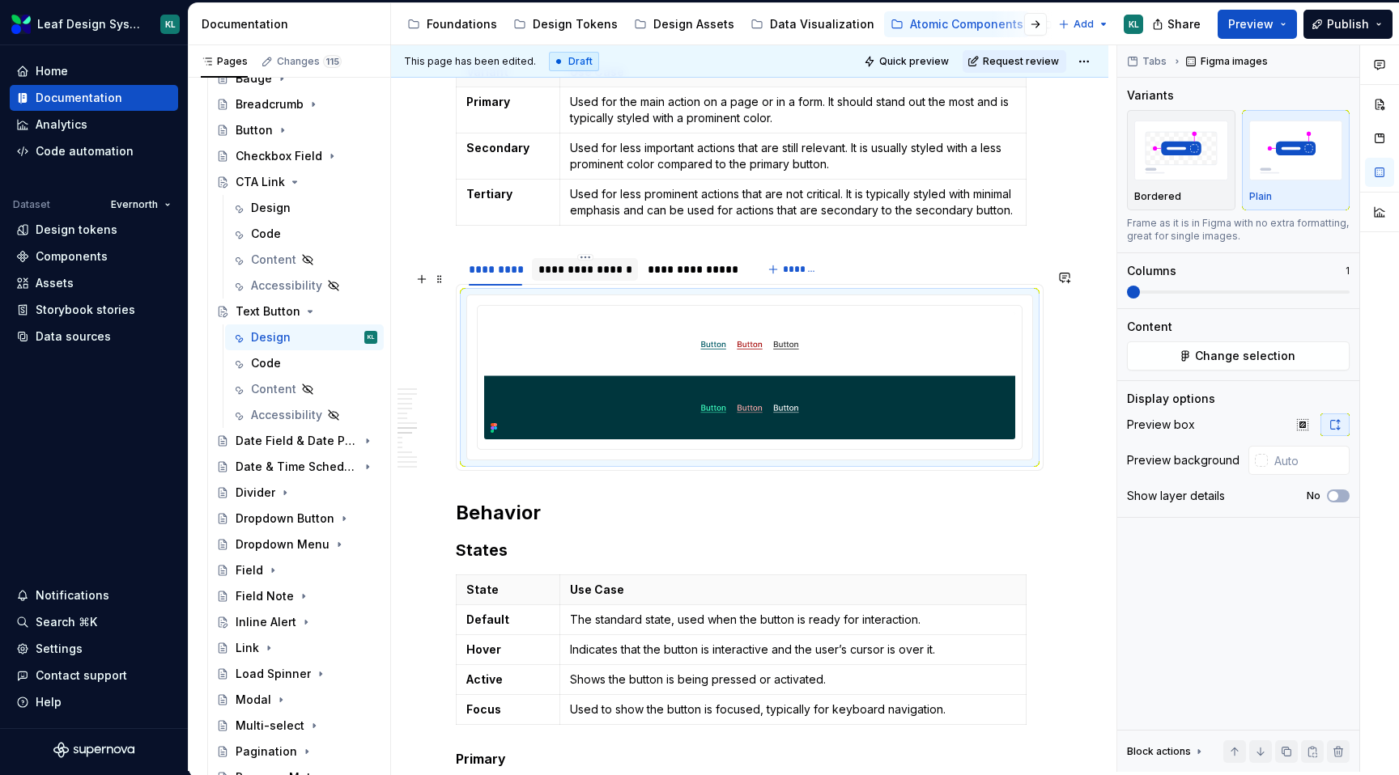
click at [592, 278] on div "**********" at bounding box center [585, 269] width 94 height 16
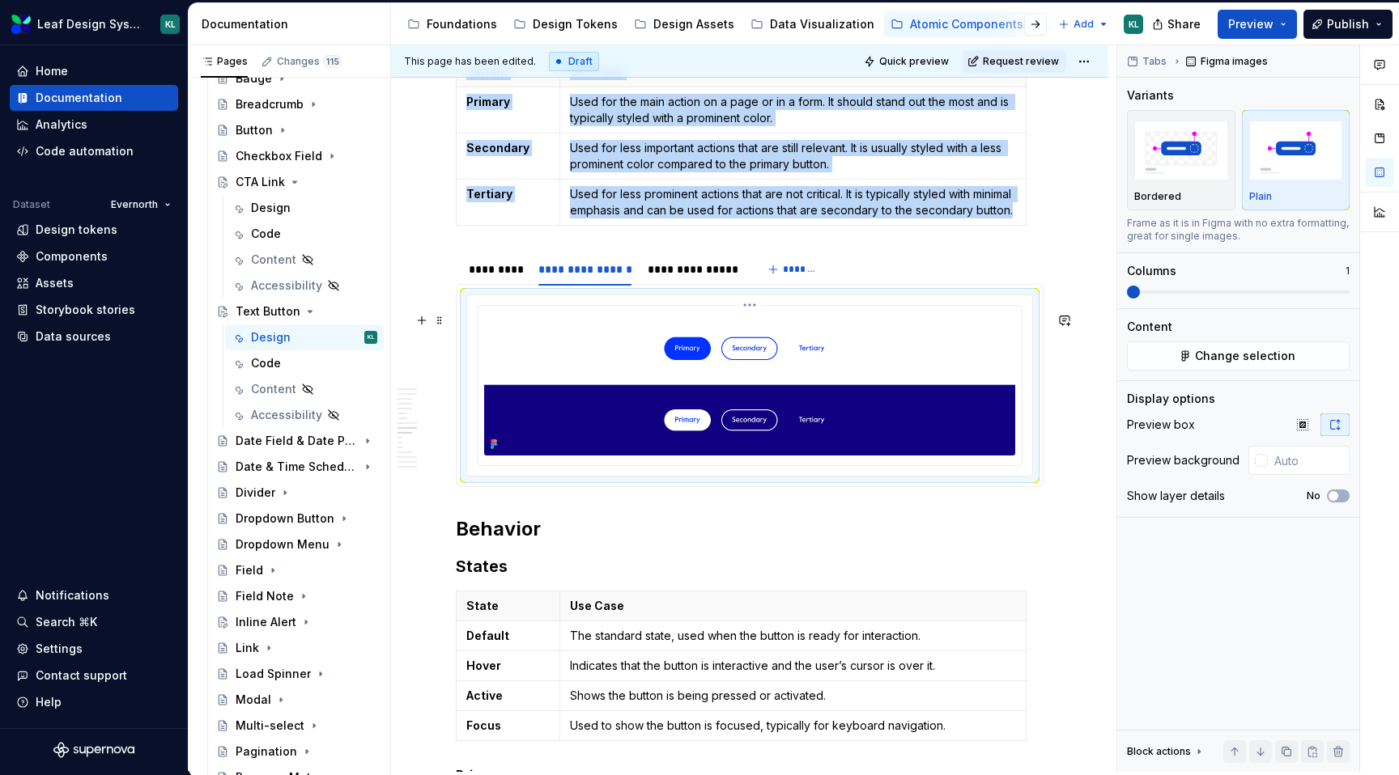
click at [776, 372] on img at bounding box center [749, 383] width 531 height 143
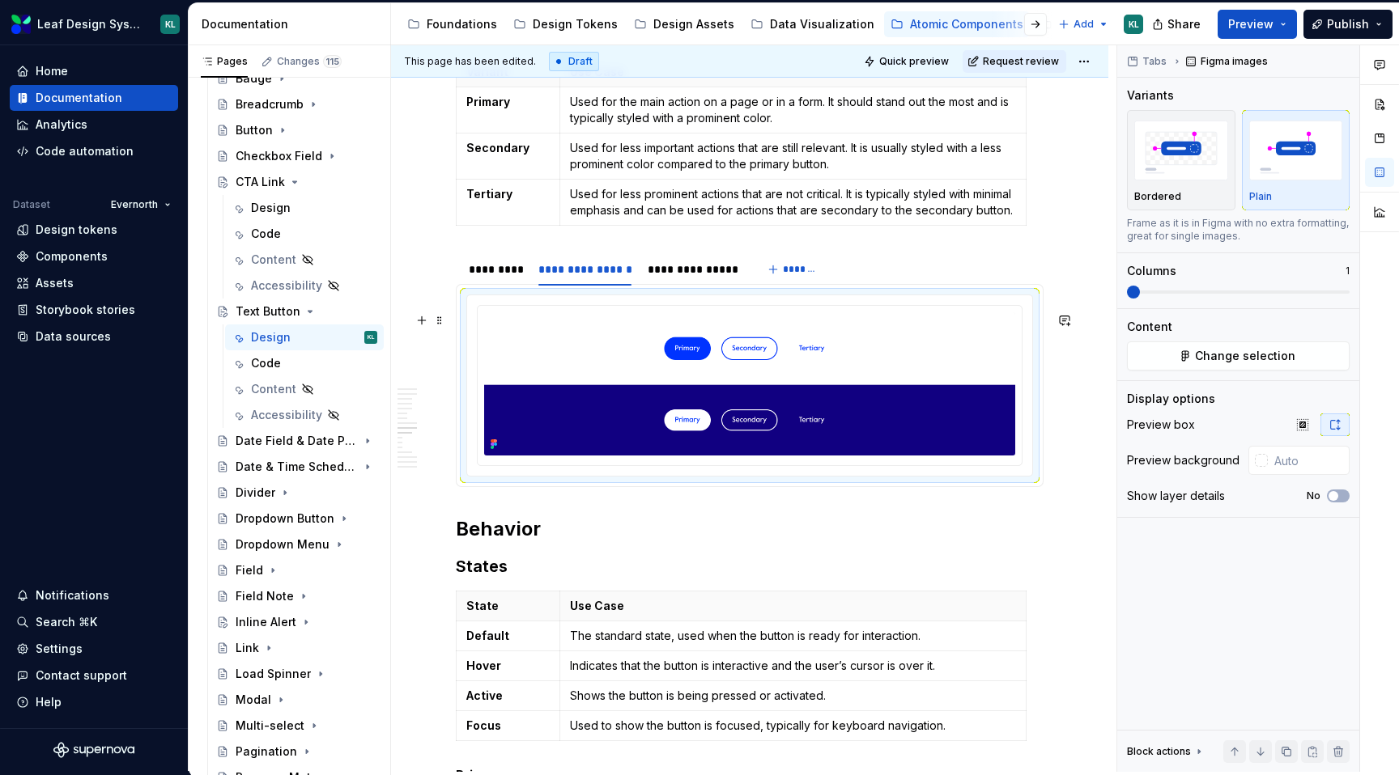
type textarea "*"
click at [809, 409] on img at bounding box center [749, 383] width 531 height 143
click at [1202, 357] on span "Change selection" at bounding box center [1245, 356] width 100 height 16
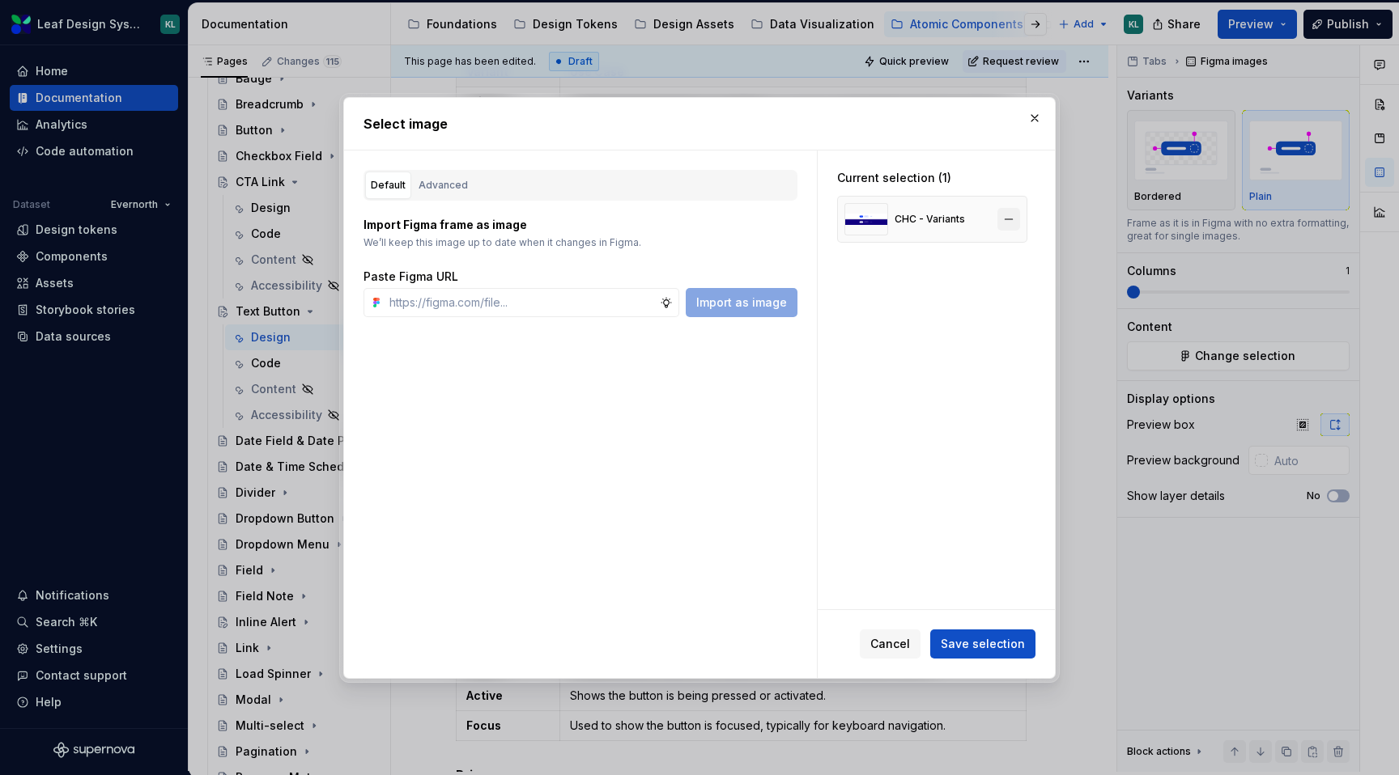
click at [1011, 215] on button "button" at bounding box center [1008, 219] width 23 height 23
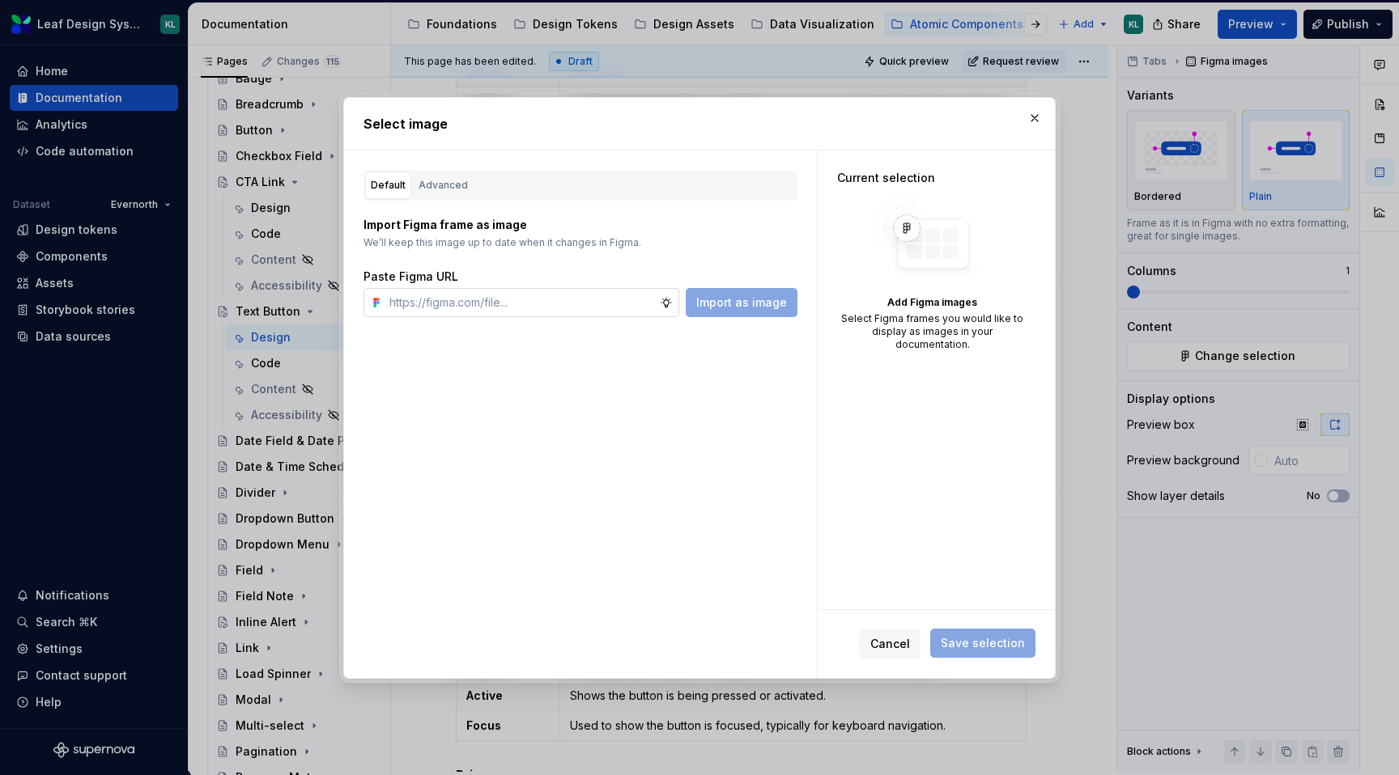
click at [549, 295] on input "text" at bounding box center [521, 302] width 277 height 29
paste input "[URL][DOMAIN_NAME]"
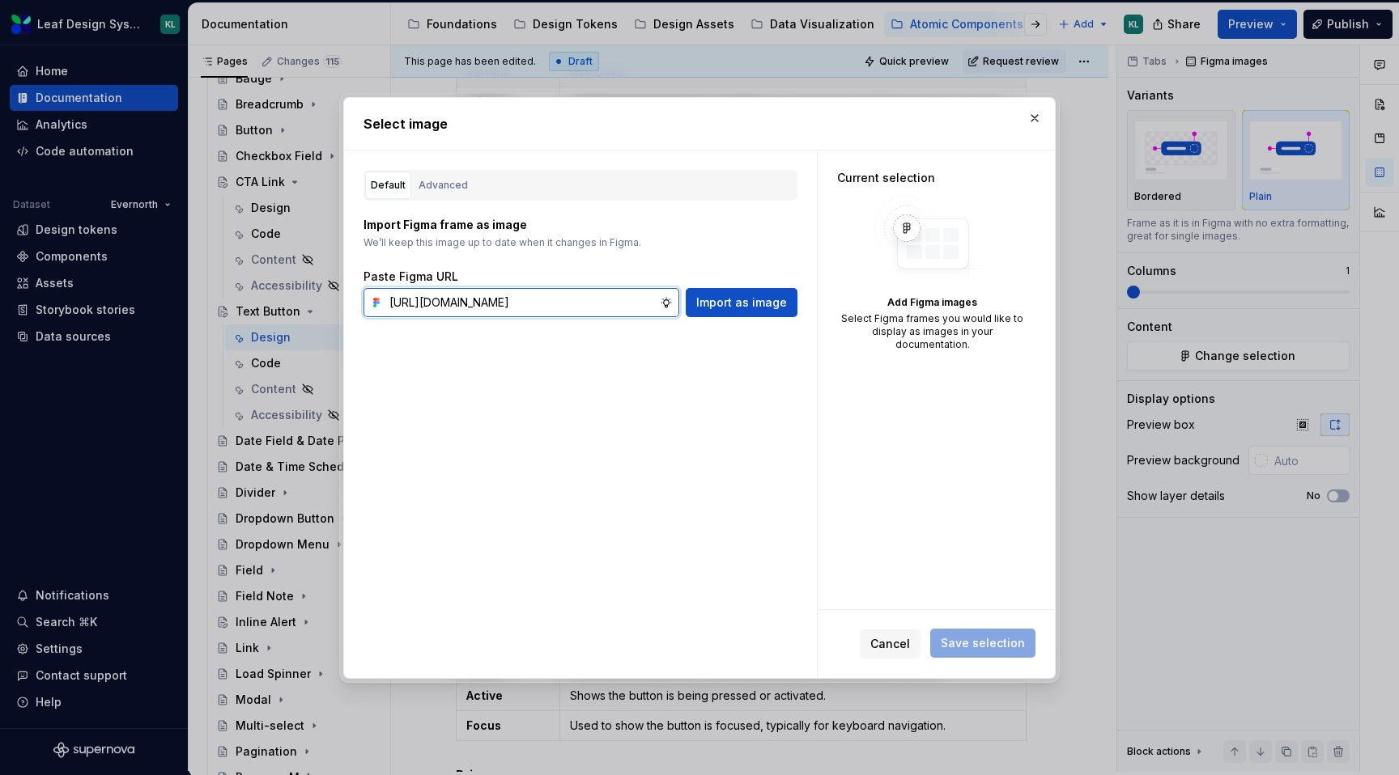
scroll to position [0, 522]
type input "[URL][DOMAIN_NAME]"
click at [723, 295] on span "Import as image" at bounding box center [741, 303] width 91 height 16
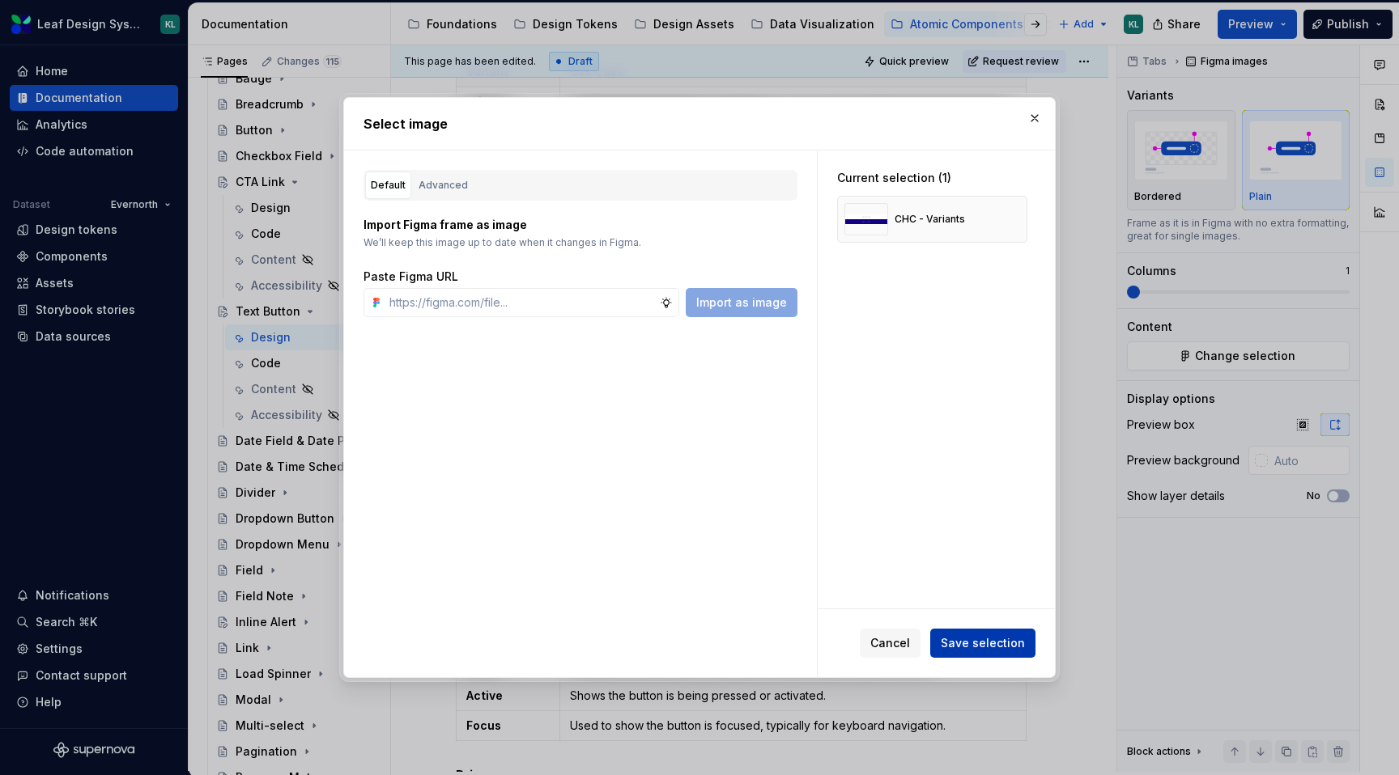
click at [962, 645] on span "Save selection" at bounding box center [982, 643] width 84 height 16
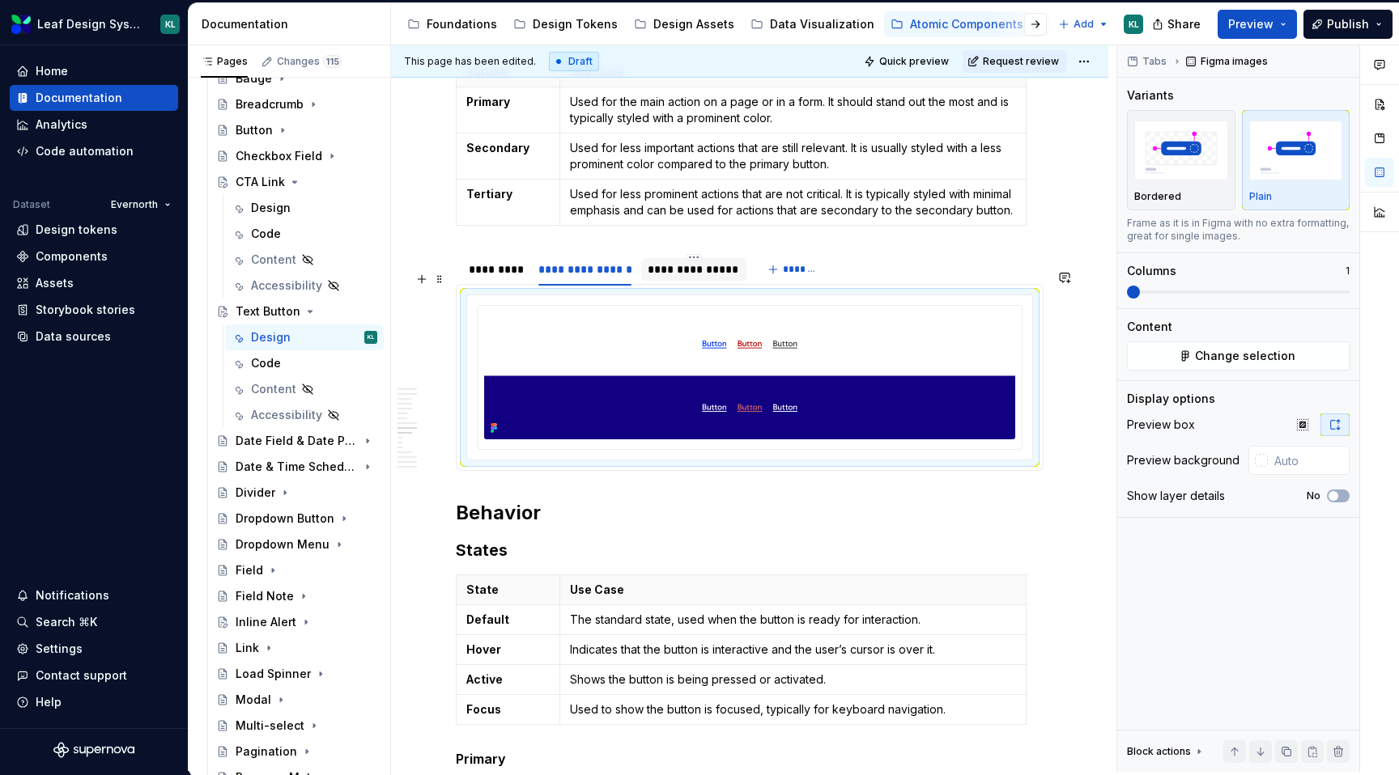
click at [689, 278] on div "**********" at bounding box center [692, 269] width 91 height 16
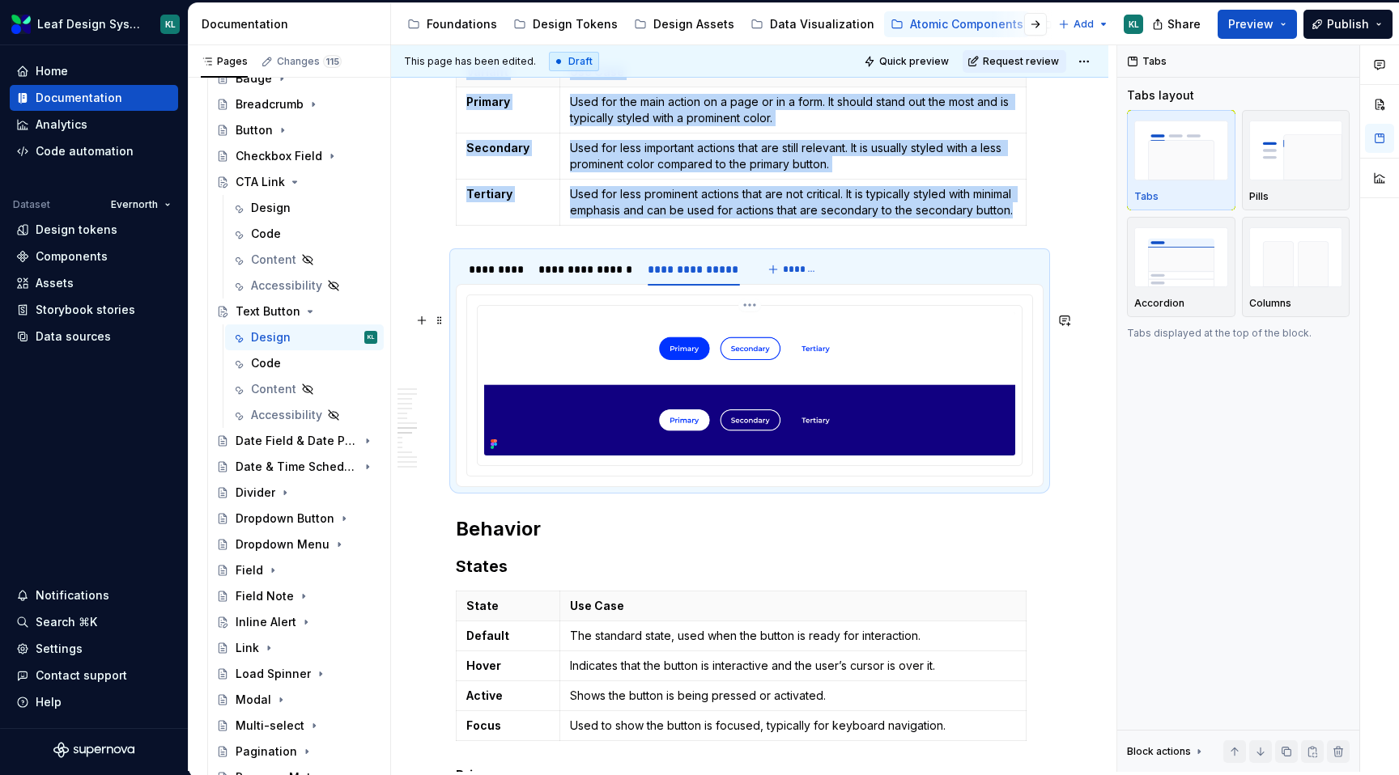
click at [749, 393] on img at bounding box center [749, 383] width 531 height 143
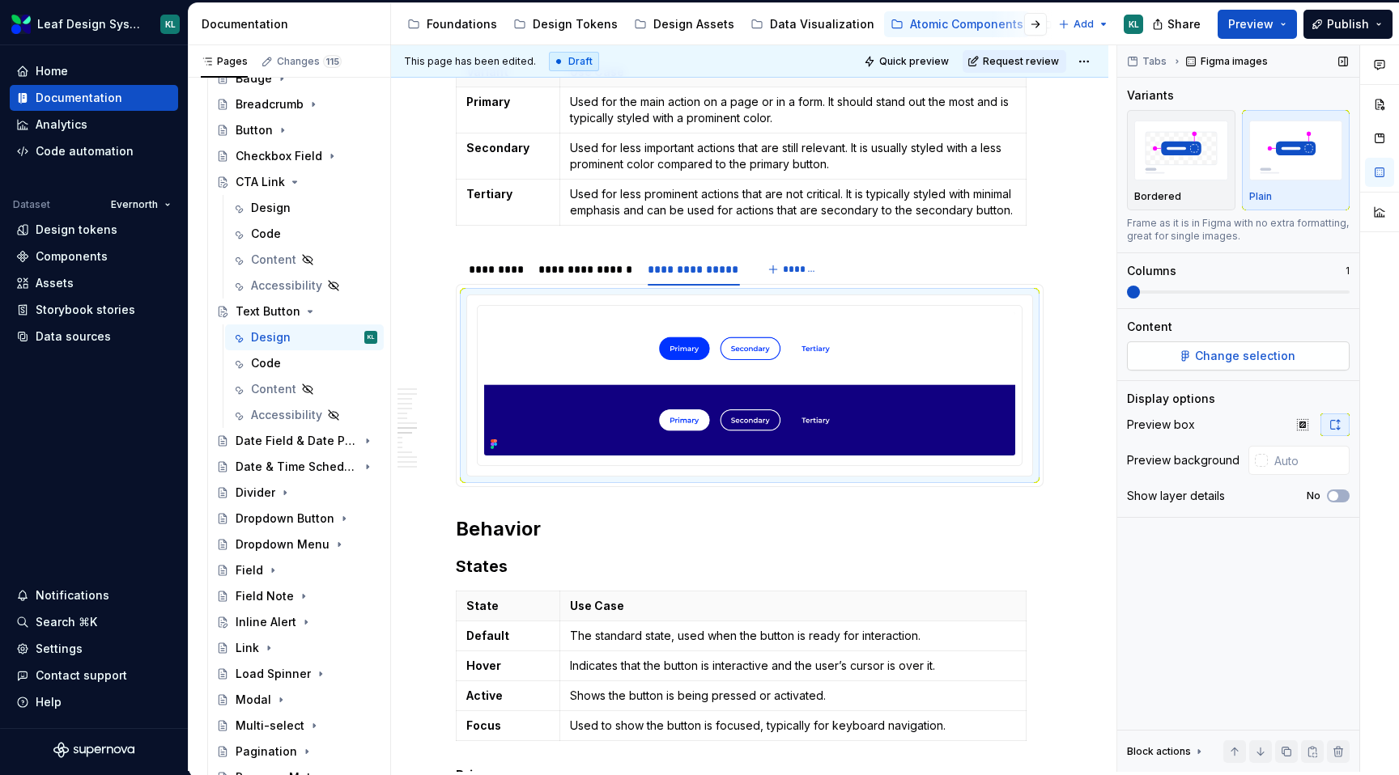
click at [1231, 367] on button "Change selection" at bounding box center [1238, 356] width 223 height 29
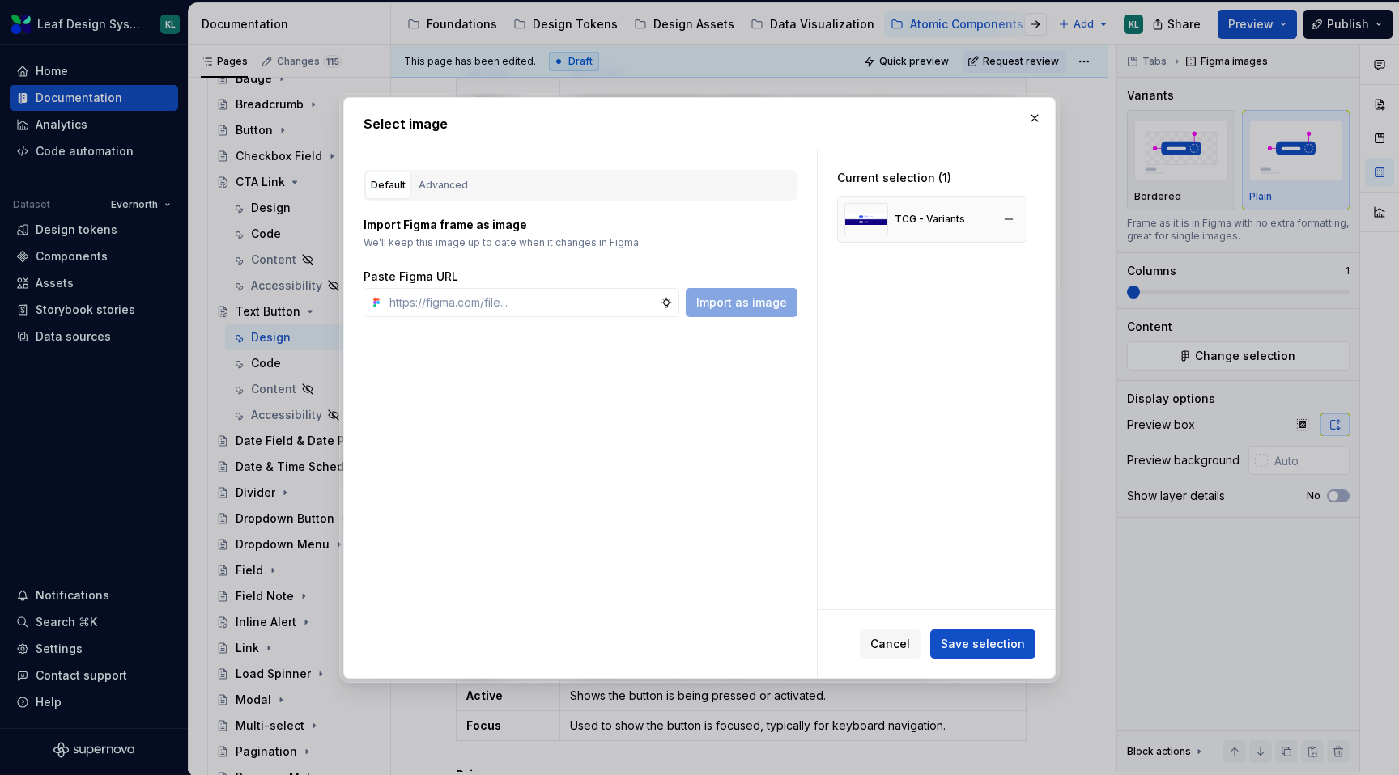
type textarea "*"
click at [1017, 214] on button "button" at bounding box center [1008, 219] width 23 height 23
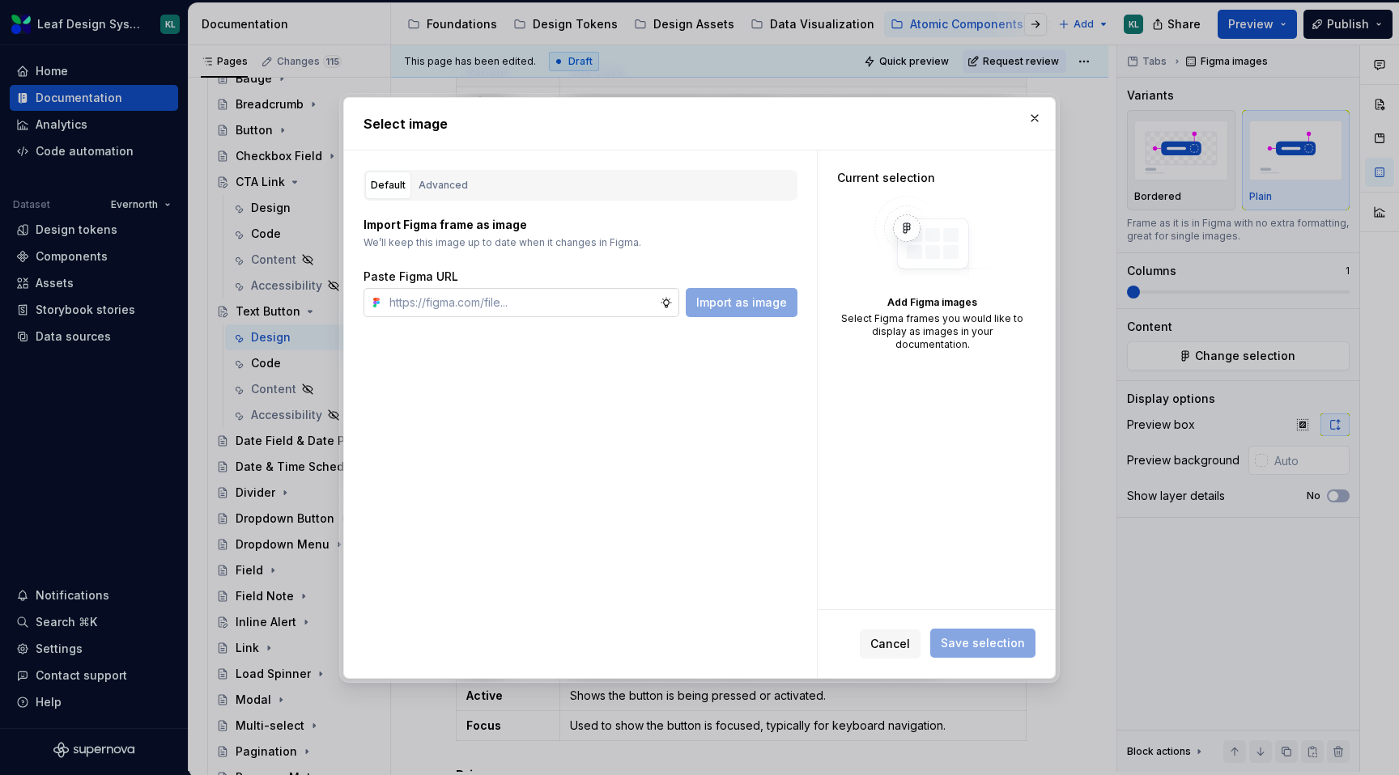
click at [625, 304] on input "text" at bounding box center [521, 302] width 277 height 29
paste input "[URL][DOMAIN_NAME]"
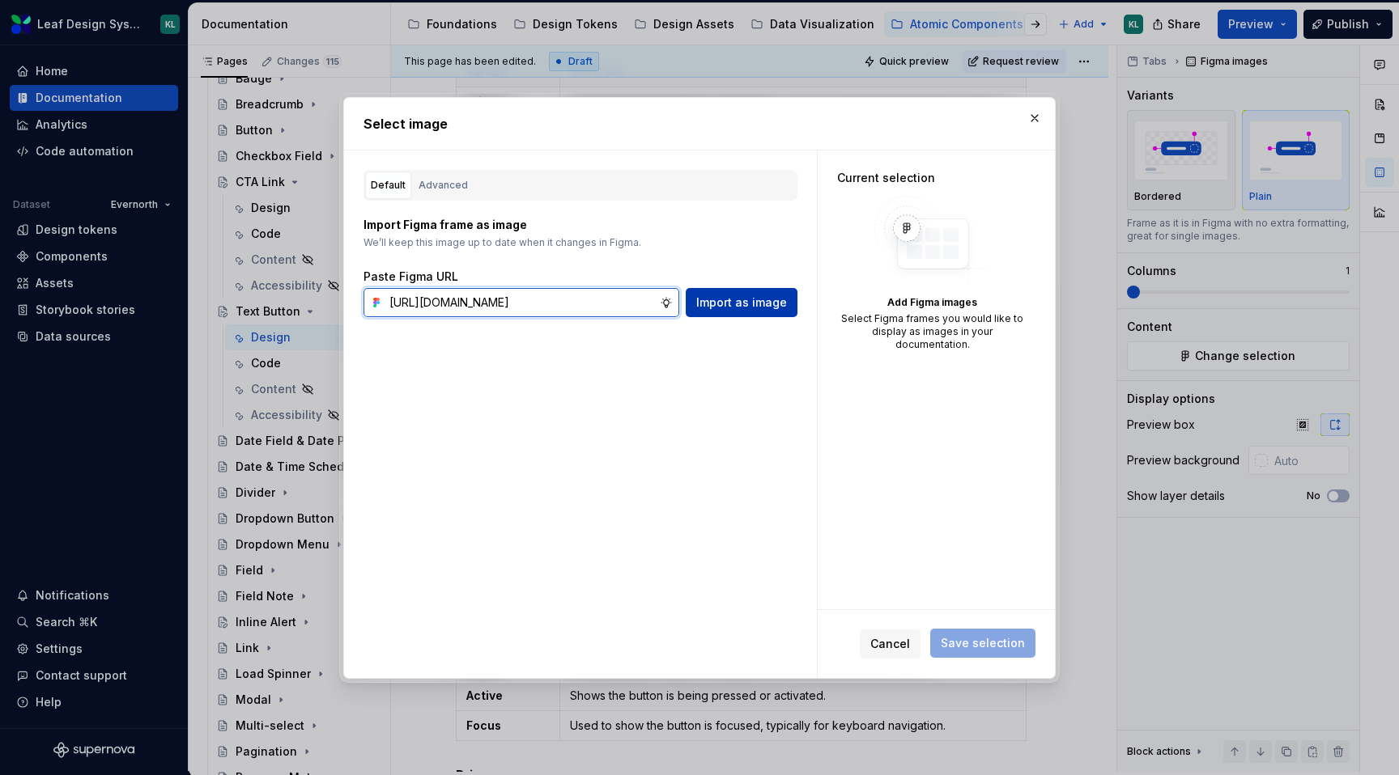
type input "[URL][DOMAIN_NAME]"
click at [754, 304] on span "Import as image" at bounding box center [741, 303] width 91 height 16
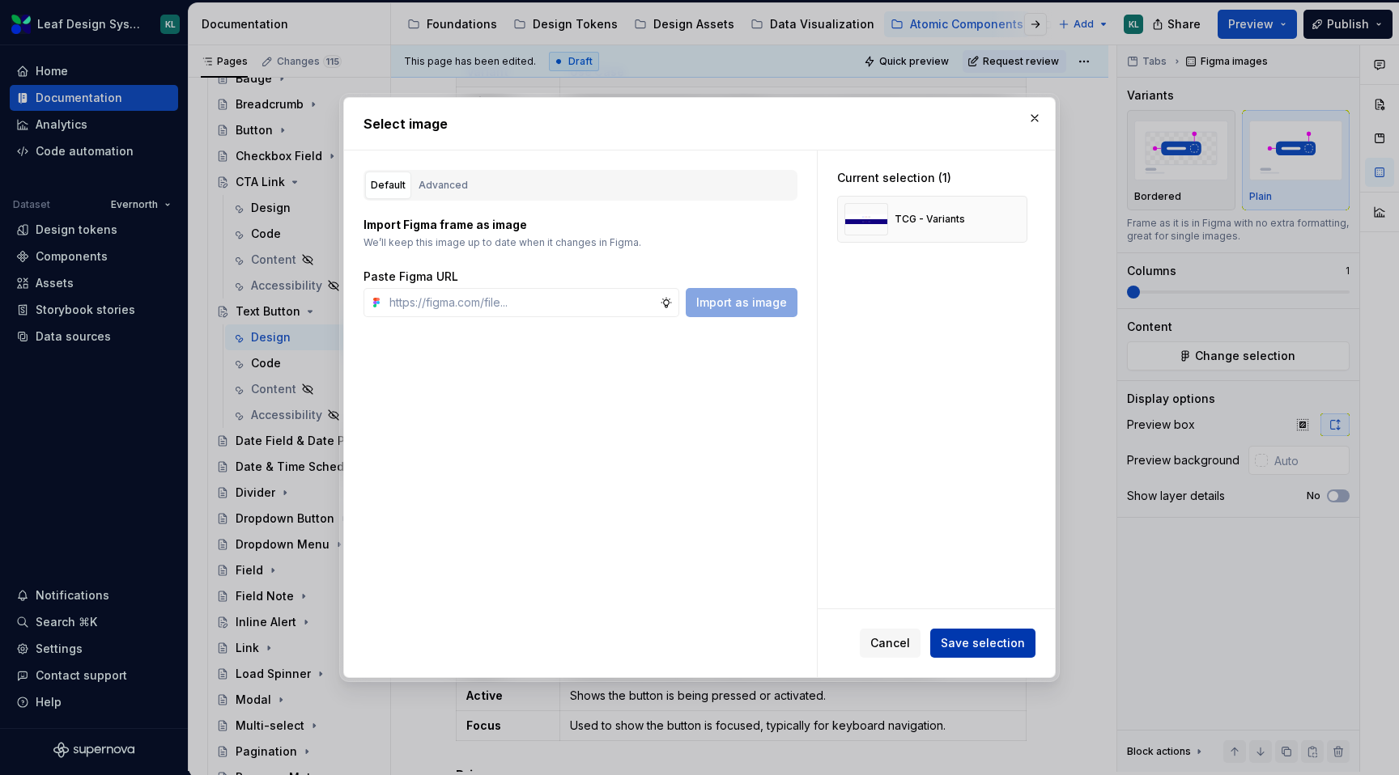
click at [987, 638] on span "Save selection" at bounding box center [982, 643] width 84 height 16
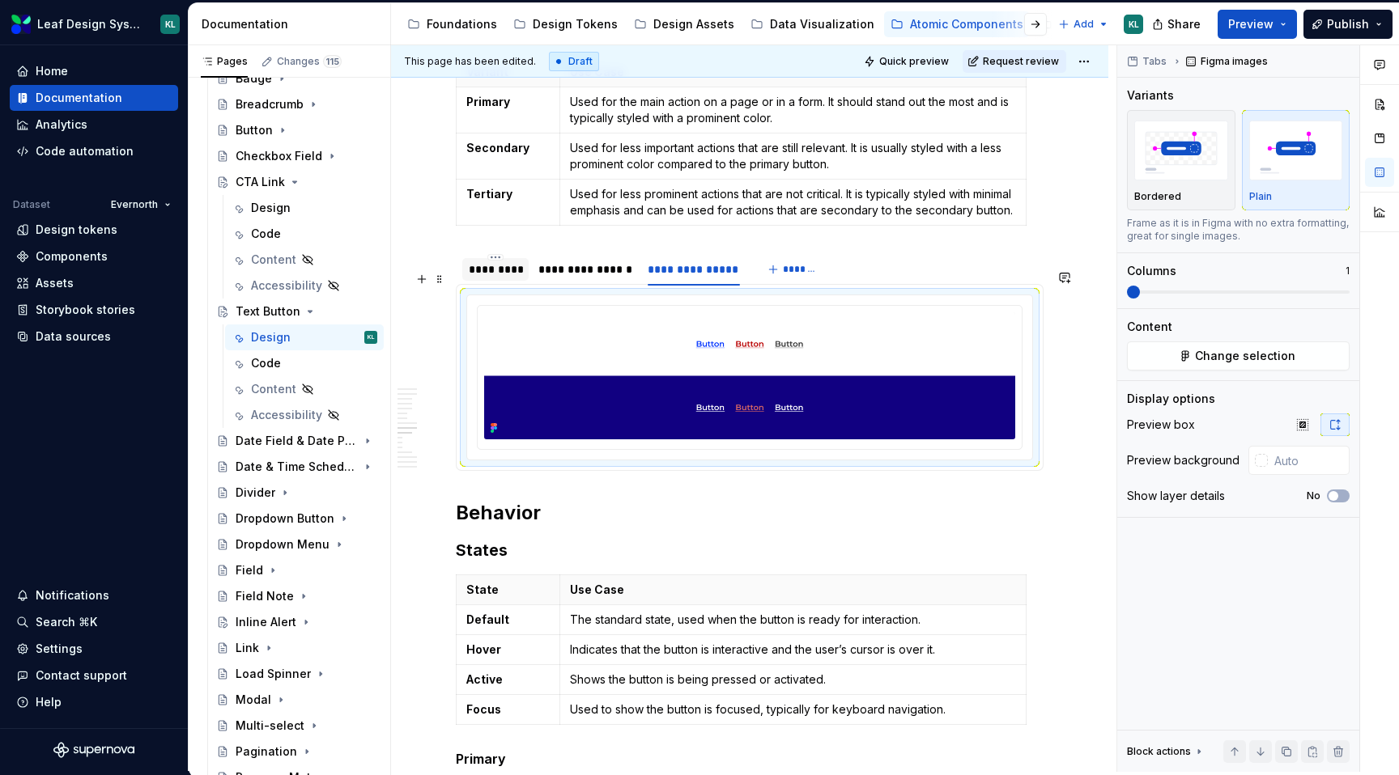
click at [498, 278] on div "*********" at bounding box center [495, 269] width 53 height 16
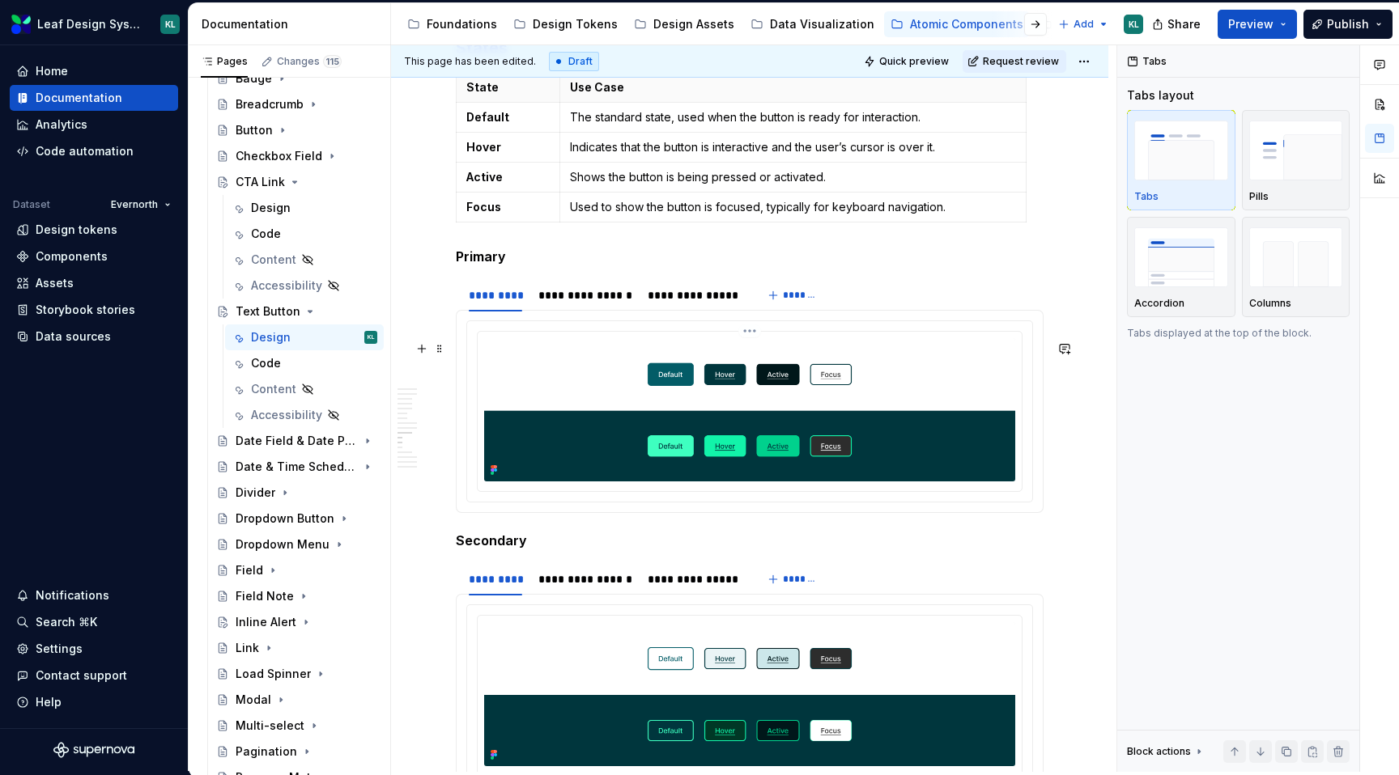
scroll to position [4445, 0]
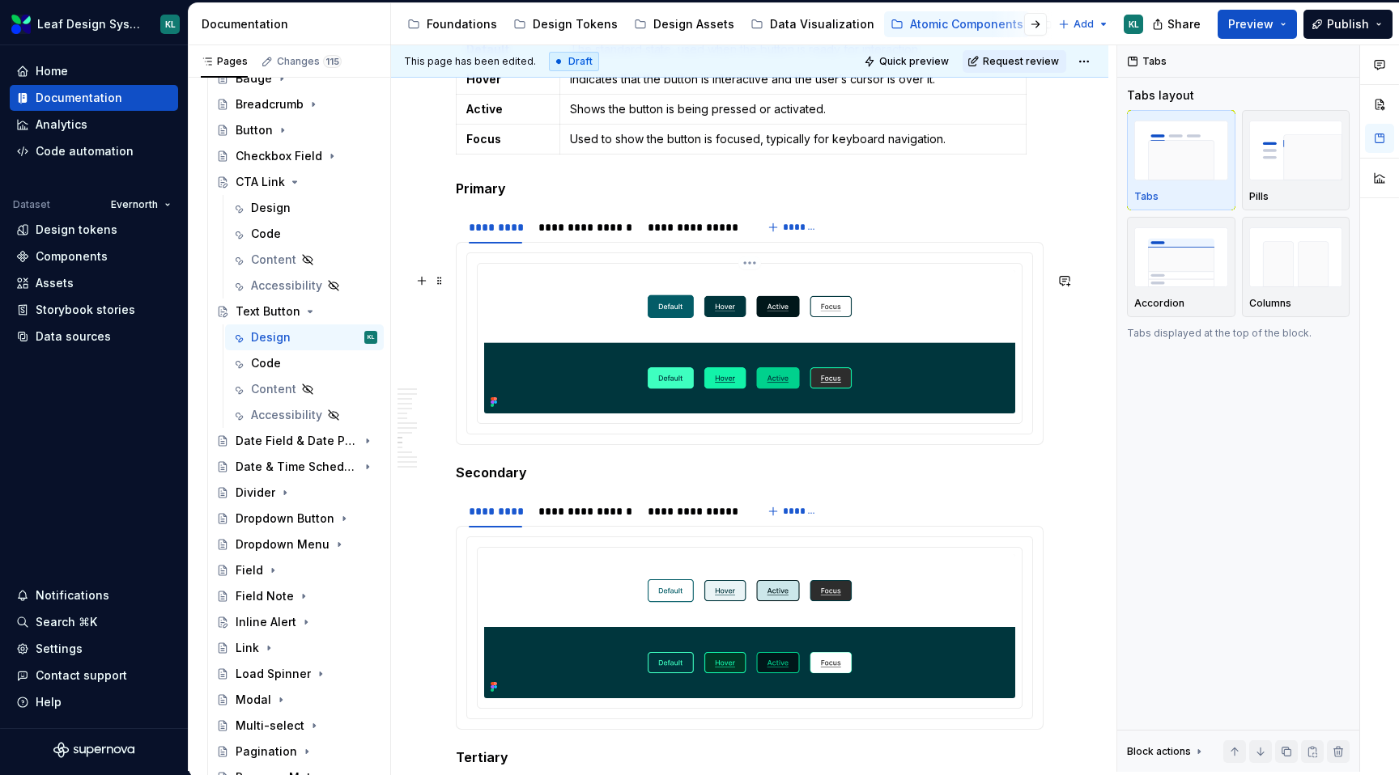
click at [700, 373] on img at bounding box center [749, 341] width 531 height 143
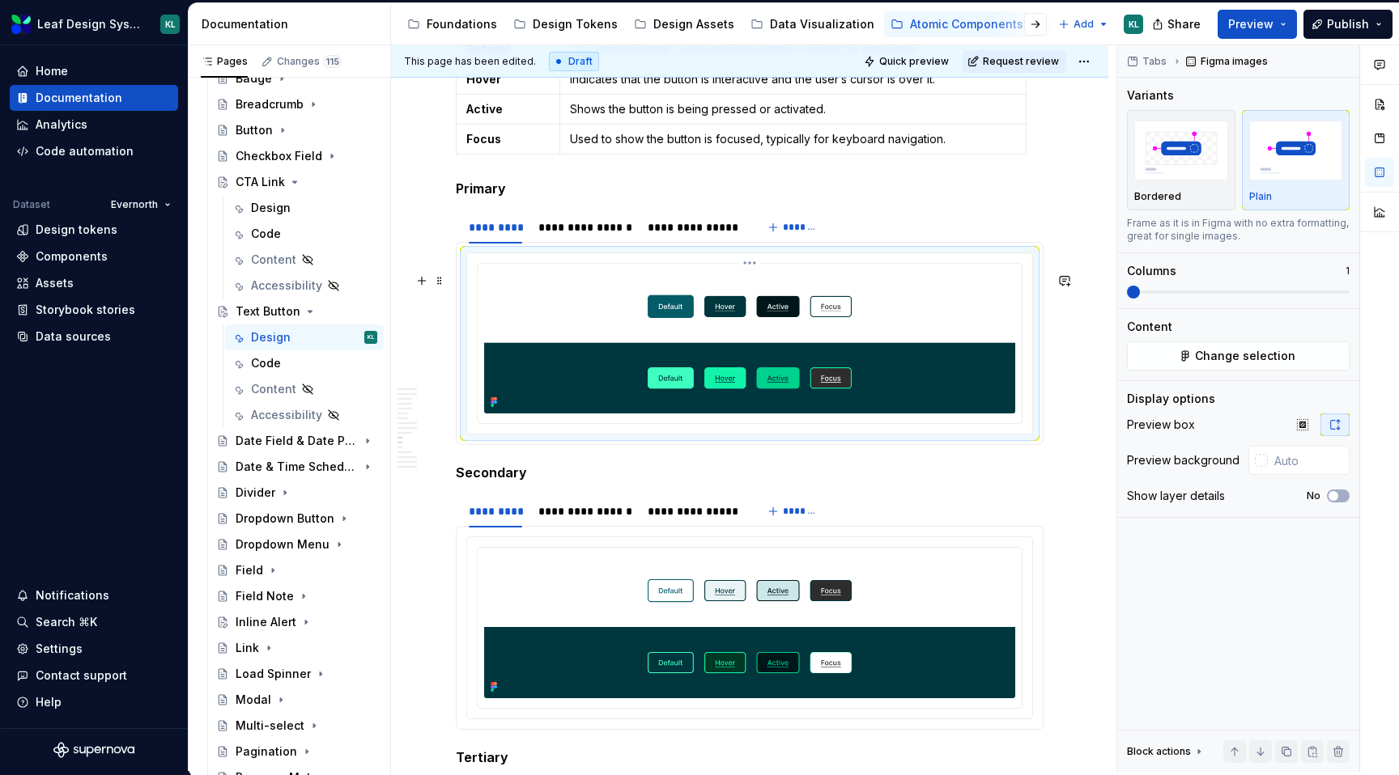
click at [642, 343] on img at bounding box center [749, 341] width 531 height 143
click at [1232, 356] on span "Change selection" at bounding box center [1245, 356] width 100 height 16
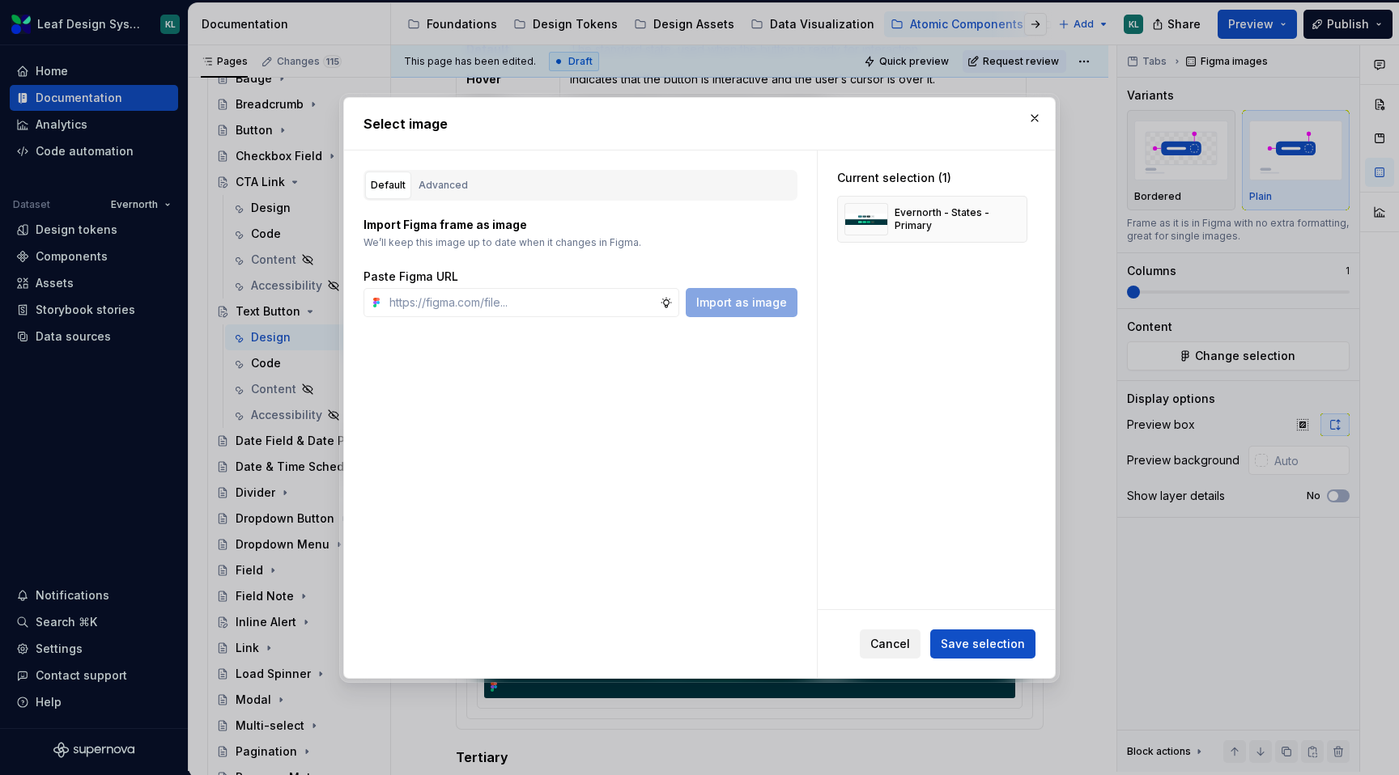
click at [906, 642] on span "Cancel" at bounding box center [890, 643] width 40 height 16
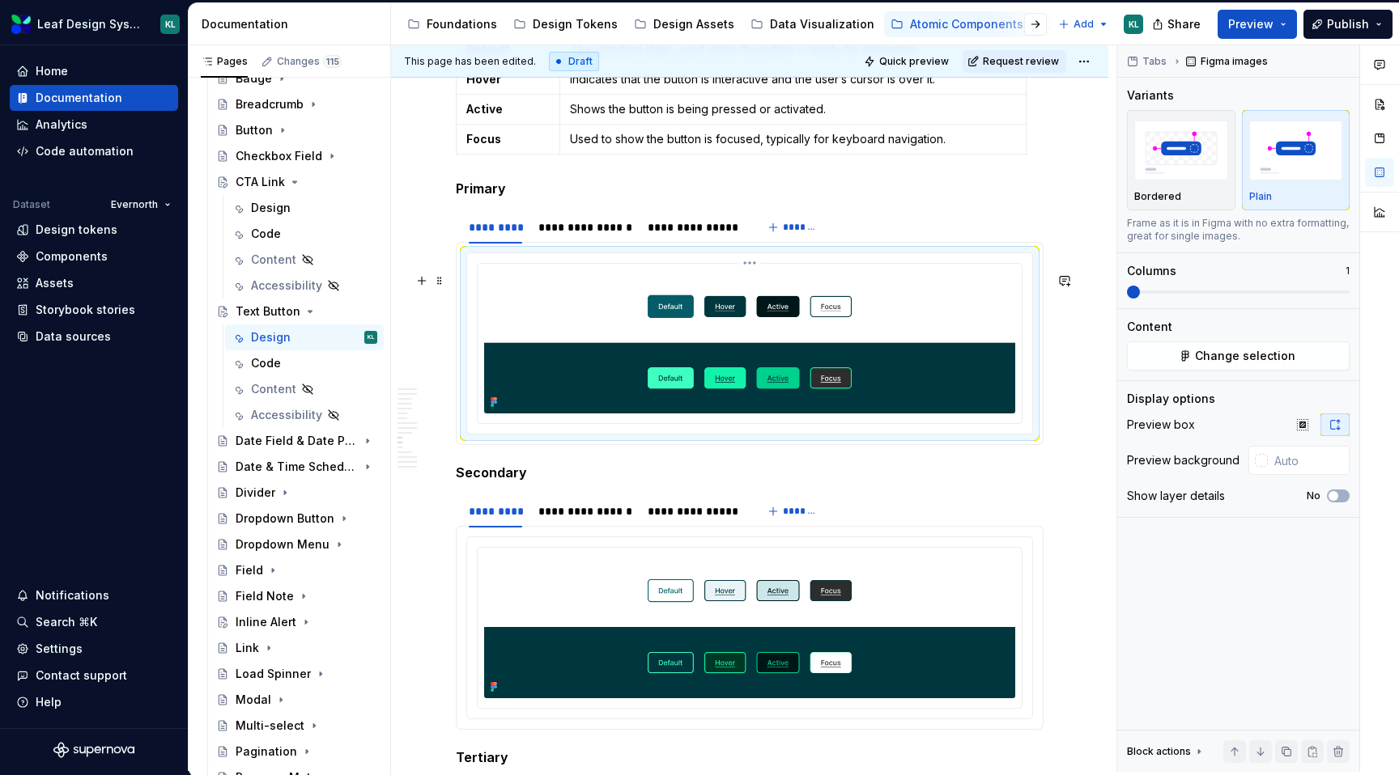
click at [588, 360] on img at bounding box center [749, 341] width 531 height 143
click at [1237, 356] on span "Change selection" at bounding box center [1245, 356] width 100 height 16
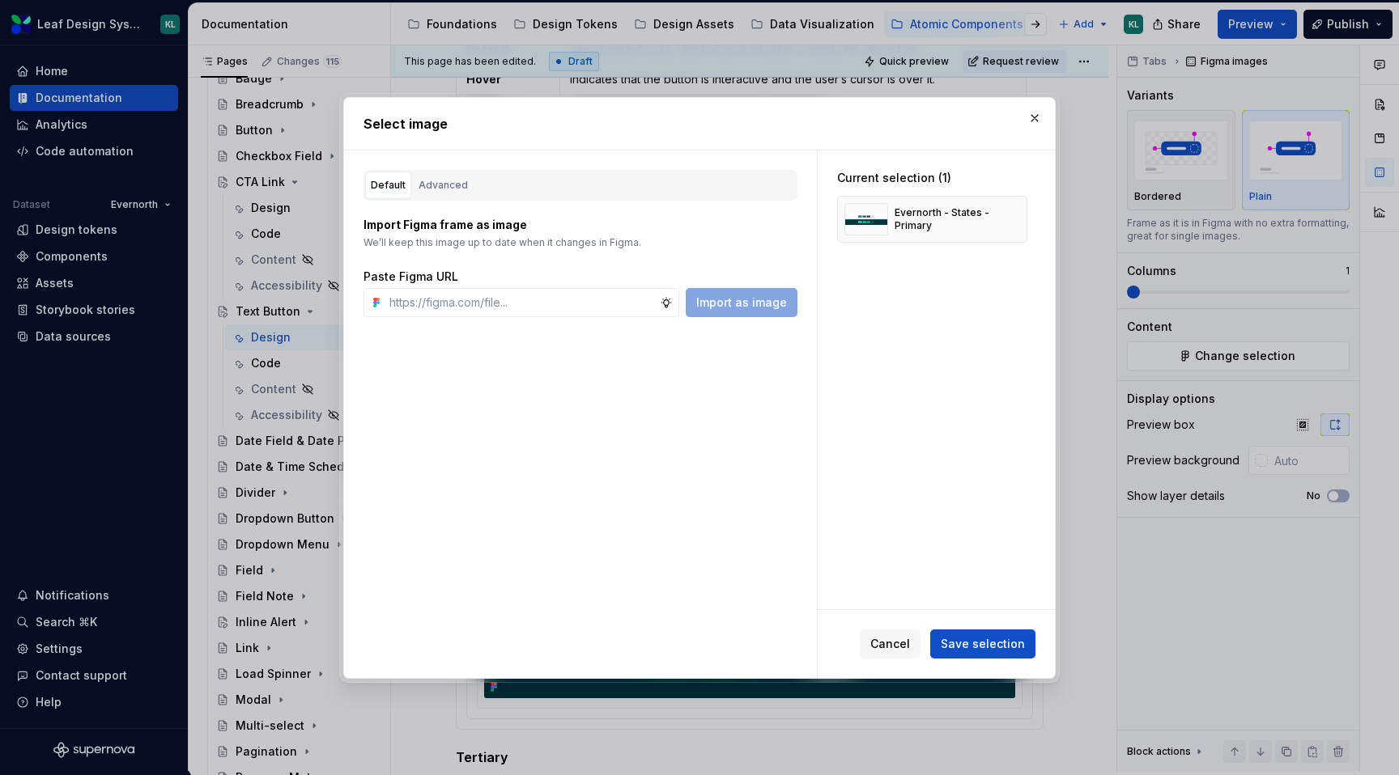
type textarea "*"
click at [1020, 214] on button "button" at bounding box center [1008, 219] width 23 height 23
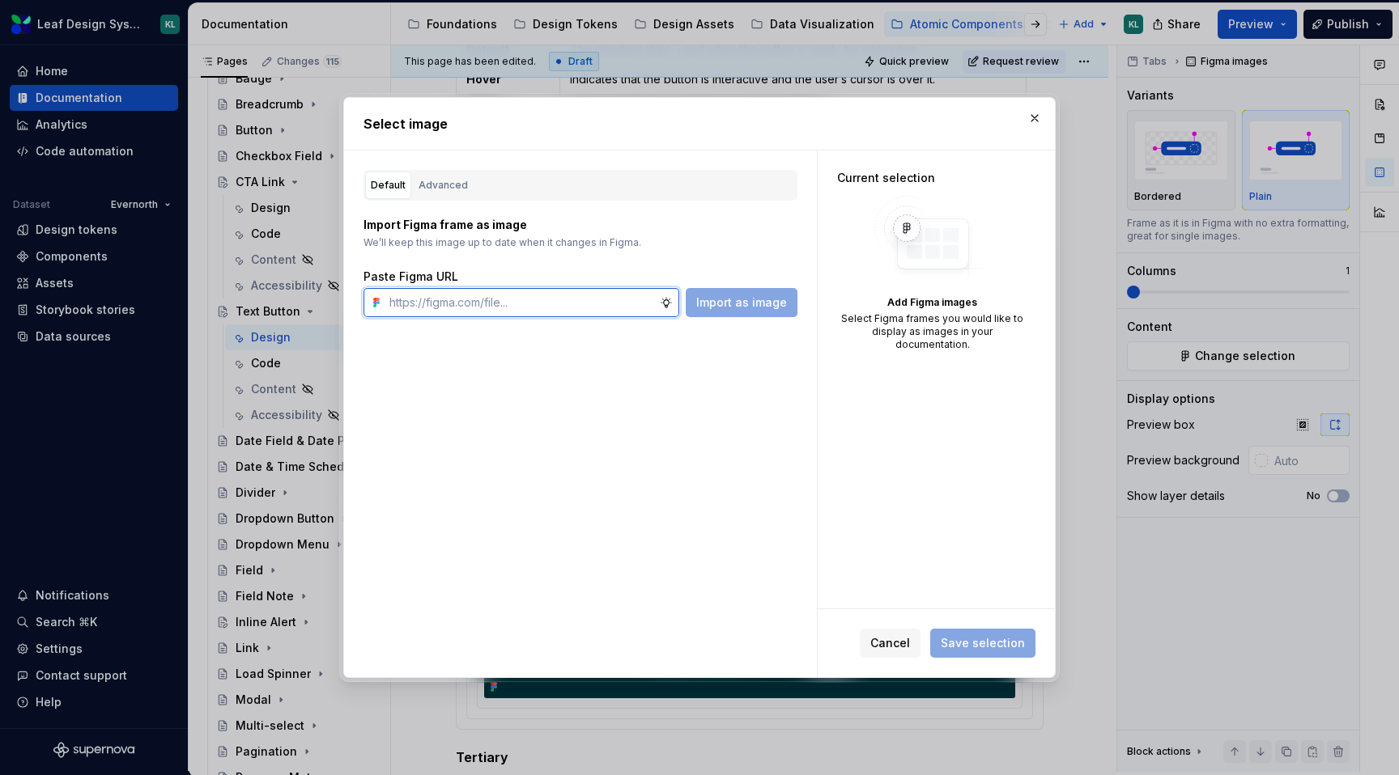
click at [557, 308] on input "text" at bounding box center [521, 302] width 277 height 29
paste input "[URL][DOMAIN_NAME]"
type input "[URL][DOMAIN_NAME]"
click at [737, 304] on span "Import as image" at bounding box center [741, 303] width 91 height 16
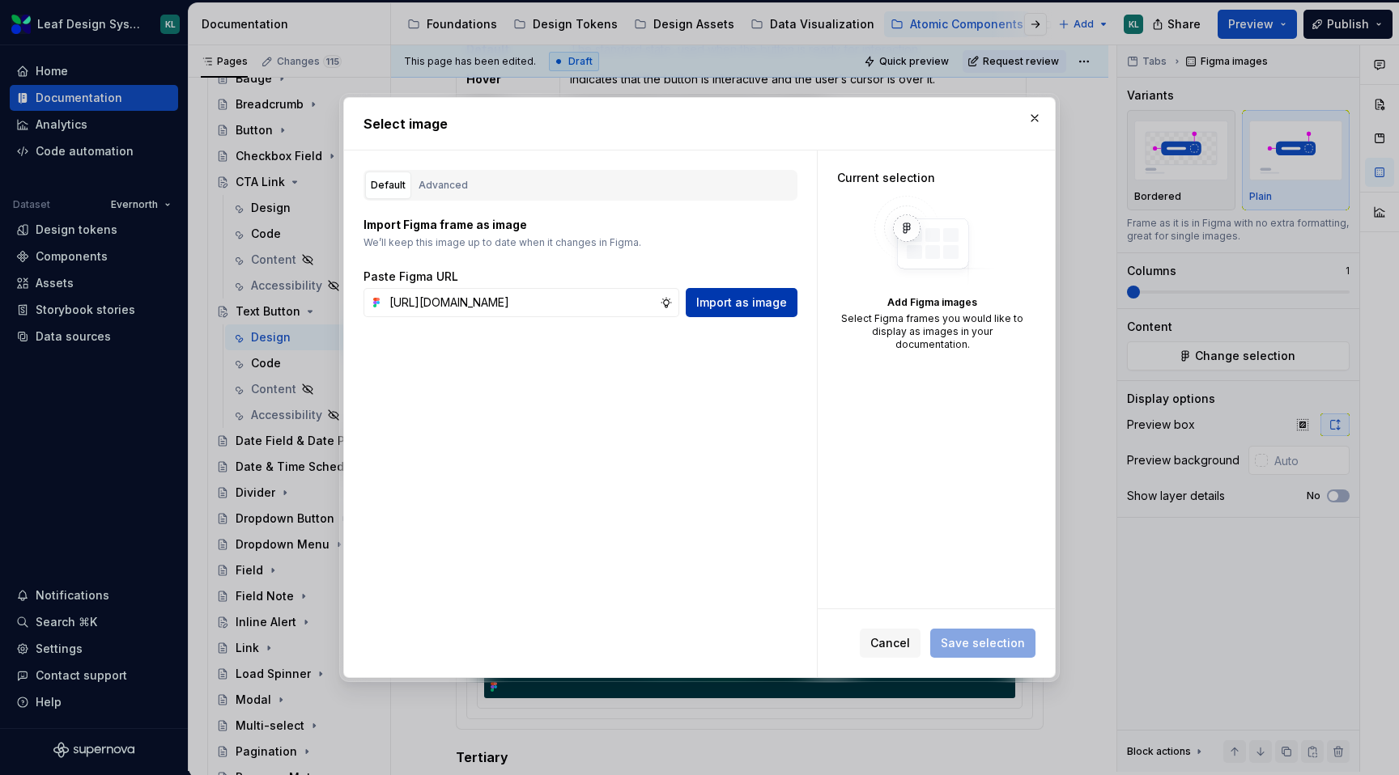
scroll to position [0, 0]
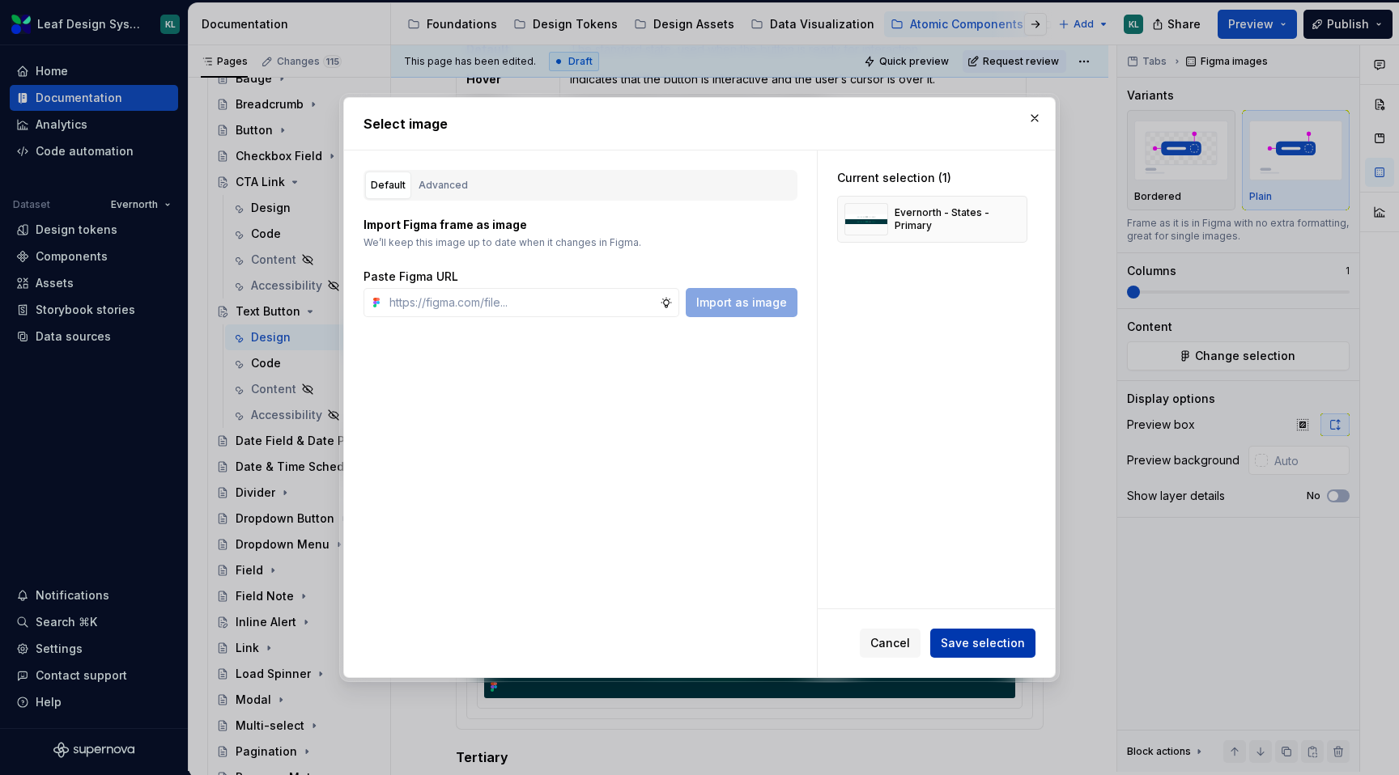
click at [974, 630] on button "Save selection" at bounding box center [982, 643] width 105 height 29
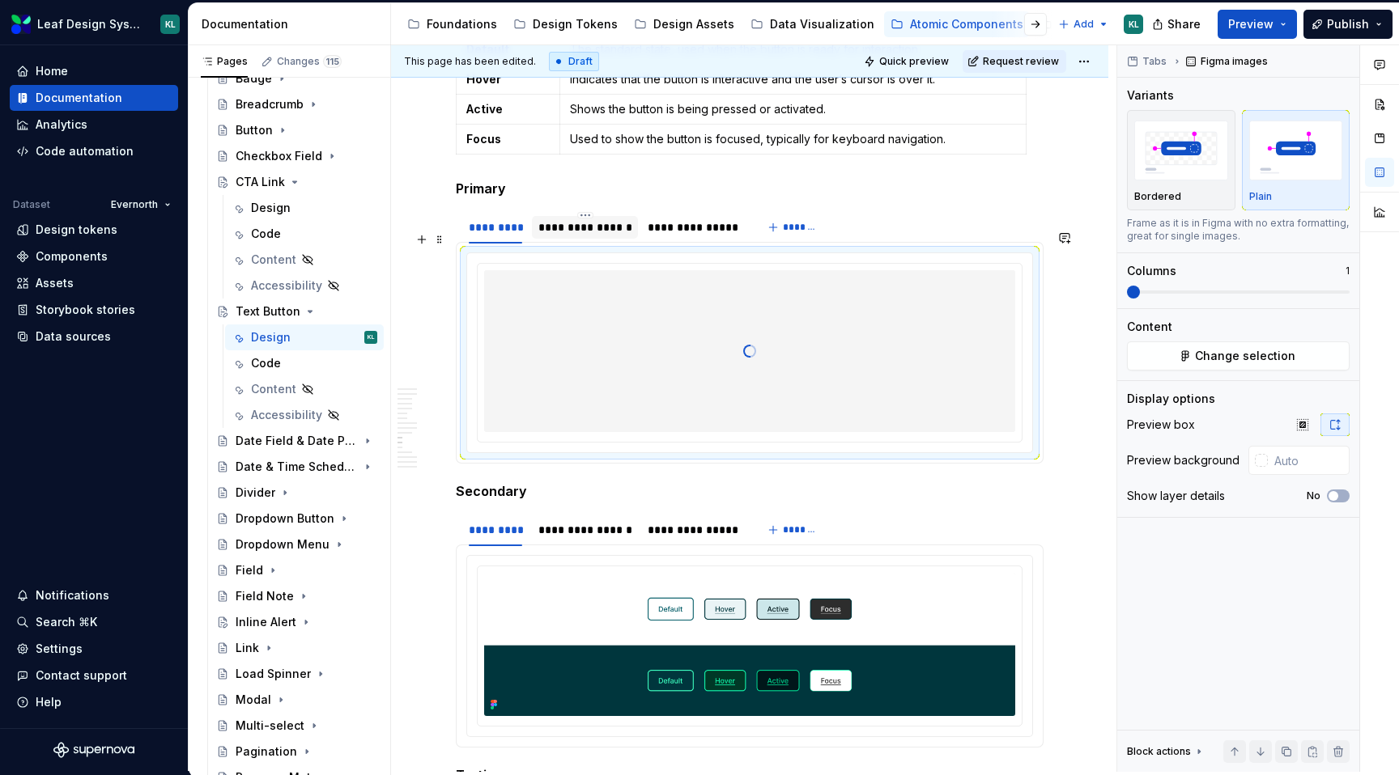
click at [577, 236] on div "**********" at bounding box center [585, 227] width 94 height 16
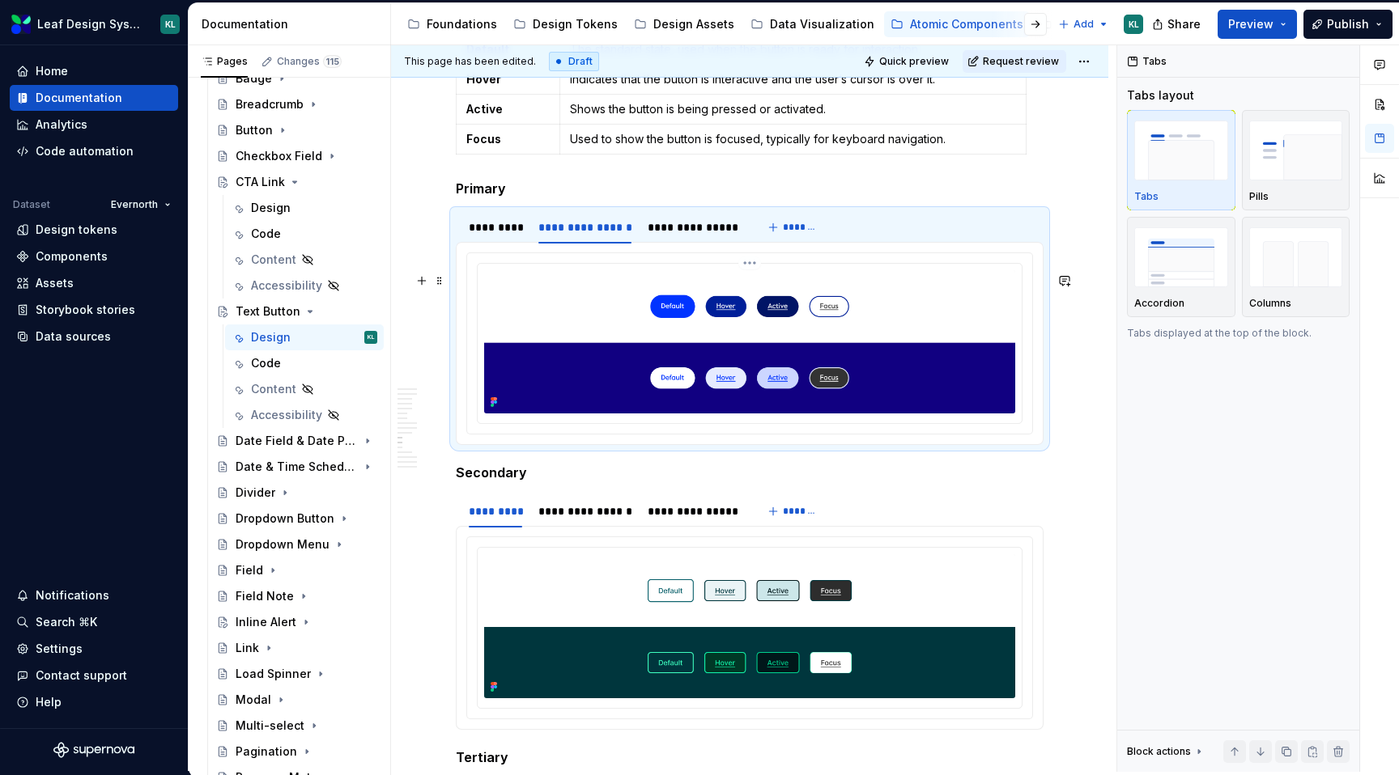
click at [733, 326] on img at bounding box center [749, 341] width 531 height 143
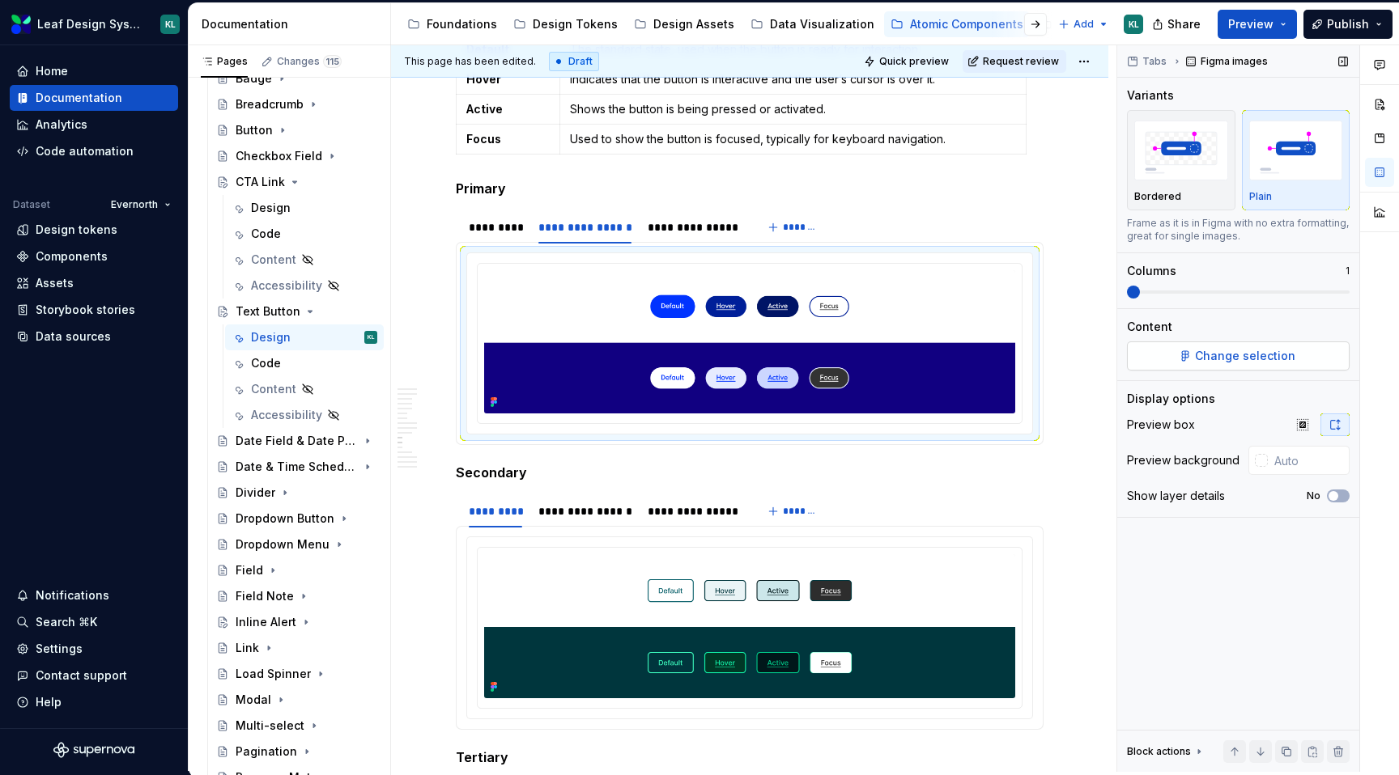
click at [1191, 345] on button "Change selection" at bounding box center [1238, 356] width 223 height 29
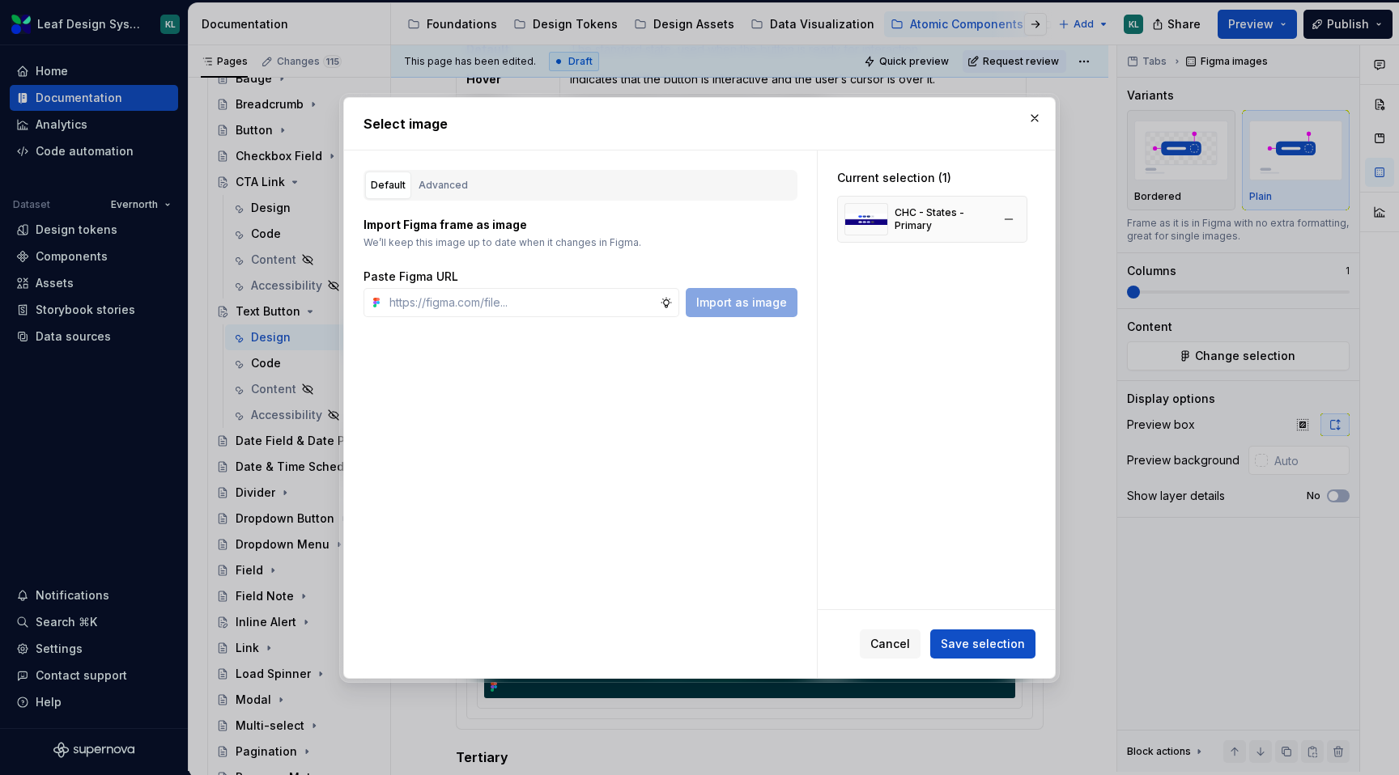
type textarea "*"
click at [1013, 214] on button "button" at bounding box center [1008, 219] width 23 height 23
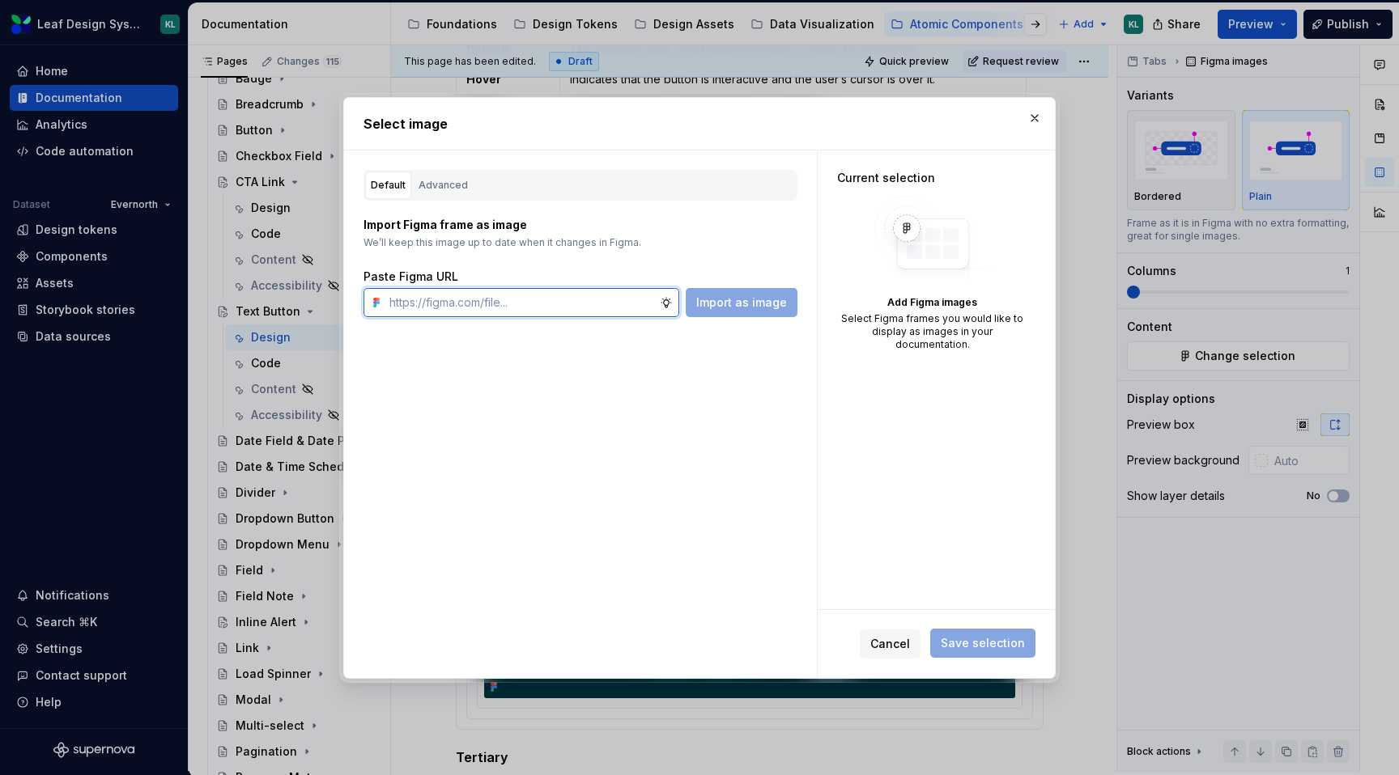
click at [586, 294] on input "text" at bounding box center [521, 302] width 277 height 29
paste input "[URL][DOMAIN_NAME]"
type input "[URL][DOMAIN_NAME]"
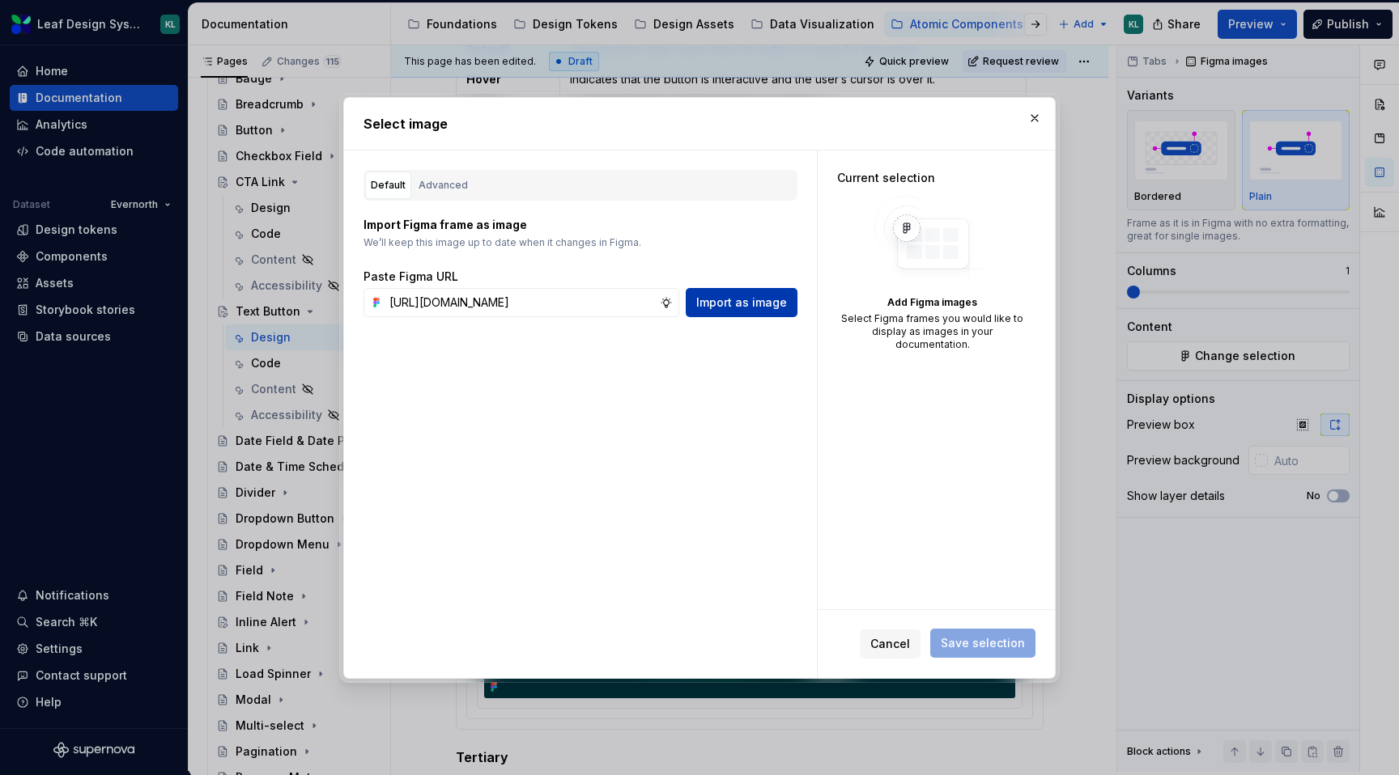
click at [720, 304] on span "Import as image" at bounding box center [741, 303] width 91 height 16
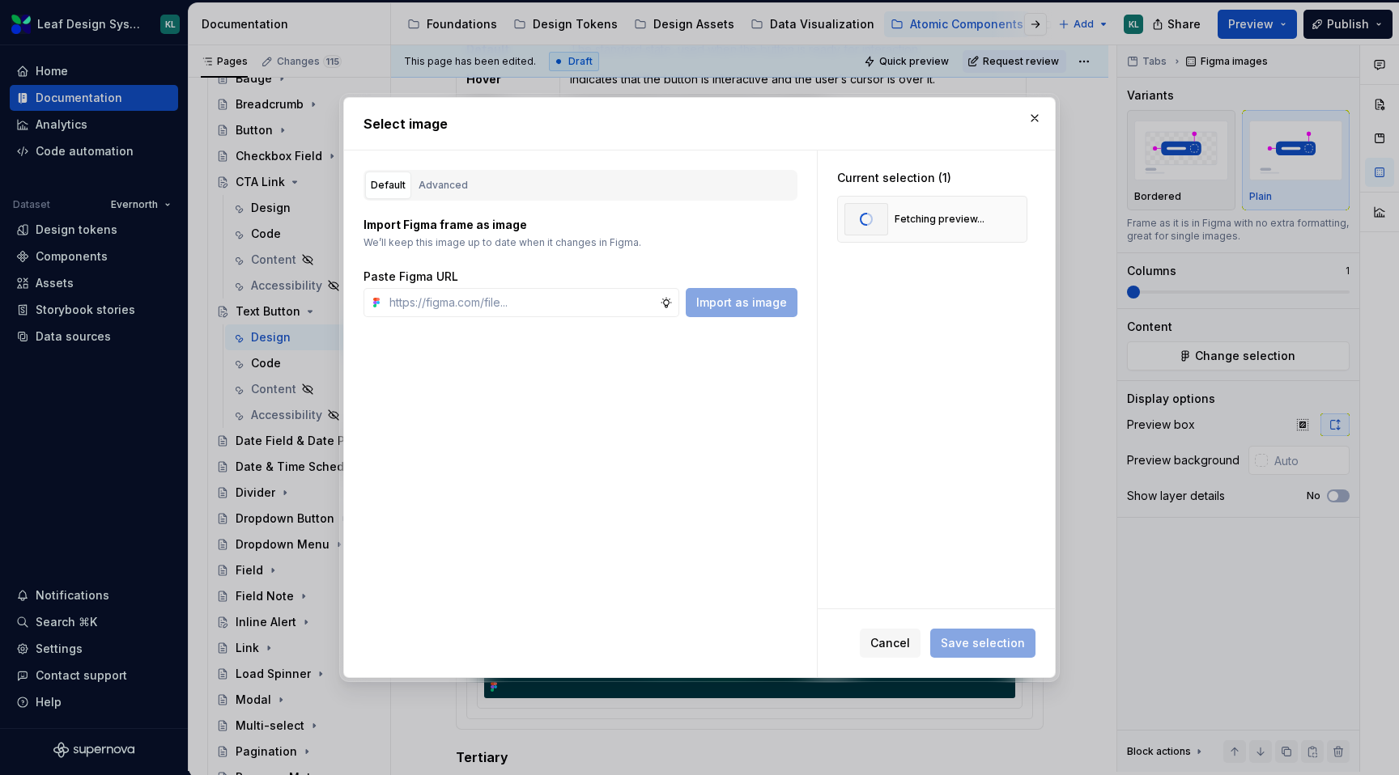
type textarea "*"
click at [993, 650] on span "Save selection" at bounding box center [982, 643] width 84 height 16
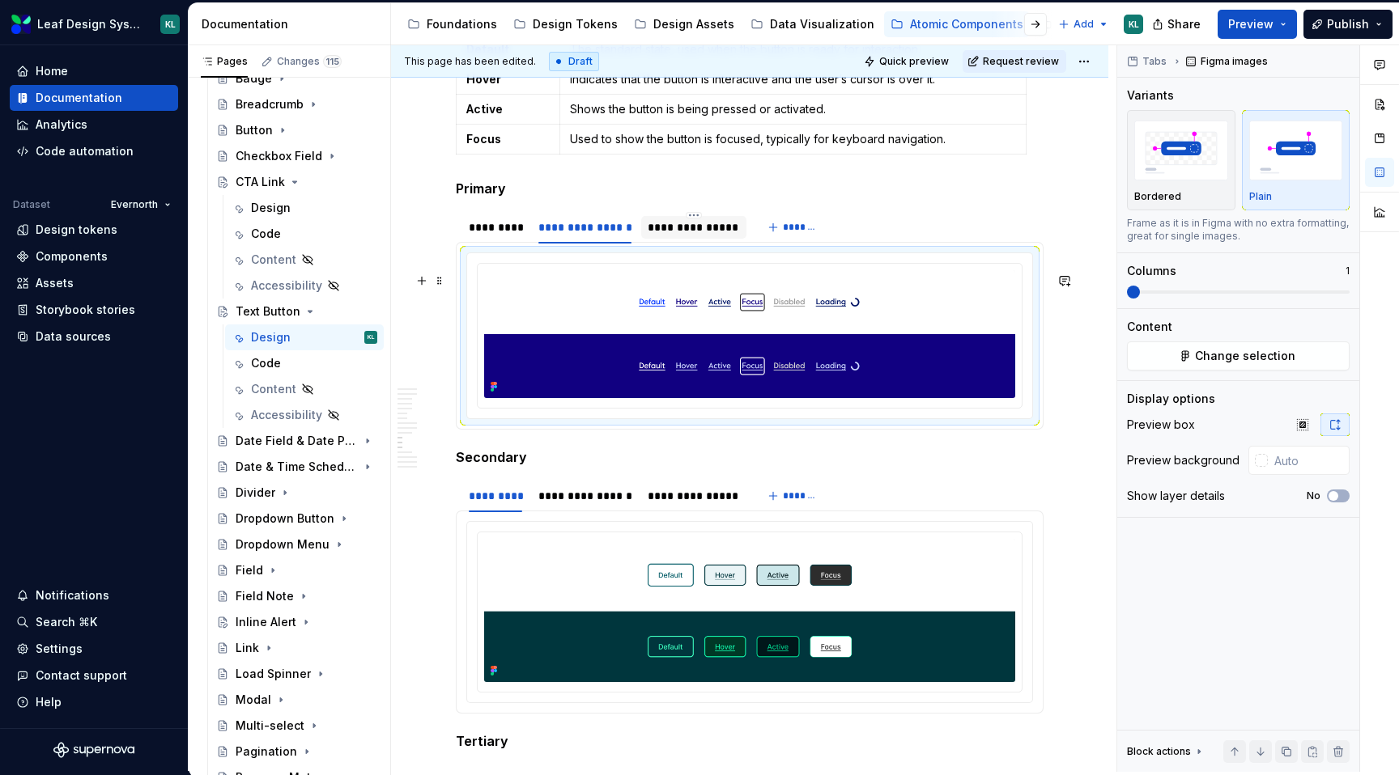
click at [677, 236] on div "**********" at bounding box center [692, 227] width 91 height 16
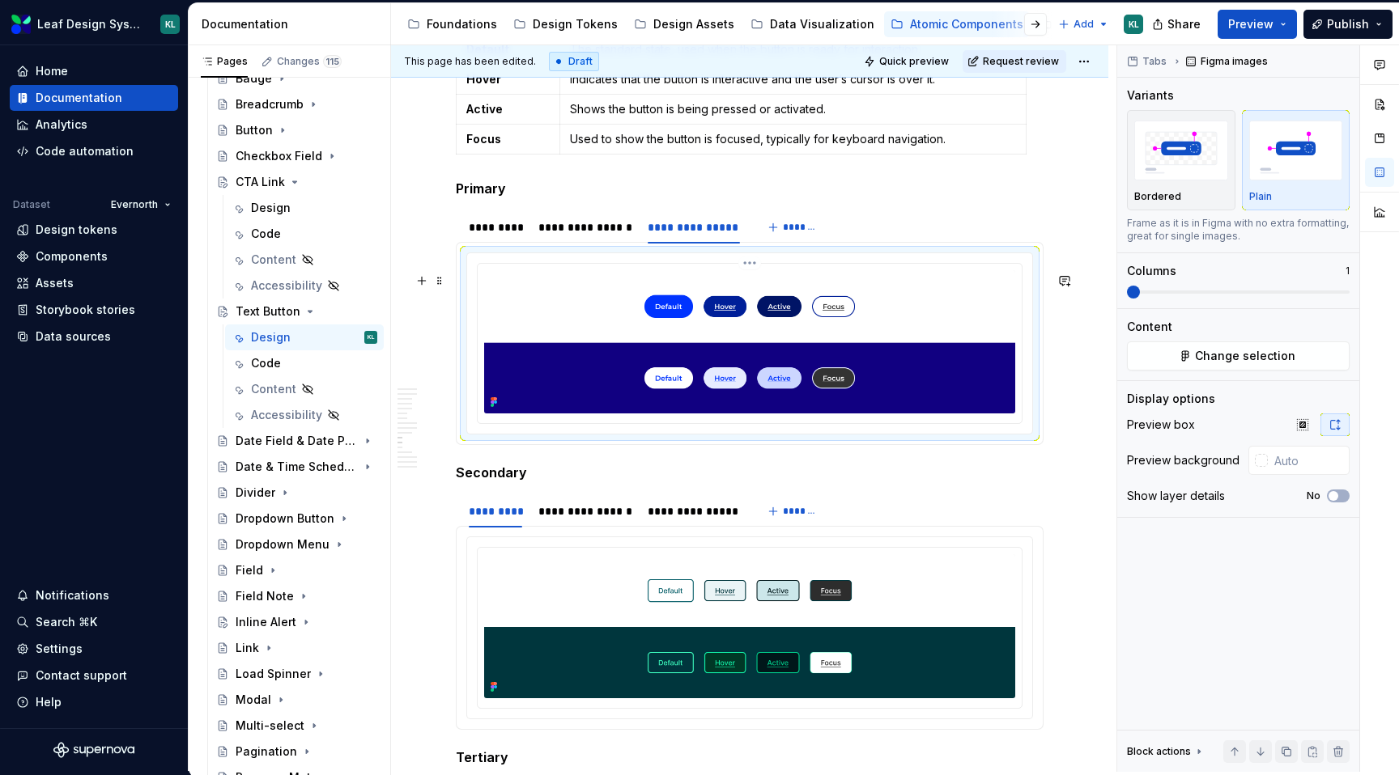
click at [709, 357] on img at bounding box center [749, 341] width 531 height 143
click at [1195, 350] on button "Change selection" at bounding box center [1238, 356] width 223 height 29
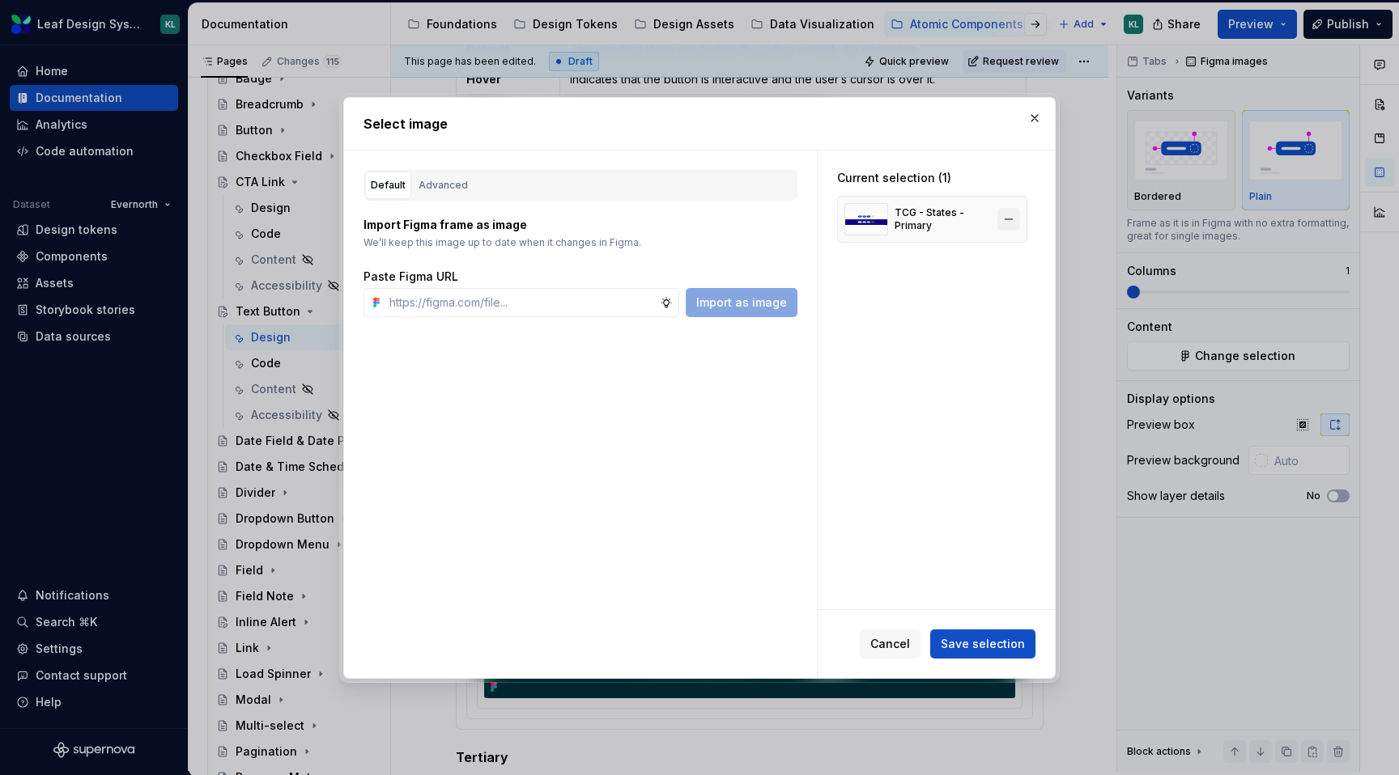
click at [1015, 223] on button "button" at bounding box center [1008, 219] width 23 height 23
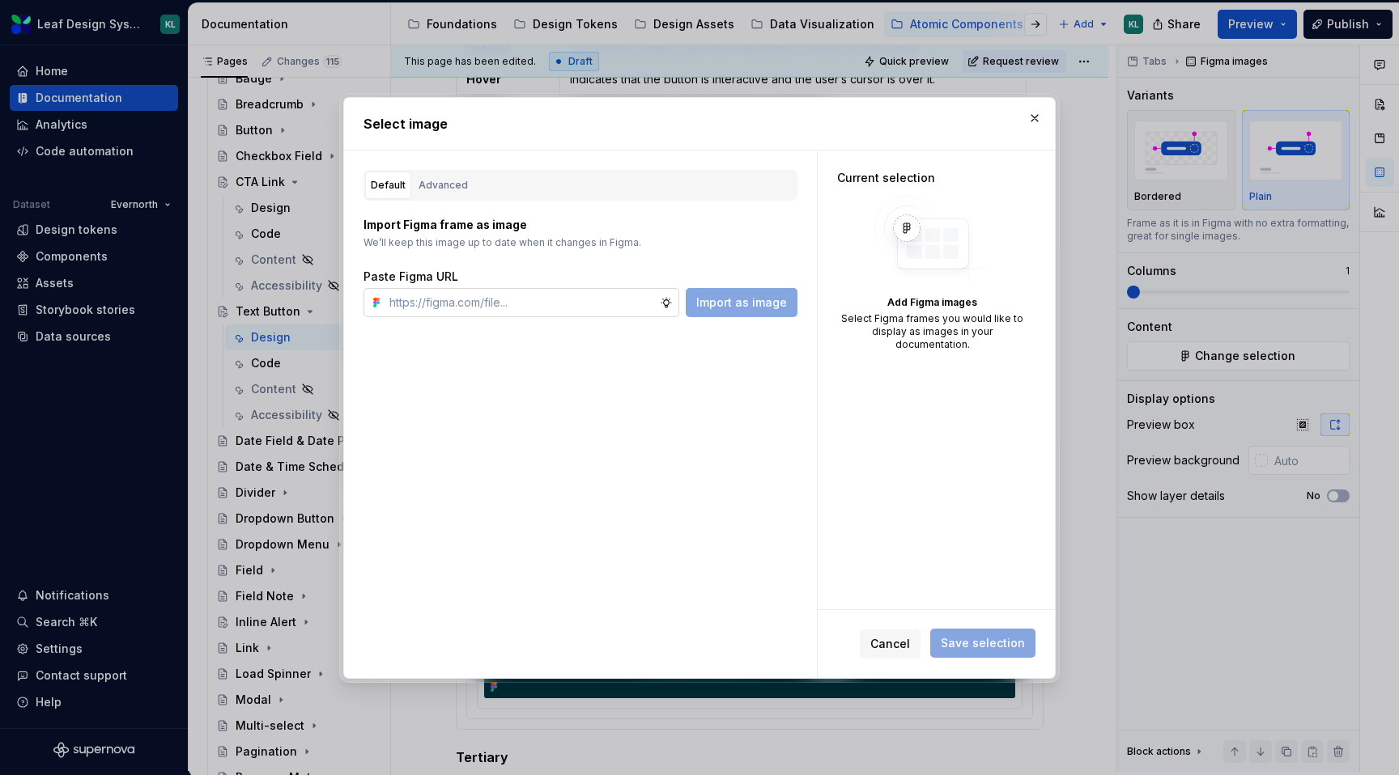
click at [567, 310] on input "text" at bounding box center [521, 302] width 277 height 29
paste input "[URL][DOMAIN_NAME]"
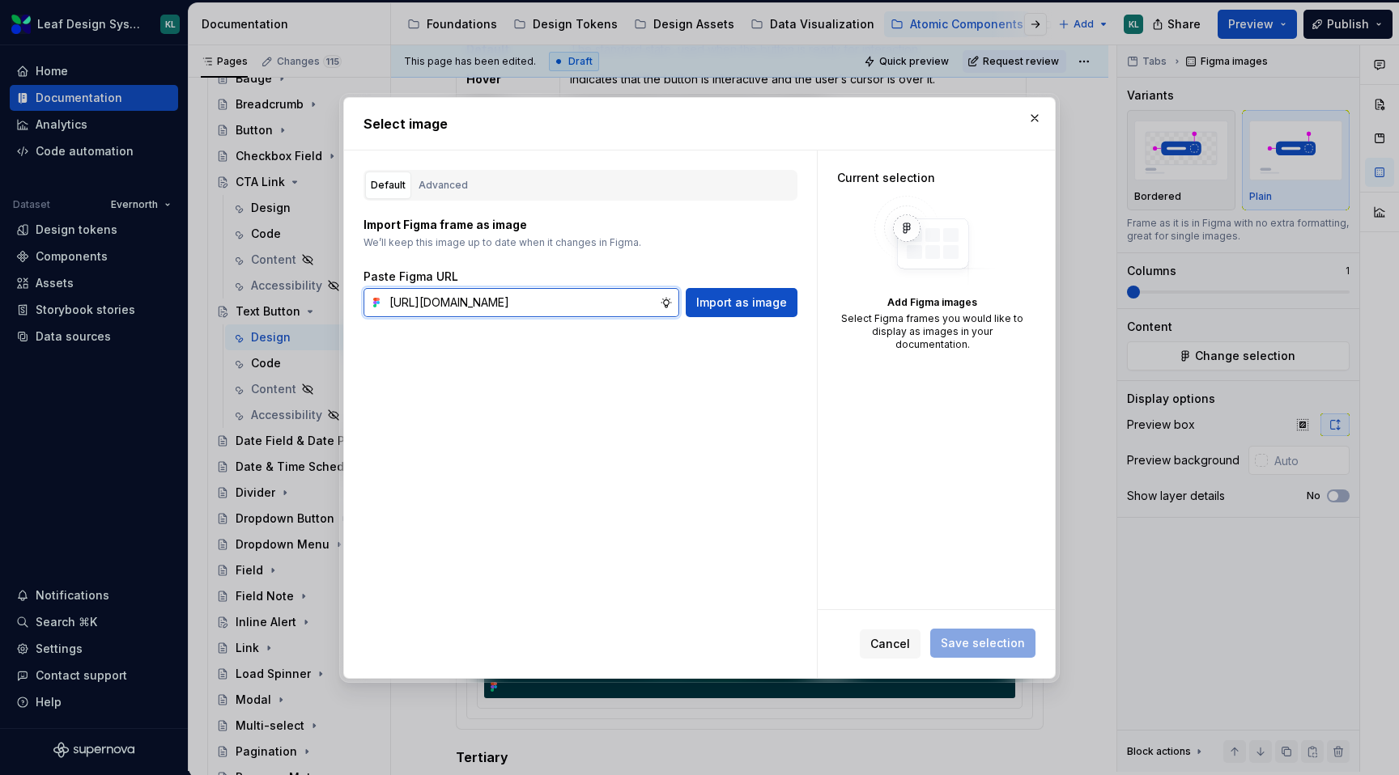
scroll to position [0, 523]
type input "[URL][DOMAIN_NAME]"
click at [738, 300] on span "Import as image" at bounding box center [741, 303] width 91 height 16
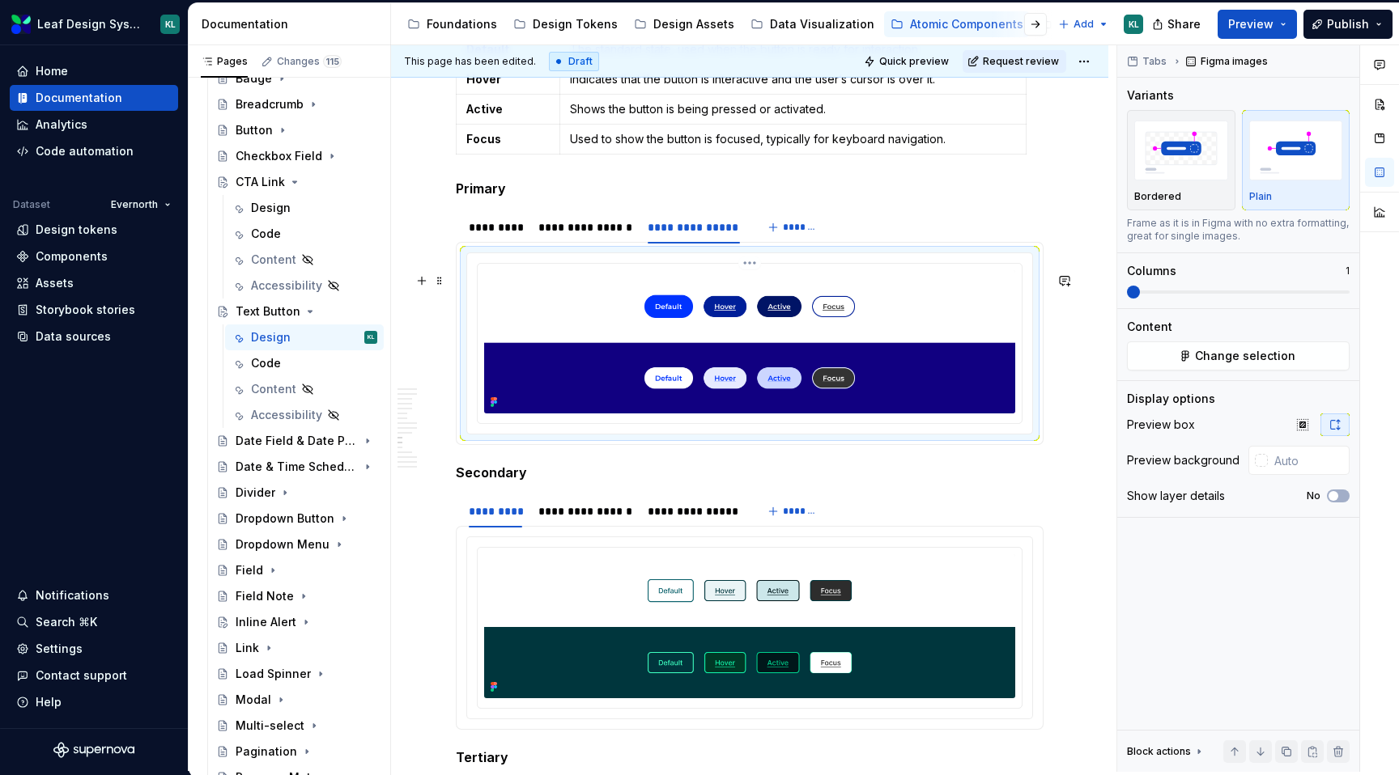
click at [725, 345] on img at bounding box center [749, 341] width 531 height 143
click at [1221, 352] on span "Change selection" at bounding box center [1245, 356] width 100 height 16
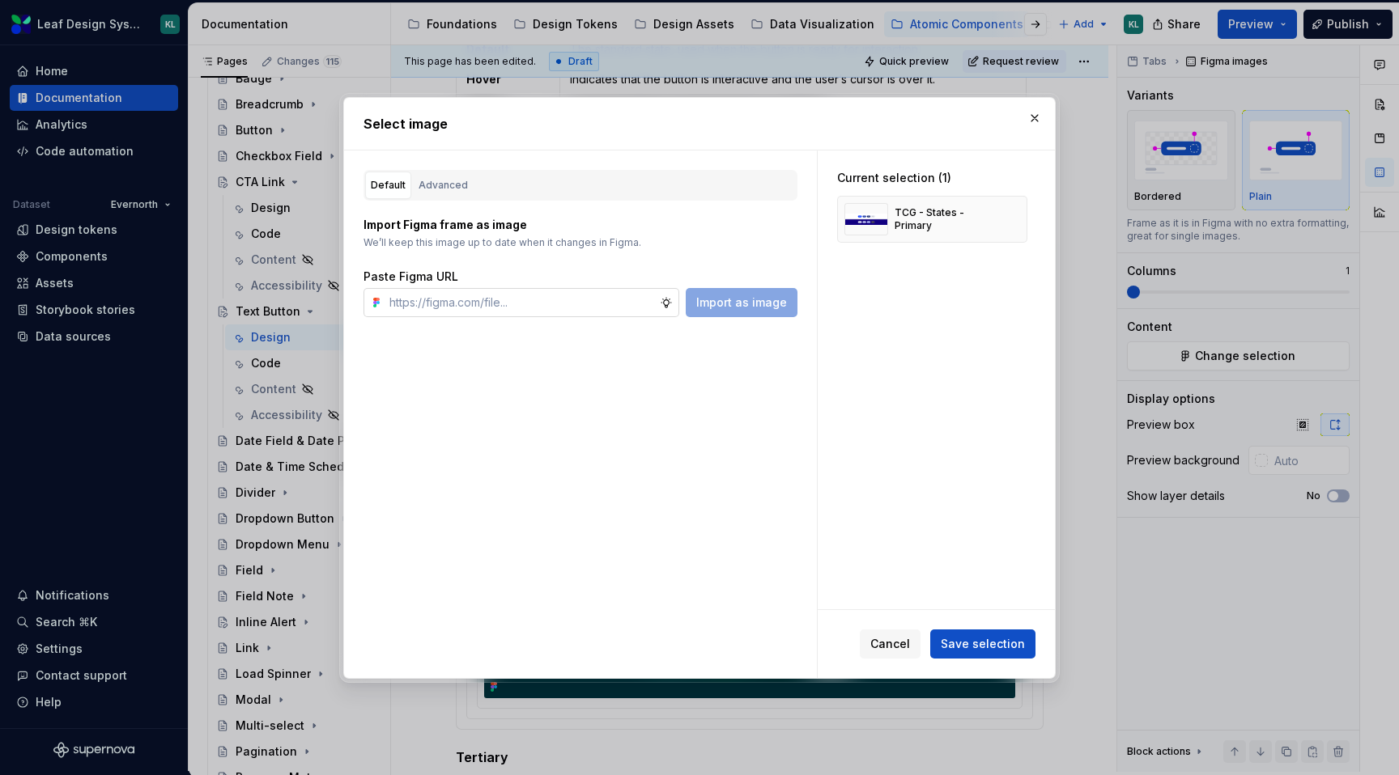
click at [590, 308] on input "text" at bounding box center [521, 302] width 277 height 29
type input "[URL][DOMAIN_NAME]"
click at [719, 299] on span "Import as image" at bounding box center [741, 303] width 91 height 16
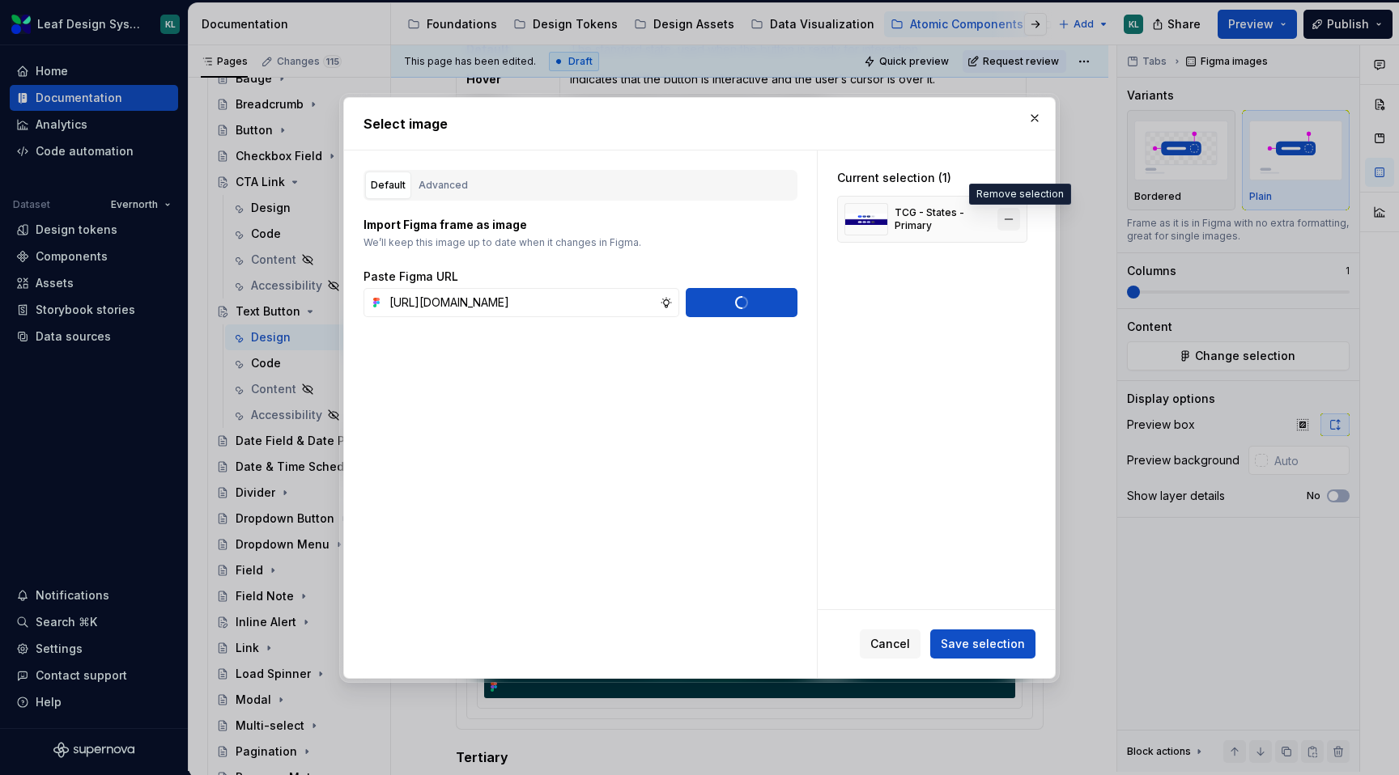
click at [1013, 221] on button "button" at bounding box center [1008, 219] width 23 height 23
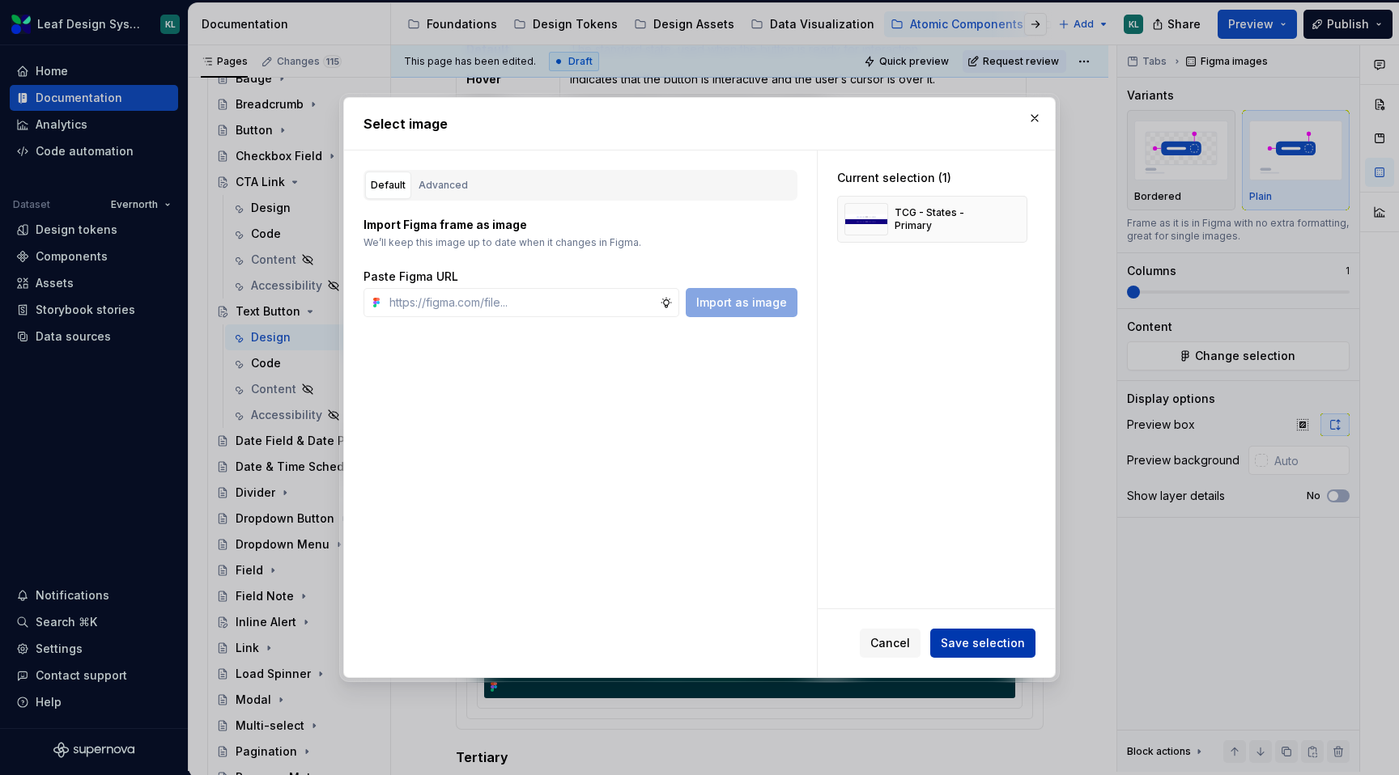
click at [956, 638] on span "Save selection" at bounding box center [982, 643] width 84 height 16
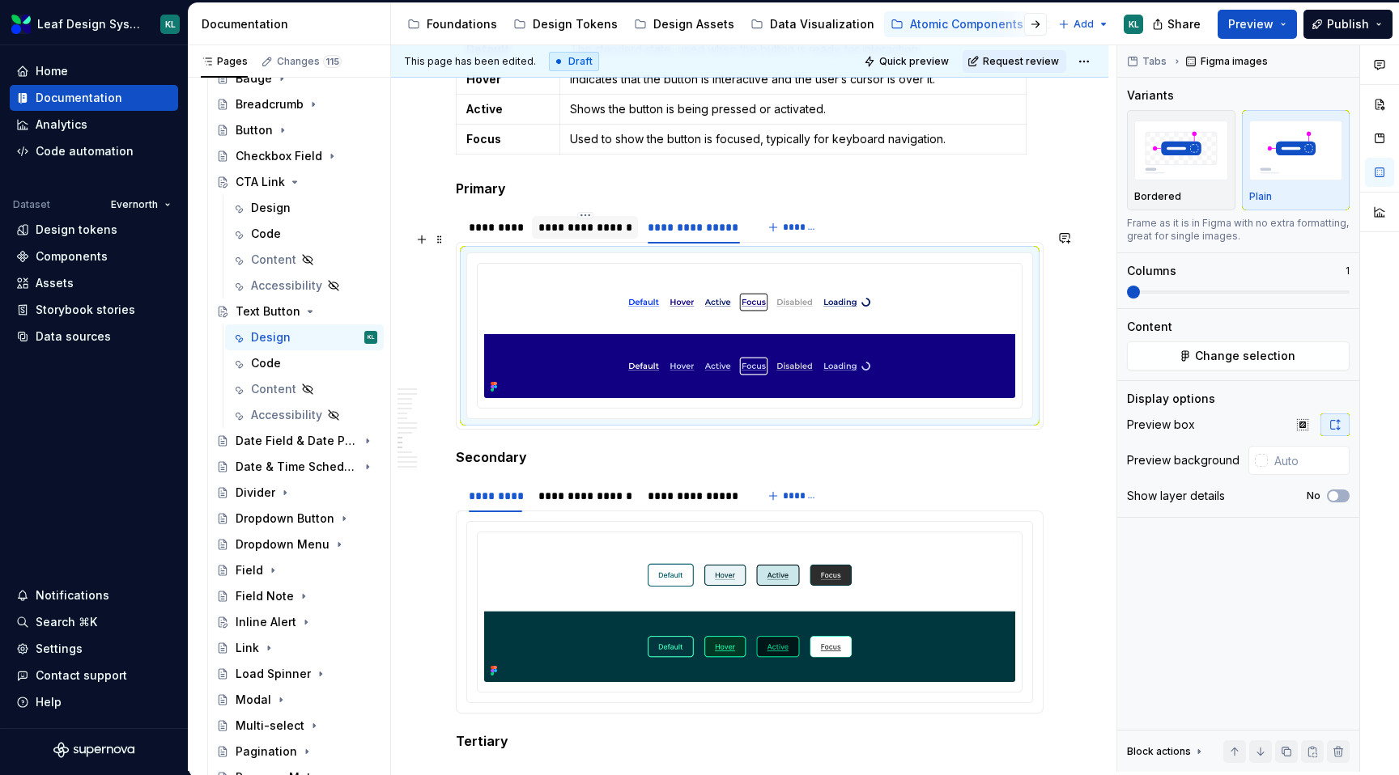
click at [597, 236] on div "**********" at bounding box center [585, 227] width 94 height 16
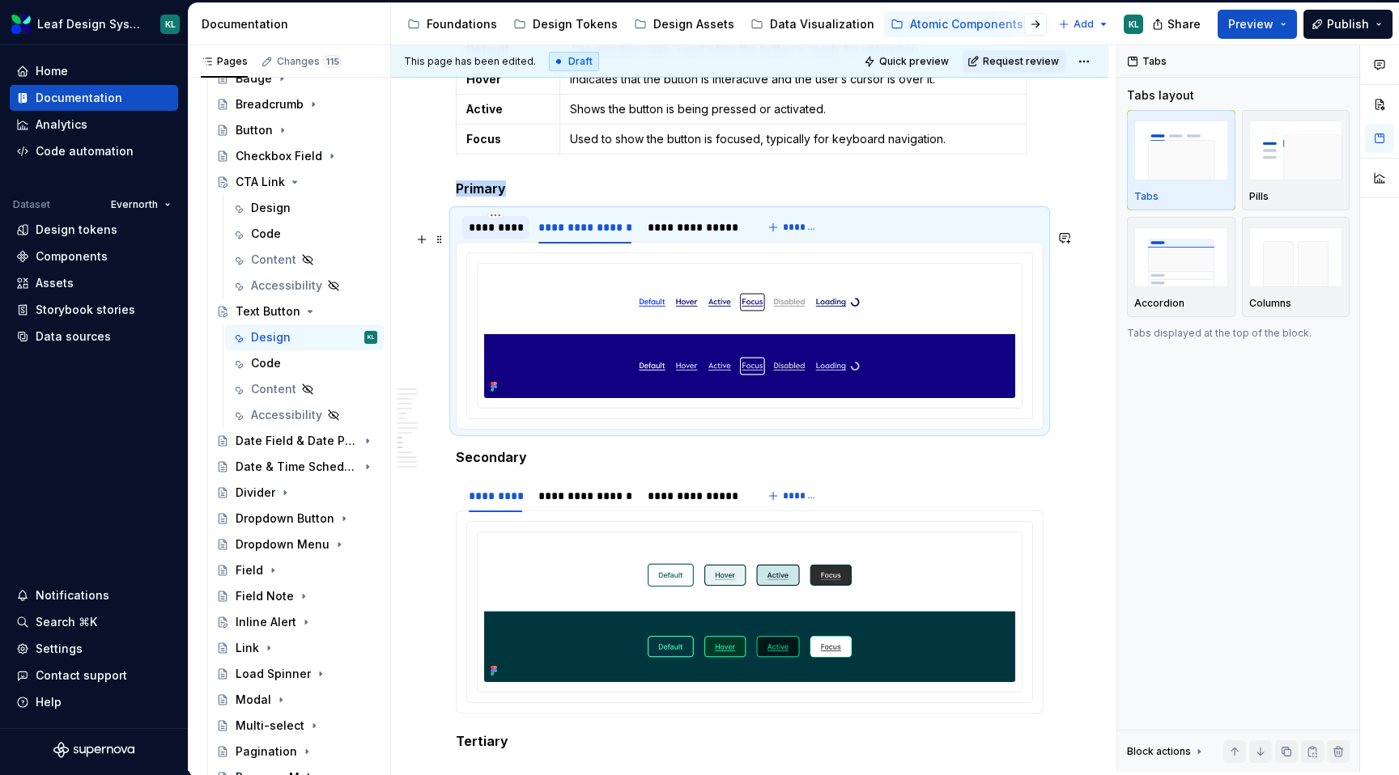
click at [498, 236] on div "*********" at bounding box center [495, 227] width 53 height 16
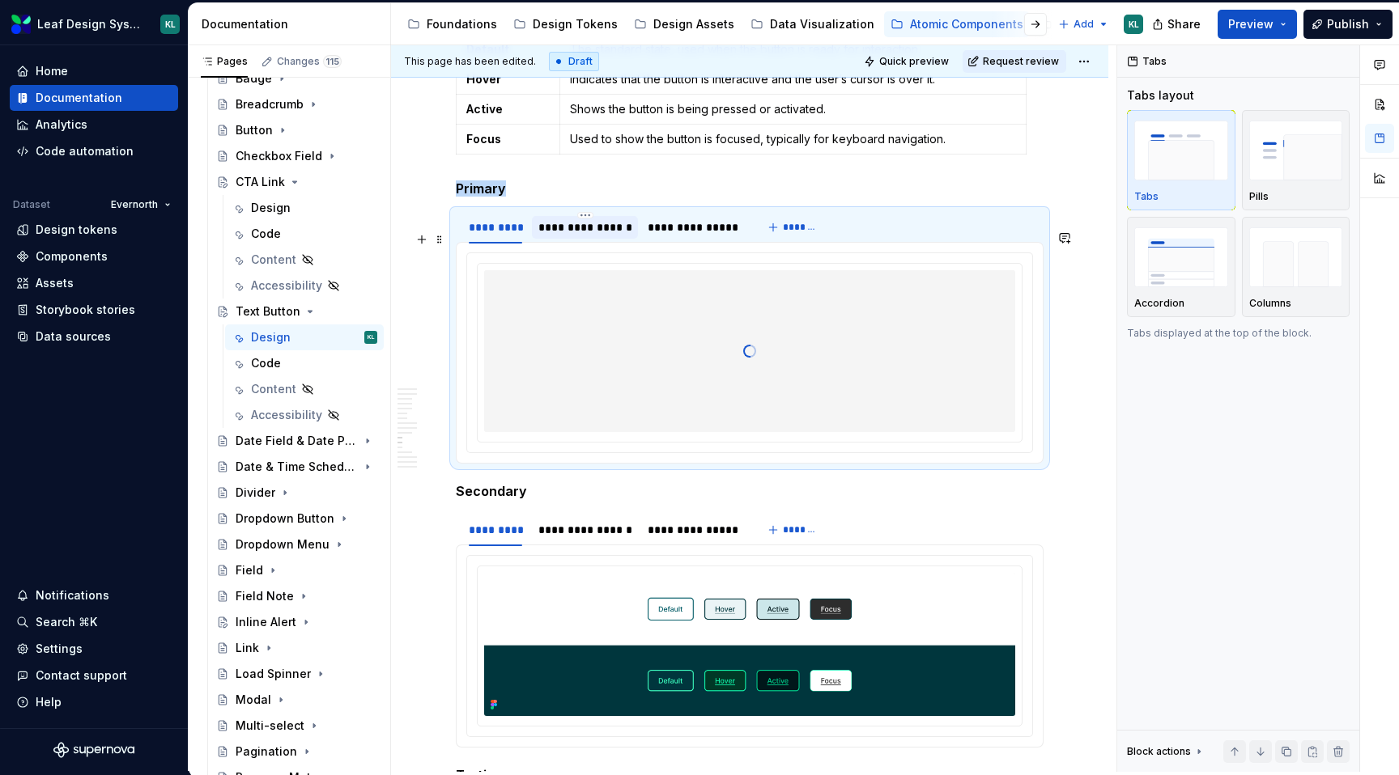
click at [594, 236] on div "**********" at bounding box center [585, 227] width 94 height 16
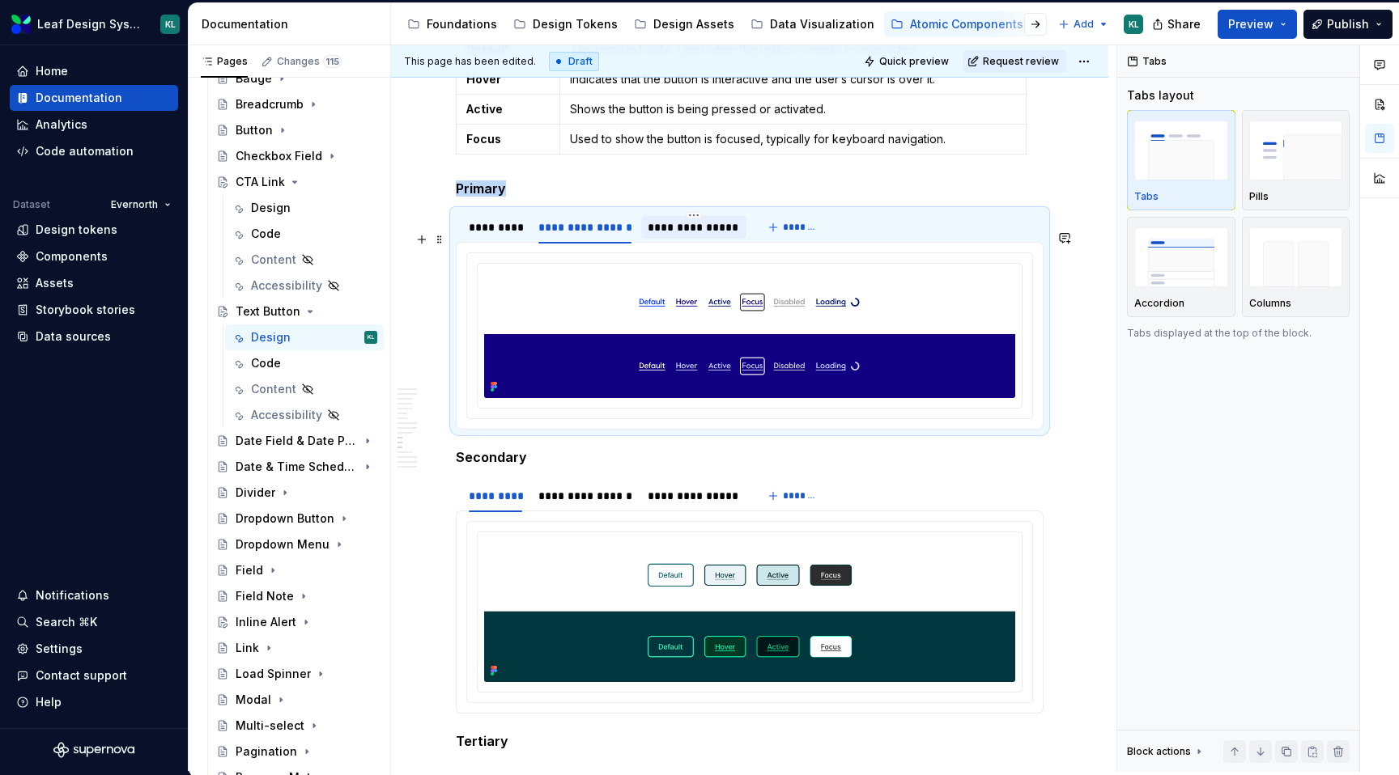
click at [677, 236] on div "**********" at bounding box center [692, 227] width 91 height 16
click at [575, 236] on div "**********" at bounding box center [585, 227] width 94 height 16
click at [500, 236] on div "*********" at bounding box center [495, 227] width 53 height 16
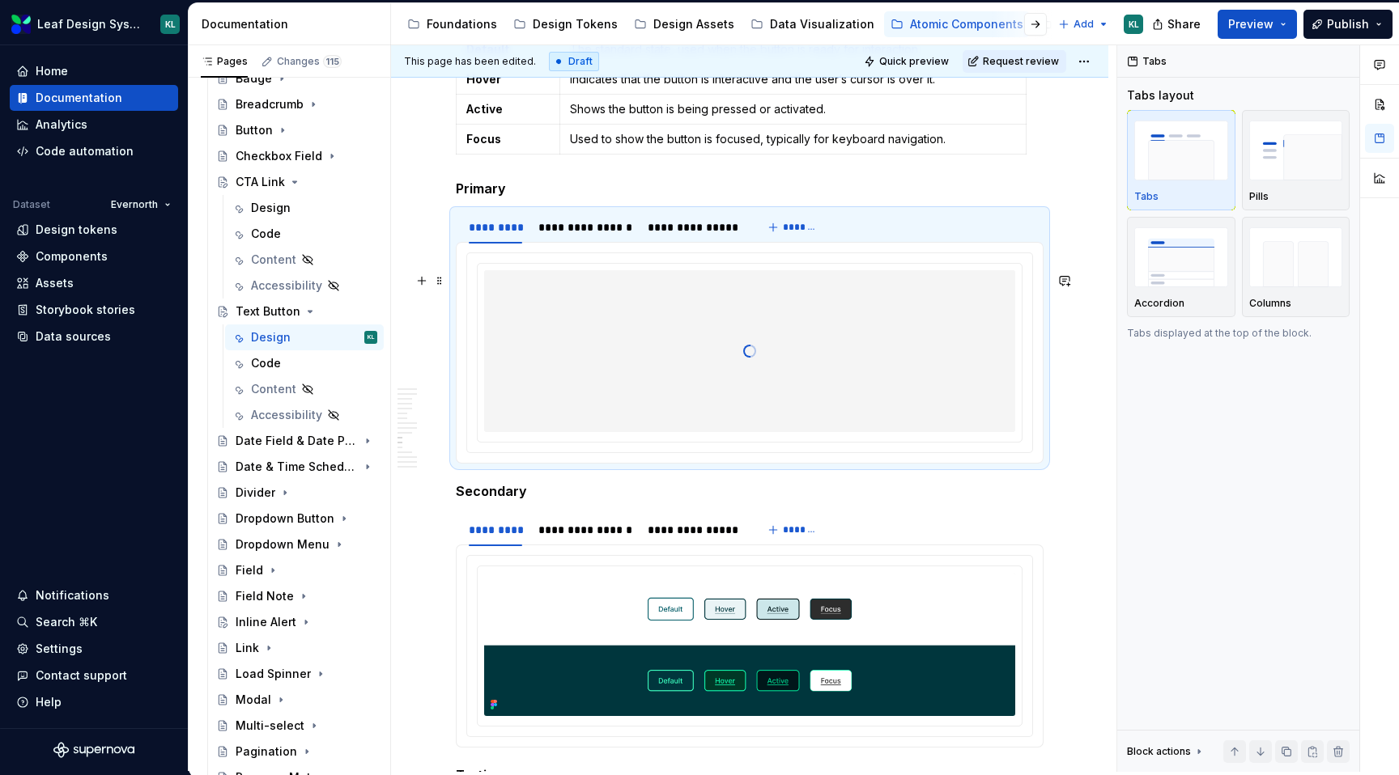
click at [681, 360] on div at bounding box center [749, 351] width 531 height 162
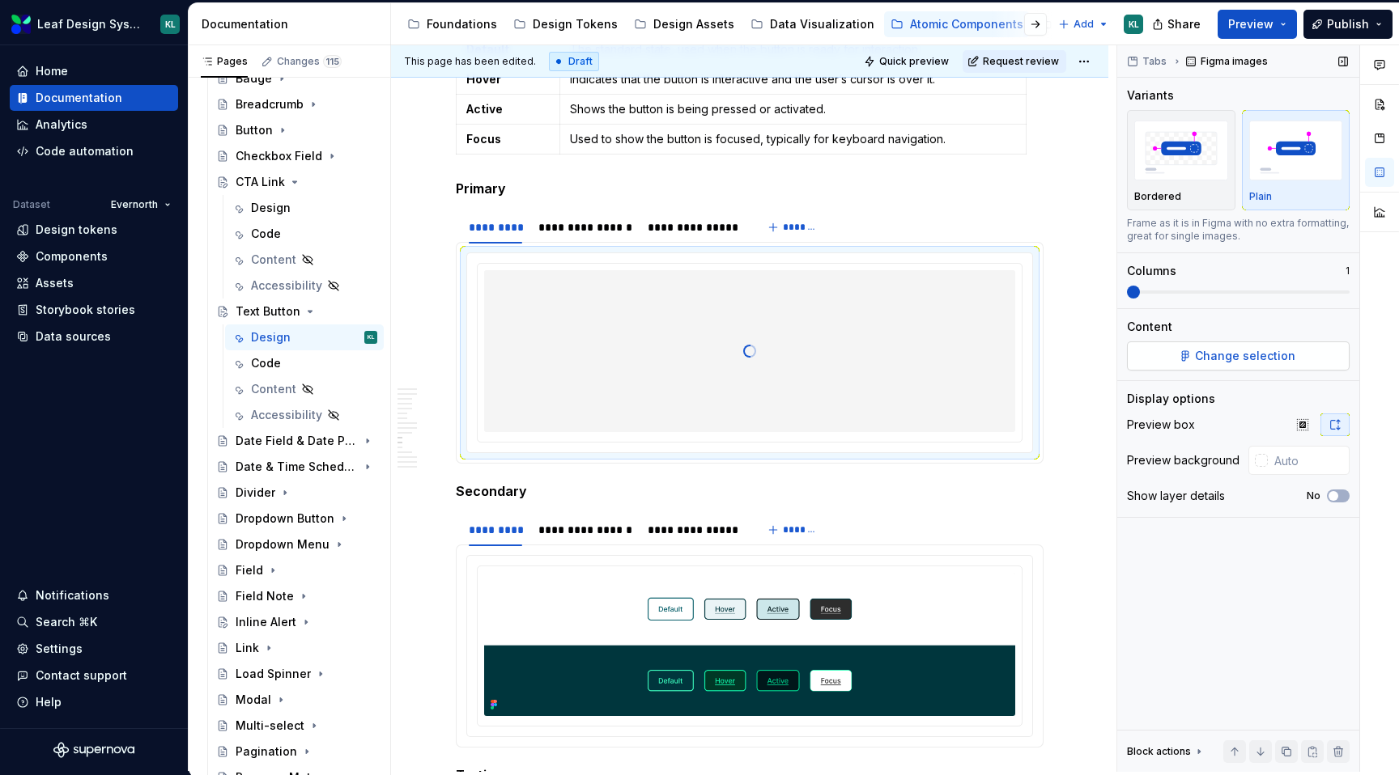
click at [1156, 359] on button "Change selection" at bounding box center [1238, 356] width 223 height 29
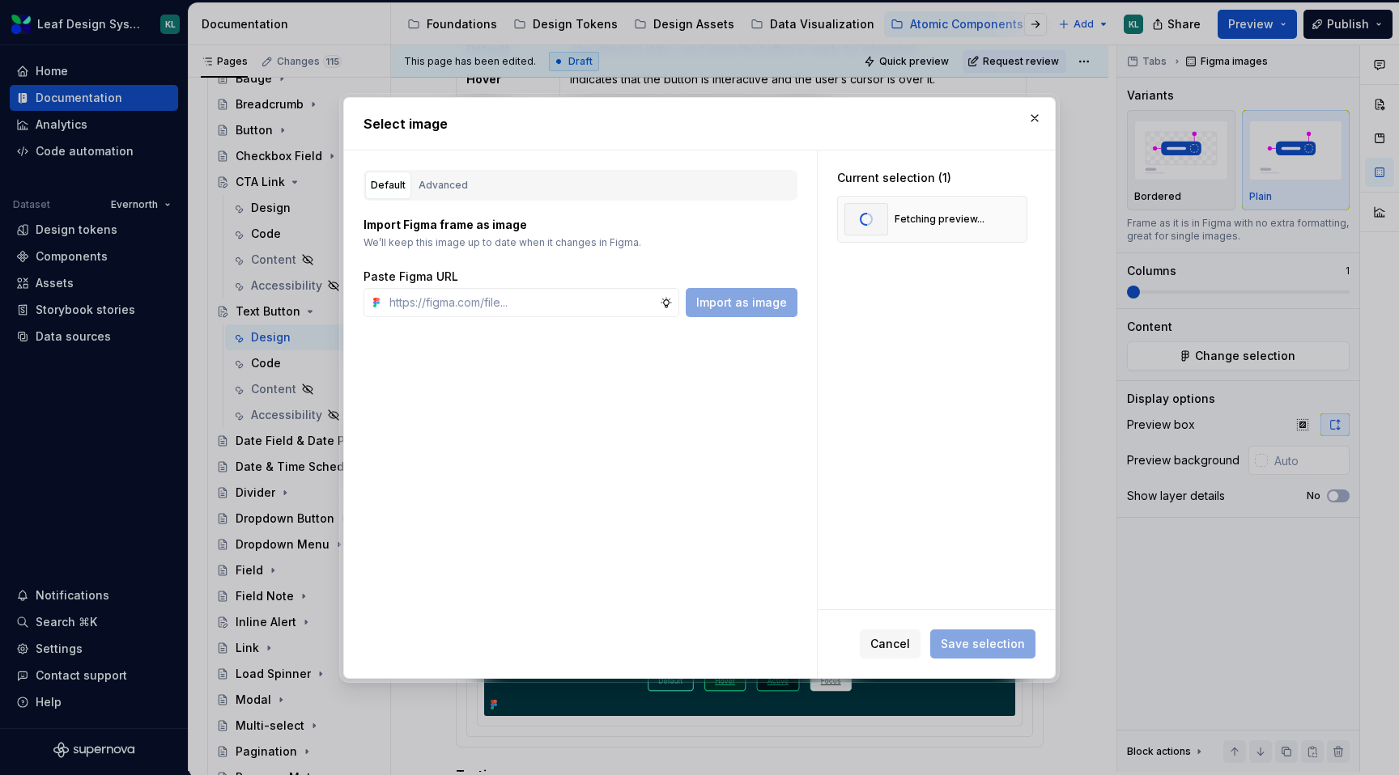
type textarea "*"
click at [1031, 113] on button "button" at bounding box center [1034, 118] width 23 height 23
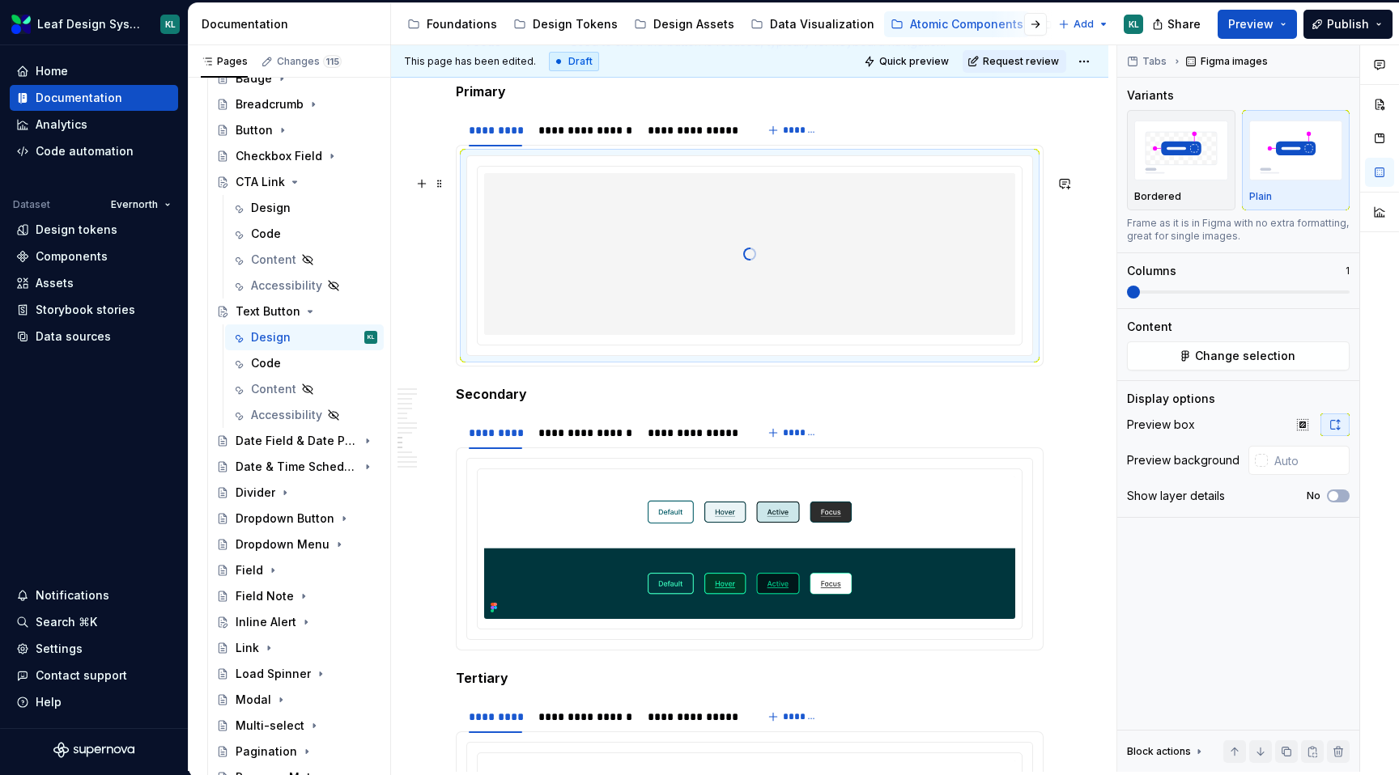
scroll to position [4549, 0]
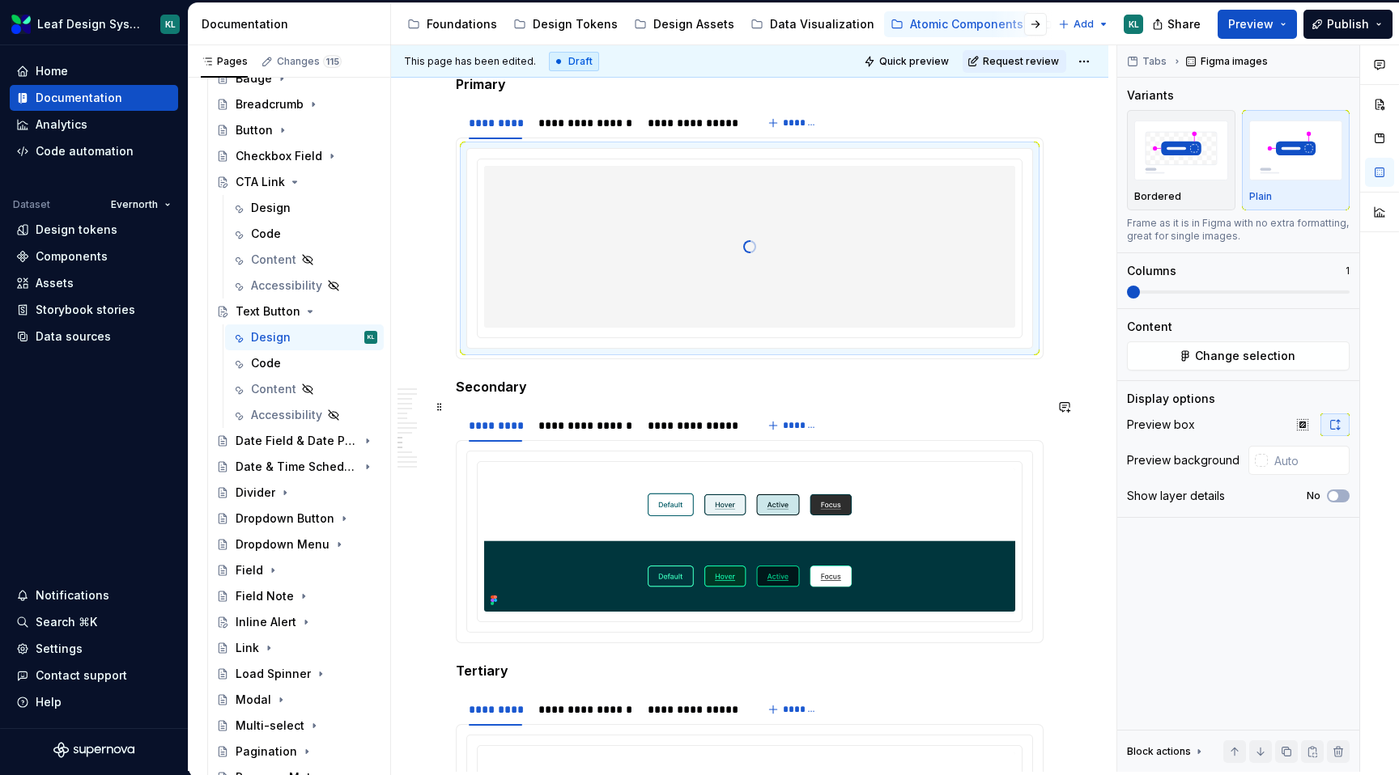
click at [485, 395] on h5 "Secondary" at bounding box center [750, 387] width 588 height 16
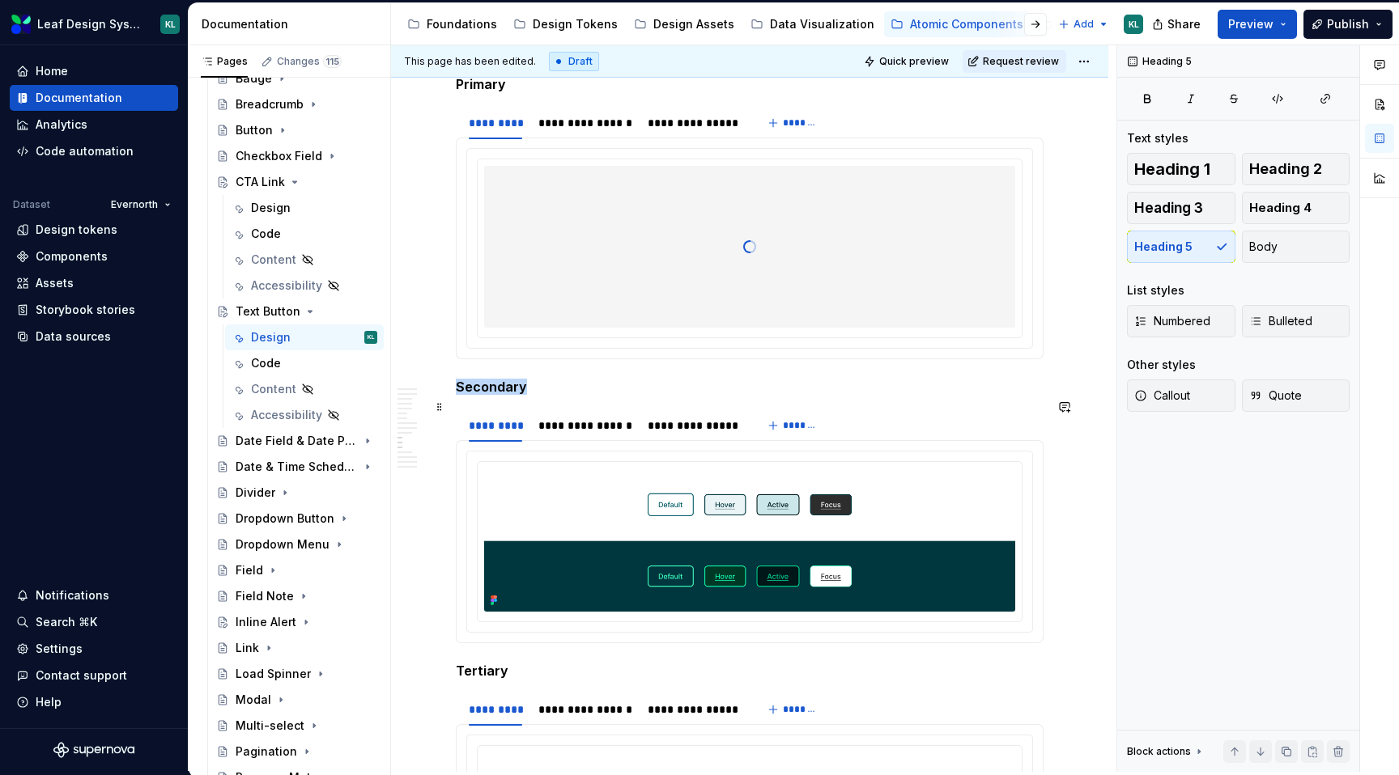
click at [485, 395] on h5 "Secondary" at bounding box center [750, 387] width 588 height 16
type textarea "*"
click at [618, 559] on img at bounding box center [749, 540] width 531 height 143
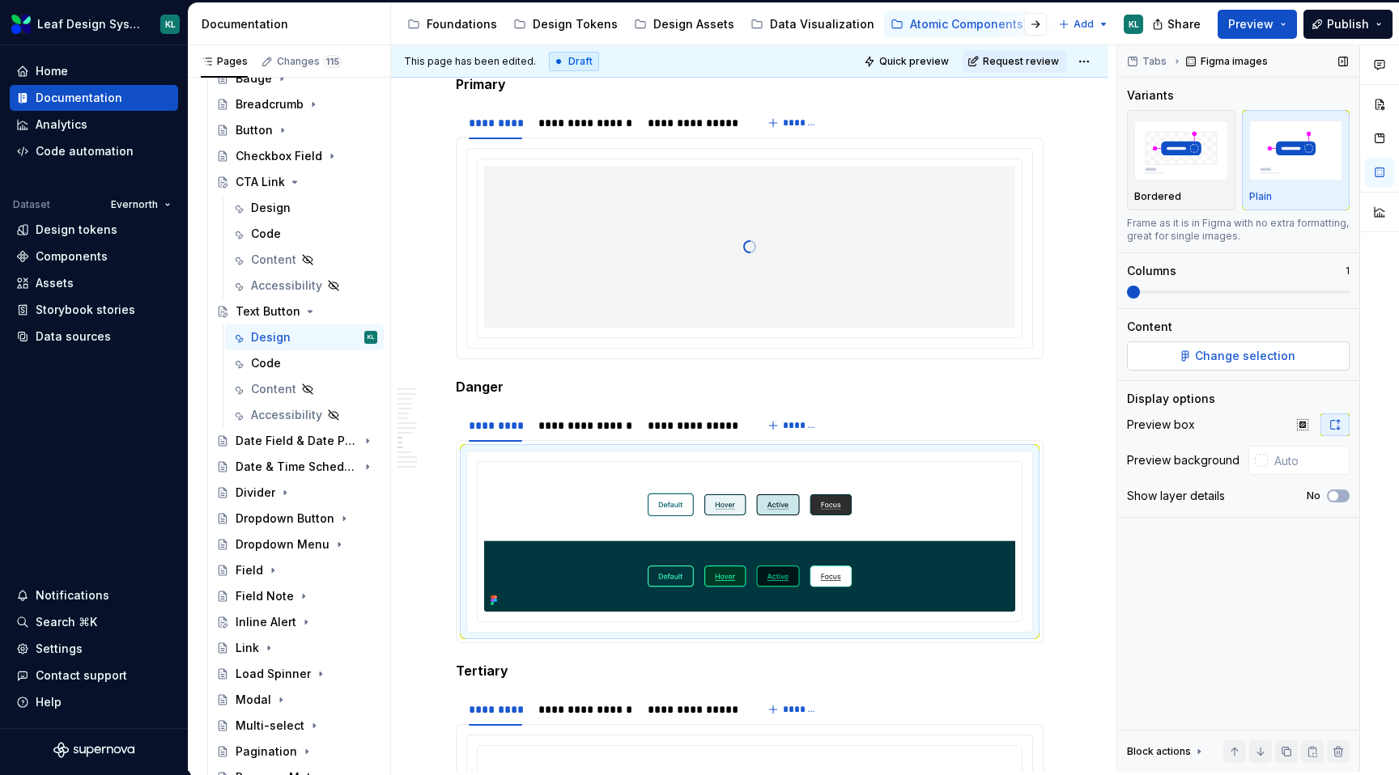
click at [1230, 342] on button "Change selection" at bounding box center [1238, 356] width 223 height 29
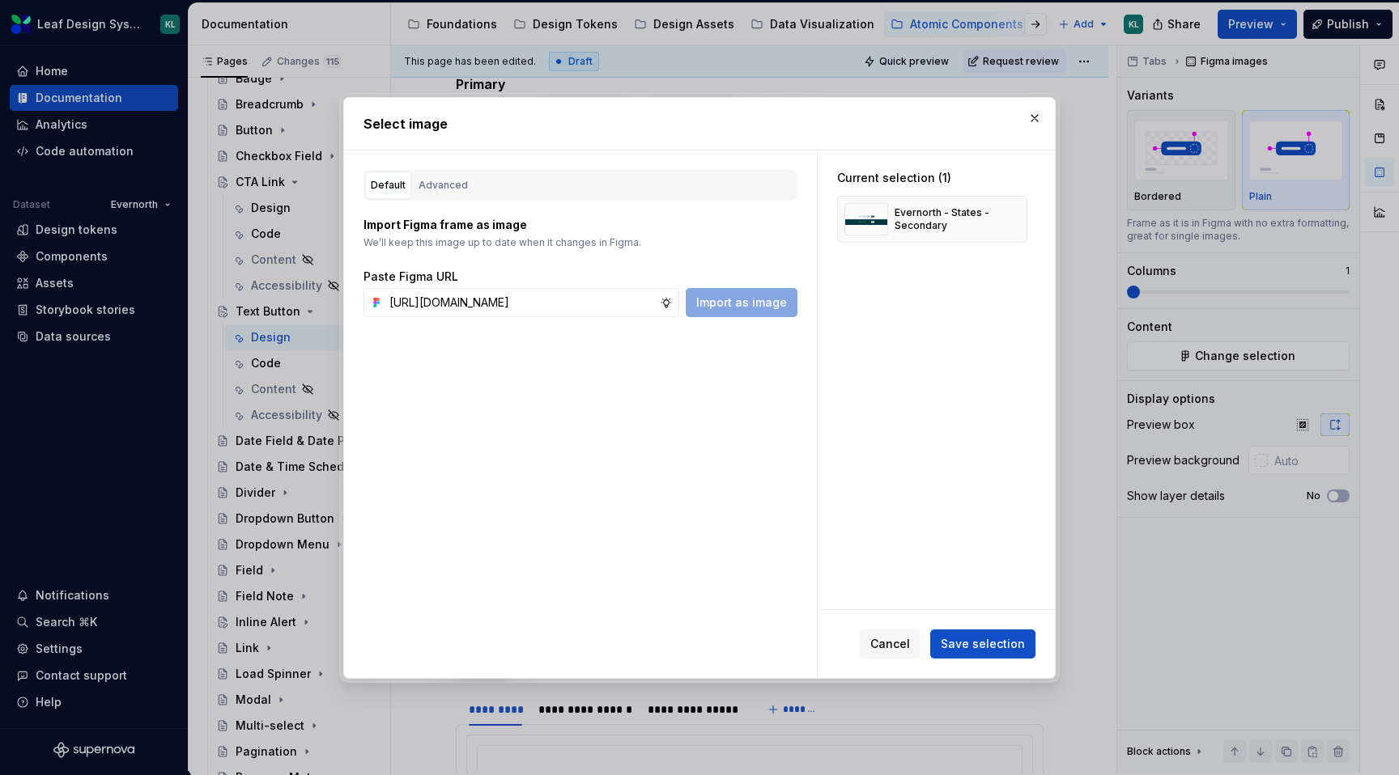
scroll to position [0, 526]
type input "[URL][DOMAIN_NAME]"
click at [762, 307] on span "Import as image" at bounding box center [741, 303] width 91 height 16
click at [1015, 214] on button "button" at bounding box center [1008, 219] width 23 height 23
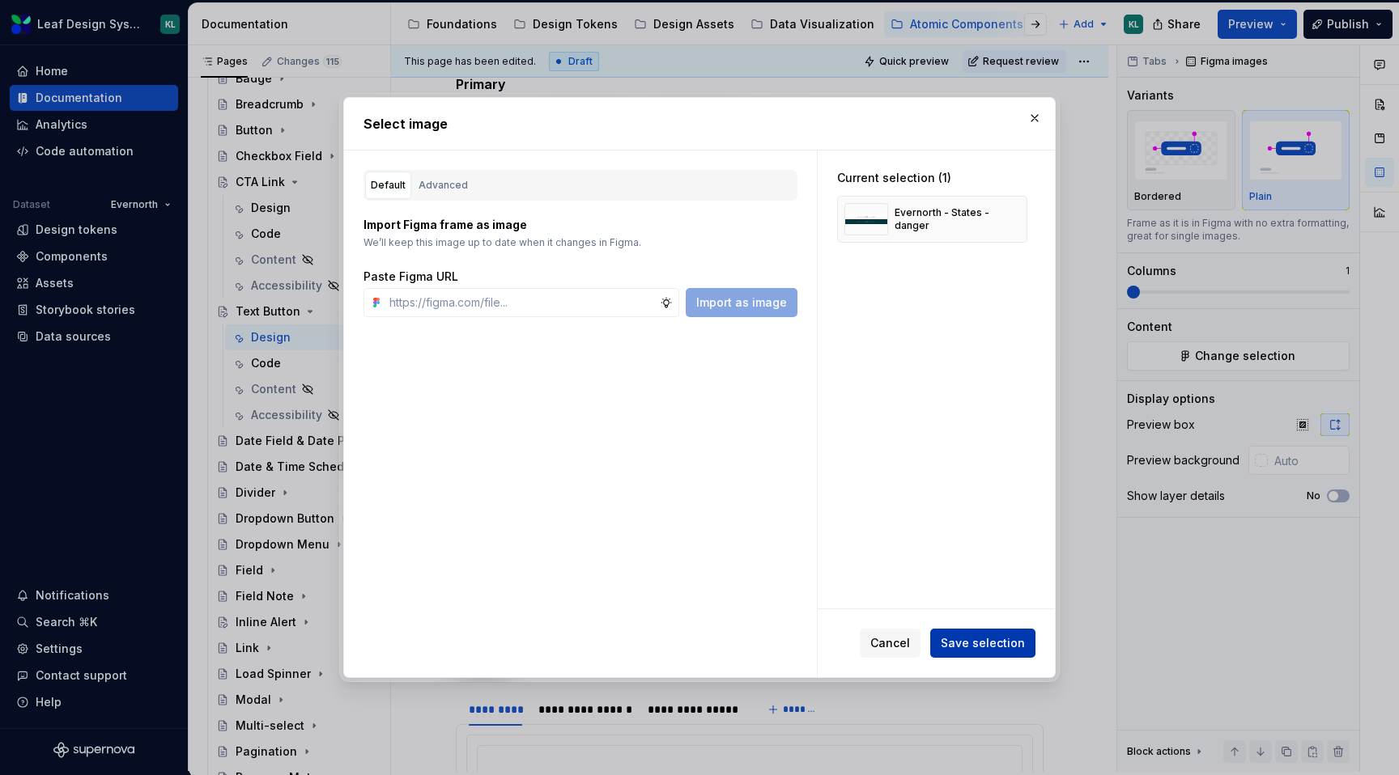
click at [973, 643] on span "Save selection" at bounding box center [982, 643] width 84 height 16
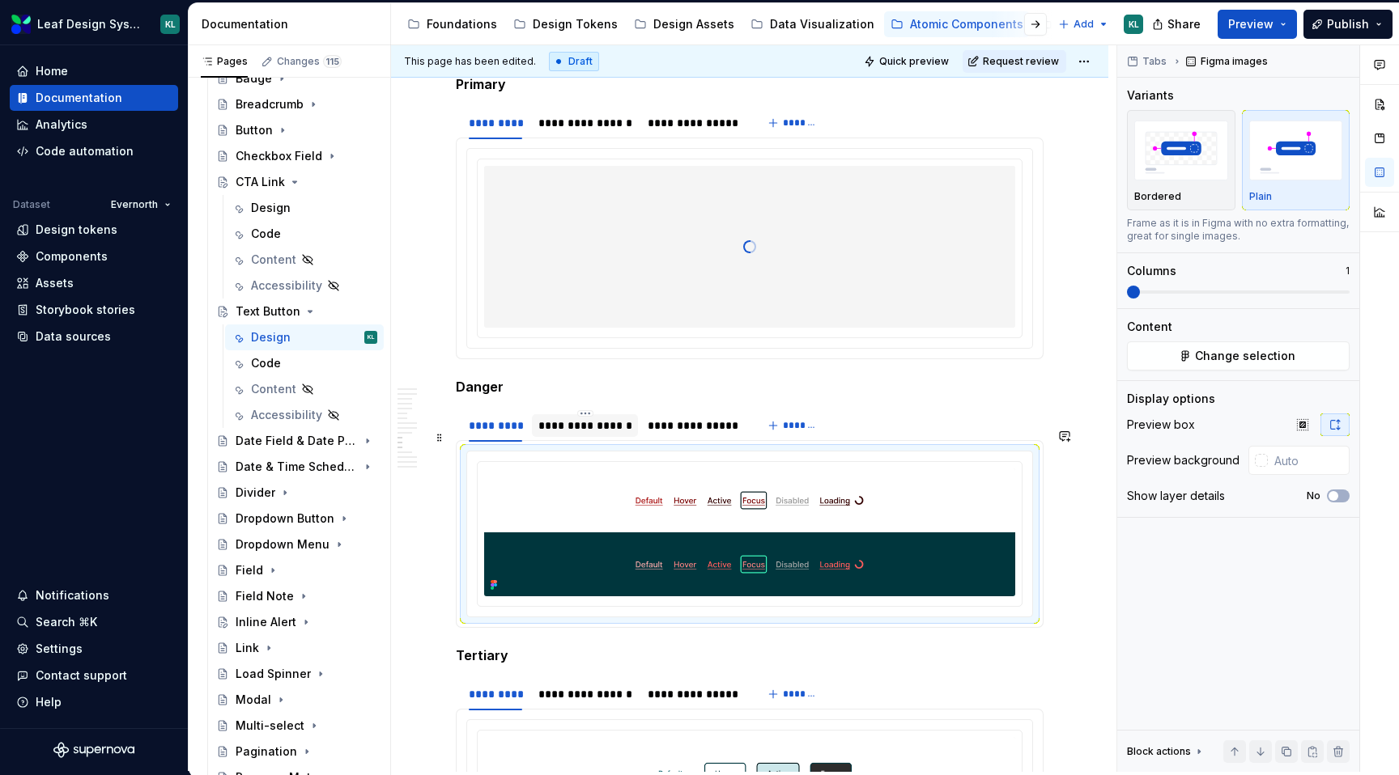
click at [586, 434] on div "**********" at bounding box center [585, 426] width 94 height 16
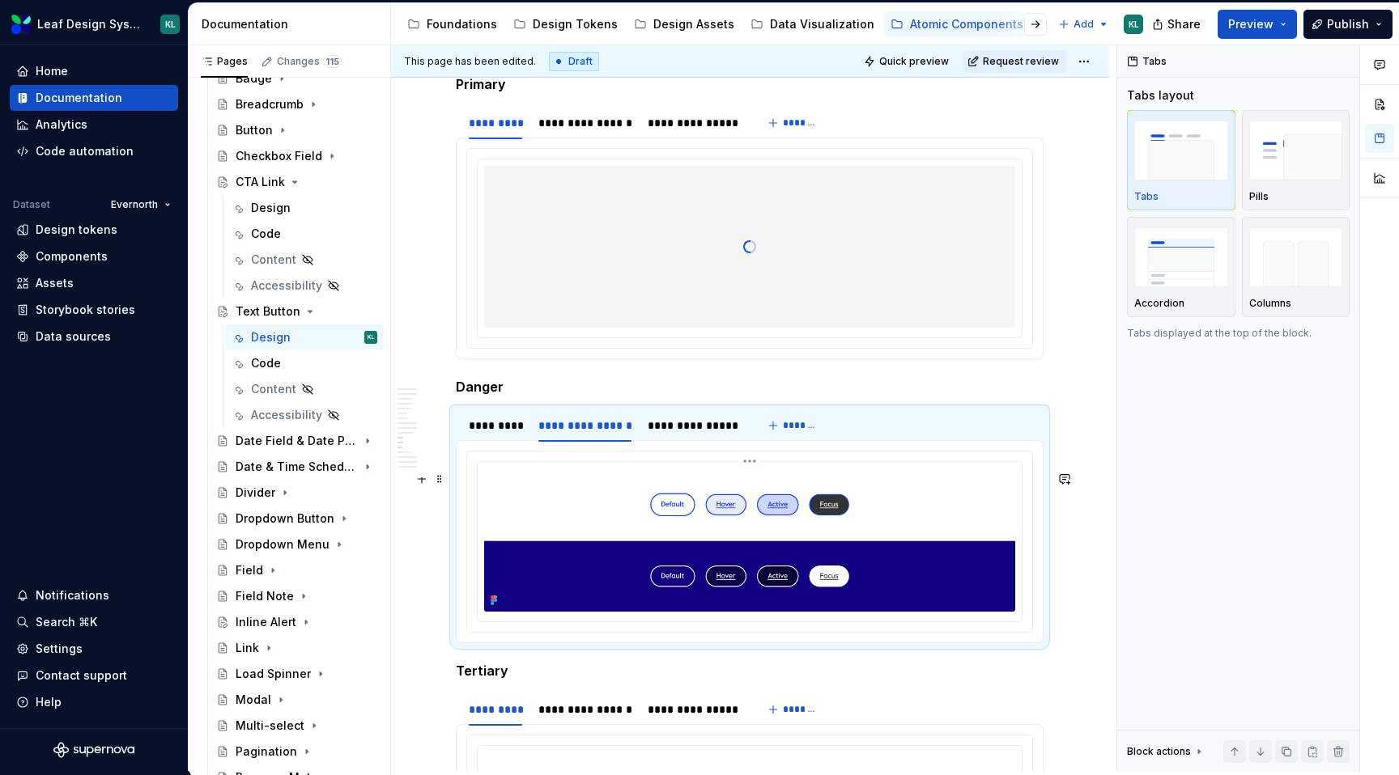
click at [723, 519] on img at bounding box center [749, 540] width 531 height 143
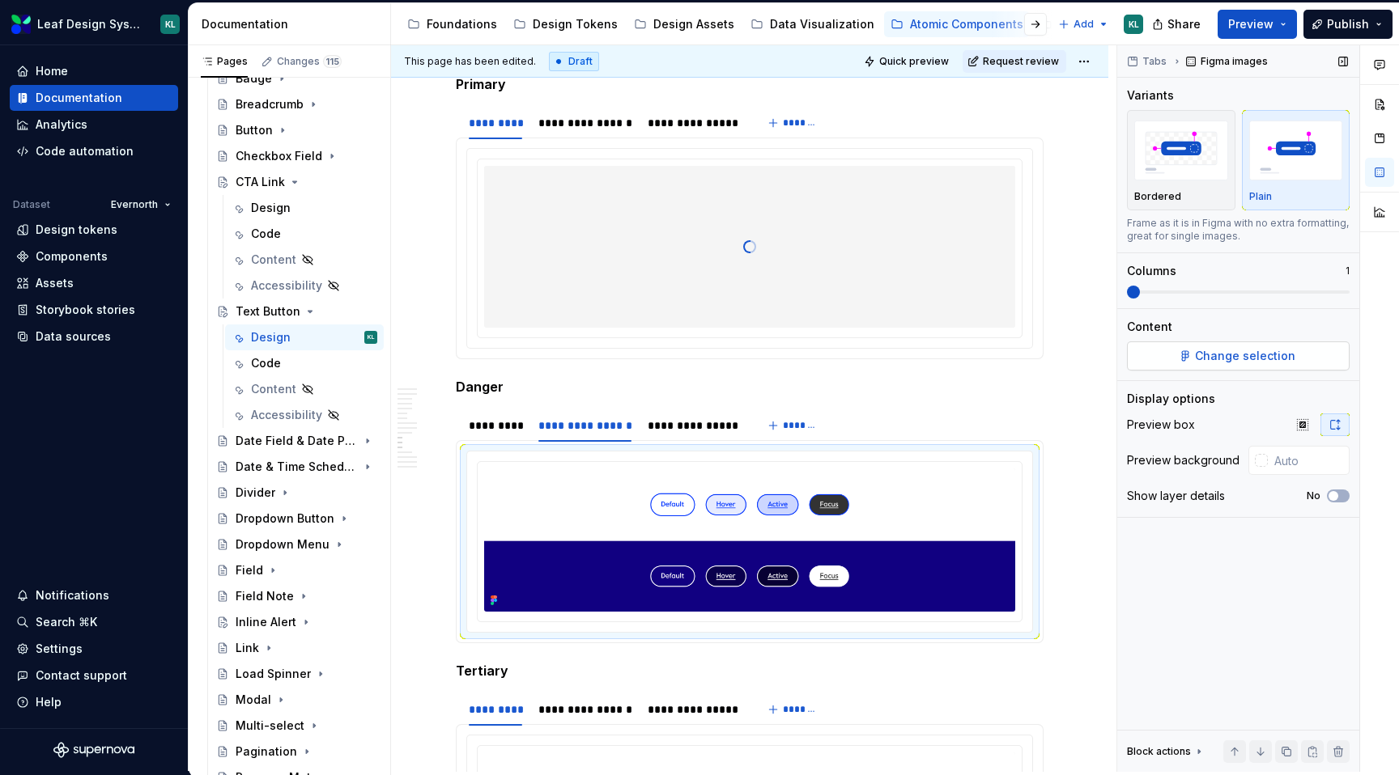
click at [1261, 356] on span "Change selection" at bounding box center [1245, 356] width 100 height 16
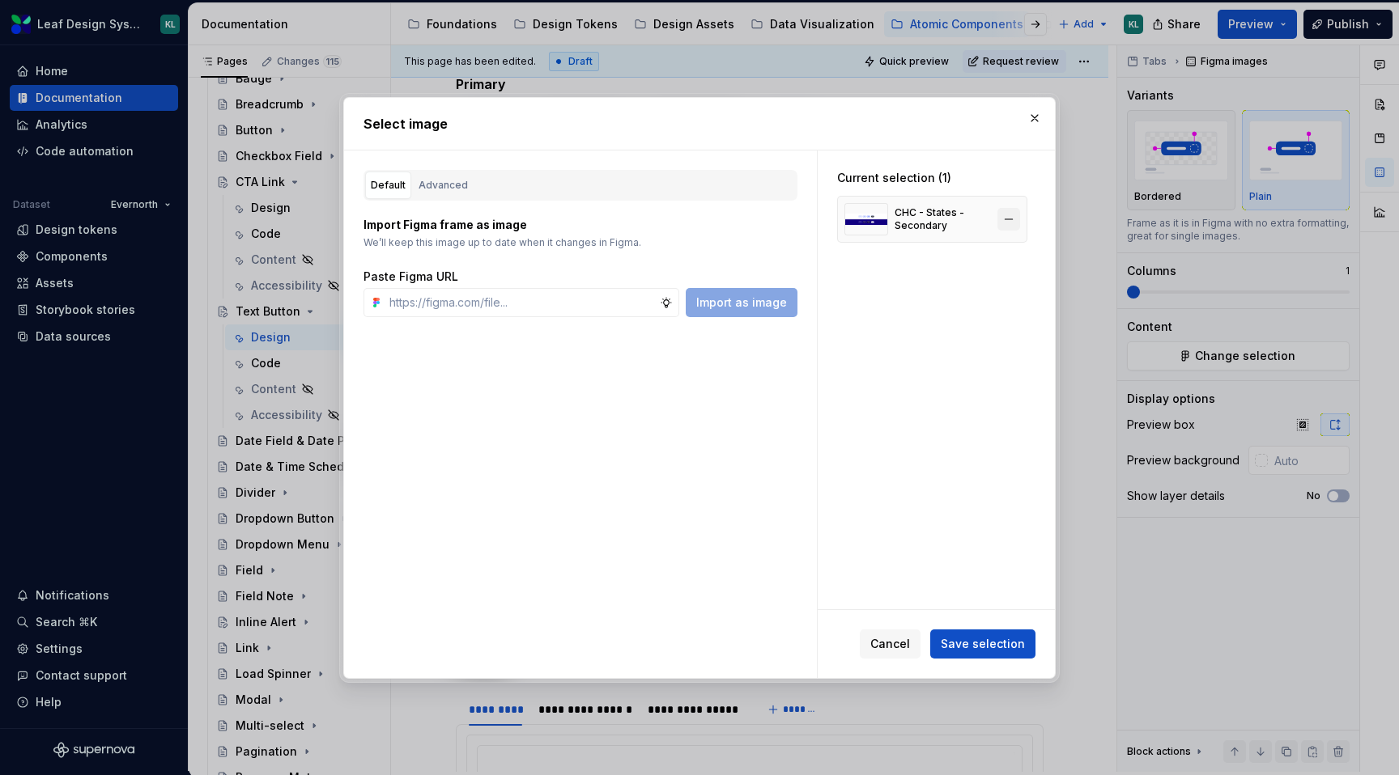
type textarea "*"
click at [1012, 216] on button "button" at bounding box center [1008, 219] width 23 height 23
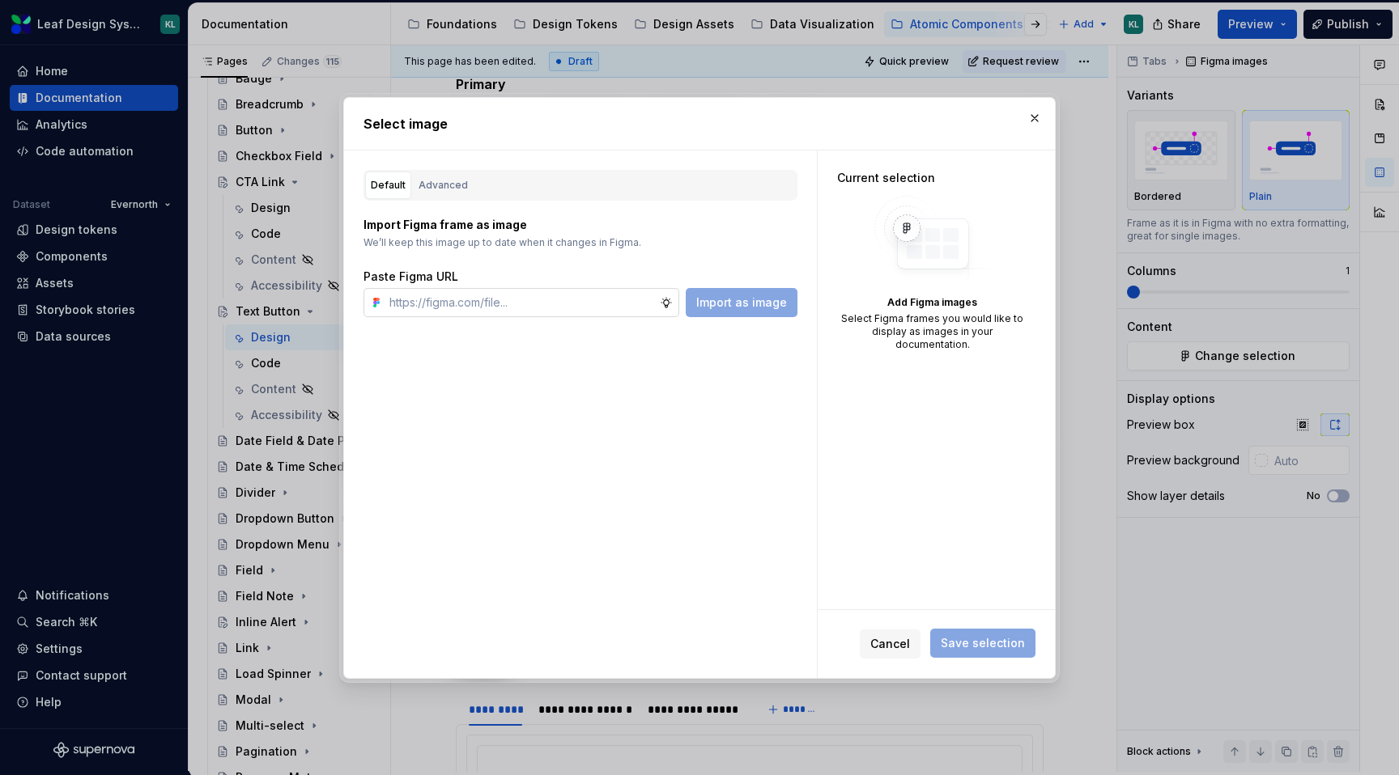
click at [584, 294] on input "text" at bounding box center [521, 302] width 277 height 29
paste input "[URL][DOMAIN_NAME]"
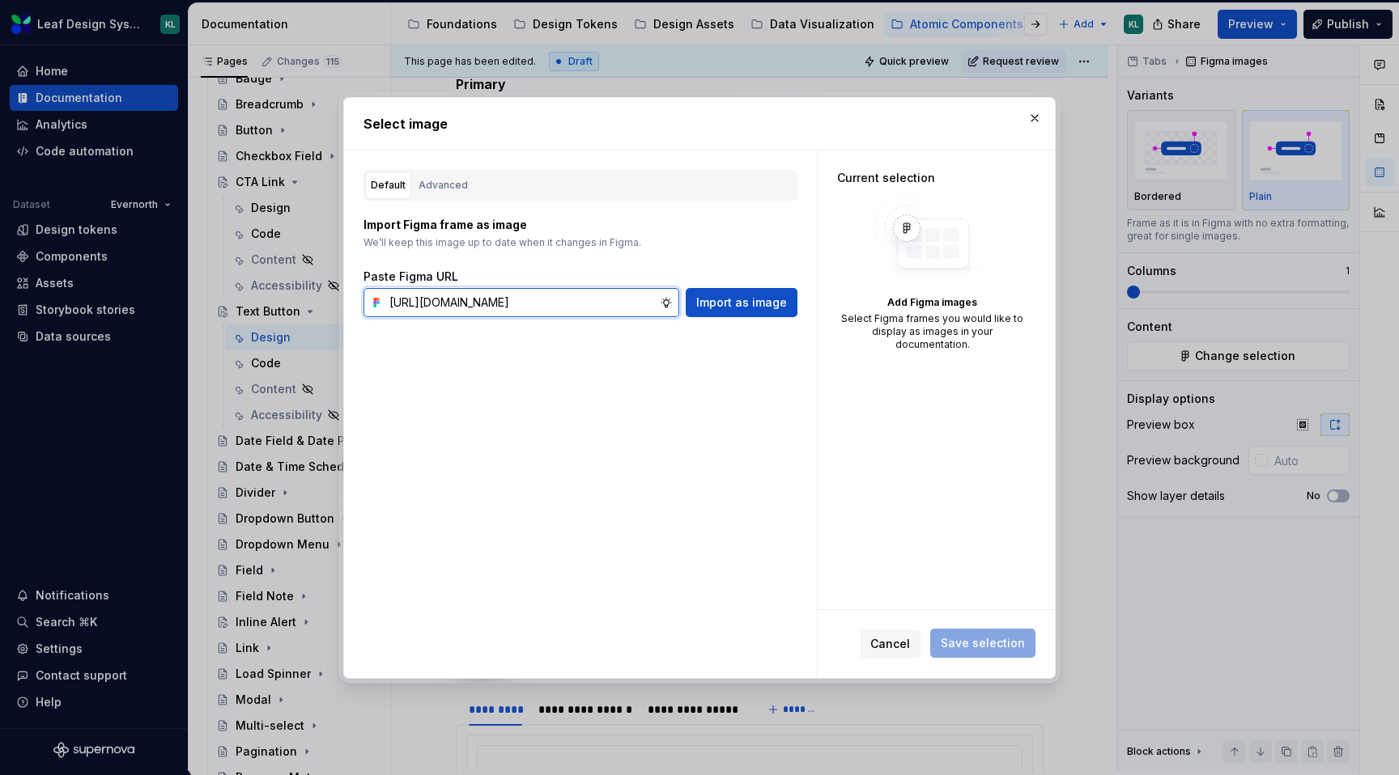
scroll to position [0, 526]
type input "[URL][DOMAIN_NAME]"
click at [753, 301] on span "Import as image" at bounding box center [741, 303] width 91 height 16
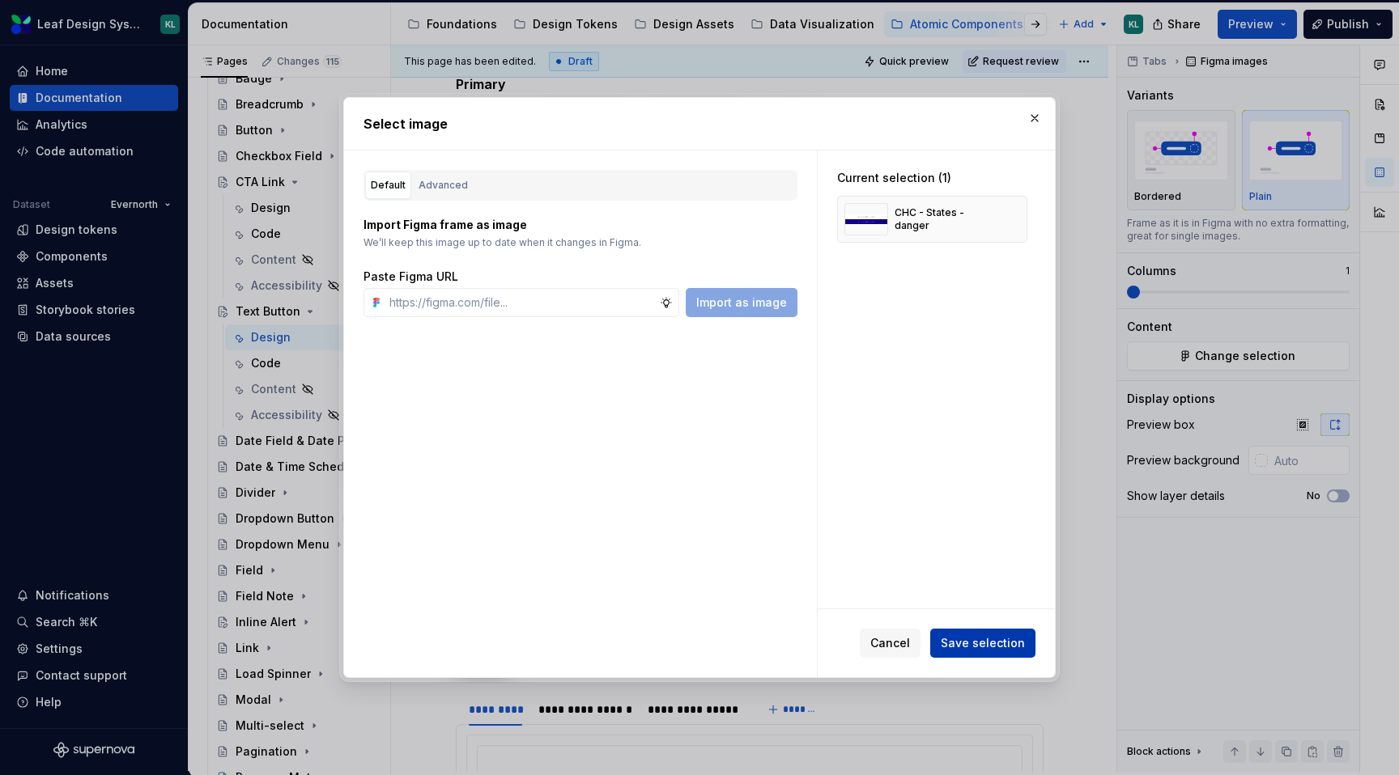
click at [968, 641] on span "Save selection" at bounding box center [982, 643] width 84 height 16
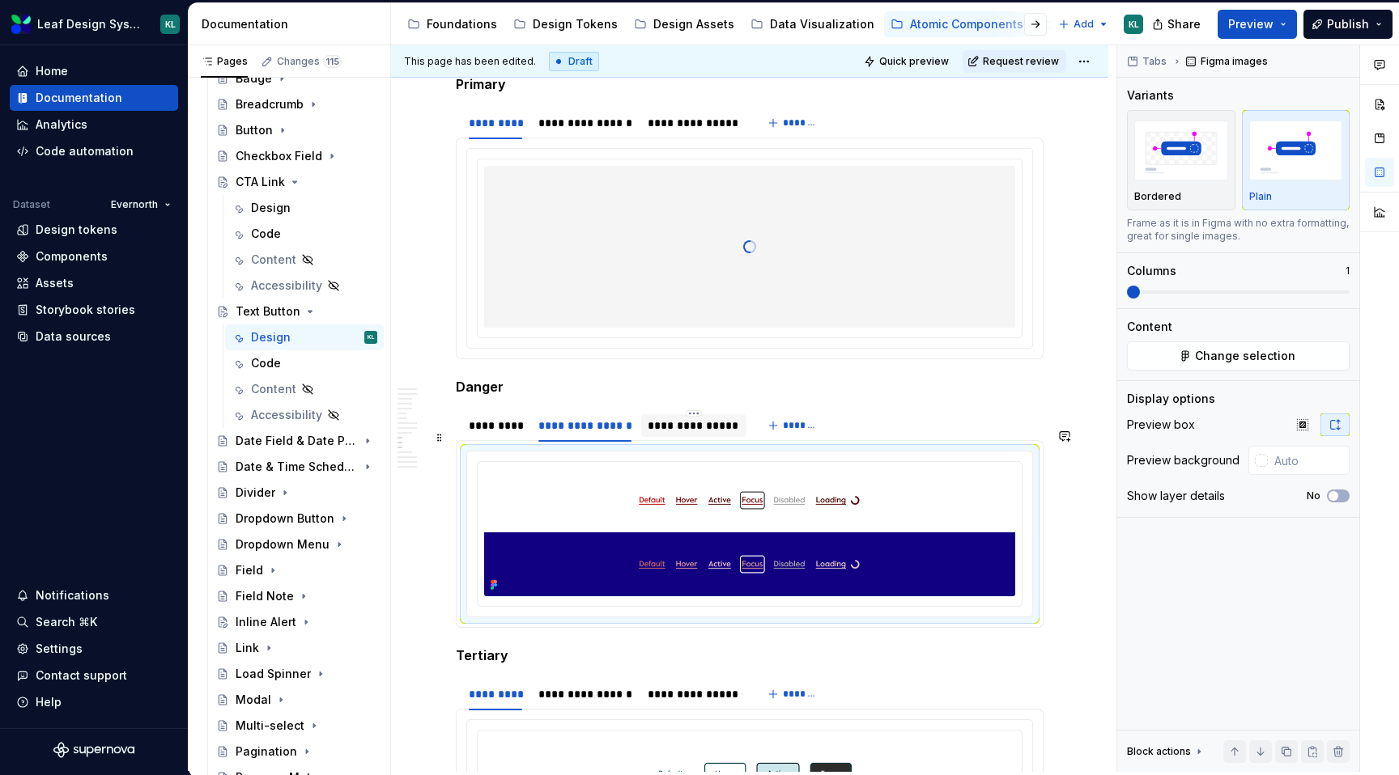
click at [696, 434] on div "**********" at bounding box center [692, 426] width 91 height 16
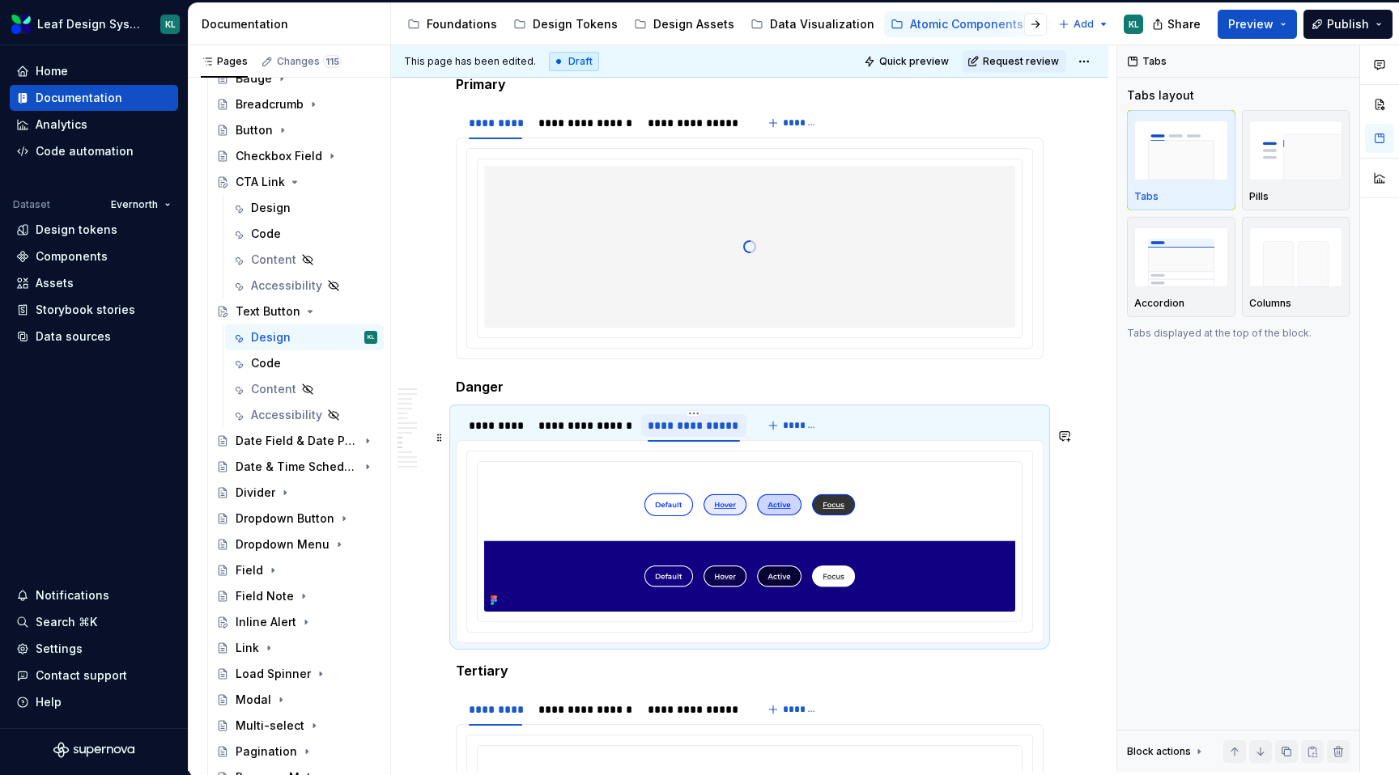
type textarea "*"
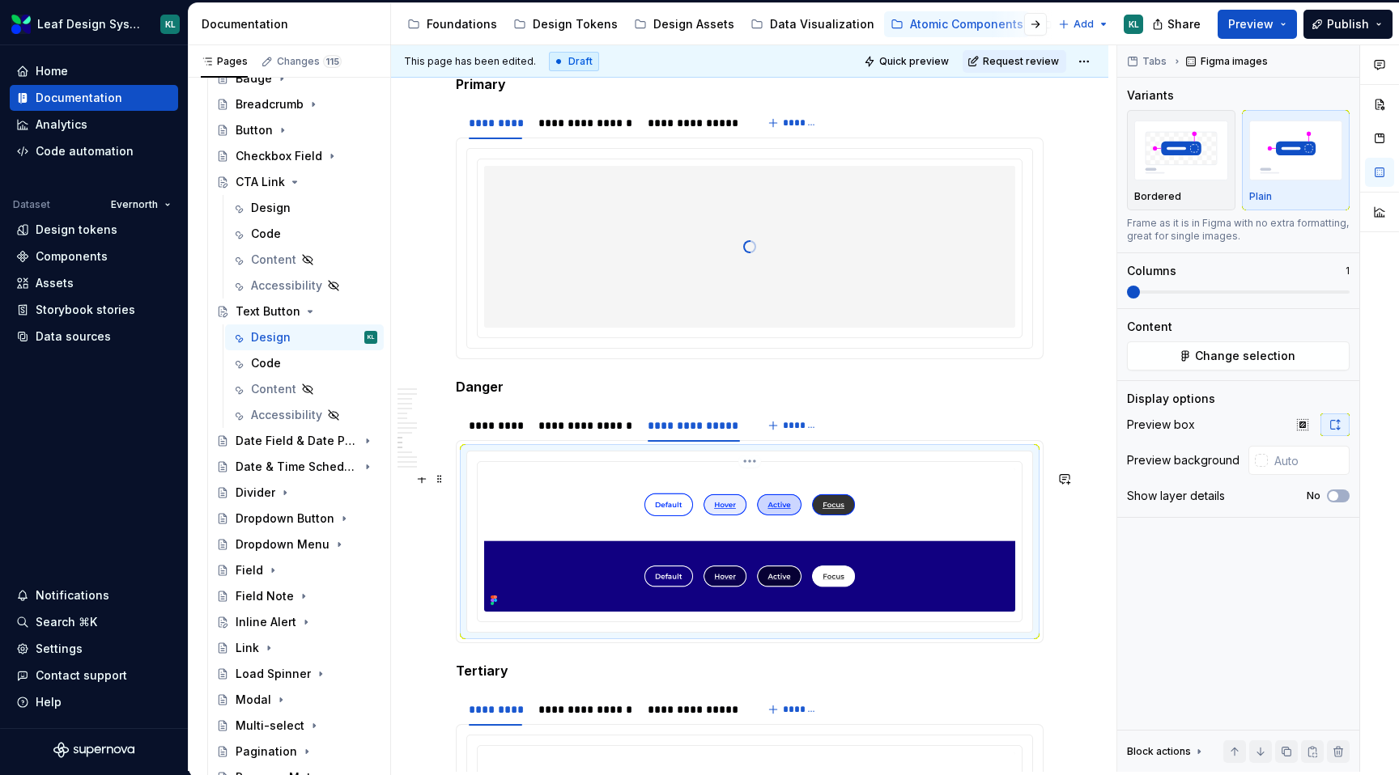
click at [596, 549] on img at bounding box center [749, 540] width 531 height 143
click at [1285, 354] on span "Change selection" at bounding box center [1245, 356] width 100 height 16
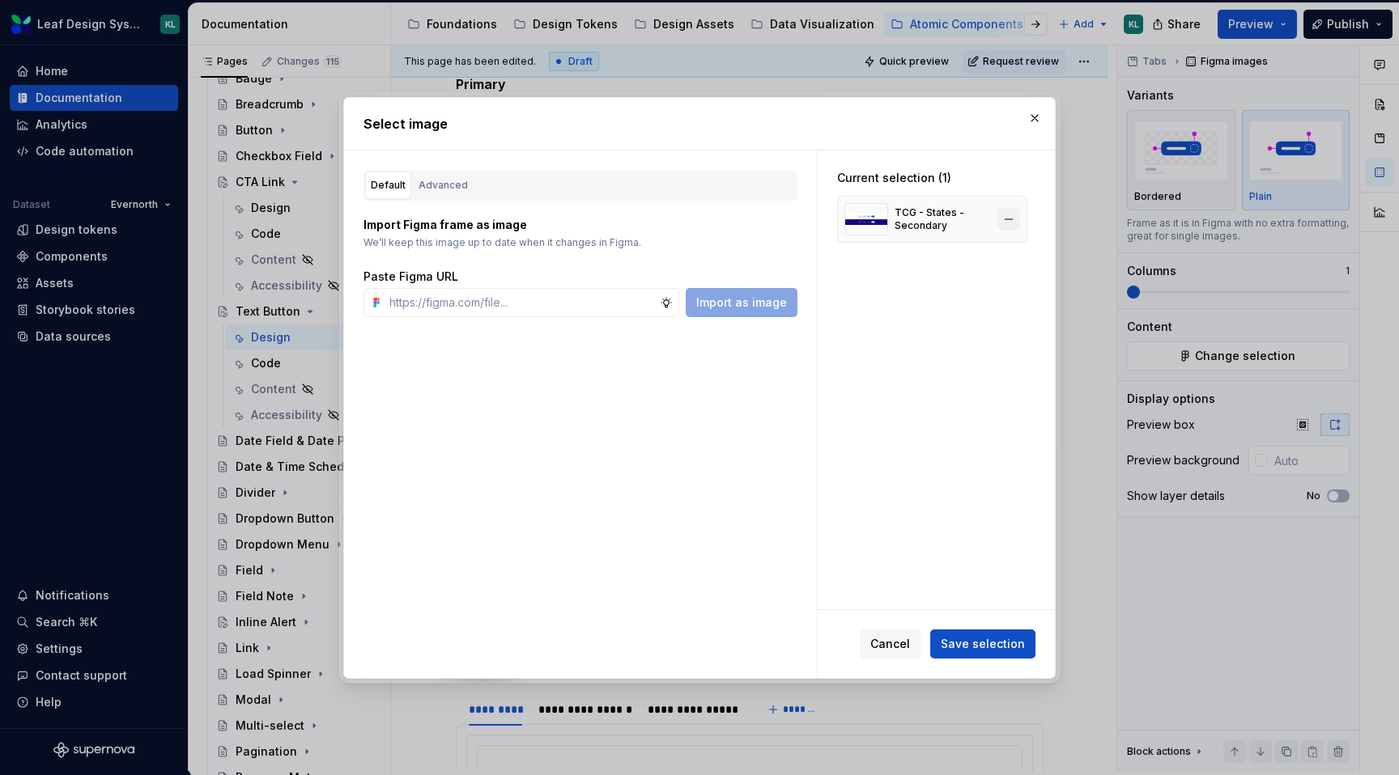
click at [1020, 214] on button "button" at bounding box center [1008, 219] width 23 height 23
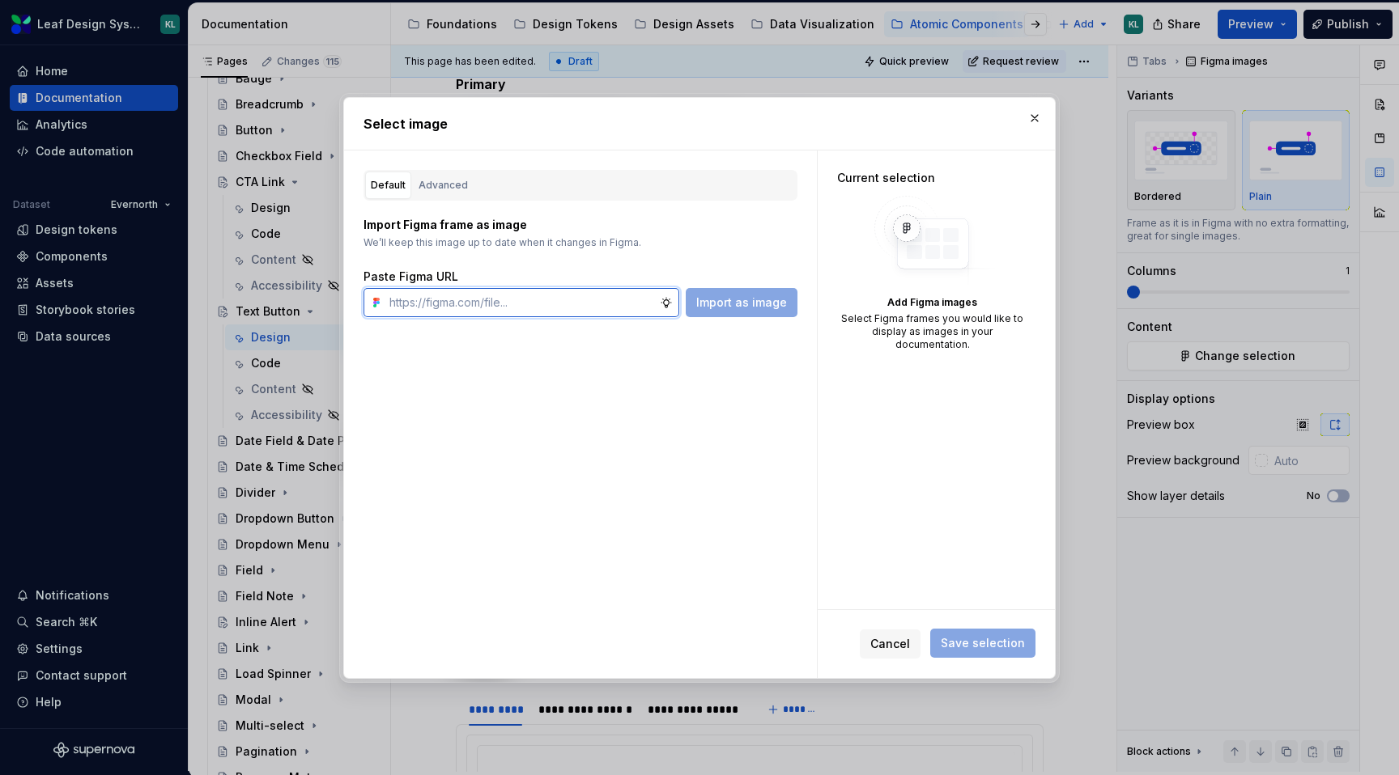
click at [587, 306] on input "text" at bounding box center [521, 302] width 277 height 29
paste input "[URL][DOMAIN_NAME]"
type input "[URL][DOMAIN_NAME]"
click at [748, 295] on span "Import as image" at bounding box center [741, 303] width 91 height 16
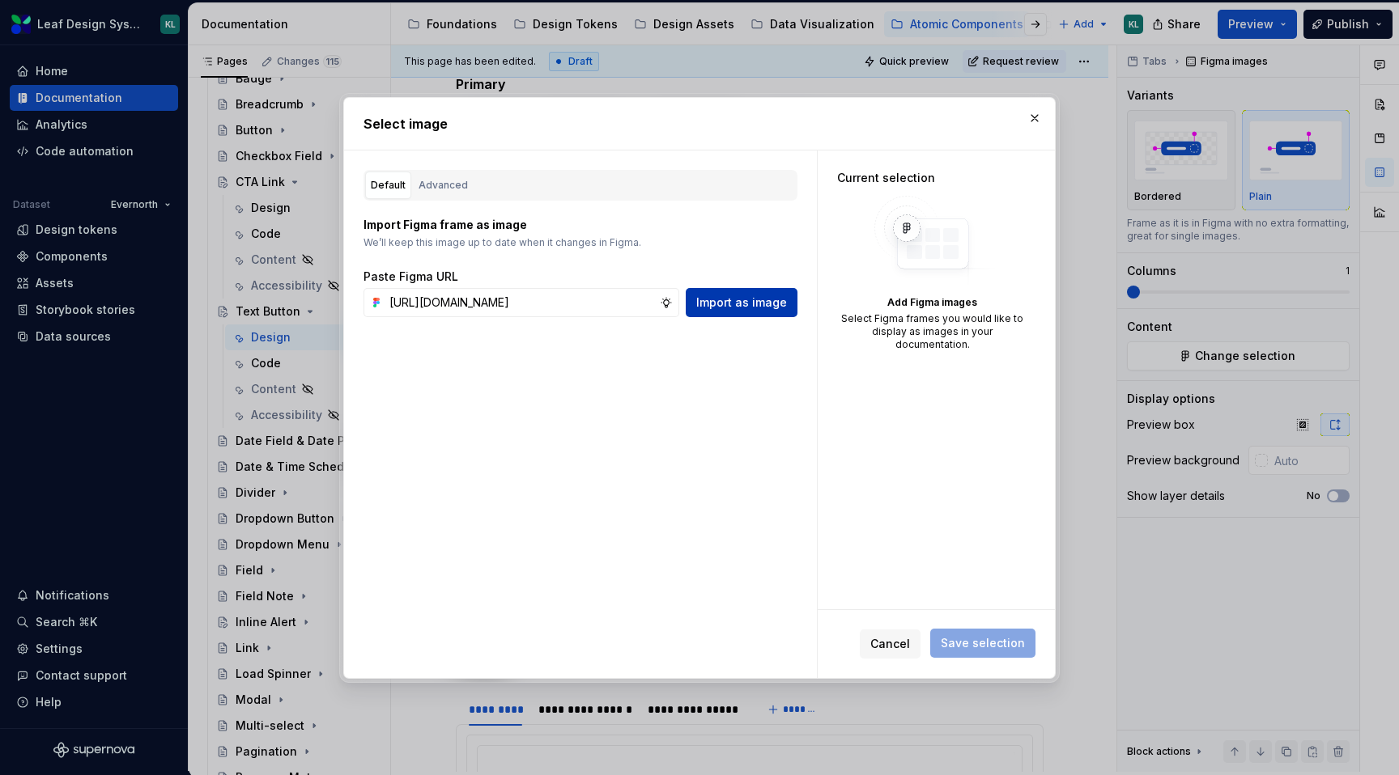
scroll to position [0, 0]
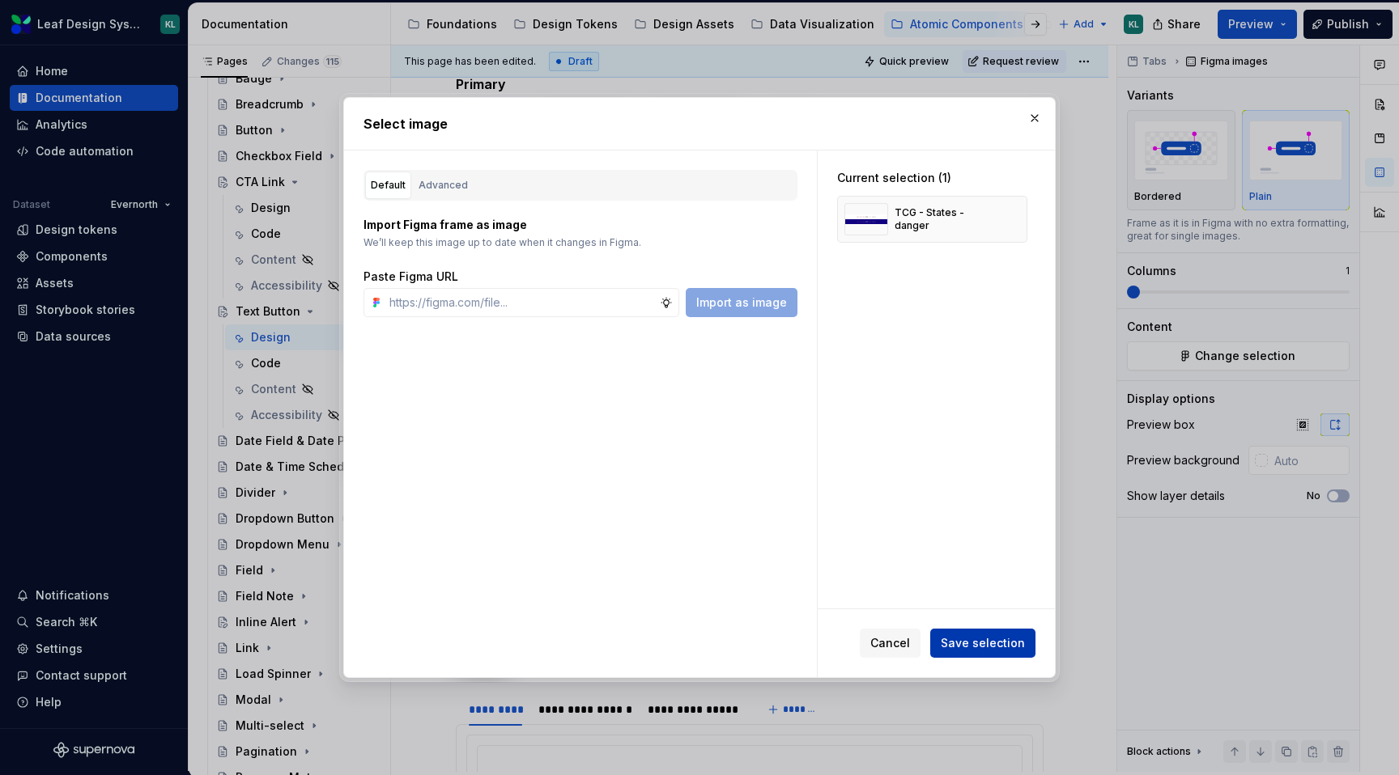
click at [952, 642] on span "Save selection" at bounding box center [982, 643] width 84 height 16
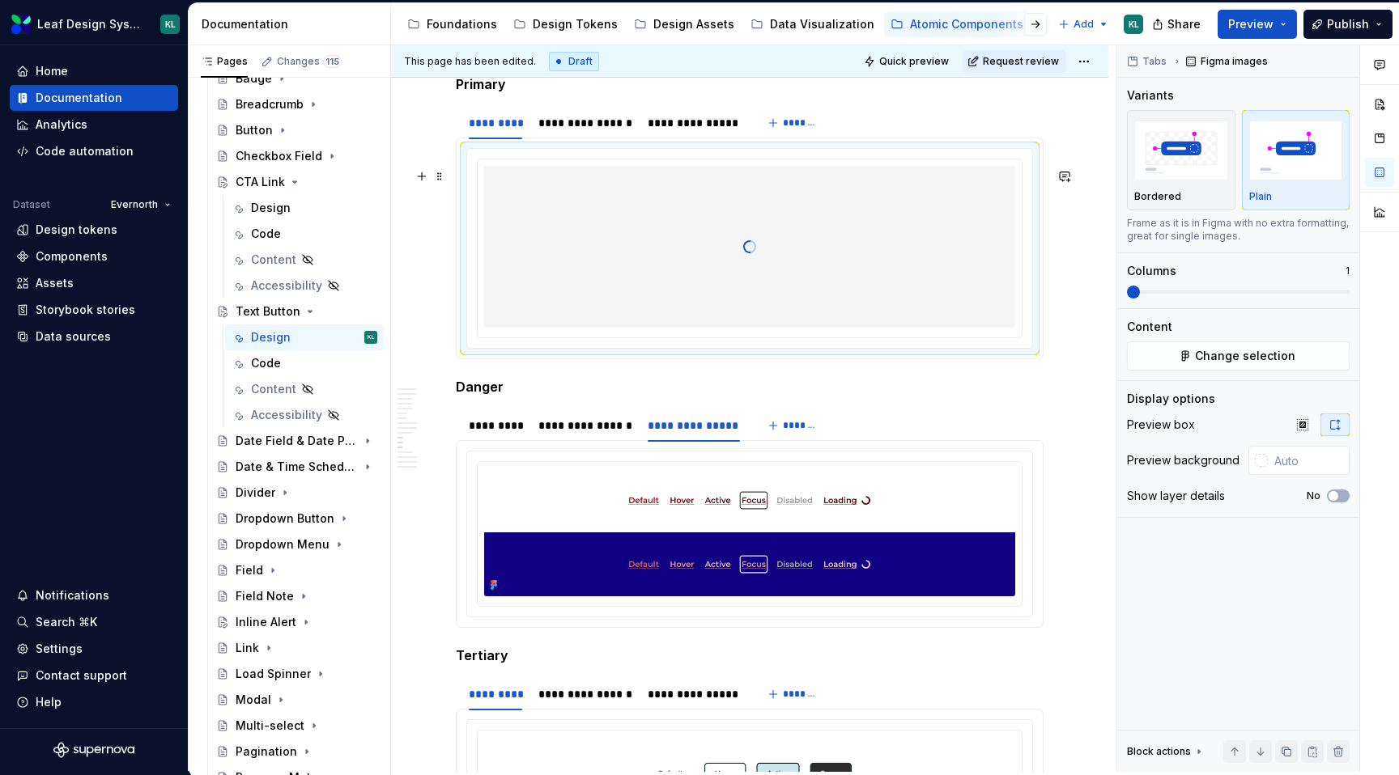
click at [696, 265] on div at bounding box center [749, 247] width 531 height 162
click at [798, 247] on div at bounding box center [749, 247] width 531 height 162
click at [1187, 363] on button "Change selection" at bounding box center [1238, 356] width 223 height 29
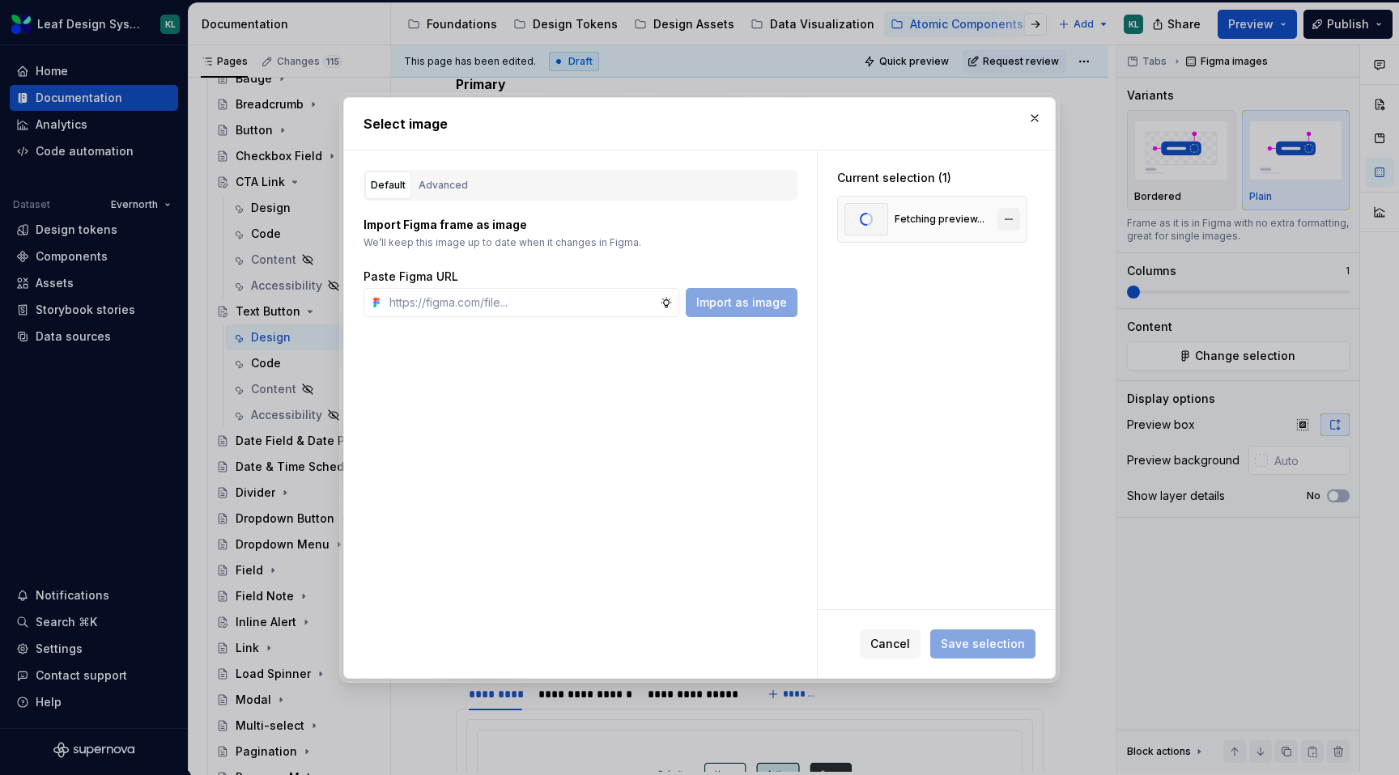
click at [1006, 218] on button "button" at bounding box center [1008, 219] width 23 height 23
type textarea "*"
click at [555, 309] on input "text" at bounding box center [521, 302] width 277 height 29
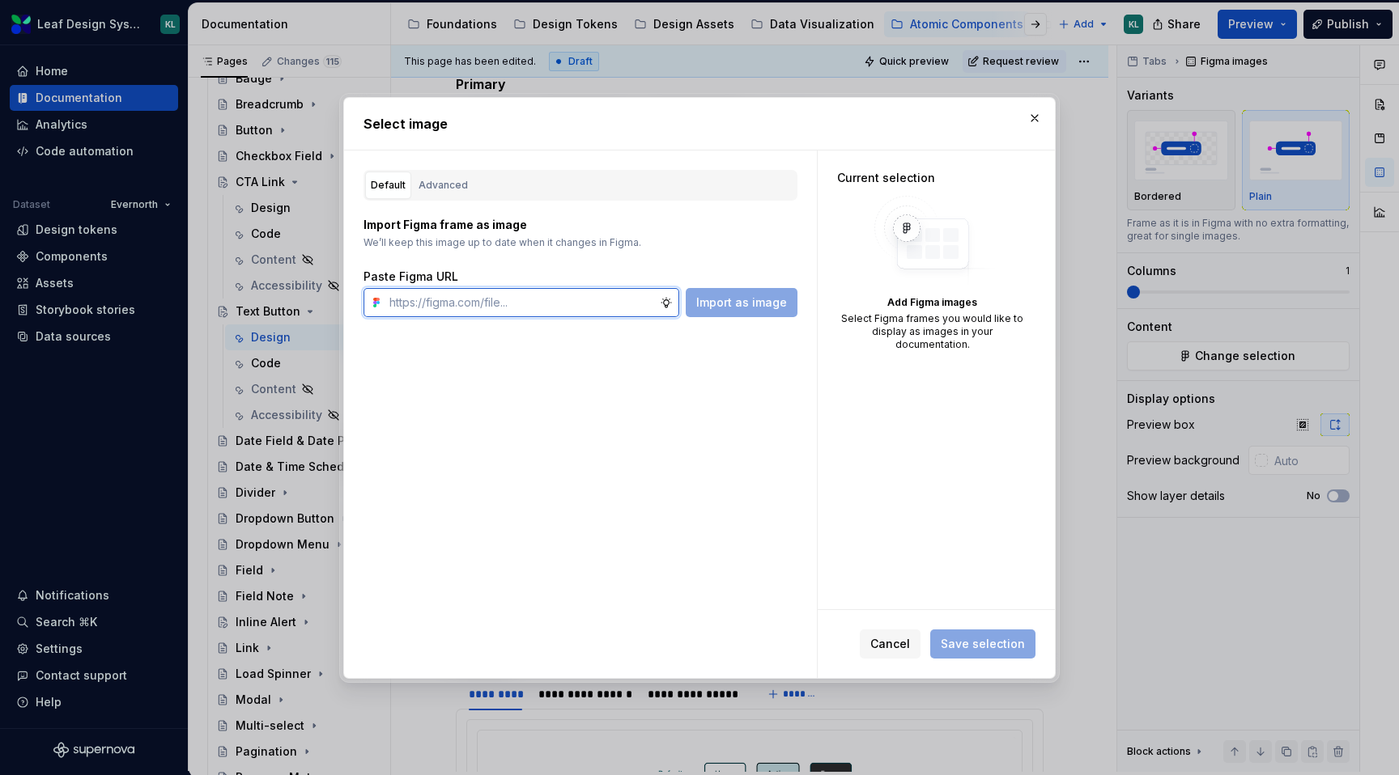
paste input "[URL][DOMAIN_NAME]"
type input "[URL][DOMAIN_NAME]"
click at [745, 301] on span "Import as image" at bounding box center [741, 303] width 91 height 16
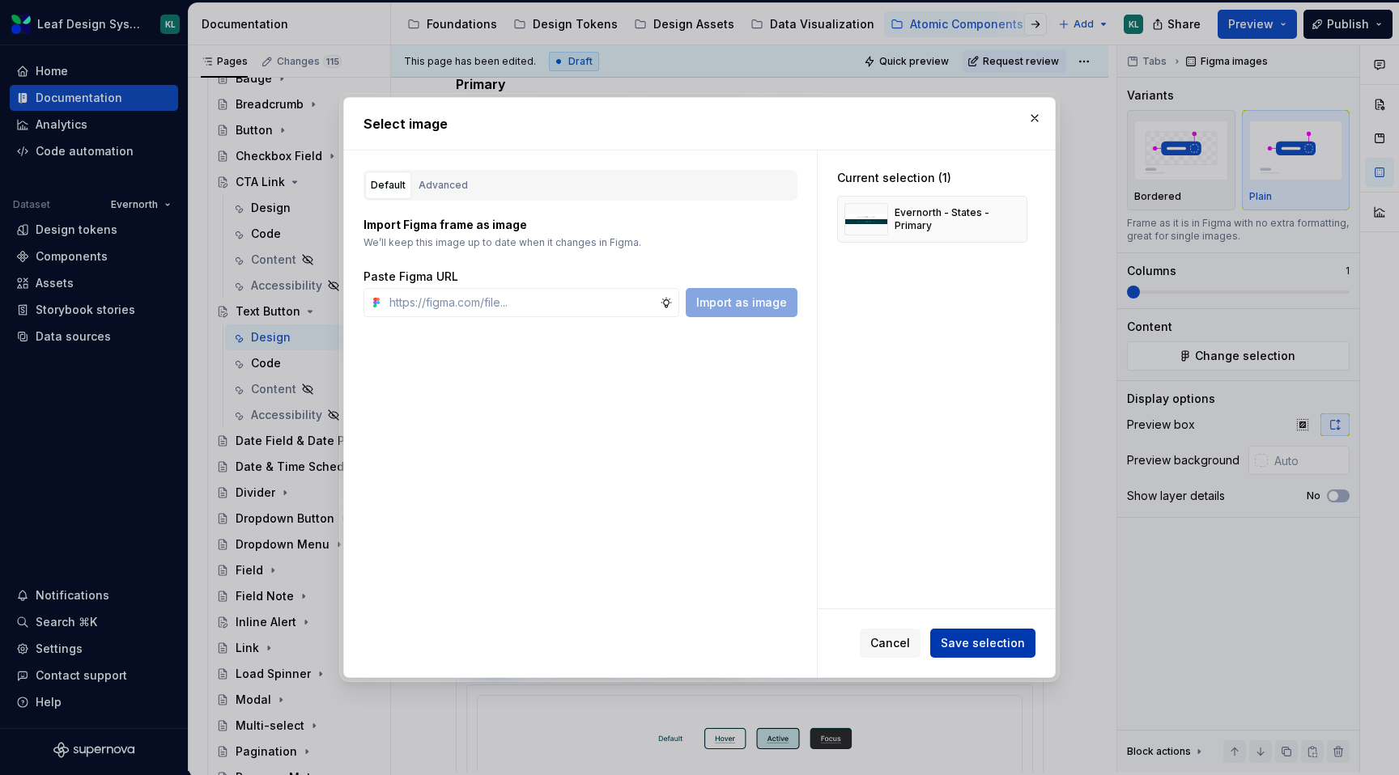
click at [951, 645] on span "Save selection" at bounding box center [982, 643] width 84 height 16
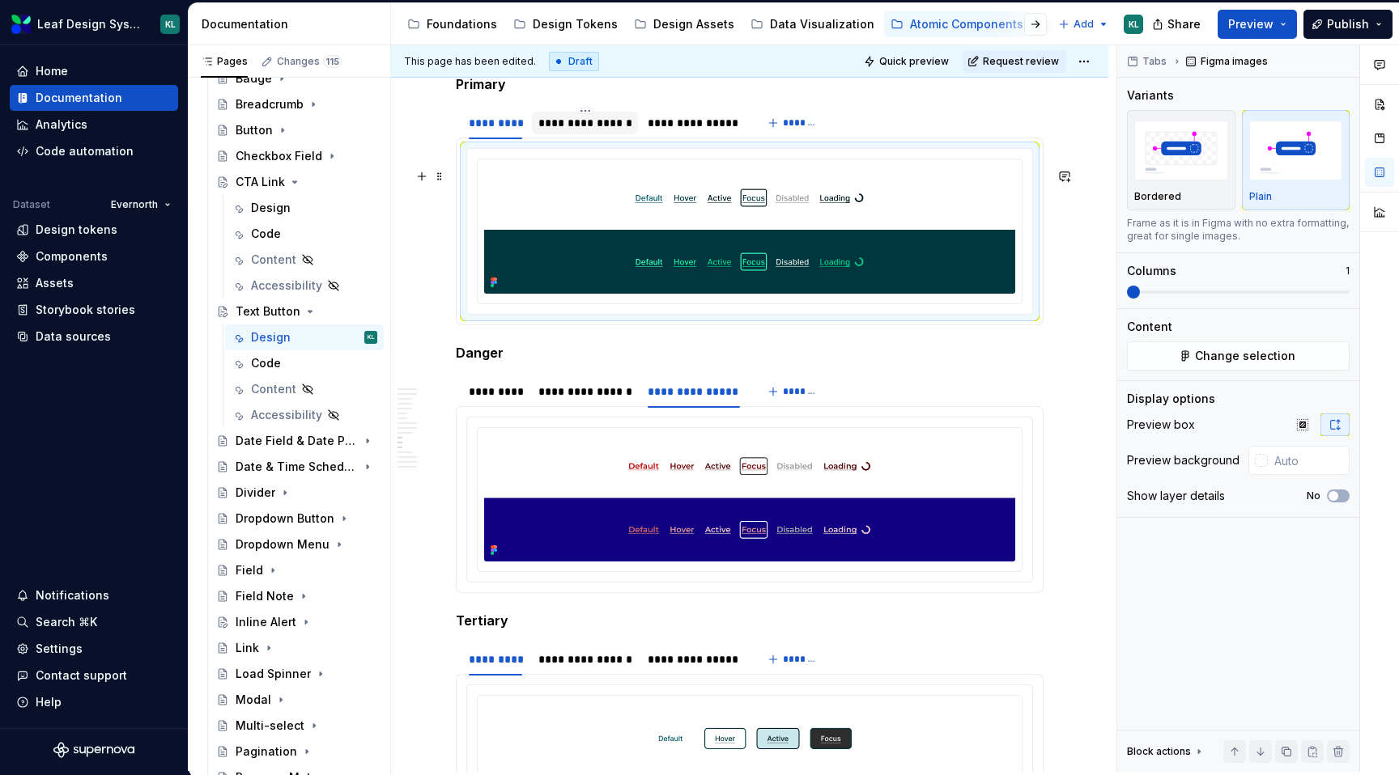
click at [597, 131] on div "**********" at bounding box center [585, 123] width 94 height 16
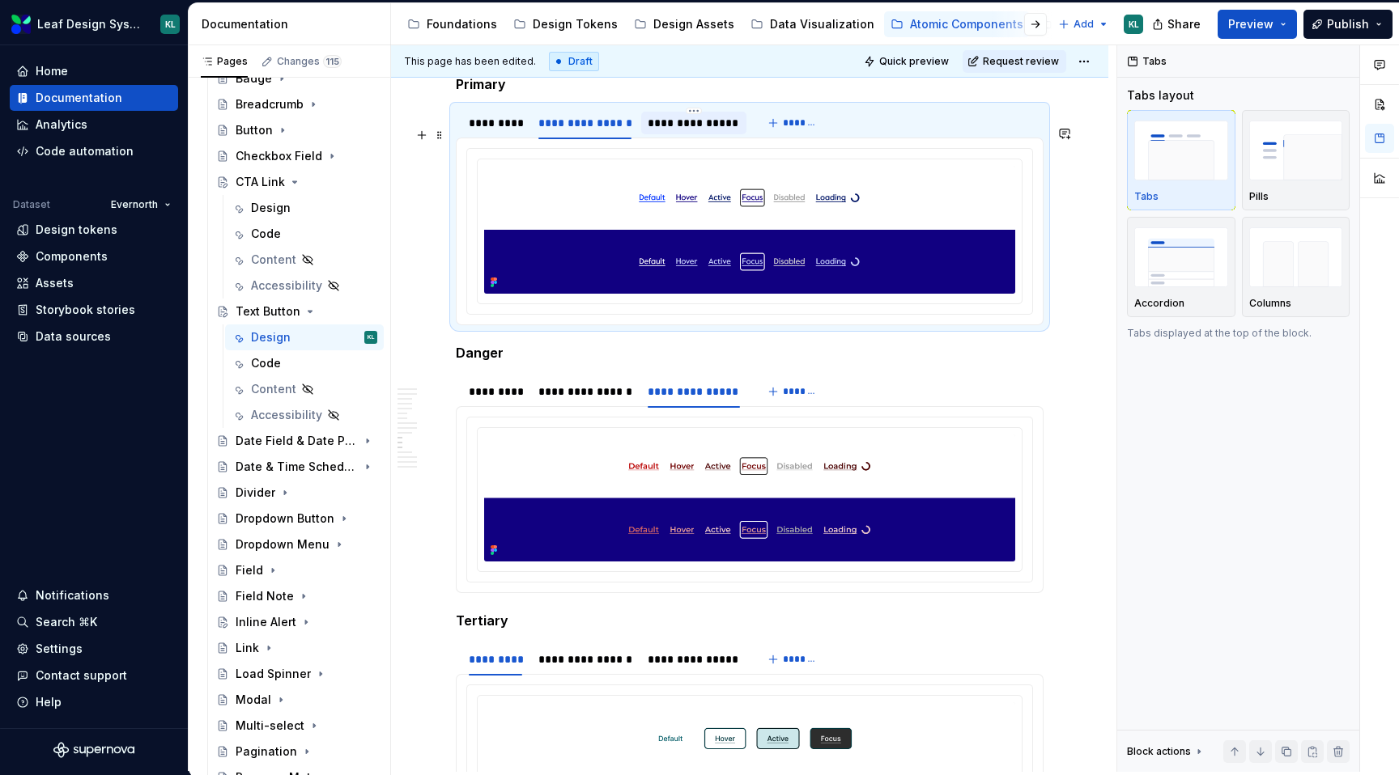
click at [666, 131] on div "**********" at bounding box center [692, 123] width 91 height 16
click at [483, 131] on div "*********" at bounding box center [495, 123] width 53 height 16
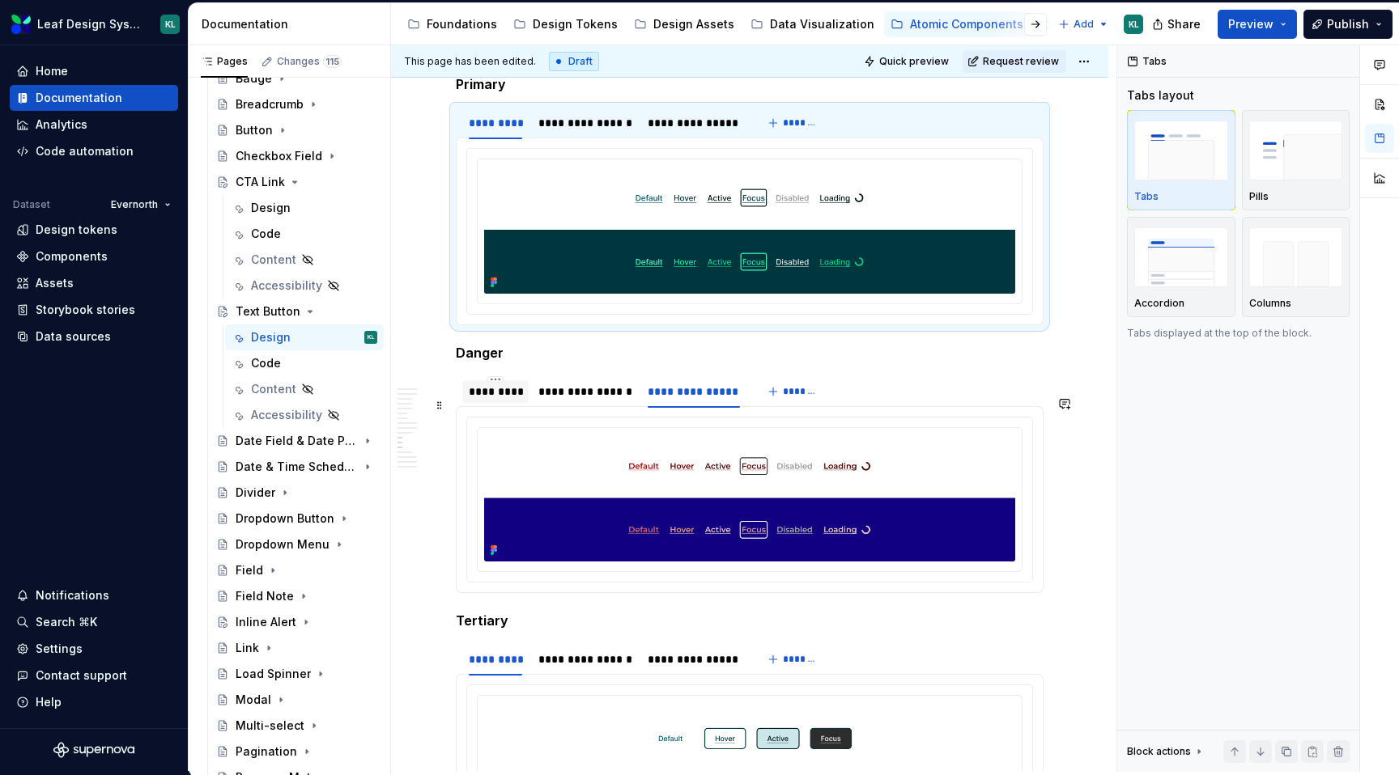
click at [488, 400] on div "*********" at bounding box center [495, 392] width 53 height 16
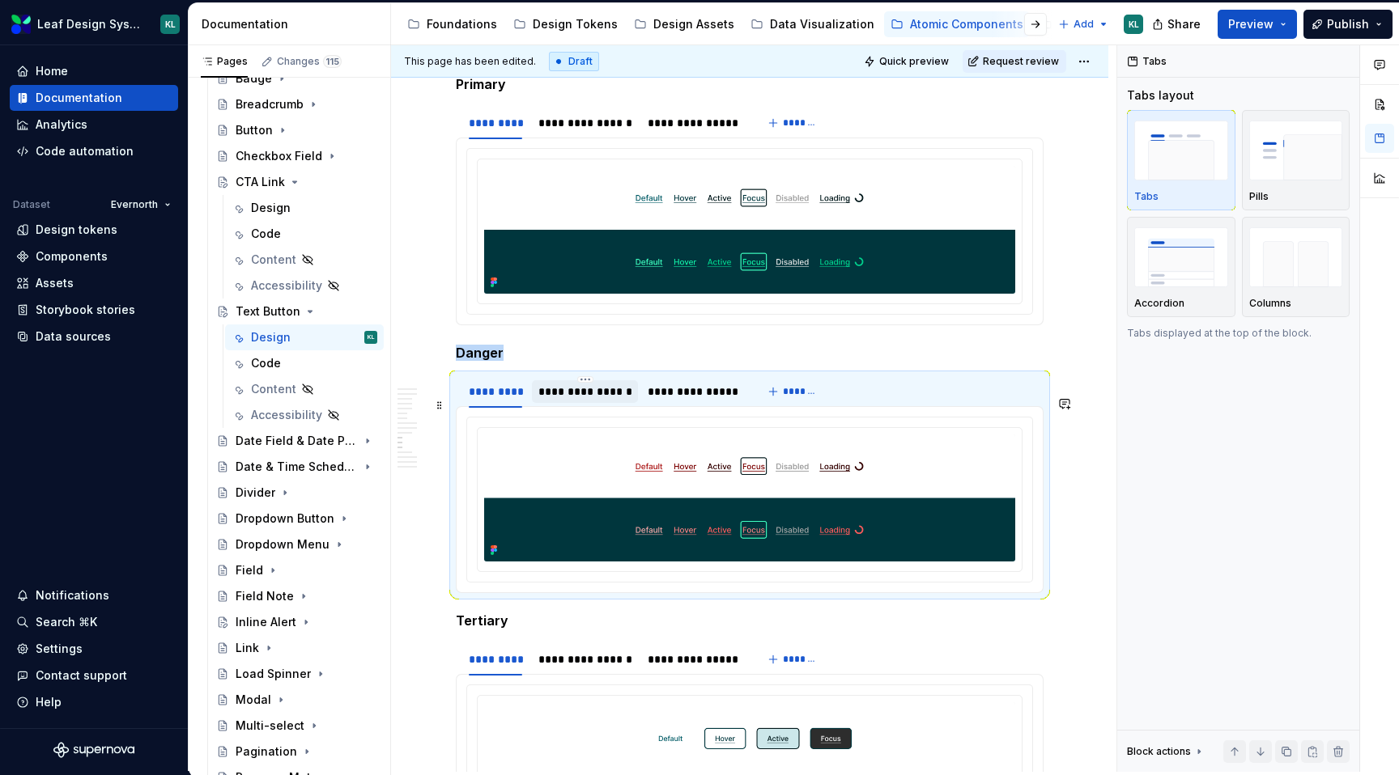
click at [584, 400] on div "**********" at bounding box center [585, 392] width 94 height 16
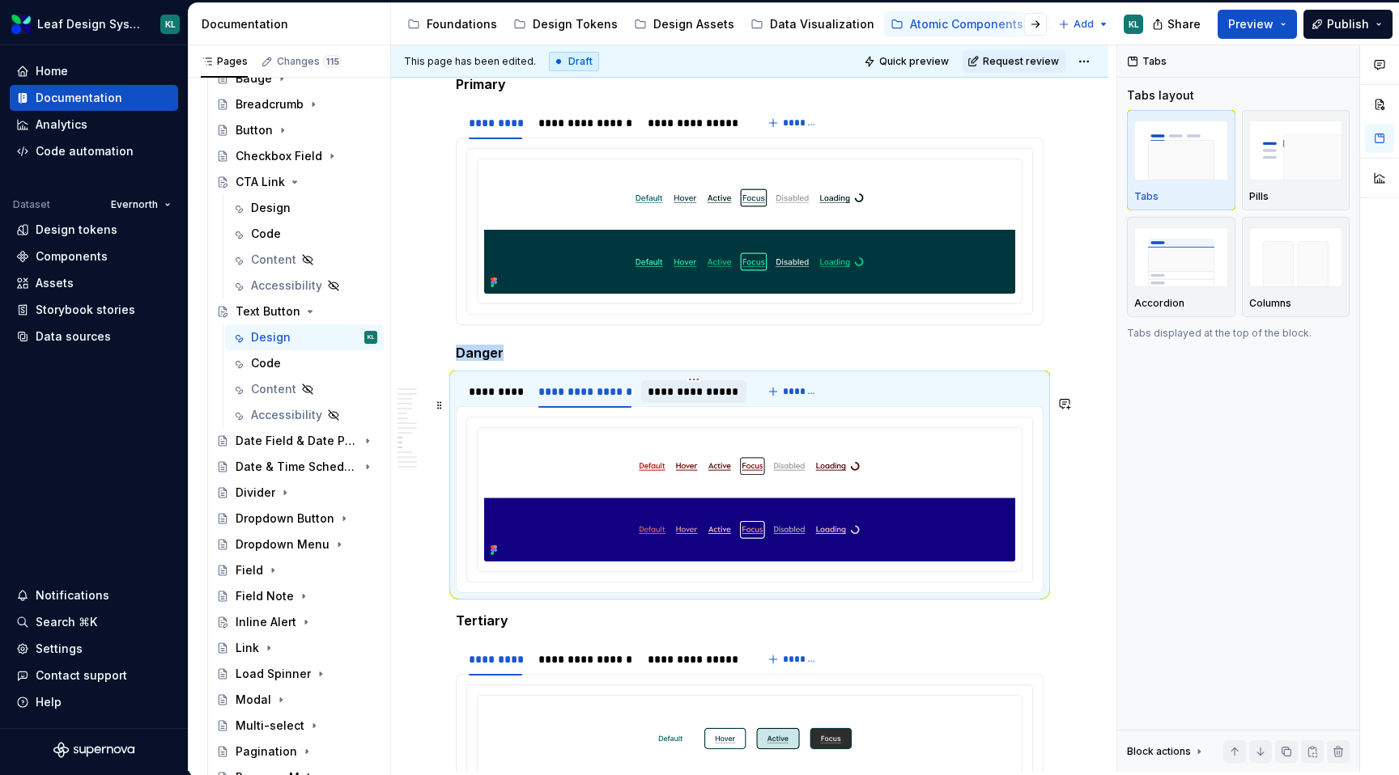
click at [683, 400] on div "**********" at bounding box center [692, 392] width 91 height 16
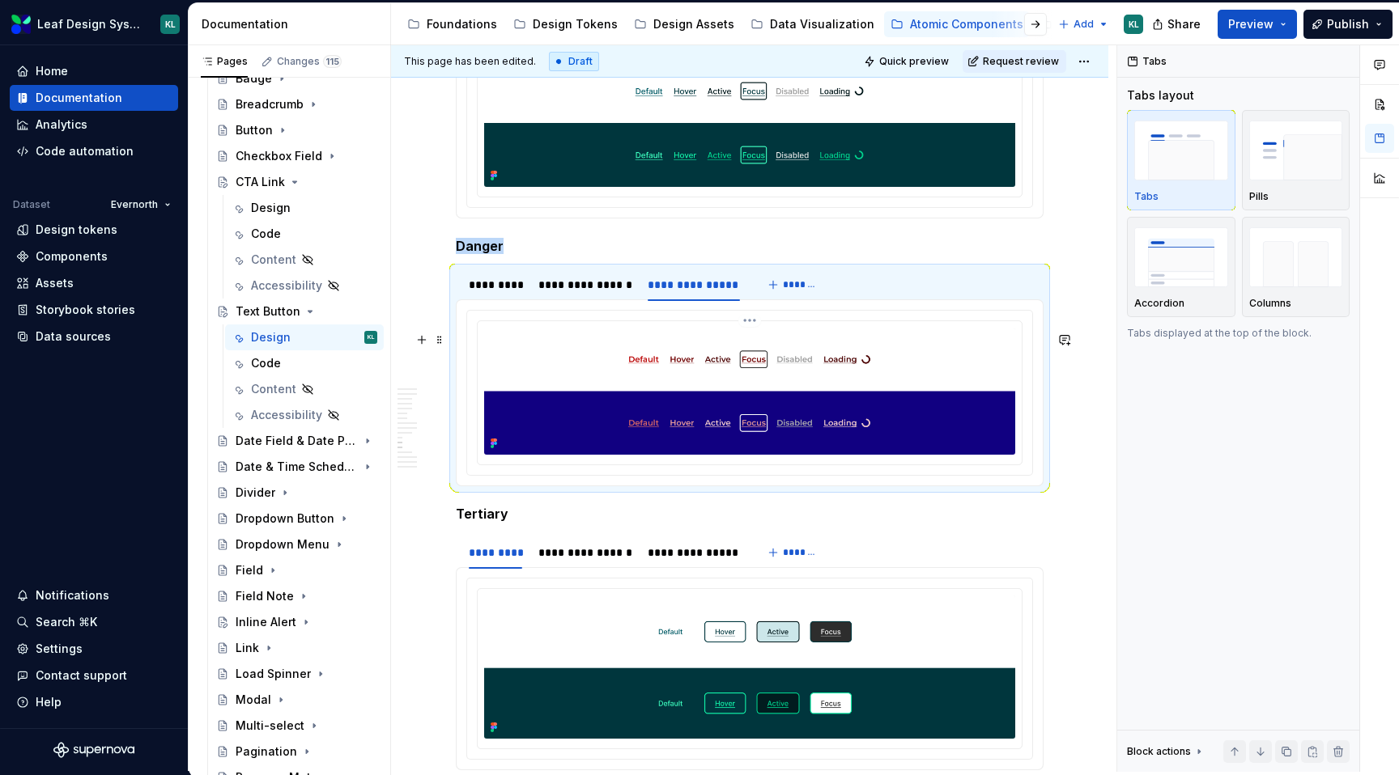
scroll to position [4757, 0]
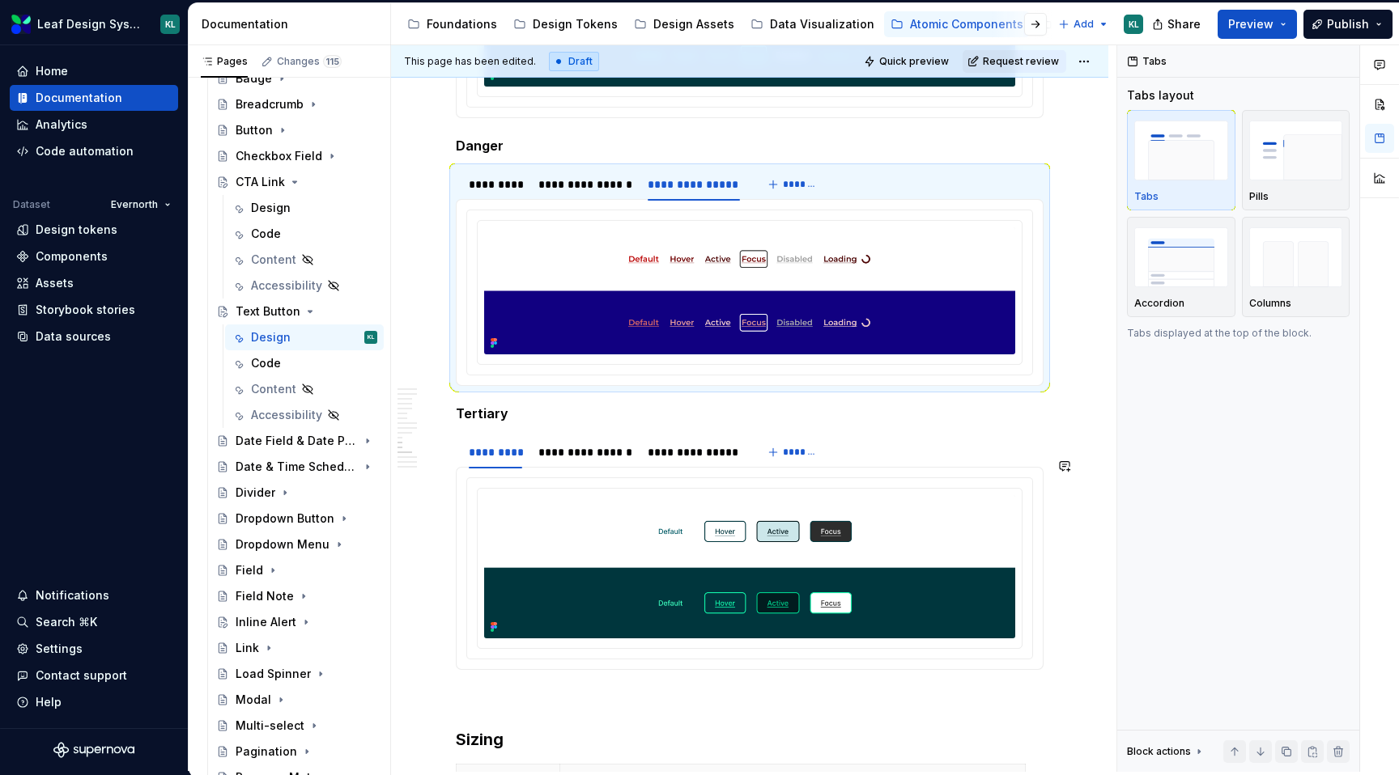
click at [494, 422] on h5 "Tertiary" at bounding box center [750, 413] width 588 height 16
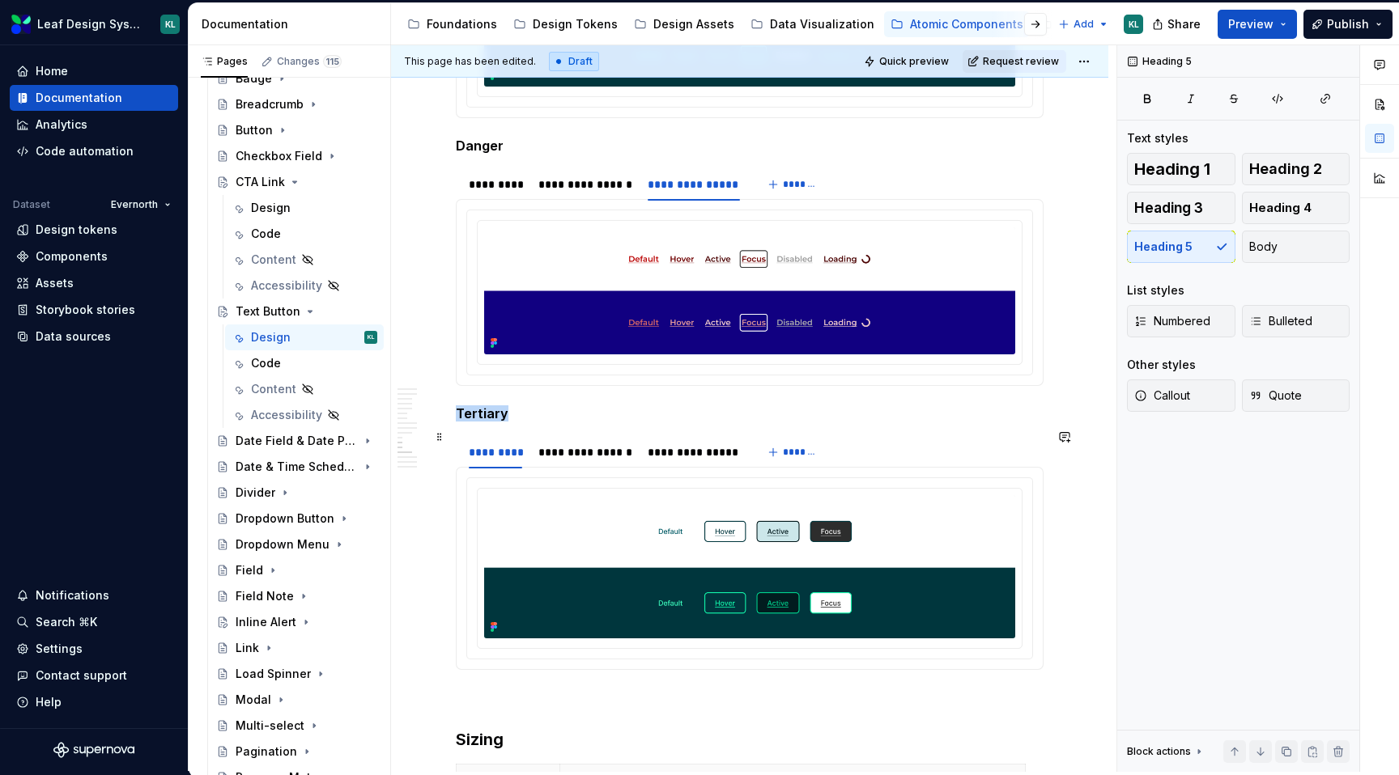
click at [494, 422] on h5 "Tertiary" at bounding box center [750, 413] width 588 height 16
type textarea "*"
click at [602, 588] on img at bounding box center [749, 566] width 531 height 143
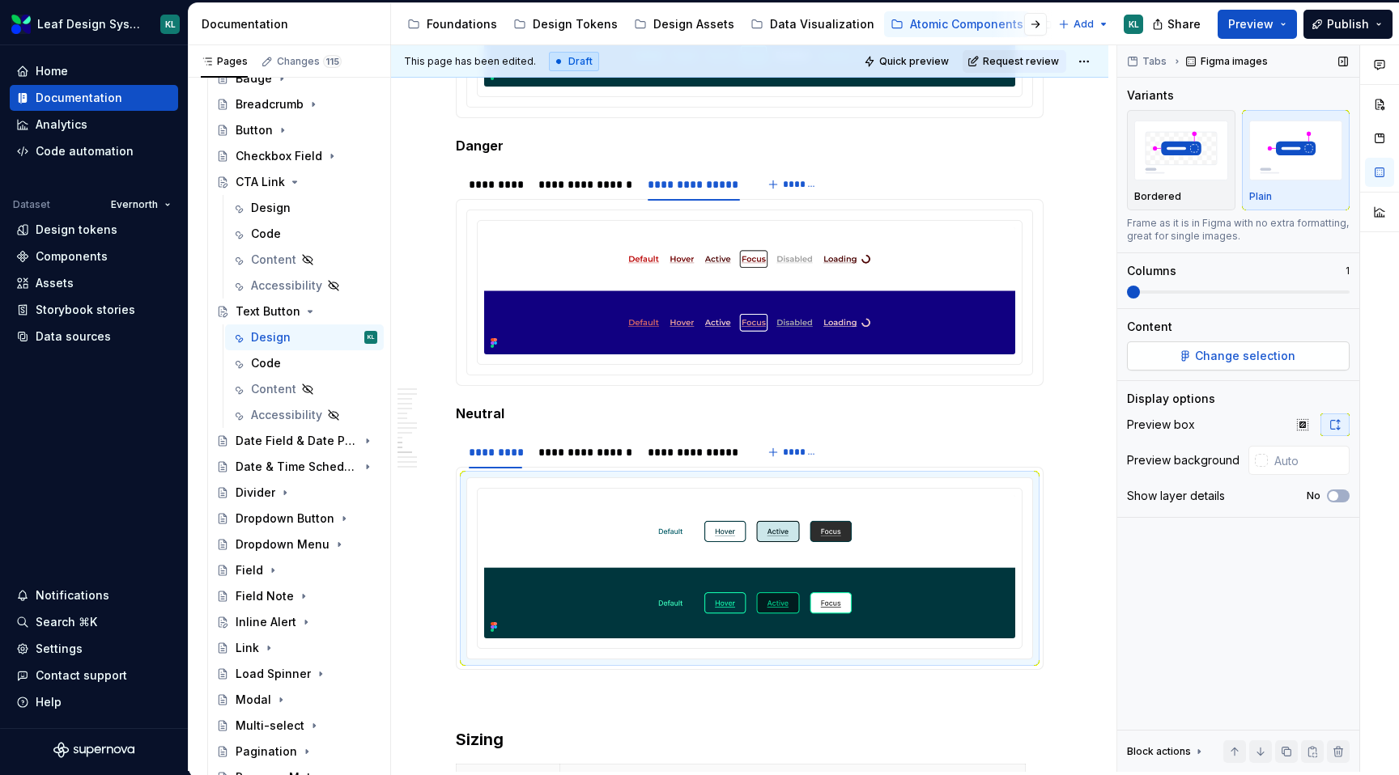
click at [1242, 343] on button "Change selection" at bounding box center [1238, 356] width 223 height 29
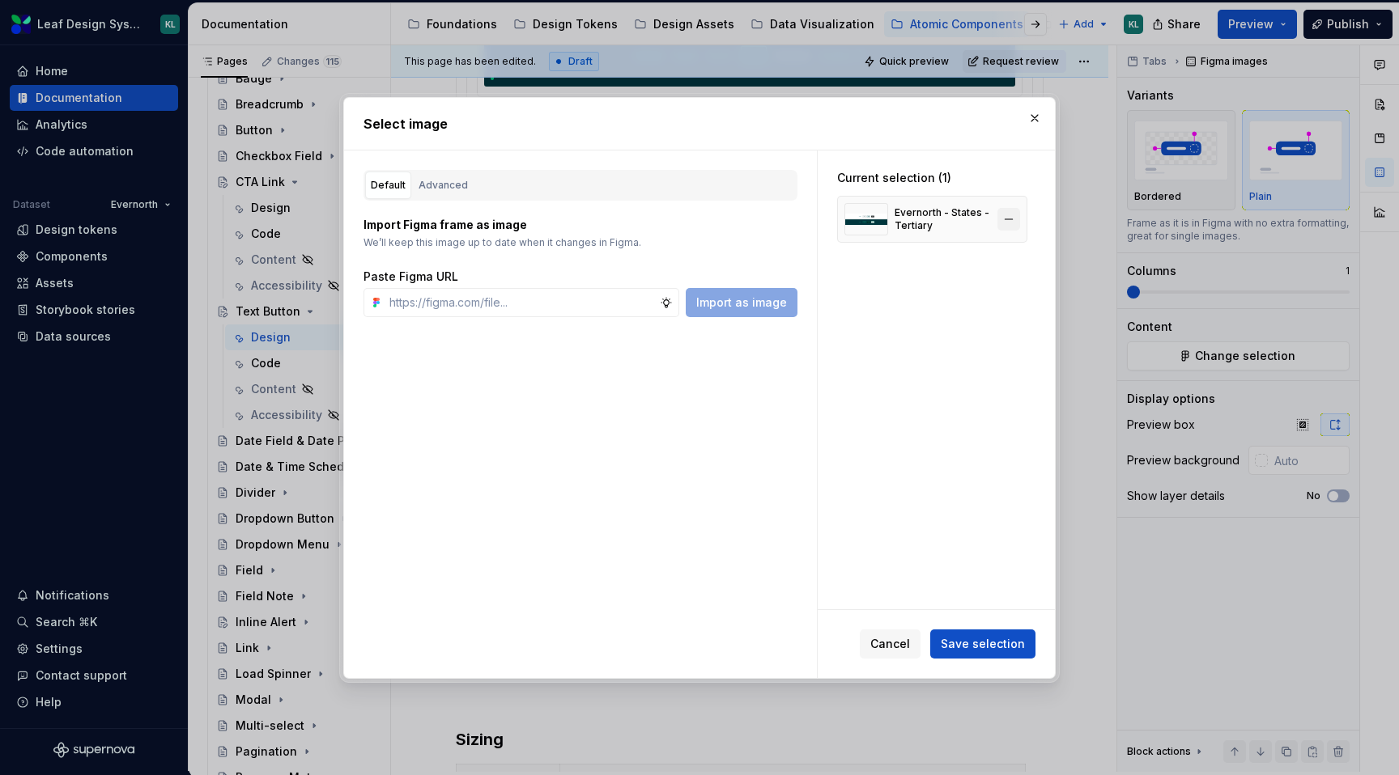
click at [1012, 222] on button "button" at bounding box center [1008, 219] width 23 height 23
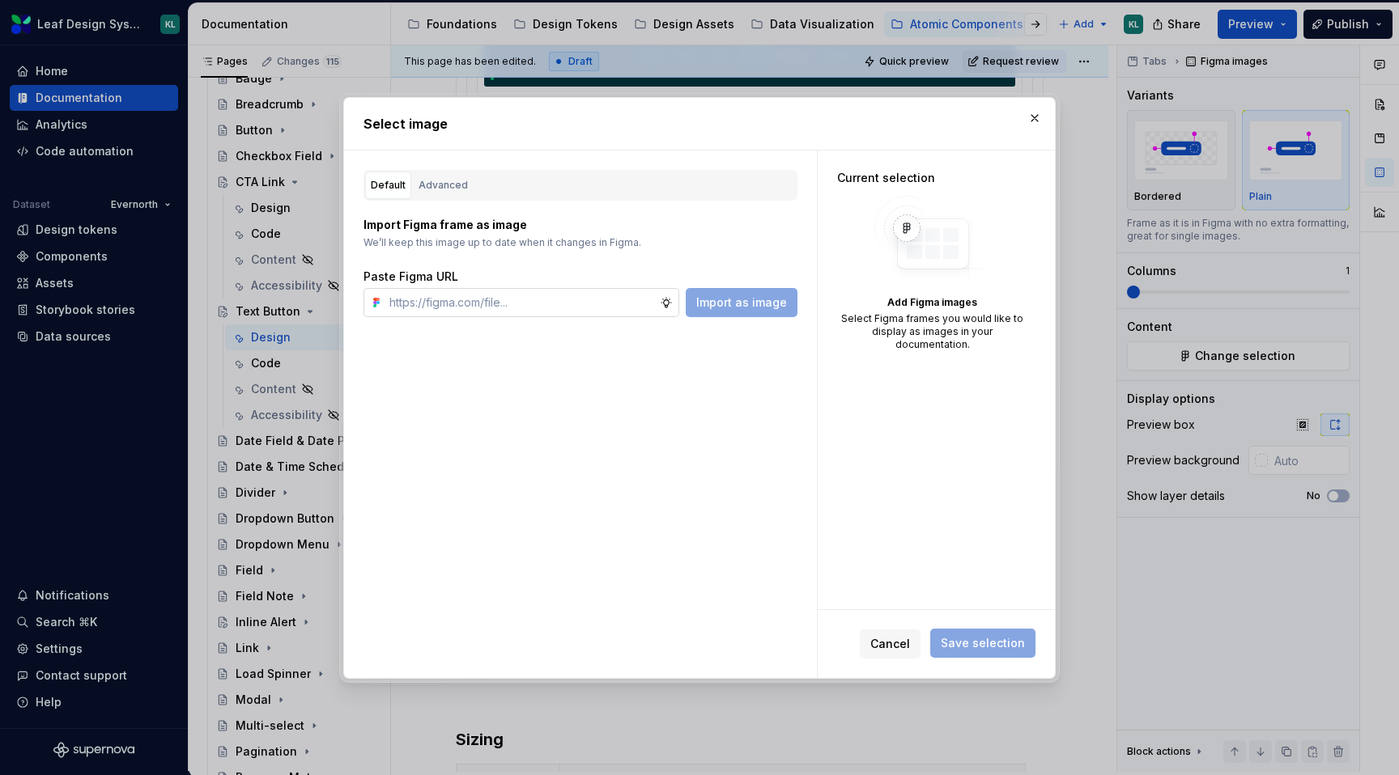
click at [613, 306] on input "text" at bounding box center [521, 302] width 277 height 29
paste input "[URL][DOMAIN_NAME]"
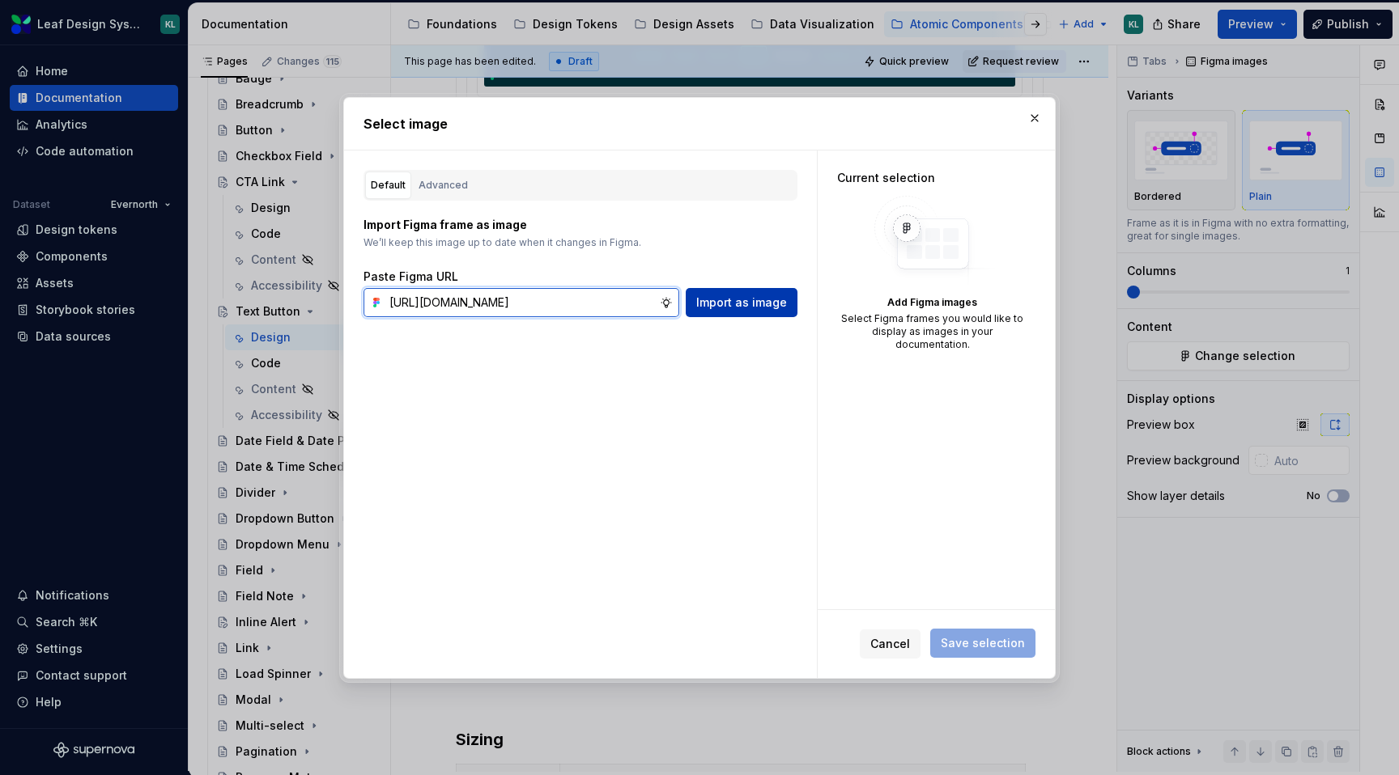
type input "[URL][DOMAIN_NAME]"
click at [718, 304] on span "Import as image" at bounding box center [741, 303] width 91 height 16
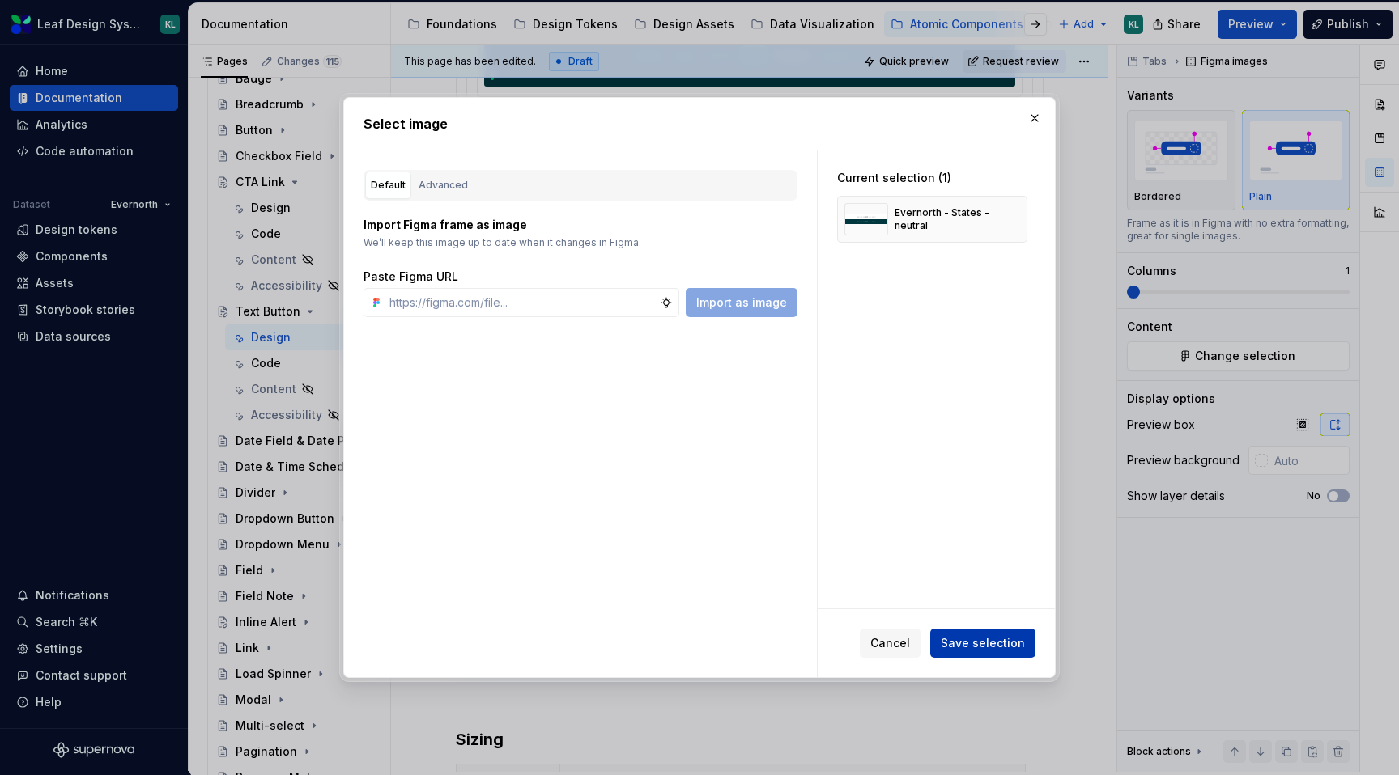
click at [976, 646] on span "Save selection" at bounding box center [982, 643] width 84 height 16
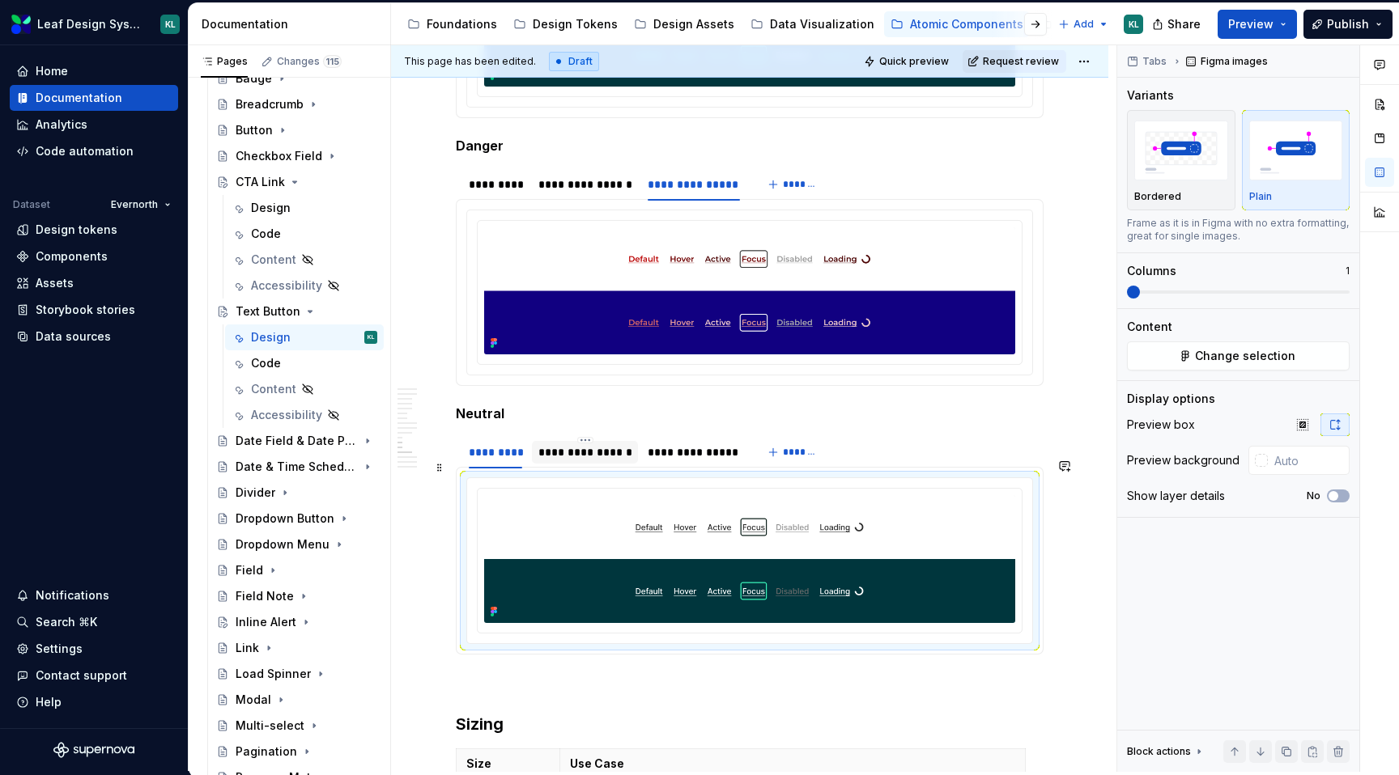
click at [587, 461] on div "**********" at bounding box center [585, 452] width 94 height 16
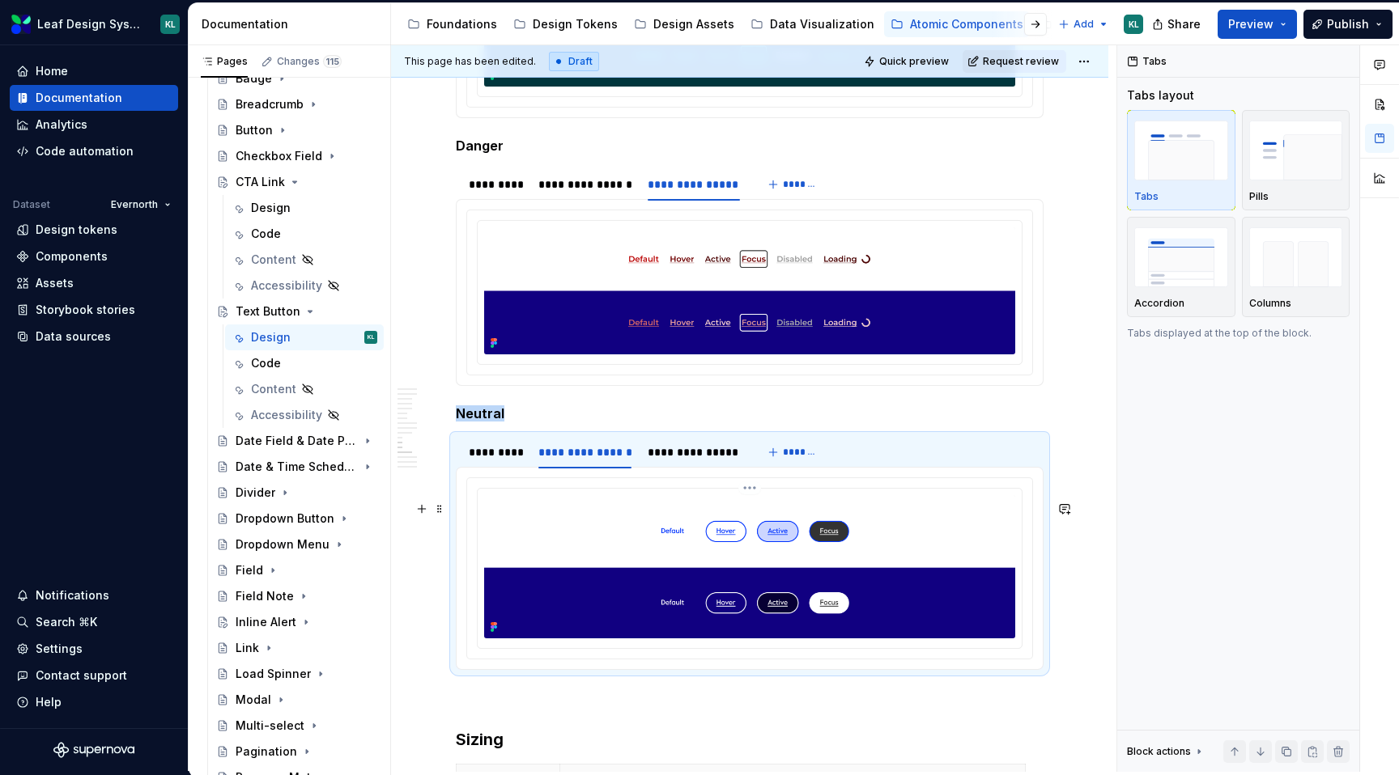
click at [748, 568] on img at bounding box center [749, 566] width 531 height 143
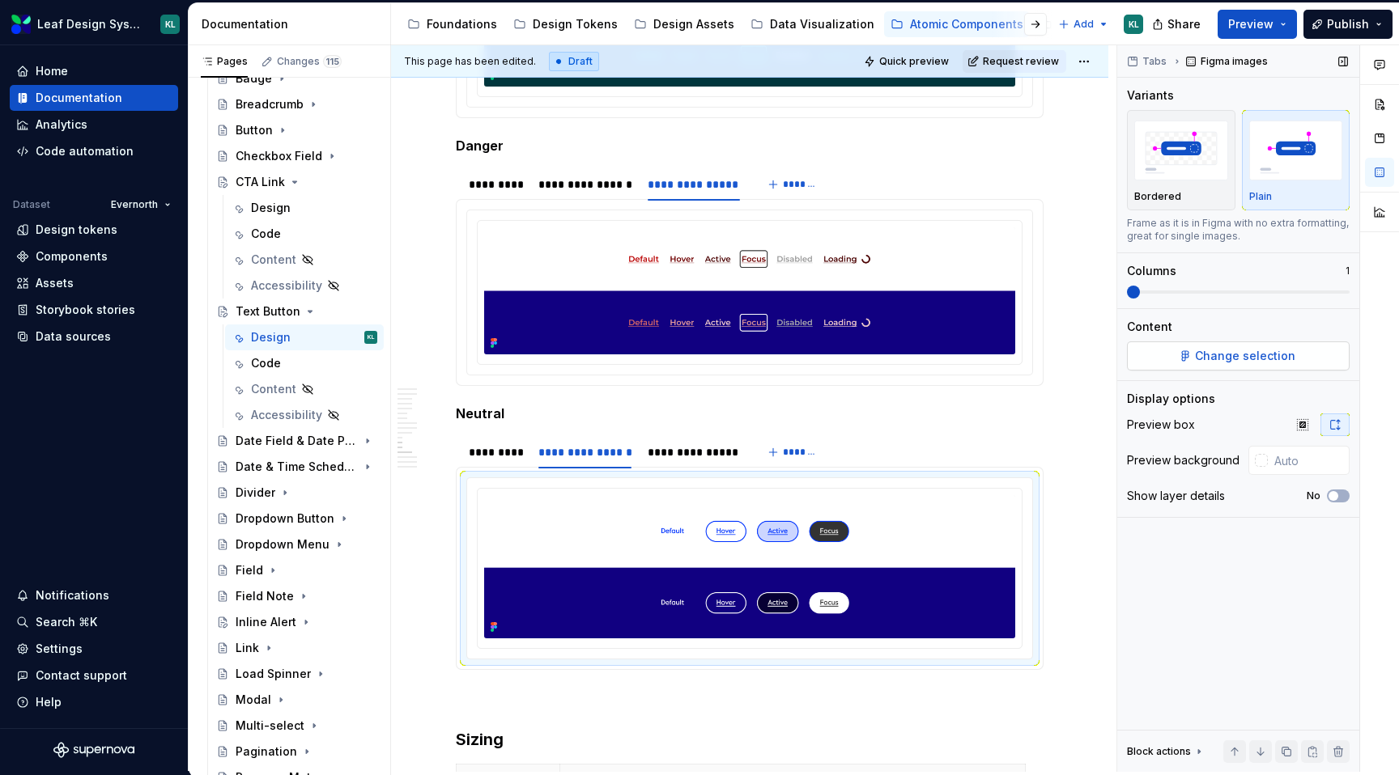
click at [1282, 355] on span "Change selection" at bounding box center [1245, 356] width 100 height 16
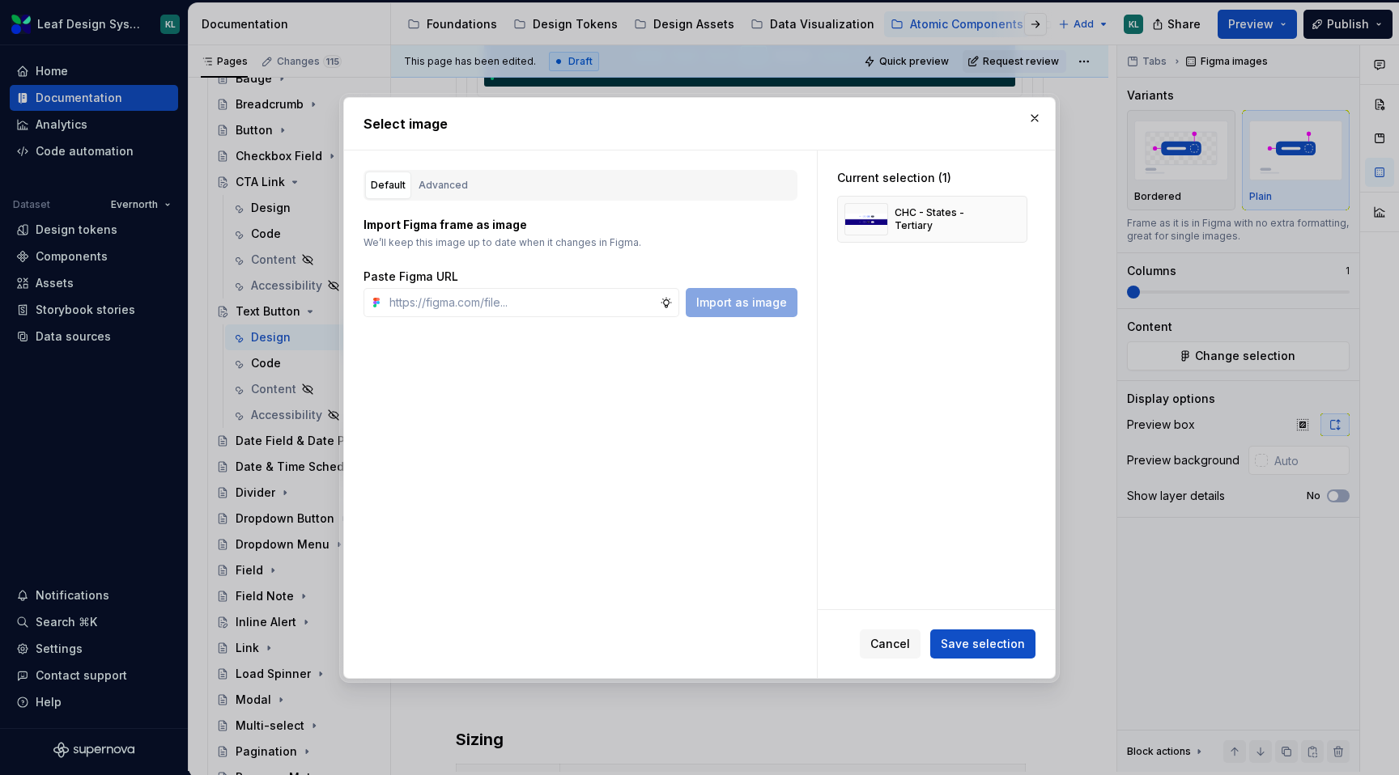
type textarea "*"
click at [1016, 216] on button "button" at bounding box center [1008, 219] width 23 height 23
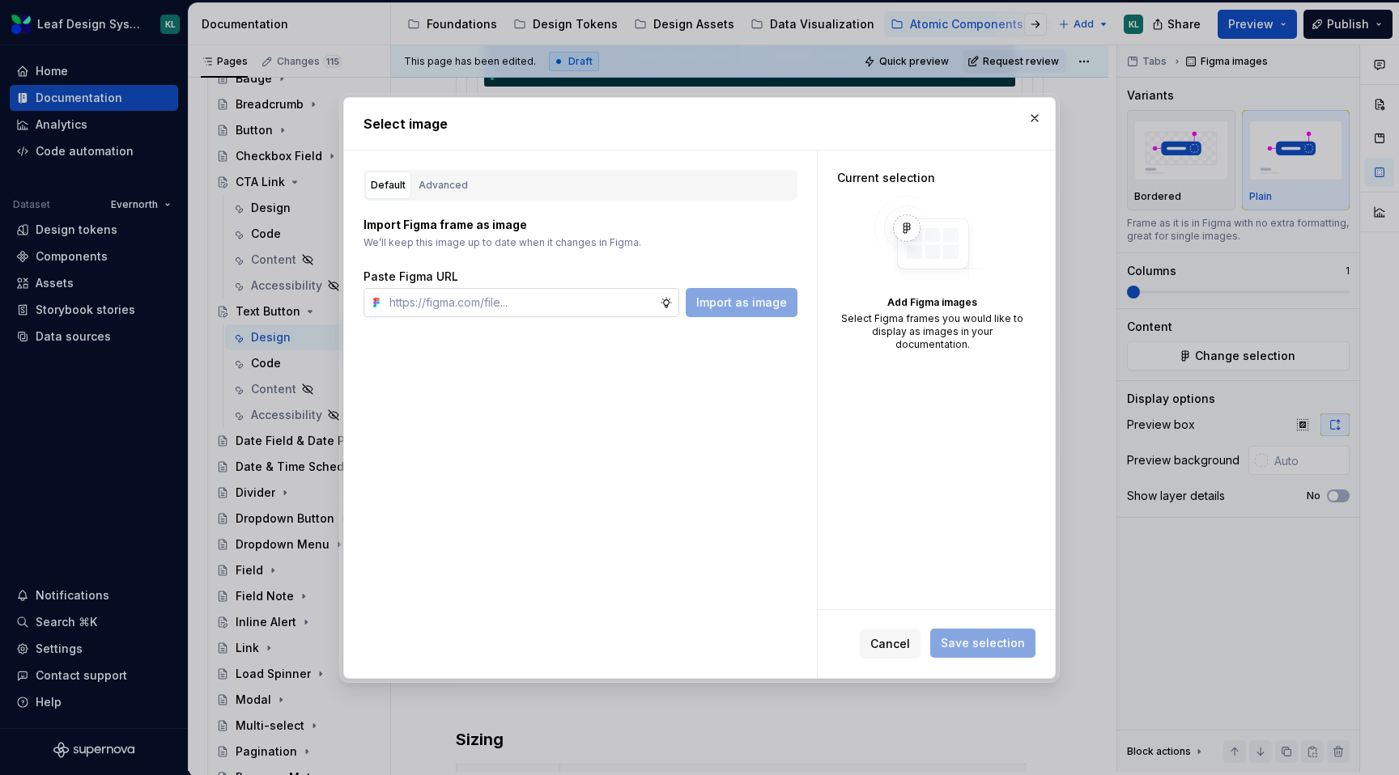
click at [562, 312] on input "text" at bounding box center [521, 302] width 277 height 29
paste input "[URL][DOMAIN_NAME]"
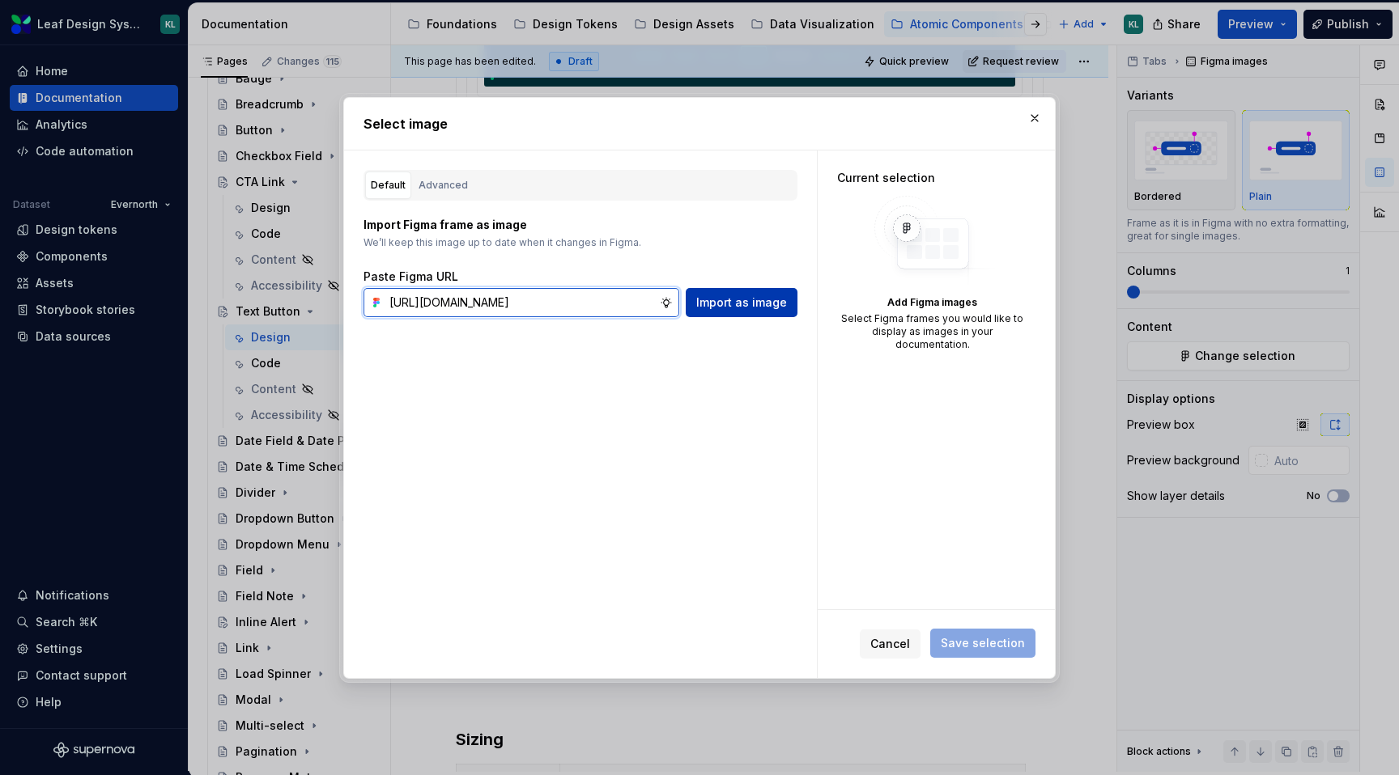
type input "[URL][DOMAIN_NAME]"
click at [752, 300] on span "Import as image" at bounding box center [741, 303] width 91 height 16
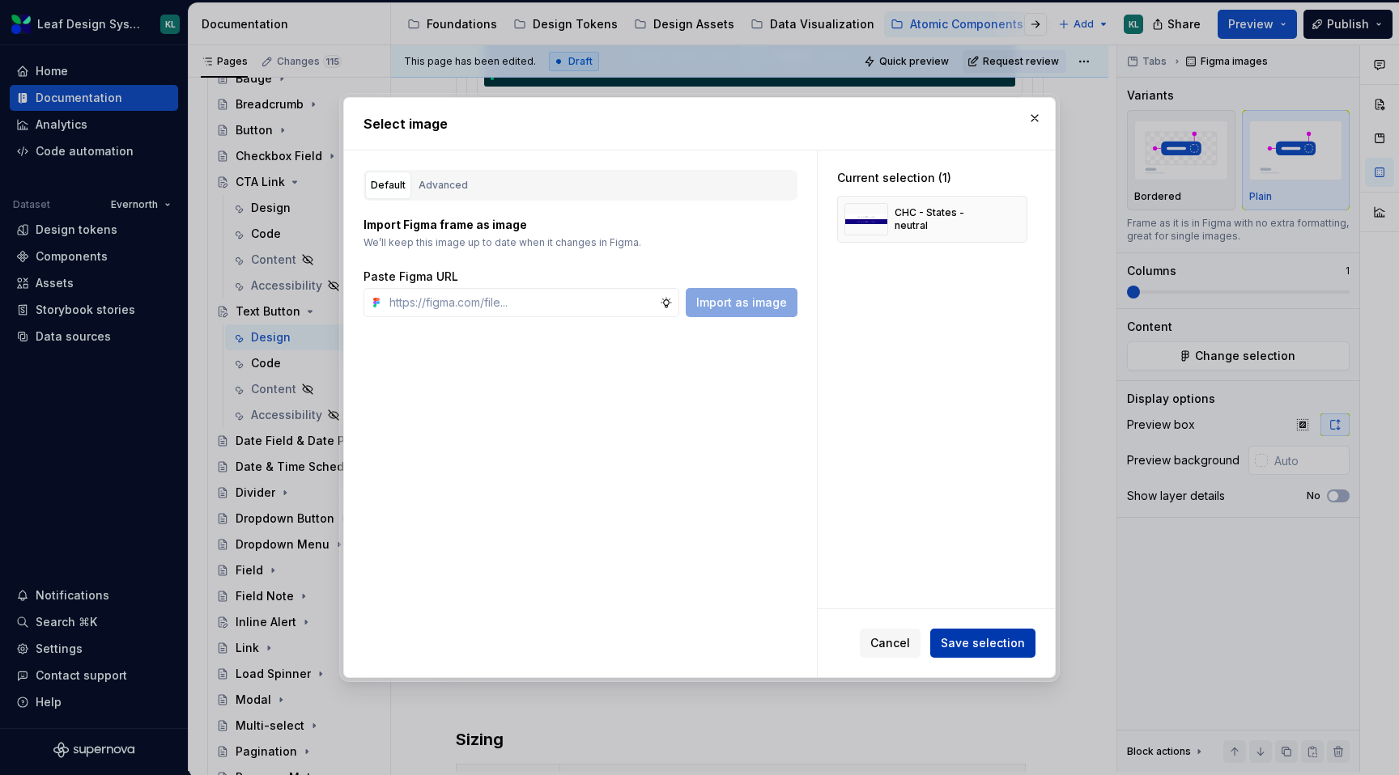
click at [953, 629] on button "Save selection" at bounding box center [982, 643] width 105 height 29
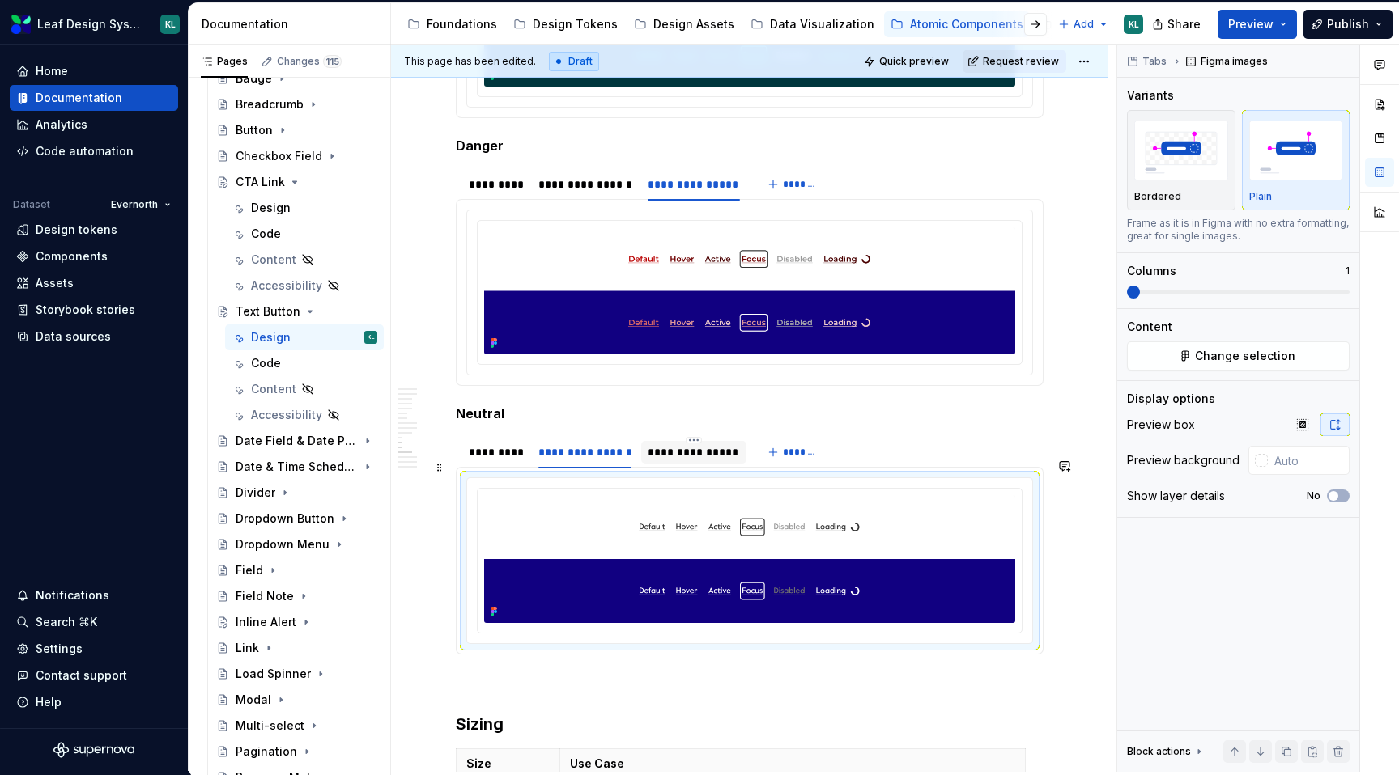
click at [694, 464] on div "**********" at bounding box center [693, 452] width 104 height 23
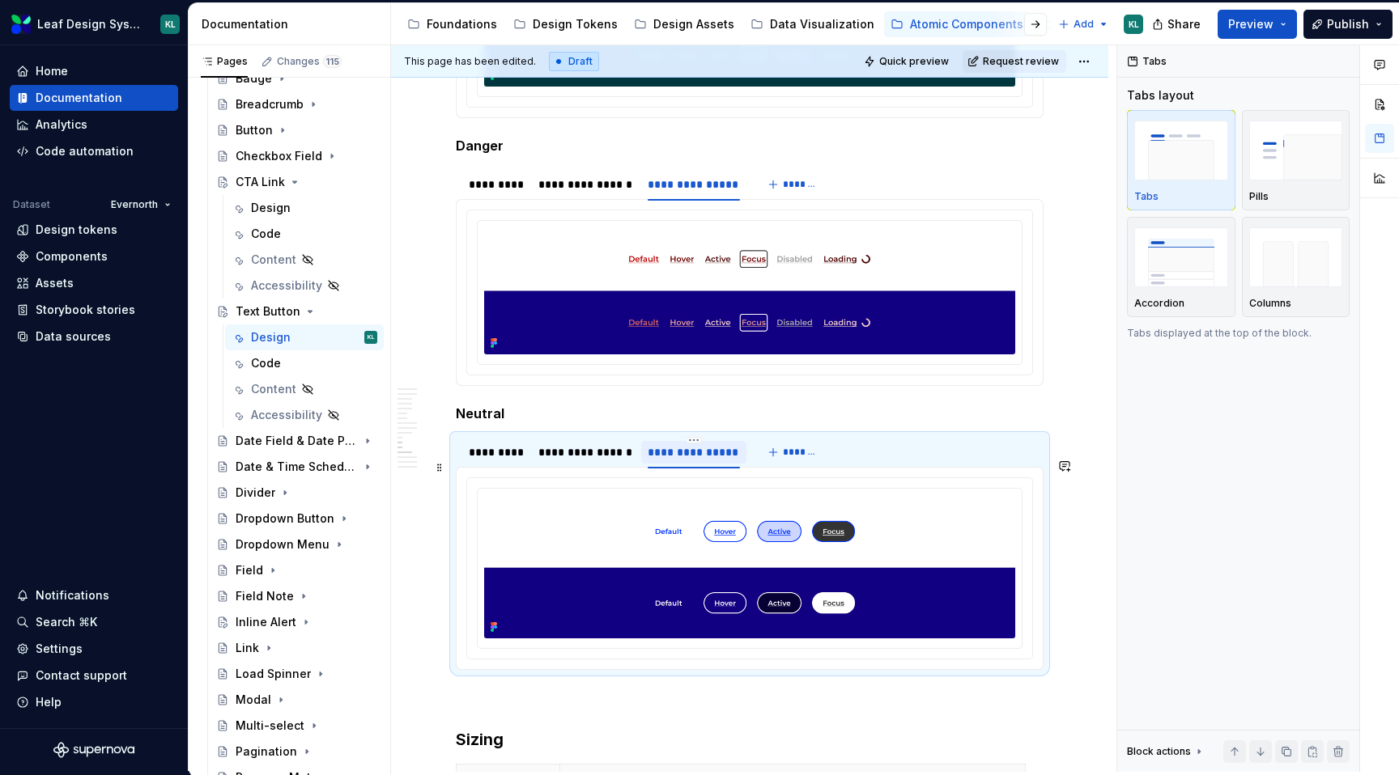
type textarea "*"
click at [626, 577] on img at bounding box center [749, 566] width 531 height 143
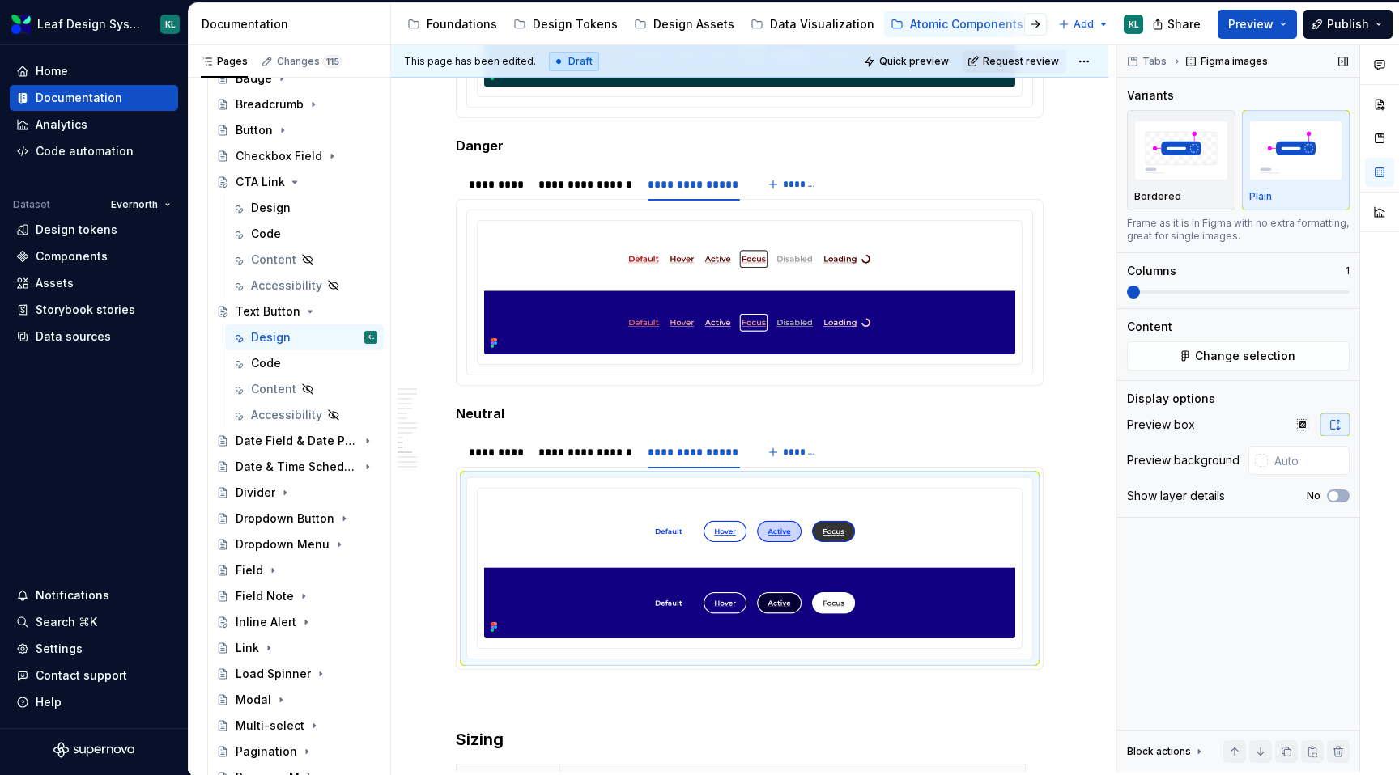
click at [1255, 341] on div "Content Change selection" at bounding box center [1238, 345] width 223 height 52
click at [1236, 353] on span "Change selection" at bounding box center [1245, 356] width 100 height 16
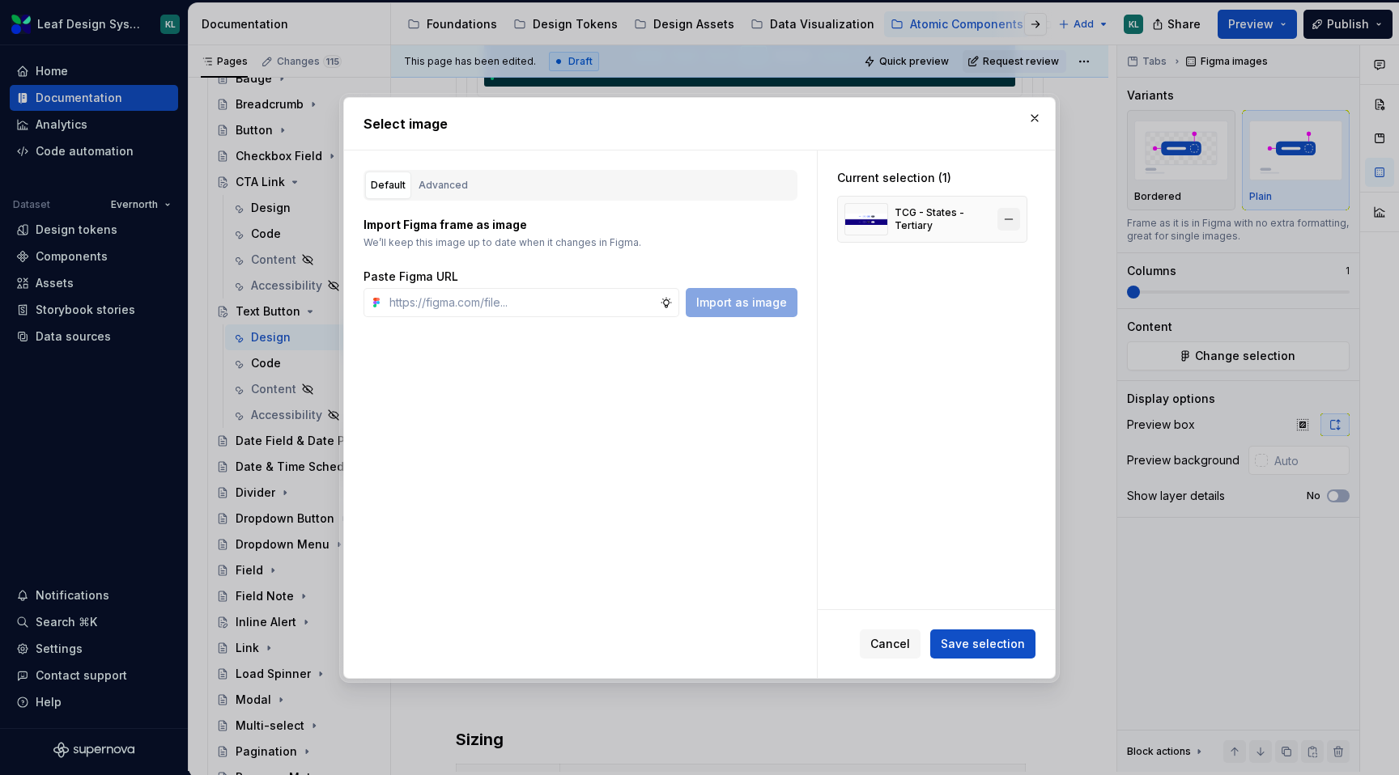
click at [1018, 211] on button "button" at bounding box center [1008, 219] width 23 height 23
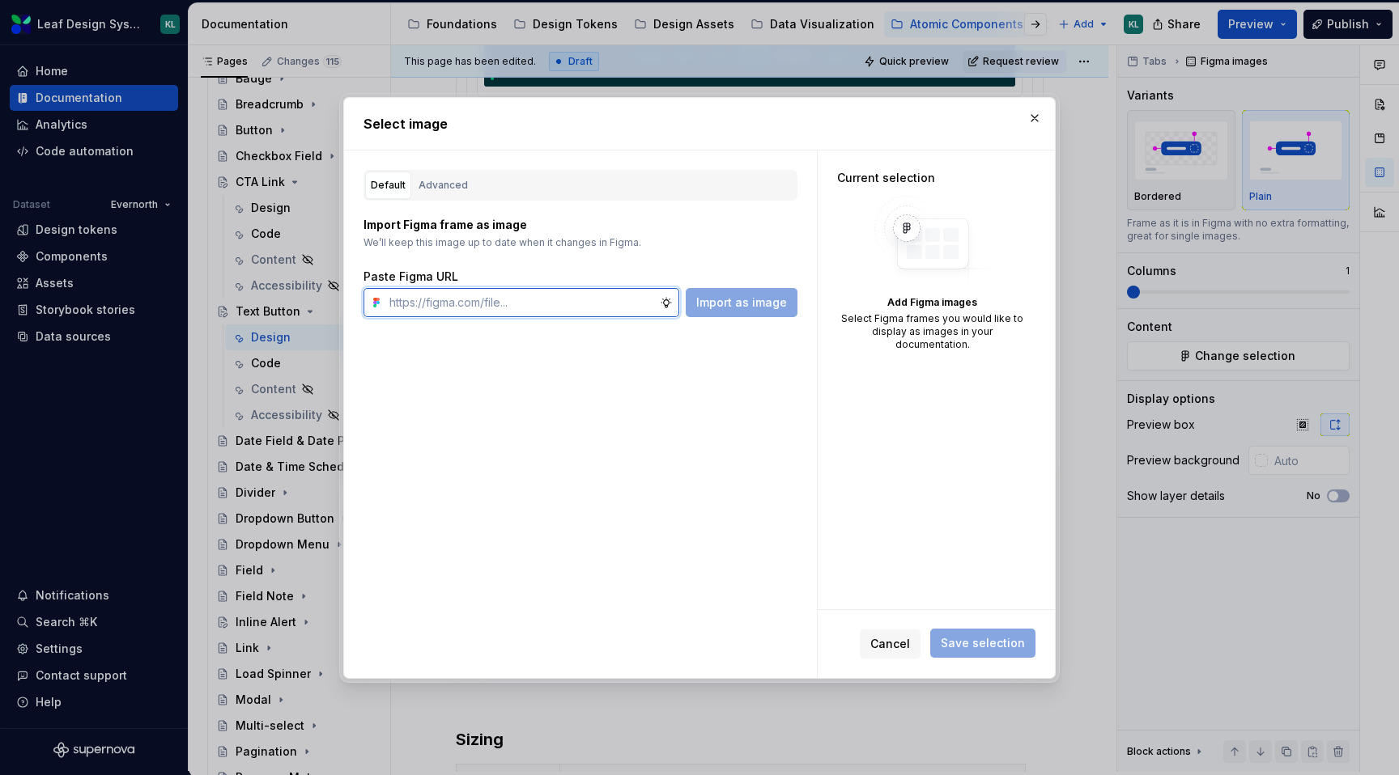
click at [639, 306] on input "text" at bounding box center [521, 302] width 277 height 29
paste input "[URL][DOMAIN_NAME]"
type input "[URL][DOMAIN_NAME]"
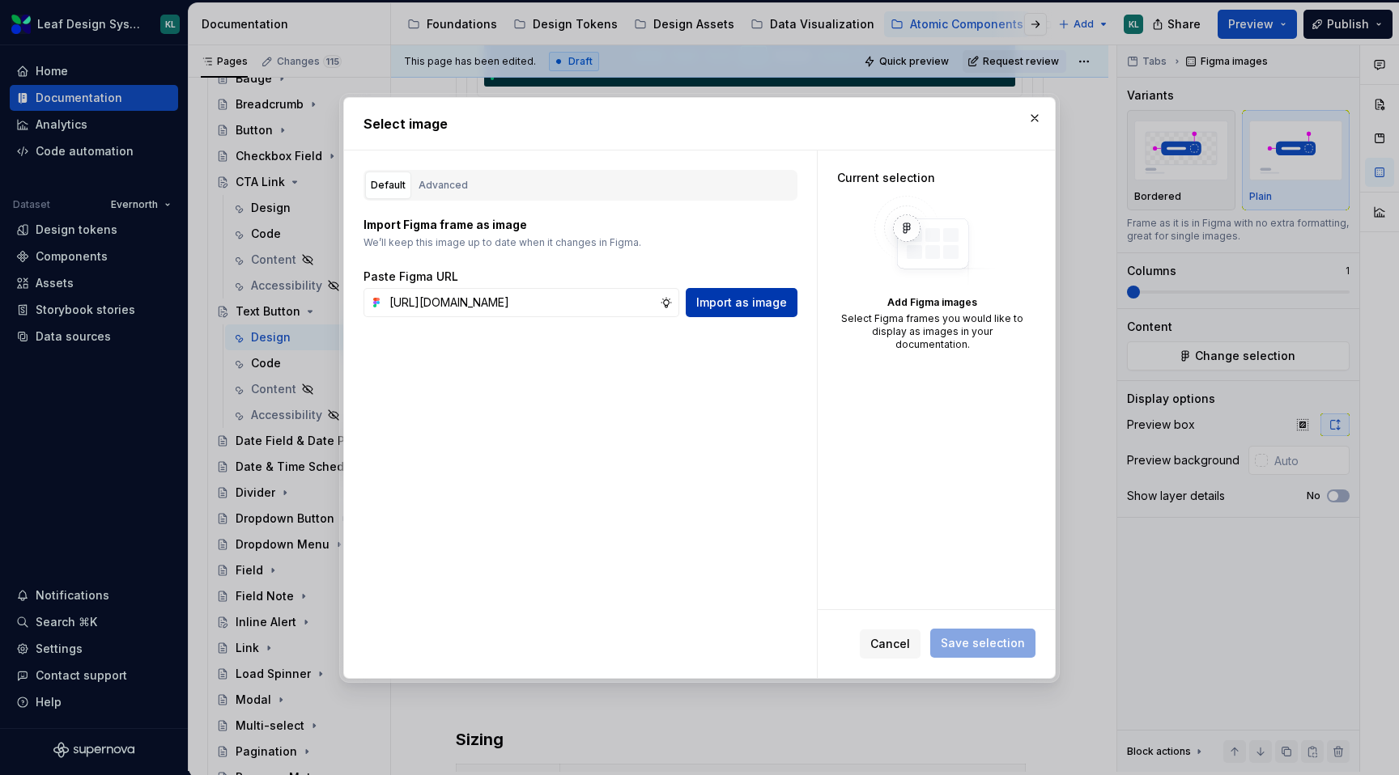
click at [773, 300] on span "Import as image" at bounding box center [741, 303] width 91 height 16
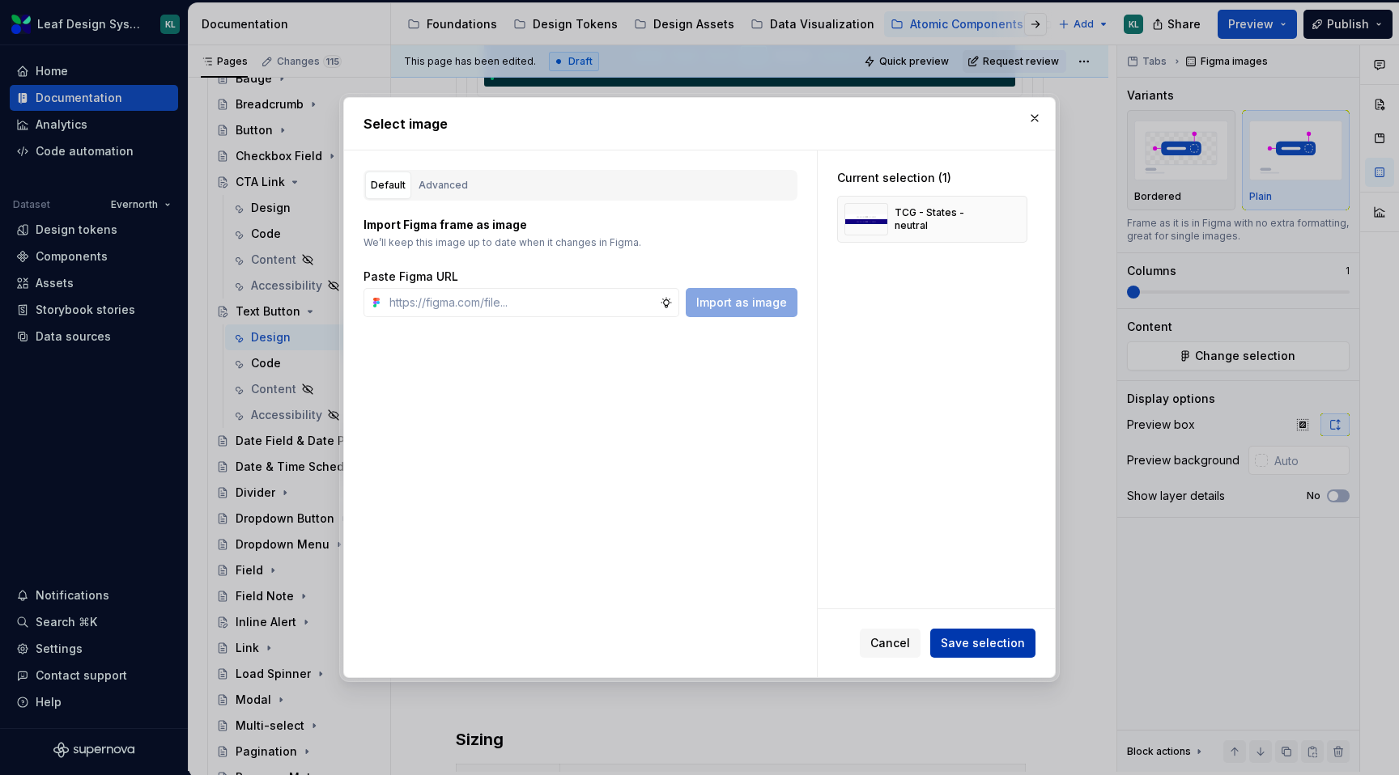
click at [960, 641] on span "Save selection" at bounding box center [982, 643] width 84 height 16
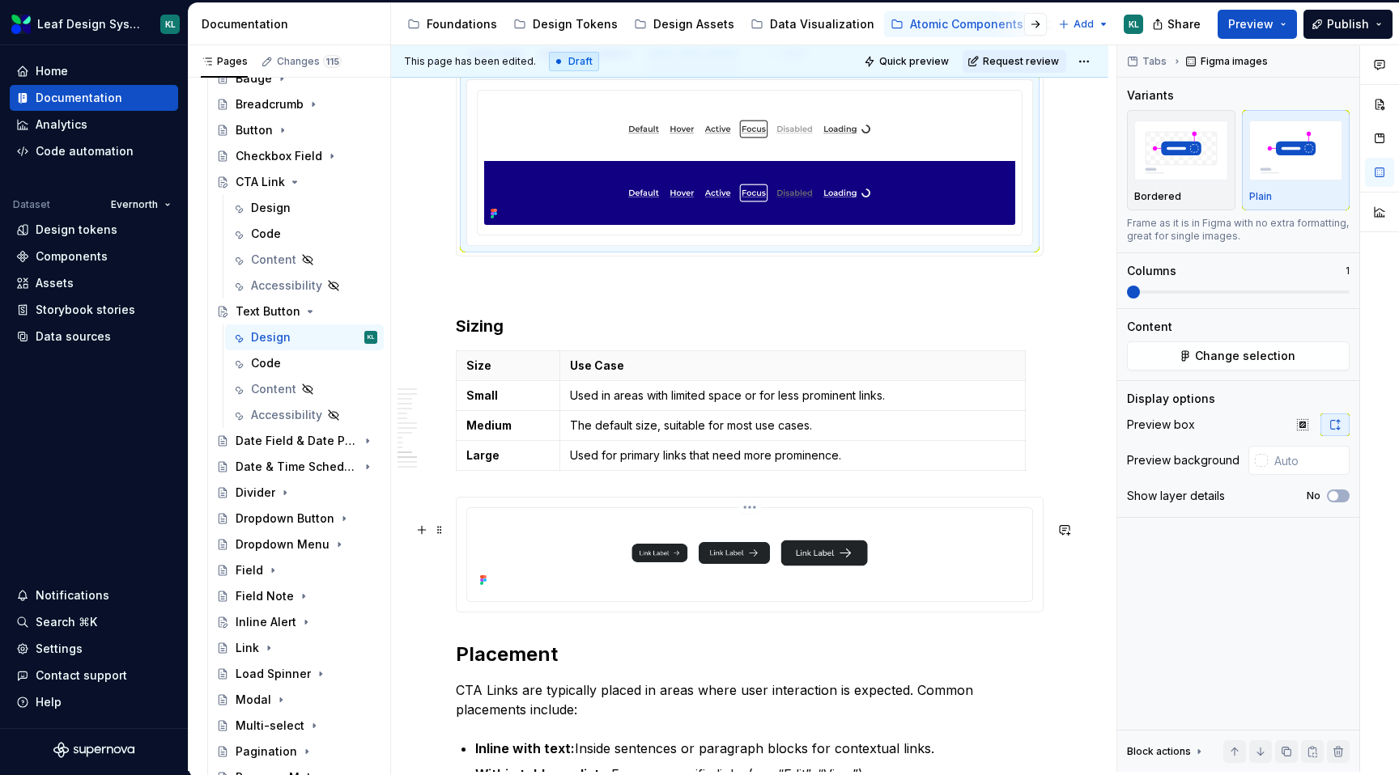
scroll to position [5186, 0]
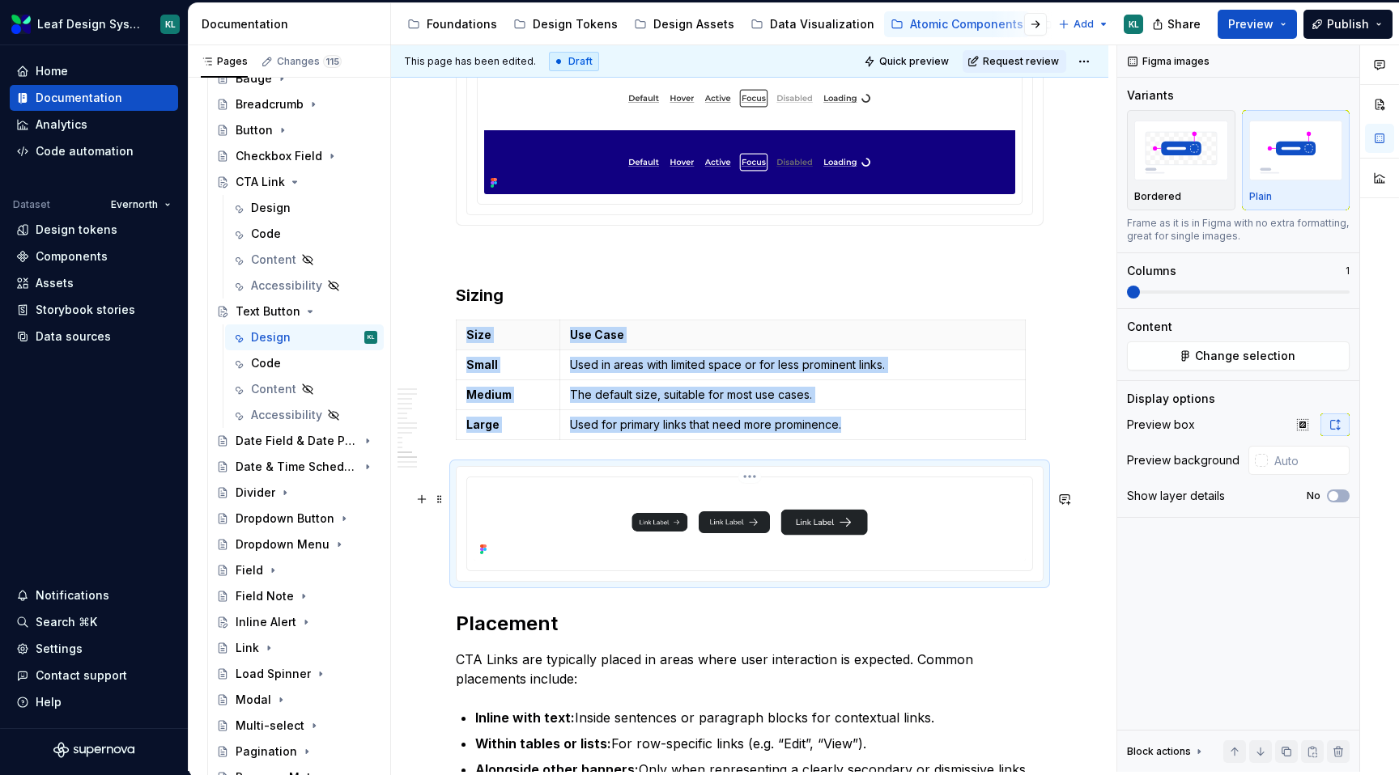
click at [798, 561] on img at bounding box center [749, 522] width 552 height 77
click at [1259, 350] on span "Change selection" at bounding box center [1245, 356] width 100 height 16
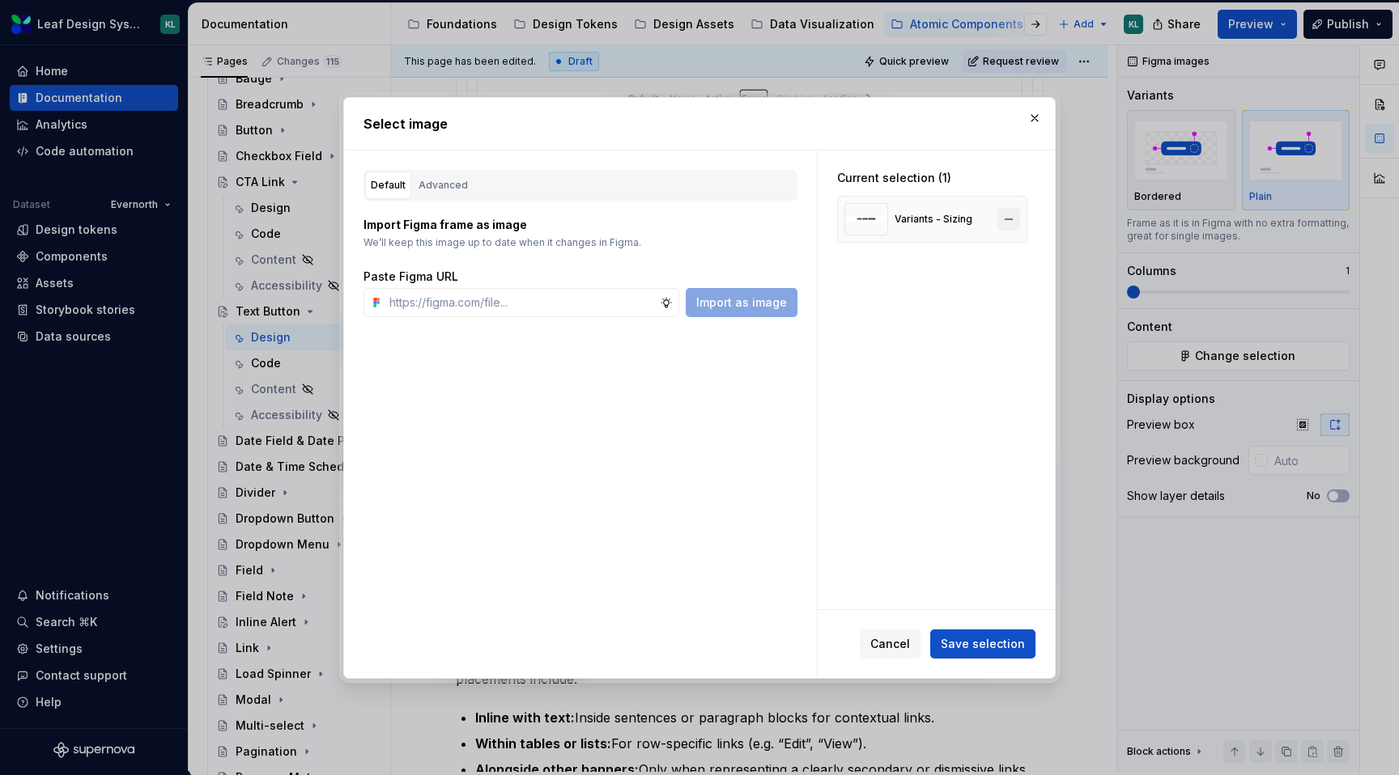
type textarea "*"
click at [1014, 217] on button "button" at bounding box center [1008, 219] width 23 height 23
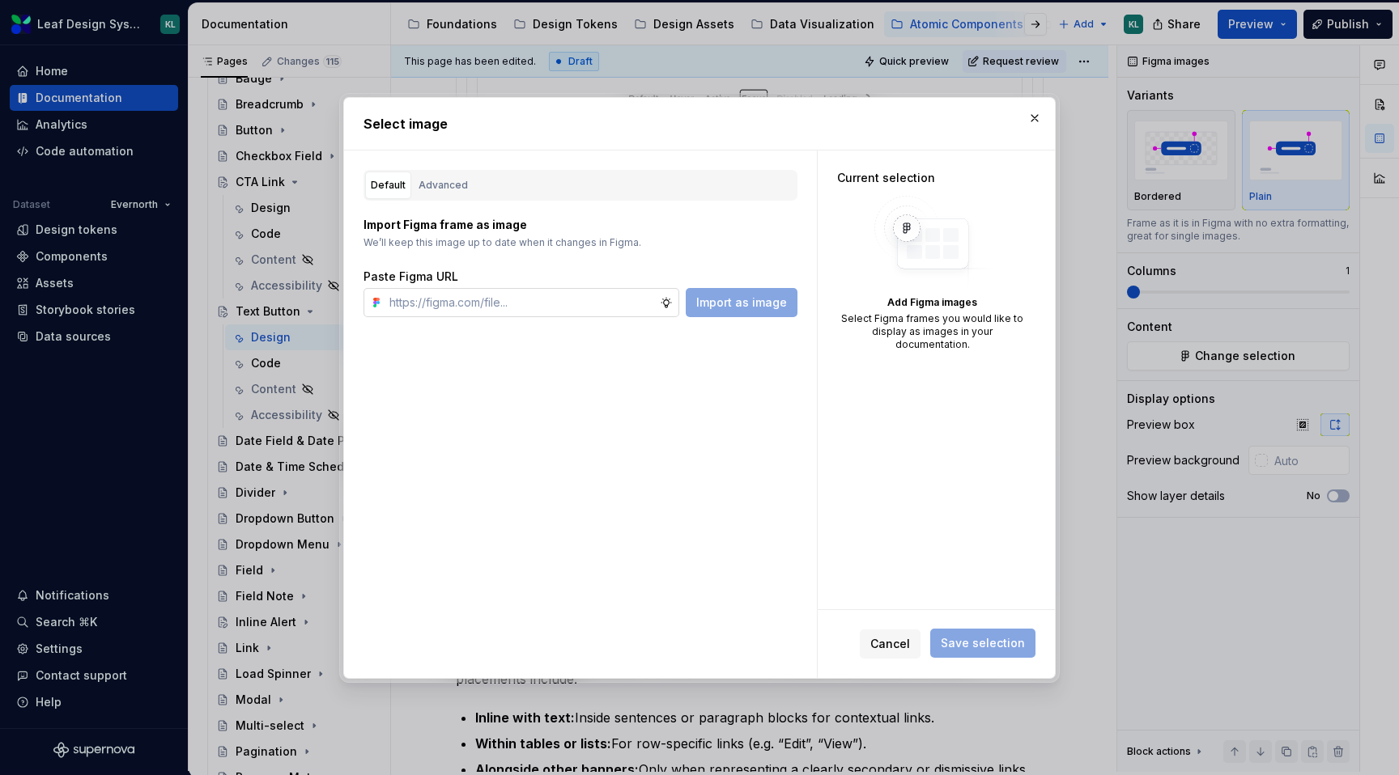
click at [600, 307] on input "text" at bounding box center [521, 302] width 277 height 29
paste input "[URL][DOMAIN_NAME]"
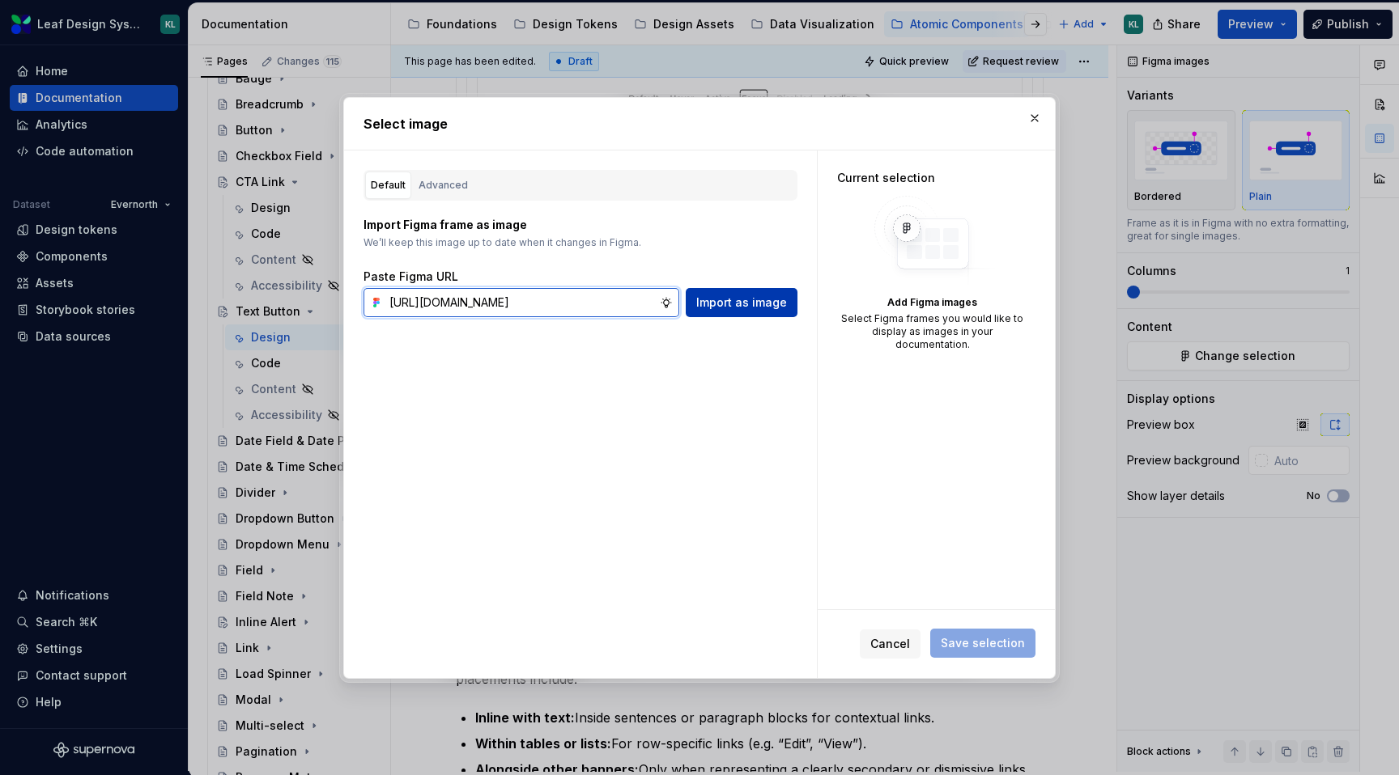
type input "[URL][DOMAIN_NAME]"
click at [718, 308] on span "Import as image" at bounding box center [741, 303] width 91 height 16
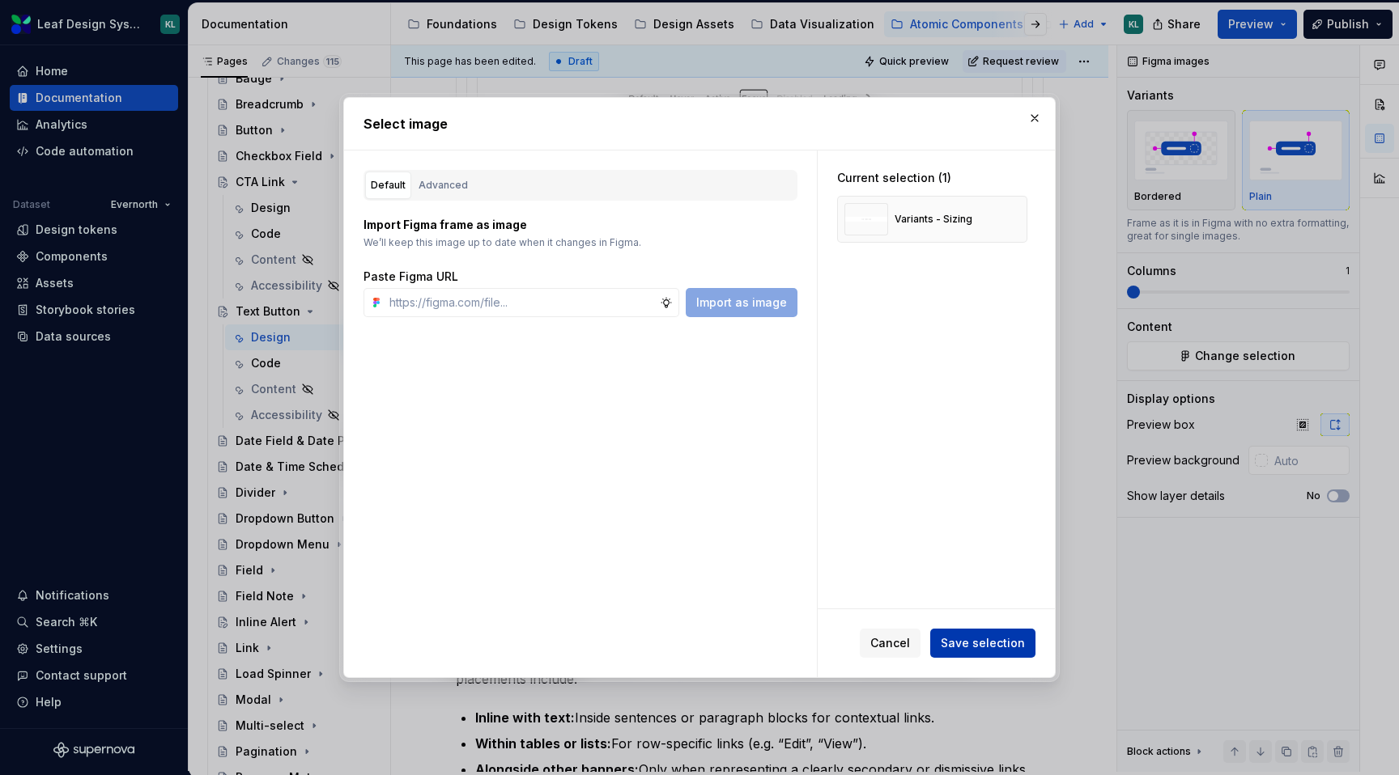
click at [961, 637] on span "Save selection" at bounding box center [982, 643] width 84 height 16
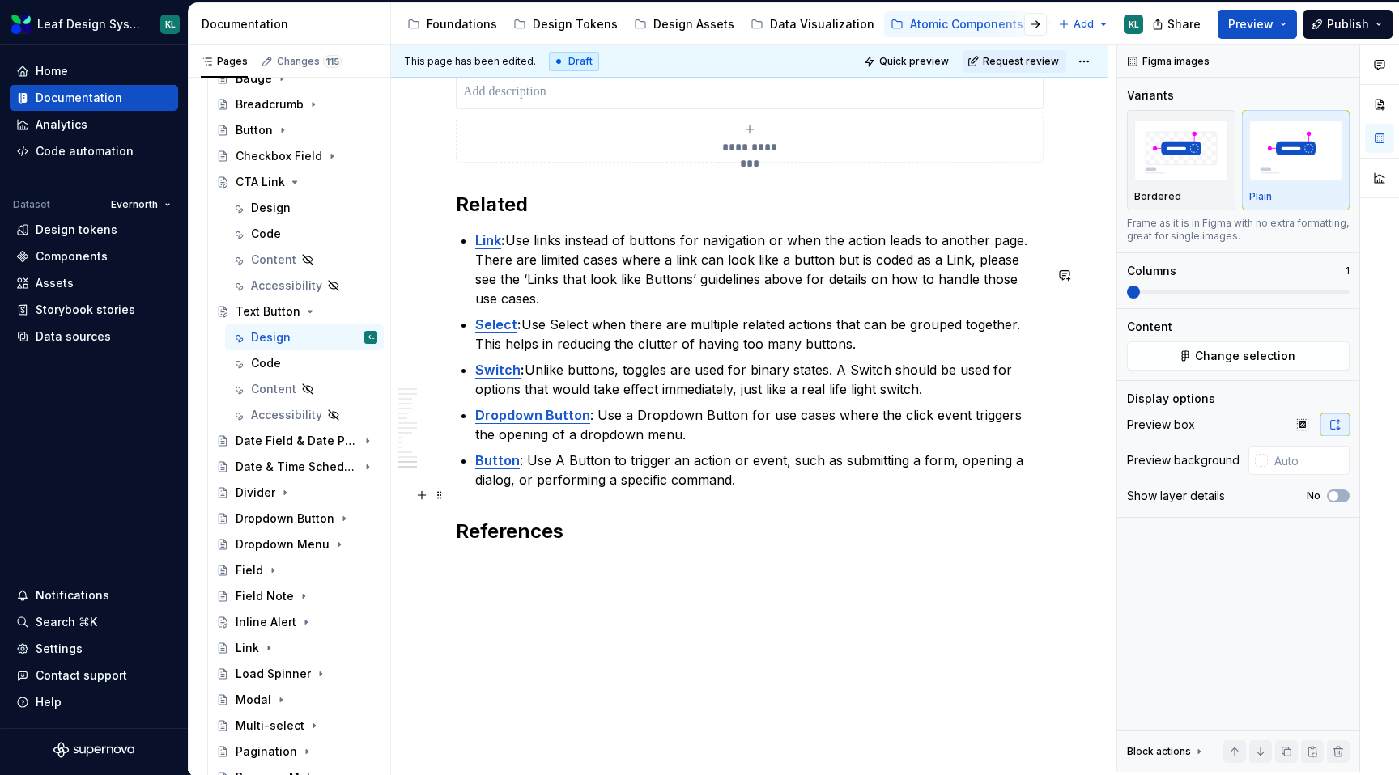
scroll to position [6602, 0]
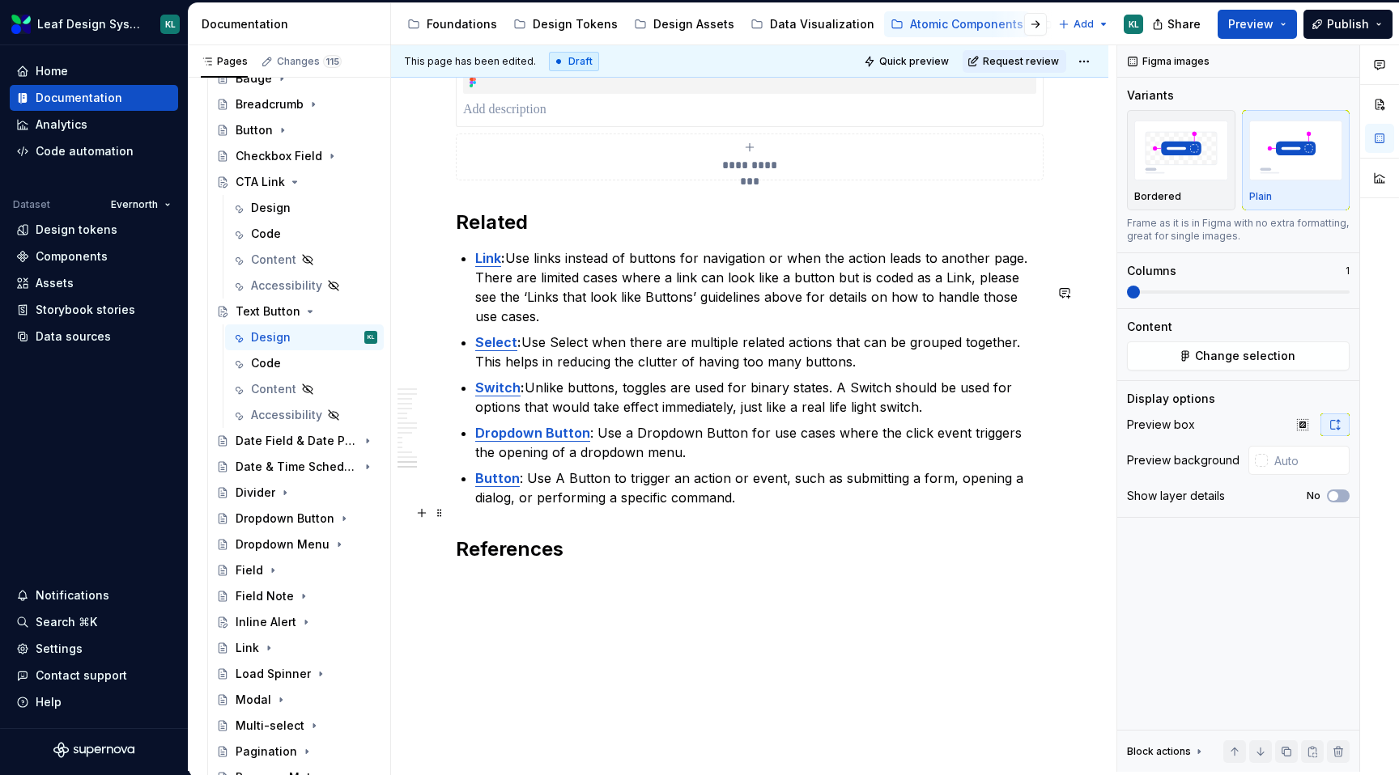
click at [764, 507] on p "Button : Use A Button to trigger an action or event, such as submitting a form,…" at bounding box center [759, 488] width 568 height 39
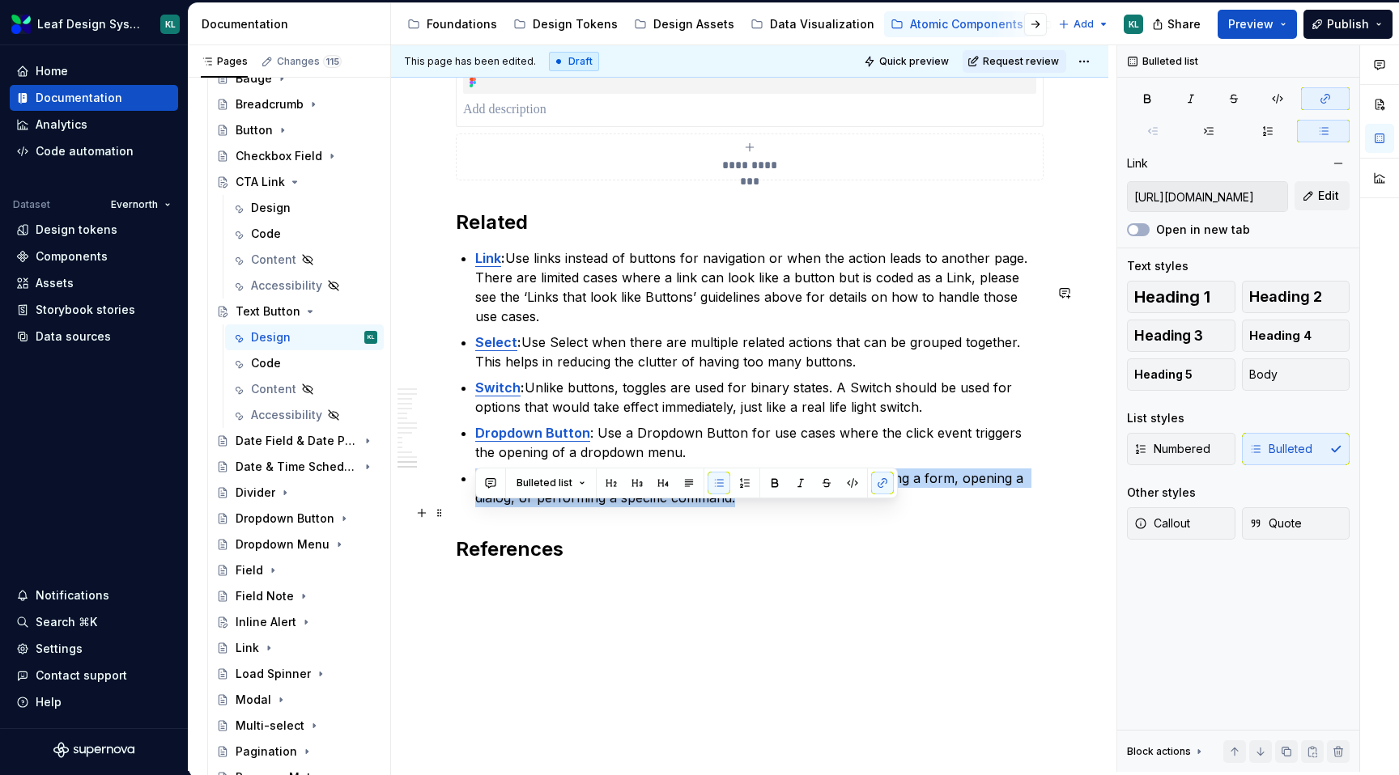
drag, startPoint x: 759, startPoint y: 529, endPoint x: 446, endPoint y: 512, distance: 313.6
copy p "Button : Use A Button to trigger an action or event, such as submitting a form,…"
click at [765, 507] on p "Button : Use A Button to trigger an action or event, such as submitting a form,…" at bounding box center [759, 488] width 568 height 39
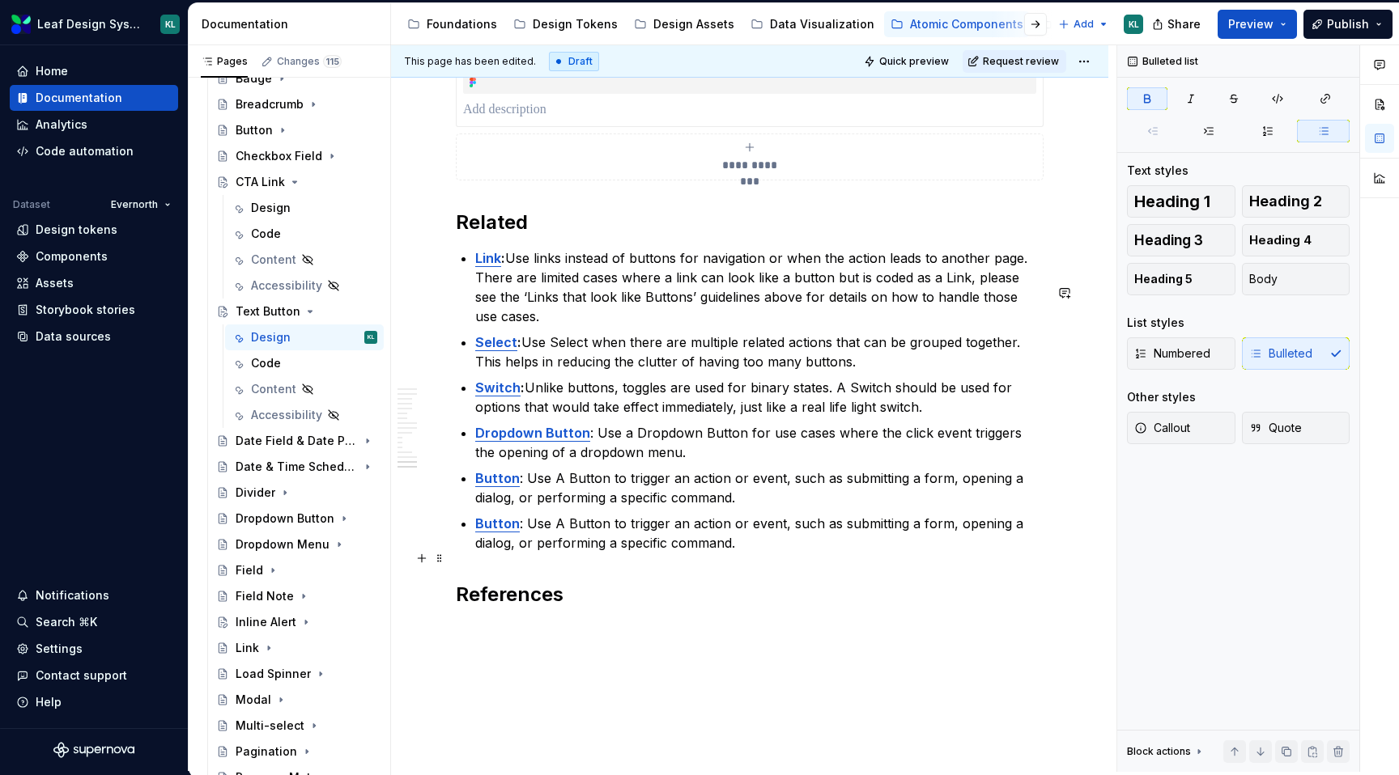
click at [515, 532] on strong "Button" at bounding box center [497, 524] width 45 height 16
click at [286, 214] on div "Design" at bounding box center [271, 208] width 40 height 16
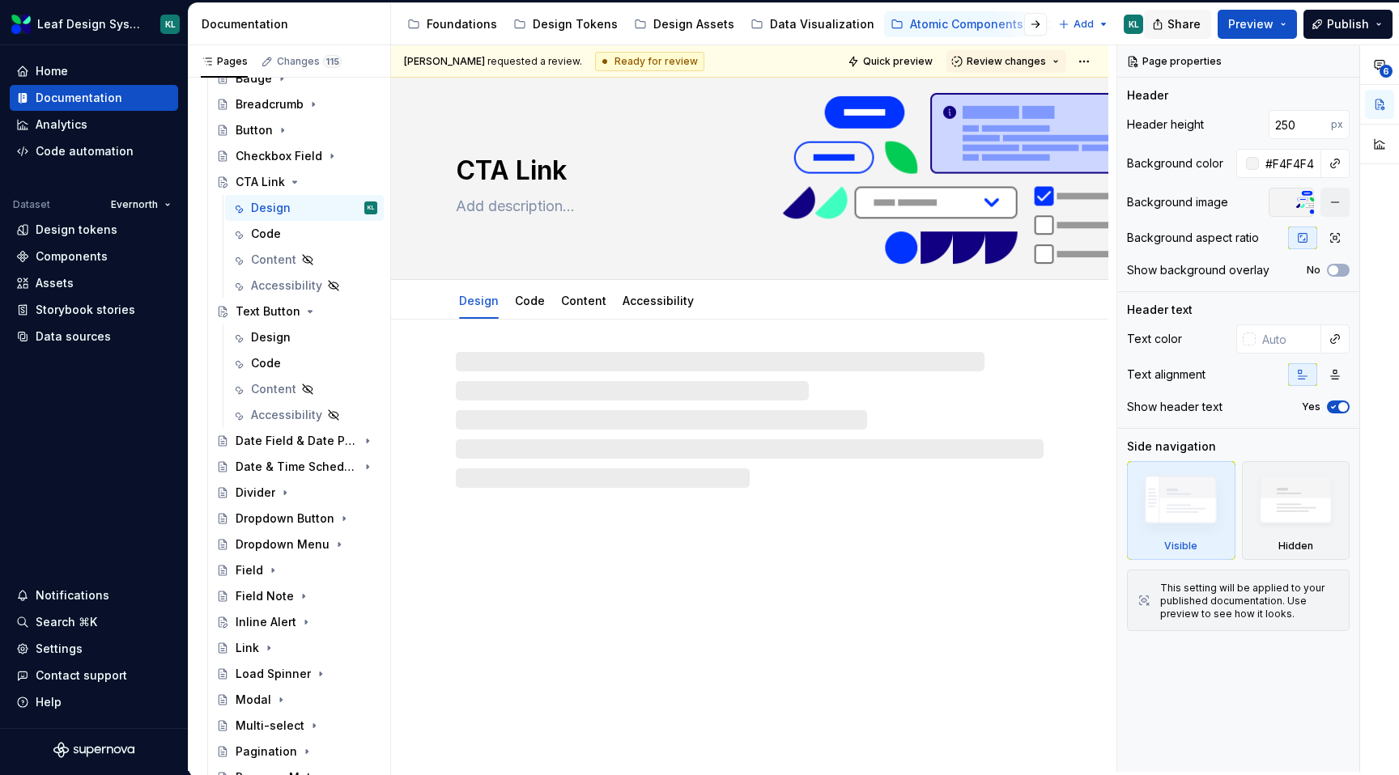
click at [1193, 25] on span "Share" at bounding box center [1183, 24] width 33 height 16
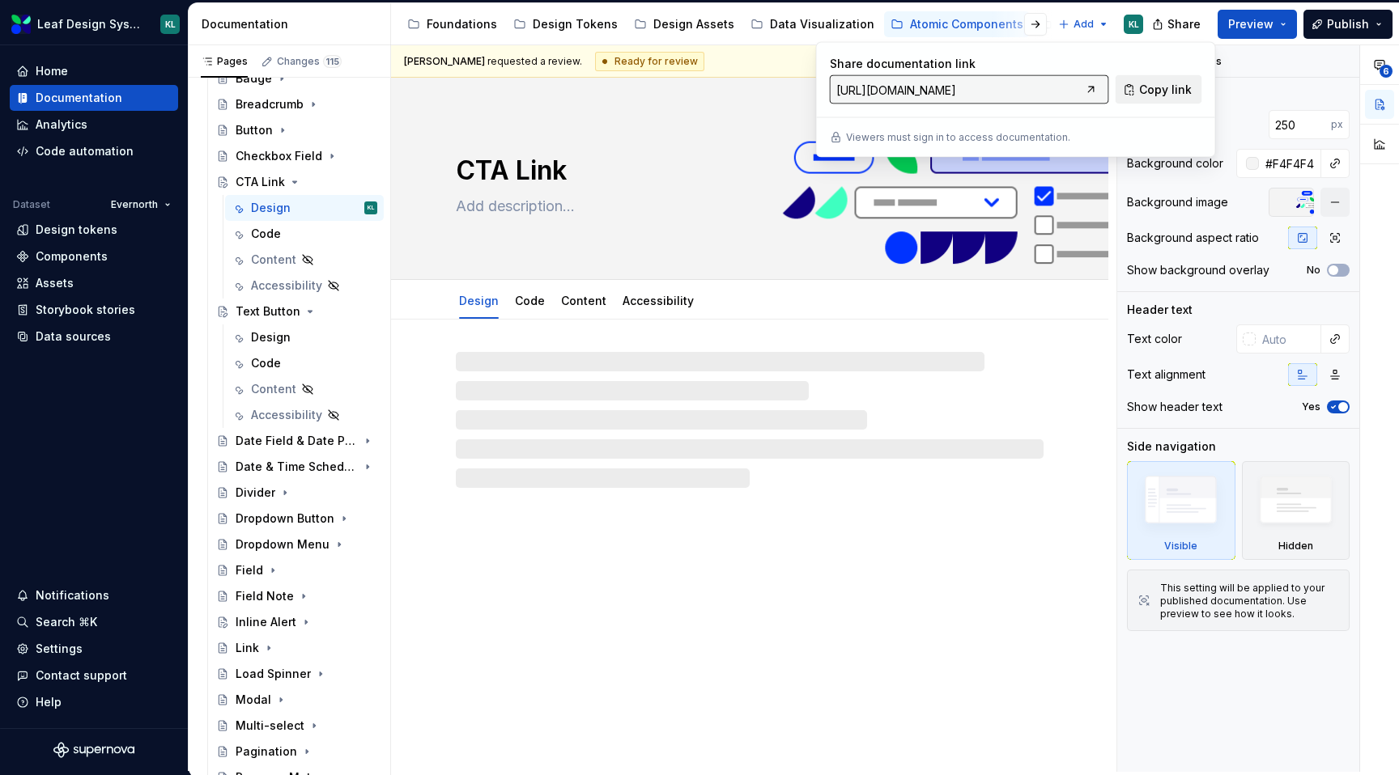
click at [1149, 88] on span "Copy link" at bounding box center [1165, 90] width 53 height 16
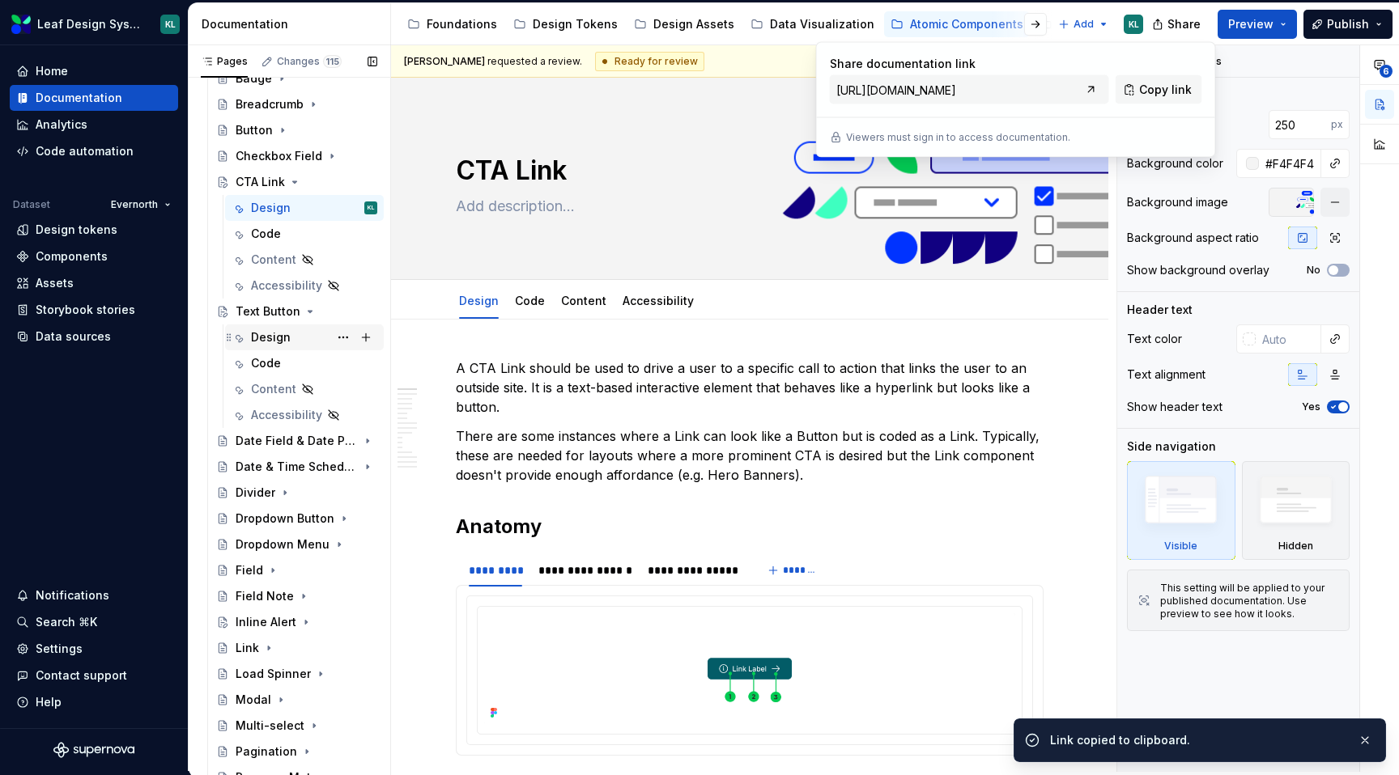
click at [297, 337] on div "Design" at bounding box center [314, 337] width 126 height 23
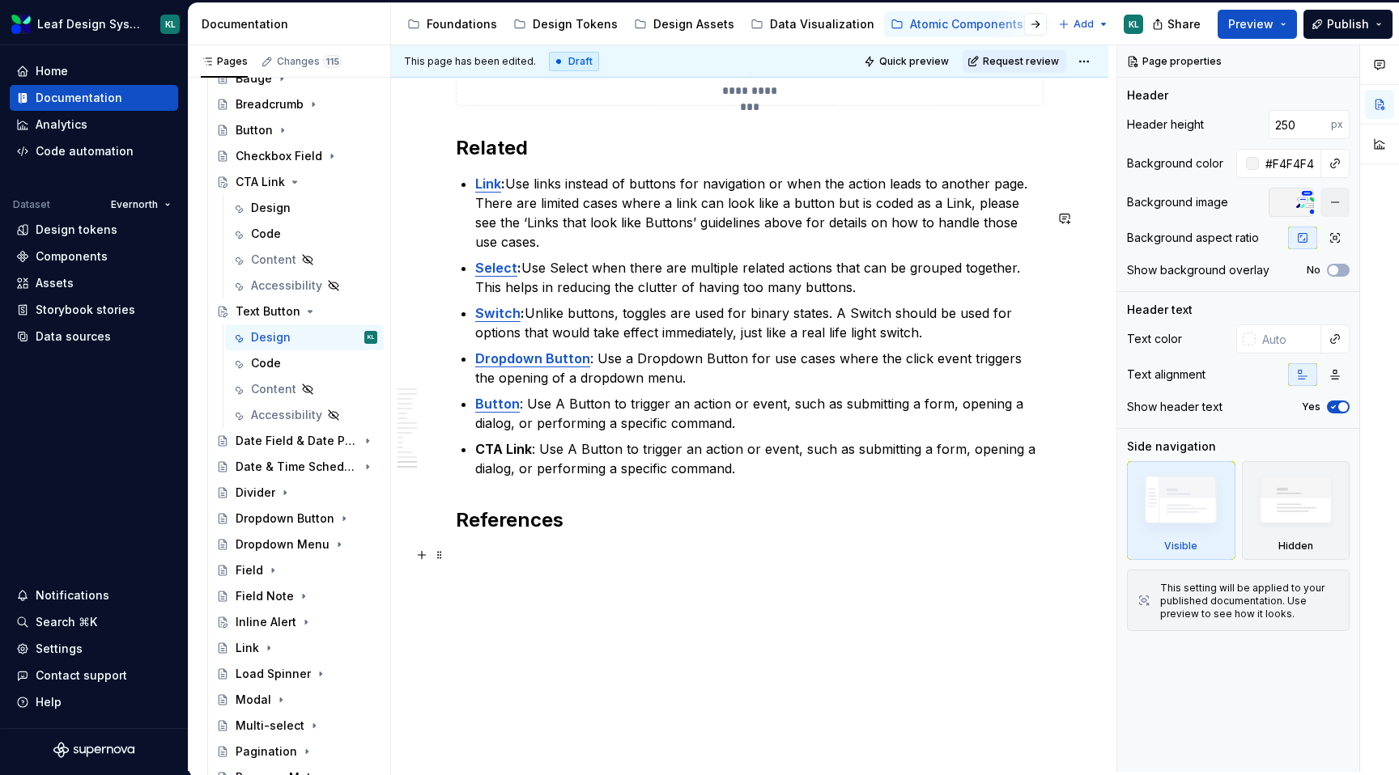
scroll to position [6724, 0]
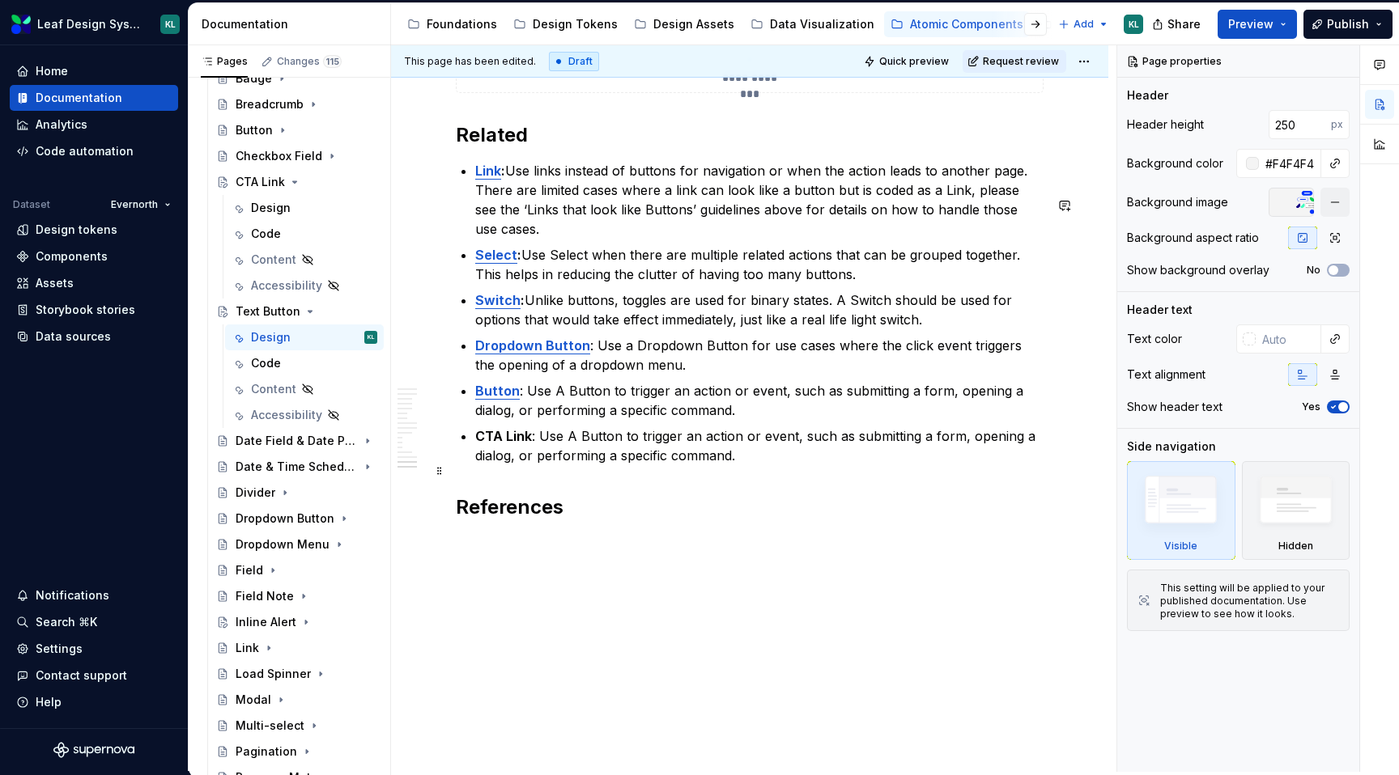
type textarea "*"
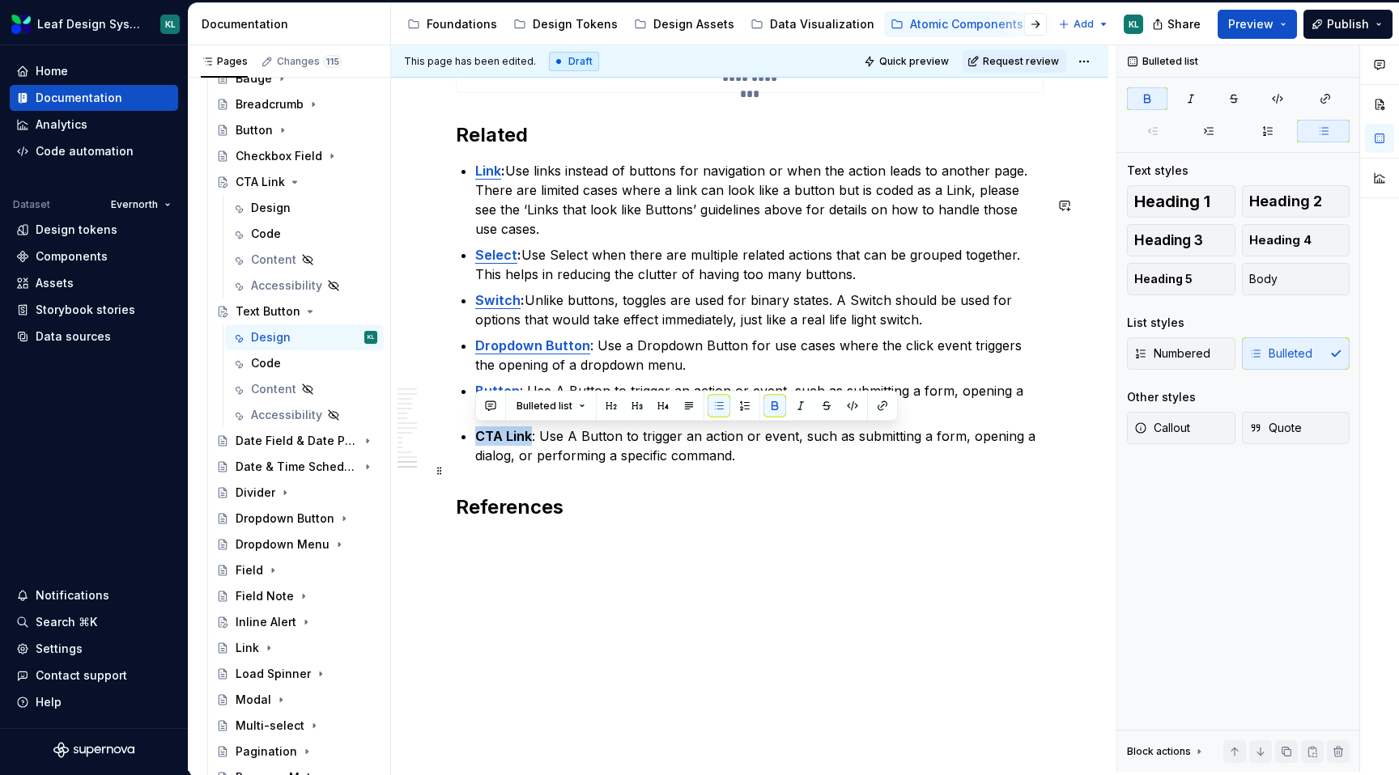
drag, startPoint x: 528, startPoint y: 433, endPoint x: 478, endPoint y: 433, distance: 49.4
click at [478, 433] on strong "CTA Link" at bounding box center [503, 436] width 57 height 16
click at [880, 411] on button "button" at bounding box center [882, 406] width 23 height 23
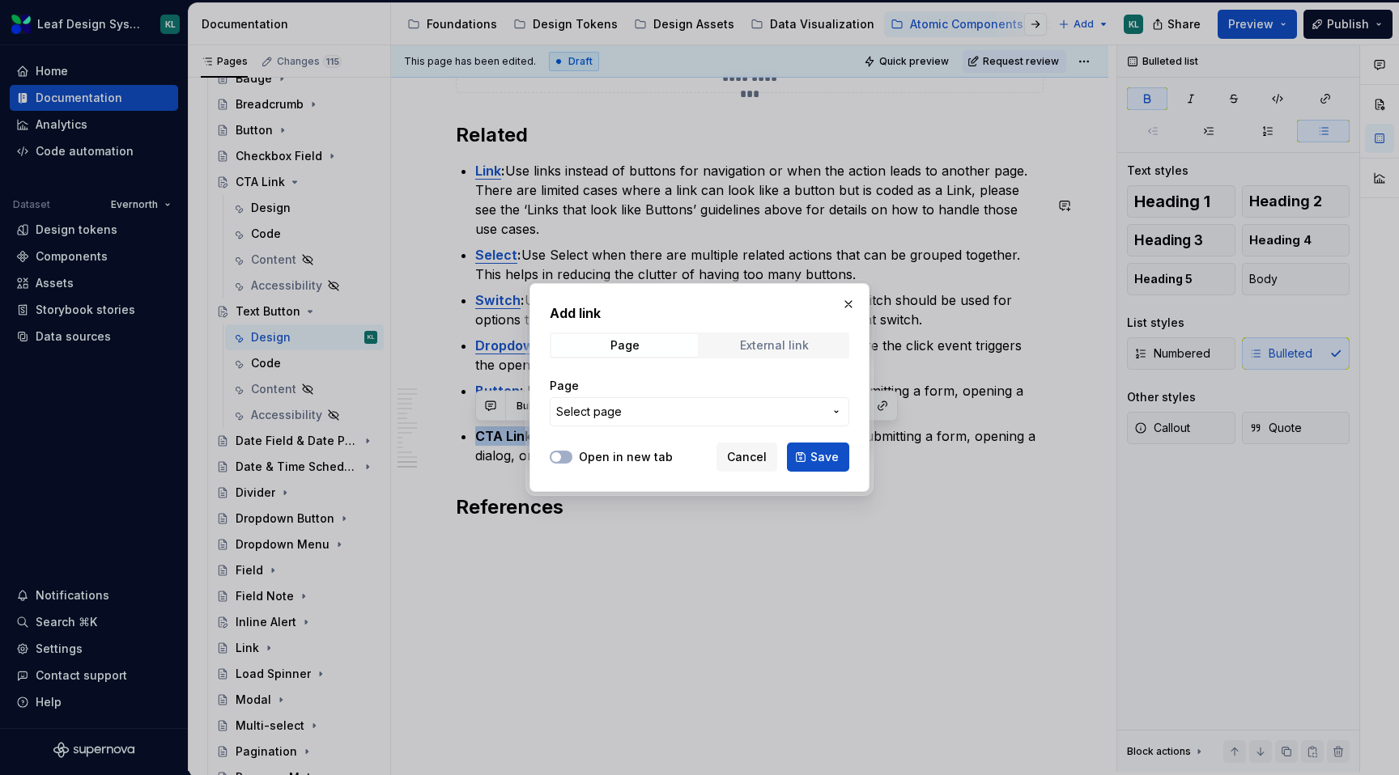
click at [766, 339] on div "External link" at bounding box center [774, 345] width 69 height 13
click at [672, 413] on input "URL" at bounding box center [699, 411] width 299 height 29
paste input "[URL][DOMAIN_NAME]"
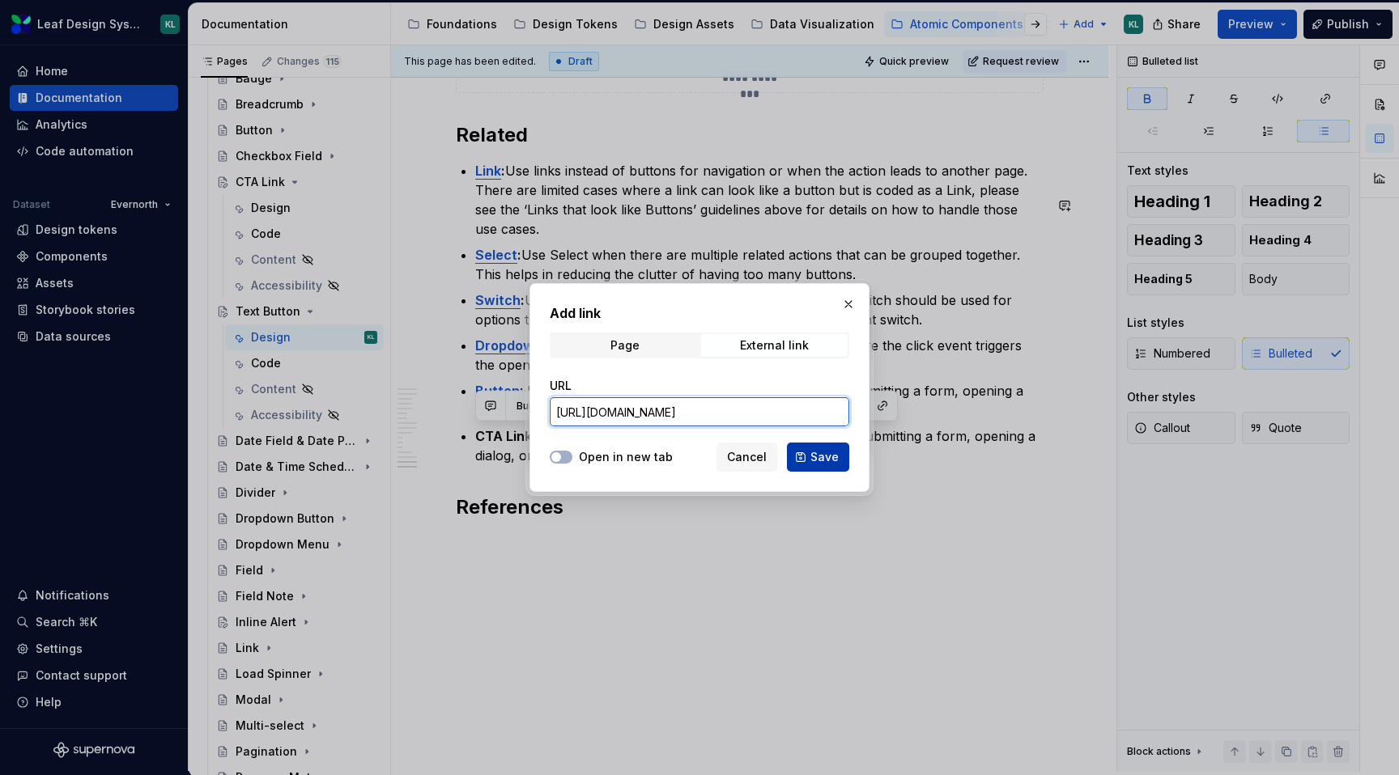
type input "[URL][DOMAIN_NAME]"
click at [810, 450] on button "Save" at bounding box center [818, 457] width 62 height 29
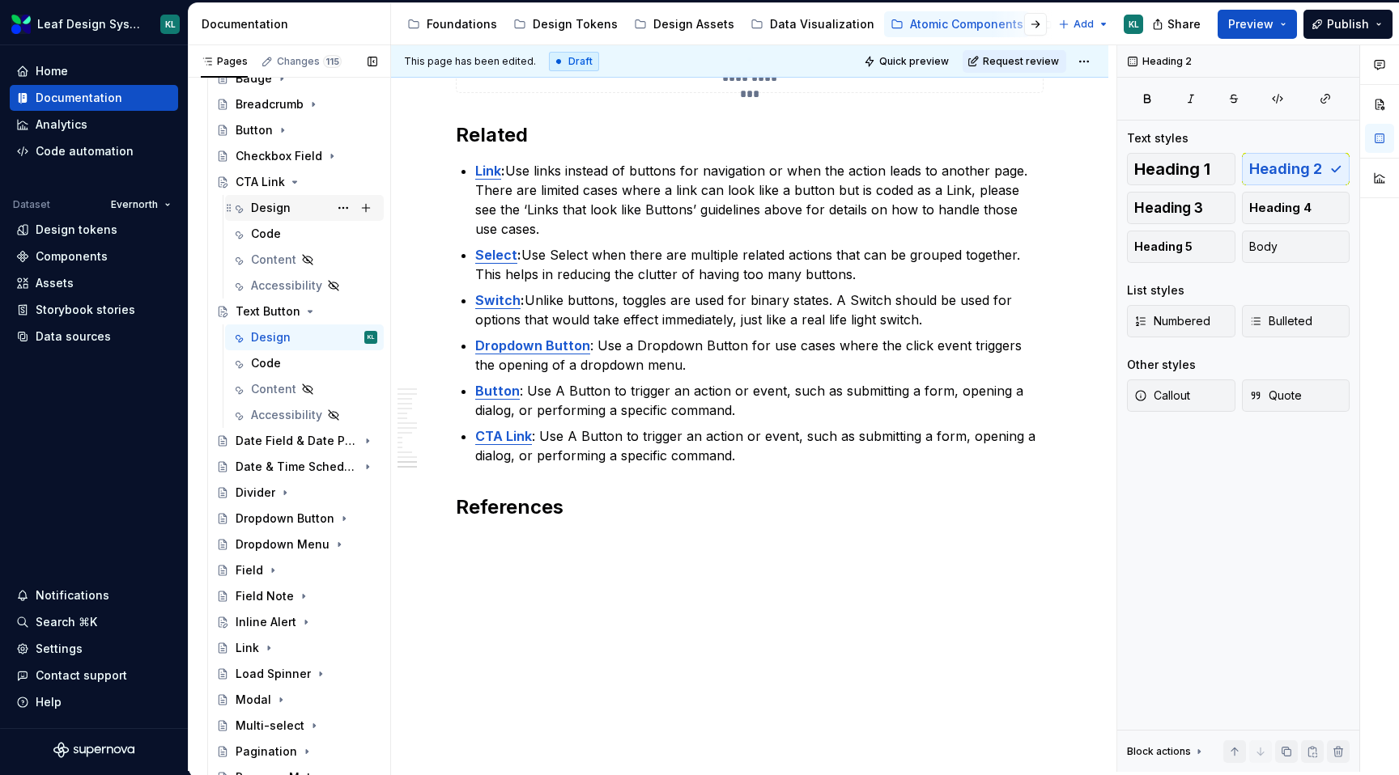
click at [282, 203] on div "Design" at bounding box center [271, 208] width 40 height 16
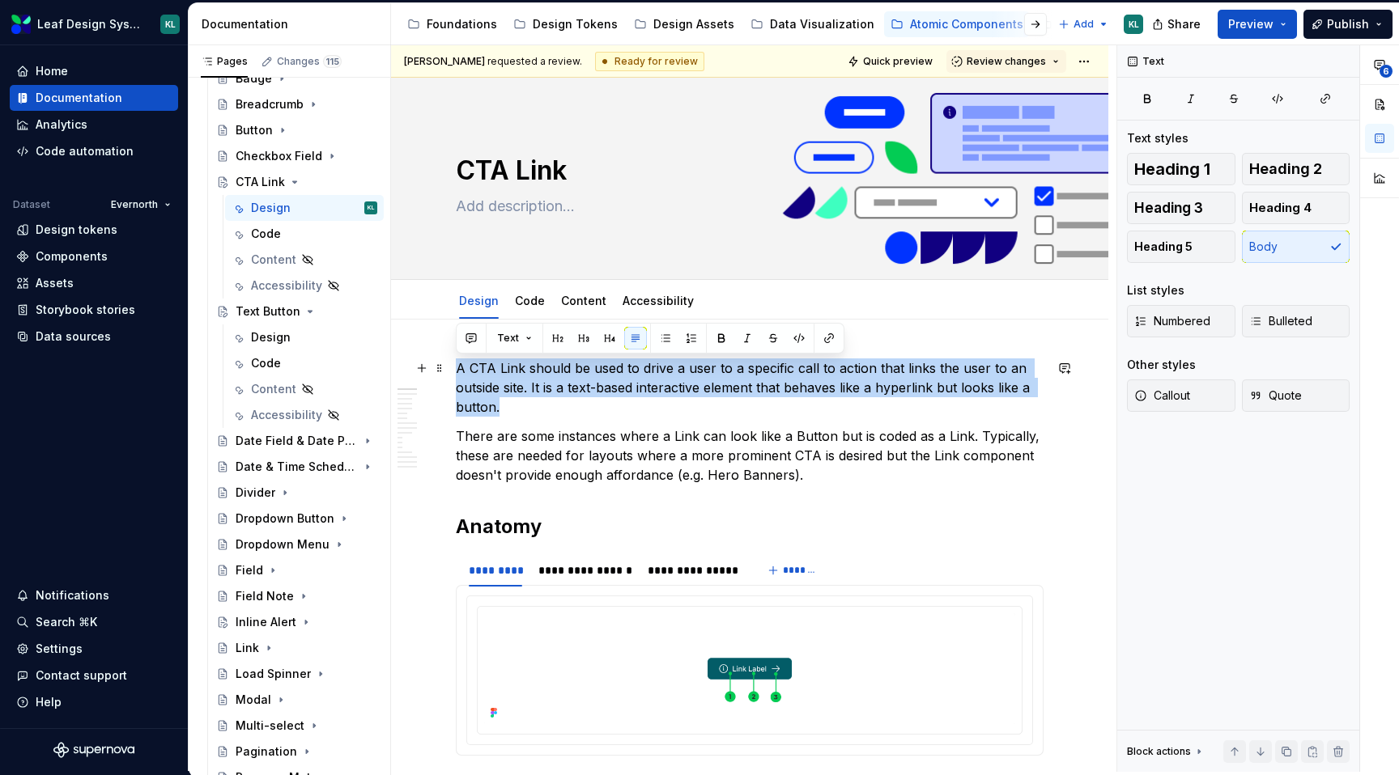
drag, startPoint x: 503, startPoint y: 405, endPoint x: 458, endPoint y: 369, distance: 57.6
click at [458, 369] on p "A CTA Link should be used to drive a user to a specific call to action that lin…" at bounding box center [750, 388] width 588 height 58
copy p "A CTA Link should be used to drive a user to a specific call to action that lin…"
click at [295, 333] on div "Design" at bounding box center [314, 337] width 126 height 23
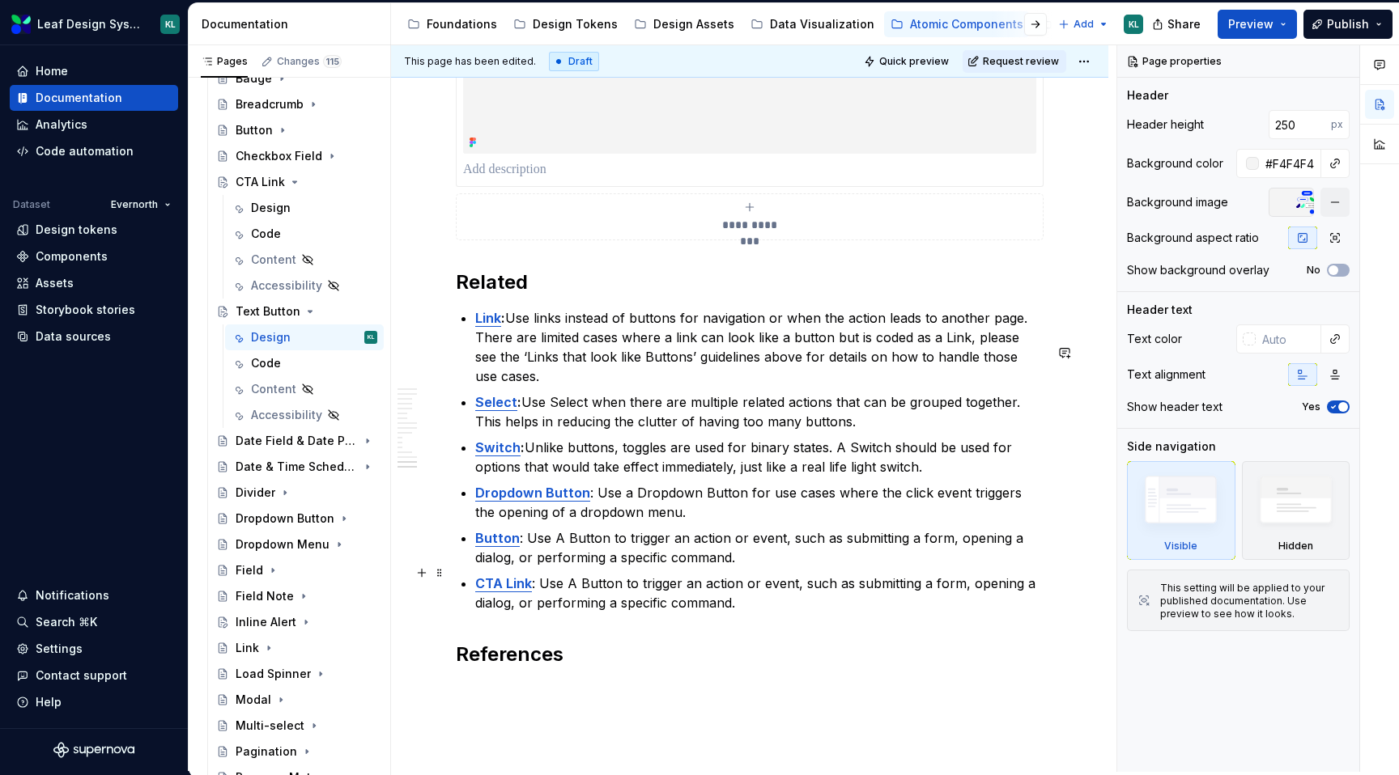
scroll to position [6724, 0]
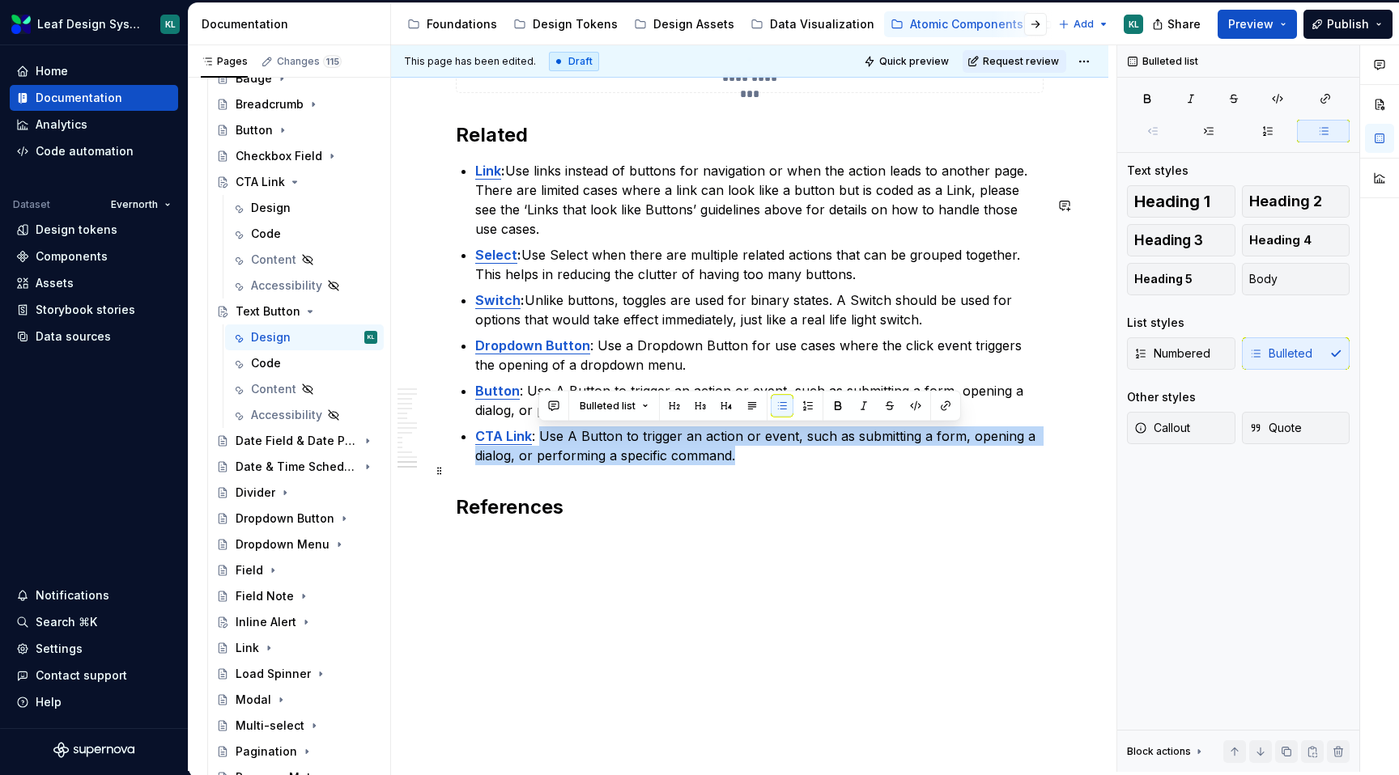
drag, startPoint x: 754, startPoint y: 451, endPoint x: 538, endPoint y: 439, distance: 216.4
click at [538, 439] on p "CTA Link : Use A Button to trigger an action or event, such as submitting a for…" at bounding box center [759, 446] width 568 height 39
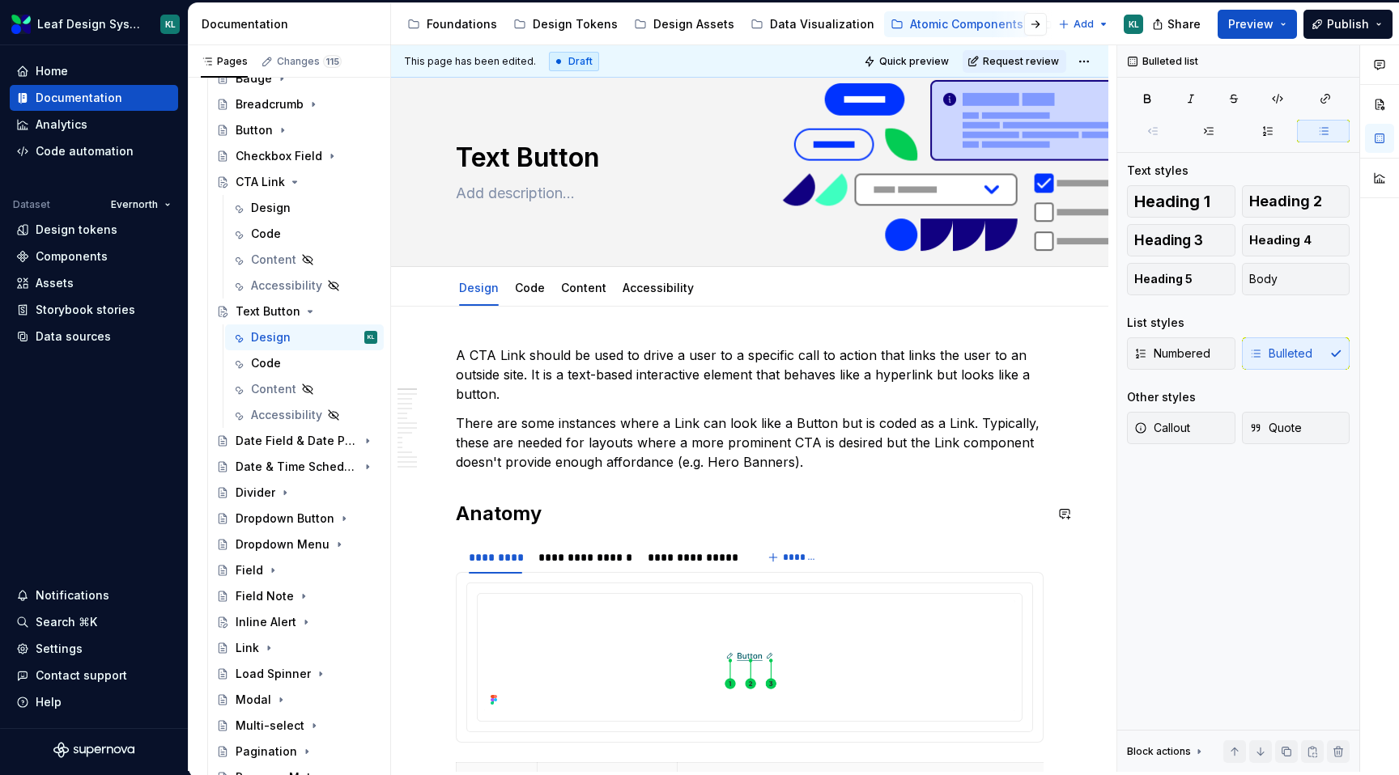
scroll to position [6, 0]
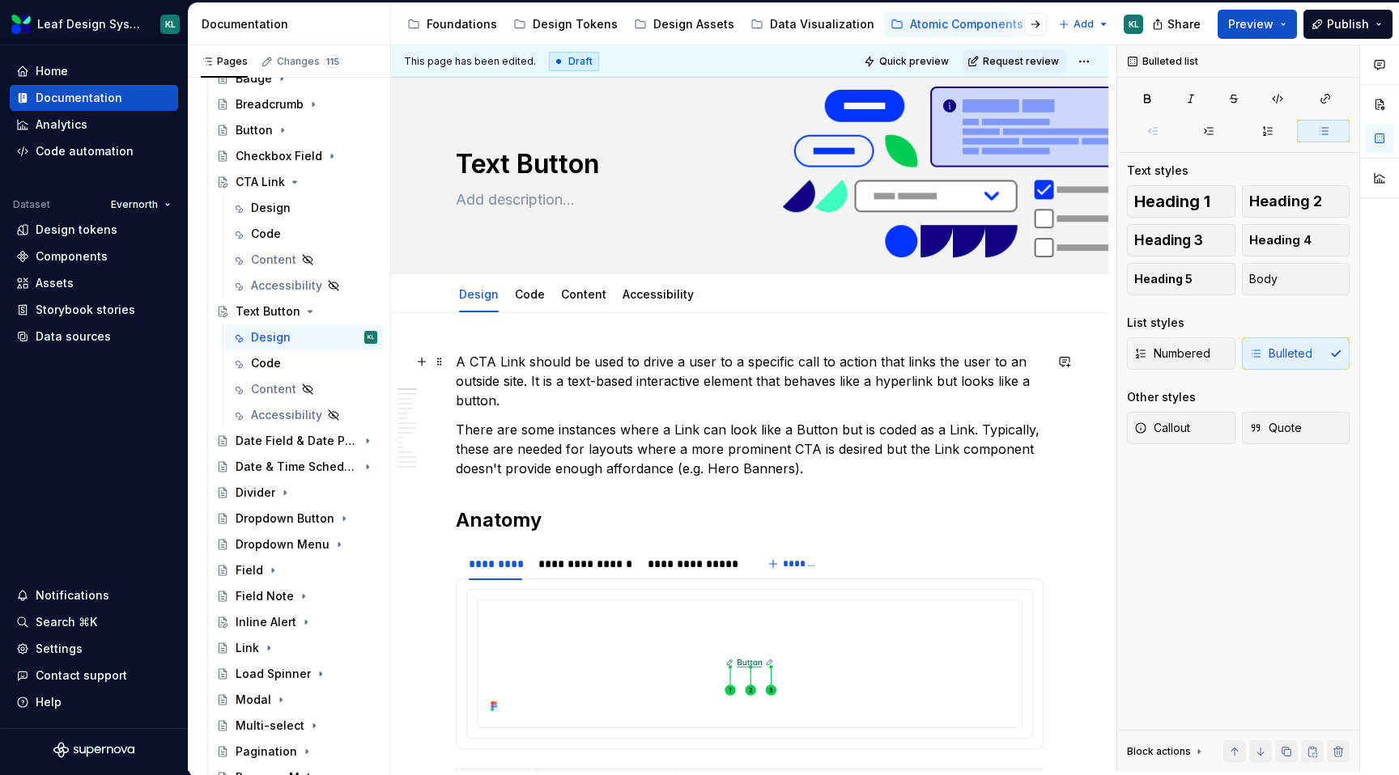
click at [571, 397] on p "A CTA Link should be used to drive a user to a specific call to action that lin…" at bounding box center [750, 381] width 588 height 58
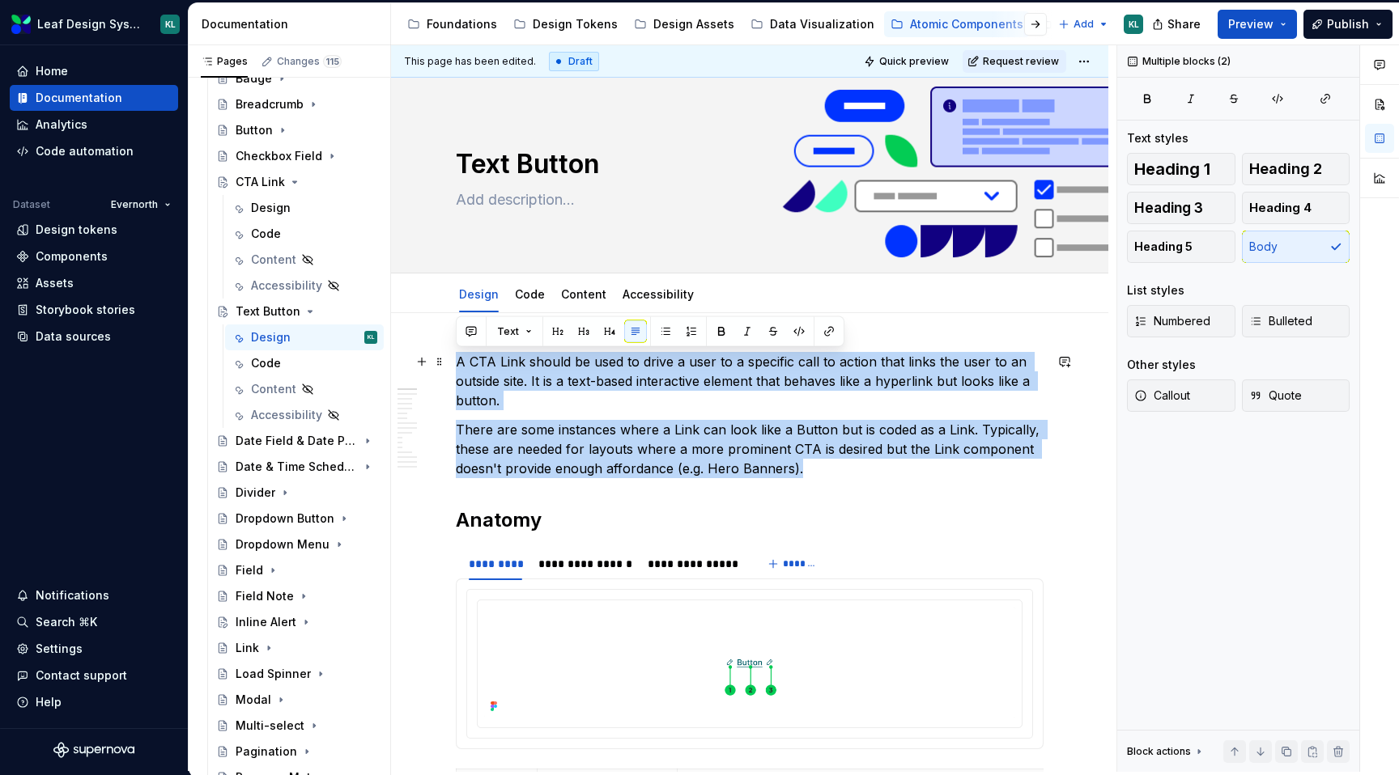
drag, startPoint x: 834, startPoint y: 473, endPoint x: 452, endPoint y: 357, distance: 399.2
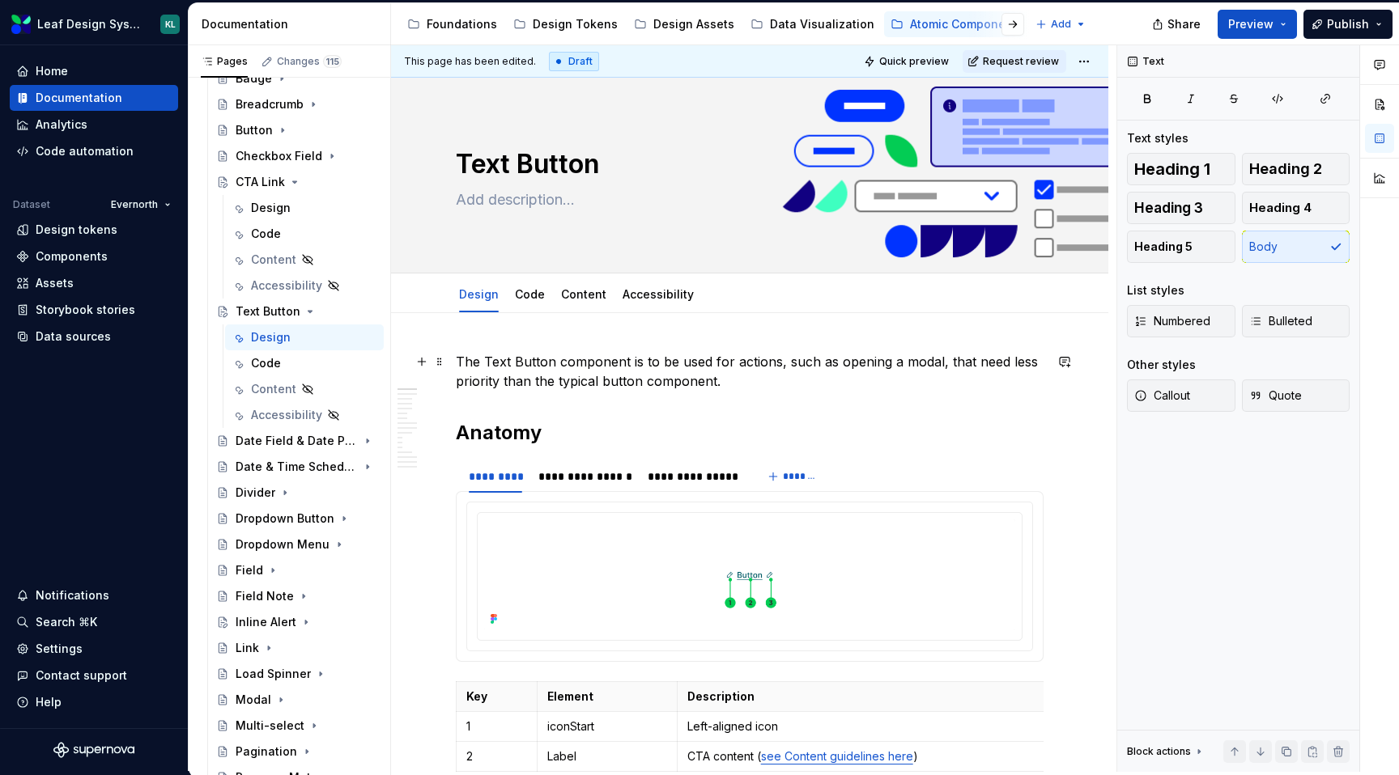
type textarea "*"
